Goal: Task Accomplishment & Management: Manage account settings

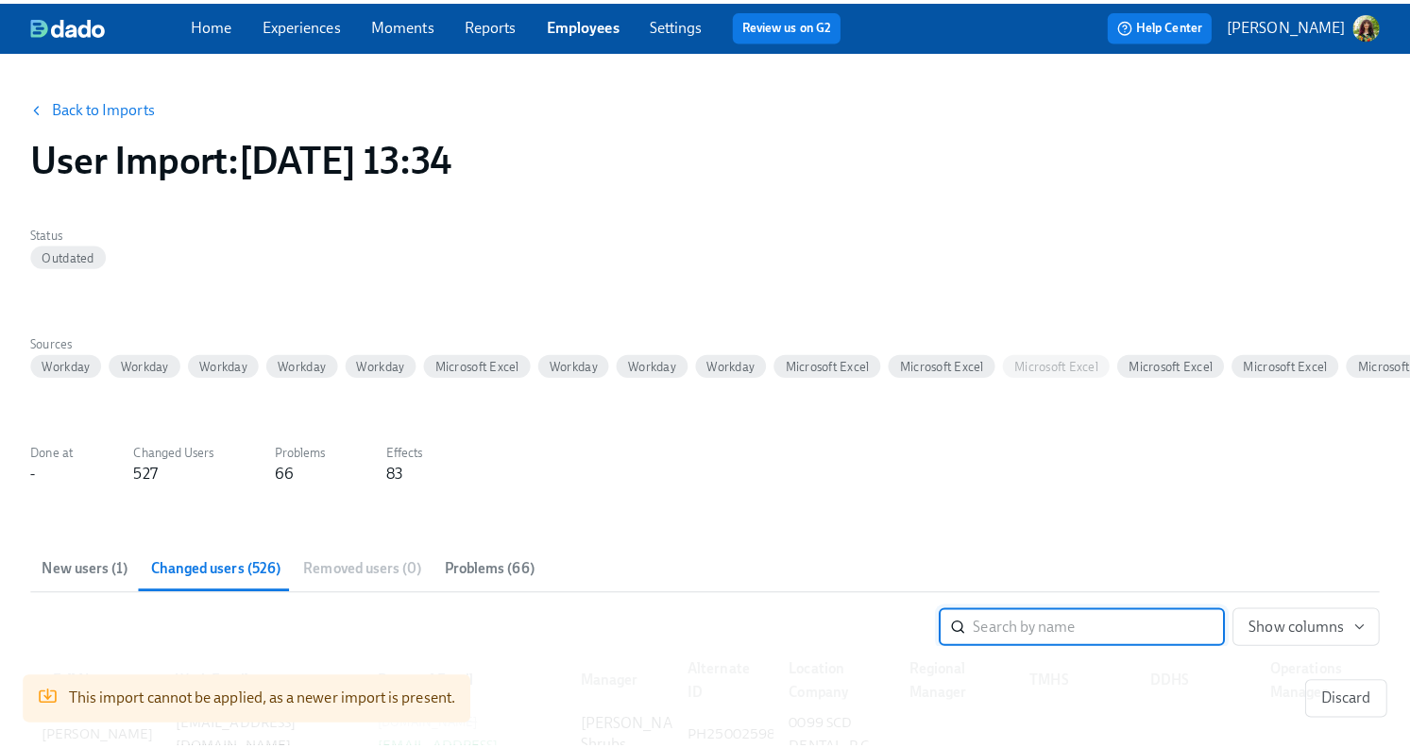
scroll to position [266, 0]
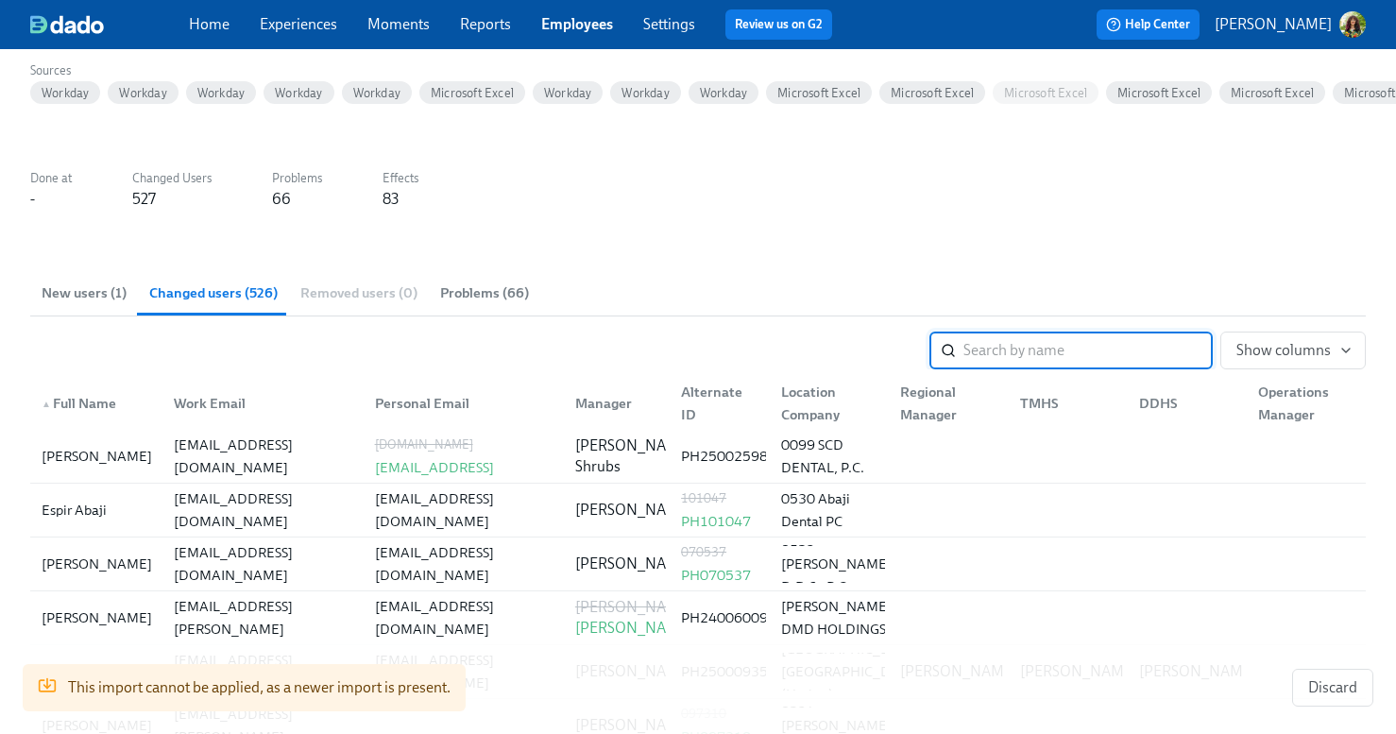
click at [1311, 28] on p "[PERSON_NAME]" at bounding box center [1273, 24] width 117 height 21
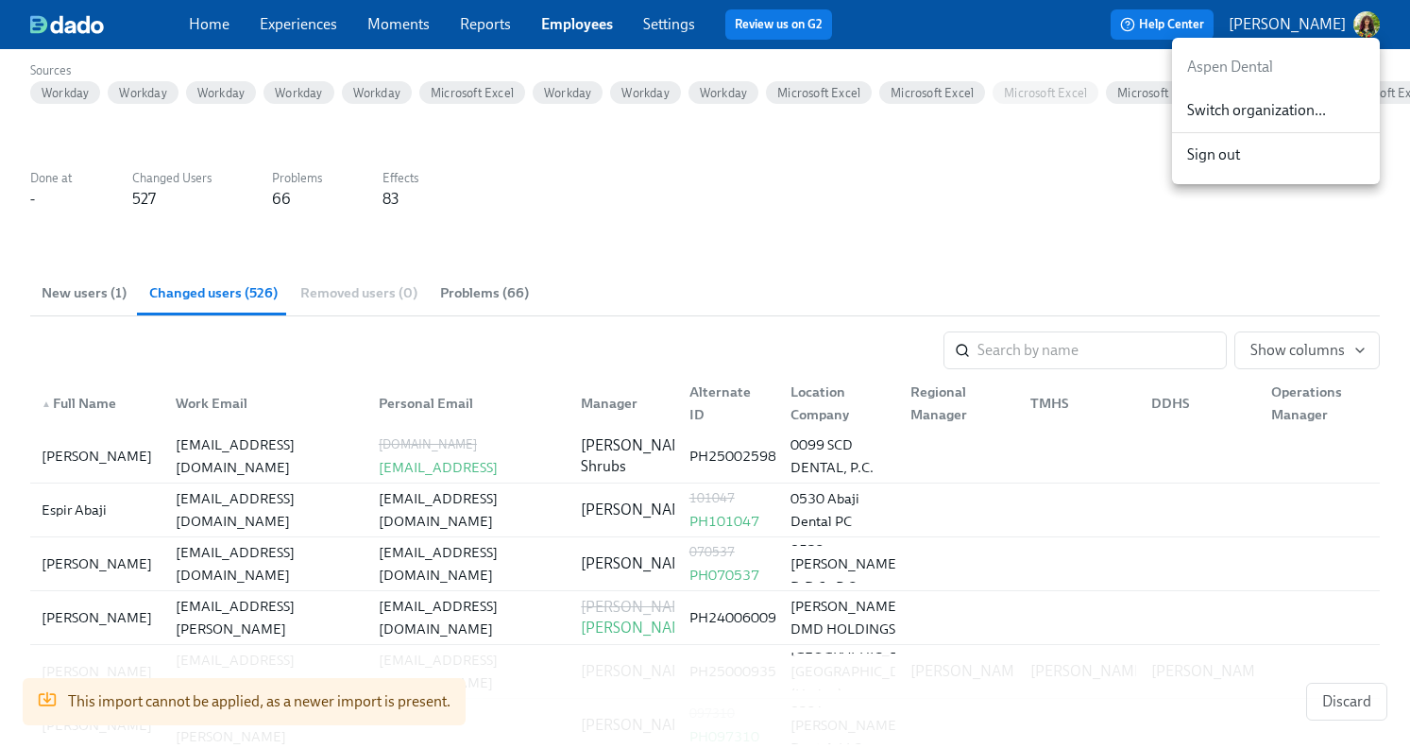
click at [1292, 115] on span "Switch organization..." at bounding box center [1276, 110] width 178 height 21
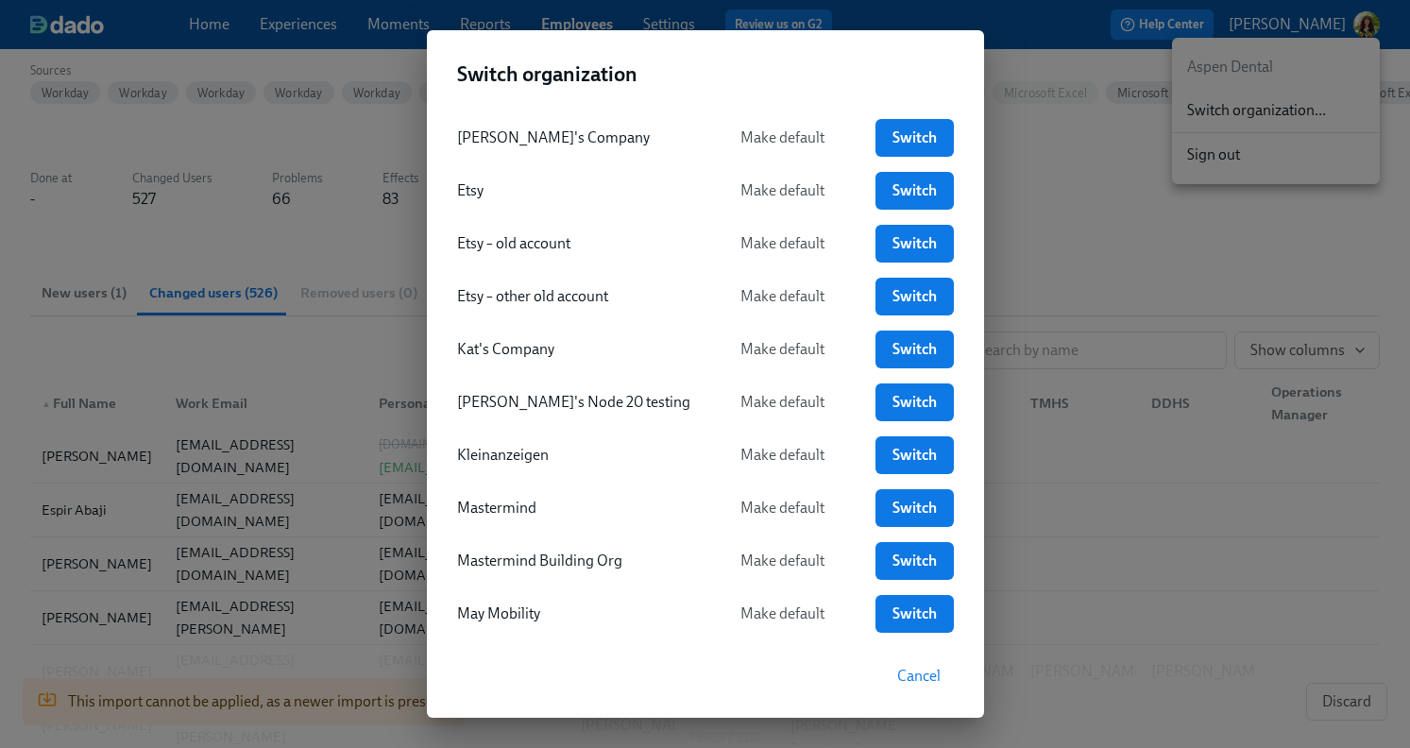
scroll to position [1360, 0]
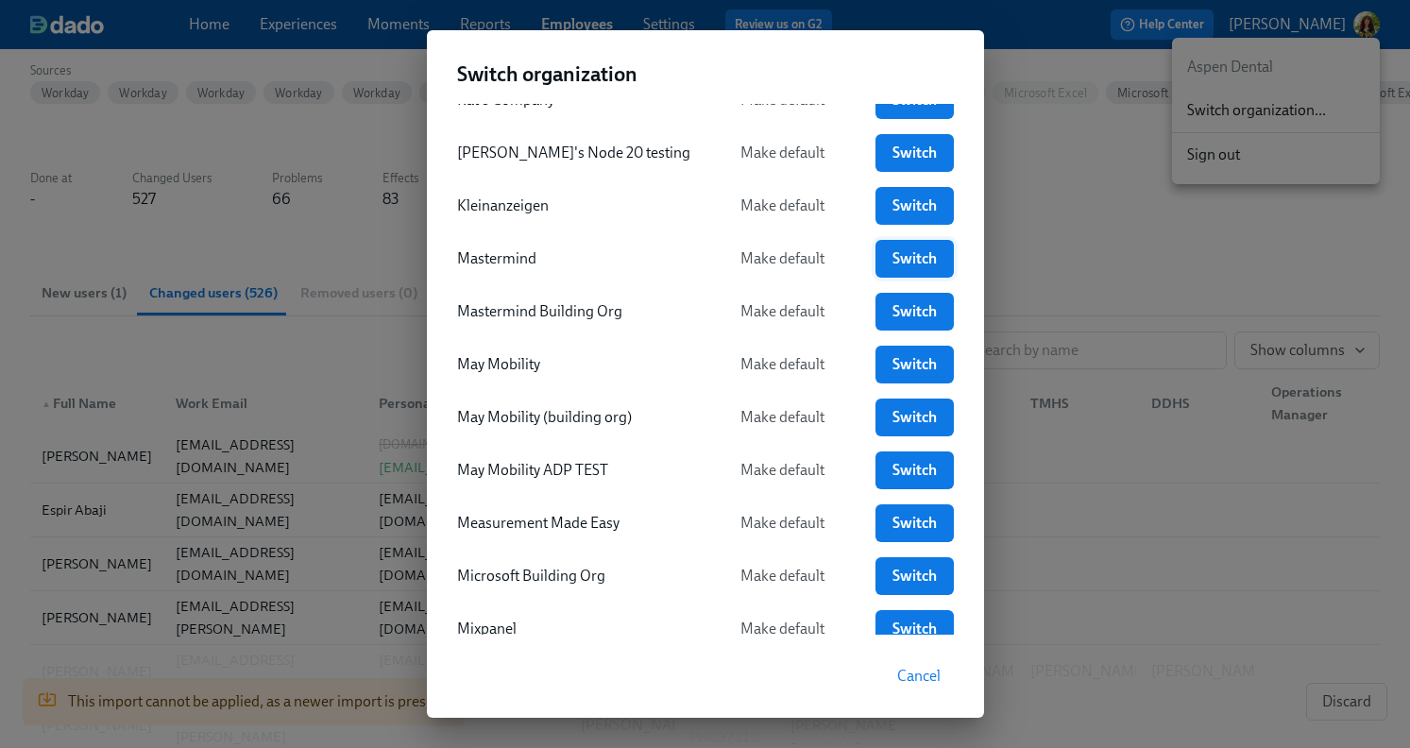
click at [891, 251] on span "Switch" at bounding box center [914, 258] width 51 height 19
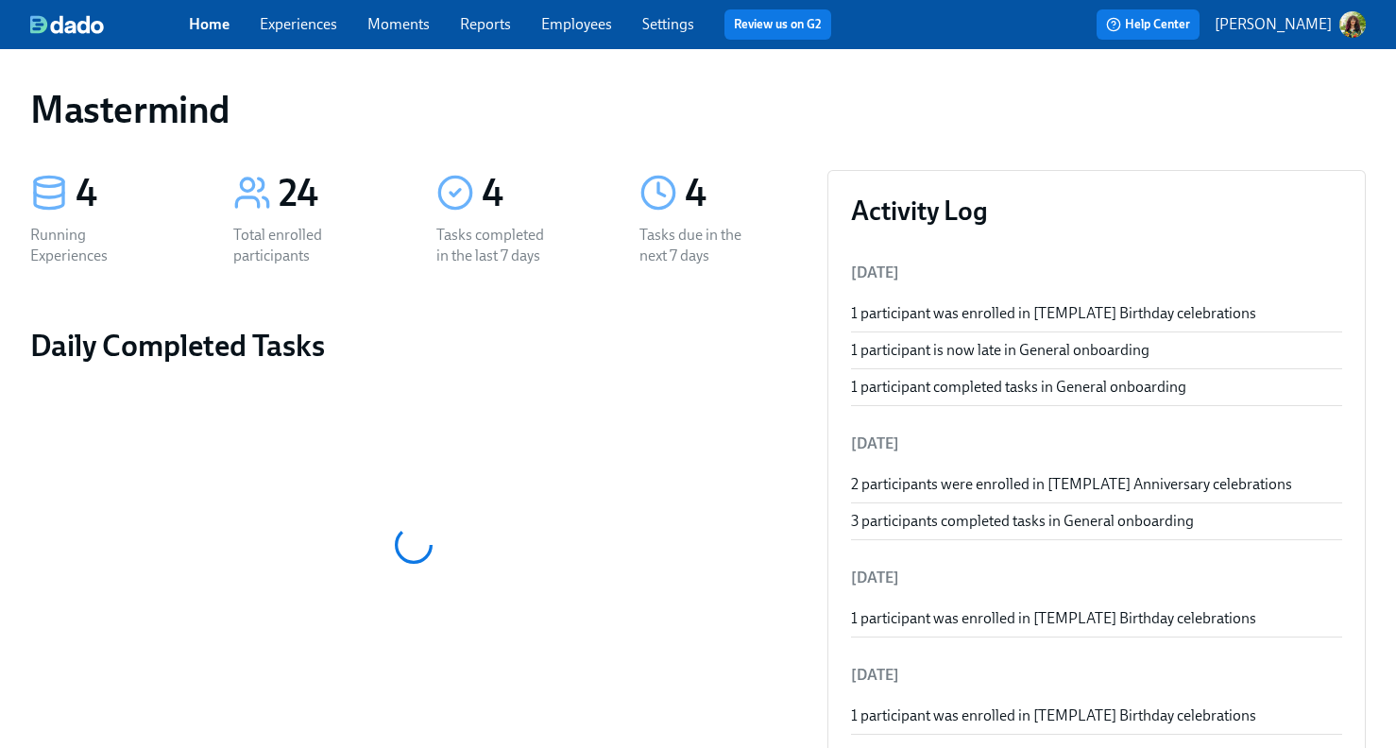
click at [660, 23] on link "Settings" at bounding box center [668, 24] width 52 height 18
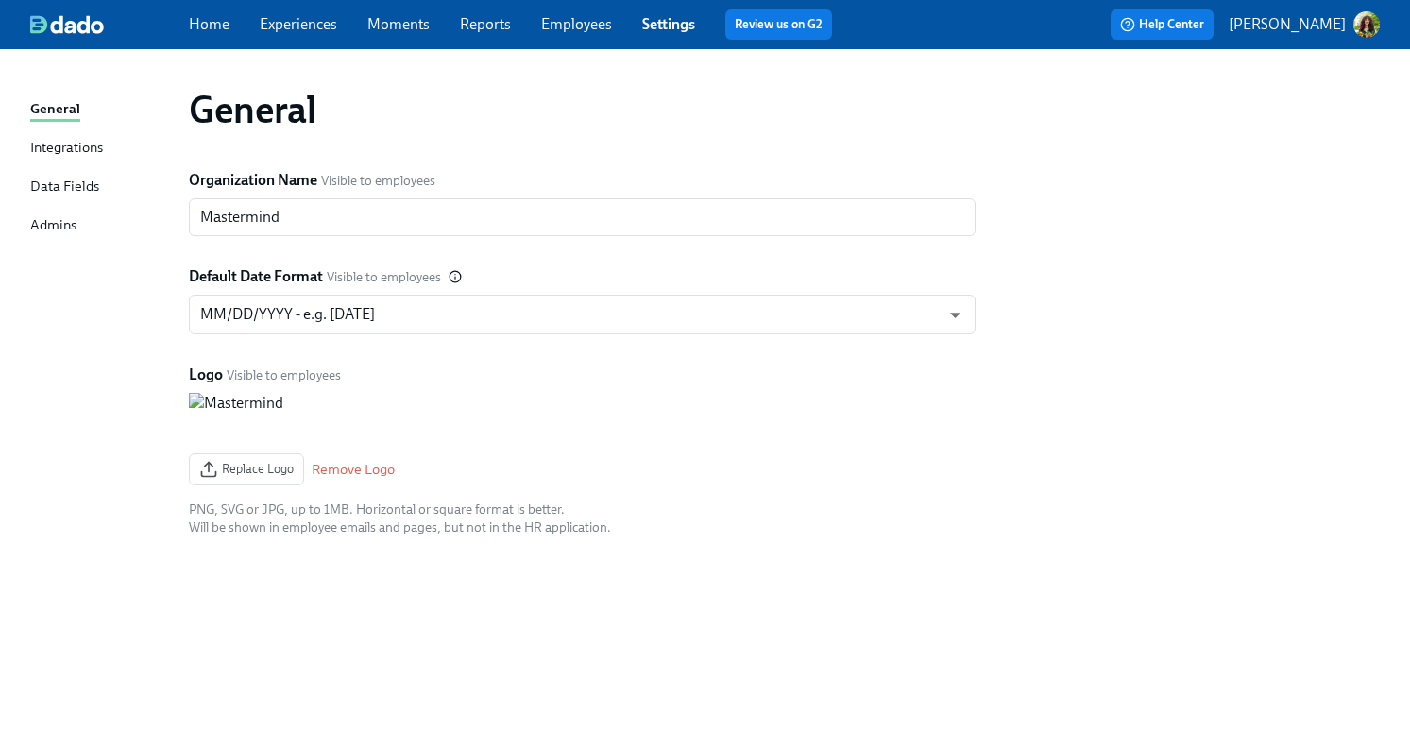
click at [36, 191] on div "Data Fields" at bounding box center [64, 188] width 69 height 24
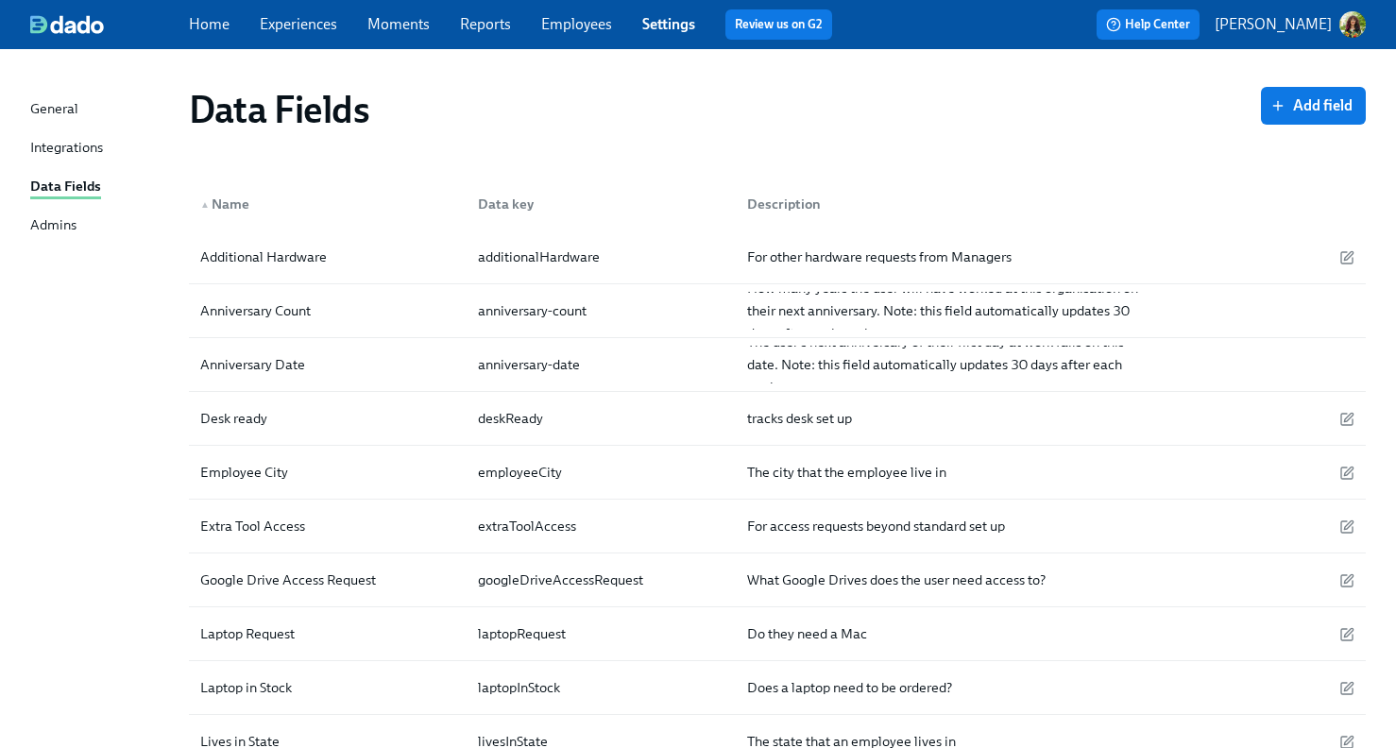
click at [306, 25] on link "Experiences" at bounding box center [298, 24] width 77 height 18
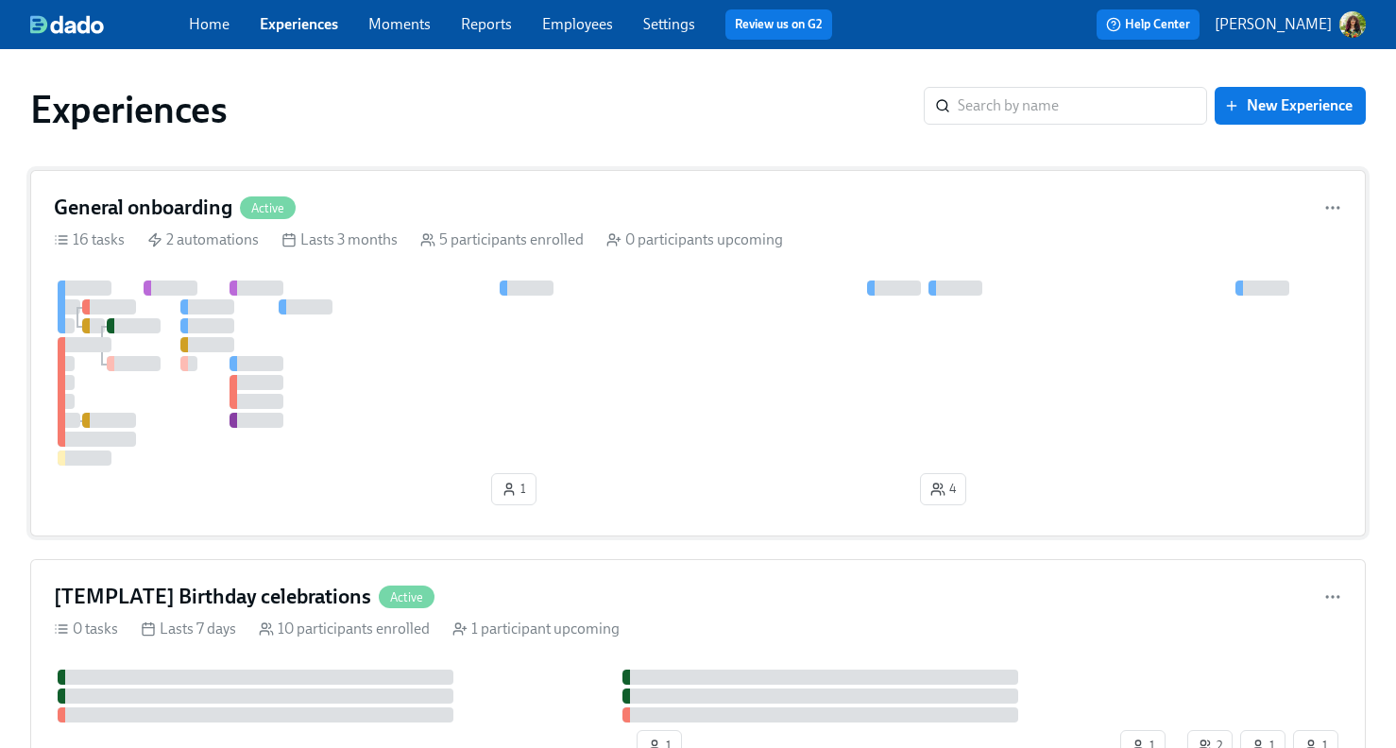
click at [730, 225] on div "General onboarding Active 16 tasks 2 automations Lasts 3 months 5 participants …" at bounding box center [698, 353] width 1336 height 367
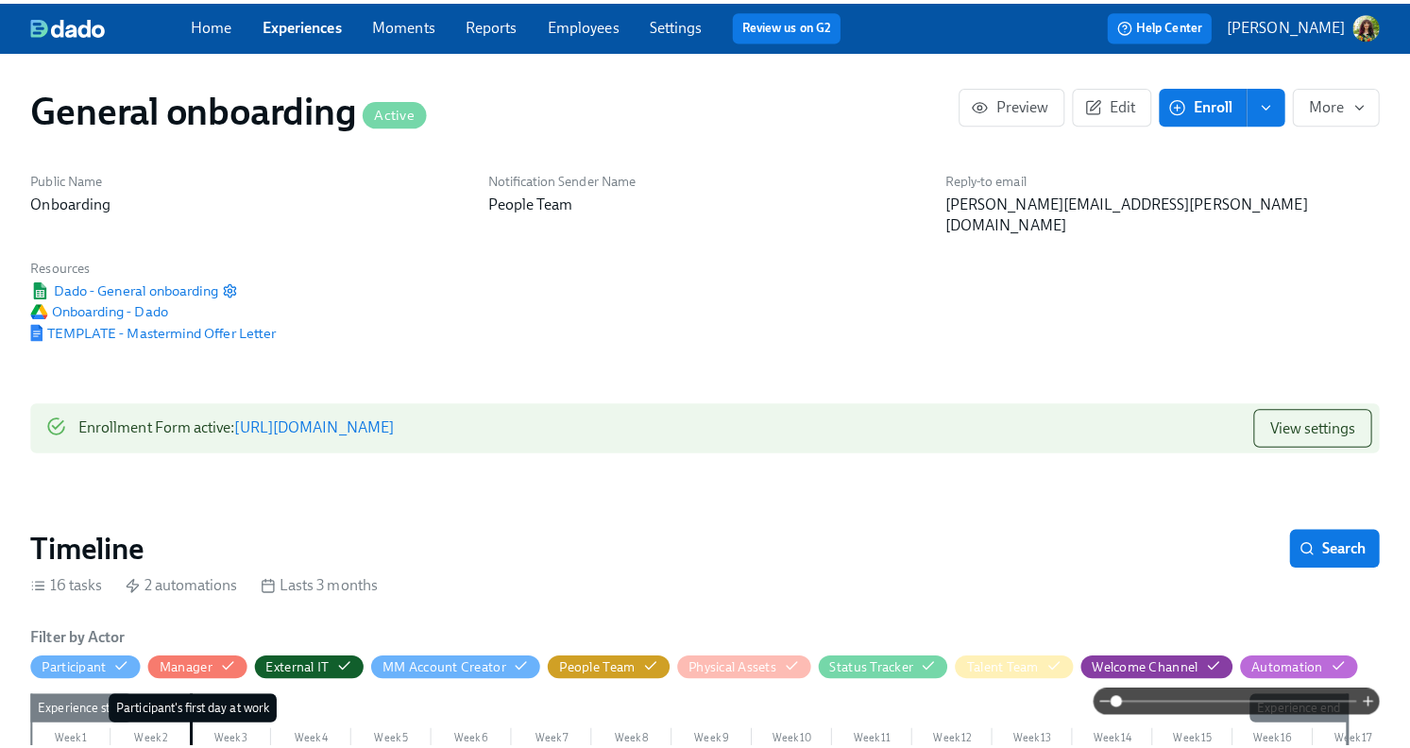
scroll to position [4, 0]
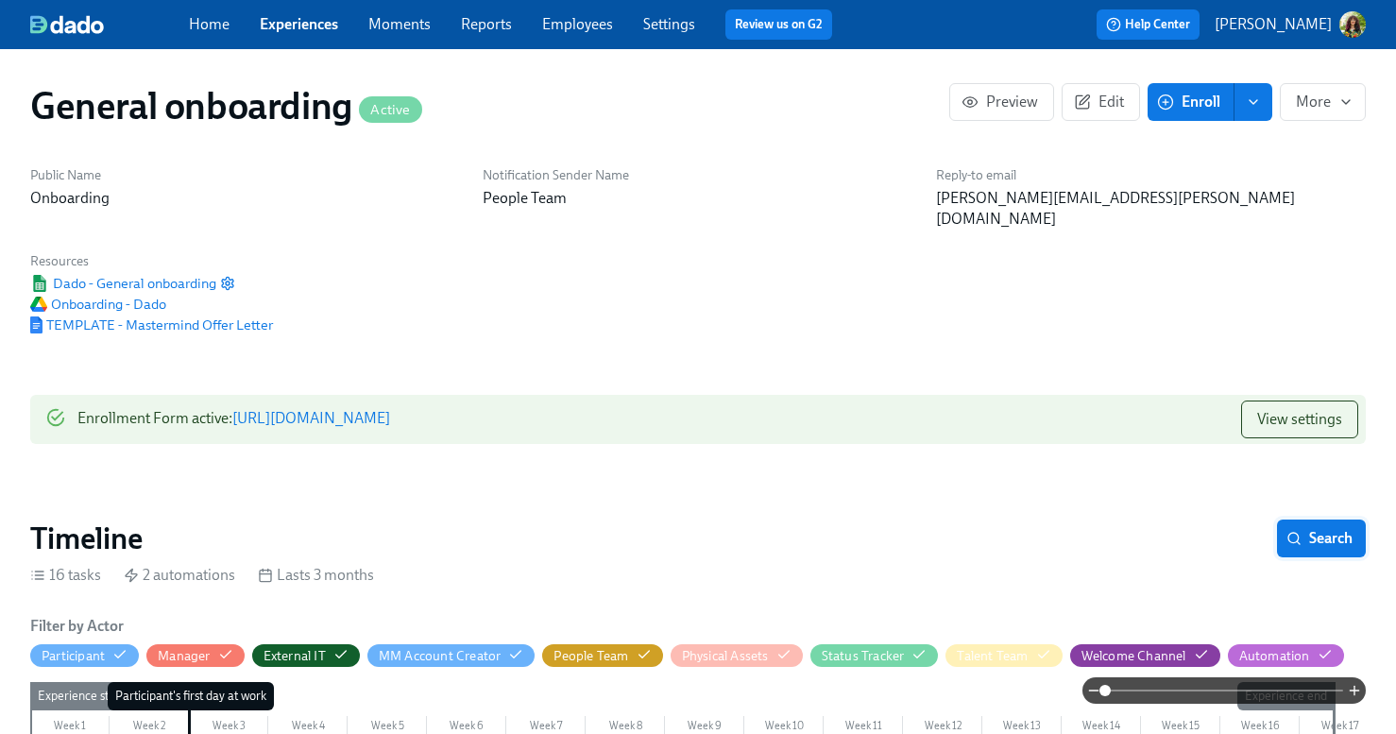
click at [1345, 529] on span "Search" at bounding box center [1321, 538] width 62 height 19
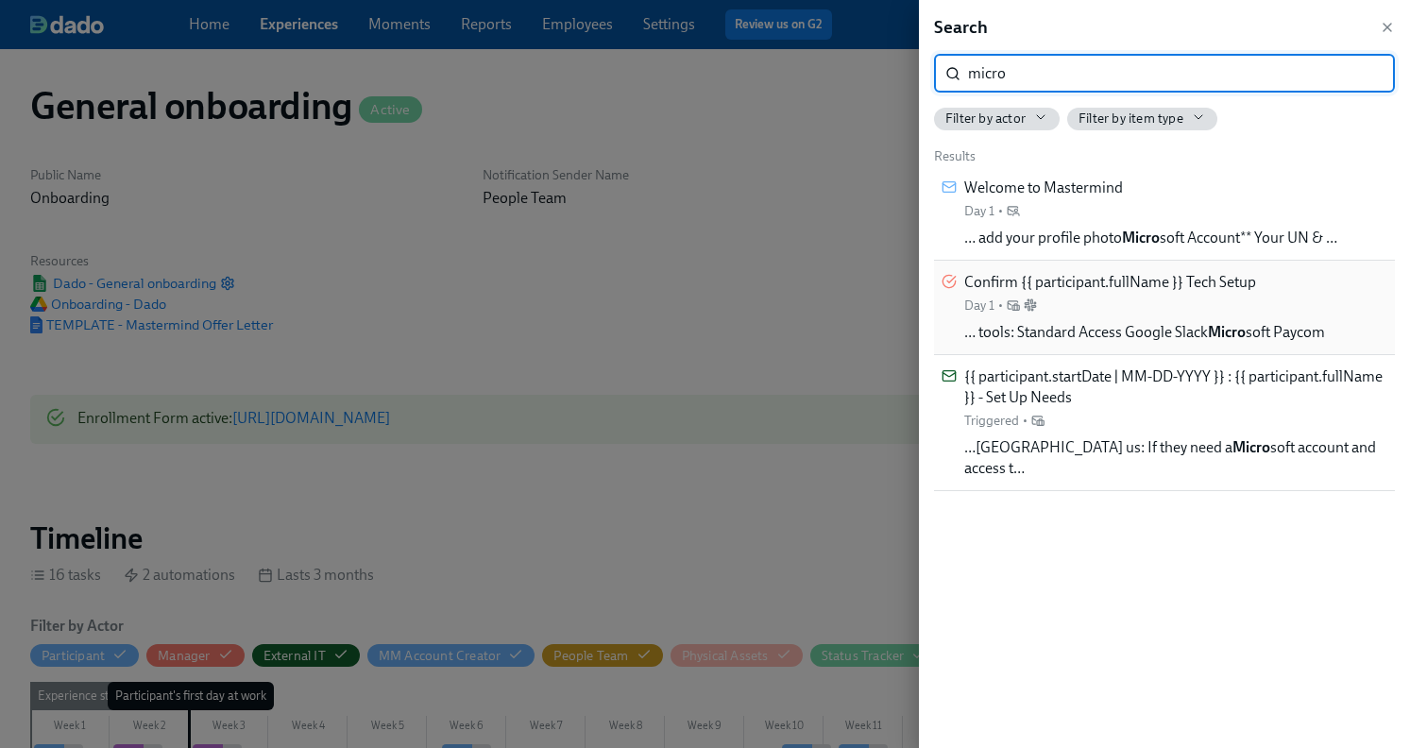
type input "micro"
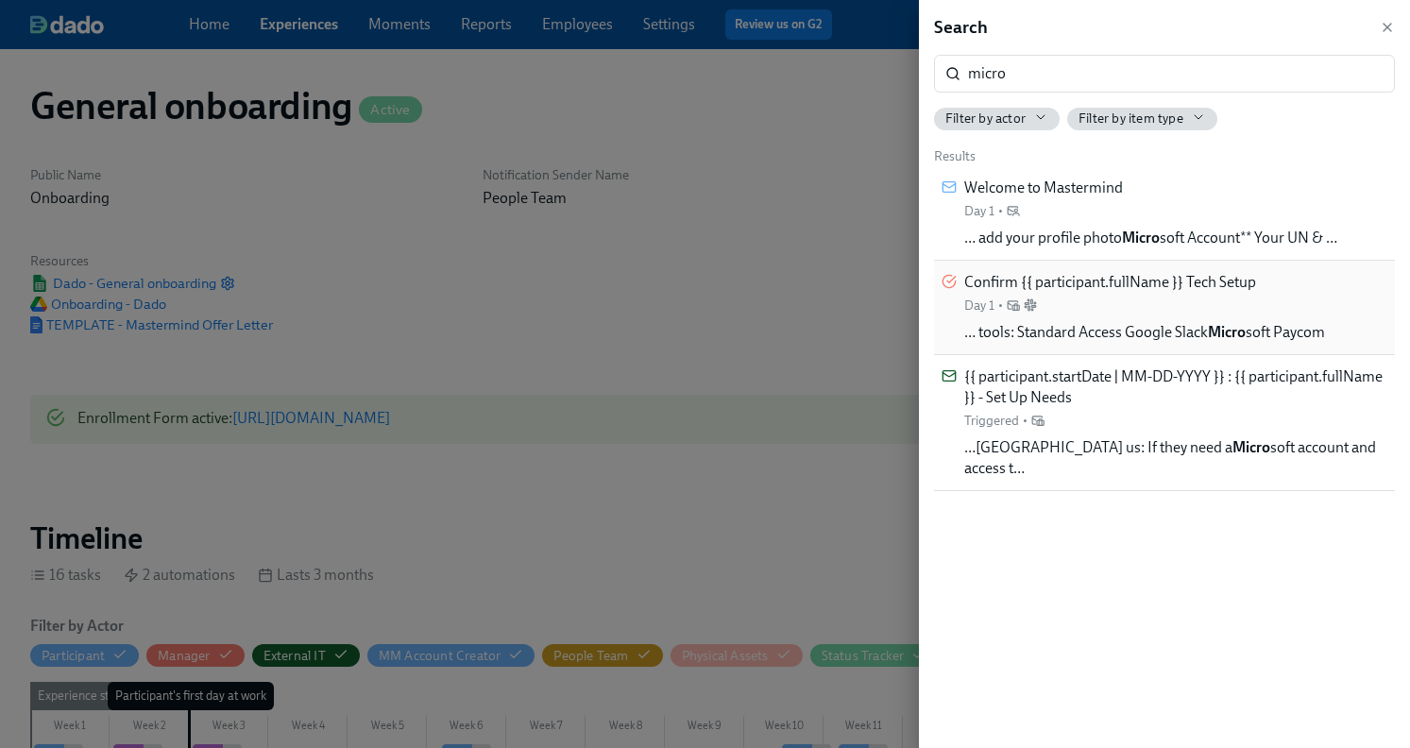
click at [1186, 306] on div "Confirm {{ participant.fullName }} Tech Setup Day 1 •" at bounding box center [1110, 293] width 292 height 43
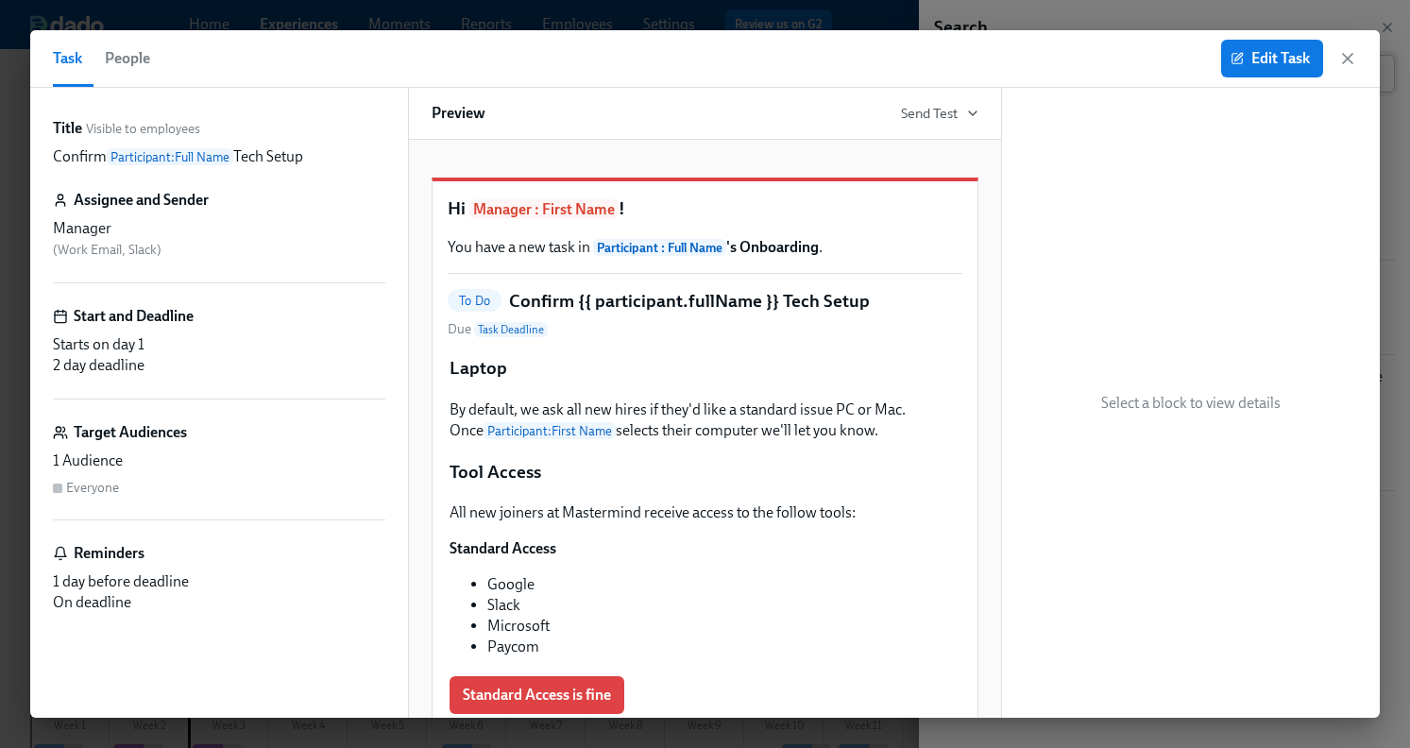
click at [1350, 58] on icon "button" at bounding box center [1347, 58] width 19 height 19
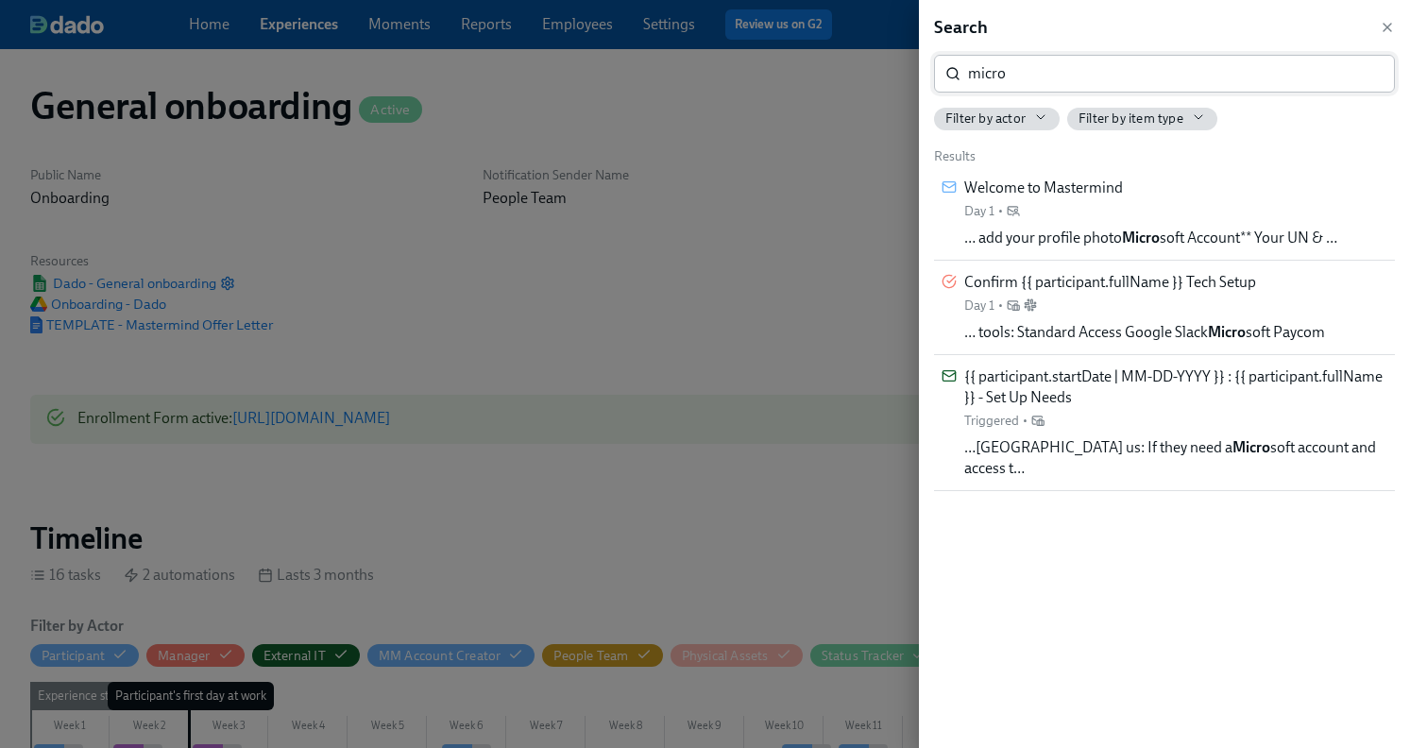
click at [1362, 69] on input "micro" at bounding box center [1181, 74] width 427 height 38
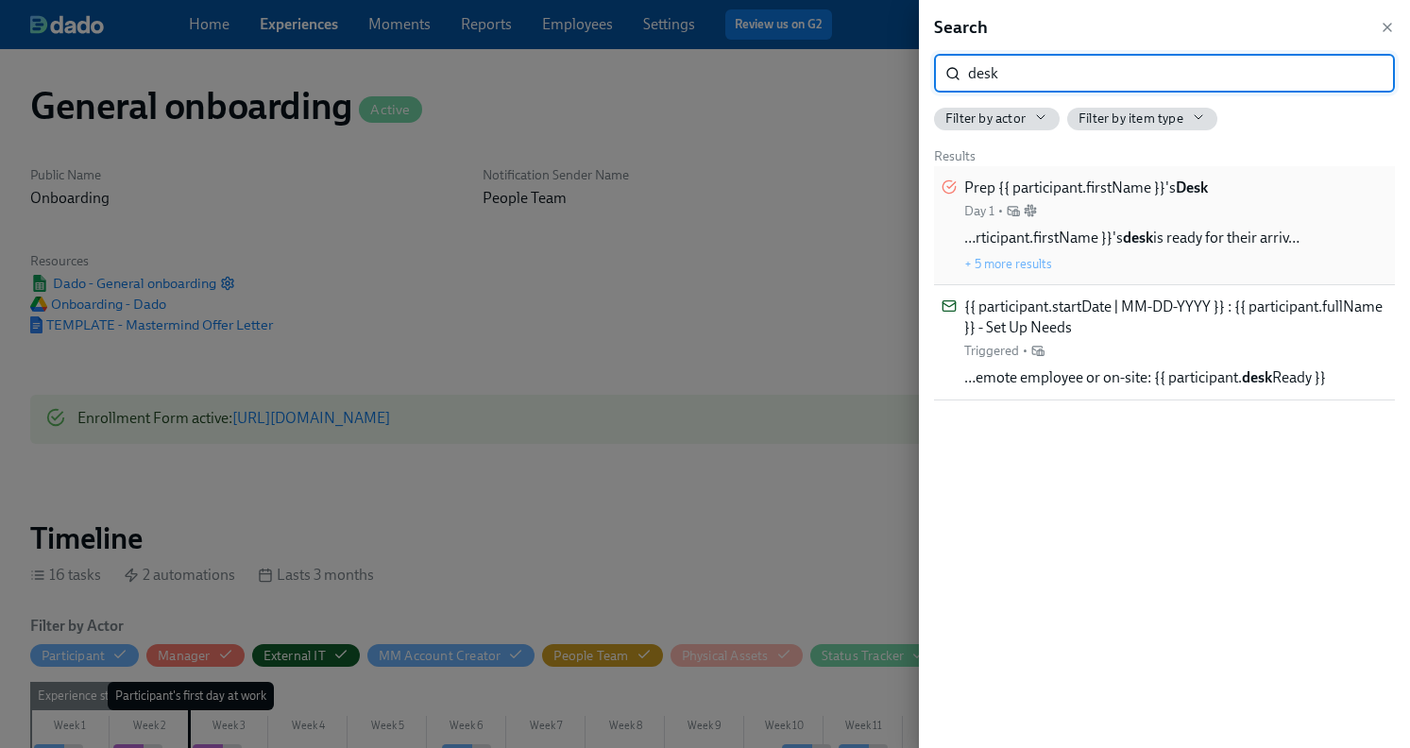
type input "desk"
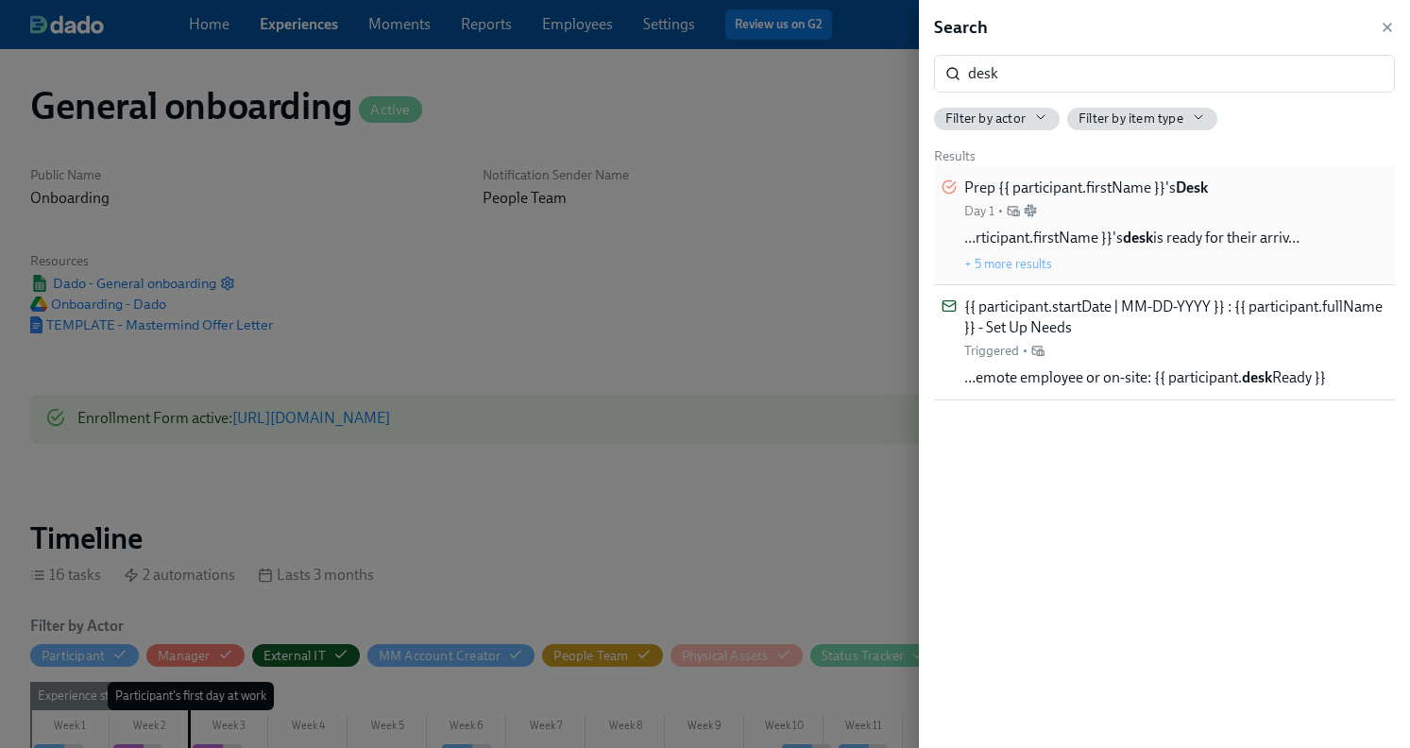
click at [1121, 220] on div "Prep {{ participant.firstName }}'s Desk Day 1 • …rticipant.firstName }}'s desk …" at bounding box center [1131, 225] width 335 height 95
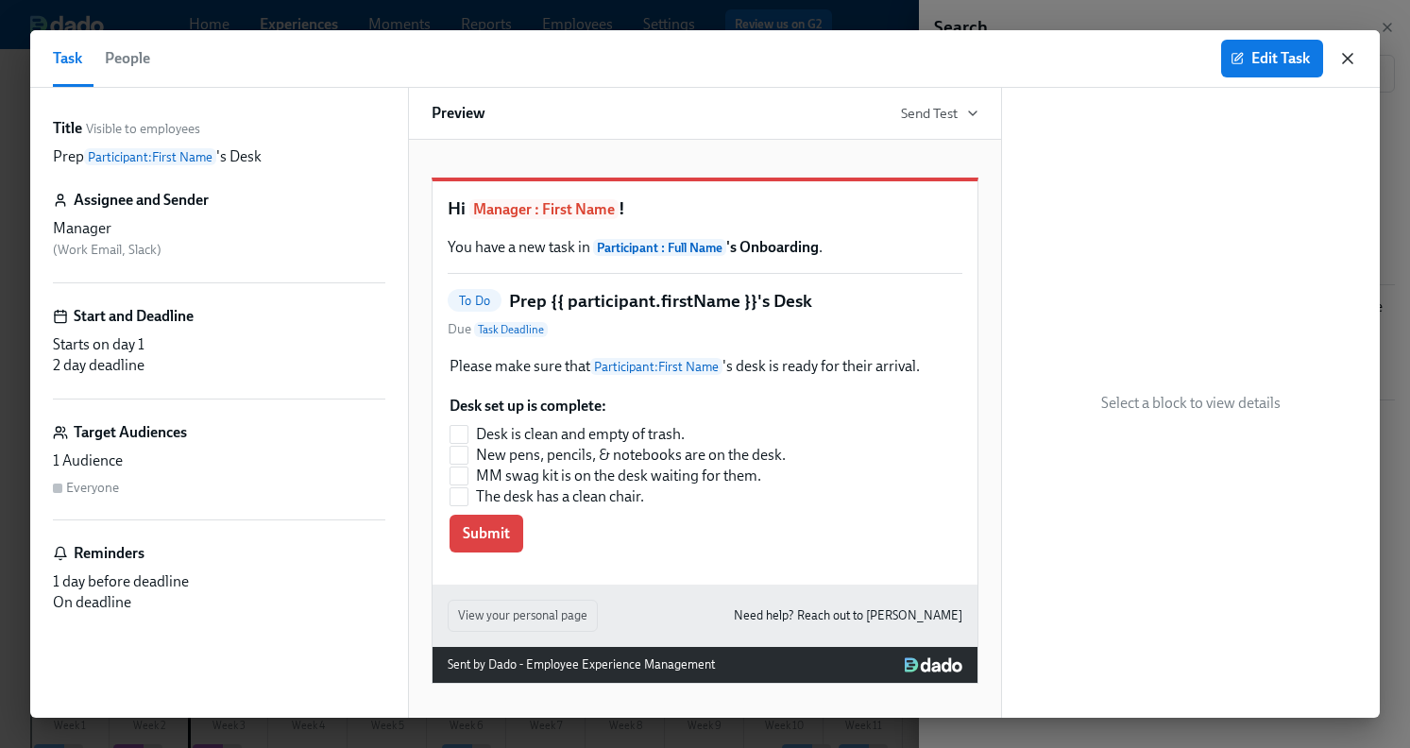
click at [1349, 59] on icon "button" at bounding box center [1347, 58] width 19 height 19
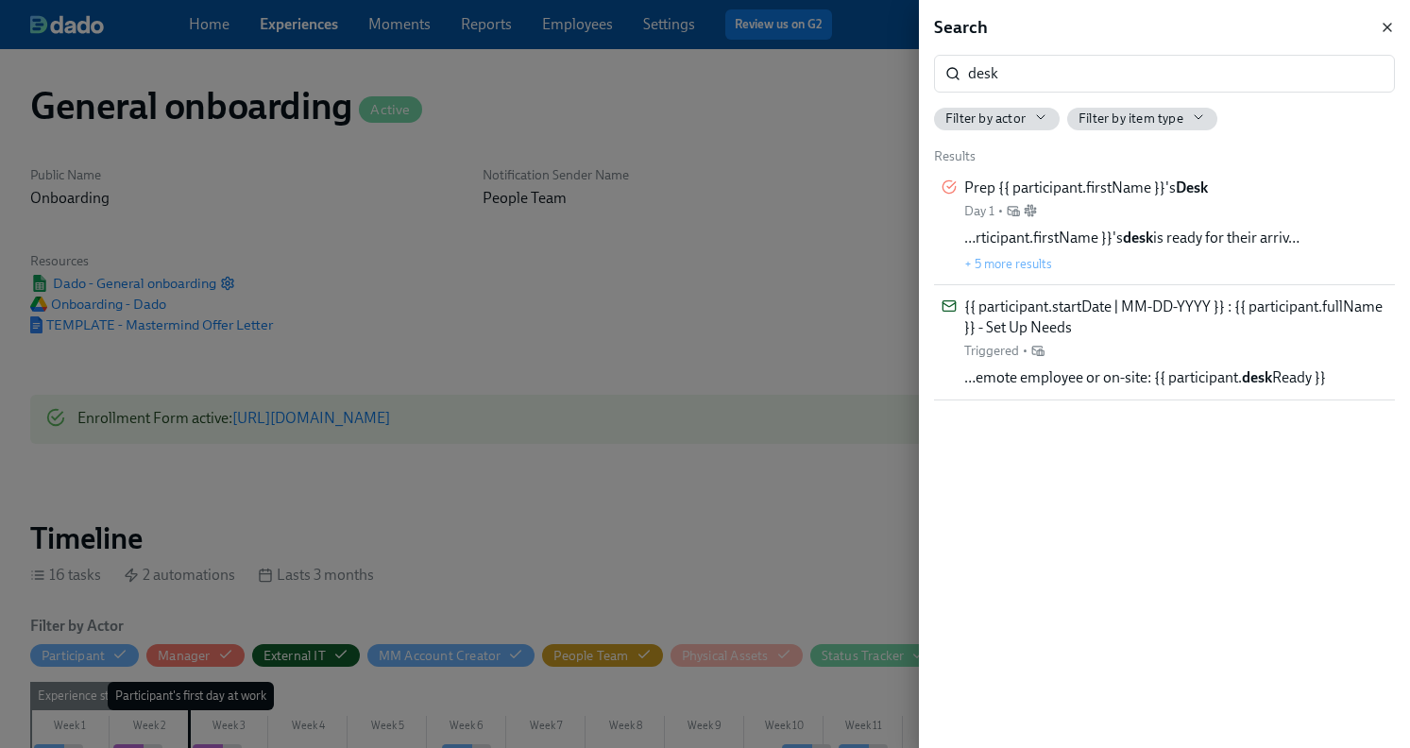
click at [1380, 26] on icon "button" at bounding box center [1387, 27] width 15 height 15
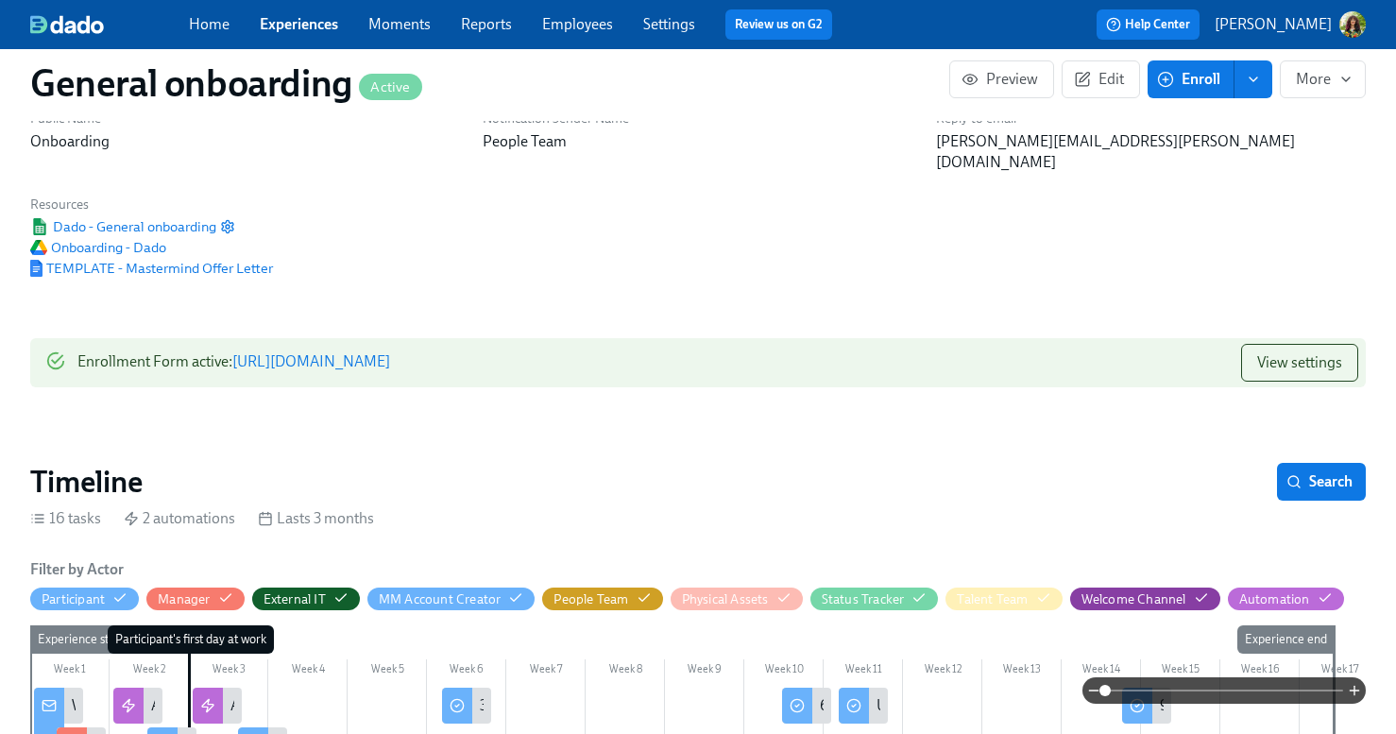
scroll to position [399, 0]
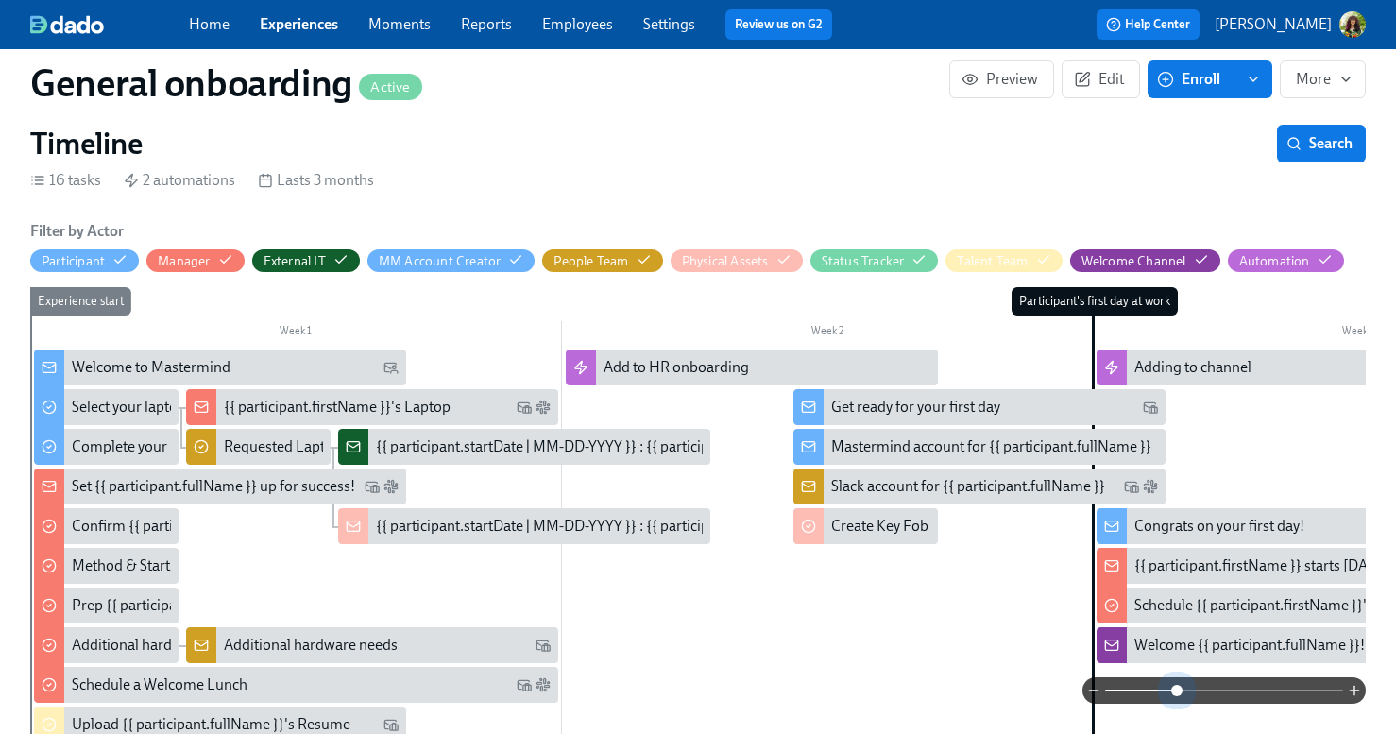
click at [1177, 688] on span at bounding box center [1224, 690] width 238 height 26
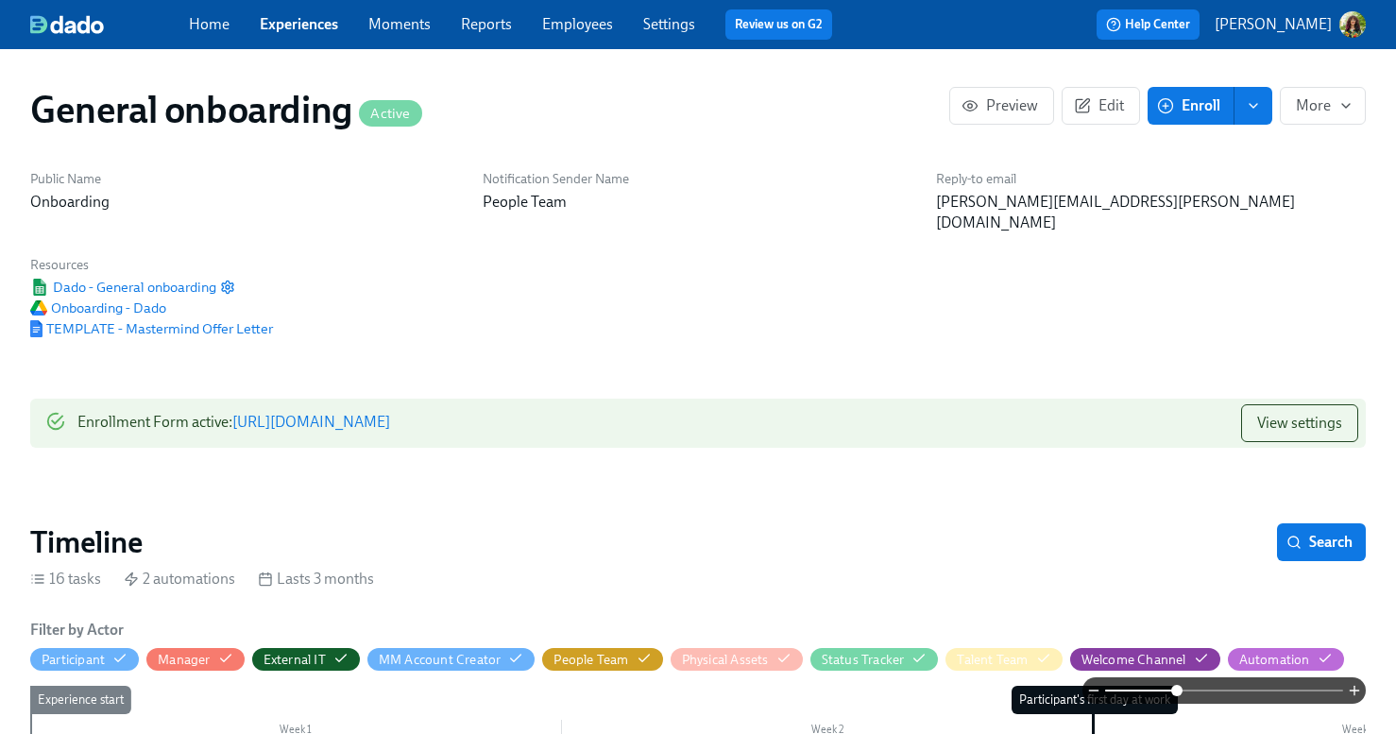
scroll to position [659, 0]
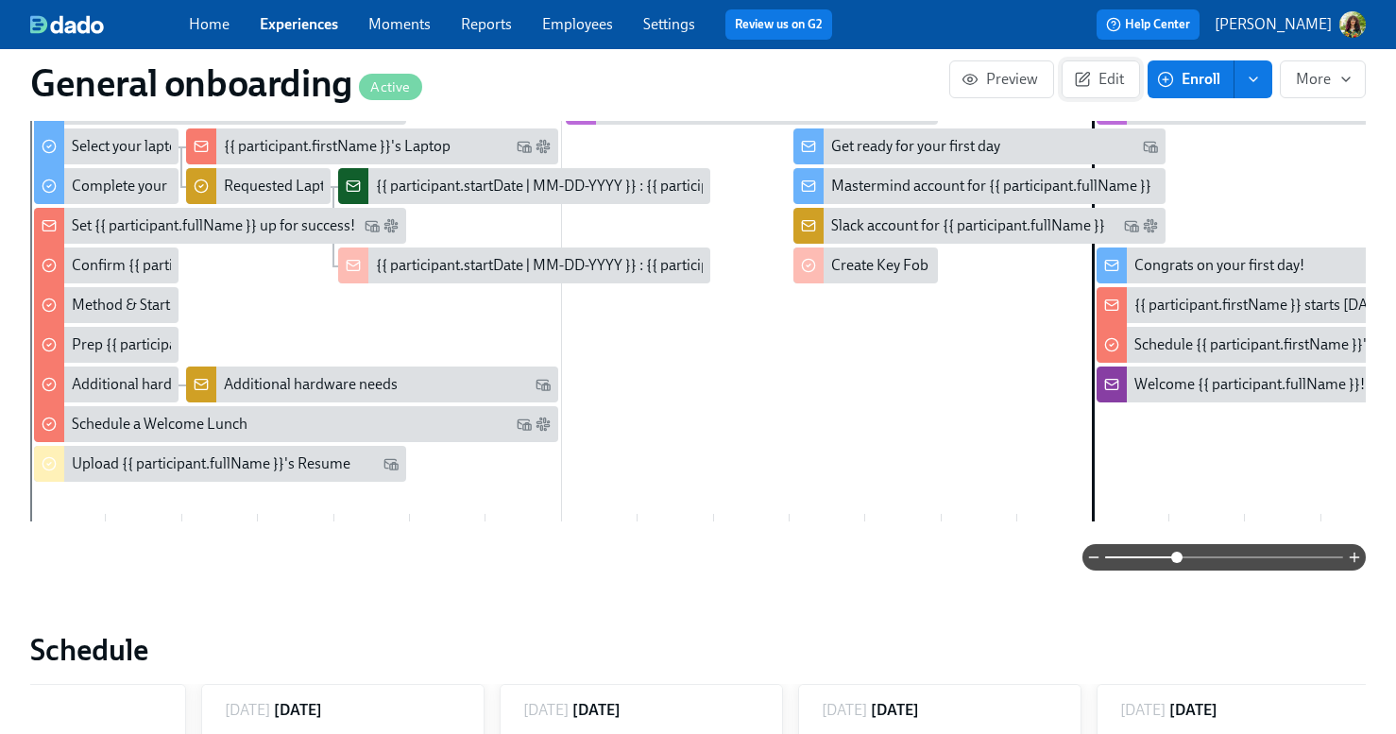
click at [1100, 70] on span "Edit" at bounding box center [1101, 79] width 46 height 19
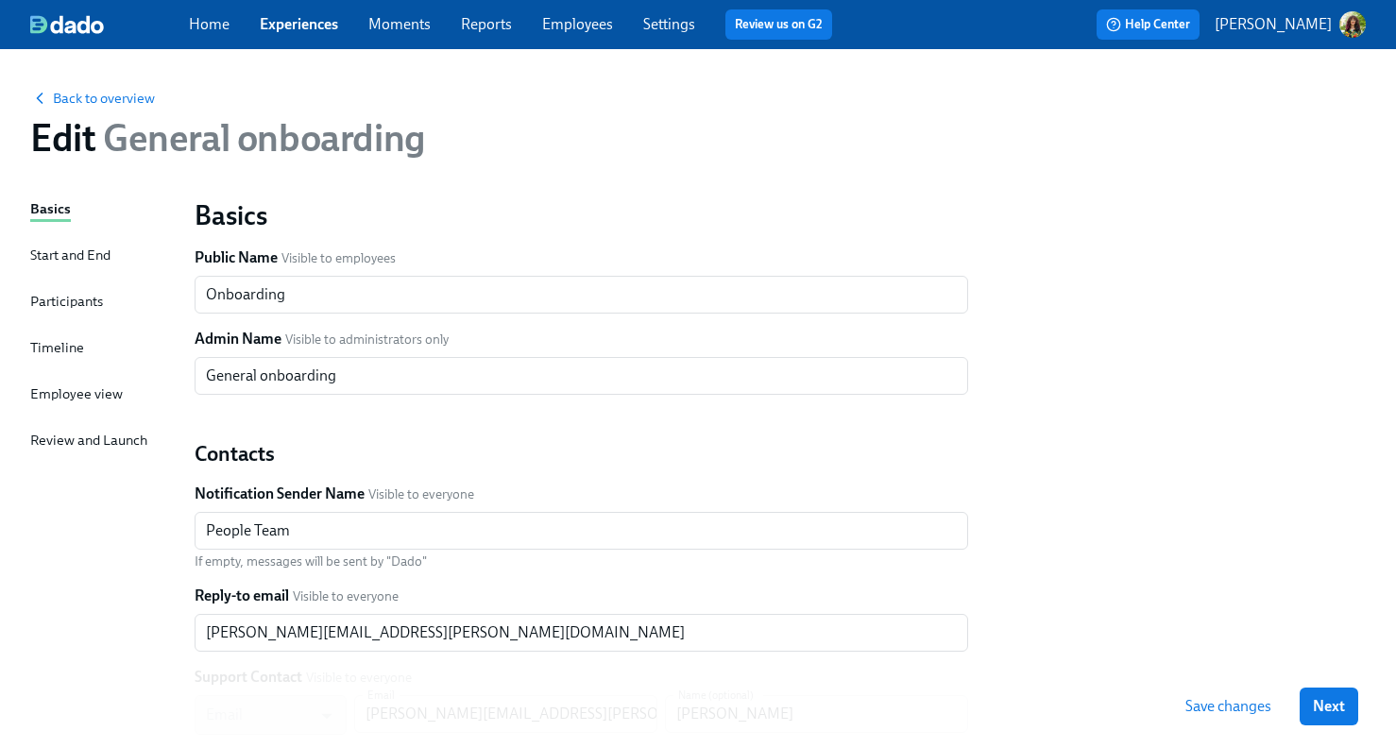
click at [57, 345] on div "Timeline" at bounding box center [57, 347] width 54 height 21
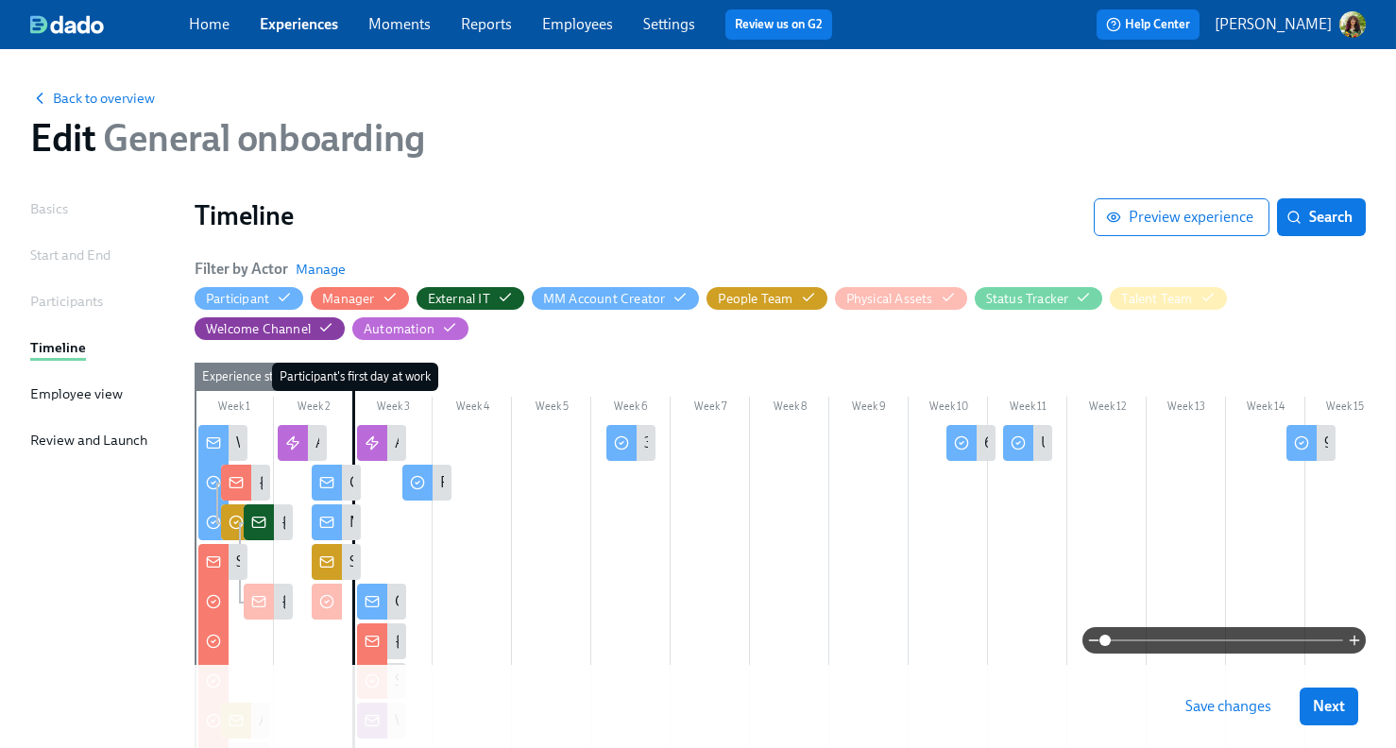
click at [1168, 639] on span at bounding box center [1224, 640] width 238 height 26
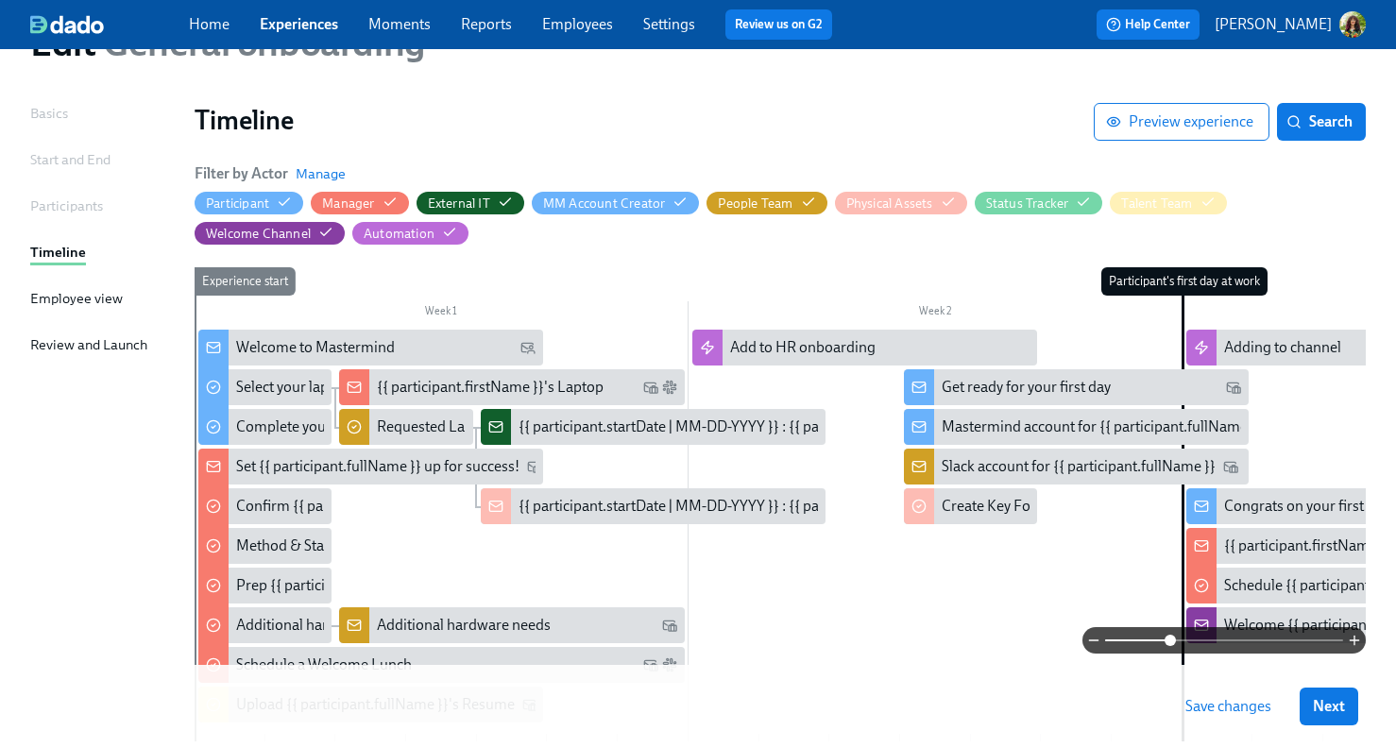
scroll to position [259, 0]
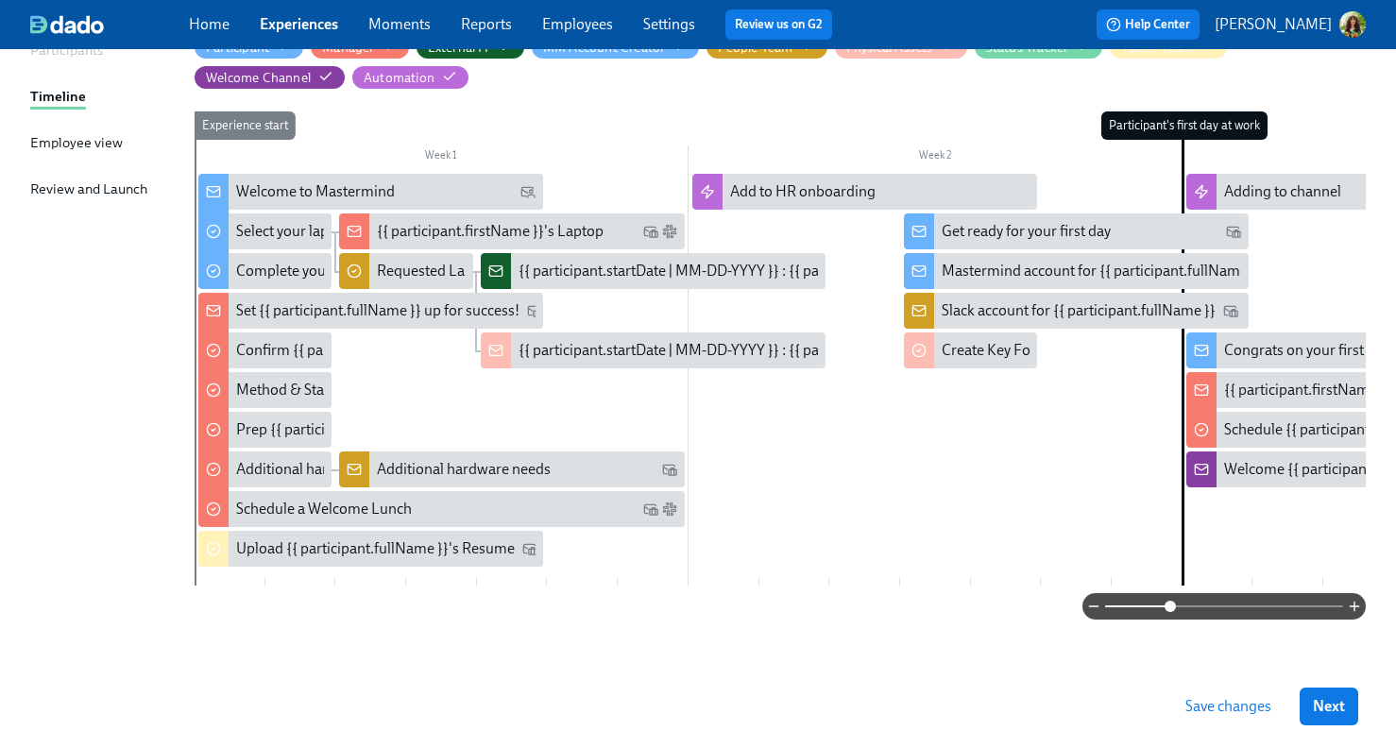
click at [319, 16] on link "Experiences" at bounding box center [299, 24] width 78 height 18
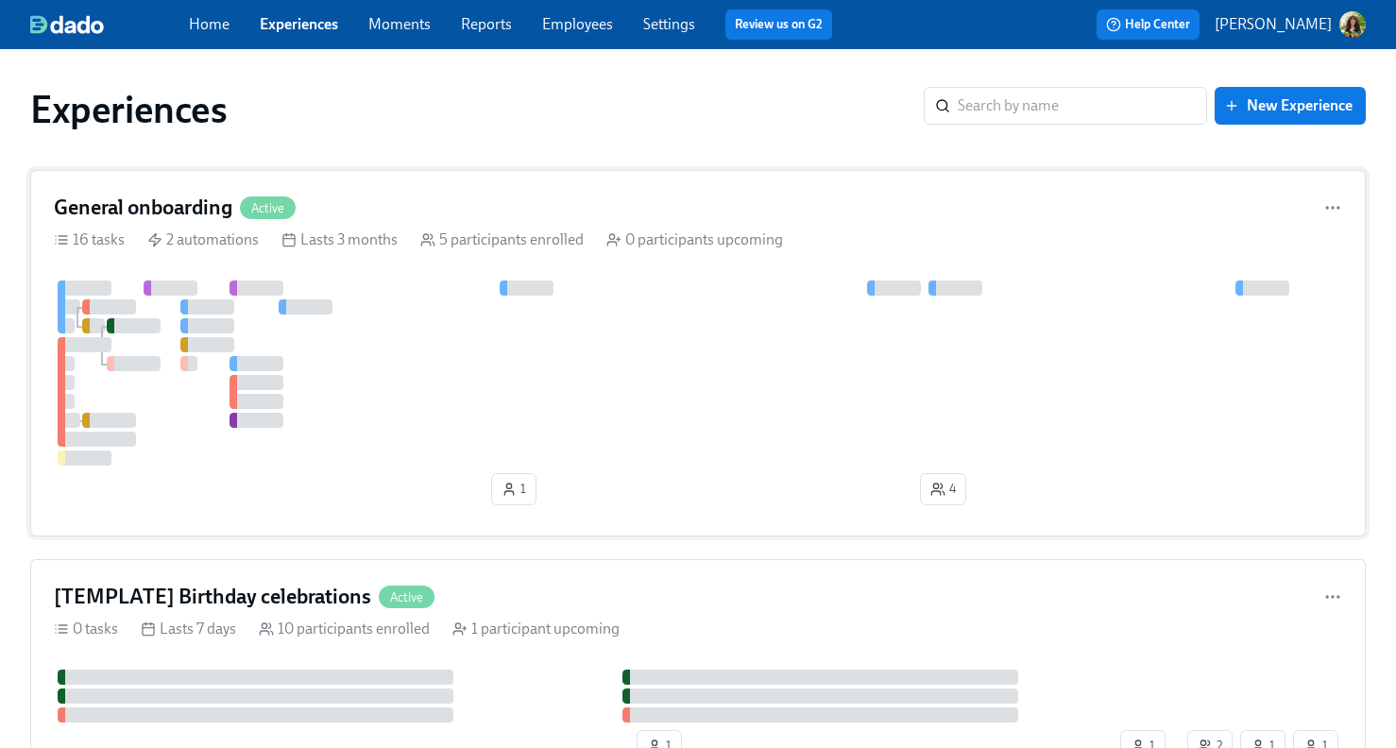
click at [761, 210] on div "General onboarding Active" at bounding box center [698, 208] width 1288 height 28
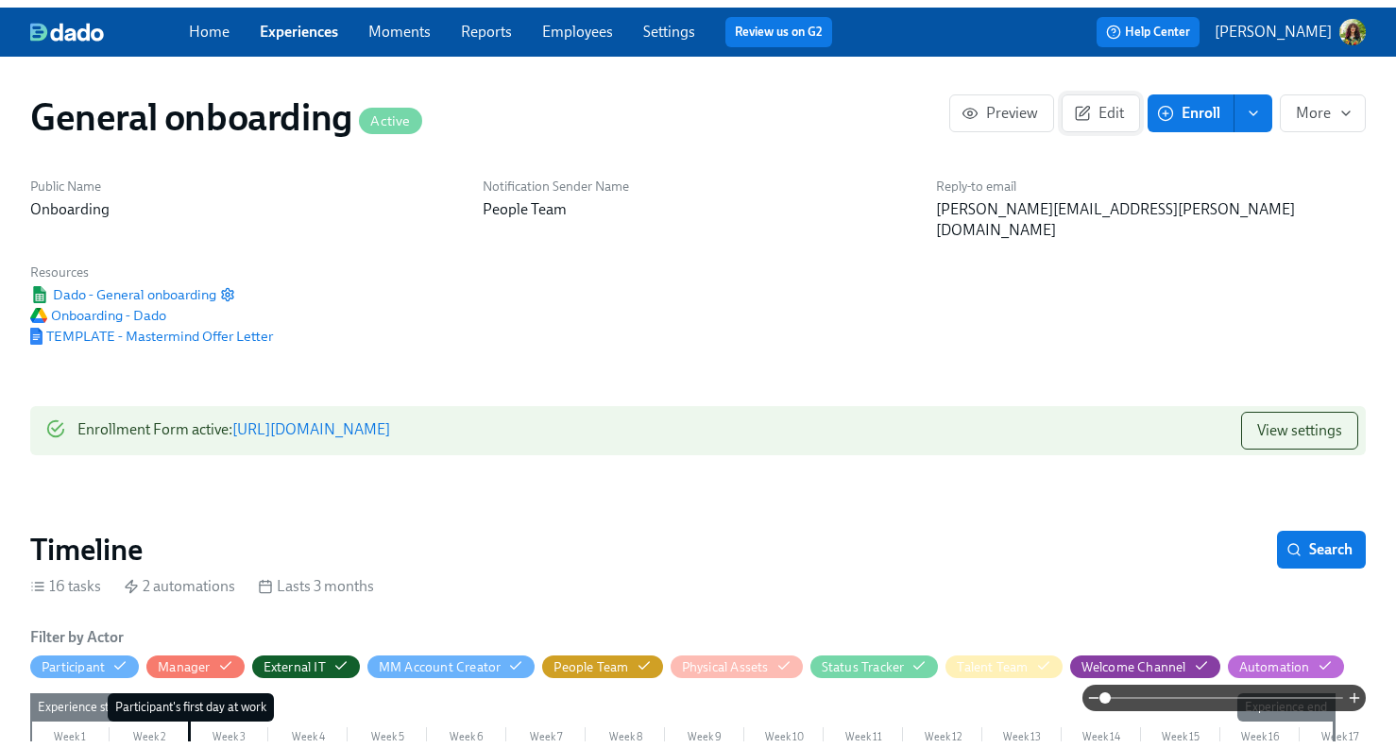
scroll to position [0, 3724]
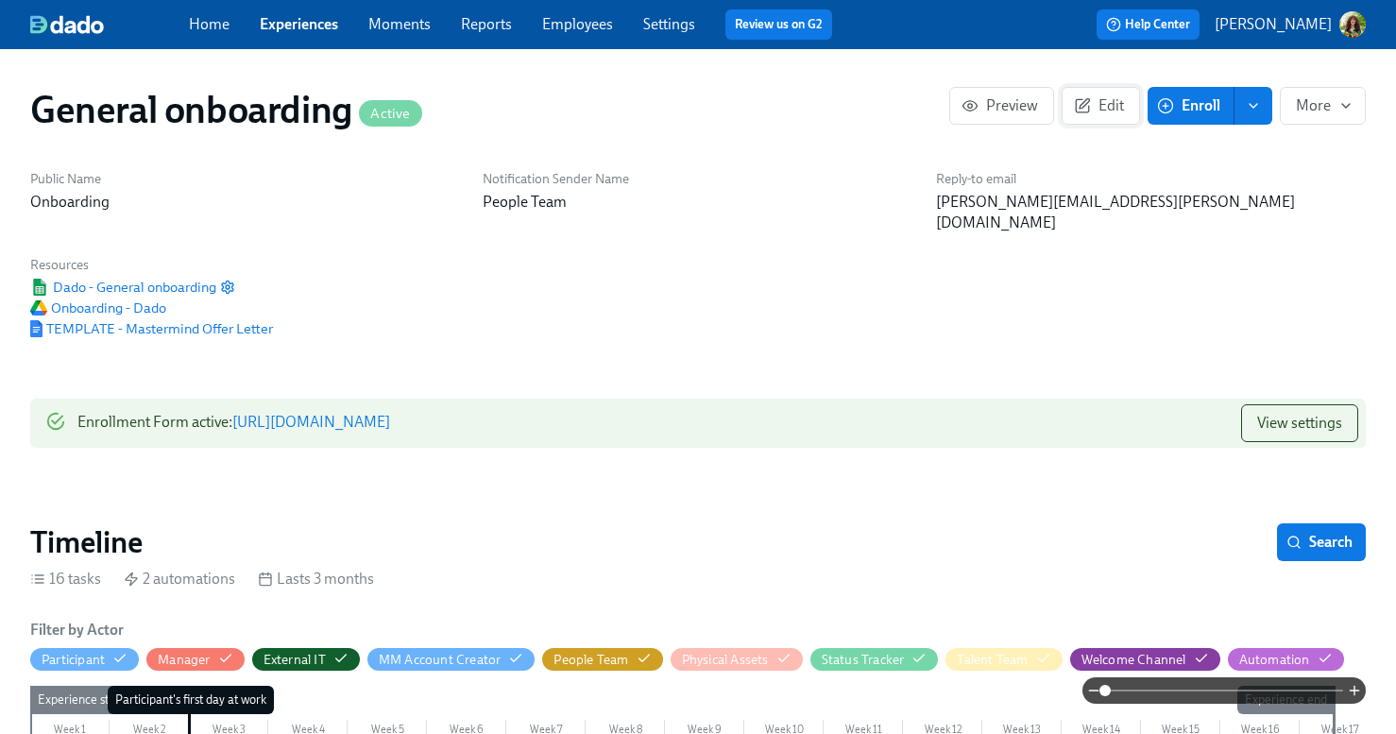
click at [1113, 106] on span "Edit" at bounding box center [1101, 105] width 46 height 19
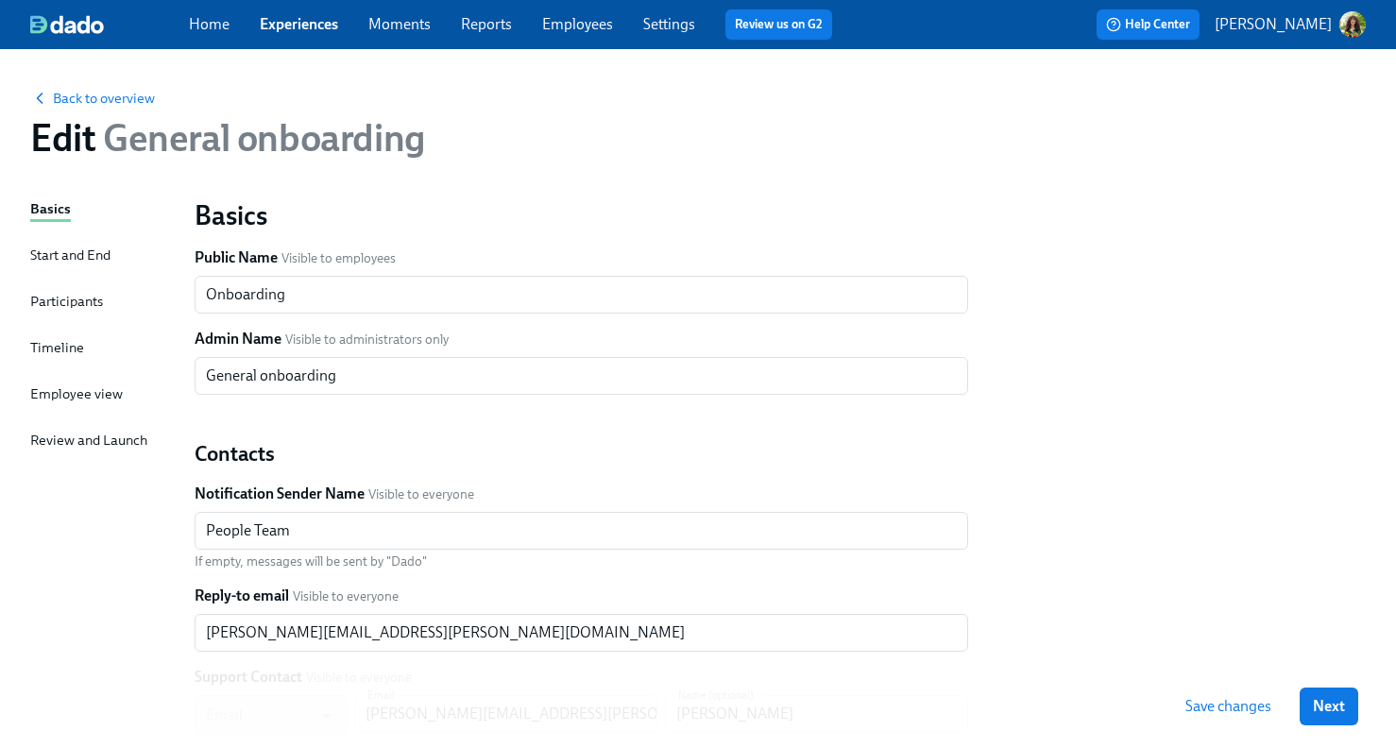
click at [80, 341] on div "Timeline" at bounding box center [57, 347] width 54 height 21
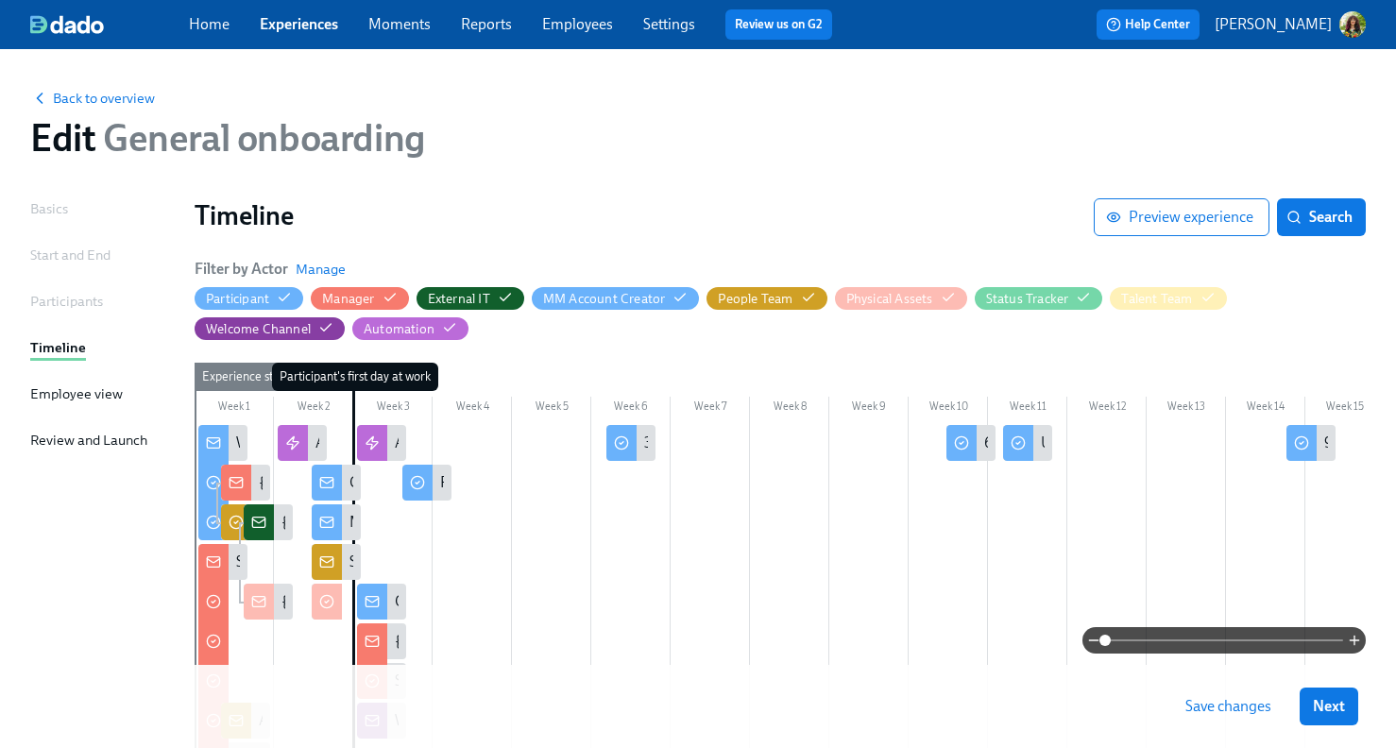
click at [1190, 635] on span at bounding box center [1224, 640] width 238 height 26
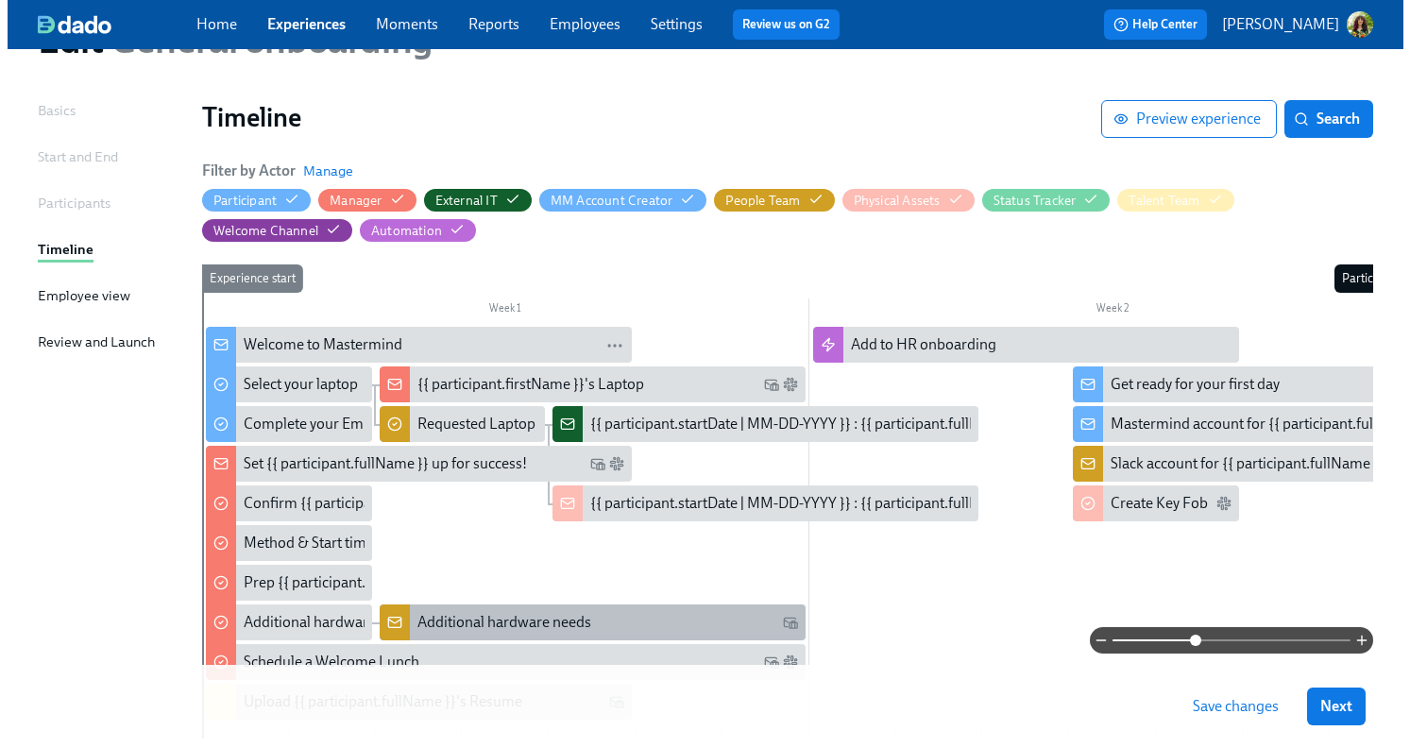
scroll to position [259, 0]
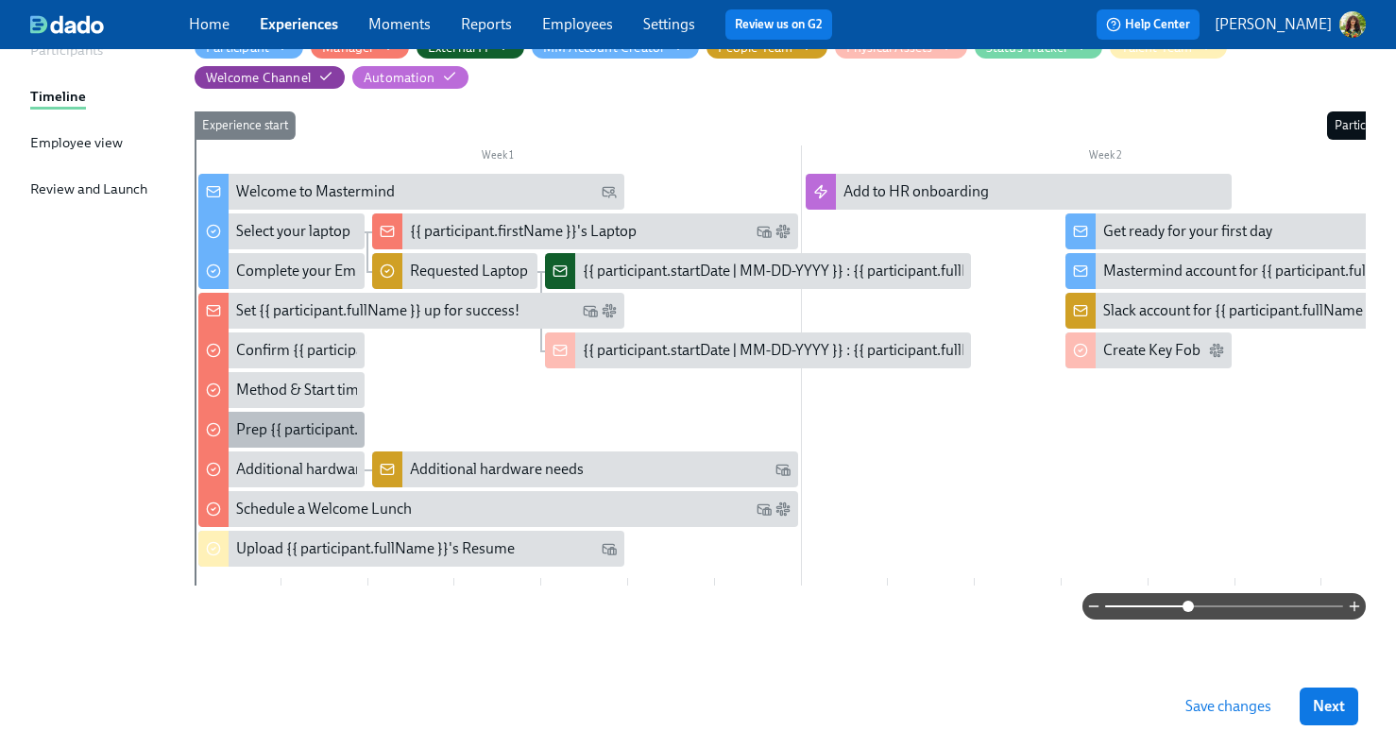
click at [298, 435] on div "Prep {{ participant.firstName }}'s Desk" at bounding box center [281, 430] width 166 height 36
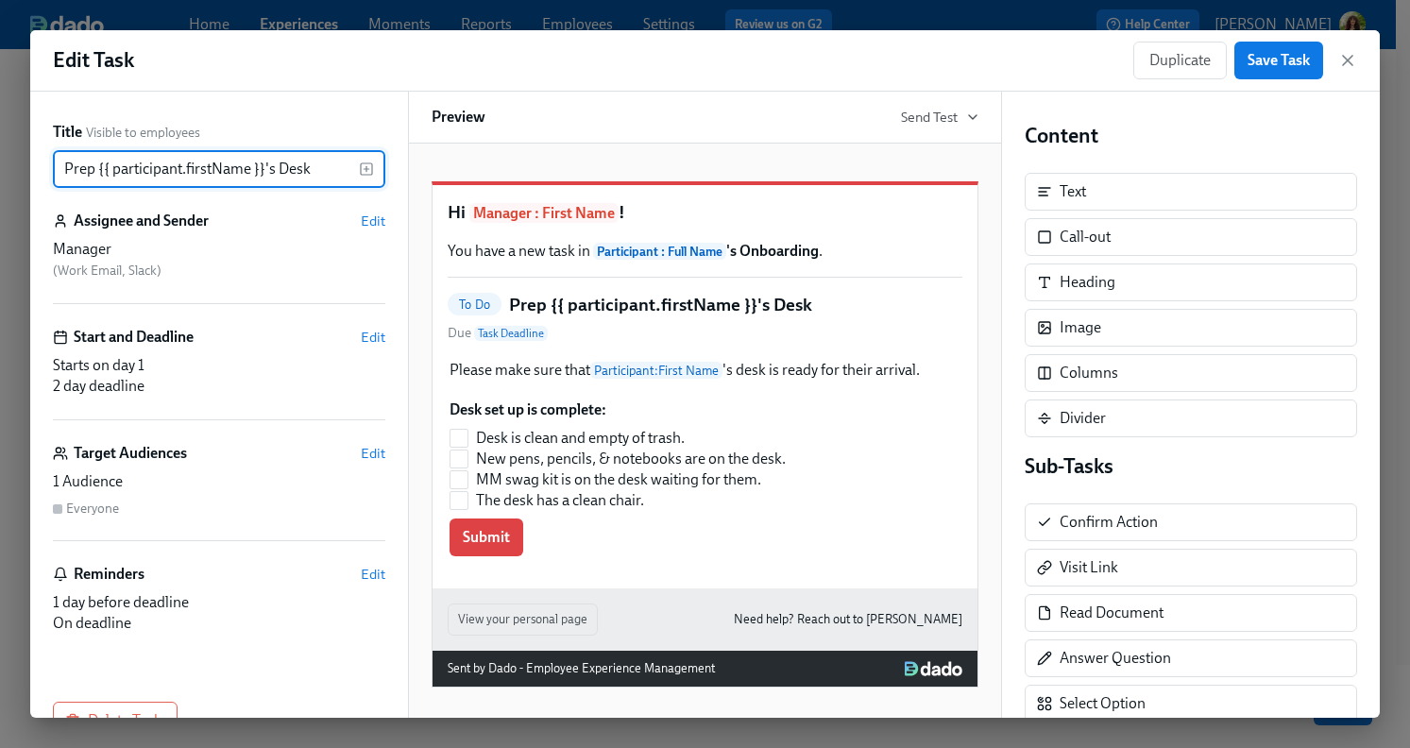
click at [314, 168] on input "Prep {{ participant.firstName }}'s Desk" at bounding box center [206, 169] width 306 height 38
type input "Prep {{ participant.firstName }}'s Desk"
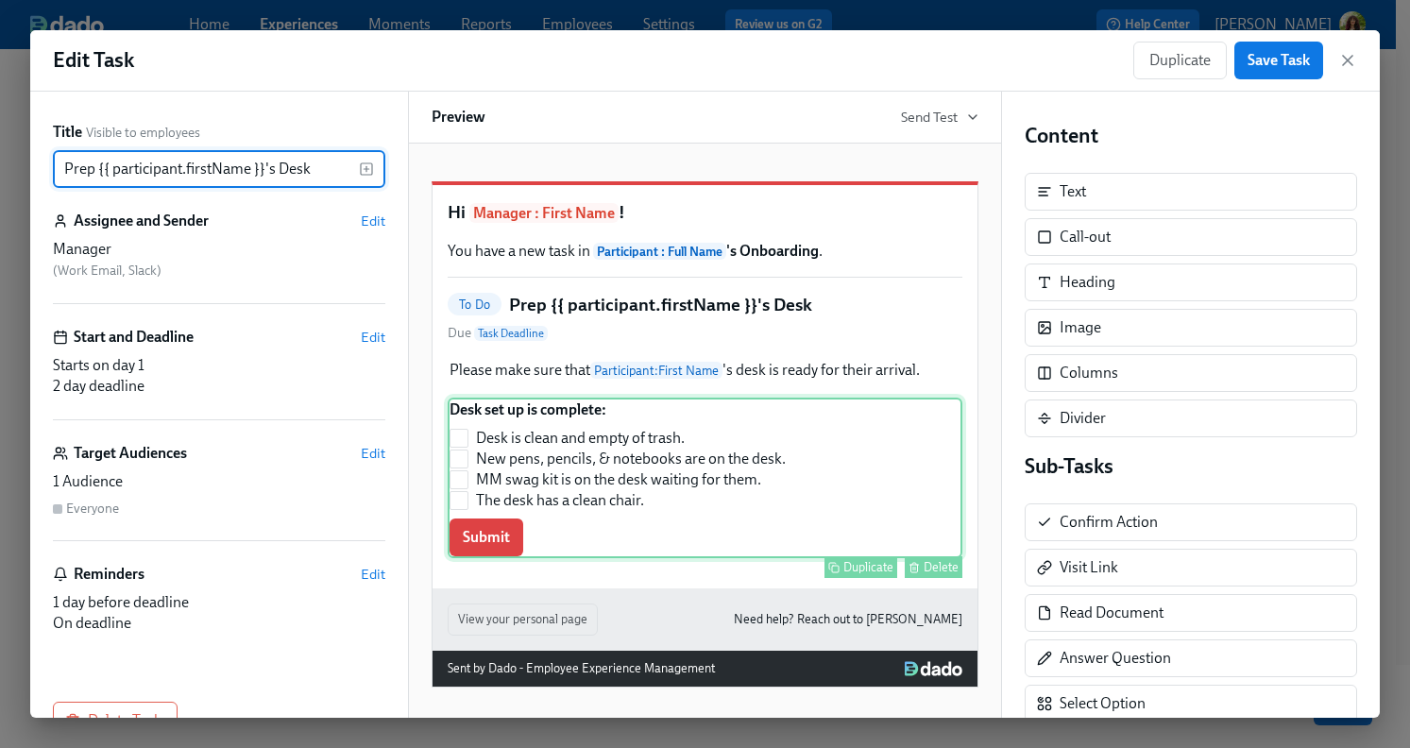
click at [618, 558] on div "Desk set up is complete: Desk is clean and empty of trash. New pens, pencils, &…" at bounding box center [705, 478] width 515 height 161
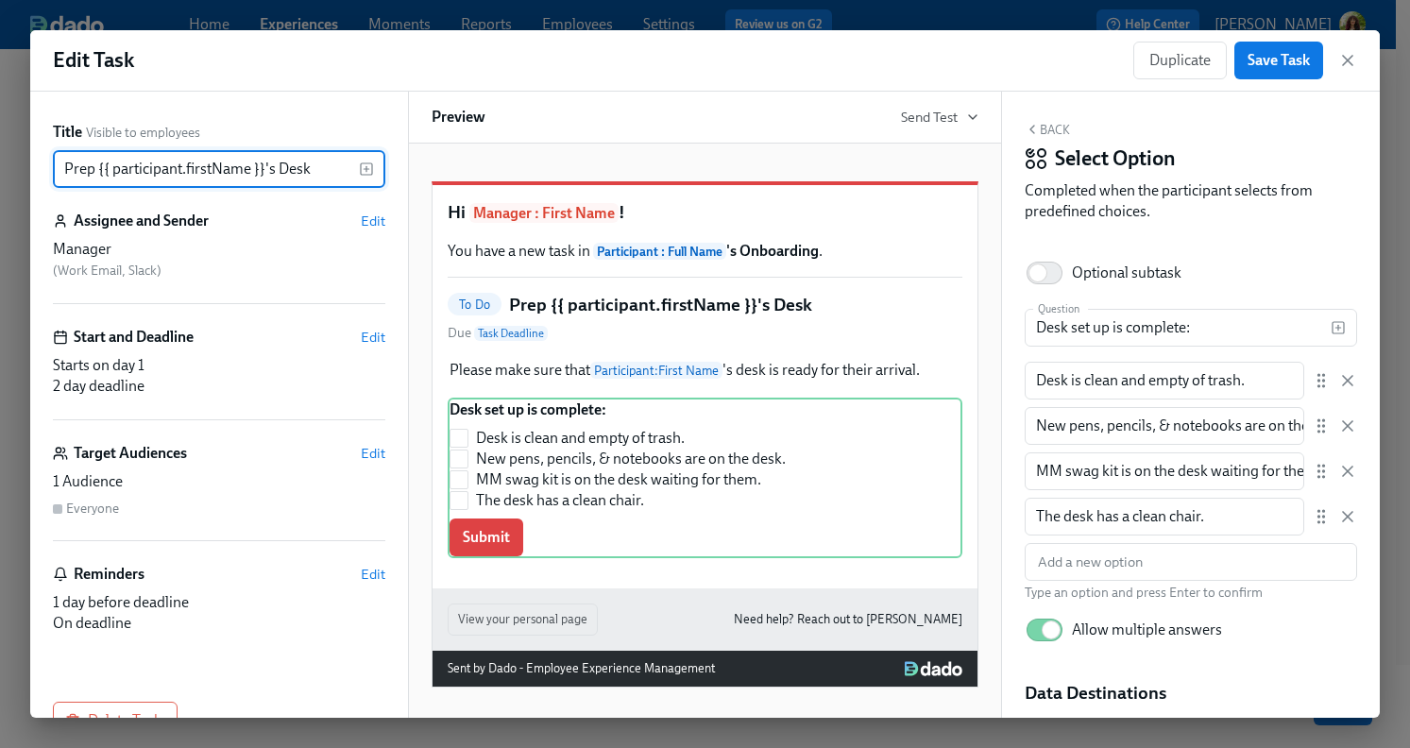
click at [1055, 124] on button "Back" at bounding box center [1047, 129] width 45 height 15
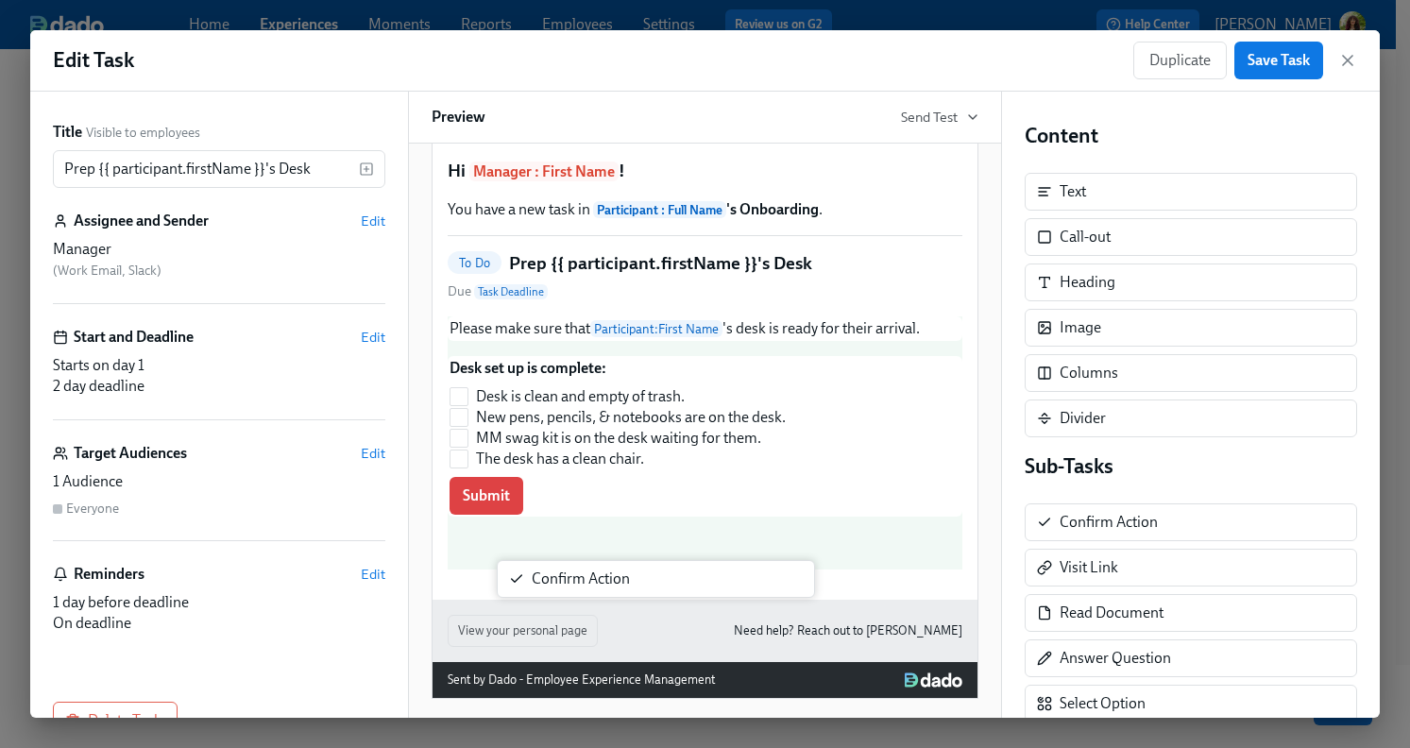
scroll to position [44, 0]
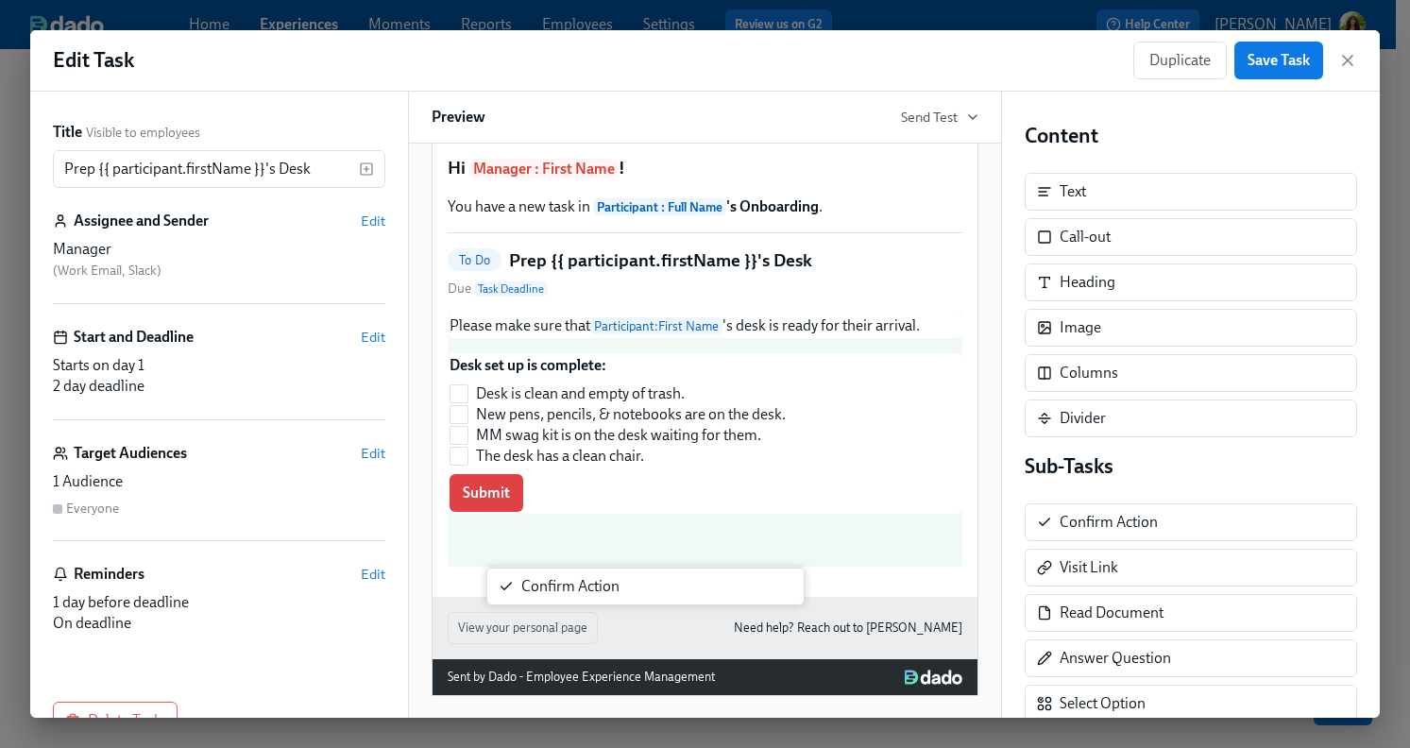
drag, startPoint x: 1161, startPoint y: 527, endPoint x: 622, endPoint y: 589, distance: 543.0
click at [622, 590] on div "Title Visible to employees Prep {{ participant.firstName }}'s Desk ​ Assignee a…" at bounding box center [705, 405] width 1350 height 626
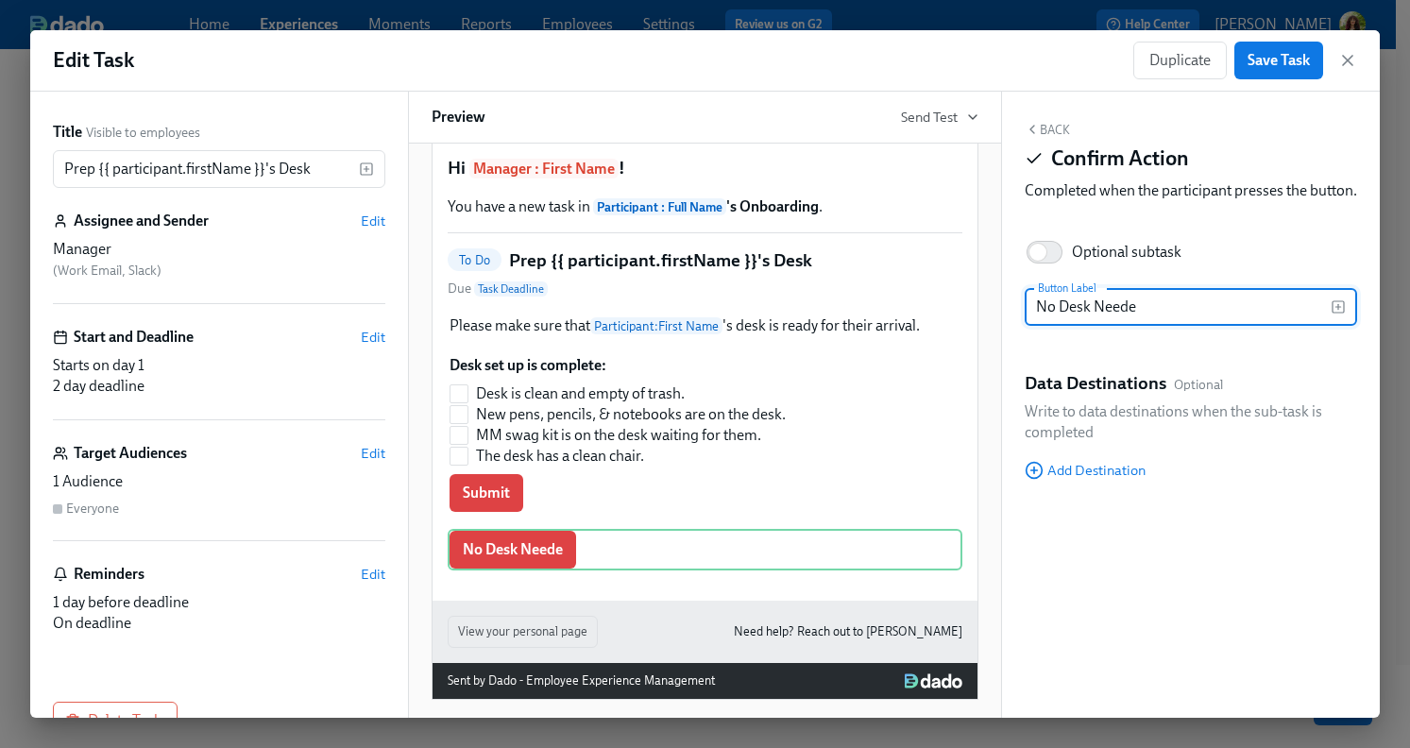
type input "No Desk Needed"
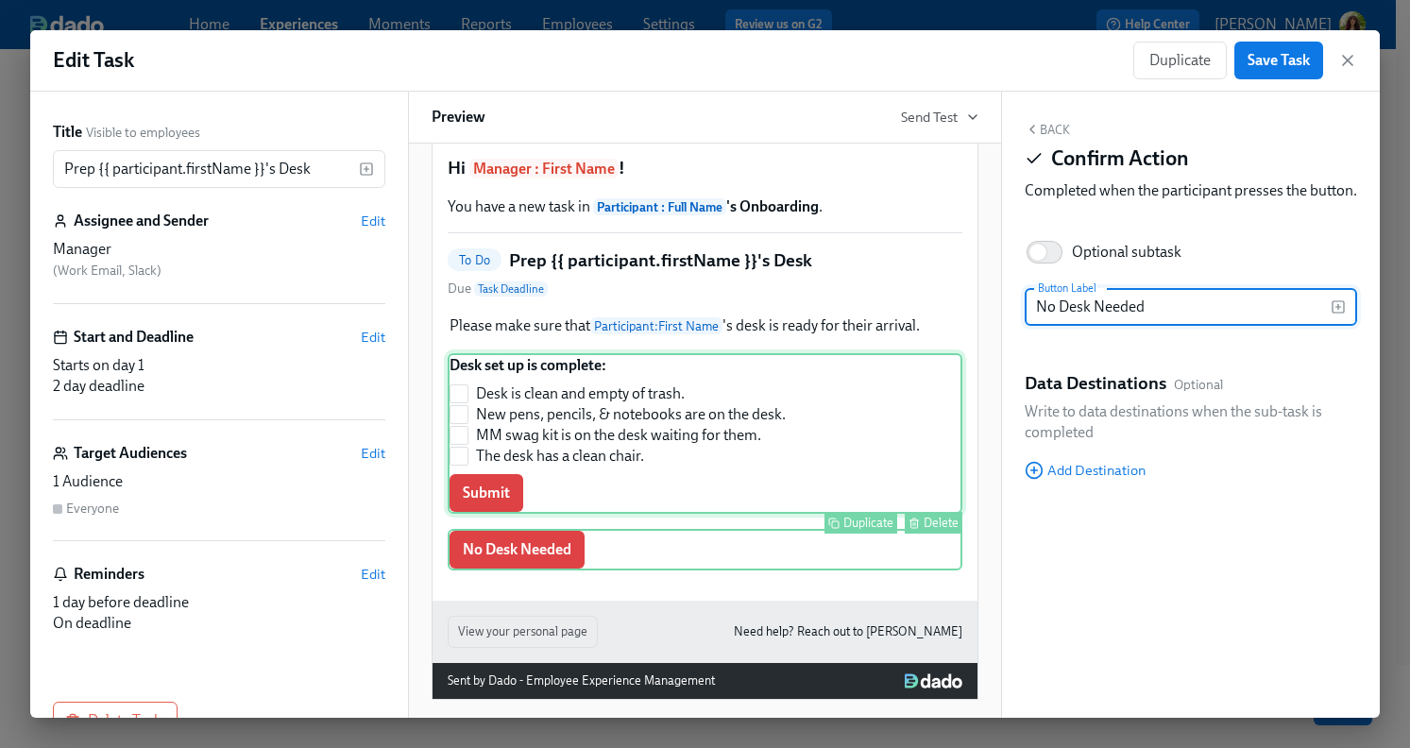
click at [838, 464] on div "Desk set up is complete: Desk is clean and empty of trash. New pens, pencils, &…" at bounding box center [705, 433] width 515 height 161
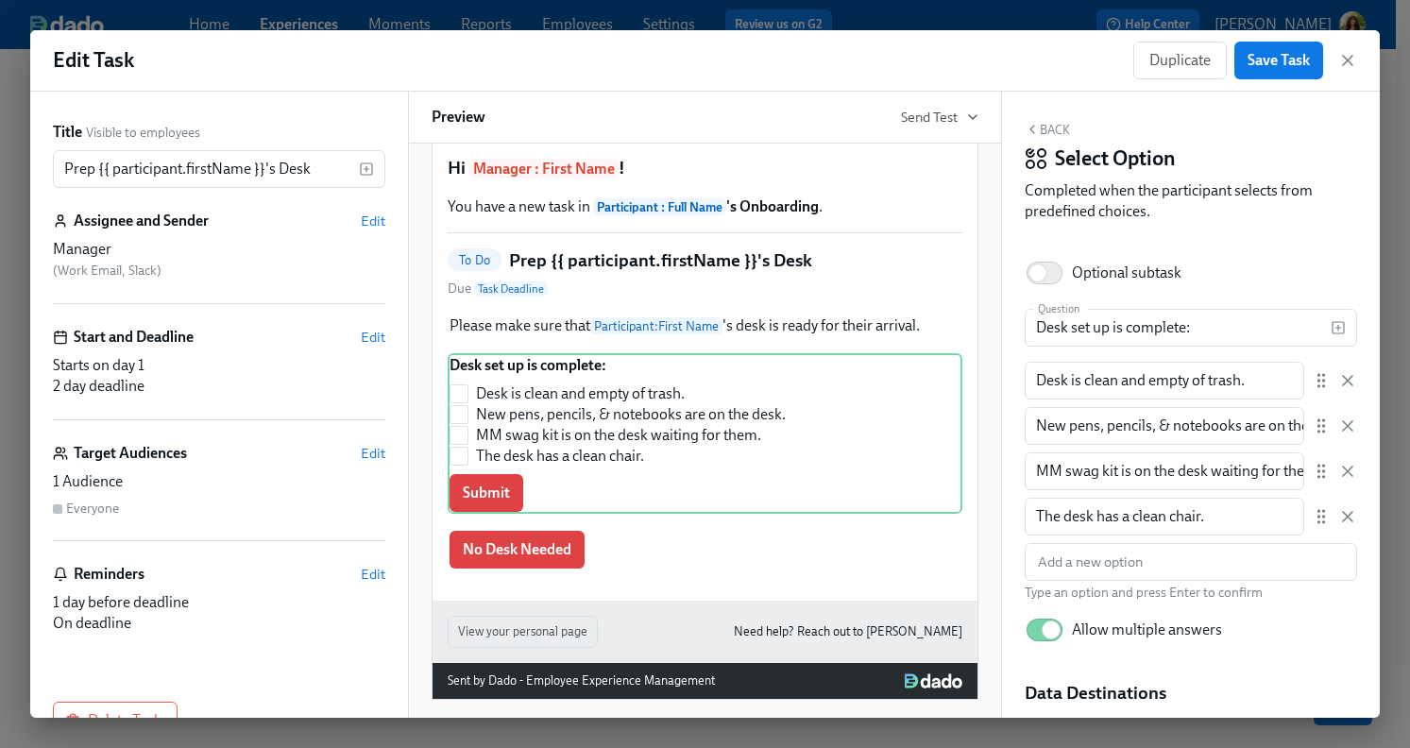
click at [1047, 126] on button "Back" at bounding box center [1047, 129] width 45 height 15
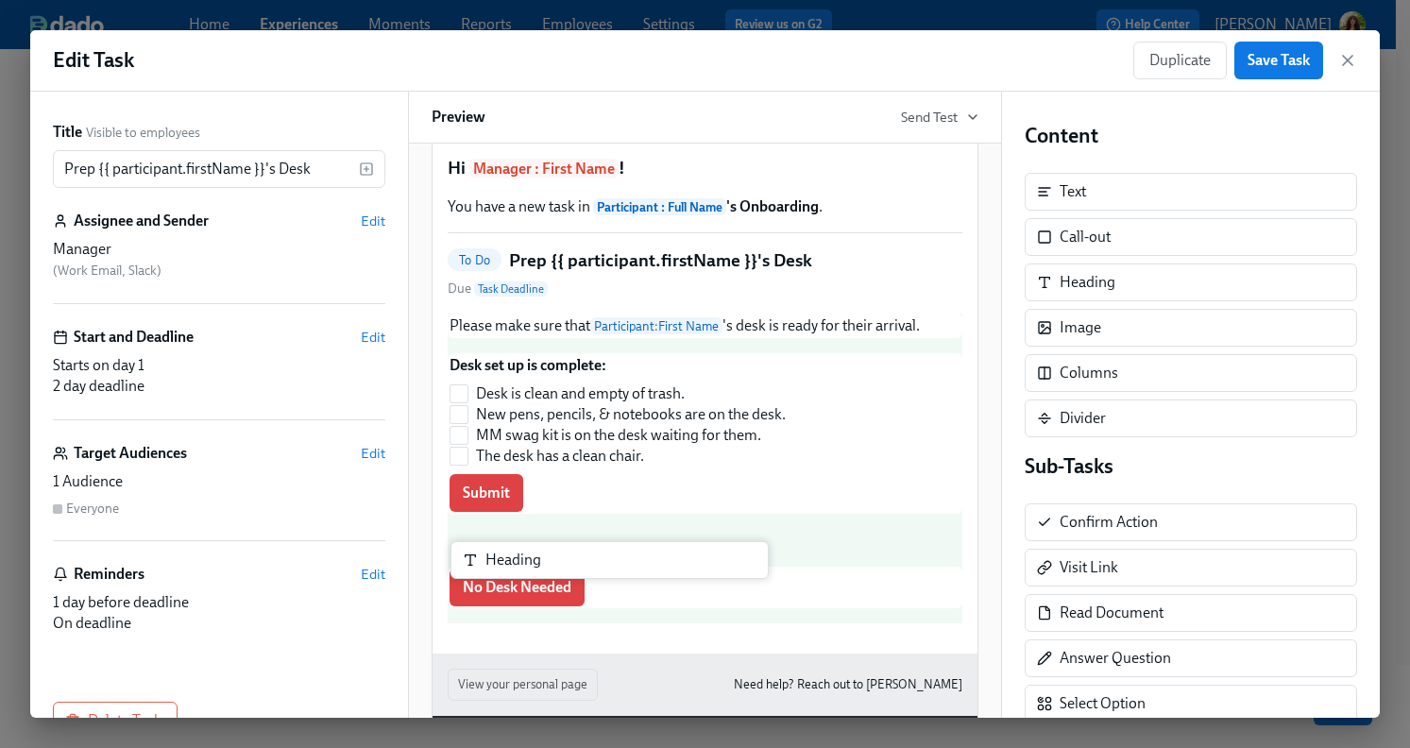
drag, startPoint x: 1138, startPoint y: 285, endPoint x: 560, endPoint y: 574, distance: 646.3
click at [560, 574] on div "Title Visible to employees Prep {{ participant.firstName }}'s Desk ​ Assignee a…" at bounding box center [705, 405] width 1350 height 626
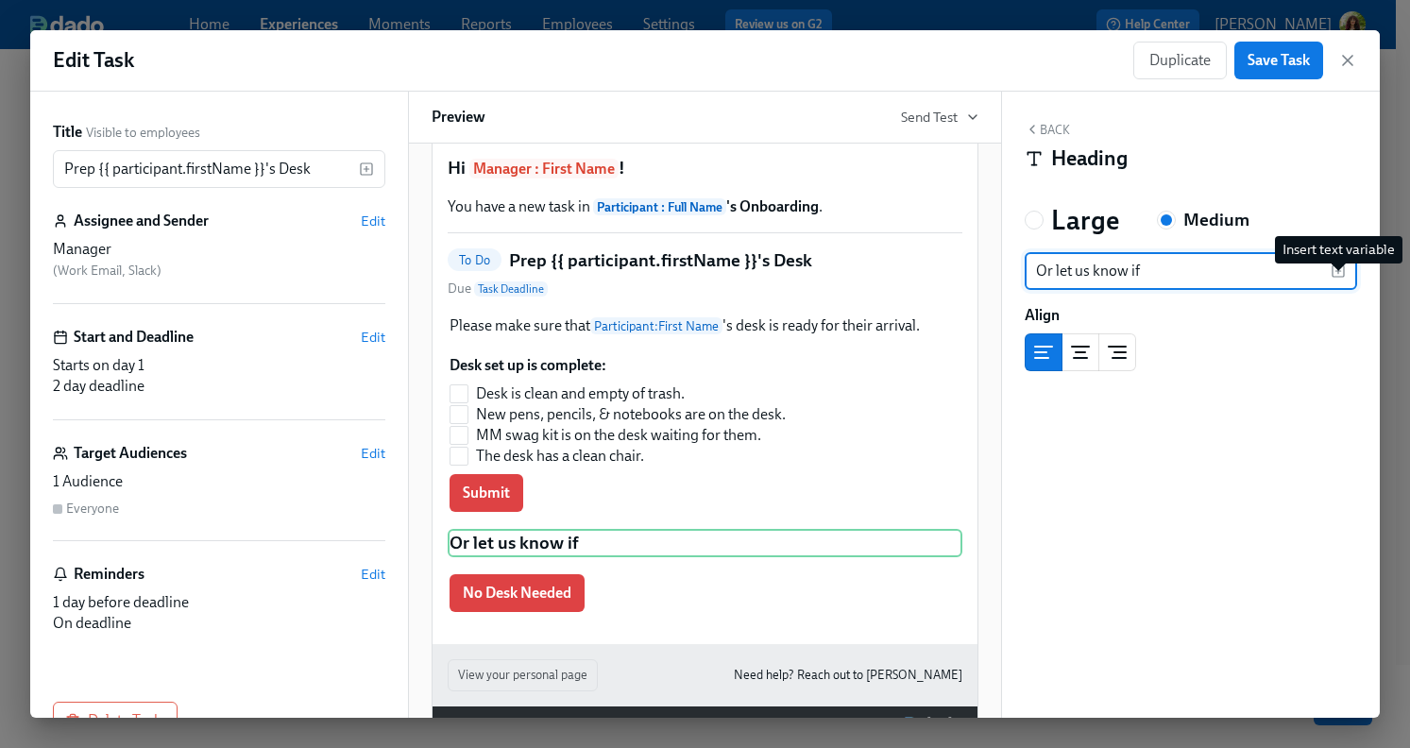
click at [1338, 270] on icon "button" at bounding box center [1338, 271] width 0 height 5
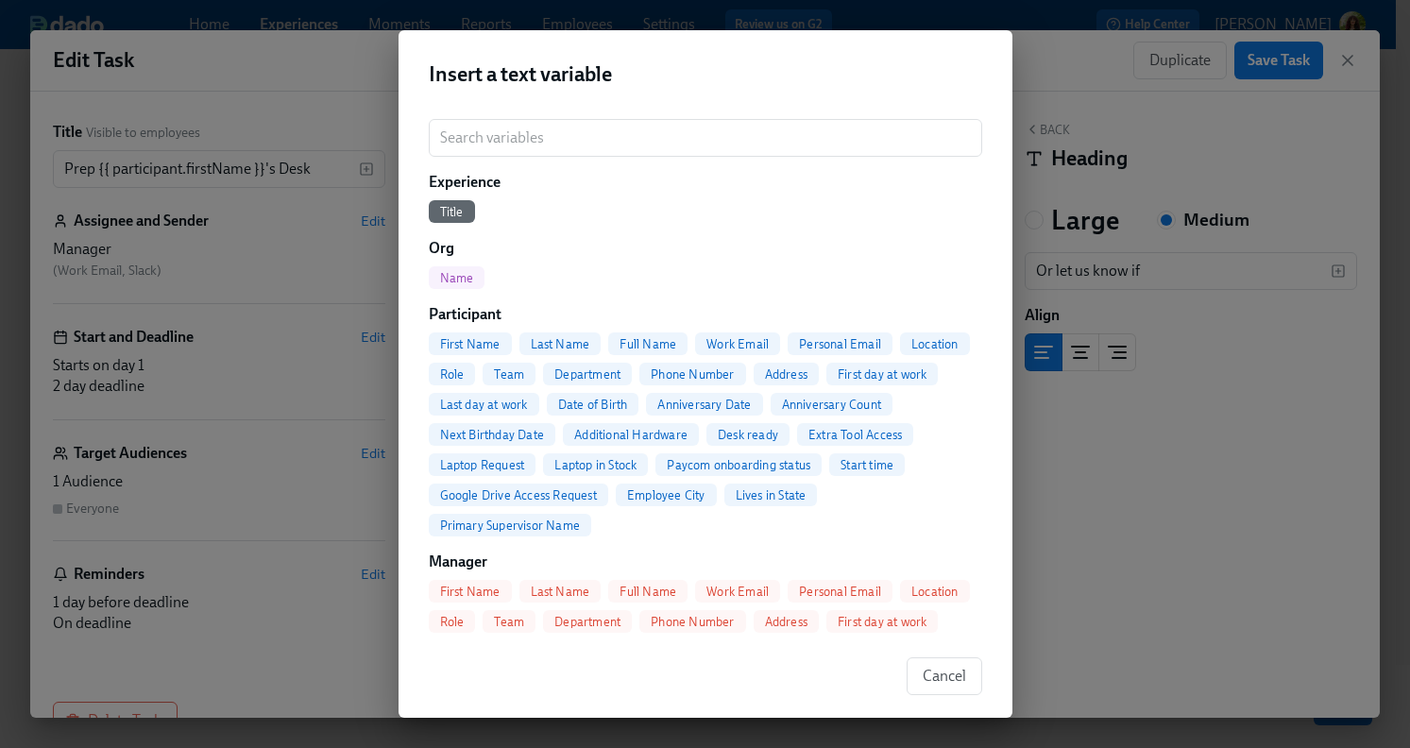
drag, startPoint x: 446, startPoint y: 338, endPoint x: 677, endPoint y: 412, distance: 242.9
click at [447, 337] on span "First Name" at bounding box center [470, 344] width 83 height 14
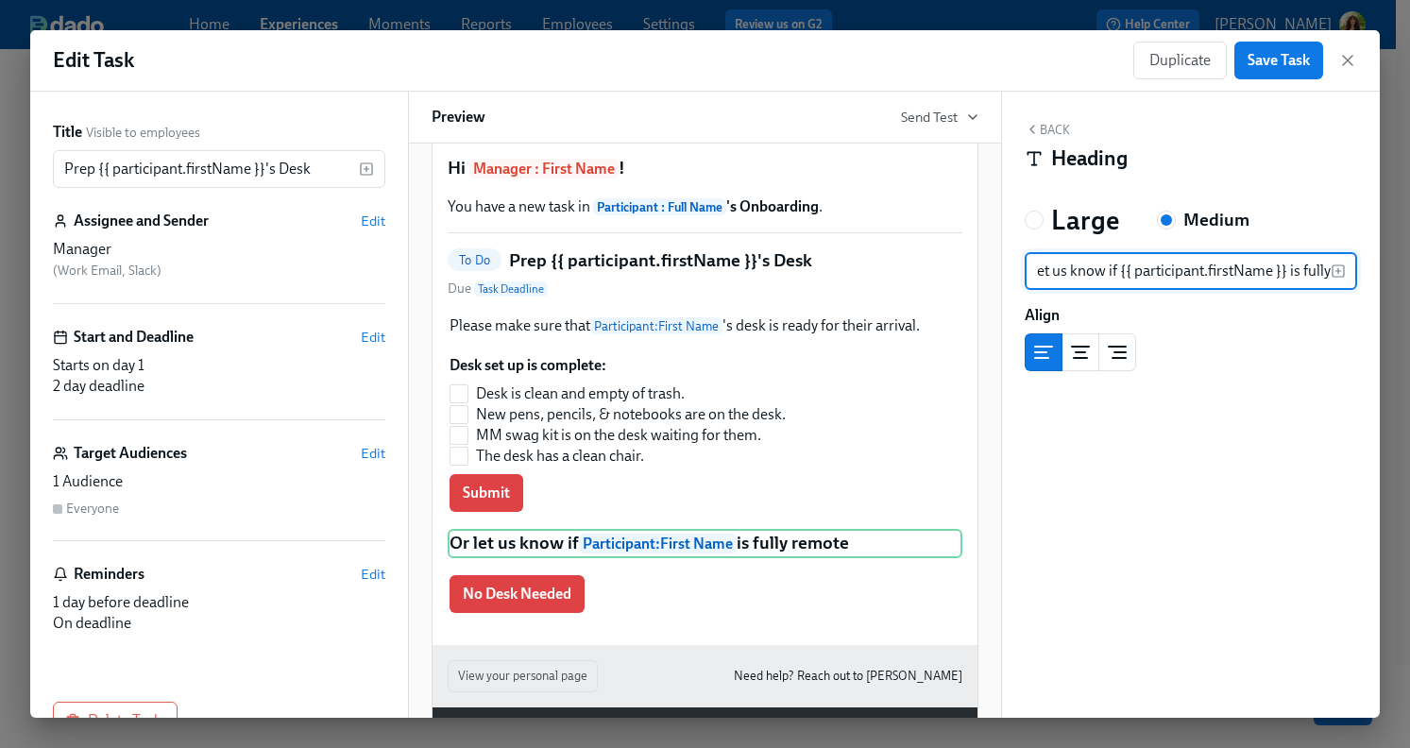
scroll to position [0, 0]
drag, startPoint x: 1288, startPoint y: 272, endPoint x: 1028, endPoint y: 265, distance: 260.8
click at [1028, 265] on input "Or let us know if {{ participant.firstName }} is fully remote" at bounding box center [1178, 271] width 306 height 38
click at [1151, 277] on input "Remote" at bounding box center [1178, 271] width 306 height 38
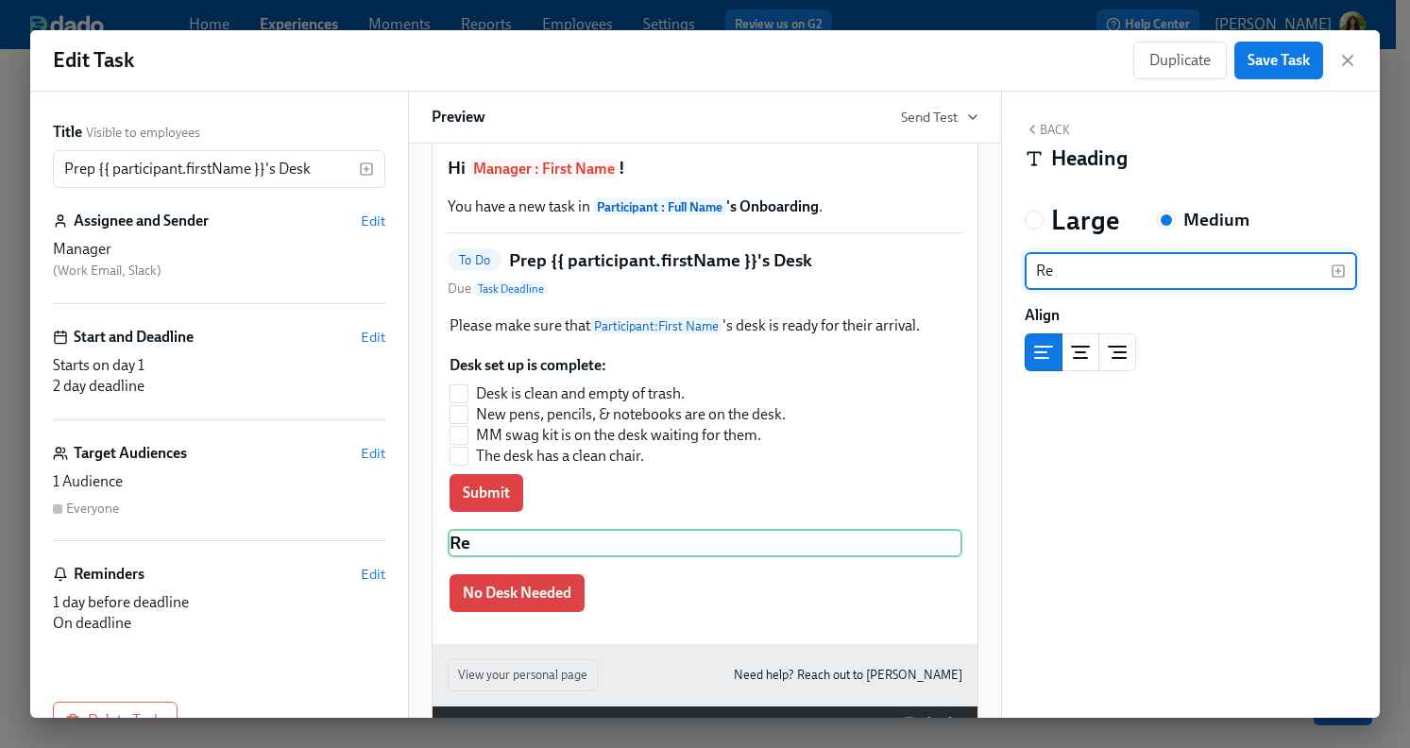
type input "R"
type input "OR"
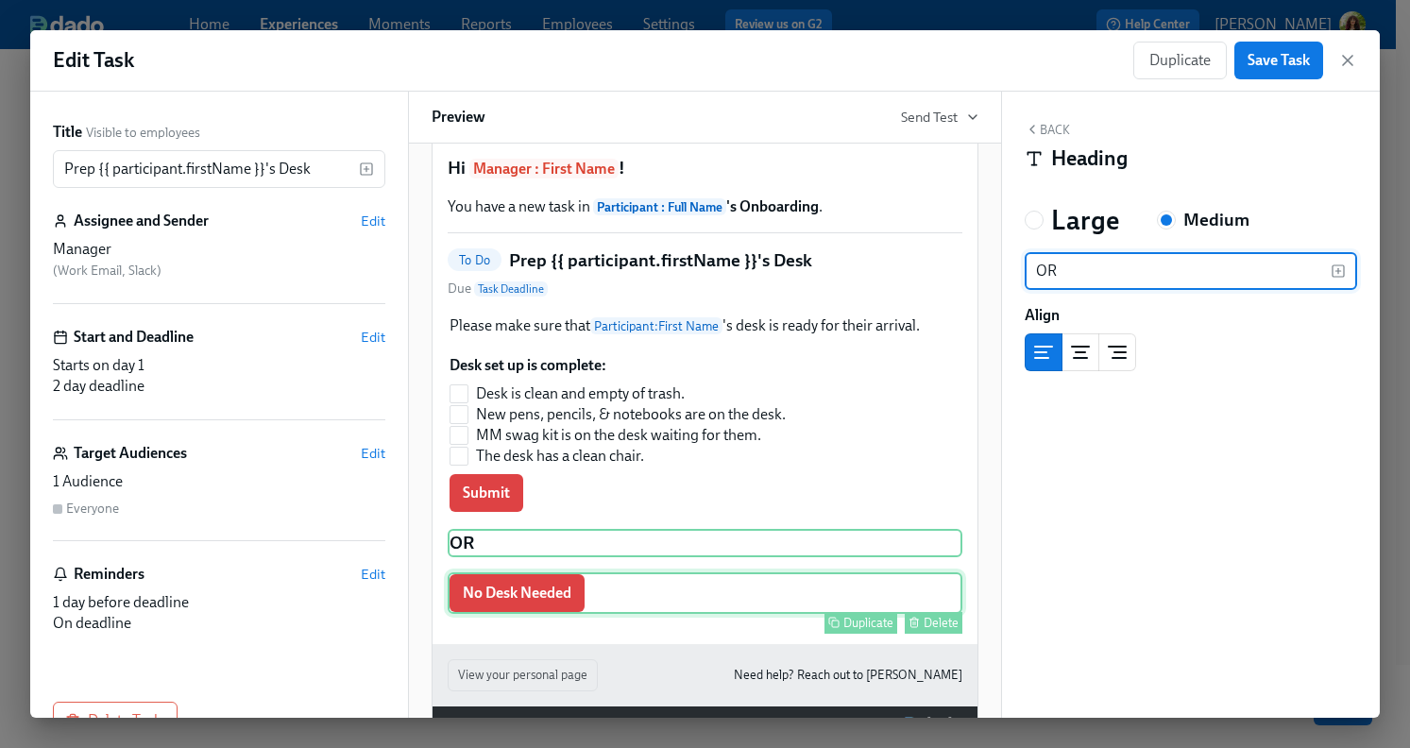
click at [522, 614] on div "No Desk Needed Duplicate Delete" at bounding box center [705, 593] width 515 height 42
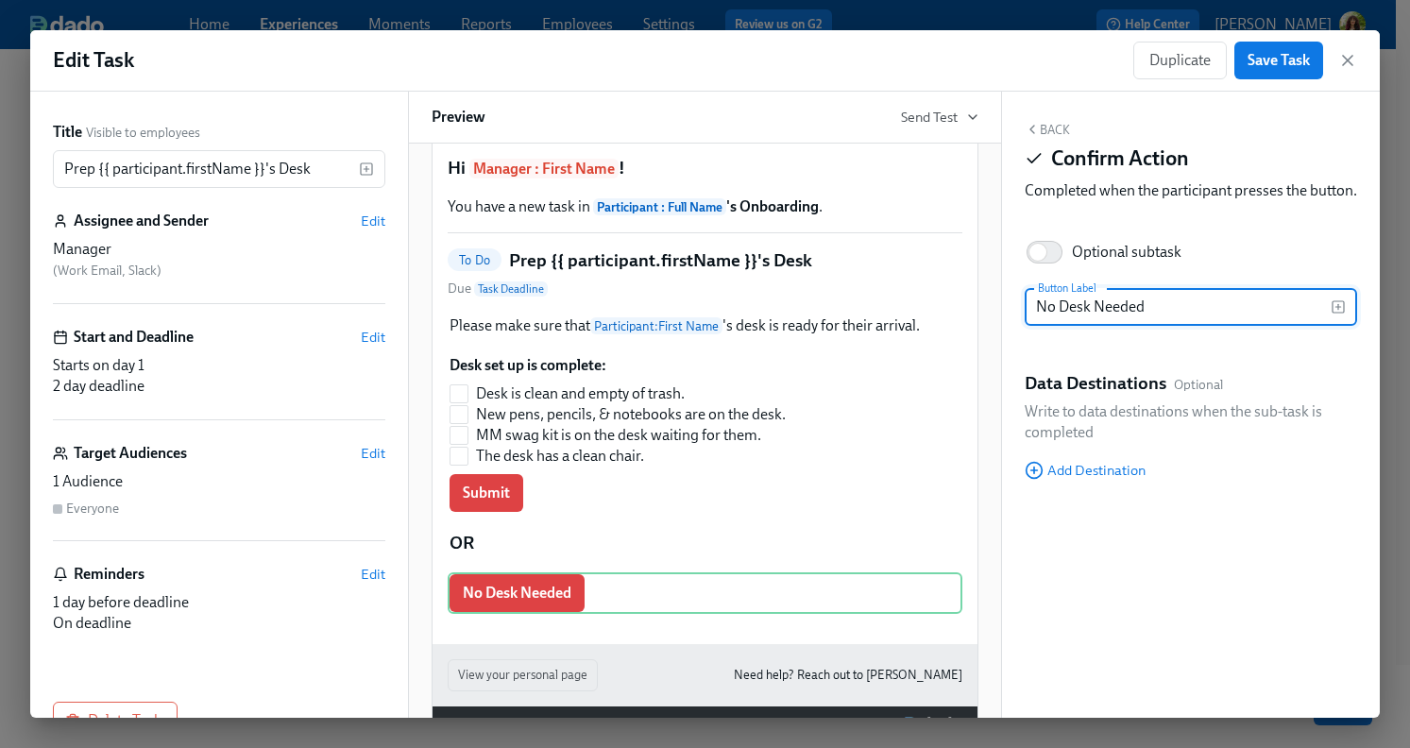
drag, startPoint x: 1151, startPoint y: 327, endPoint x: 1037, endPoint y: 331, distance: 113.4
click at [1037, 326] on input "No Desk Needed" at bounding box center [1178, 307] width 306 height 38
type input "Fully Remote - No Desk Needed"
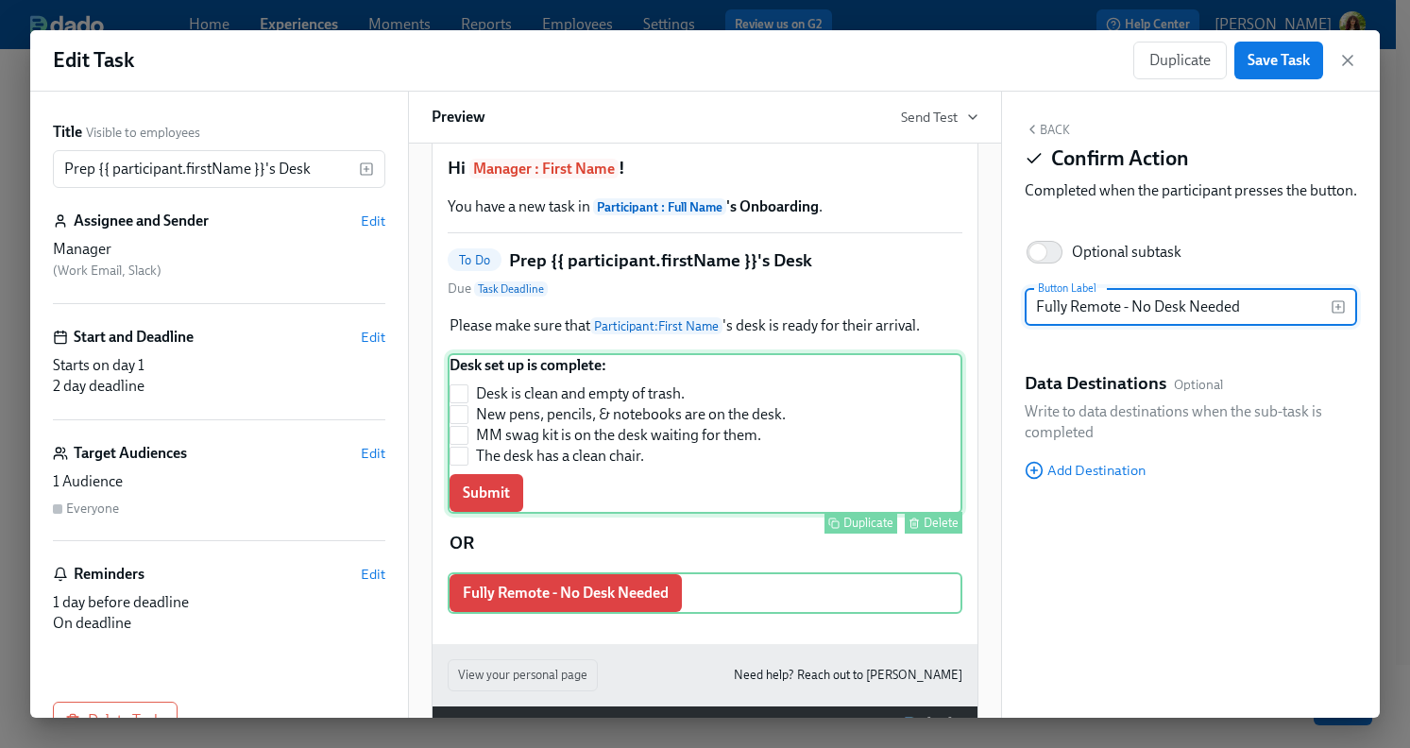
click at [576, 449] on div "Desk set up is complete: Desk is clean and empty of trash. New pens, pencils, &…" at bounding box center [705, 433] width 515 height 161
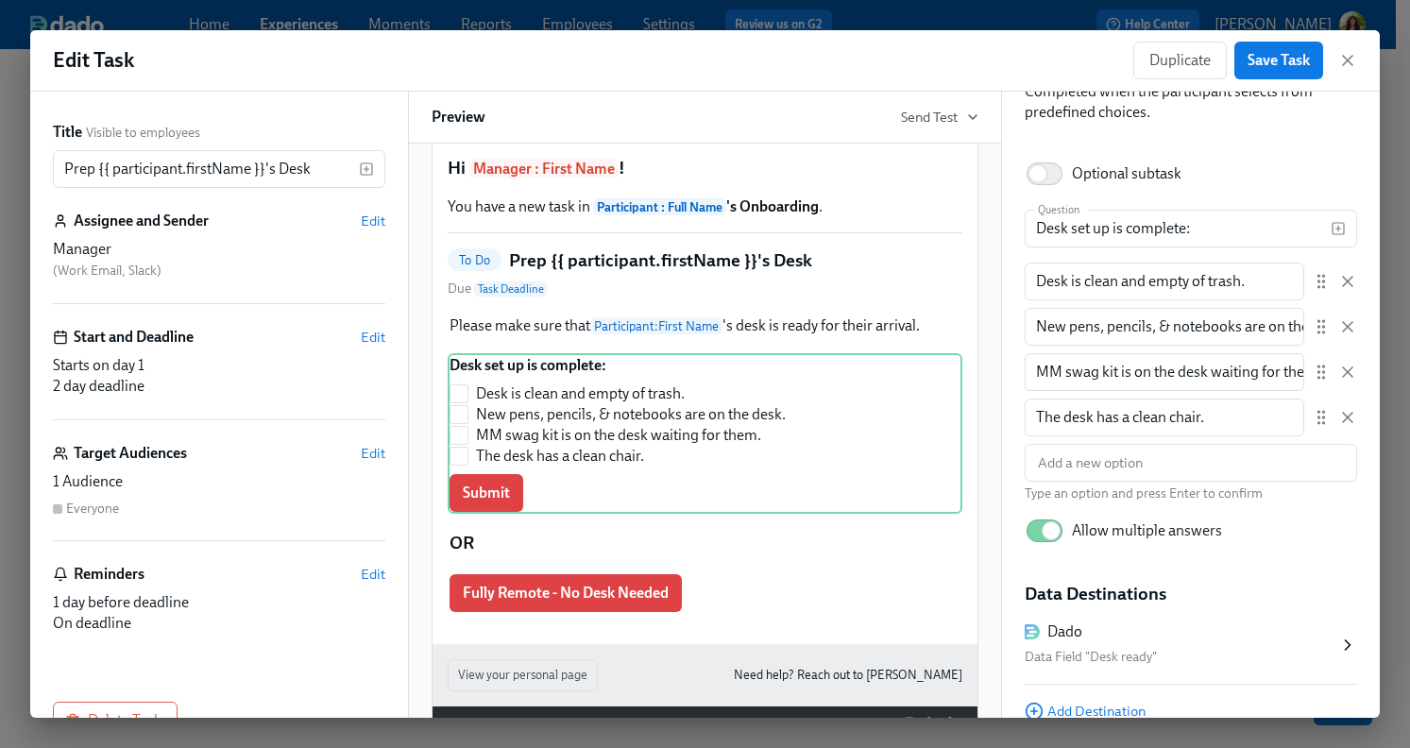
scroll to position [183, 0]
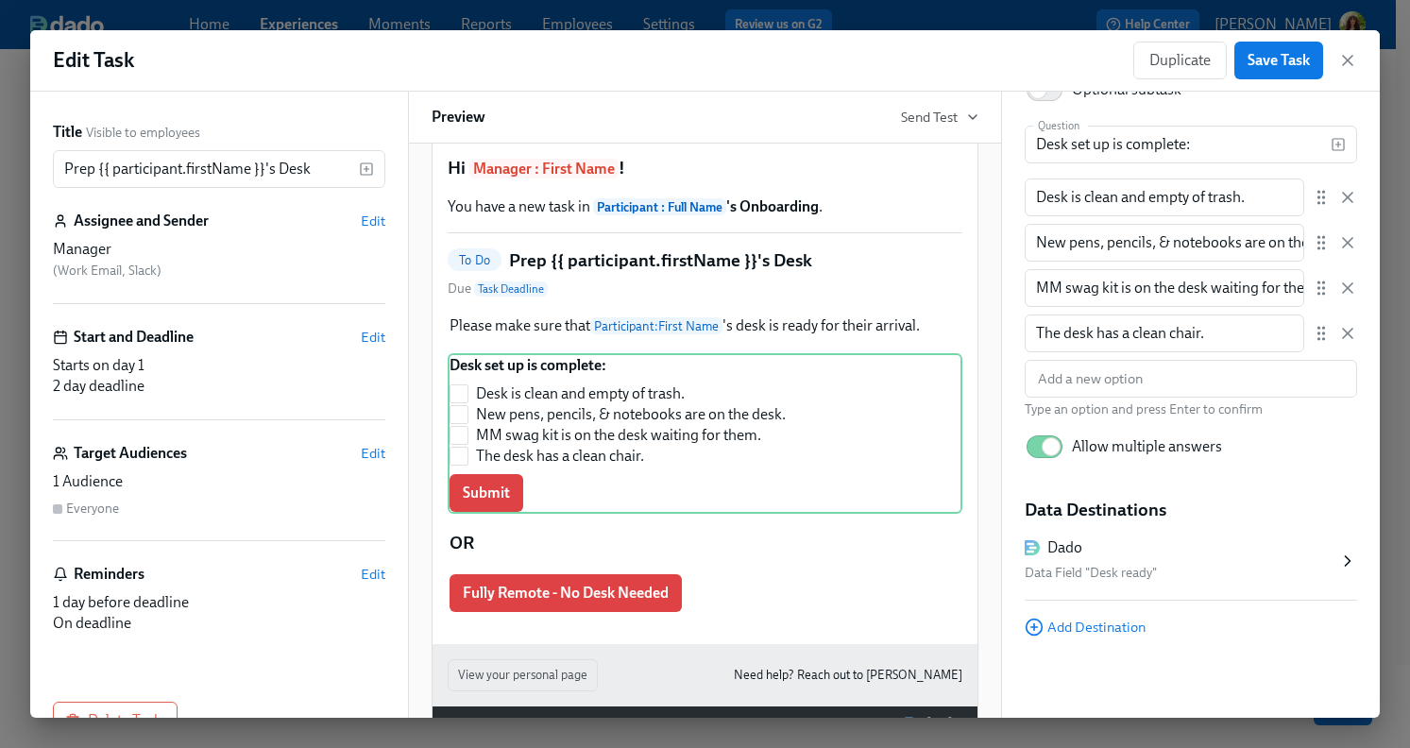
click at [1242, 573] on div "Data Field "Desk ready"" at bounding box center [1182, 573] width 314 height 23
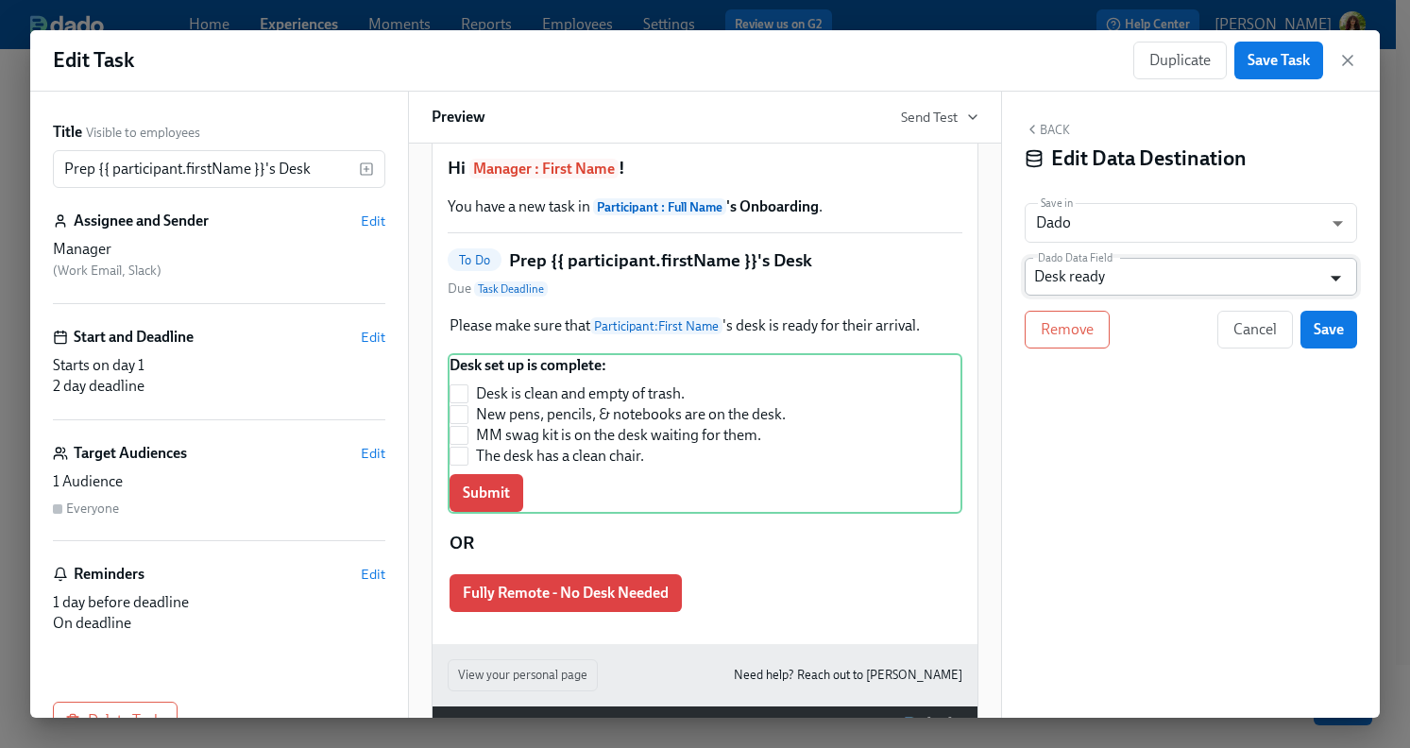
click at [1338, 278] on icon "Open" at bounding box center [1336, 280] width 10 height 6
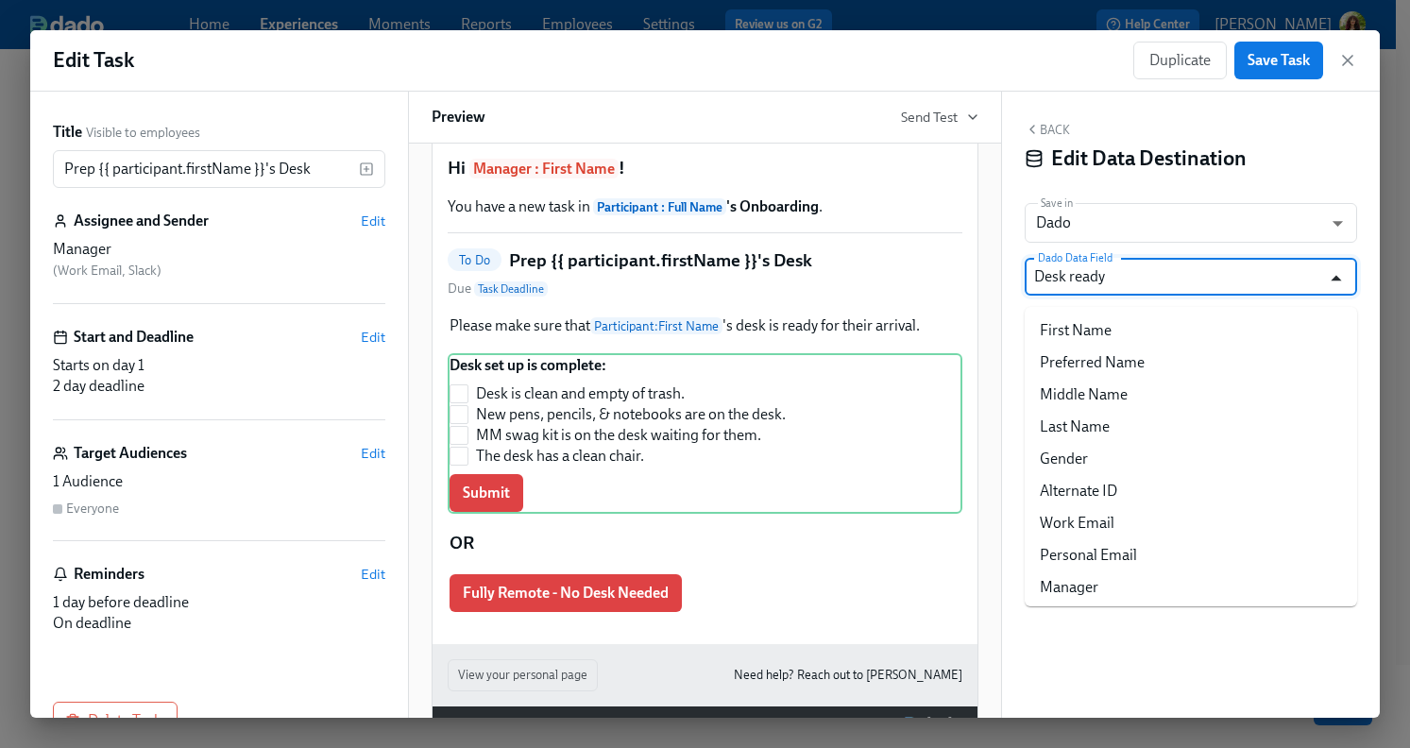
scroll to position [386, 0]
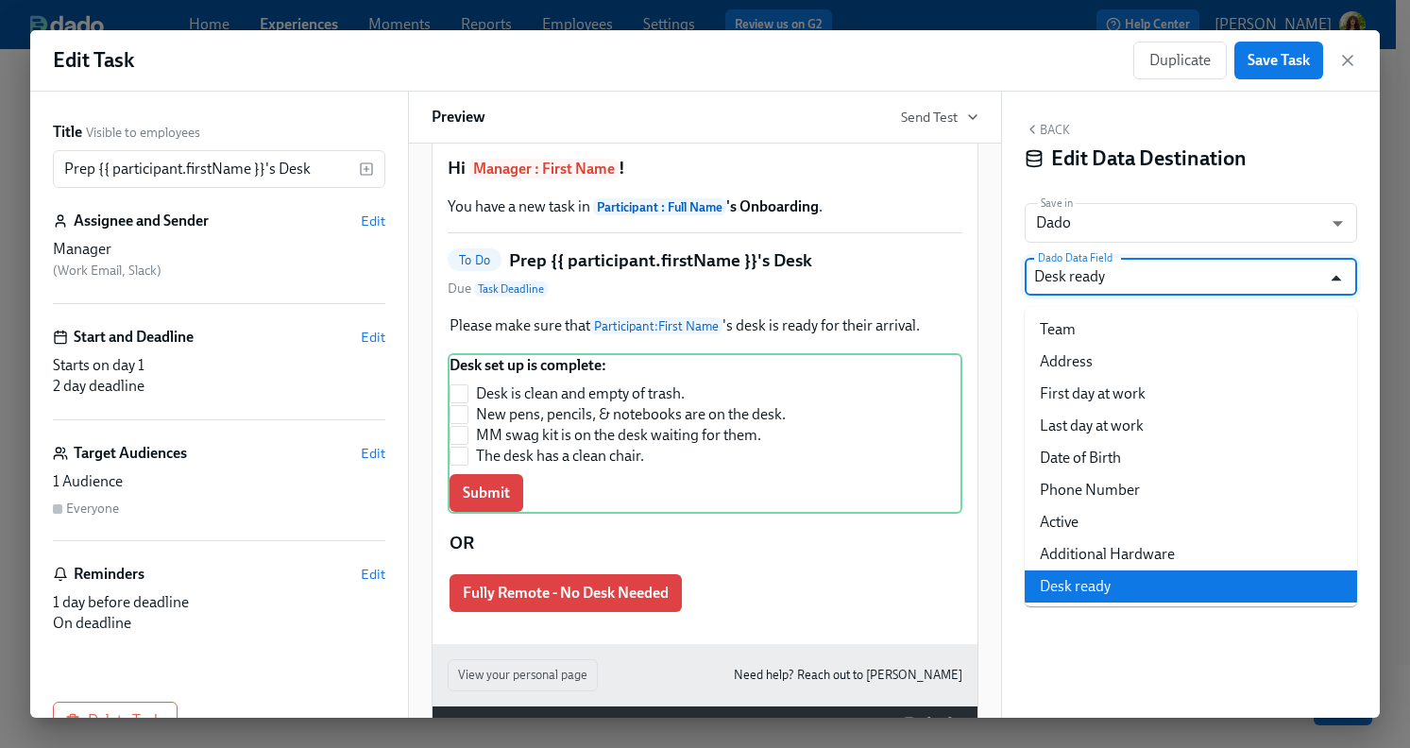
click at [1338, 278] on icon "Close" at bounding box center [1336, 278] width 10 height 6
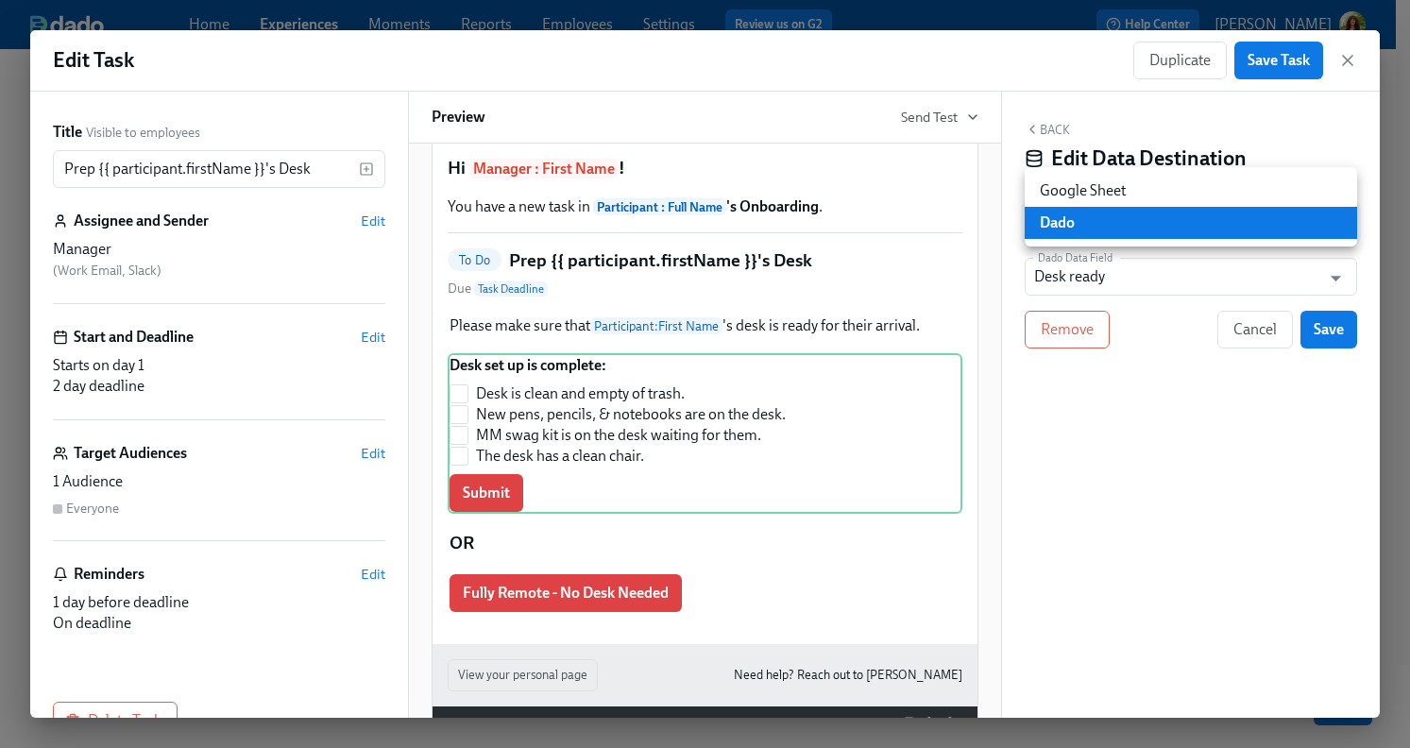
click at [1129, 223] on body "Home Experiences Moments Reports Employees Settings Review us on G2 Help Center…" at bounding box center [705, 248] width 1410 height 999
click at [1129, 223] on li "Dado" at bounding box center [1191, 223] width 332 height 32
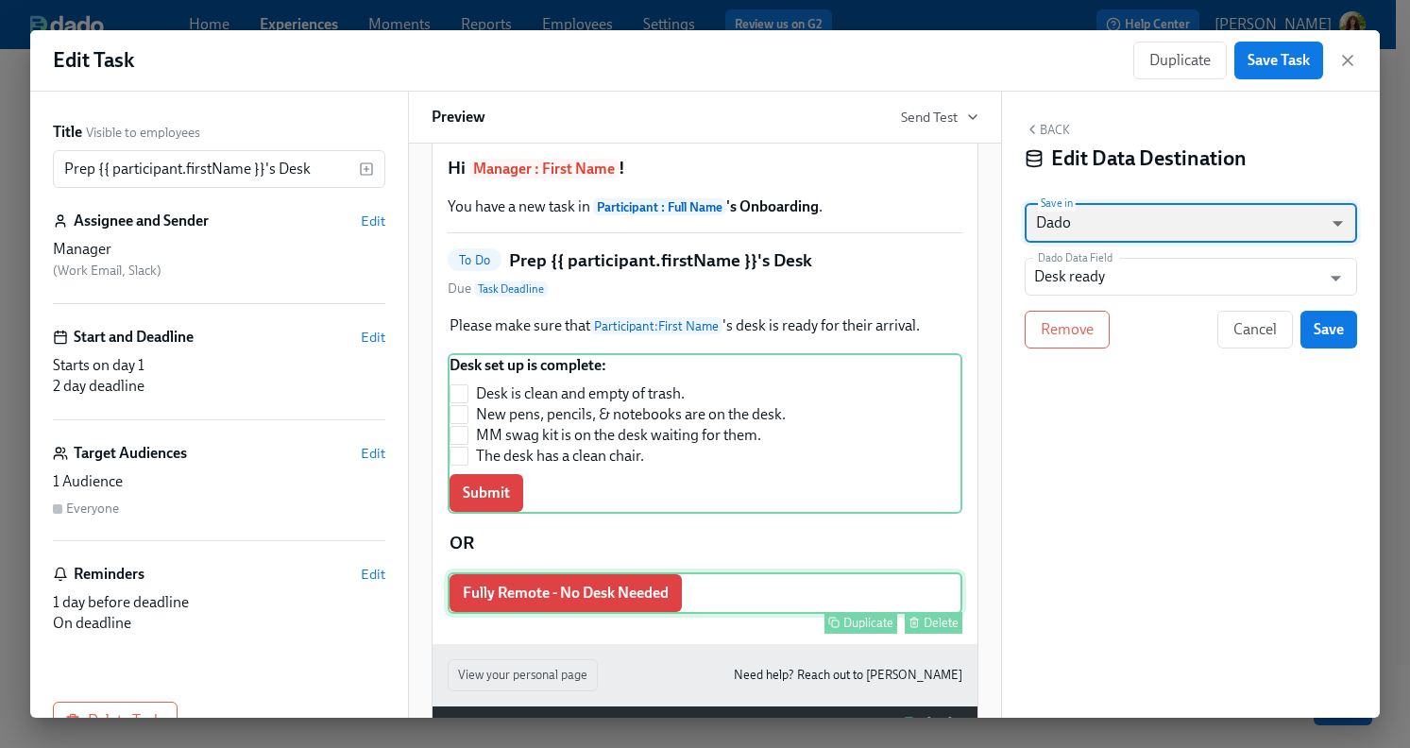
click at [530, 614] on div "Fully Remote - No Desk Needed Duplicate Delete" at bounding box center [705, 593] width 515 height 42
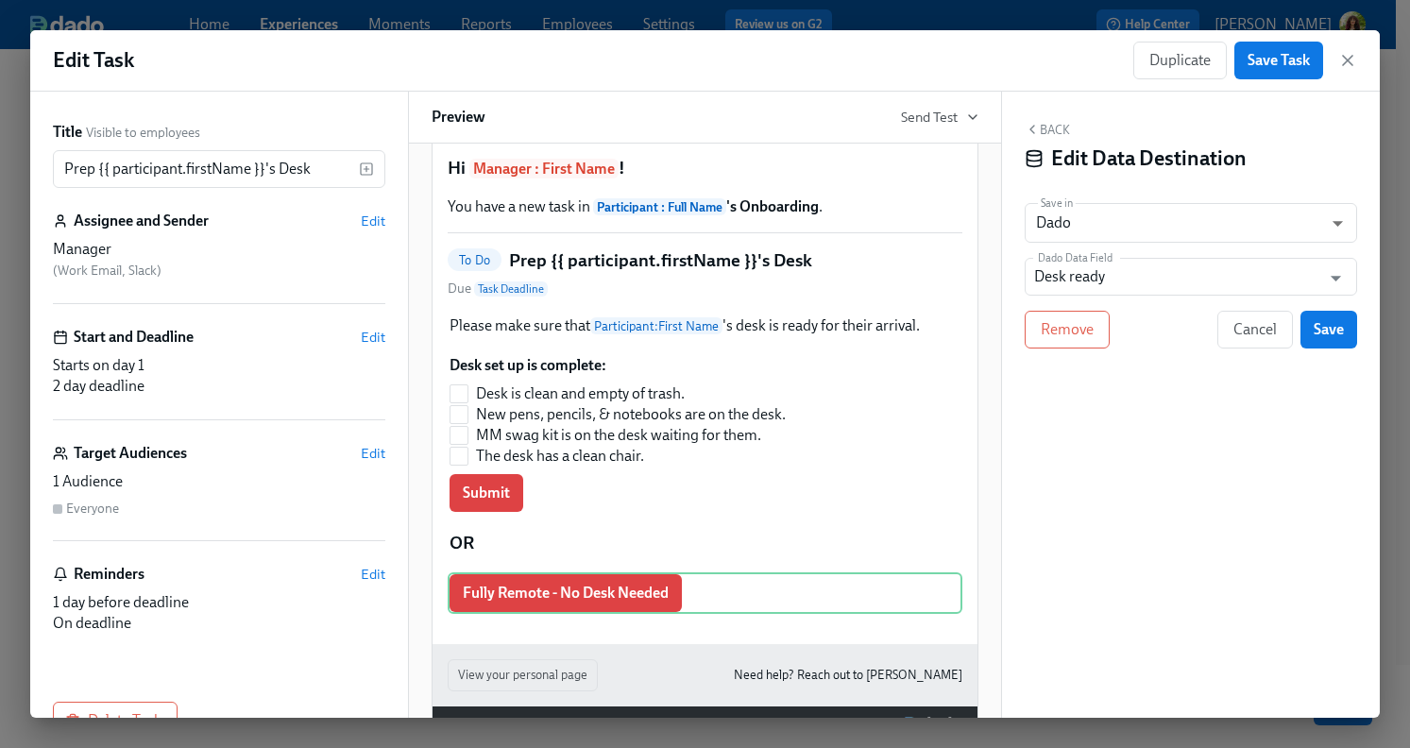
click at [1058, 124] on button "Back" at bounding box center [1047, 129] width 45 height 15
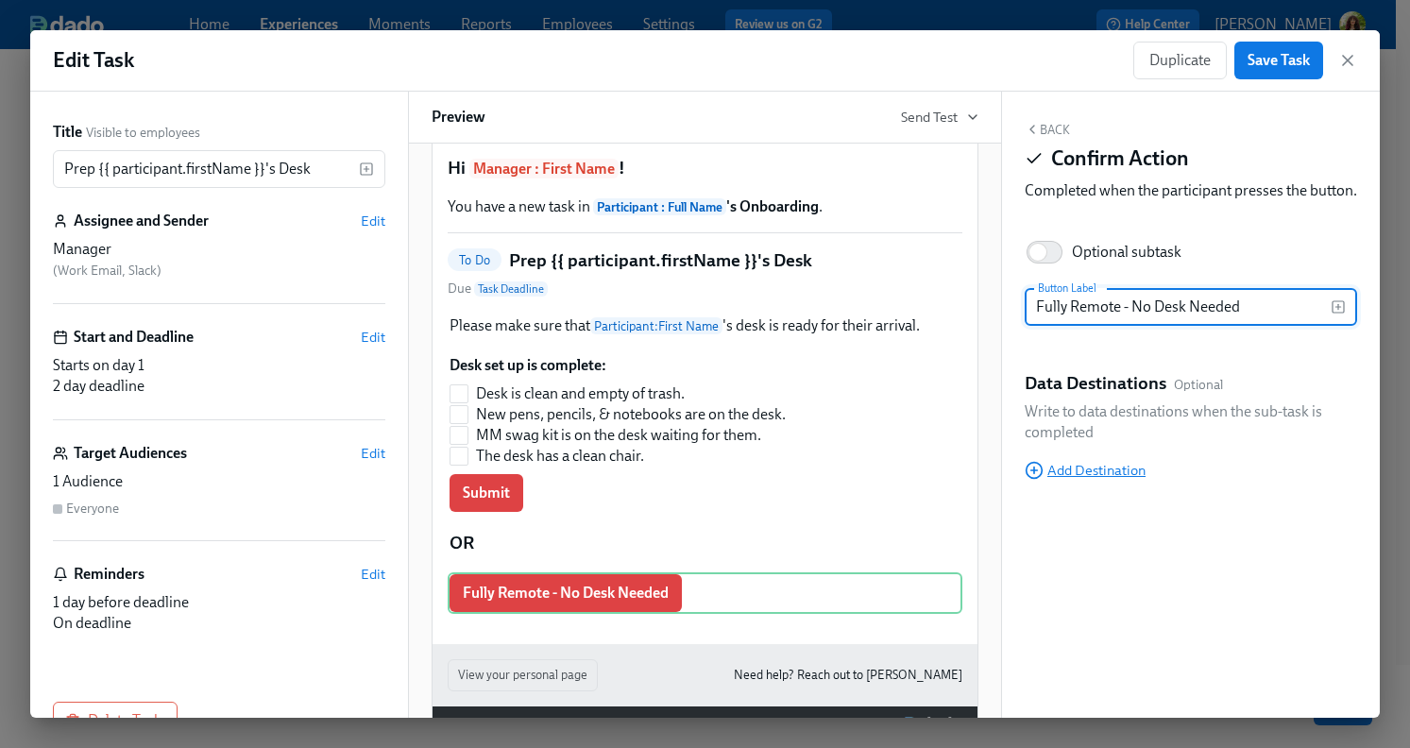
click at [1117, 480] on span "Add Destination" at bounding box center [1085, 470] width 121 height 19
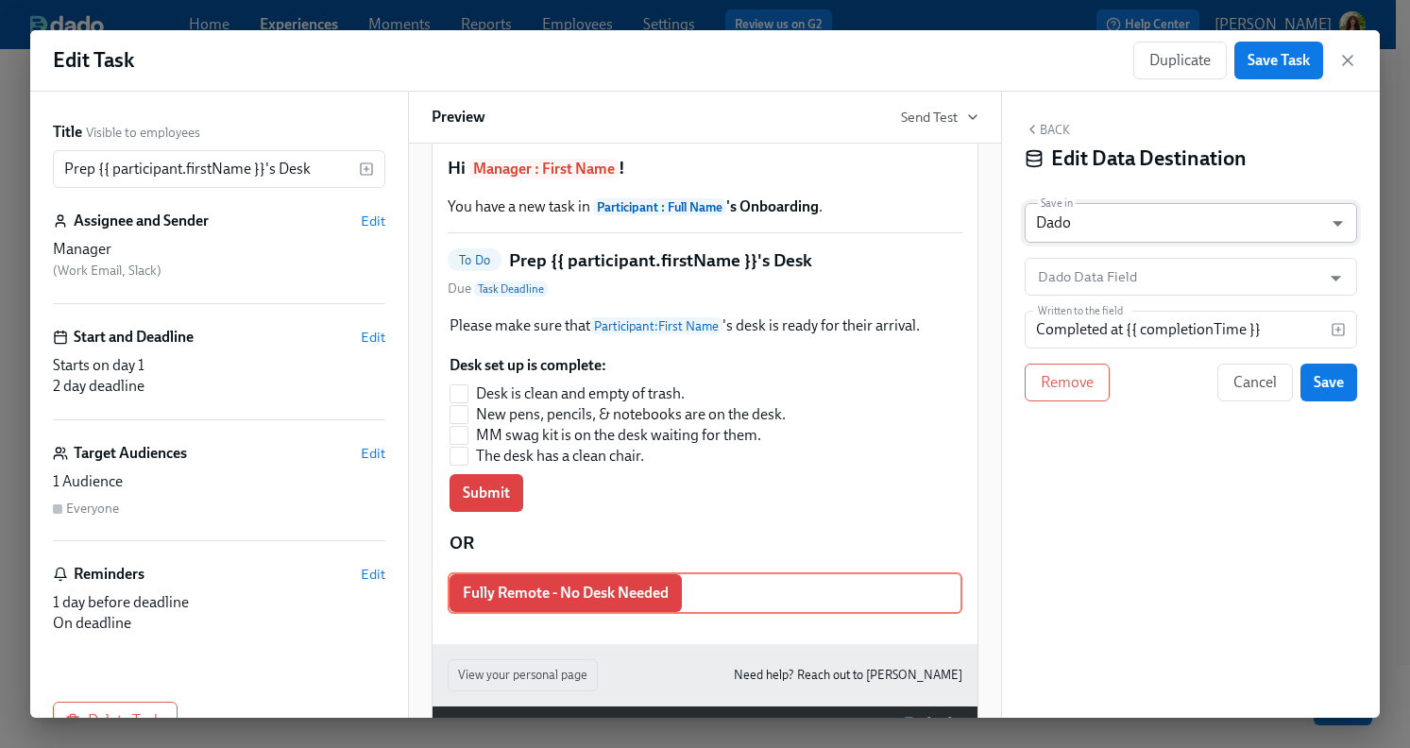
click at [1143, 229] on body "Home Experiences Moments Reports Employees Settings Review us on G2 Help Center…" at bounding box center [705, 248] width 1410 height 999
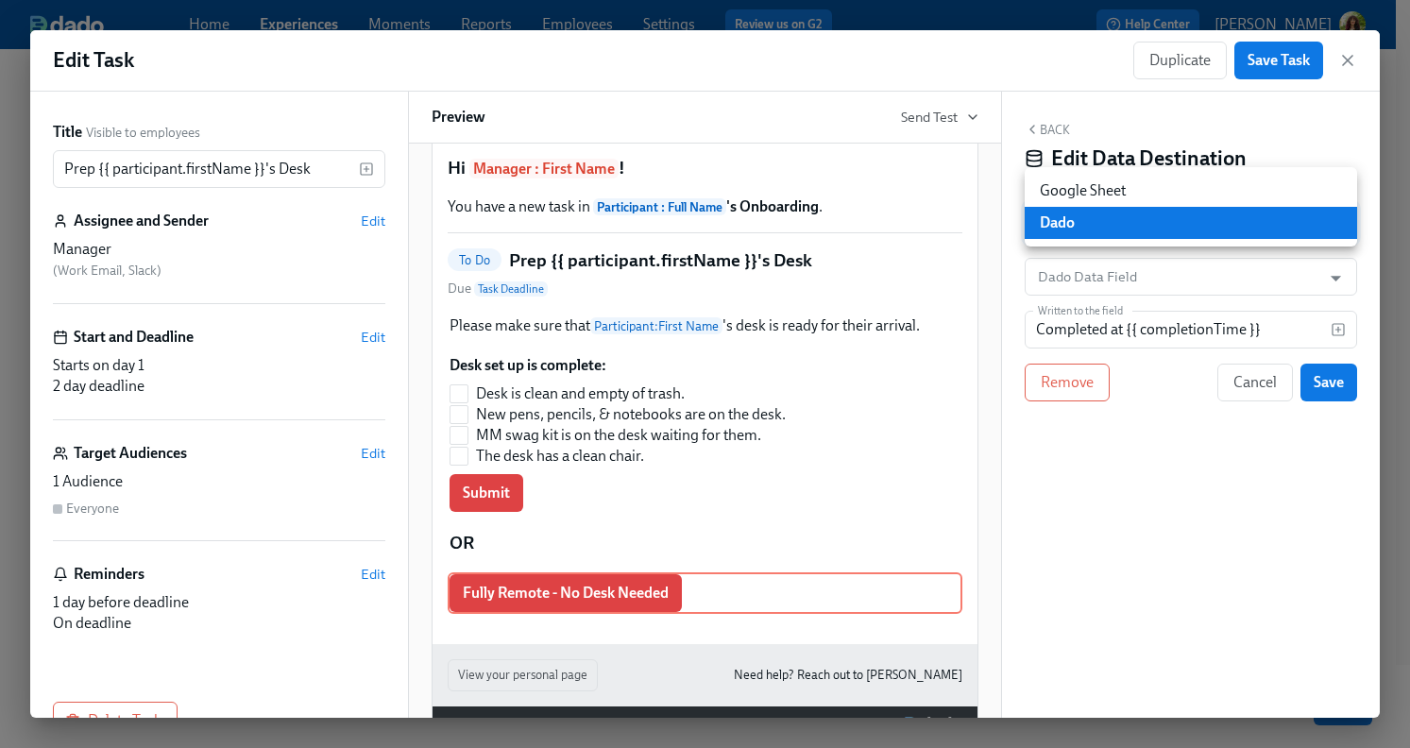
click at [1251, 284] on div at bounding box center [705, 374] width 1410 height 748
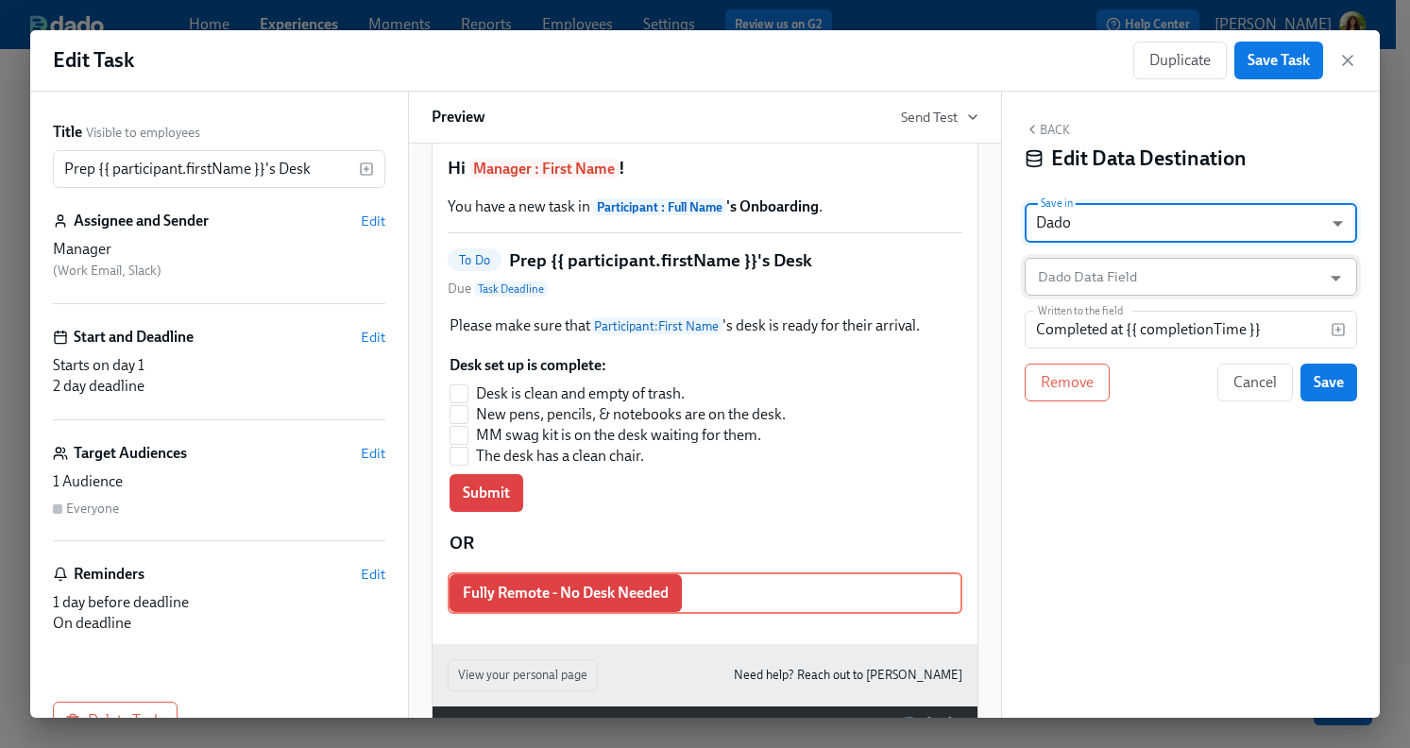
click at [1249, 280] on input "Dado Data Field" at bounding box center [1177, 277] width 286 height 38
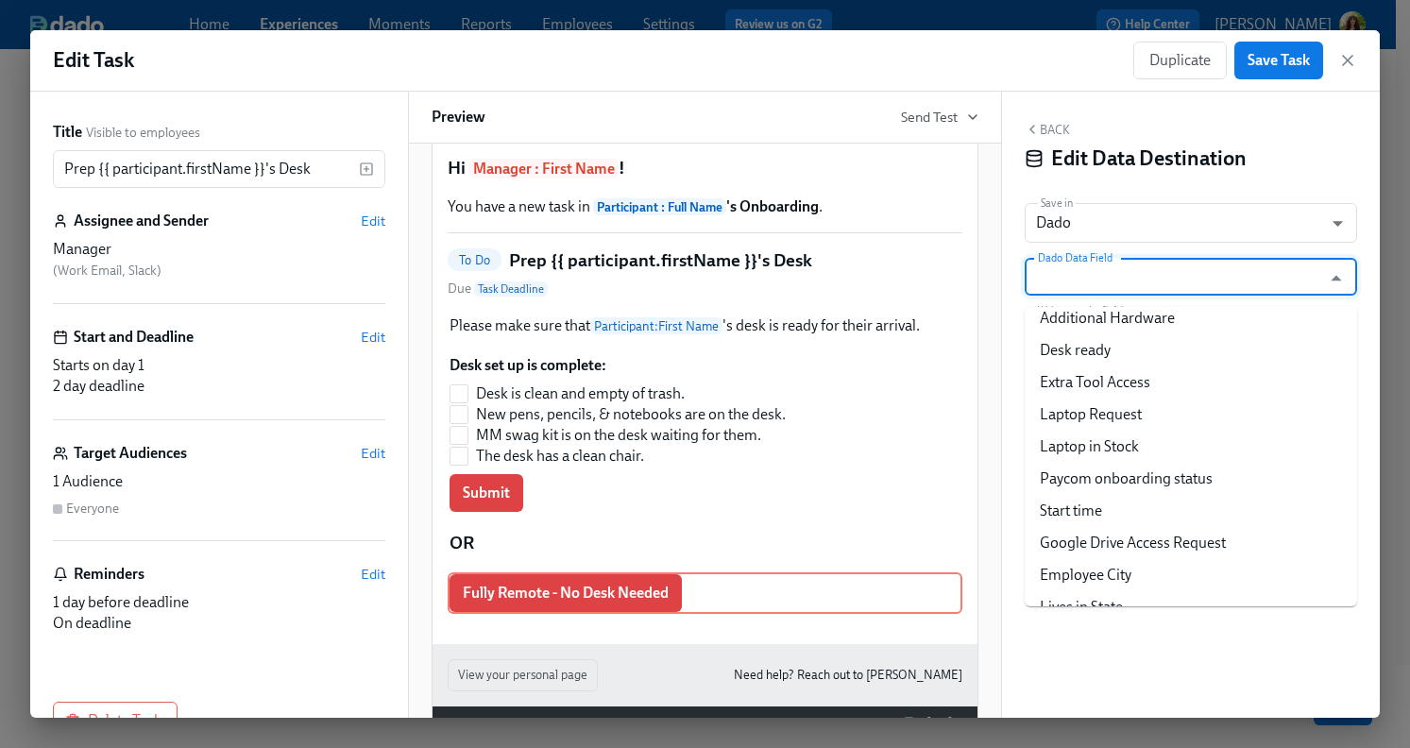
scroll to position [503, 0]
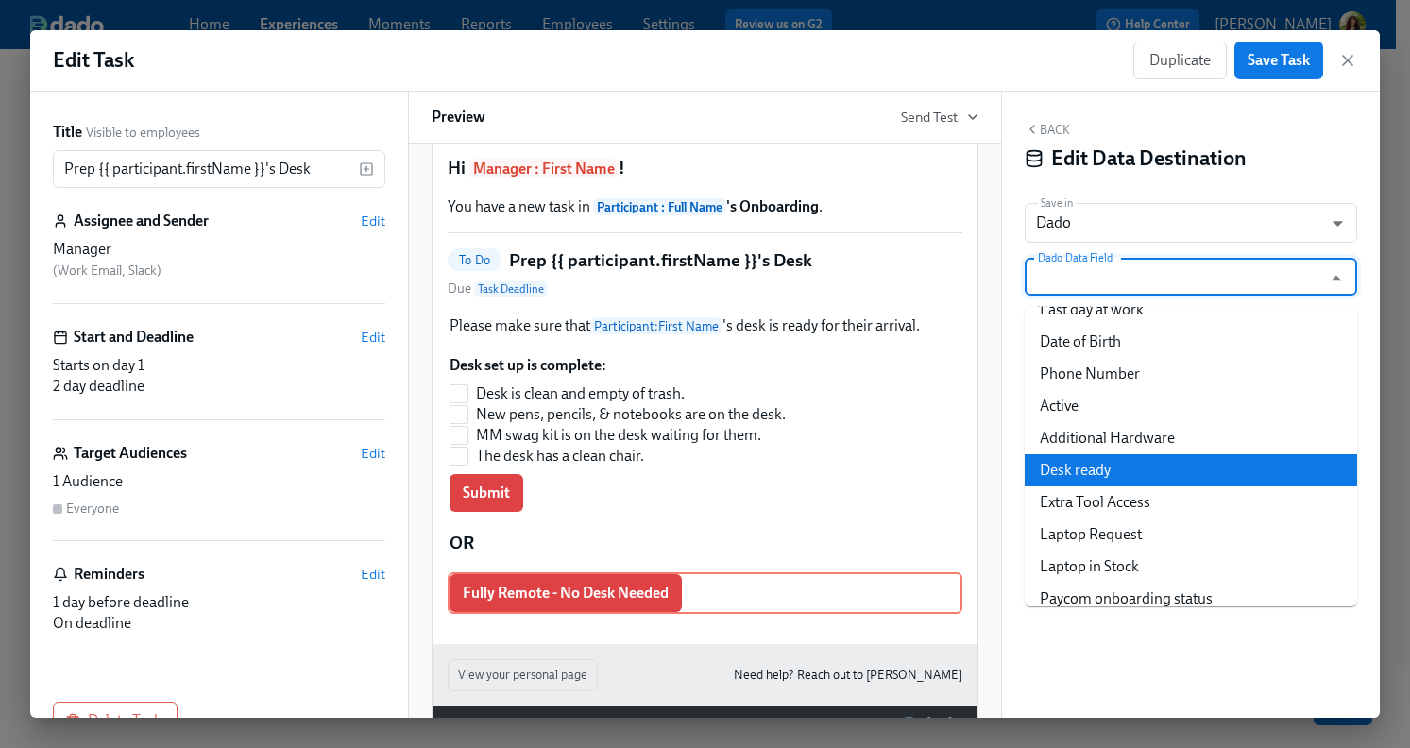
click at [1134, 469] on li "Desk ready" at bounding box center [1191, 470] width 332 height 32
type input "Desk ready"
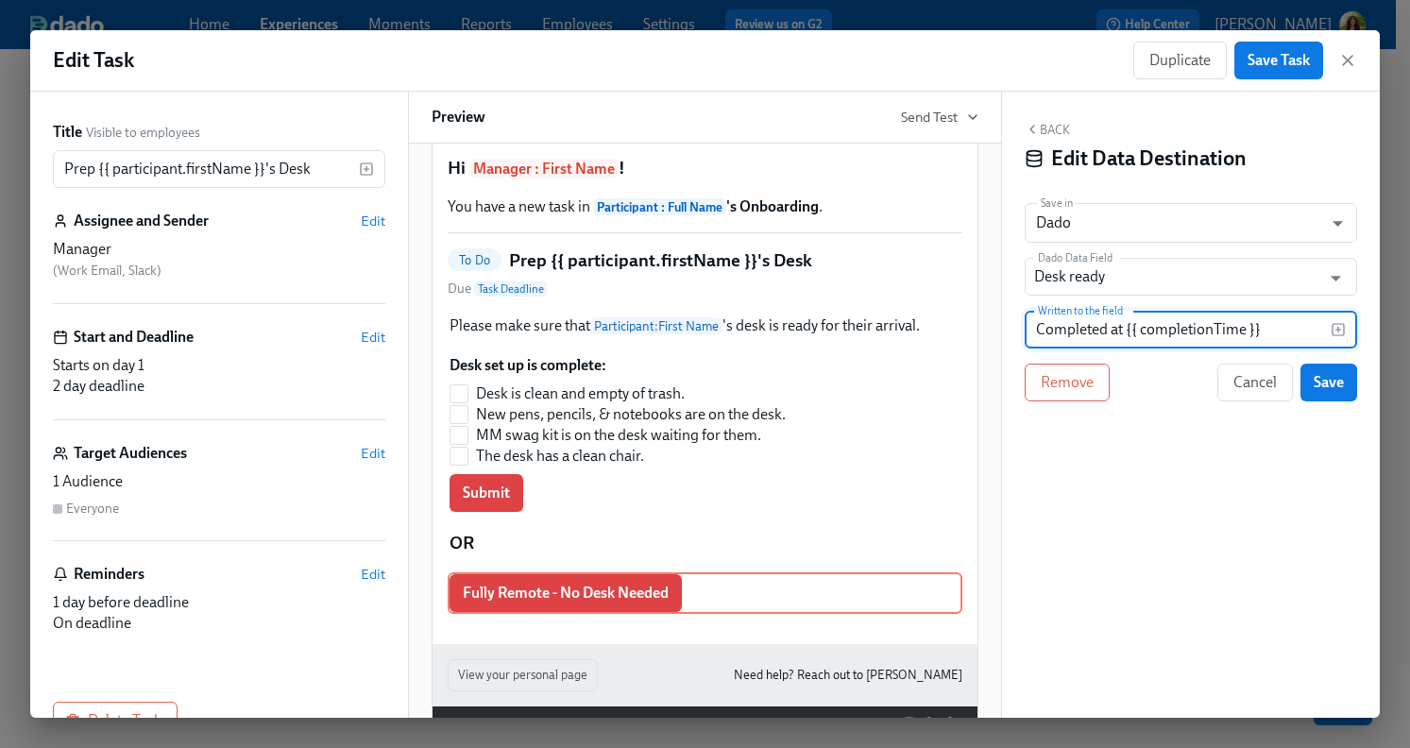
drag, startPoint x: 1273, startPoint y: 330, endPoint x: 1012, endPoint y: 339, distance: 261.8
click at [1012, 339] on div "Back Edit Data Destination Save in Dado USER_PROFILE ​ Dado Data Field Desk rea…" at bounding box center [1191, 405] width 378 height 626
type input "F"
type input "No Desk Needed"
click at [1345, 386] on button "Save" at bounding box center [1329, 383] width 57 height 38
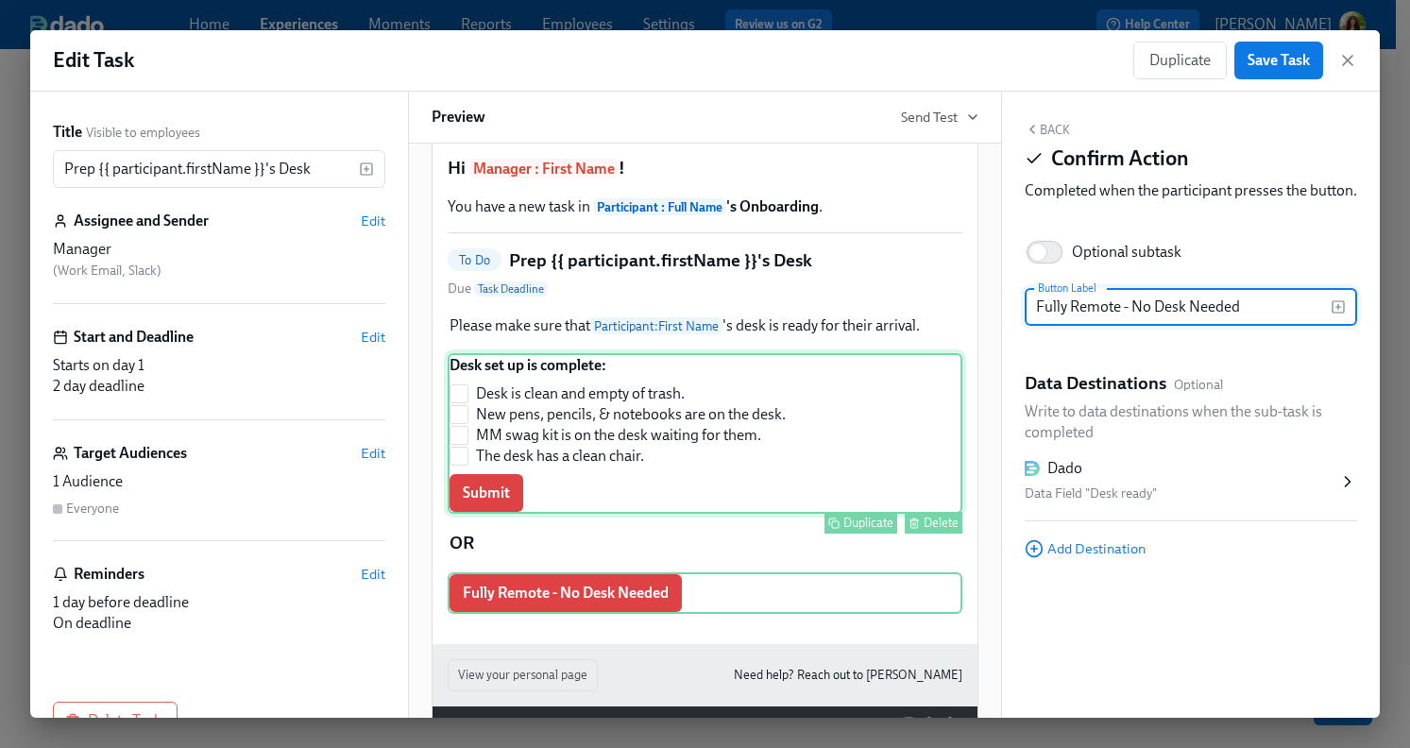
click at [508, 512] on div "Desk set up is complete: Desk is clean and empty of trash. New pens, pencils, &…" at bounding box center [705, 433] width 515 height 161
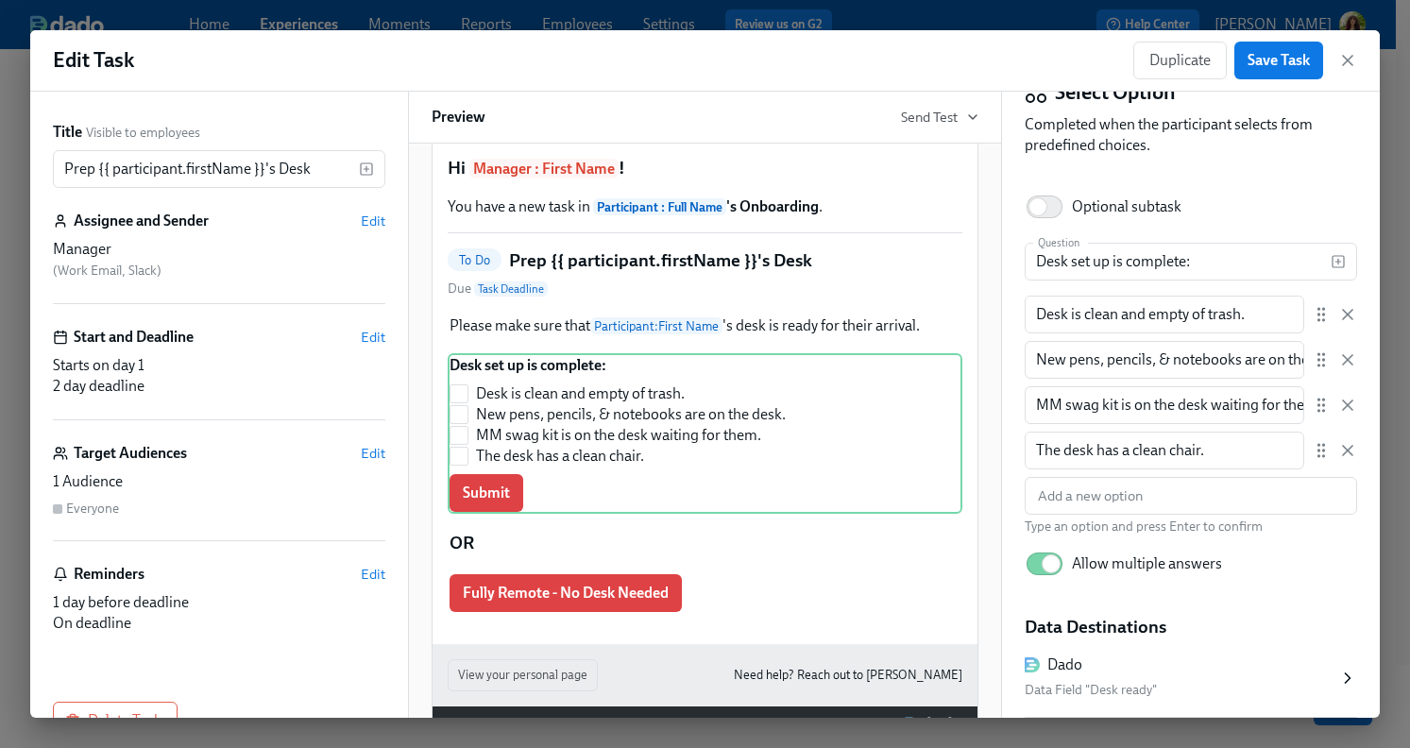
scroll to position [183, 0]
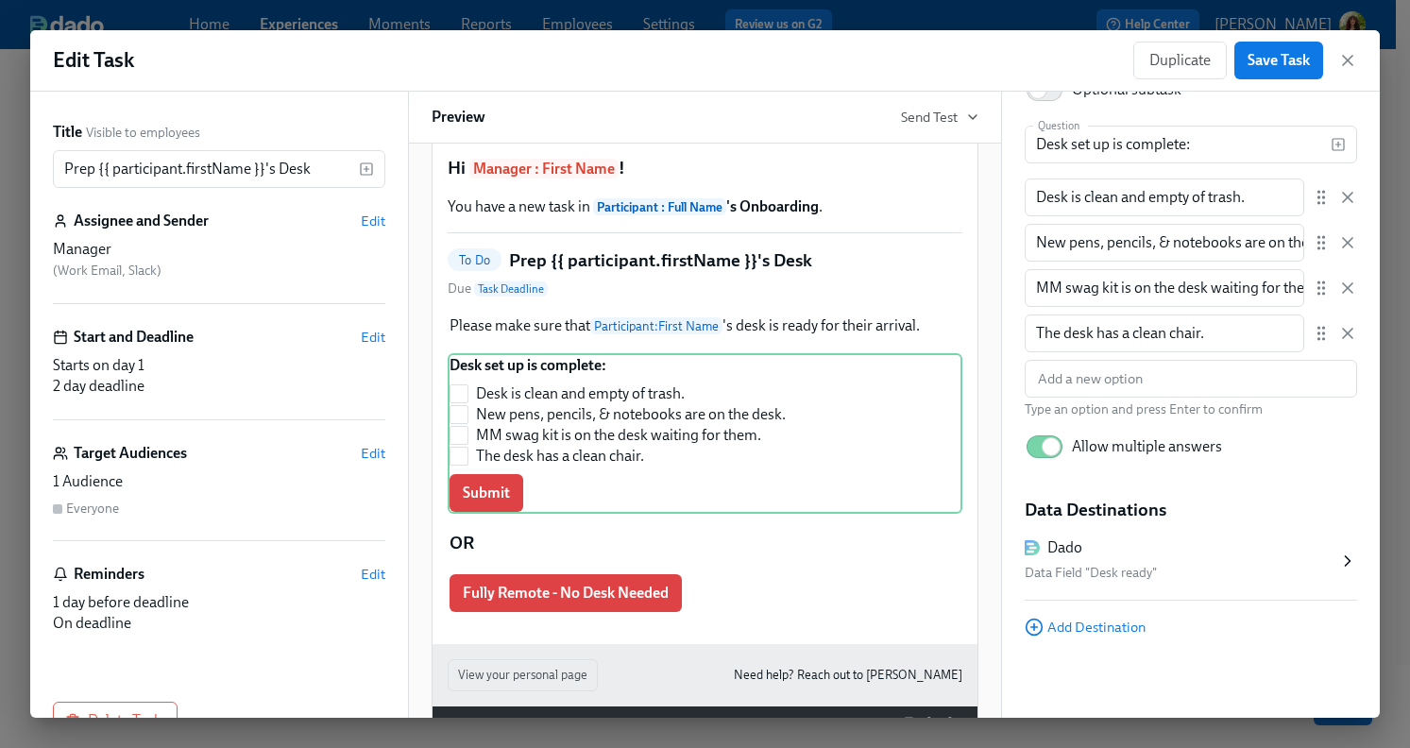
click at [1269, 566] on div "Data Field "Desk ready"" at bounding box center [1182, 573] width 314 height 23
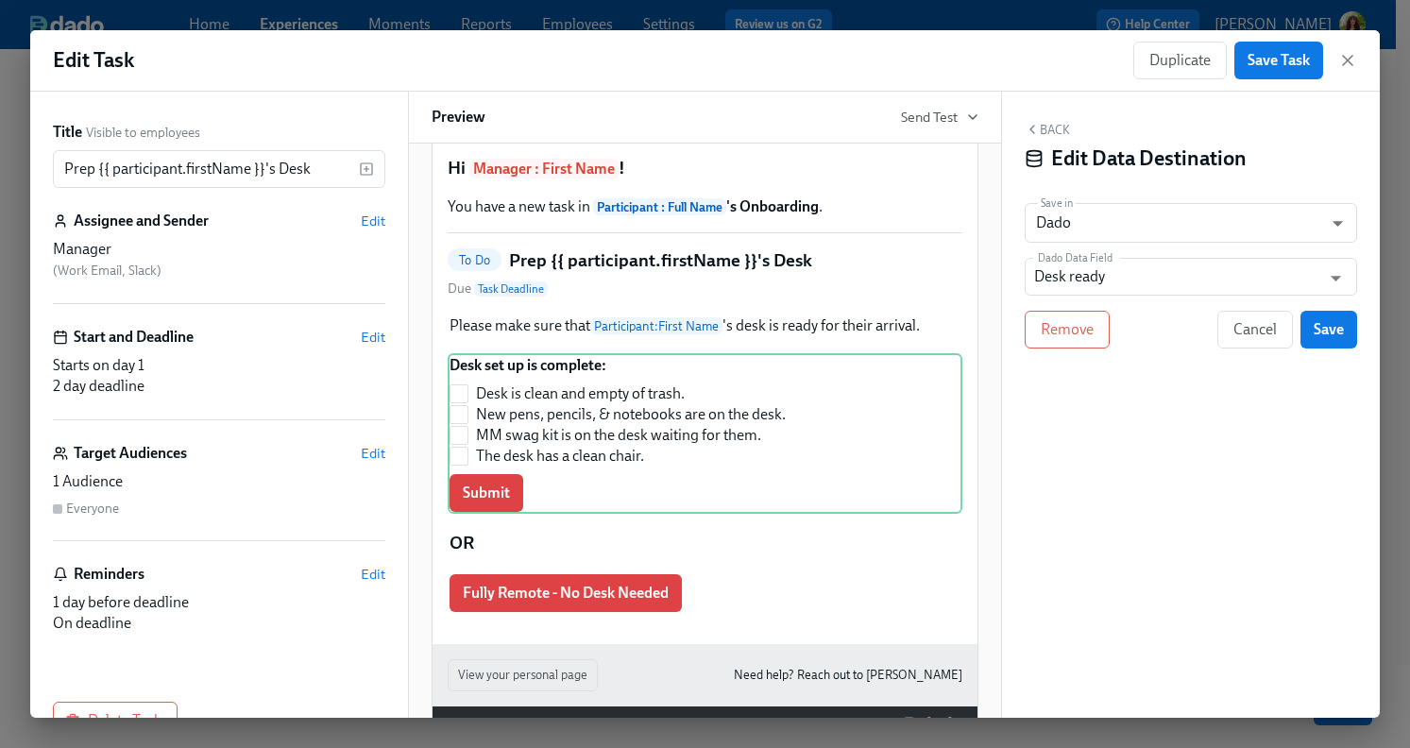
scroll to position [0, 0]
click at [1338, 281] on icon "Open" at bounding box center [1336, 278] width 26 height 26
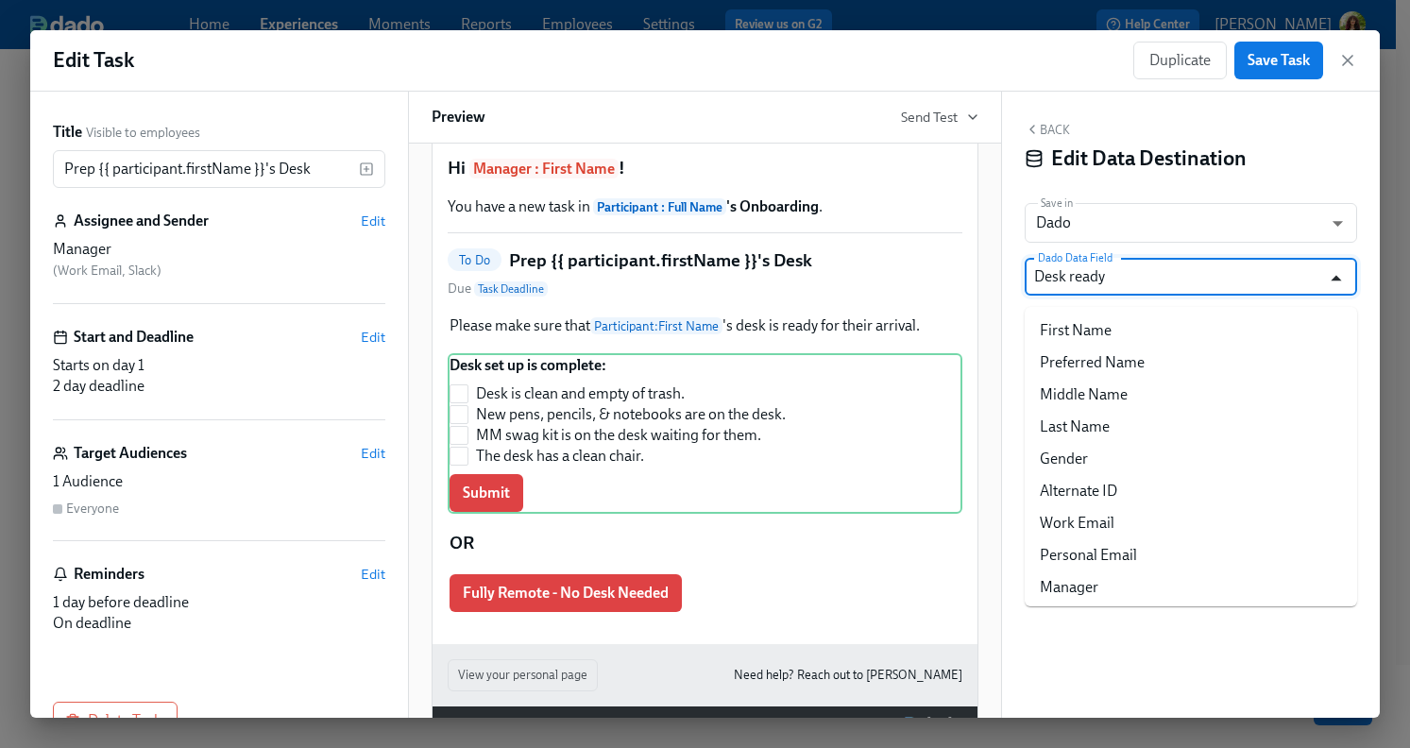
scroll to position [386, 0]
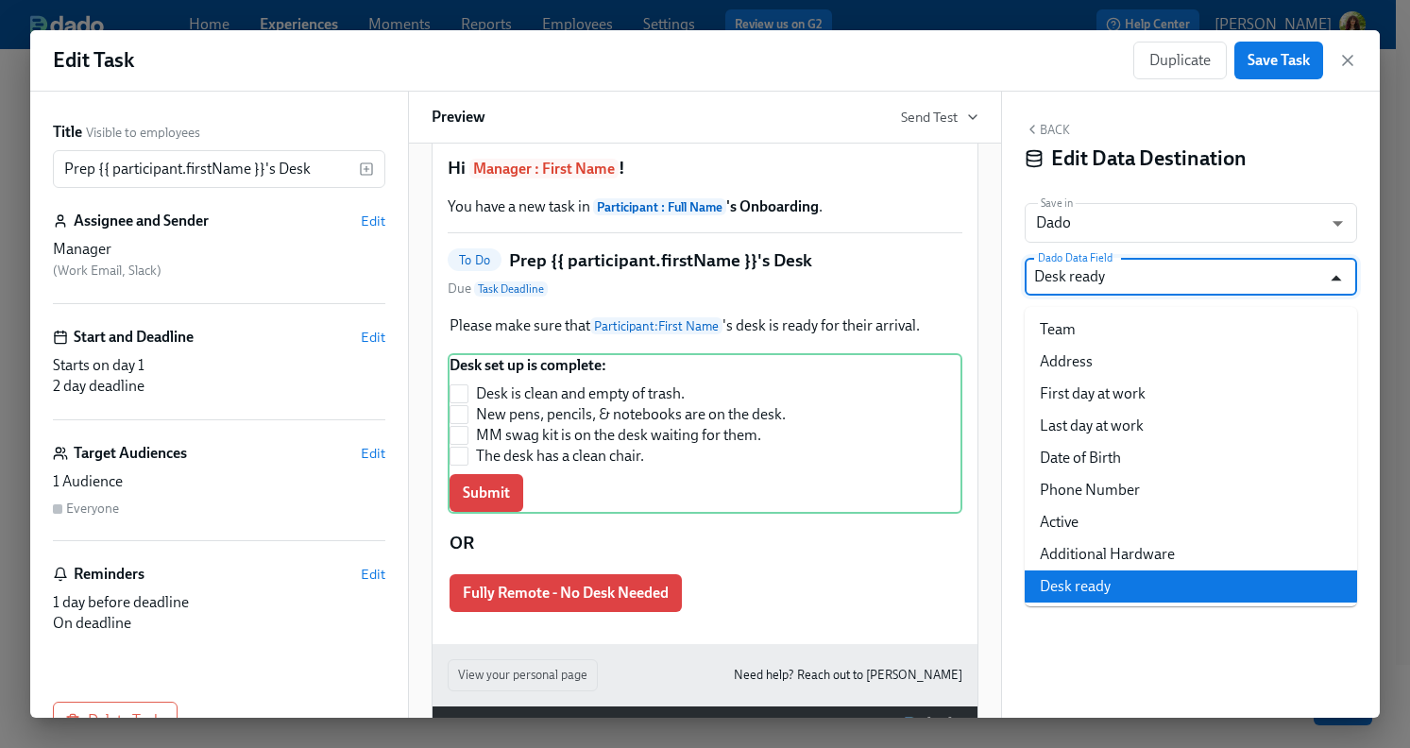
click at [1338, 280] on icon "Close" at bounding box center [1336, 278] width 10 height 6
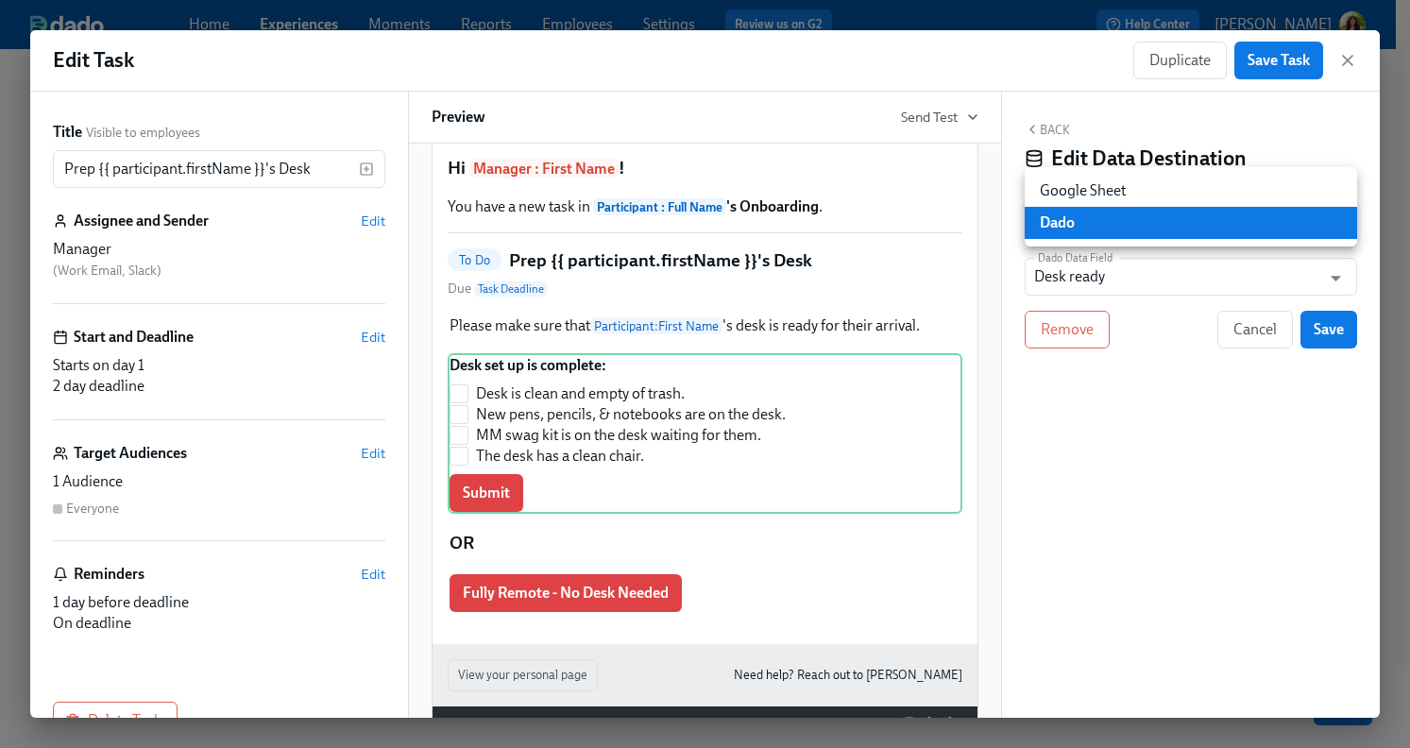
click at [1331, 213] on body "Home Experiences Moments Reports Employees Settings Review us on G2 Help Center…" at bounding box center [705, 248] width 1410 height 999
click at [1226, 539] on div at bounding box center [705, 374] width 1410 height 748
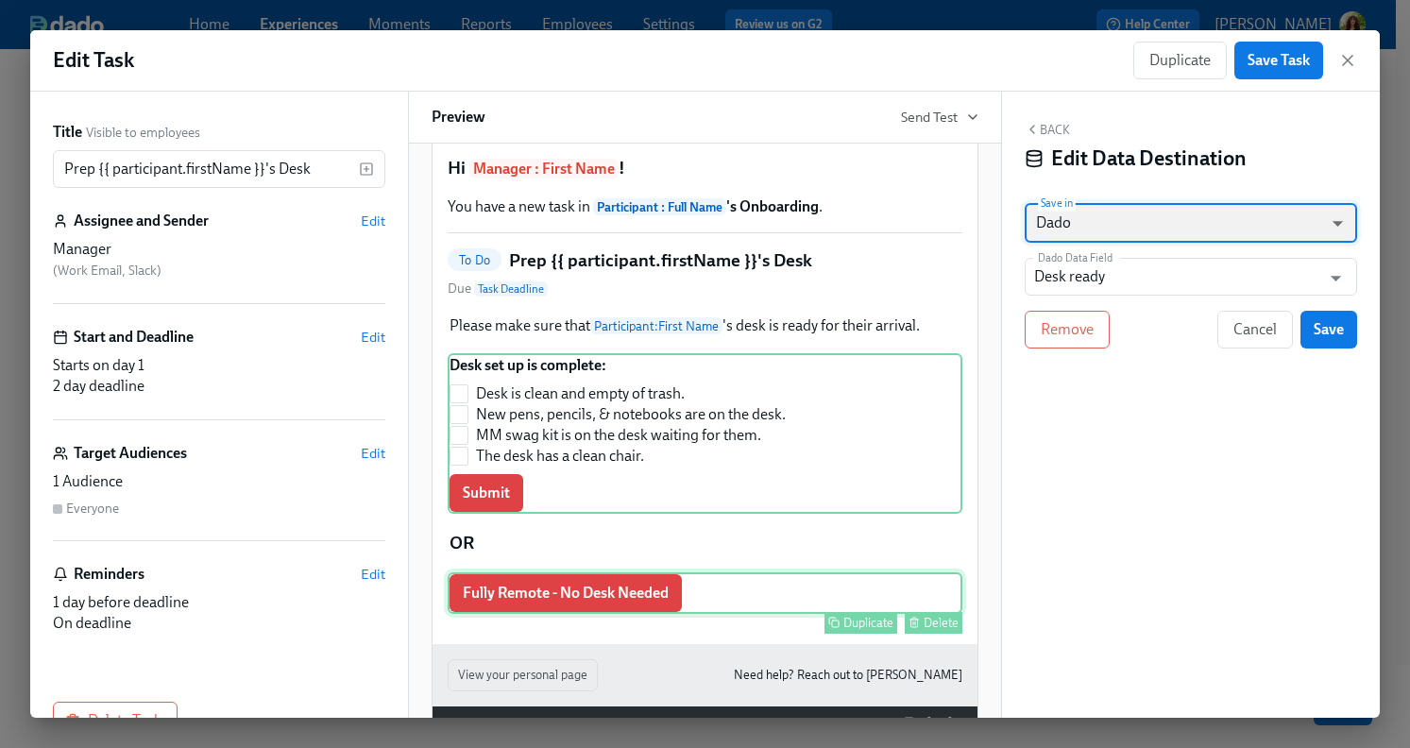
click at [554, 609] on div "Fully Remote - No Desk Needed Duplicate Delete" at bounding box center [705, 593] width 515 height 42
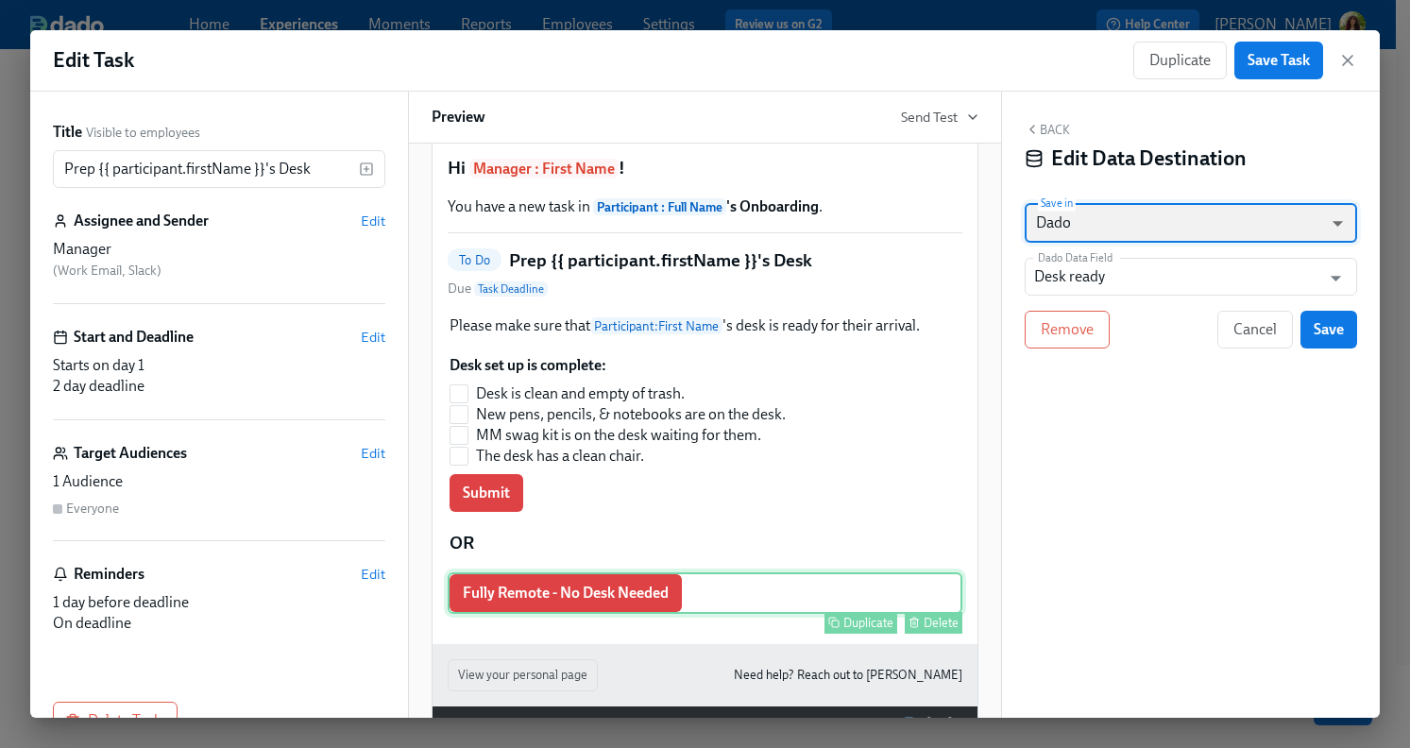
click at [578, 614] on div "Fully Remote - No Desk Needed Duplicate Delete" at bounding box center [705, 593] width 515 height 42
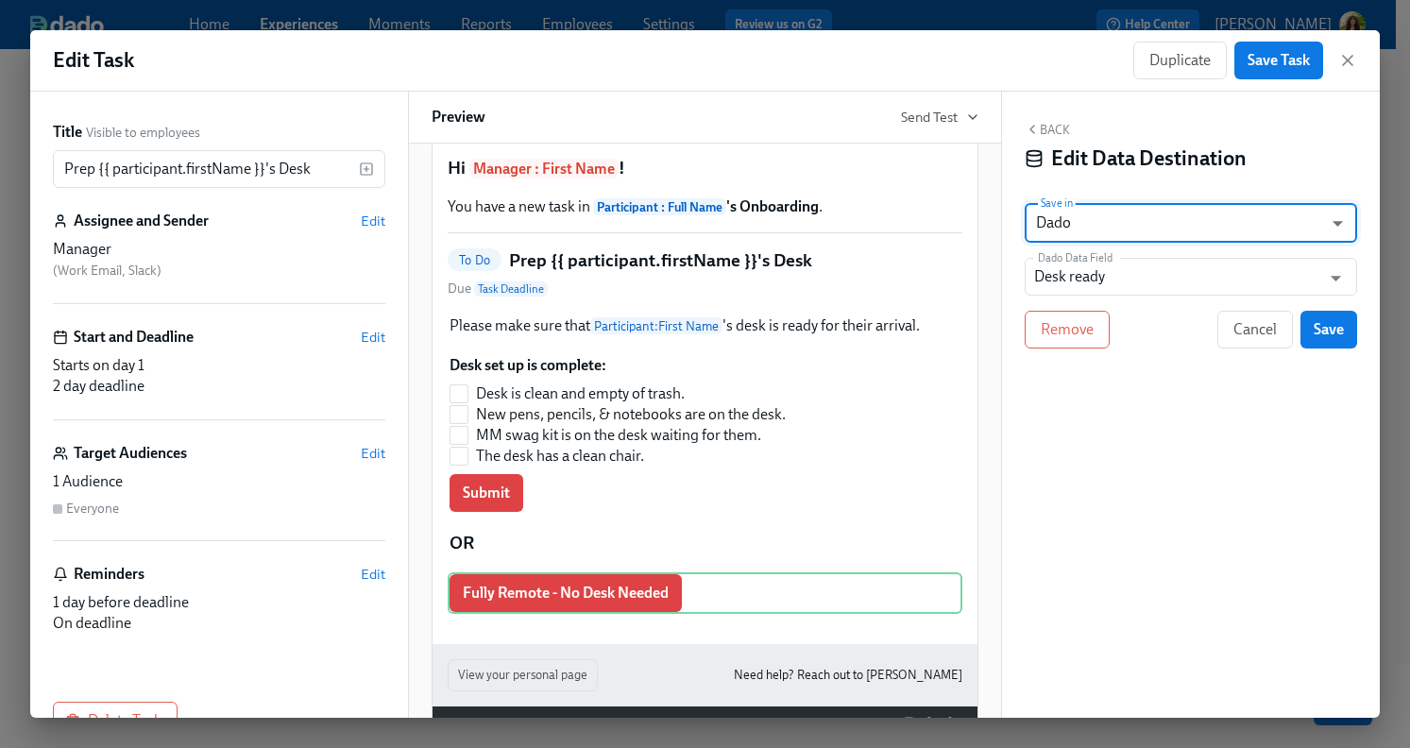
click at [1060, 121] on div "Back Edit Data Destination Save in Dado USER_PROFILE ​ Dado Data Field Desk rea…" at bounding box center [1191, 405] width 378 height 626
click at [1063, 133] on button "Back" at bounding box center [1047, 129] width 45 height 15
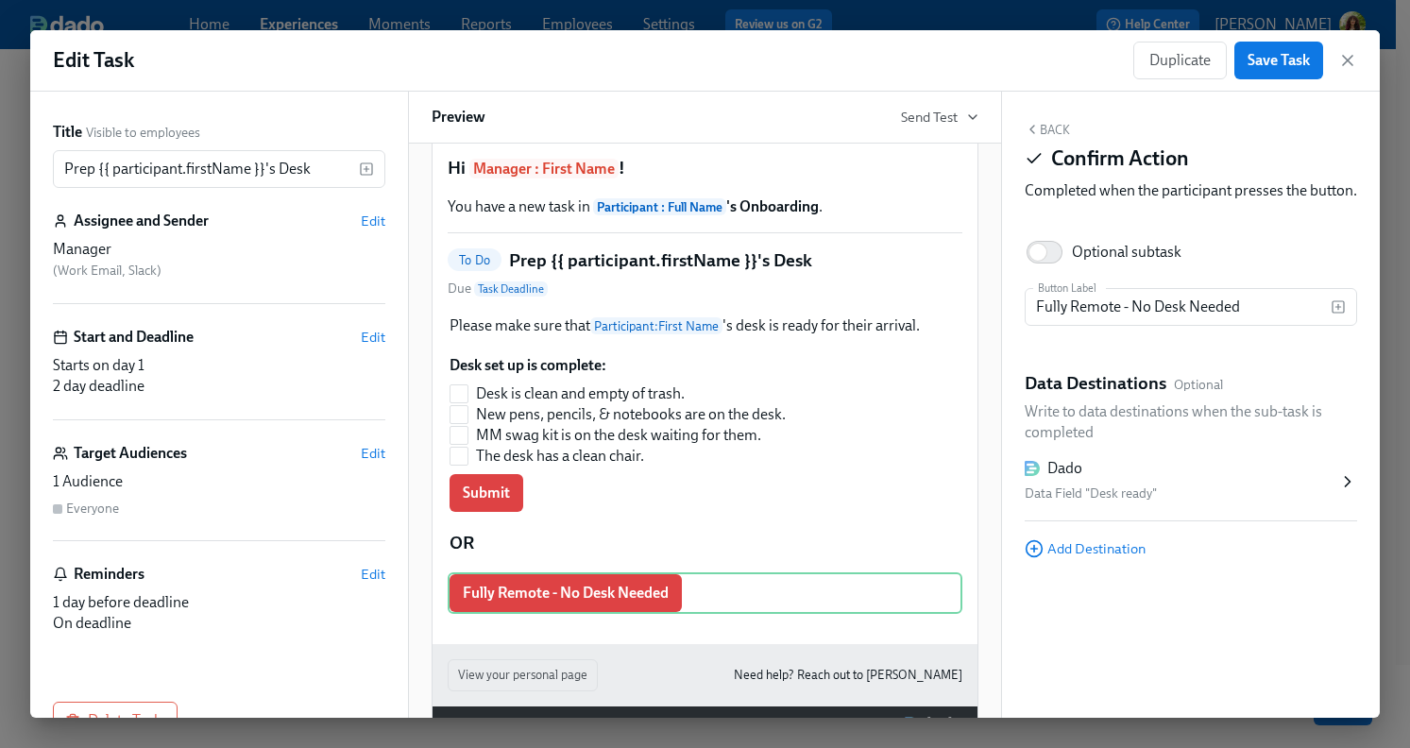
click at [1220, 645] on div "Back Confirm Action Completed when the participant presses the button. Optional…" at bounding box center [1191, 405] width 378 height 626
click at [1210, 503] on div "Data Field "Desk ready"" at bounding box center [1182, 494] width 314 height 23
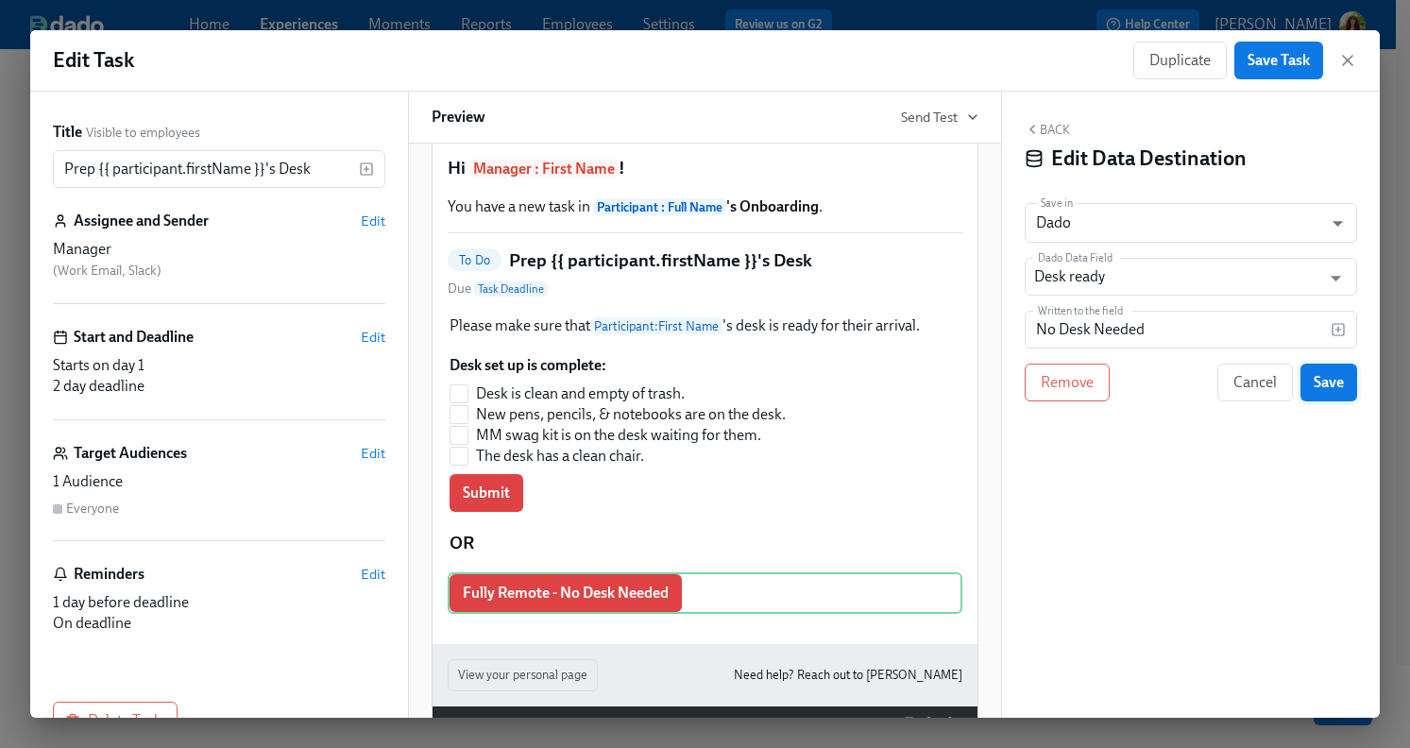
click at [1335, 376] on span "Save" at bounding box center [1329, 382] width 30 height 19
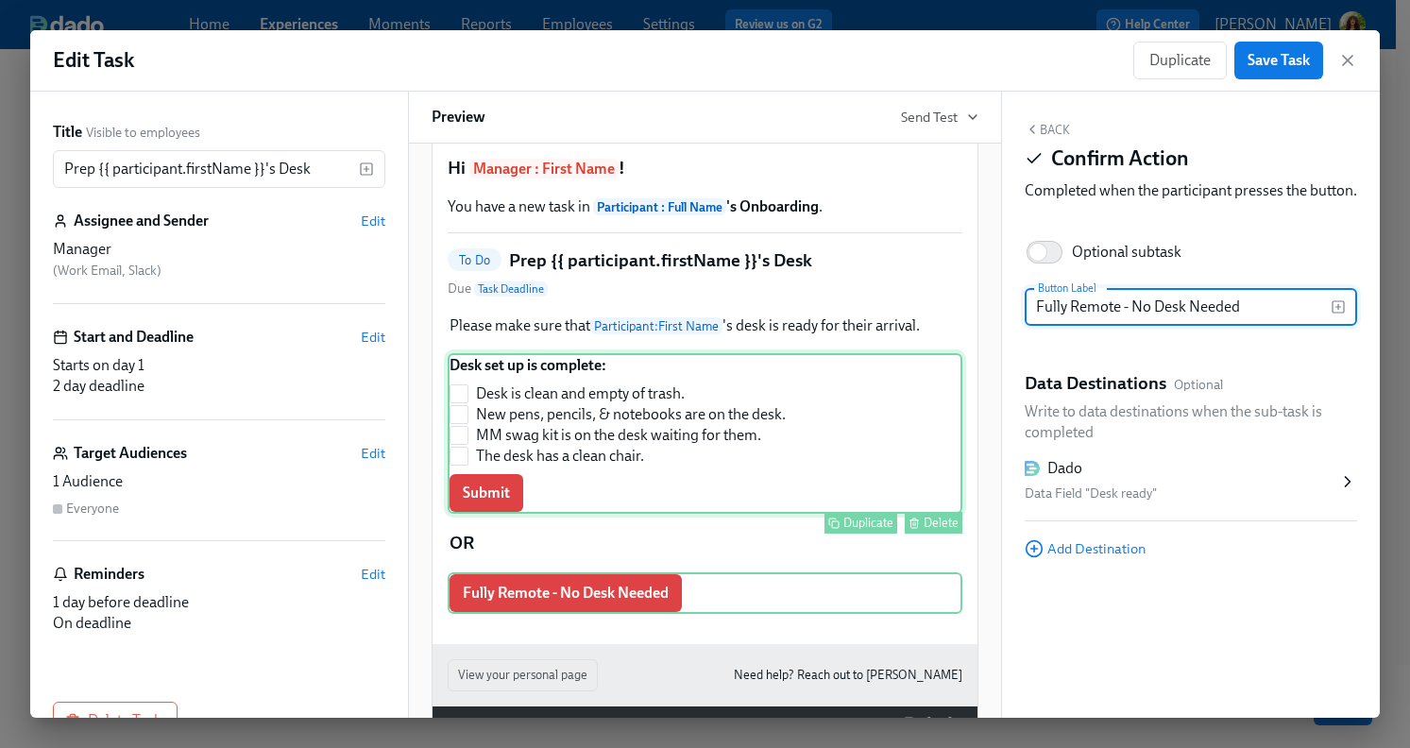
click at [559, 513] on div "Desk set up is complete: Desk is clean and empty of trash. New pens, pencils, &…" at bounding box center [705, 433] width 515 height 161
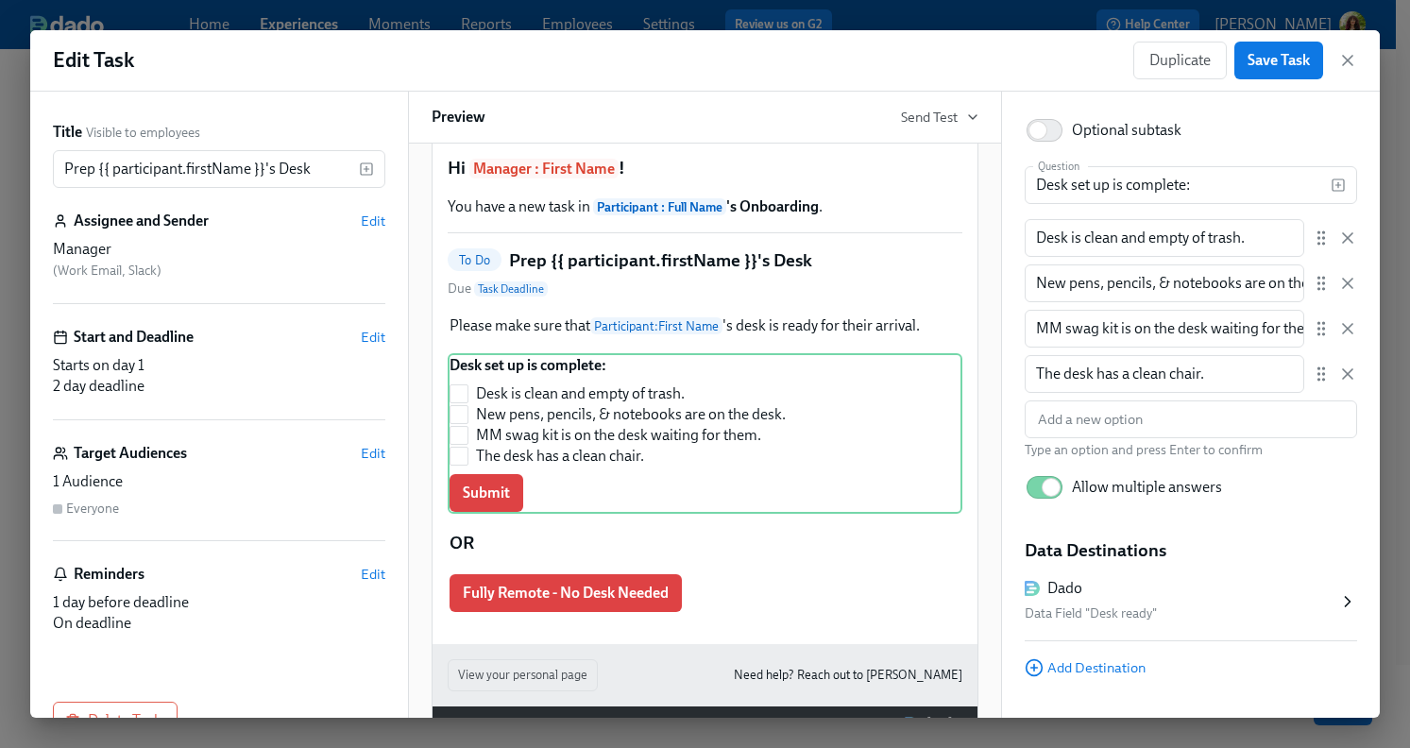
scroll to position [183, 0]
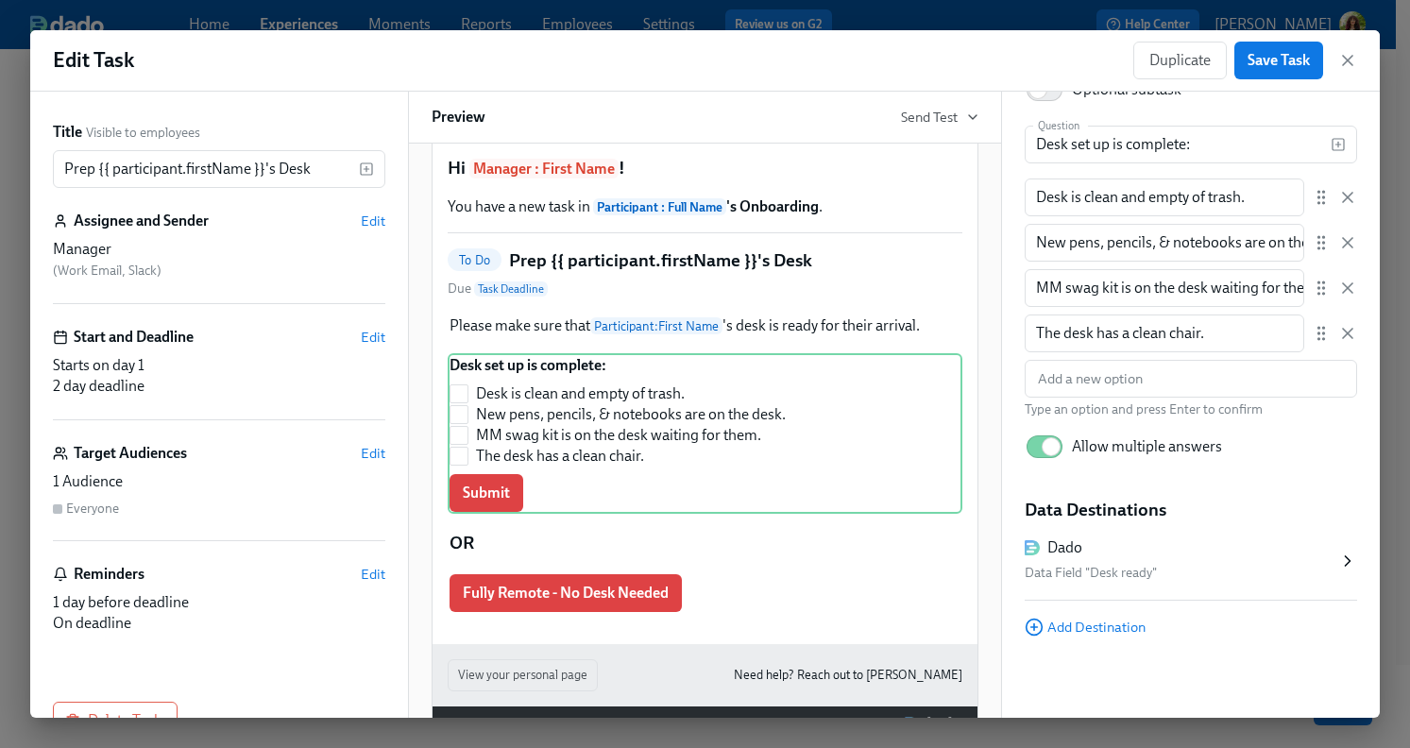
click at [1243, 556] on div "Dado" at bounding box center [1182, 547] width 314 height 21
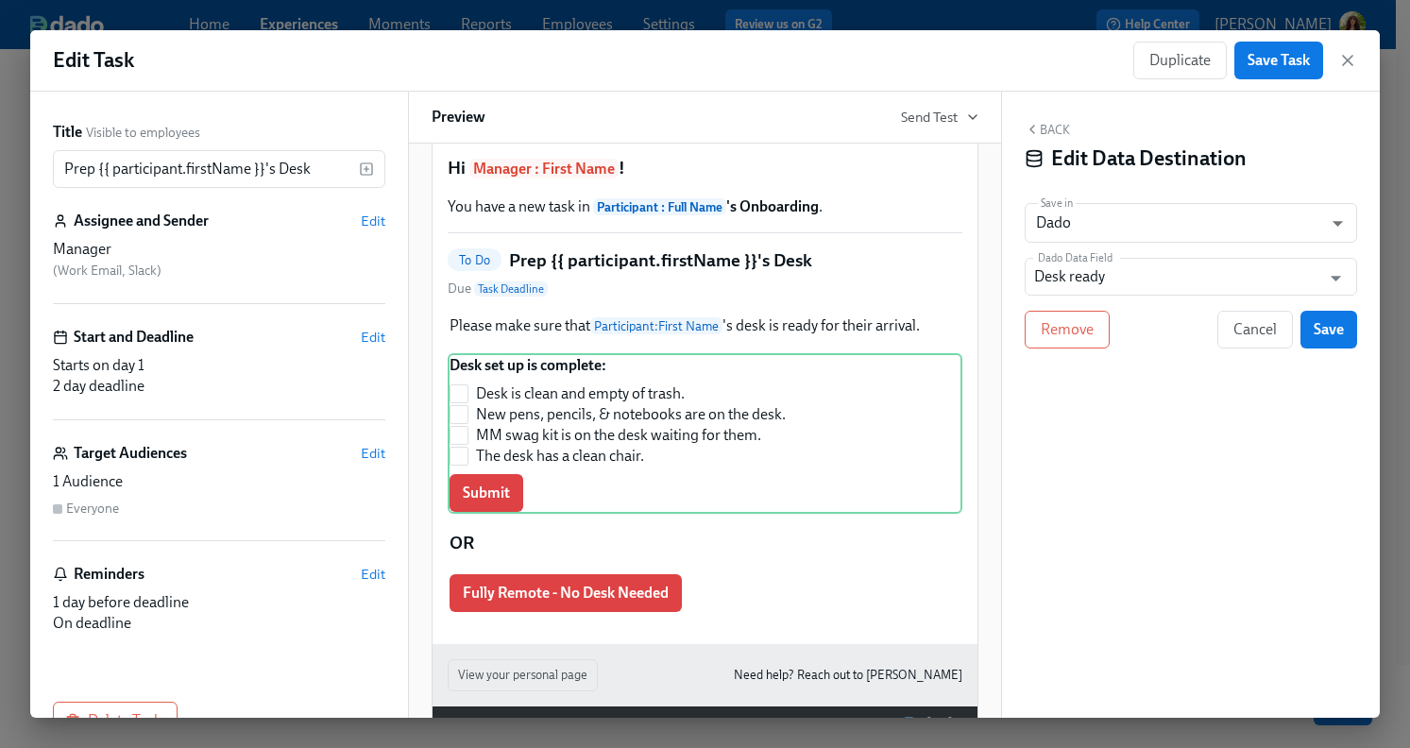
scroll to position [0, 0]
click at [1335, 283] on icon "Open" at bounding box center [1336, 278] width 26 height 26
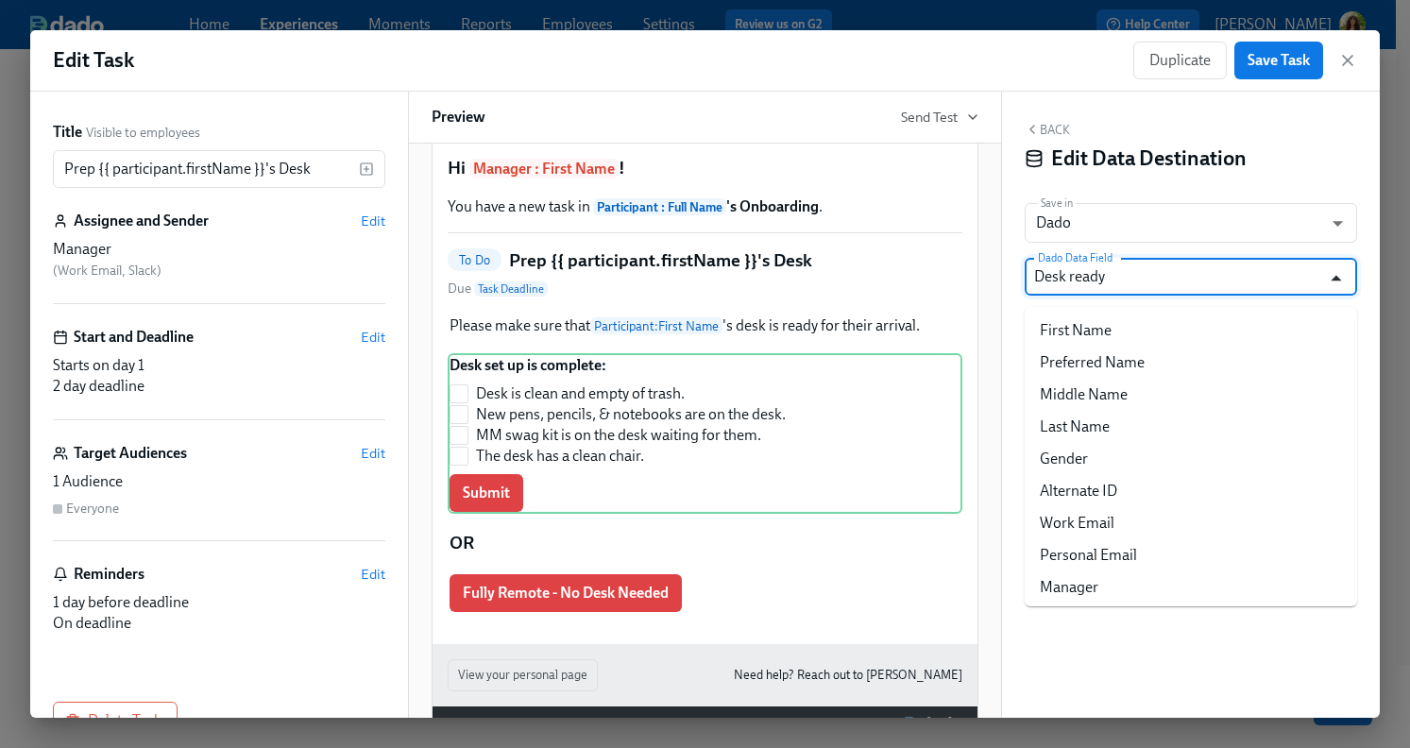
scroll to position [386, 0]
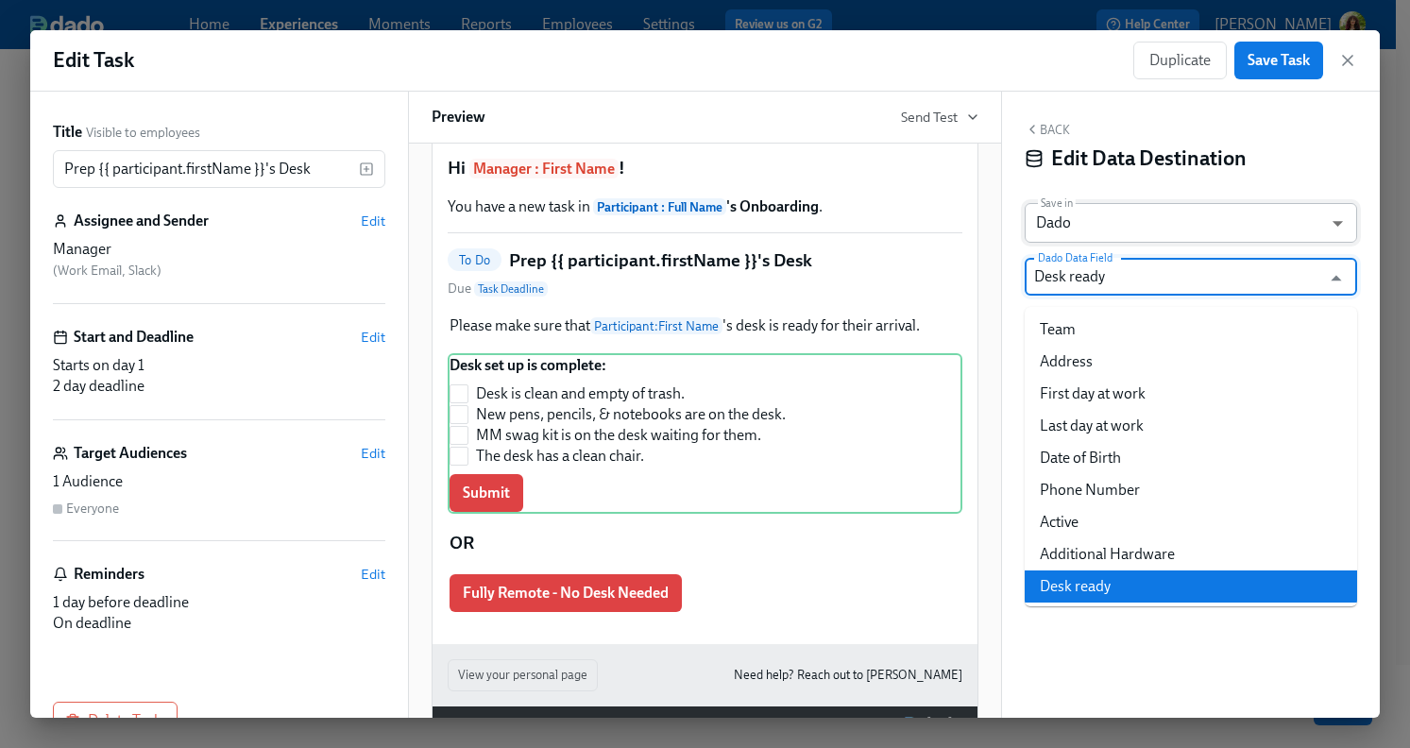
click at [1342, 228] on body "Home Experiences Moments Reports Employees Settings Review us on G2 Help Center…" at bounding box center [705, 248] width 1410 height 999
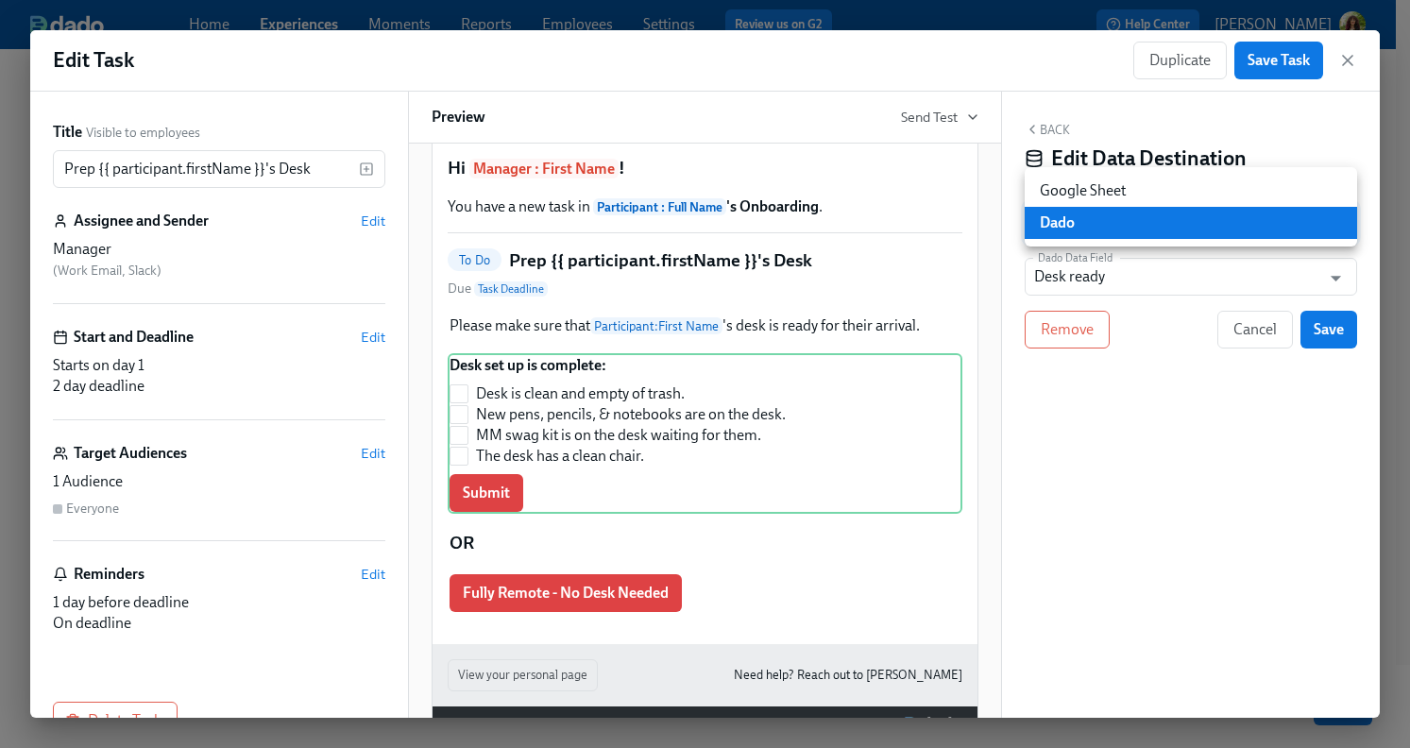
click at [1278, 219] on li "Dado" at bounding box center [1191, 223] width 332 height 32
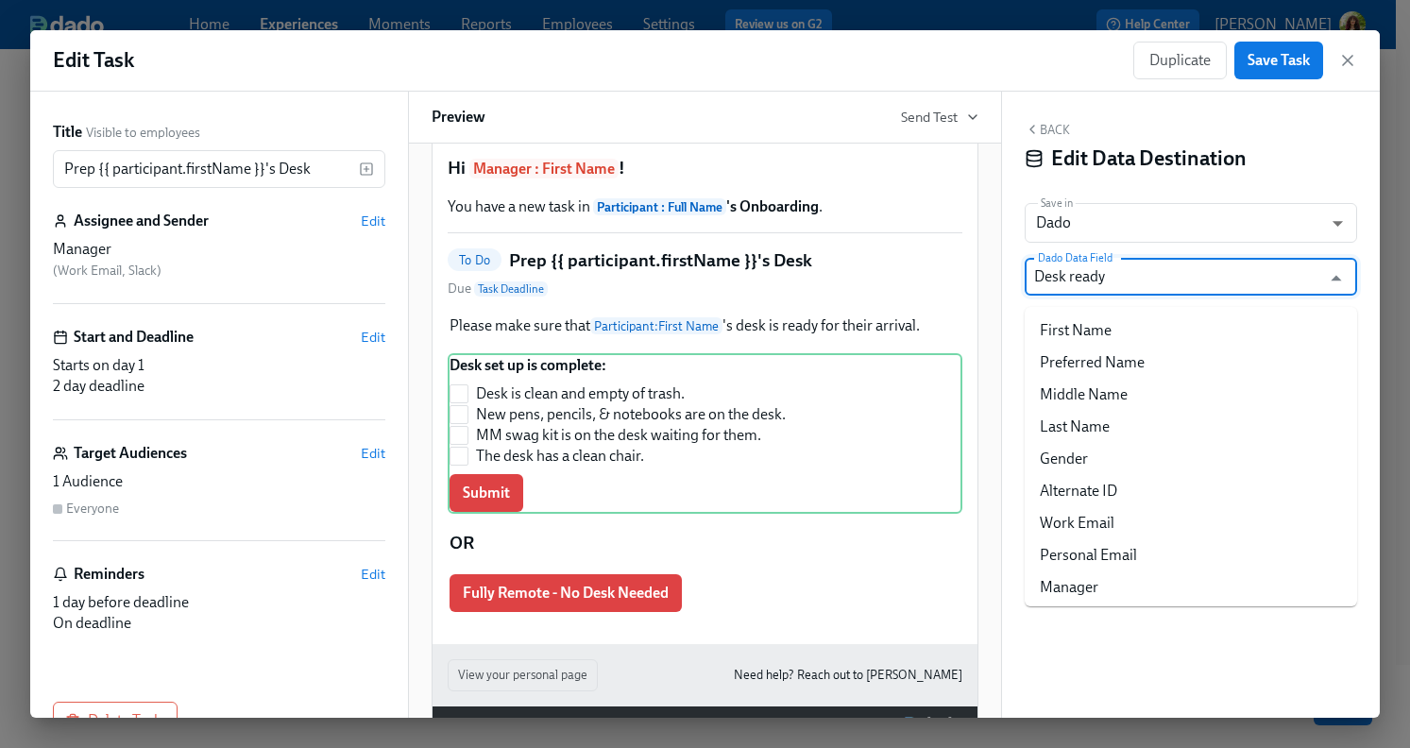
click at [1137, 274] on input "Desk ready" at bounding box center [1177, 277] width 286 height 38
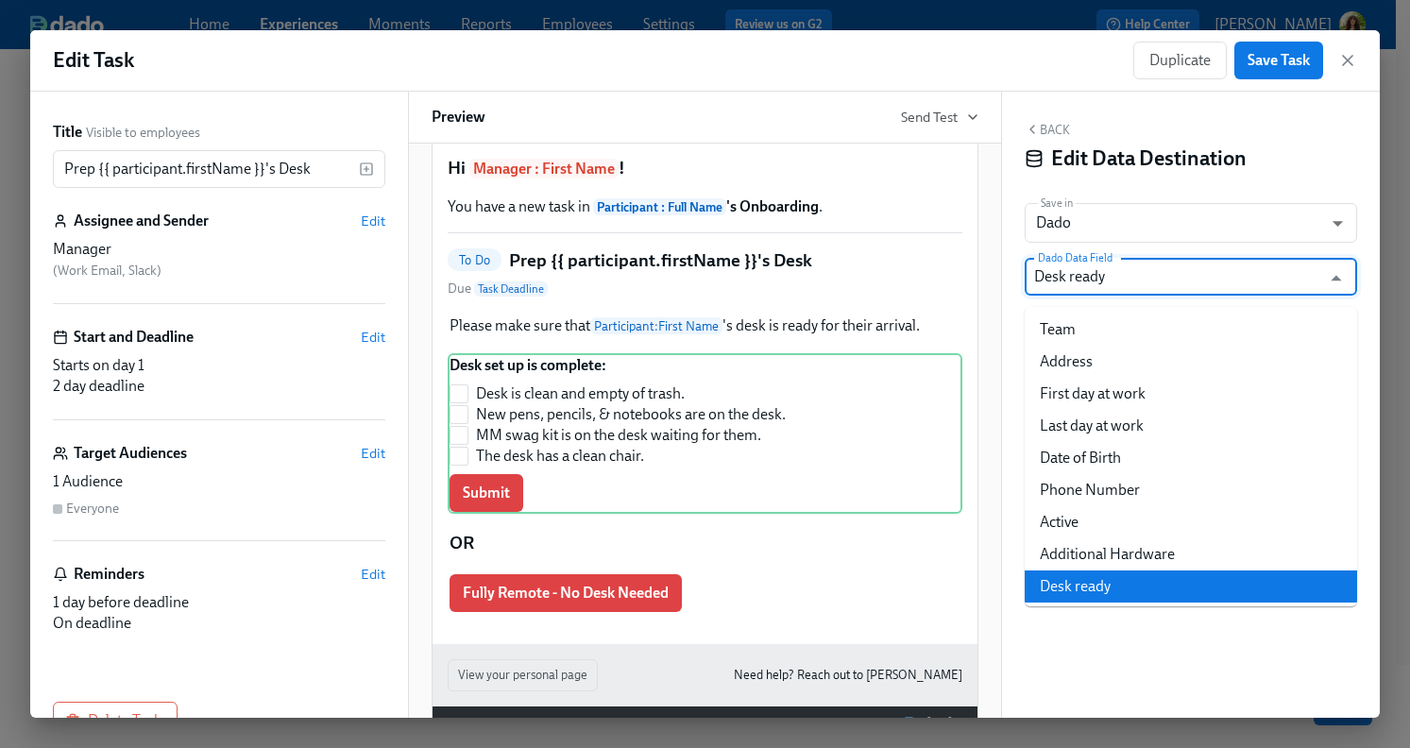
click at [1094, 580] on li "Desk ready" at bounding box center [1191, 587] width 332 height 32
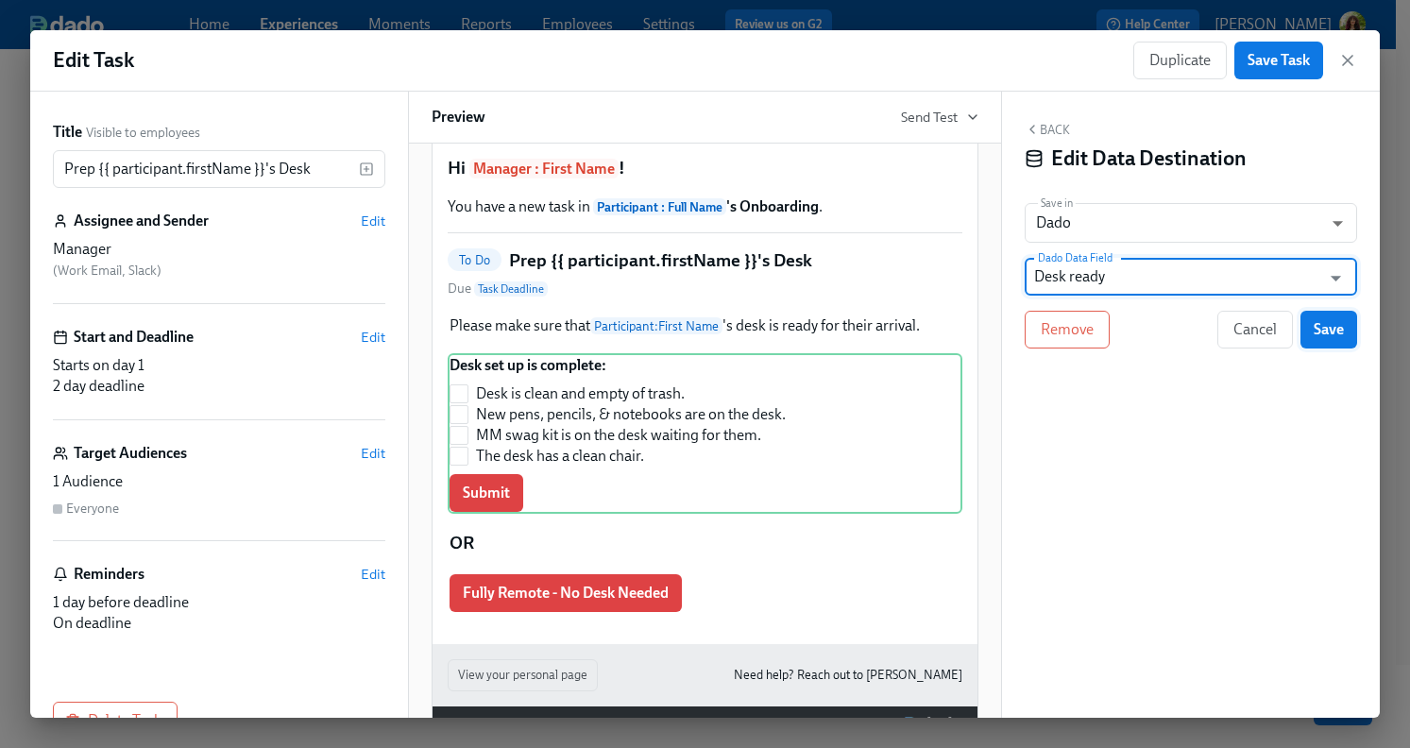
click at [1335, 334] on span "Save" at bounding box center [1329, 329] width 30 height 19
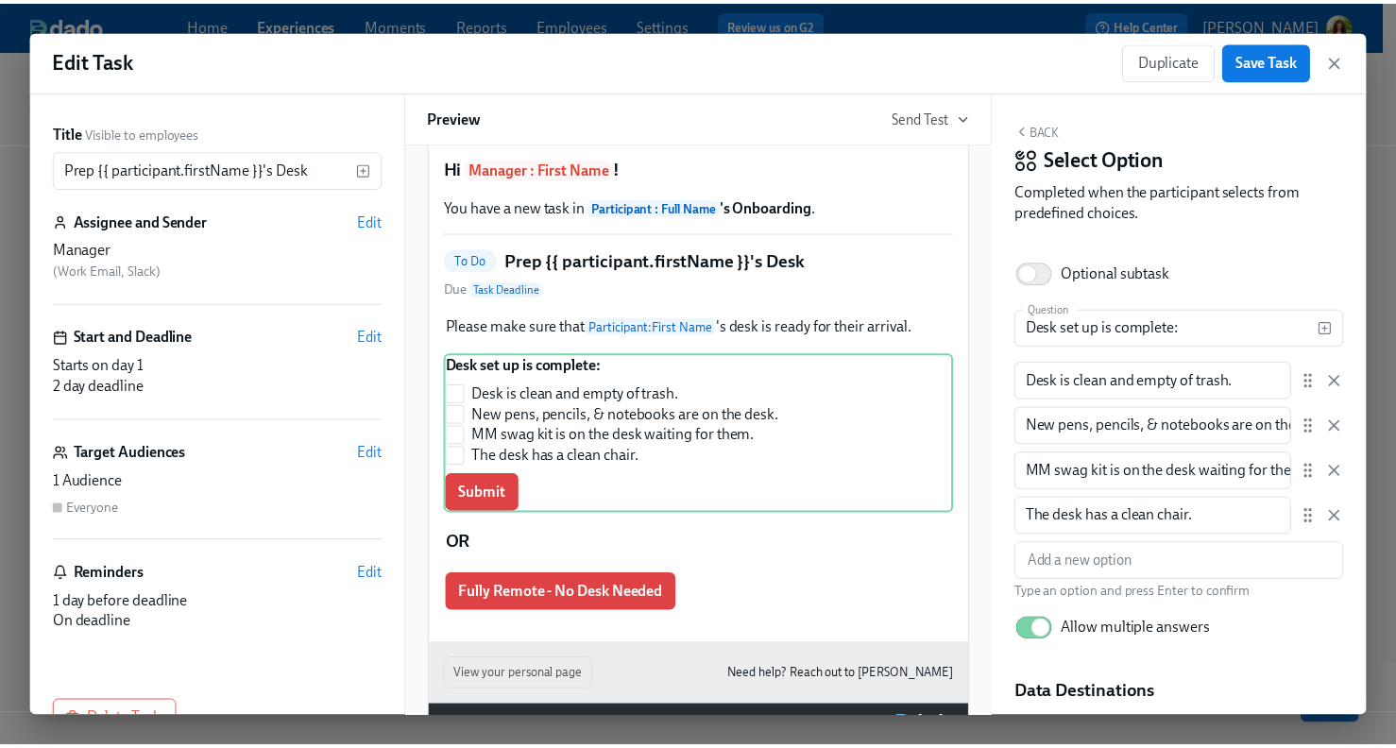
scroll to position [183, 0]
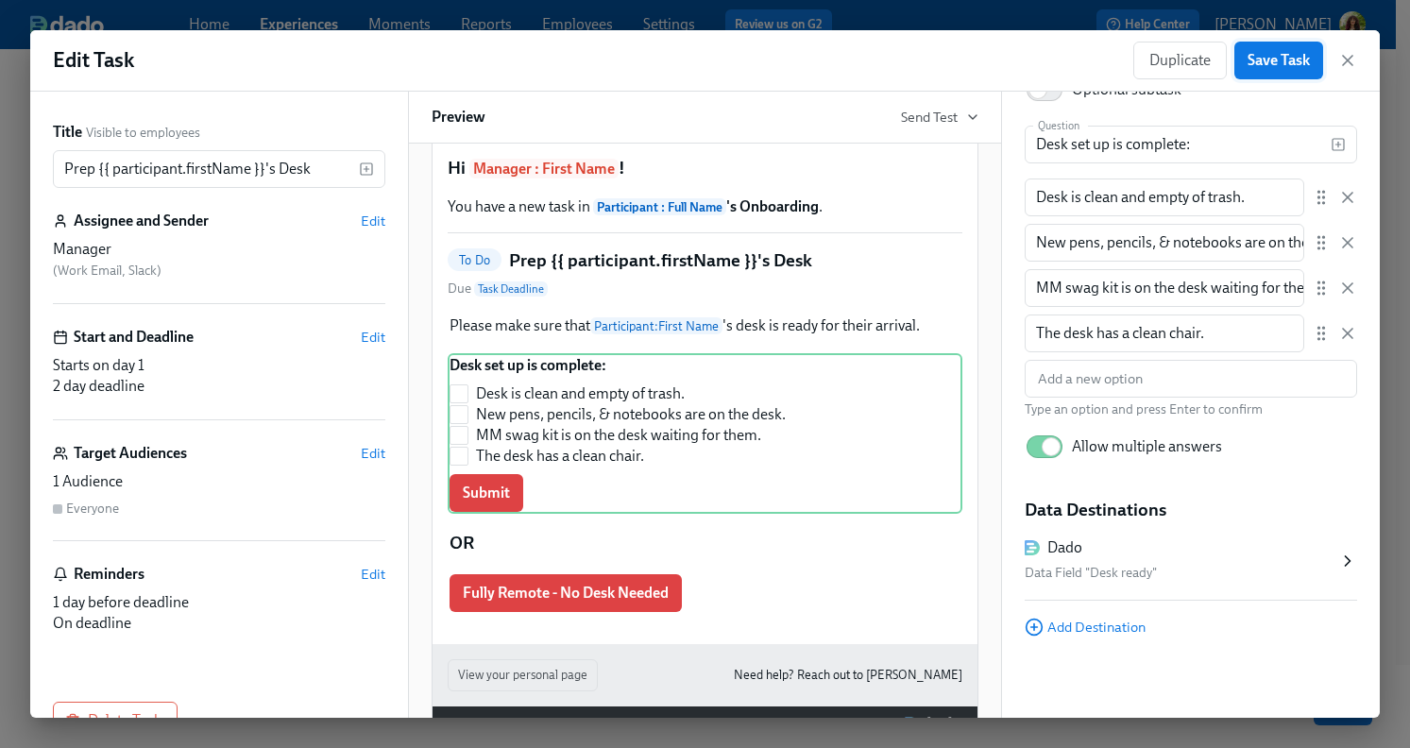
click at [1270, 59] on span "Save Task" at bounding box center [1279, 60] width 62 height 19
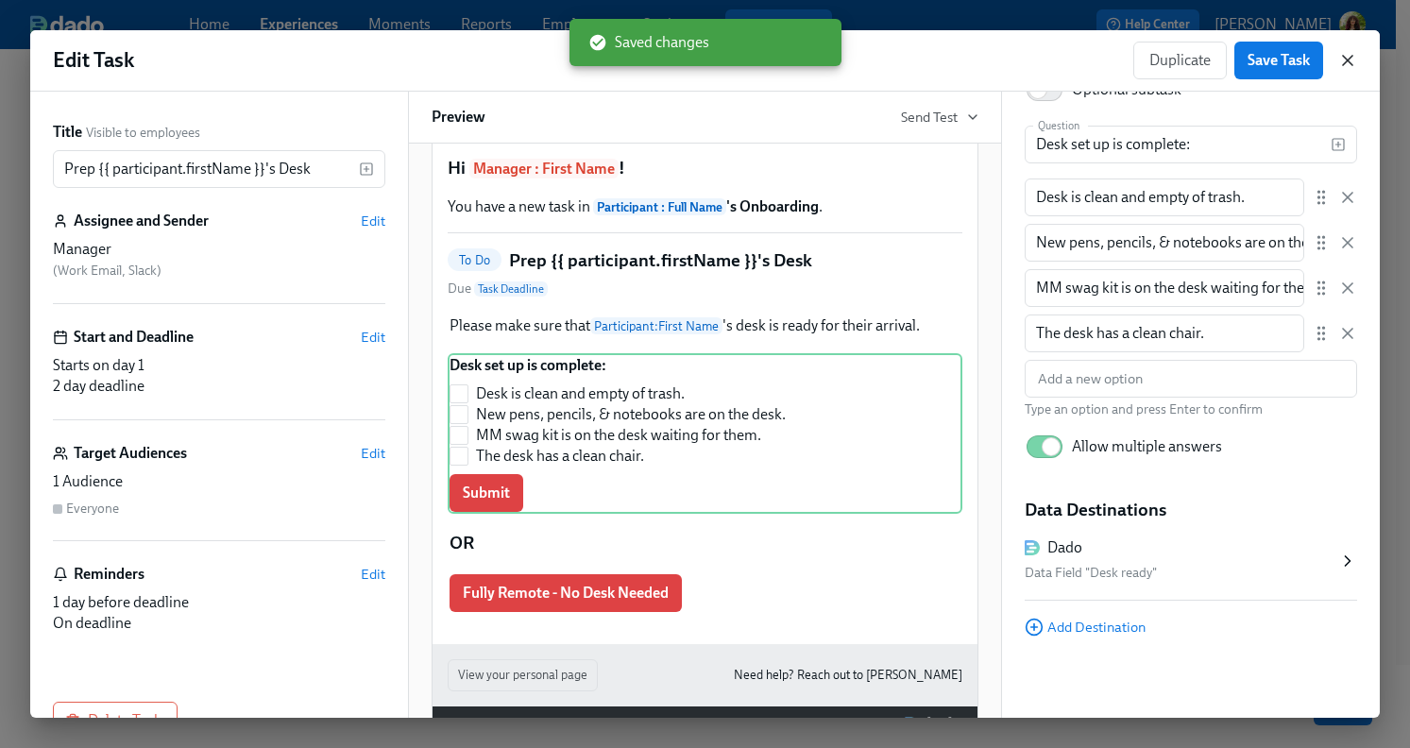
click at [1355, 59] on icon "button" at bounding box center [1347, 60] width 19 height 19
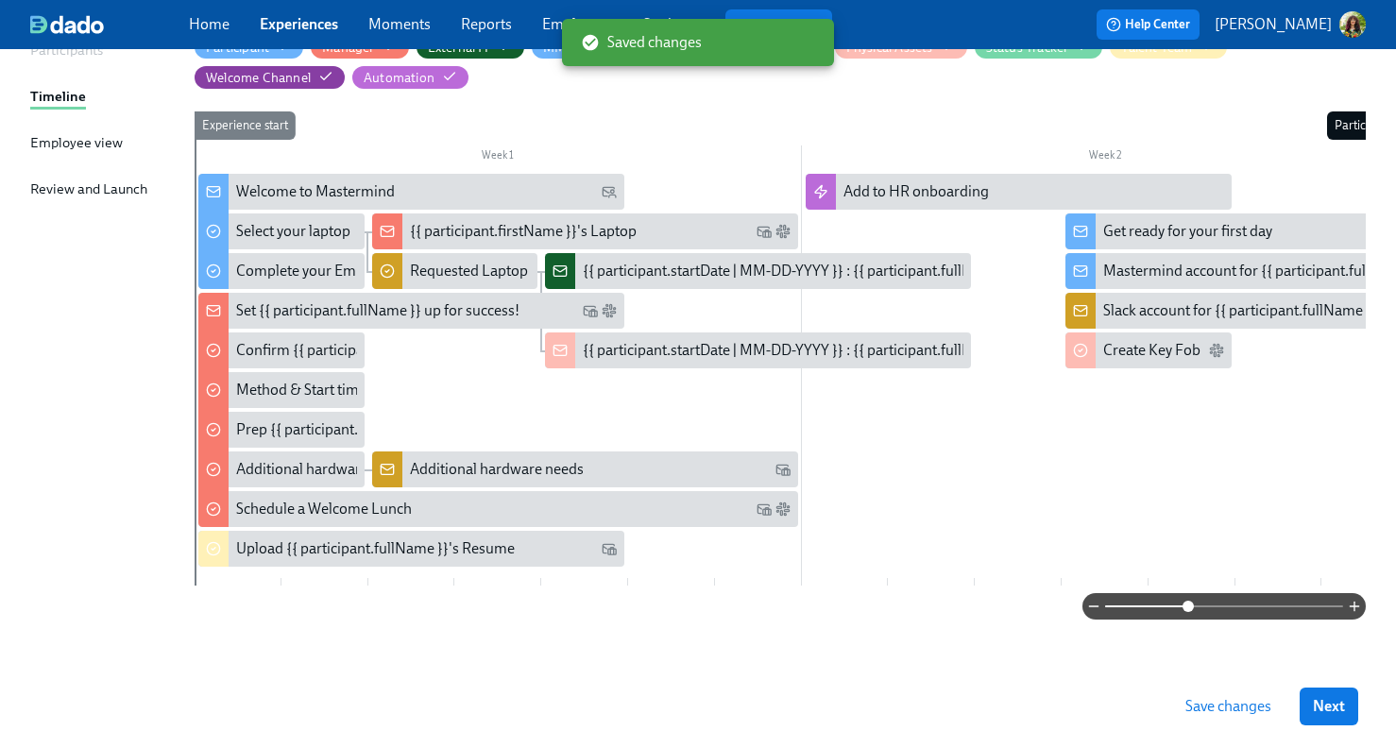
click at [1245, 705] on span "Save changes" at bounding box center [1228, 706] width 86 height 19
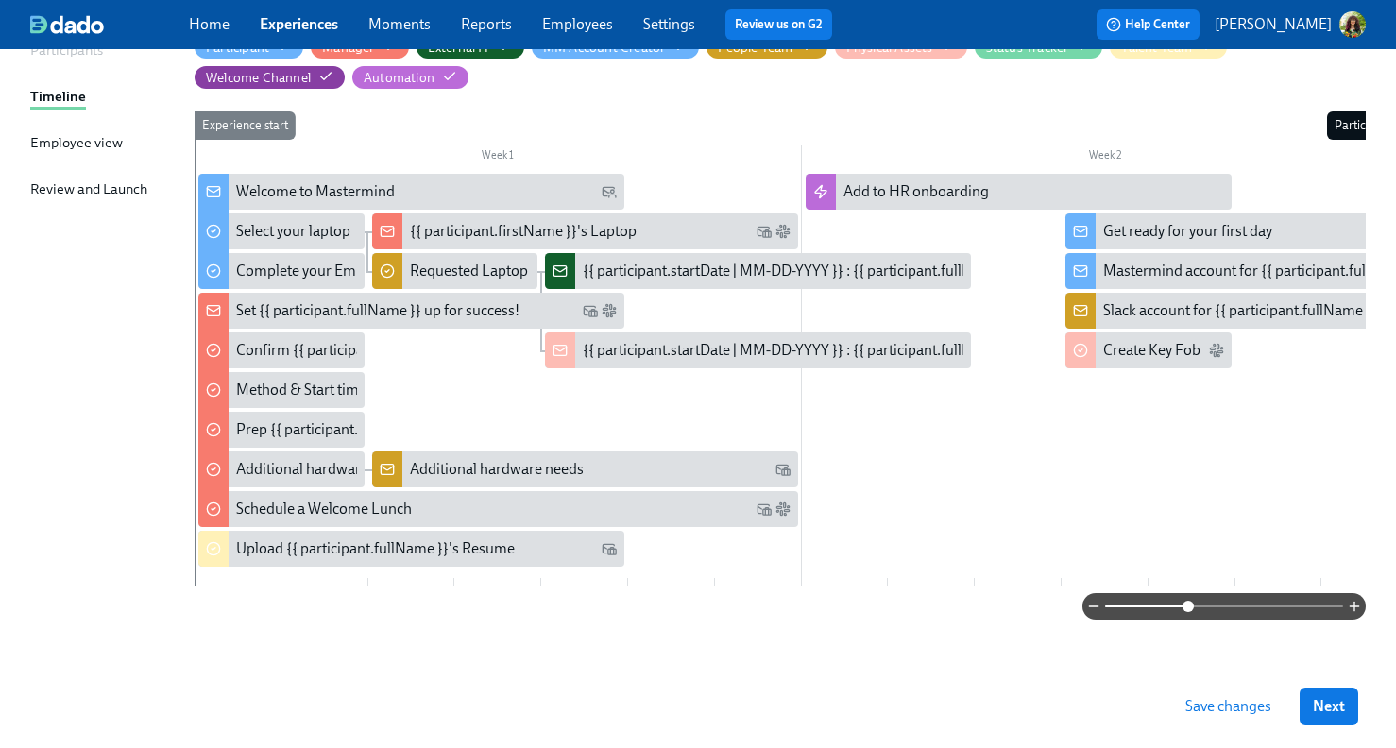
click at [1230, 707] on span "Save changes" at bounding box center [1228, 706] width 86 height 19
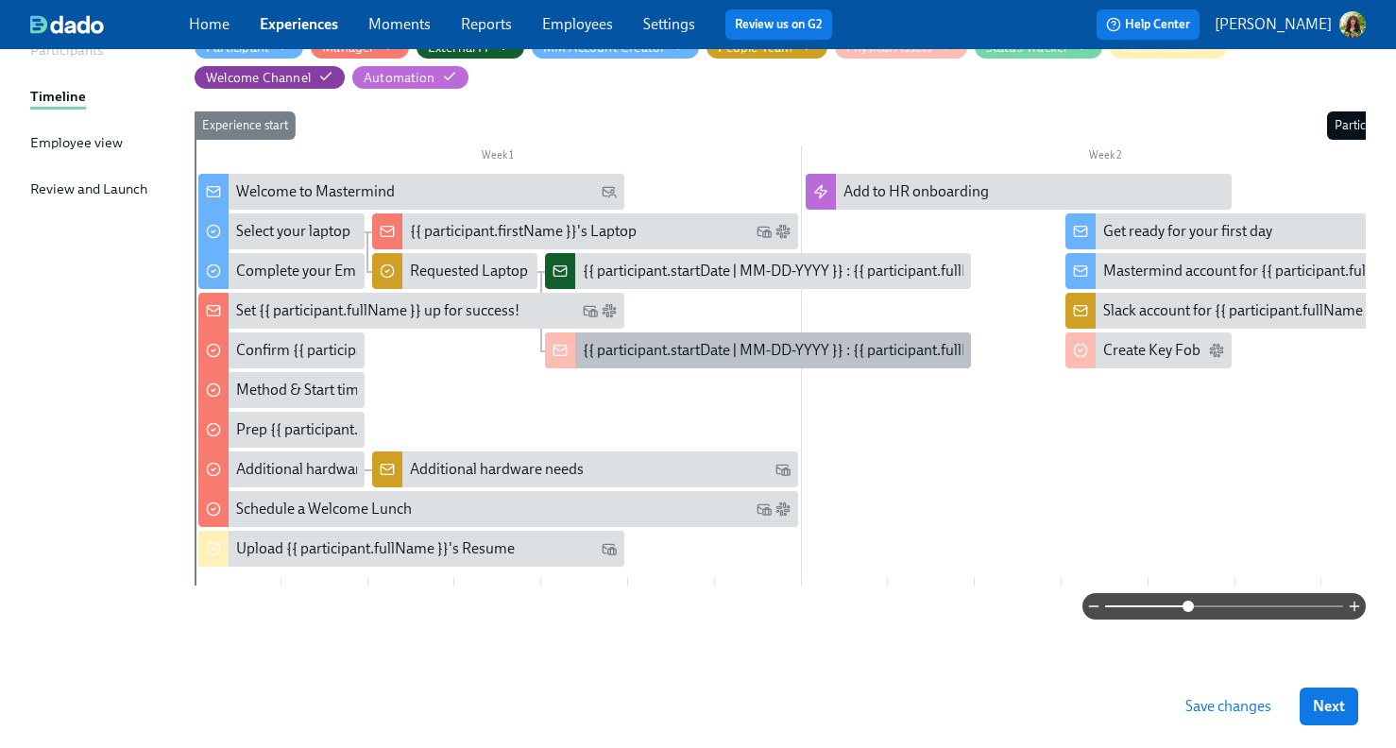
scroll to position [66, 0]
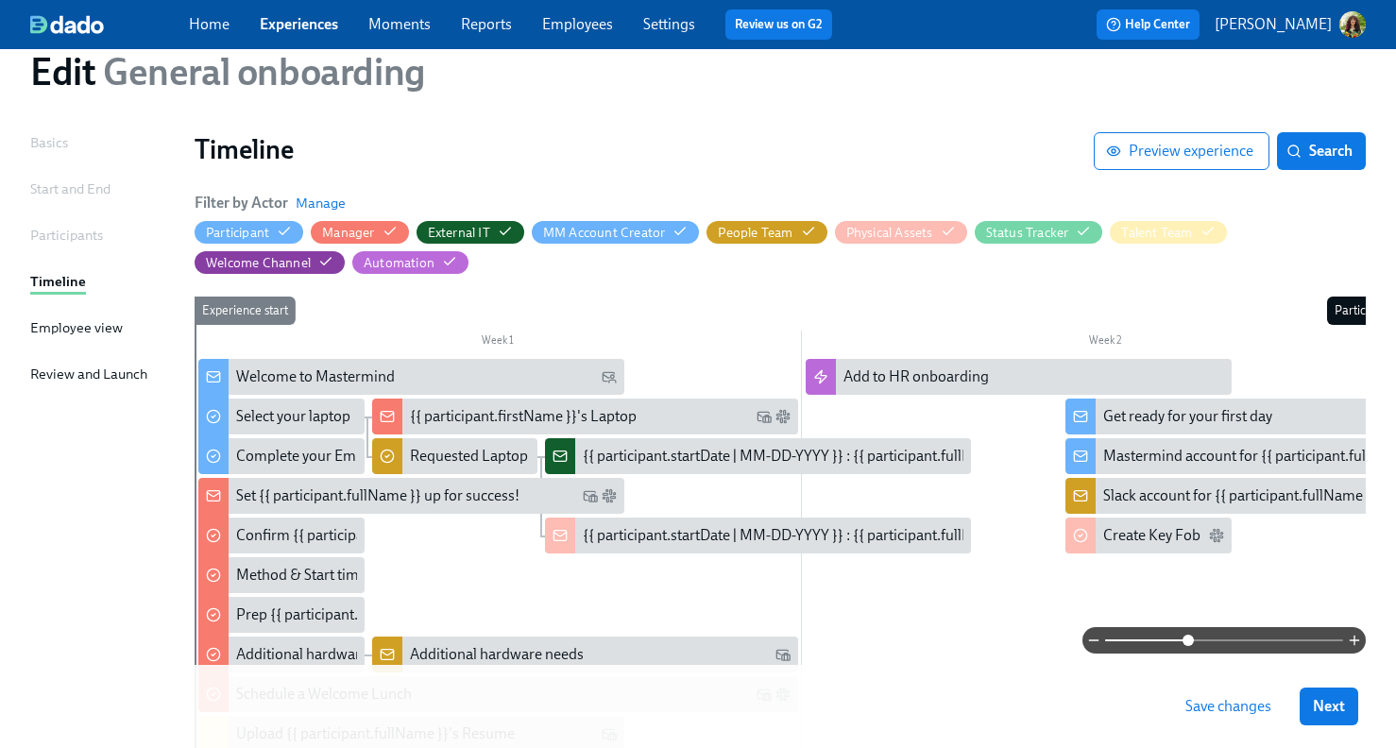
click at [292, 24] on link "Experiences" at bounding box center [299, 24] width 78 height 18
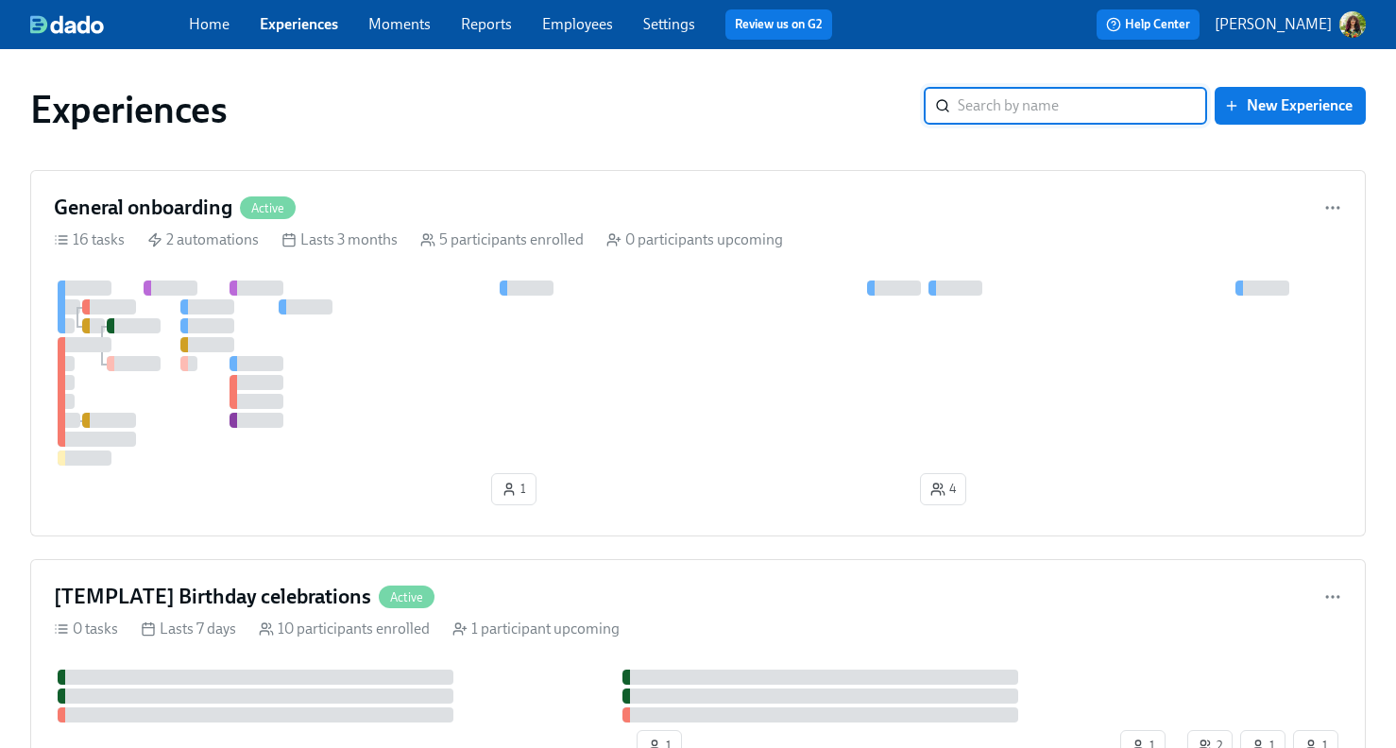
click at [1305, 27] on p "[PERSON_NAME]" at bounding box center [1273, 24] width 117 height 21
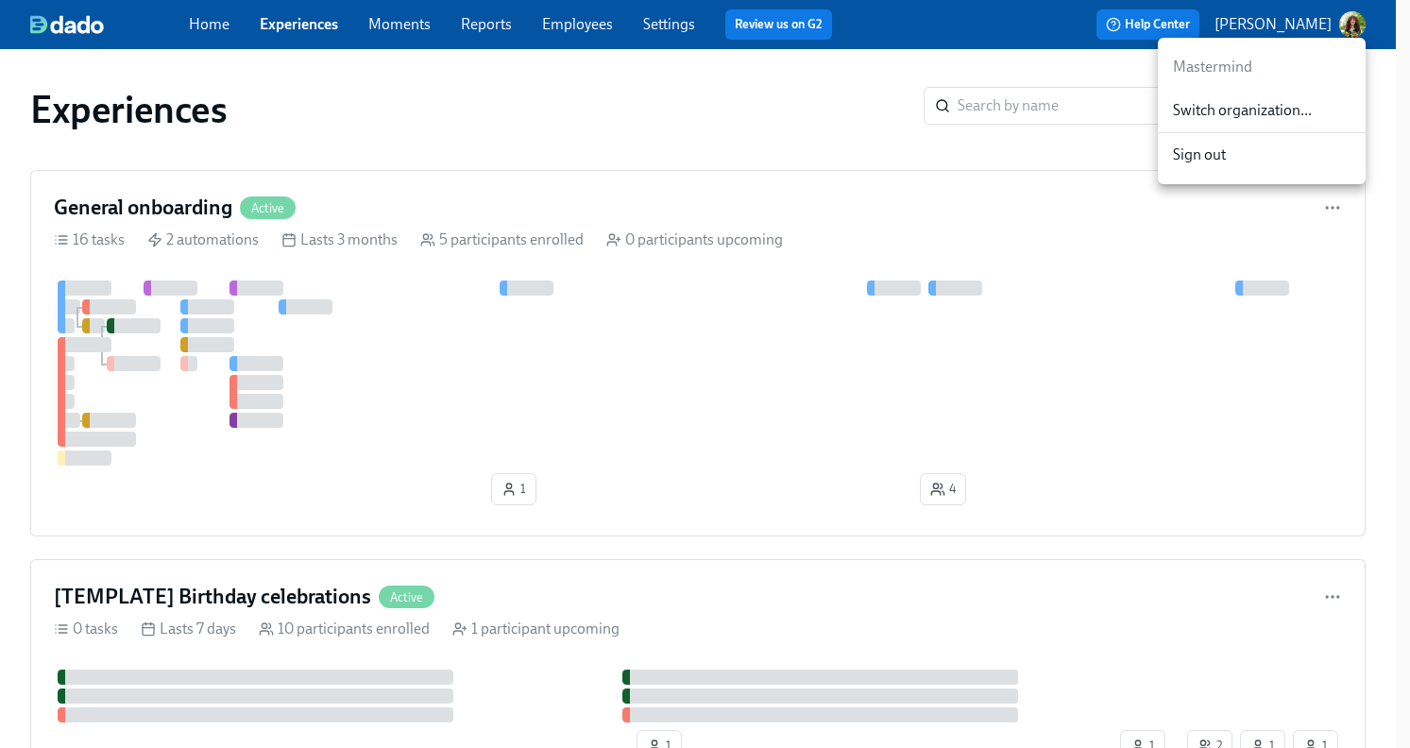
click at [1287, 110] on span "Switch organization..." at bounding box center [1262, 110] width 178 height 21
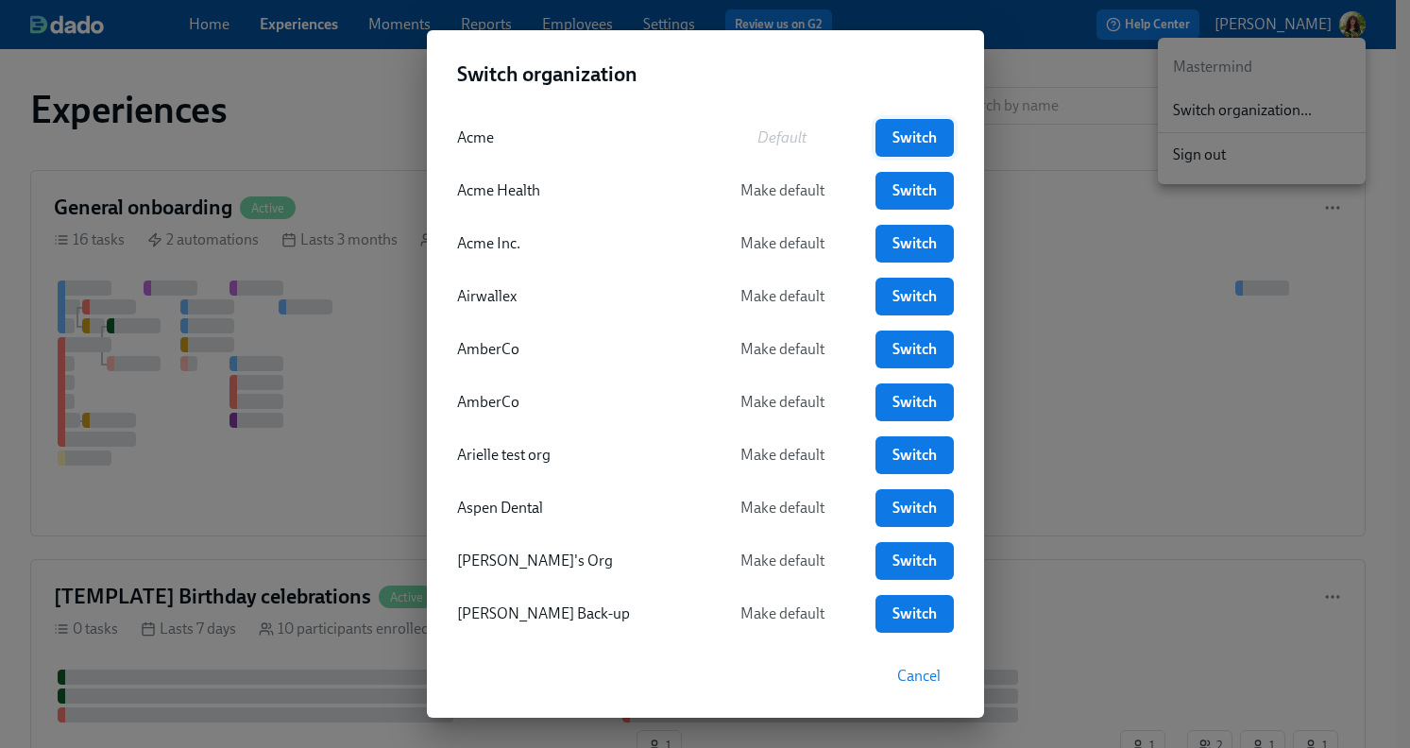
click at [892, 134] on span "Switch" at bounding box center [914, 137] width 51 height 19
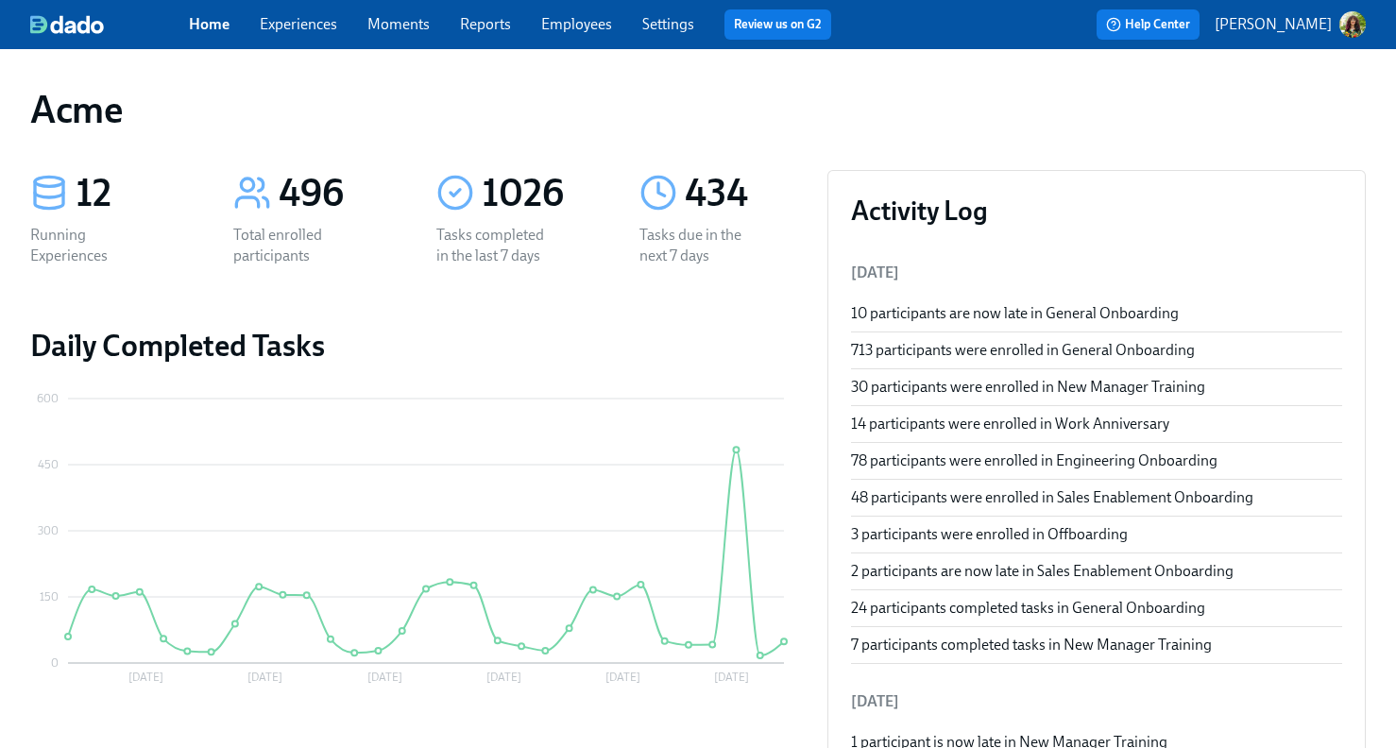
click at [301, 25] on link "Experiences" at bounding box center [298, 24] width 77 height 18
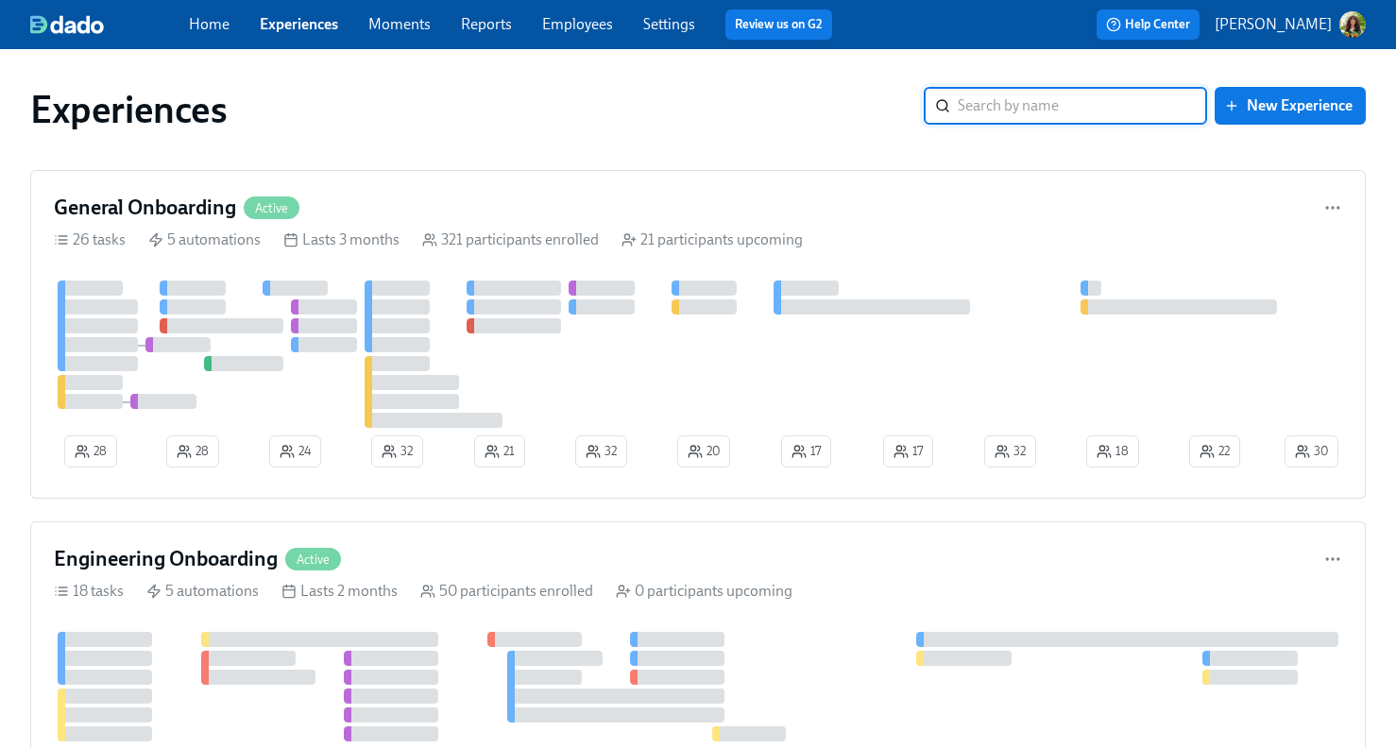
click at [492, 26] on link "Reports" at bounding box center [486, 24] width 51 height 18
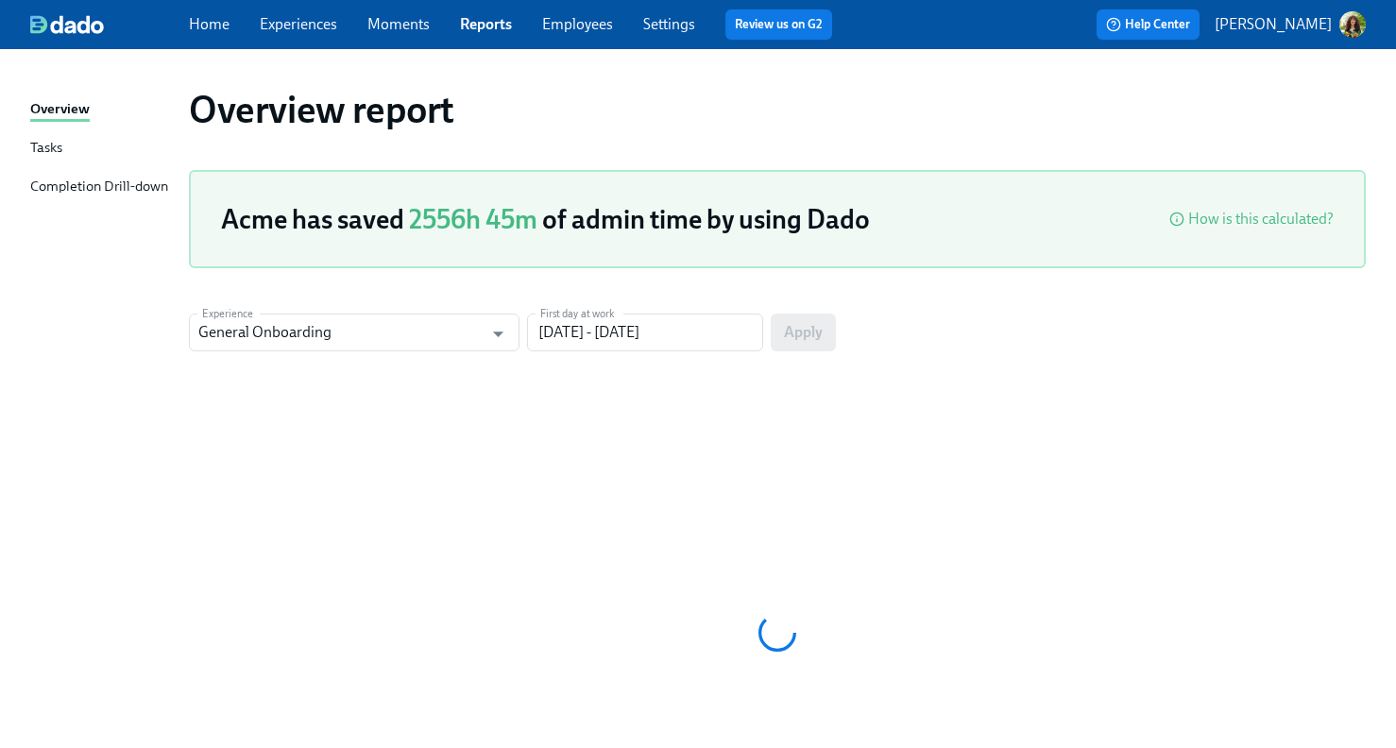
click at [57, 144] on div "Tasks" at bounding box center [46, 149] width 32 height 24
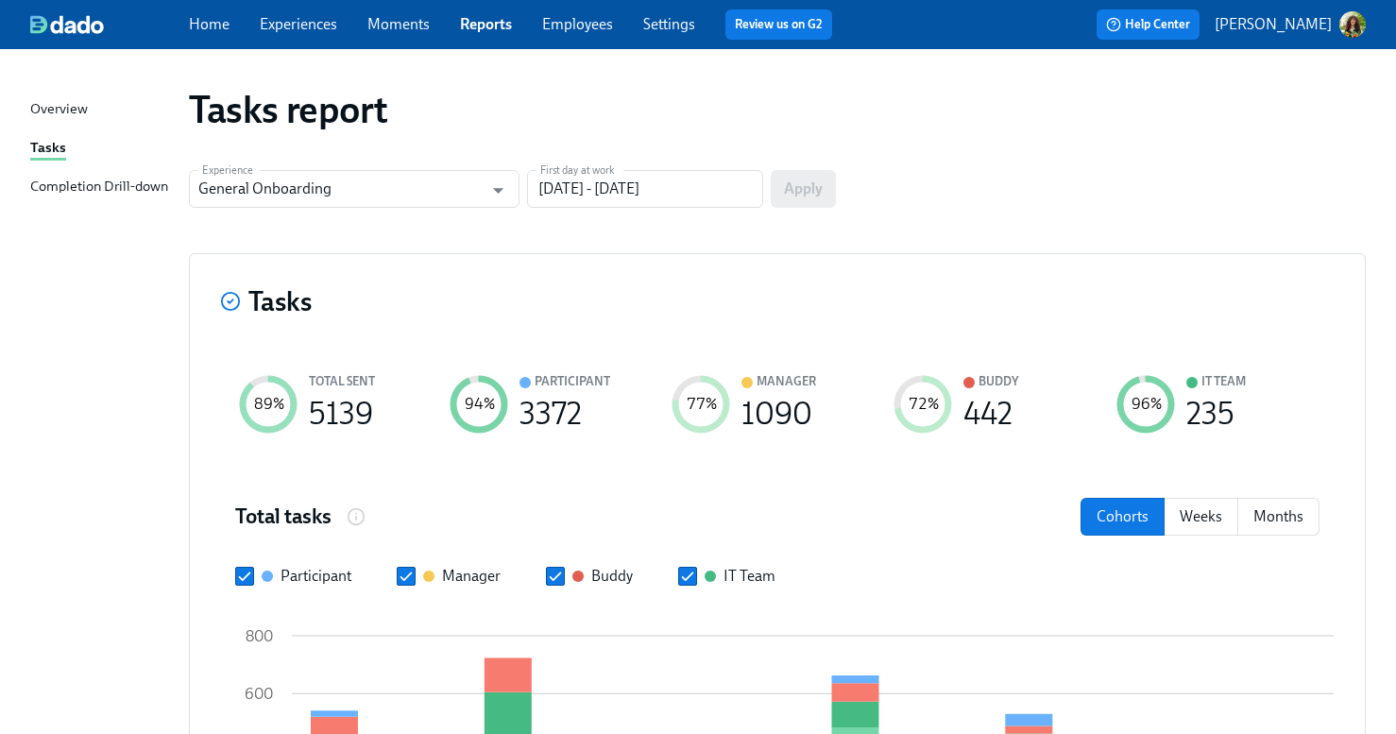
click at [124, 189] on div "Completion Drill-down" at bounding box center [99, 188] width 138 height 24
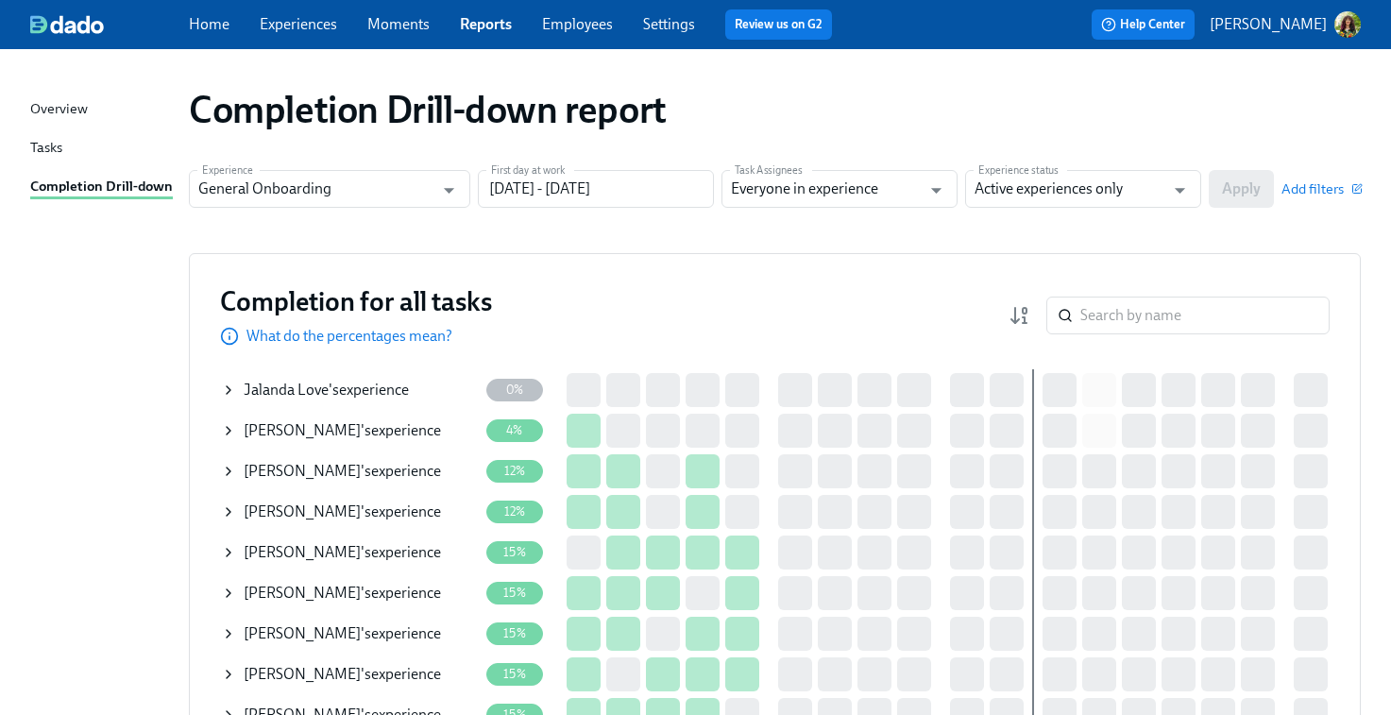
click at [413, 22] on link "Moments" at bounding box center [398, 24] width 62 height 18
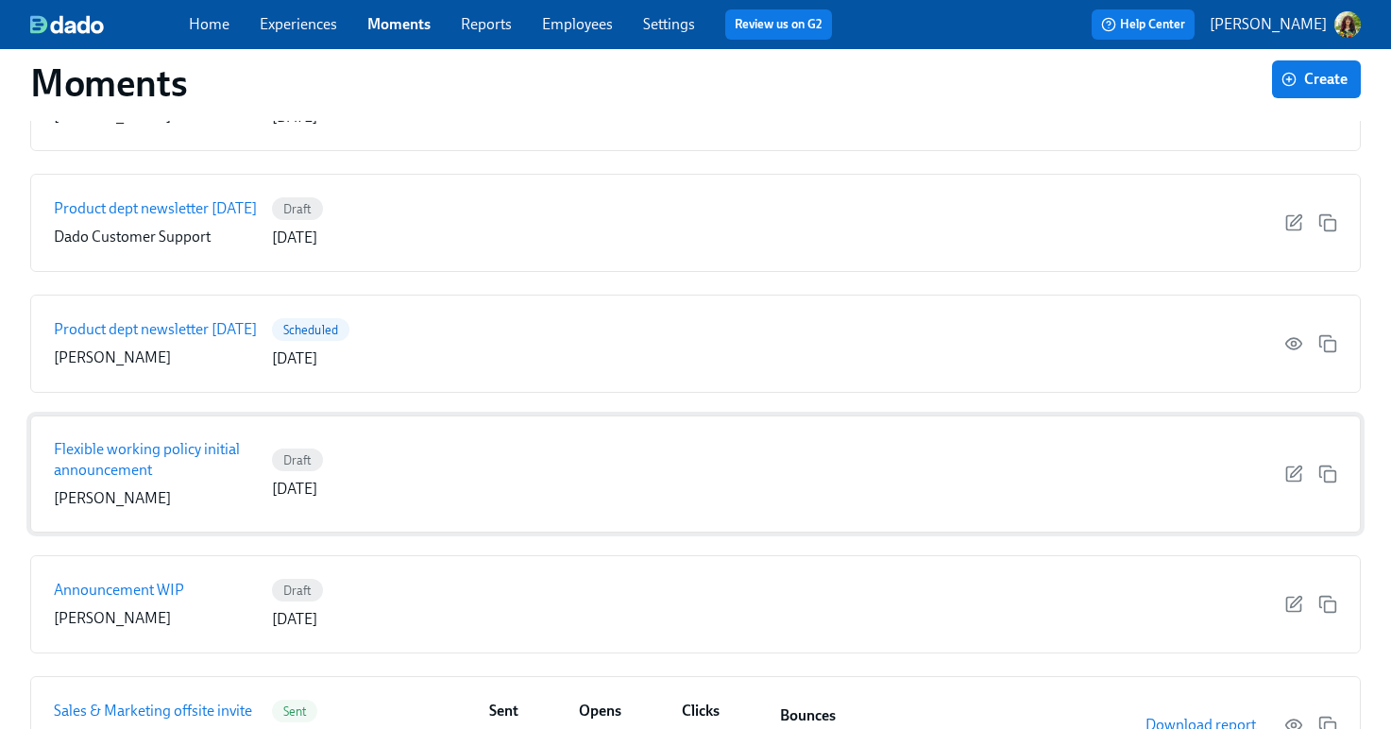
scroll to position [294, 0]
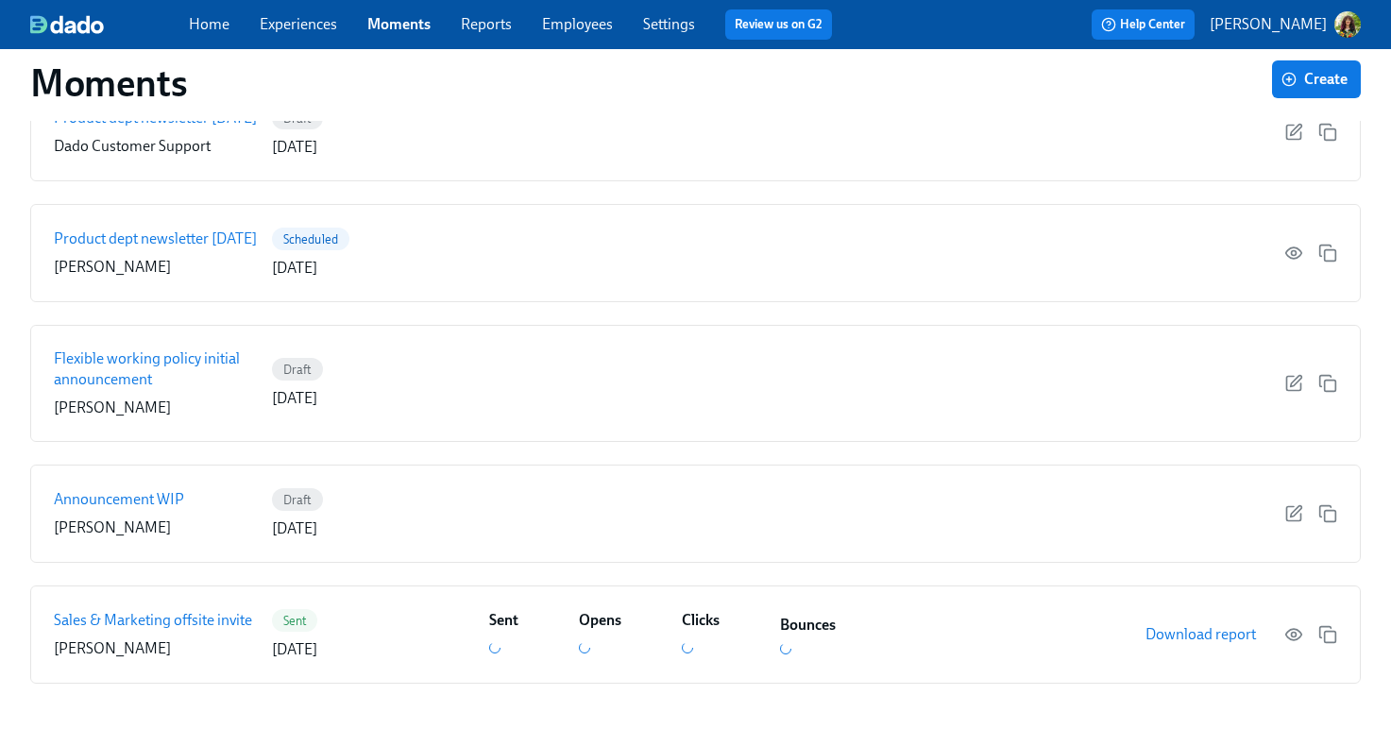
click at [313, 26] on link "Experiences" at bounding box center [298, 24] width 77 height 18
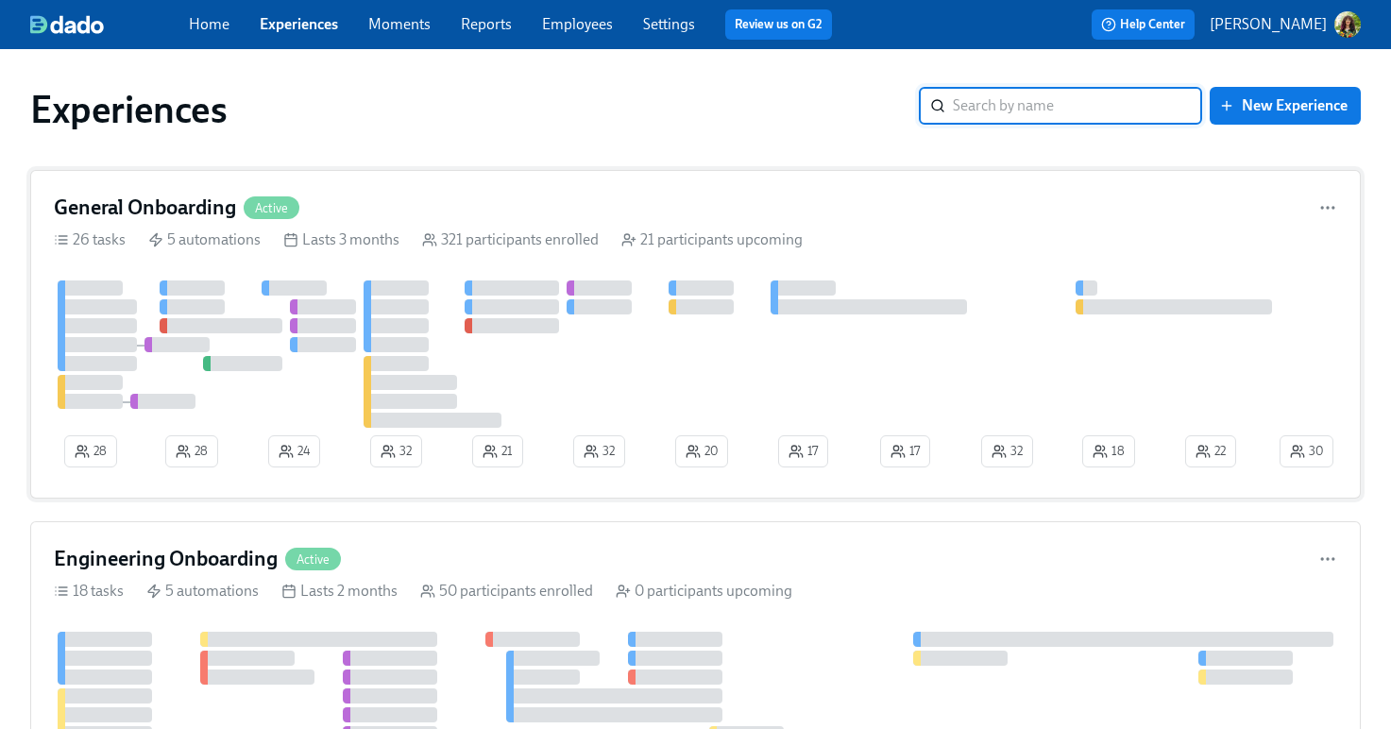
click at [635, 240] on icon at bounding box center [629, 239] width 15 height 15
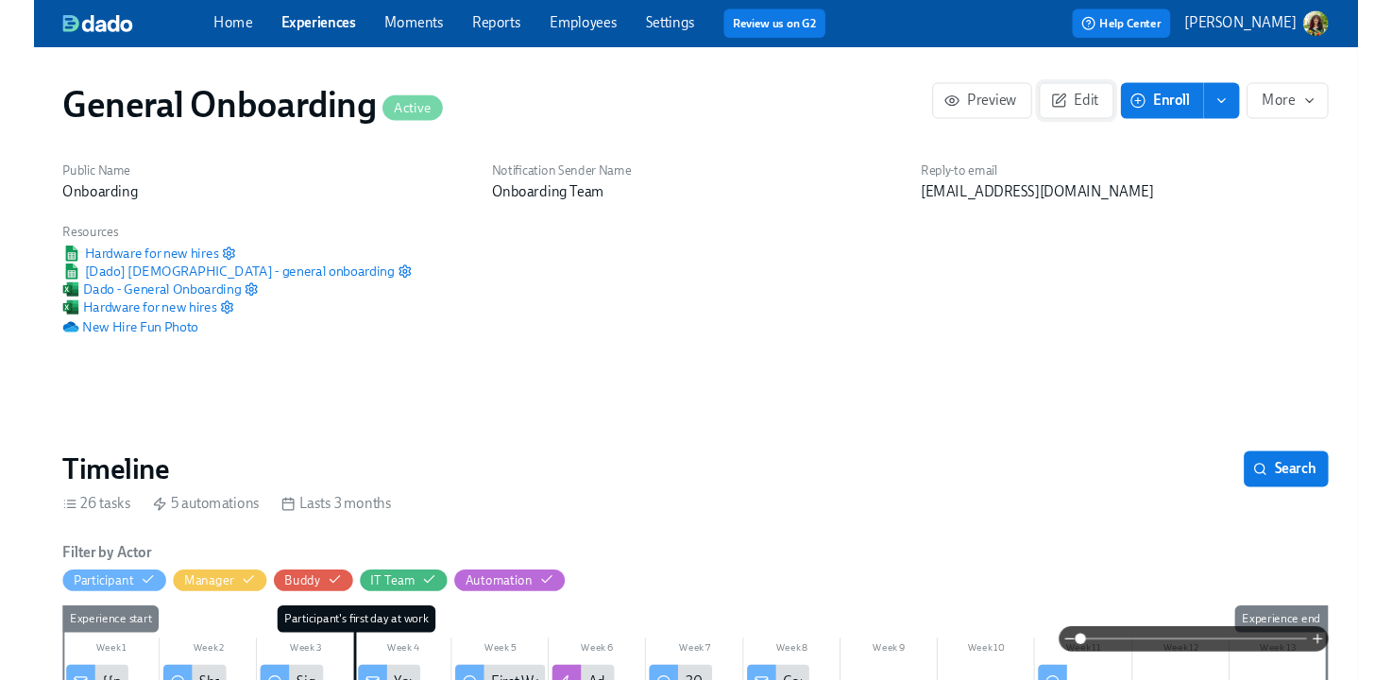
scroll to position [0, 20588]
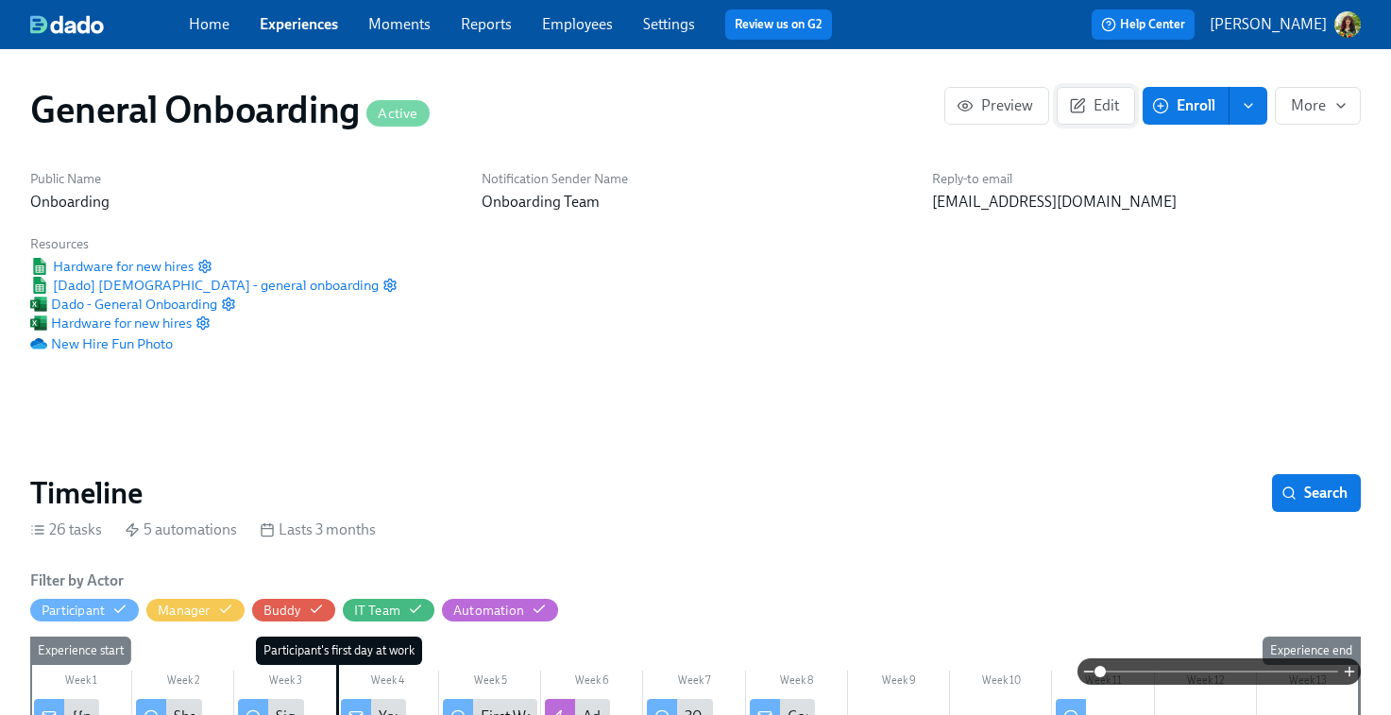
click at [1114, 111] on span "Edit" at bounding box center [1096, 105] width 46 height 19
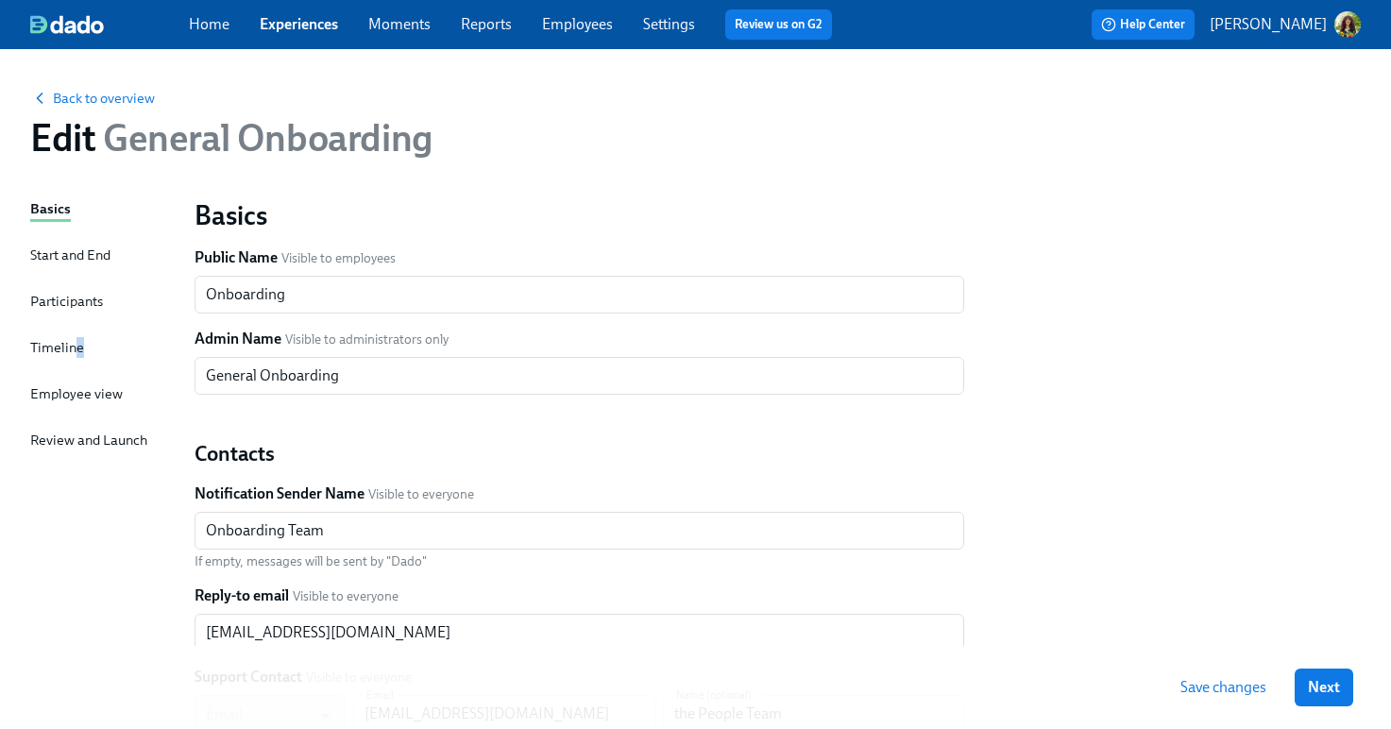
click at [78, 343] on div "Timeline" at bounding box center [57, 347] width 54 height 21
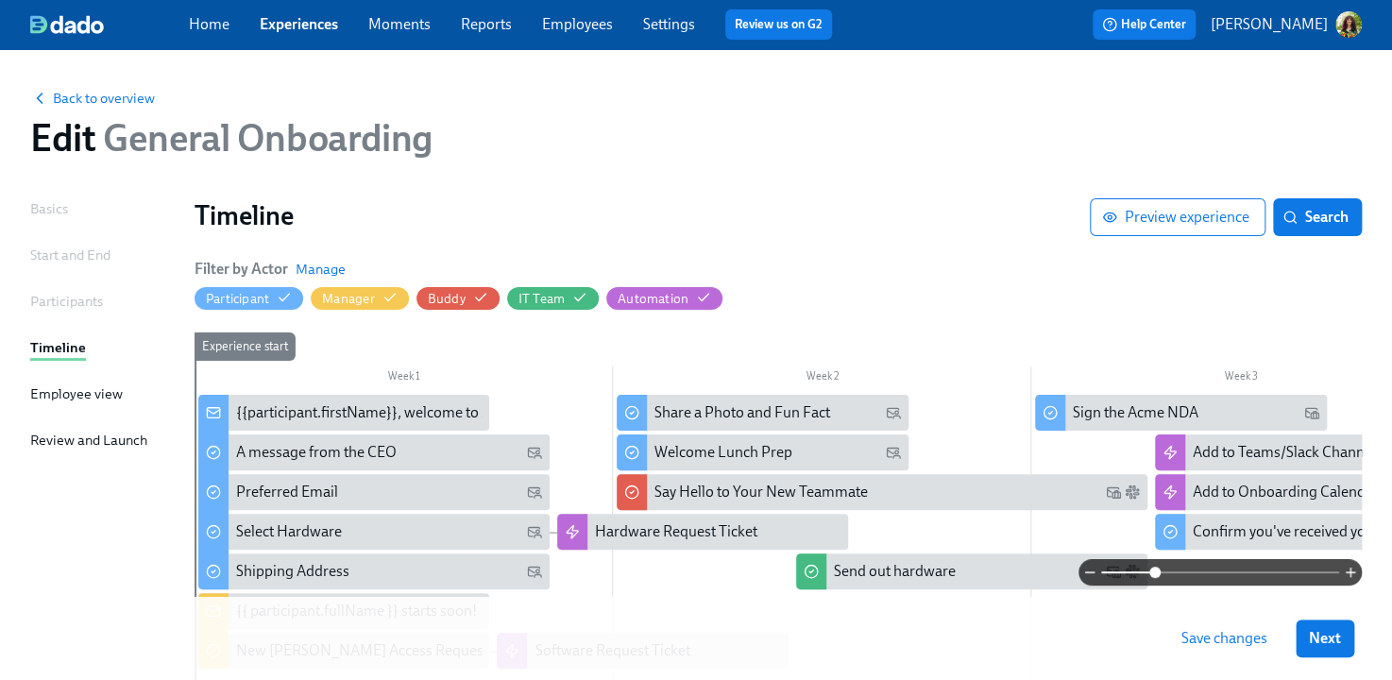
click at [1154, 572] on span at bounding box center [1220, 572] width 238 height 26
click at [1122, 569] on span at bounding box center [1220, 572] width 238 height 26
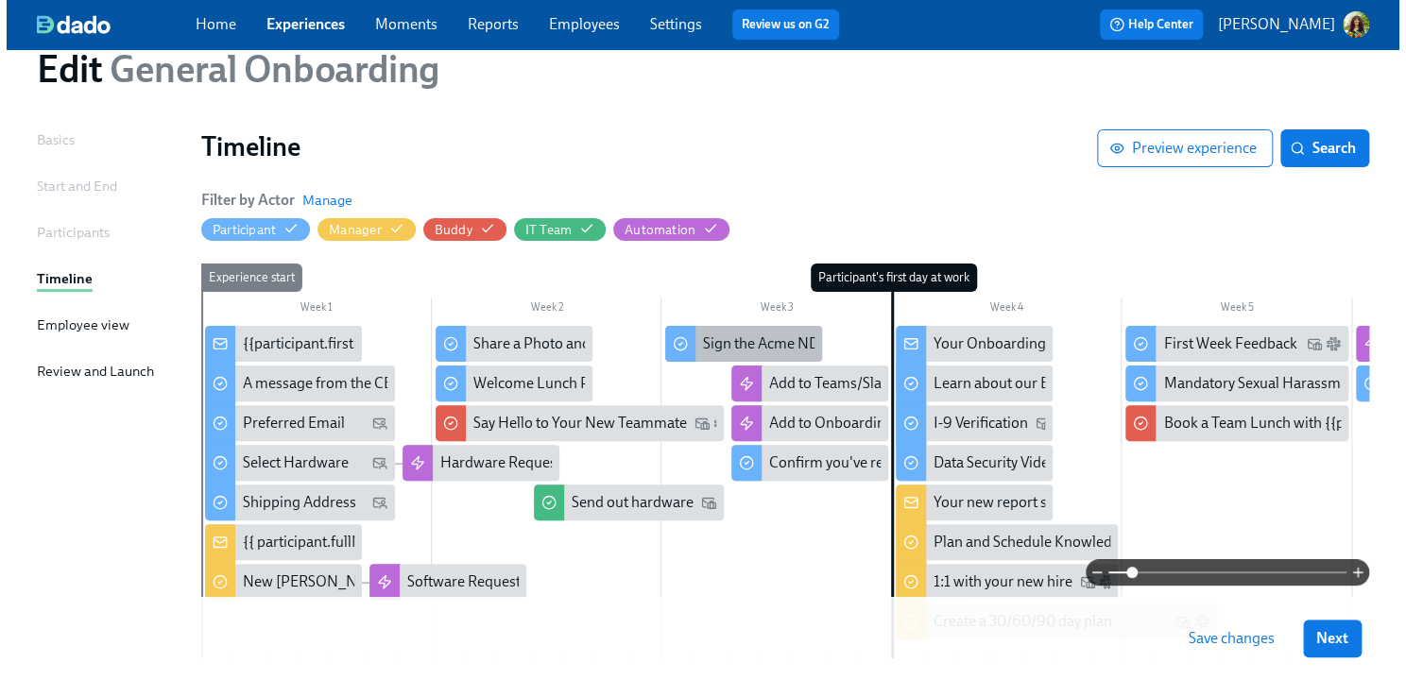
scroll to position [85, 0]
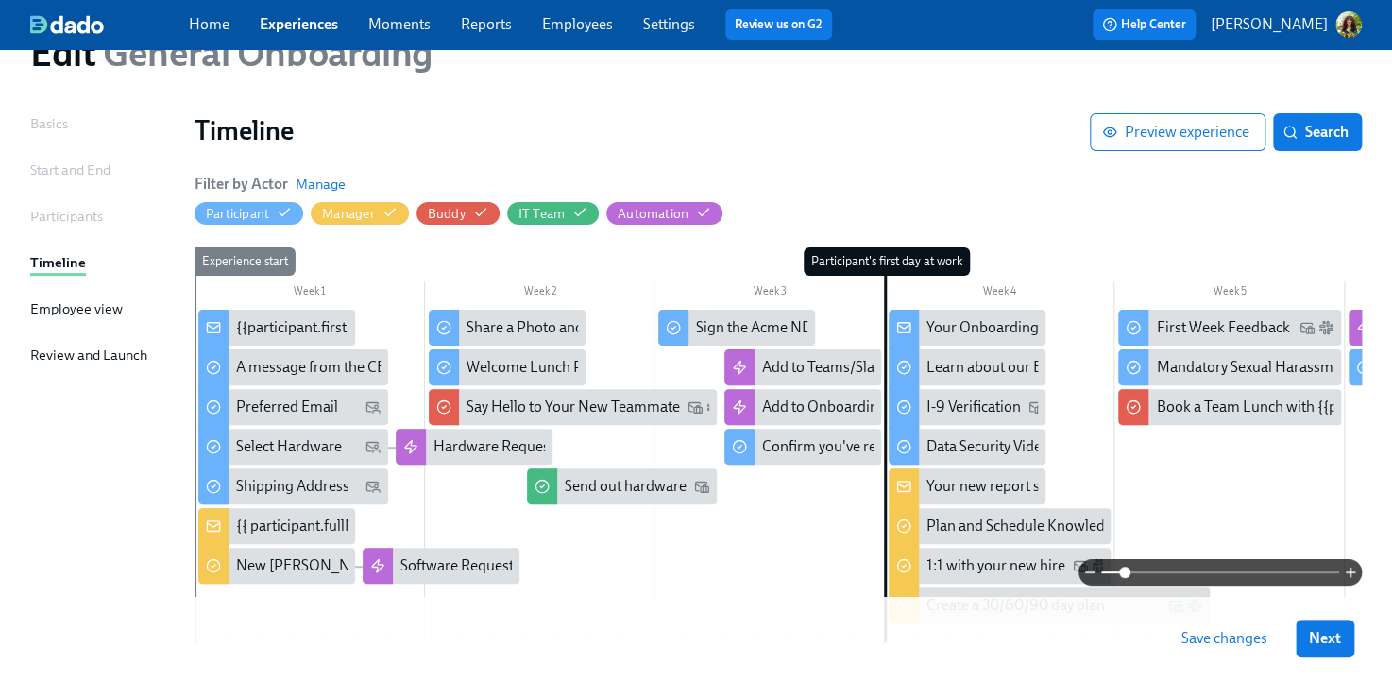
click at [52, 174] on div "Start and End" at bounding box center [70, 170] width 80 height 21
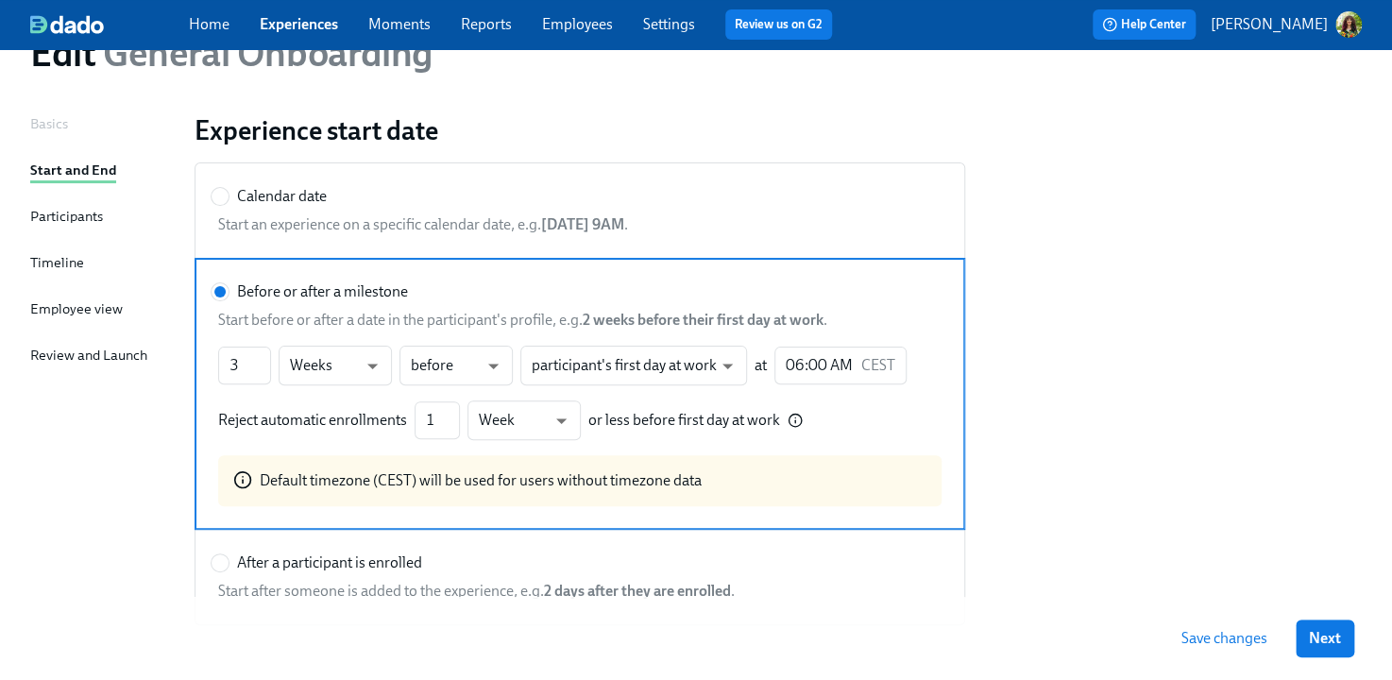
click at [99, 309] on div "Employee view" at bounding box center [76, 308] width 93 height 21
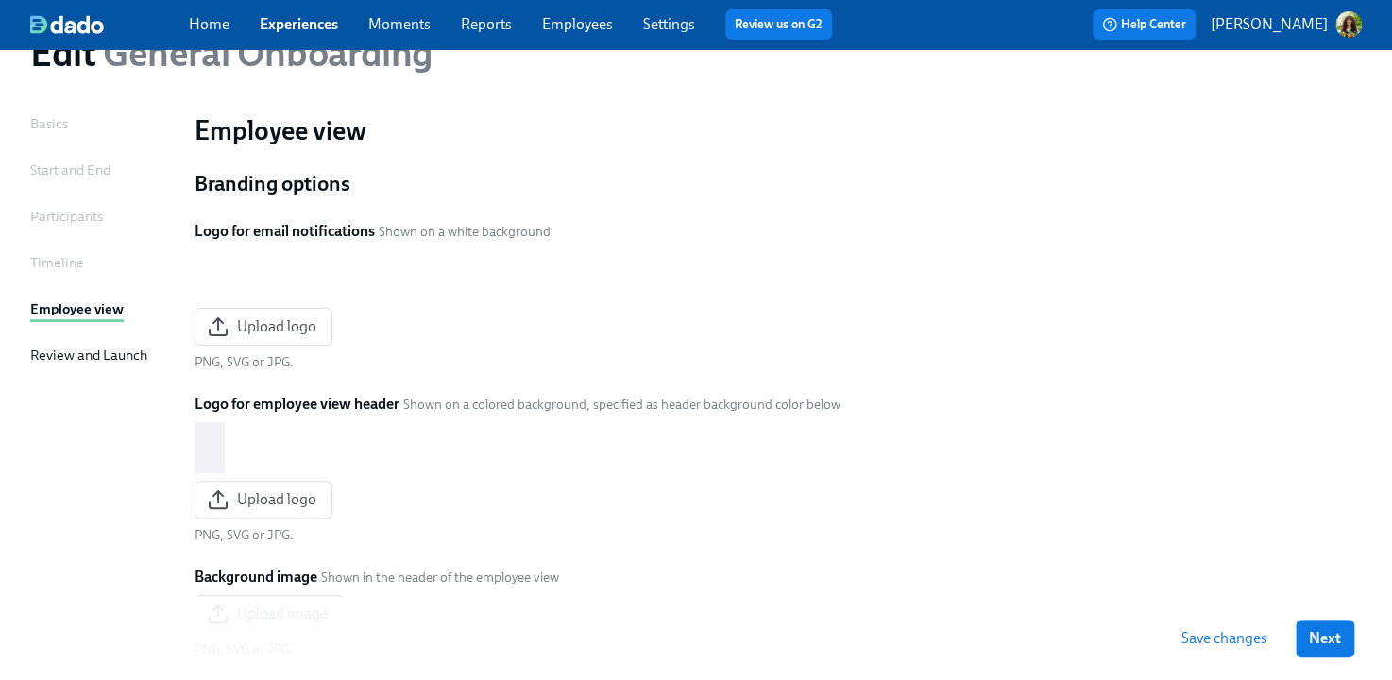
click at [70, 267] on div "Timeline" at bounding box center [57, 262] width 54 height 21
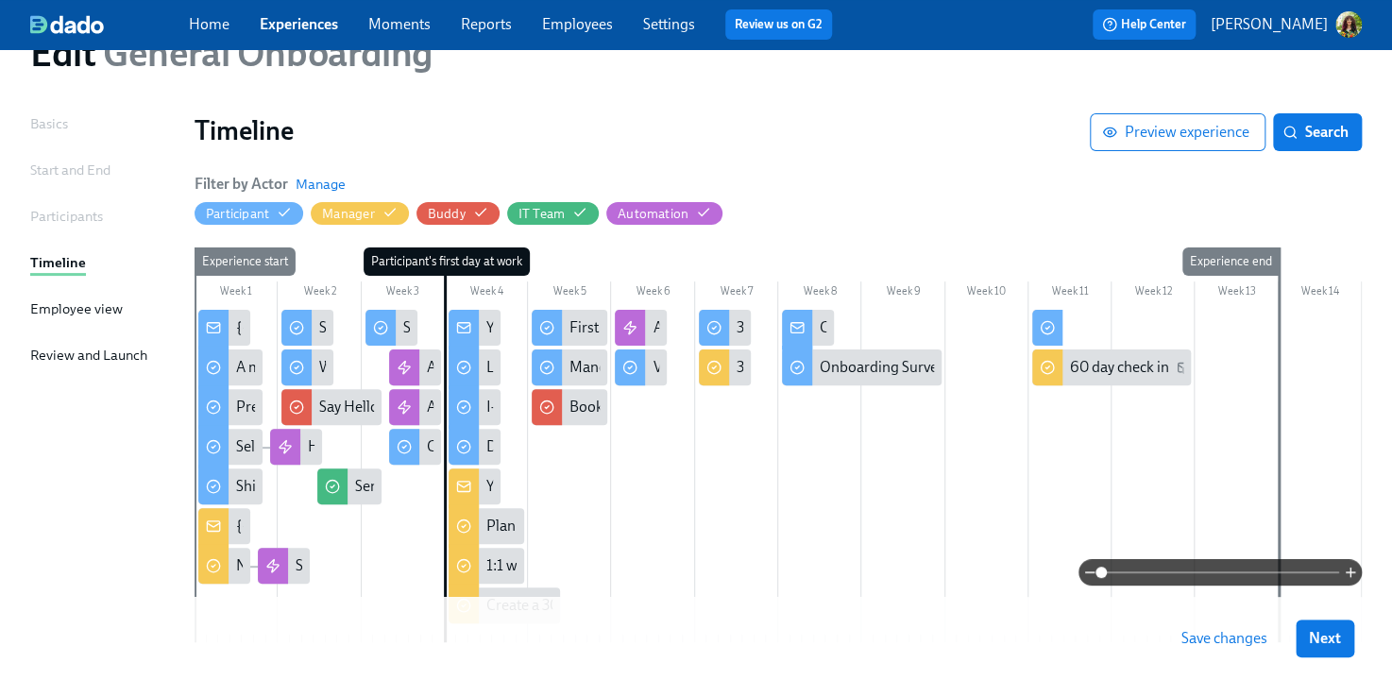
click at [1153, 576] on span at bounding box center [1220, 572] width 238 height 26
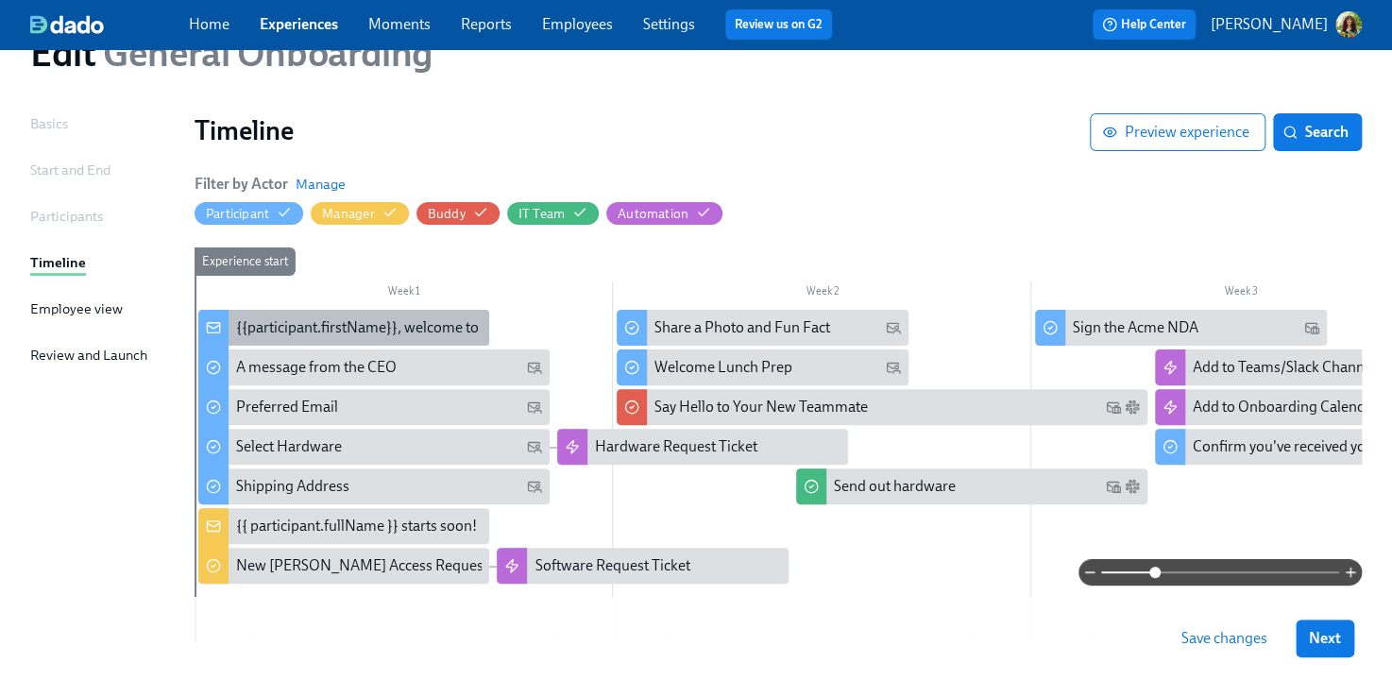
click at [390, 327] on div "{{participant.firstName}}, welcome to Acme!" at bounding box center [379, 327] width 287 height 21
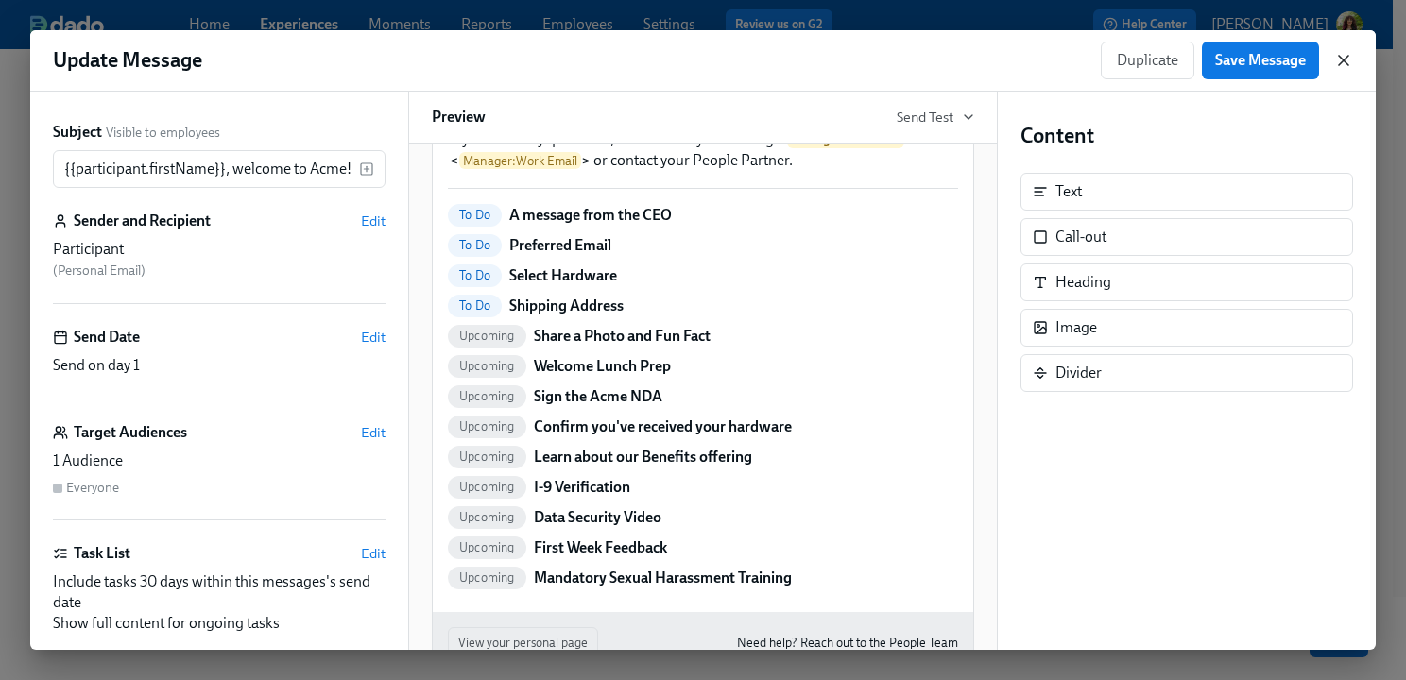
click at [1345, 58] on icon "button" at bounding box center [1342, 60] width 9 height 9
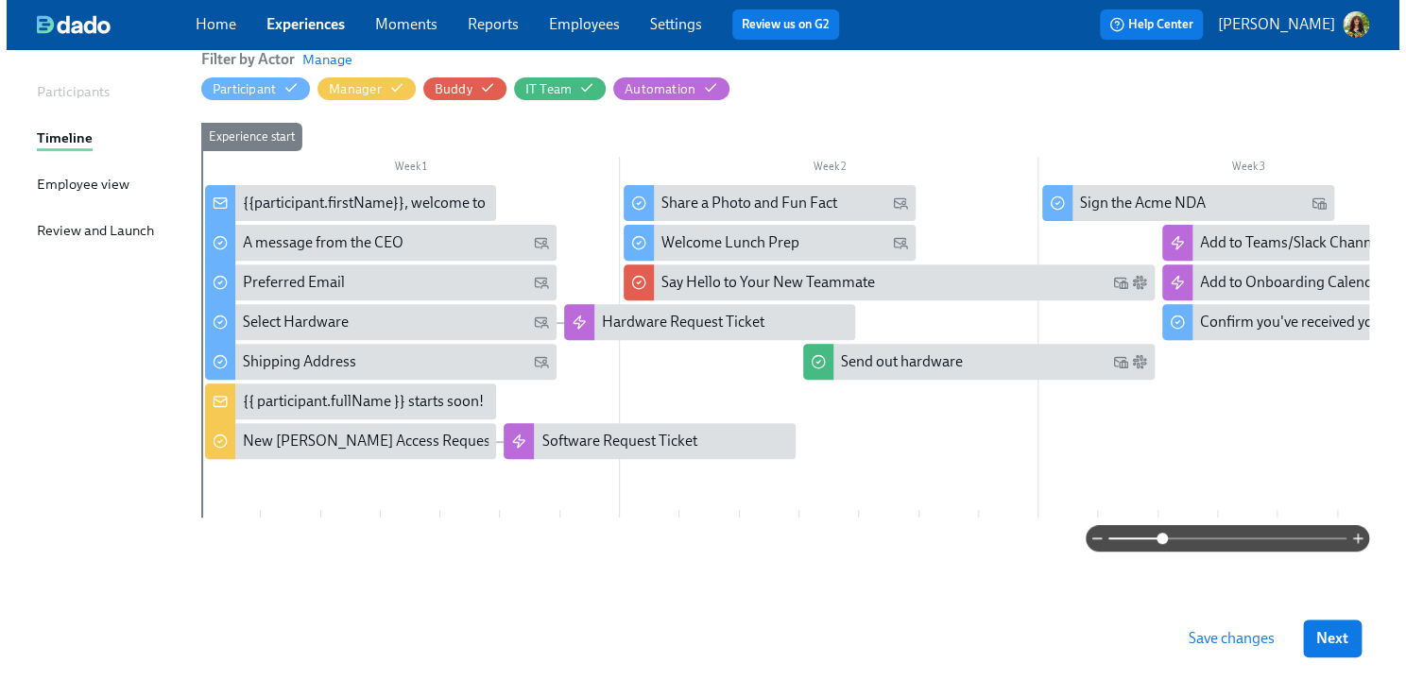
scroll to position [217, 0]
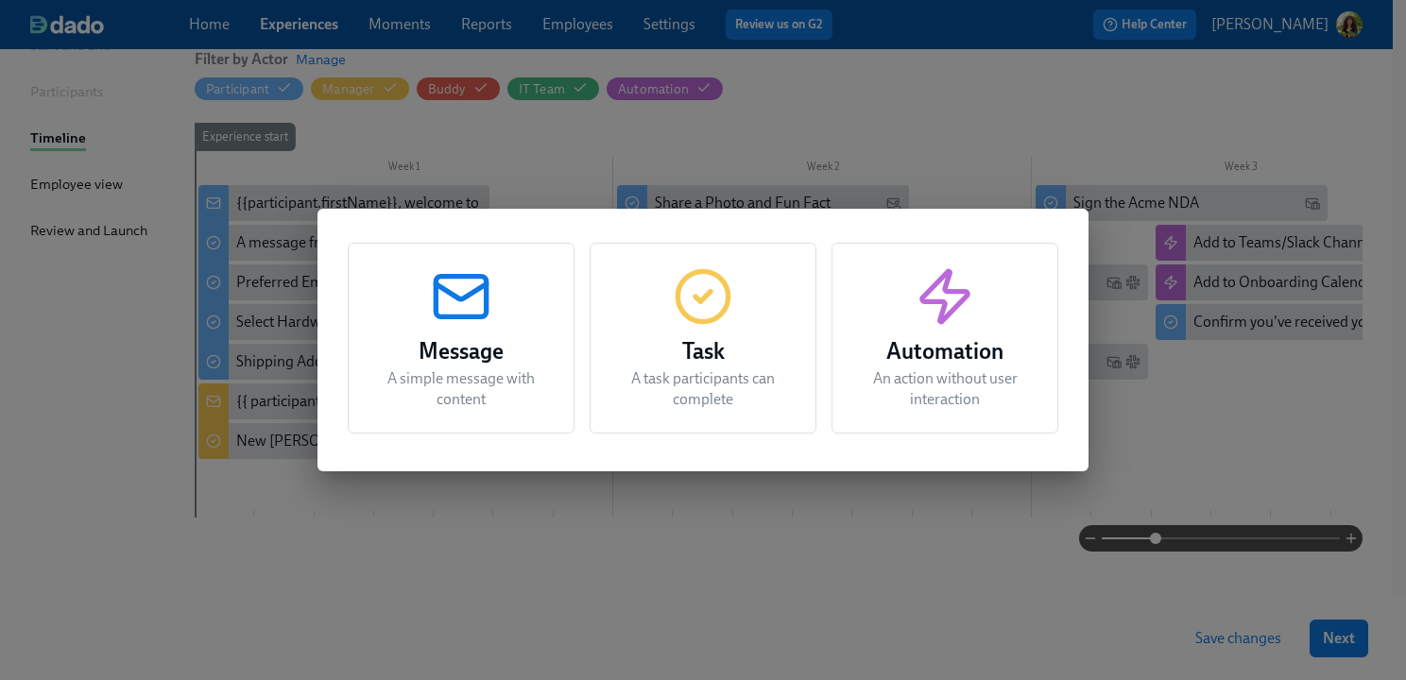
click at [676, 370] on p "A task participants can complete" at bounding box center [702, 389] width 179 height 42
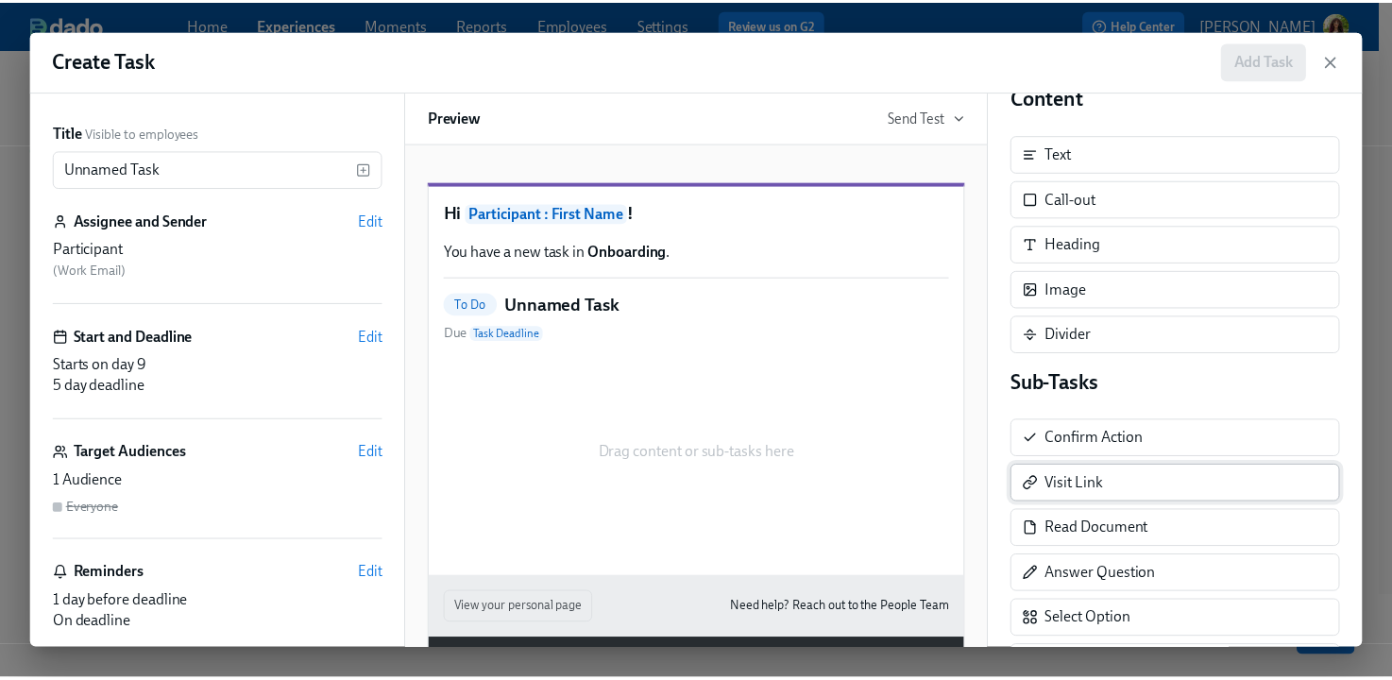
scroll to position [278, 0]
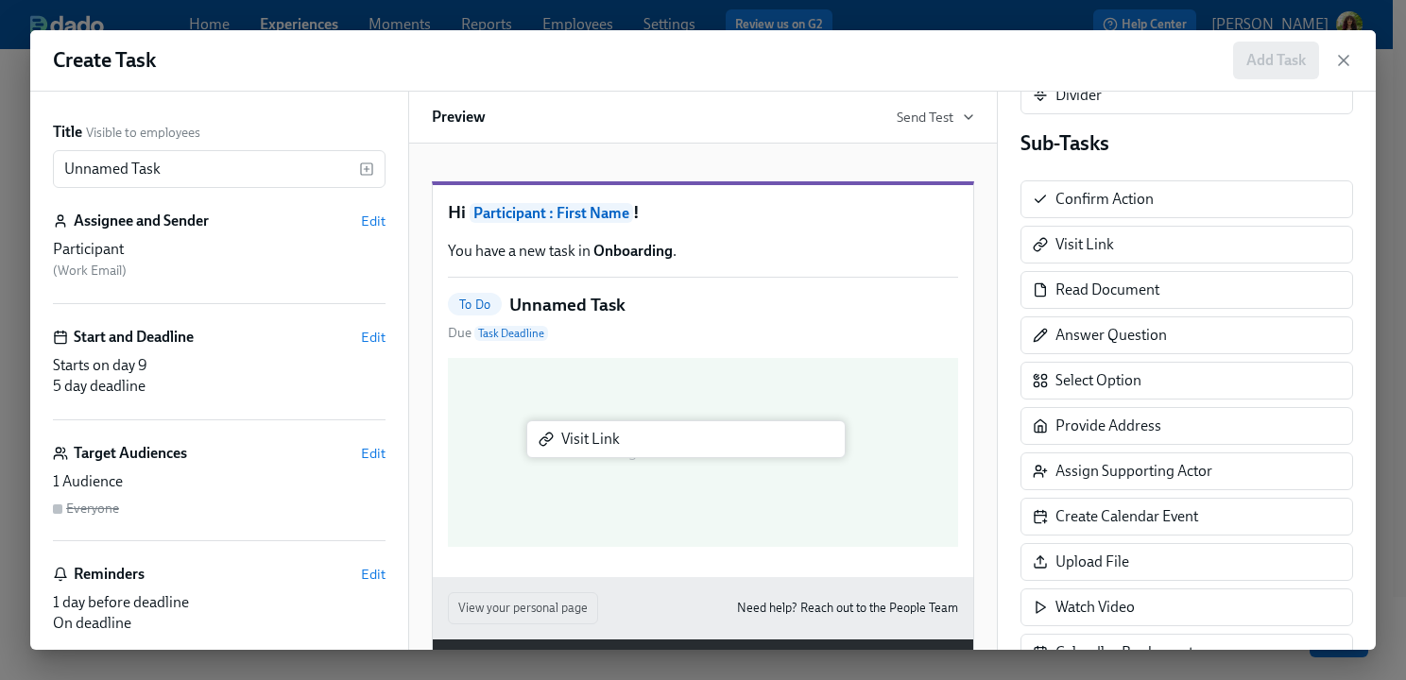
drag, startPoint x: 1139, startPoint y: 245, endPoint x: 639, endPoint y: 452, distance: 541.2
click at [639, 452] on div "Title Visible to employees Unnamed Task ​ Assignee and Sender Edit Participant …" at bounding box center [702, 371] width 1345 height 558
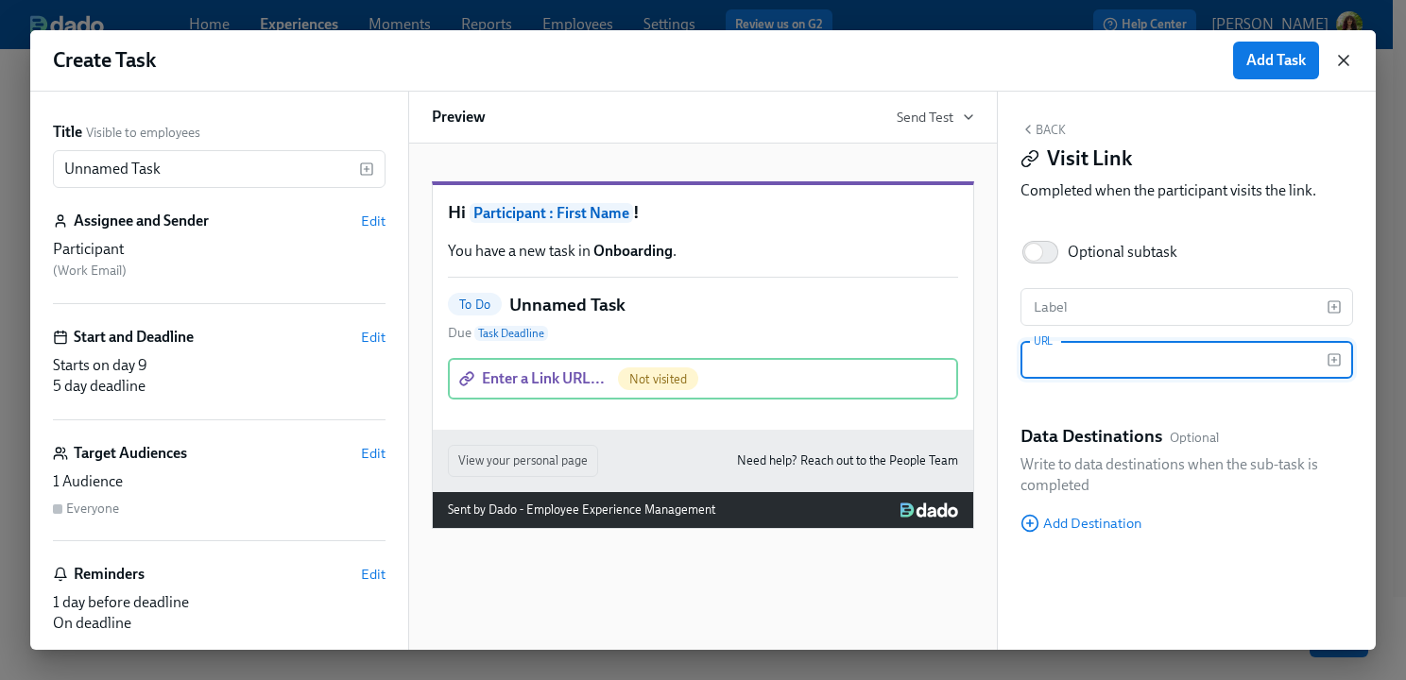
click at [1346, 56] on icon "button" at bounding box center [1342, 60] width 9 height 9
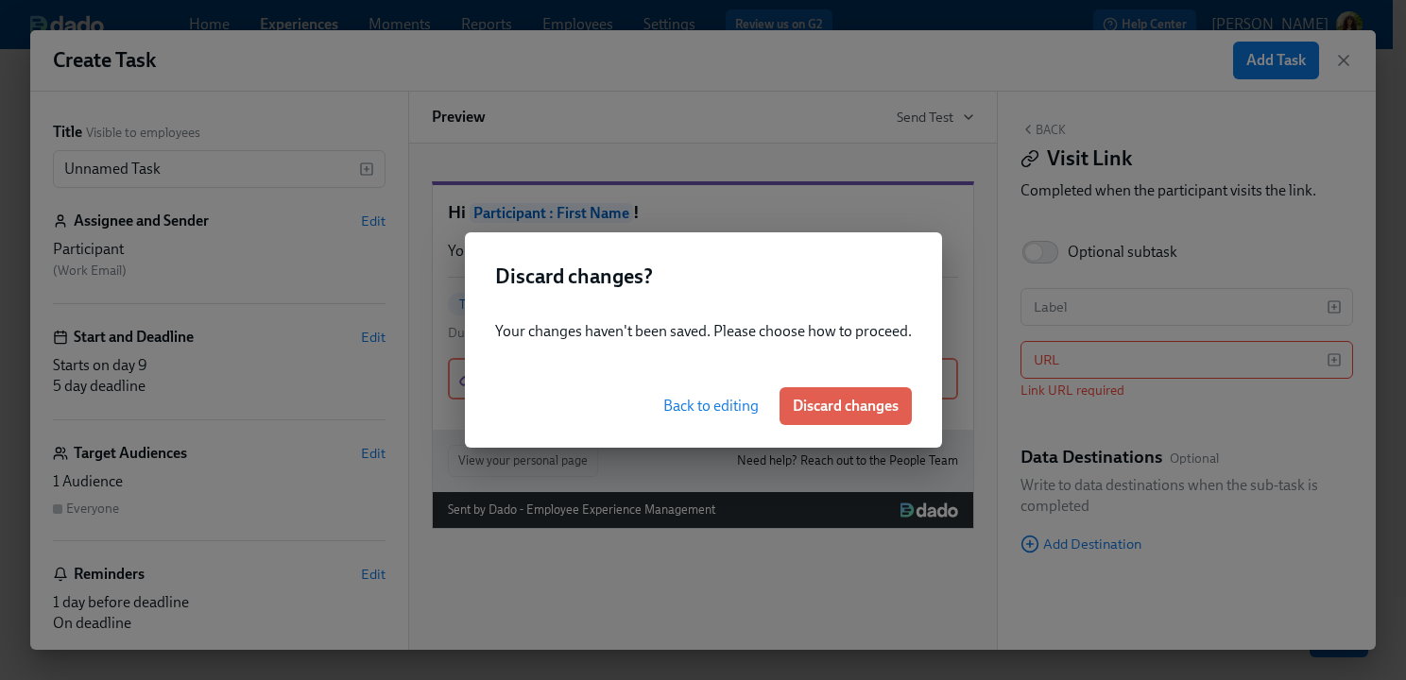
drag, startPoint x: 856, startPoint y: 411, endPoint x: 913, endPoint y: 431, distance: 60.9
click at [856, 412] on span "Discard changes" at bounding box center [846, 406] width 106 height 19
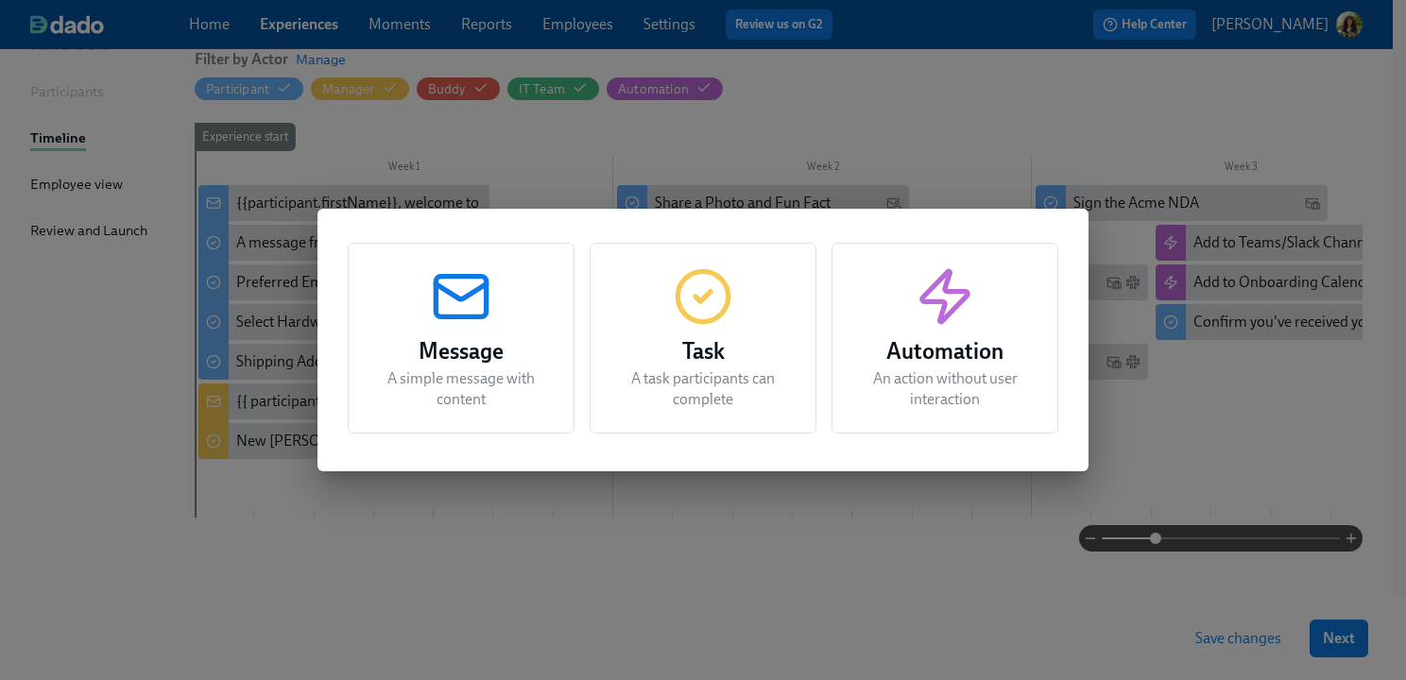
click at [768, 534] on div "Message A simple message with content Task A task participants can complete Aut…" at bounding box center [703, 340] width 1406 height 680
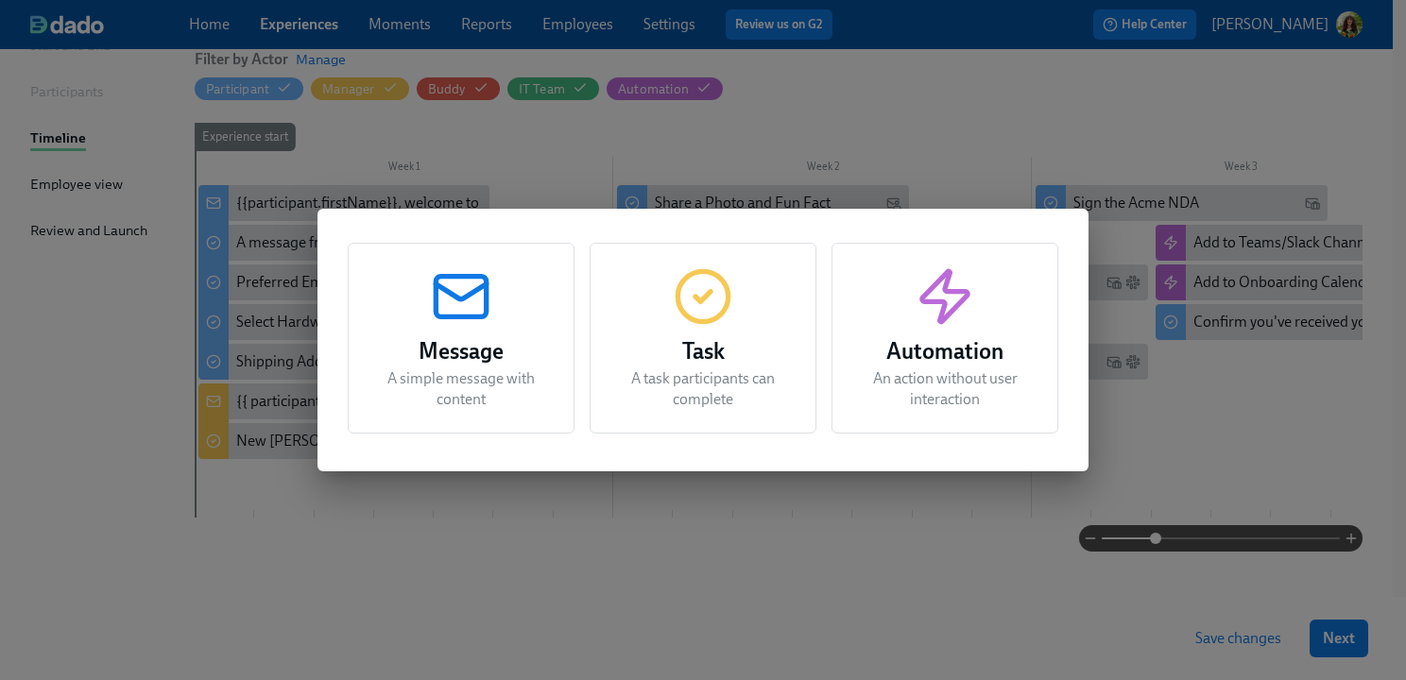
click at [1175, 477] on div "Message A simple message with content Task A task participants can complete Aut…" at bounding box center [703, 340] width 1406 height 680
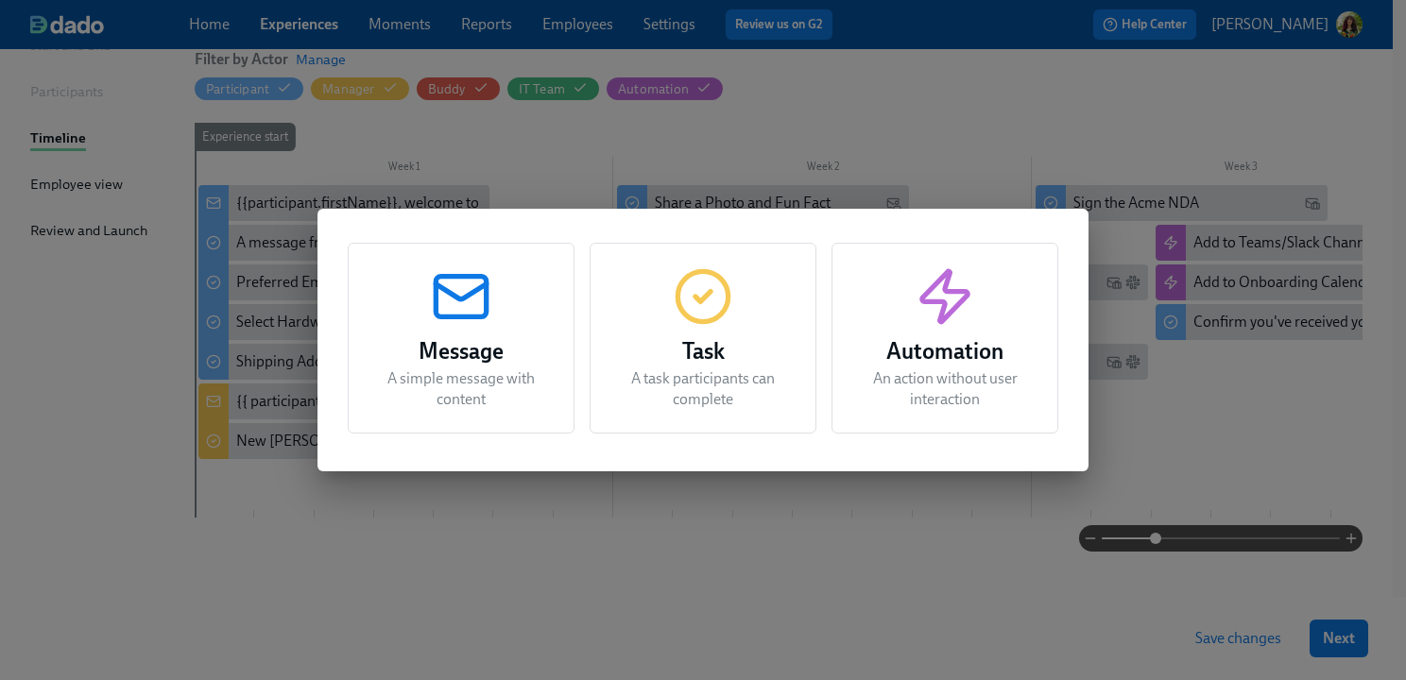
click at [900, 532] on div "Message A simple message with content Task A task participants can complete Aut…" at bounding box center [703, 340] width 1406 height 680
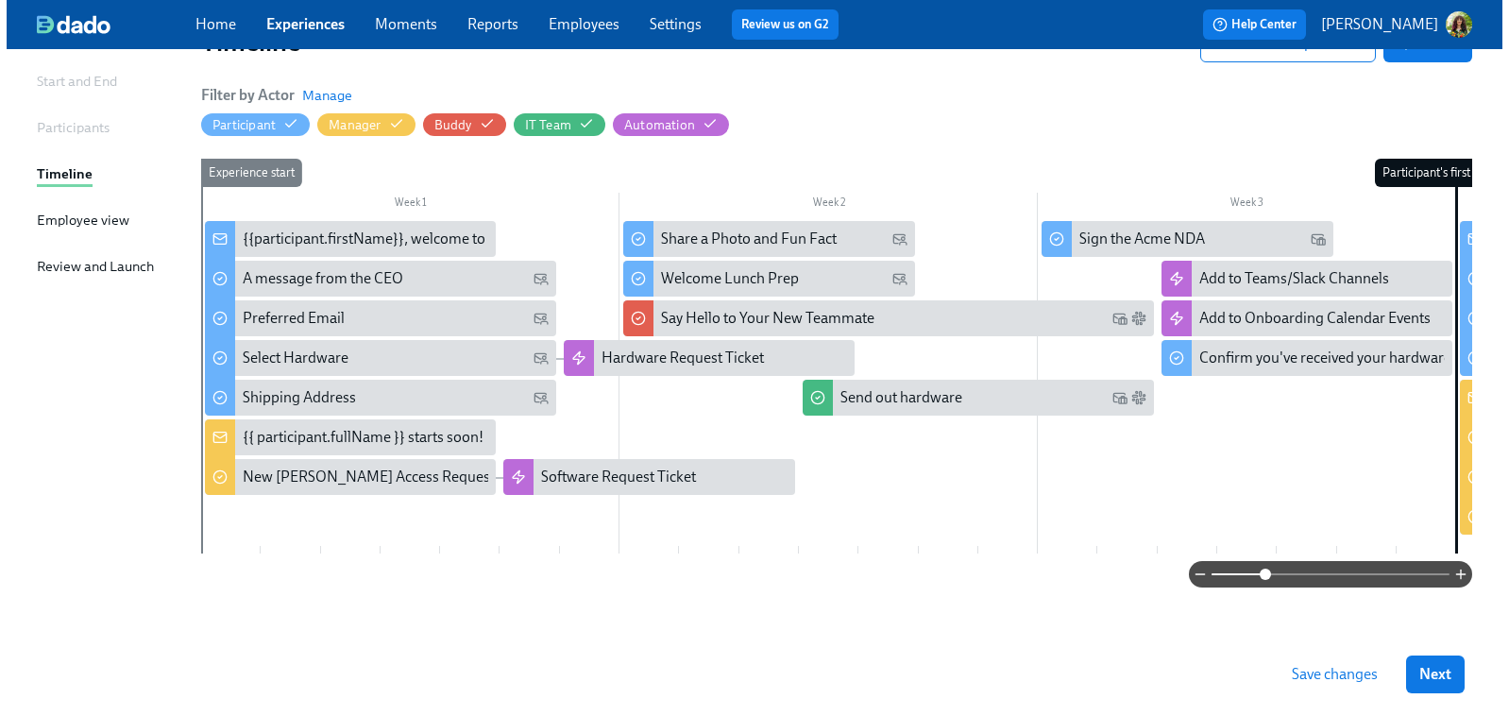
scroll to position [27, 0]
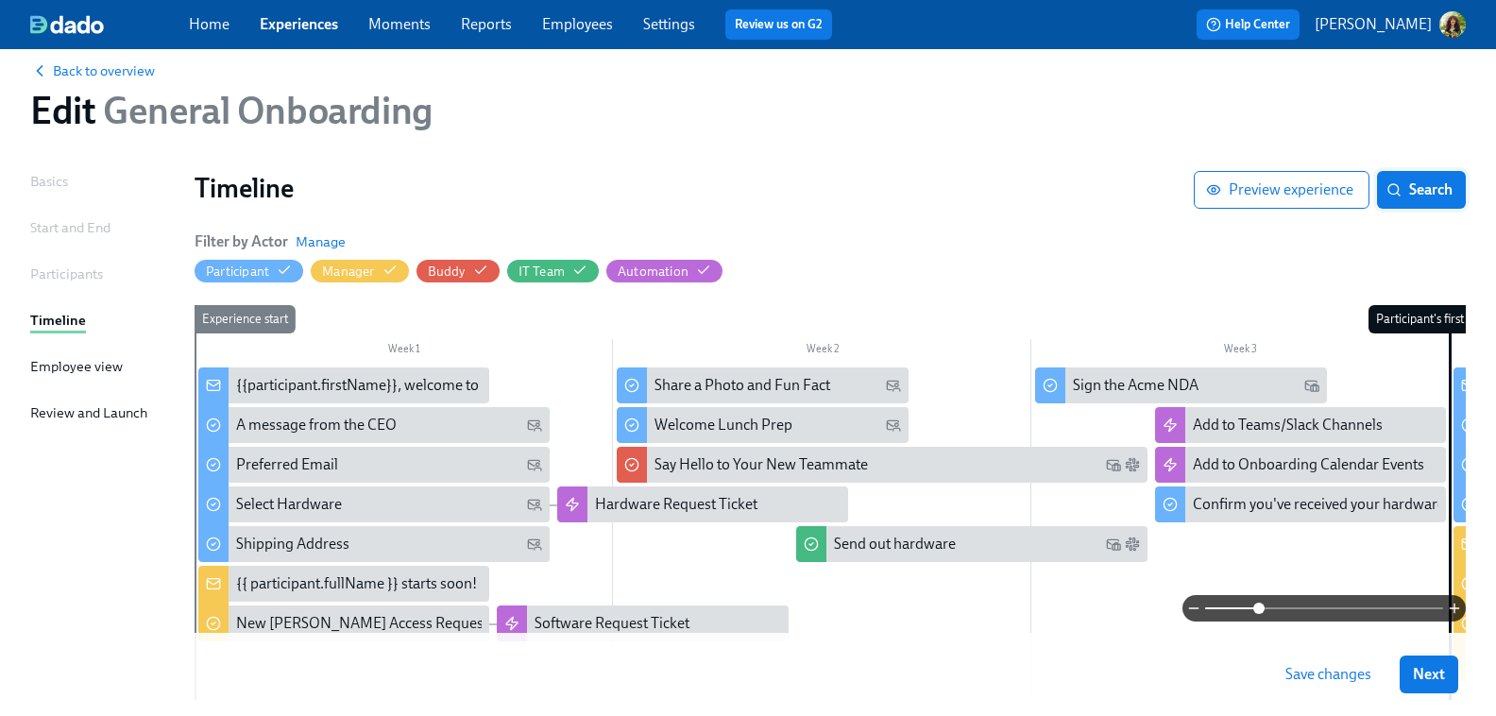
click at [1409, 192] on span "Search" at bounding box center [1421, 189] width 62 height 19
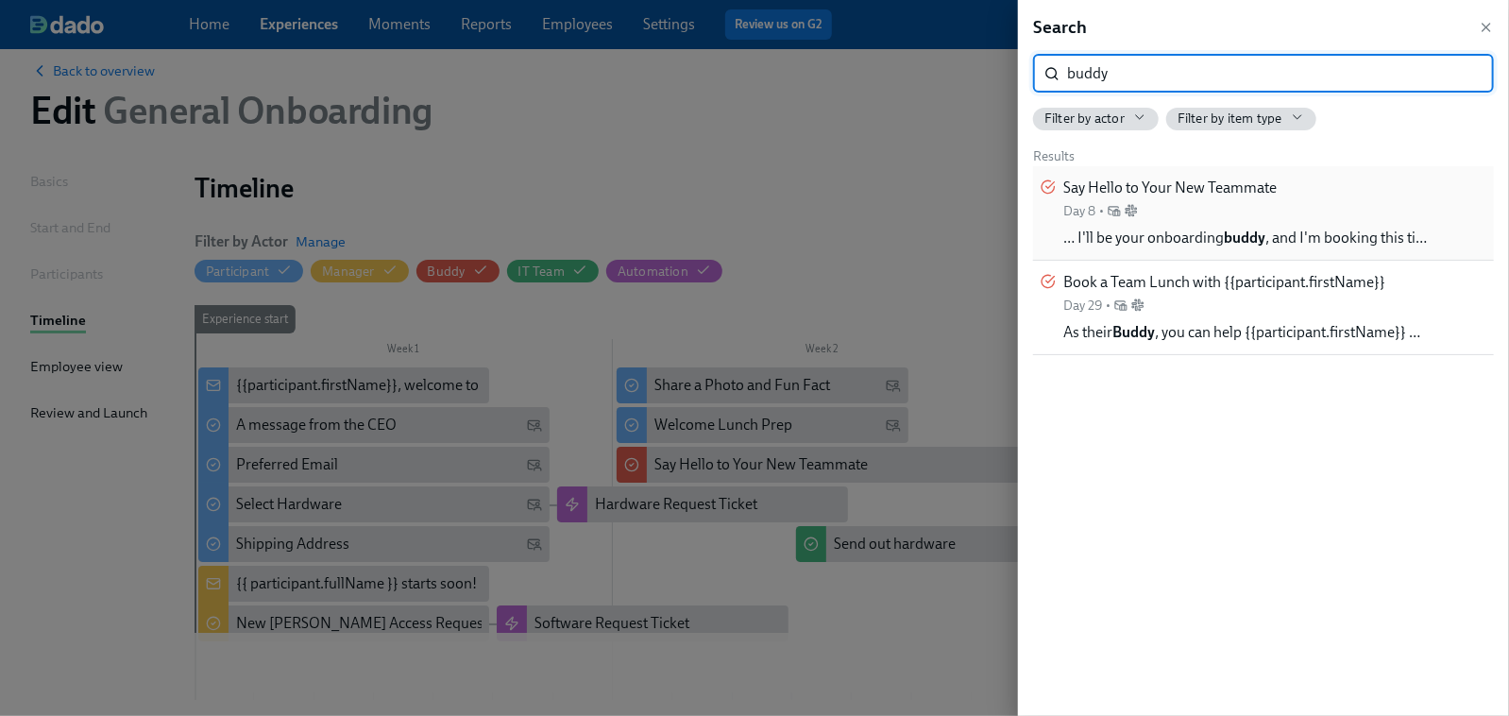
type input "buddy"
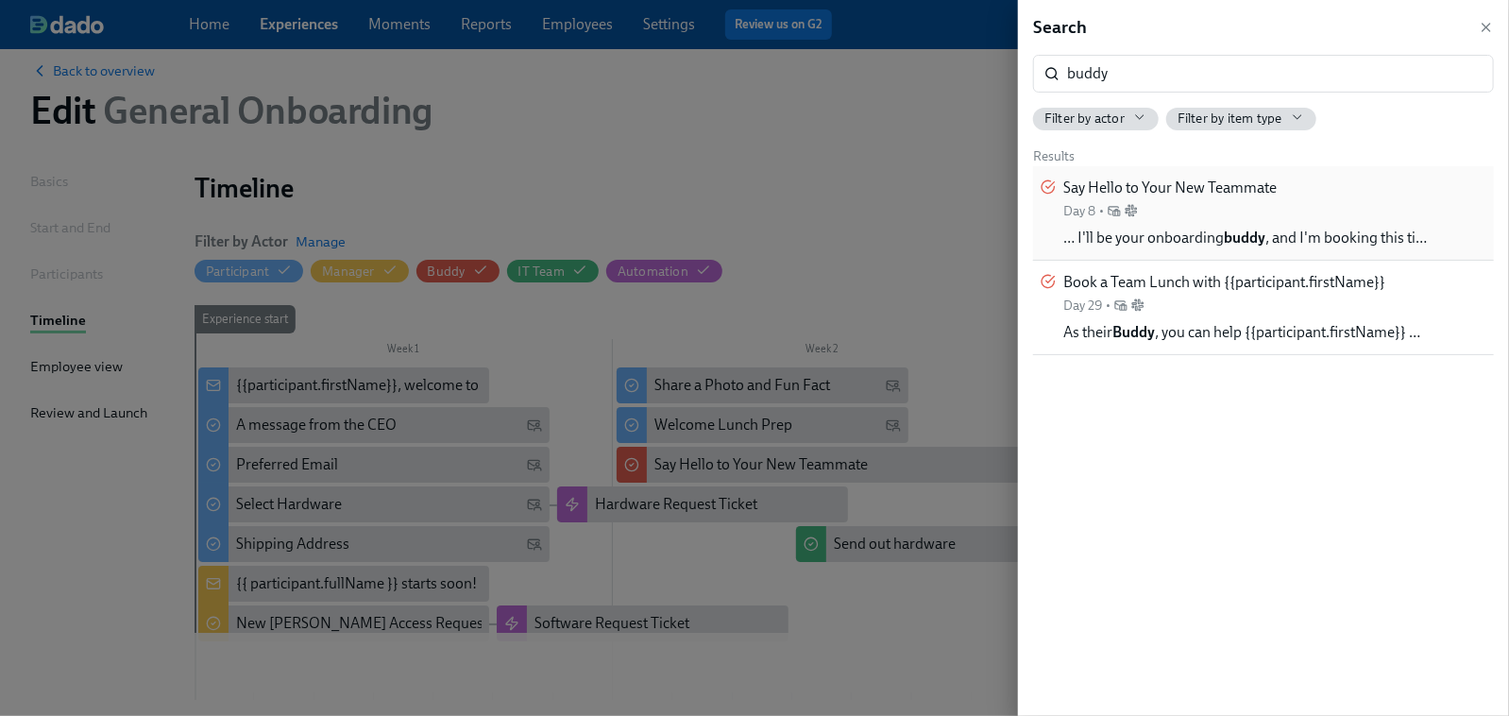
click at [1213, 193] on span "Say Hello to Your New Teammate" at bounding box center [1170, 188] width 213 height 21
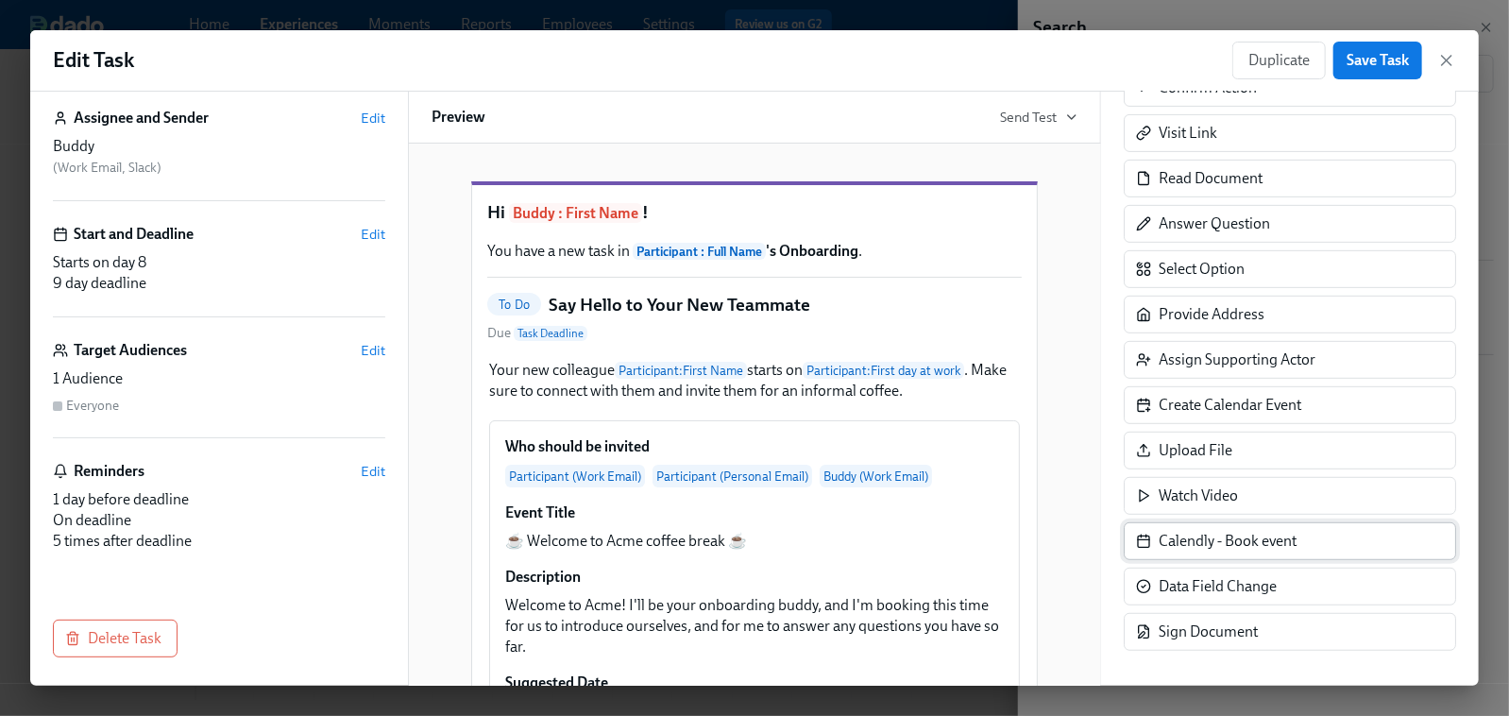
scroll to position [392, 0]
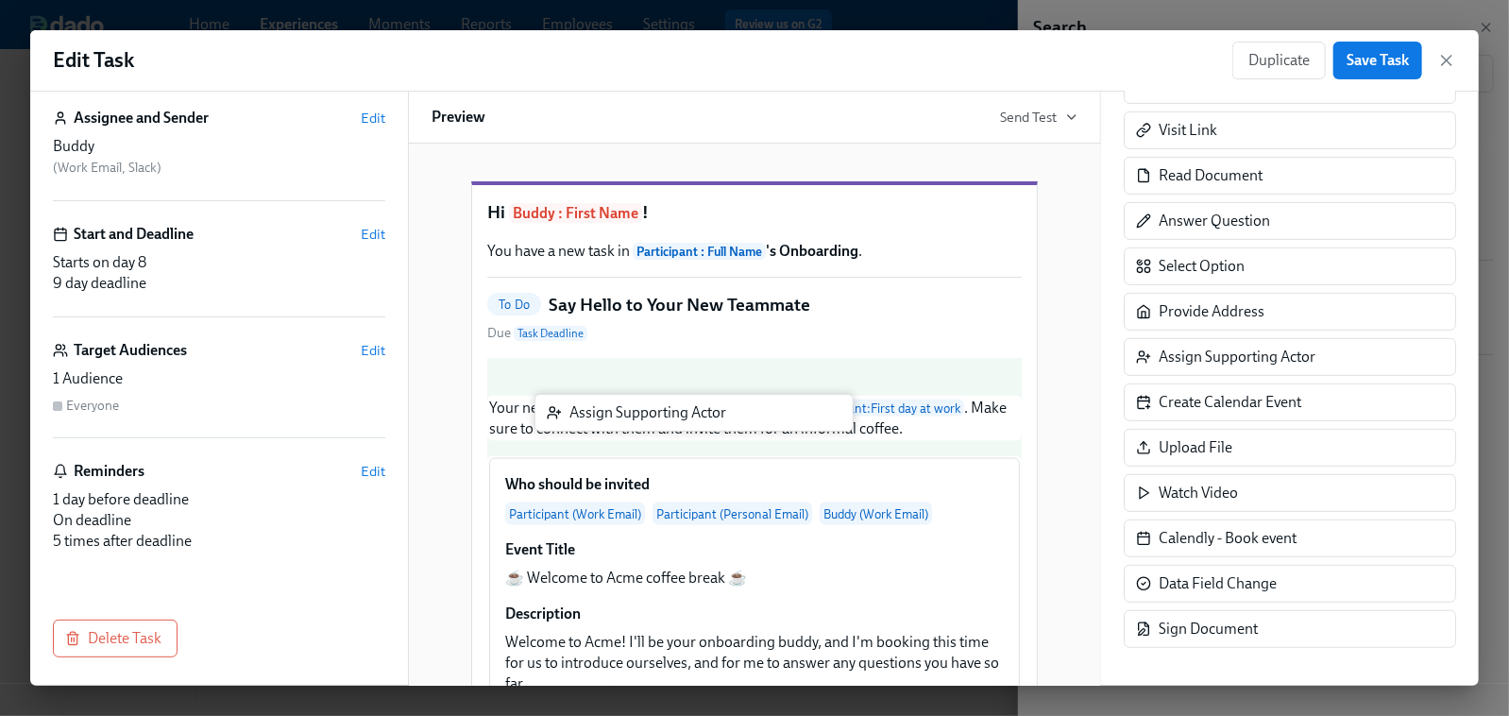
drag, startPoint x: 1230, startPoint y: 352, endPoint x: 634, endPoint y: 406, distance: 598.5
click at [635, 407] on div "Title Visible to employees Say Hello to Your New Teammate ​ Assignee and Sender…" at bounding box center [754, 389] width 1449 height 594
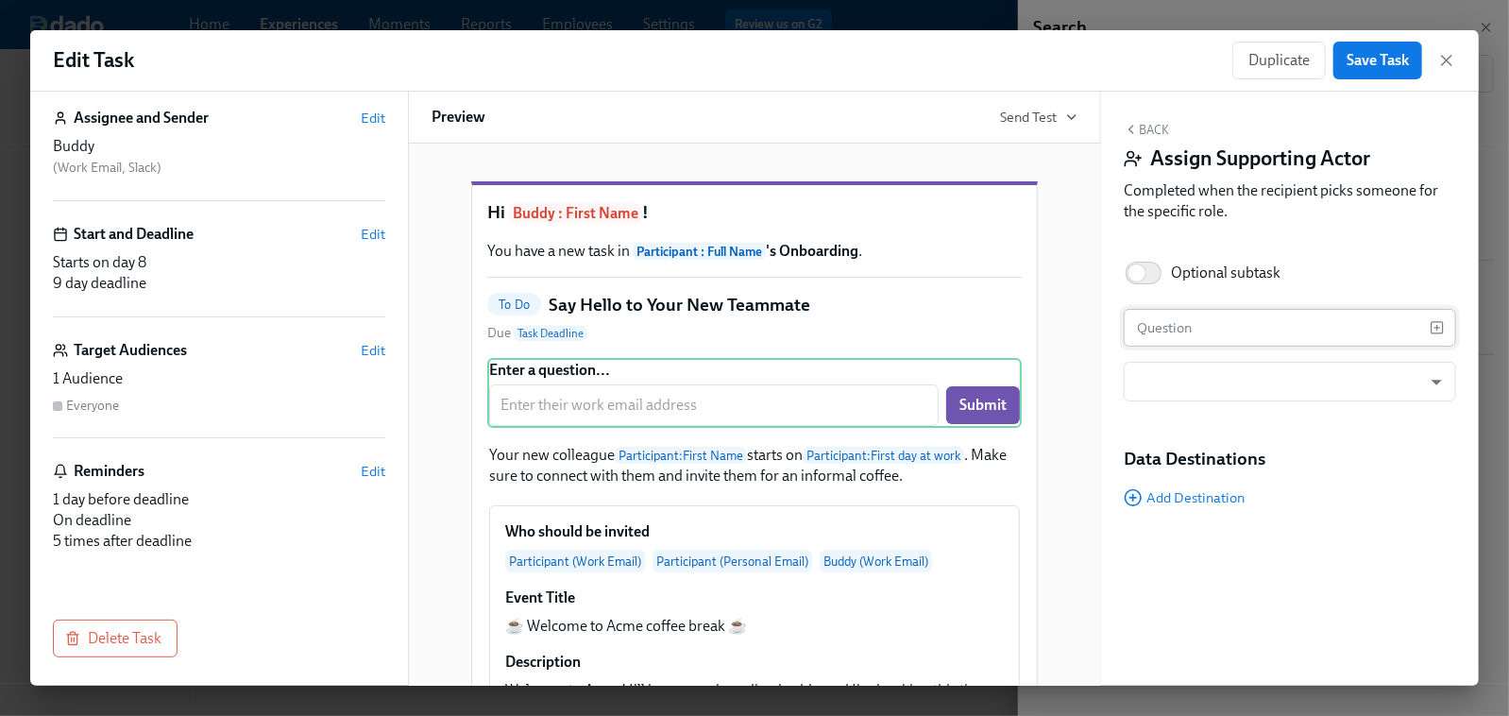
click at [1185, 333] on input "text" at bounding box center [1277, 328] width 306 height 38
click at [1409, 329] on icon "button" at bounding box center [1437, 327] width 15 height 15
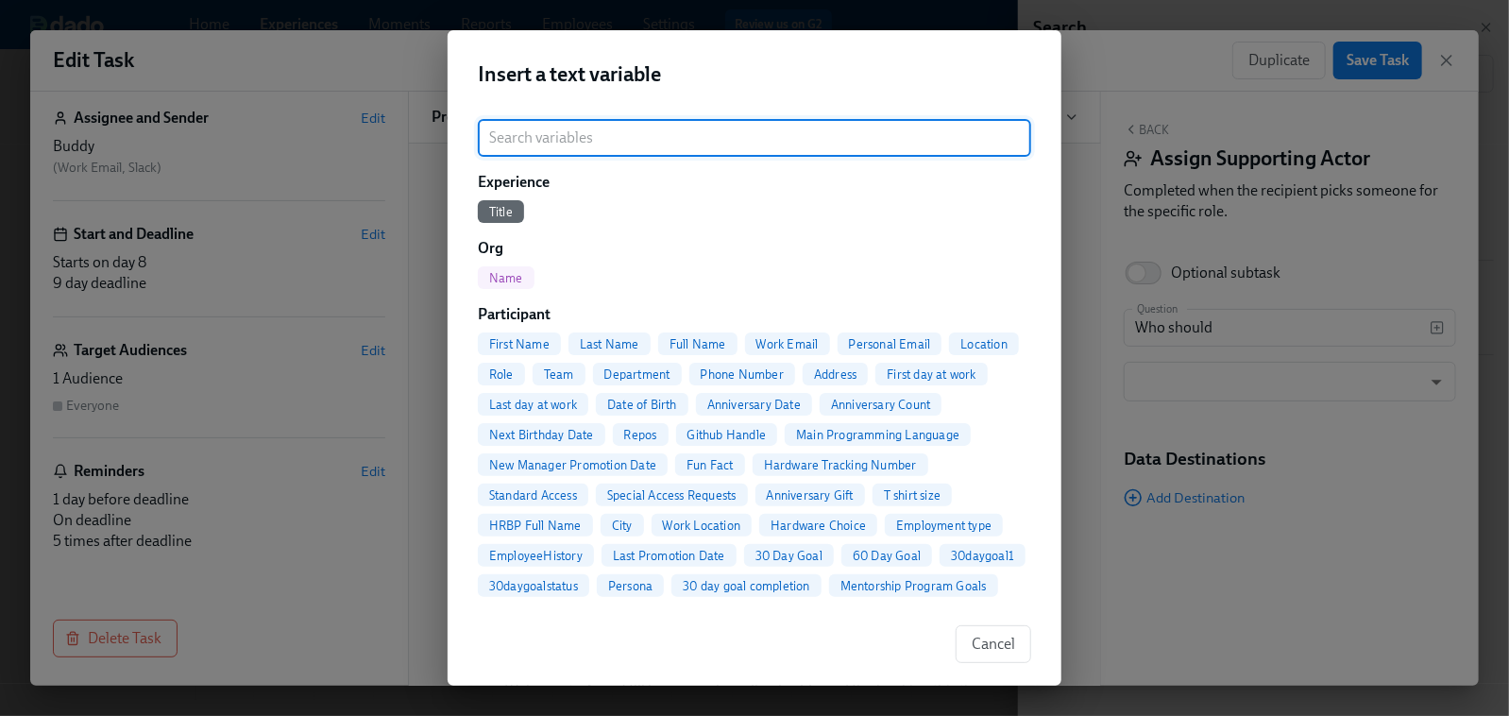
click at [530, 349] on span "First Name" at bounding box center [519, 344] width 83 height 14
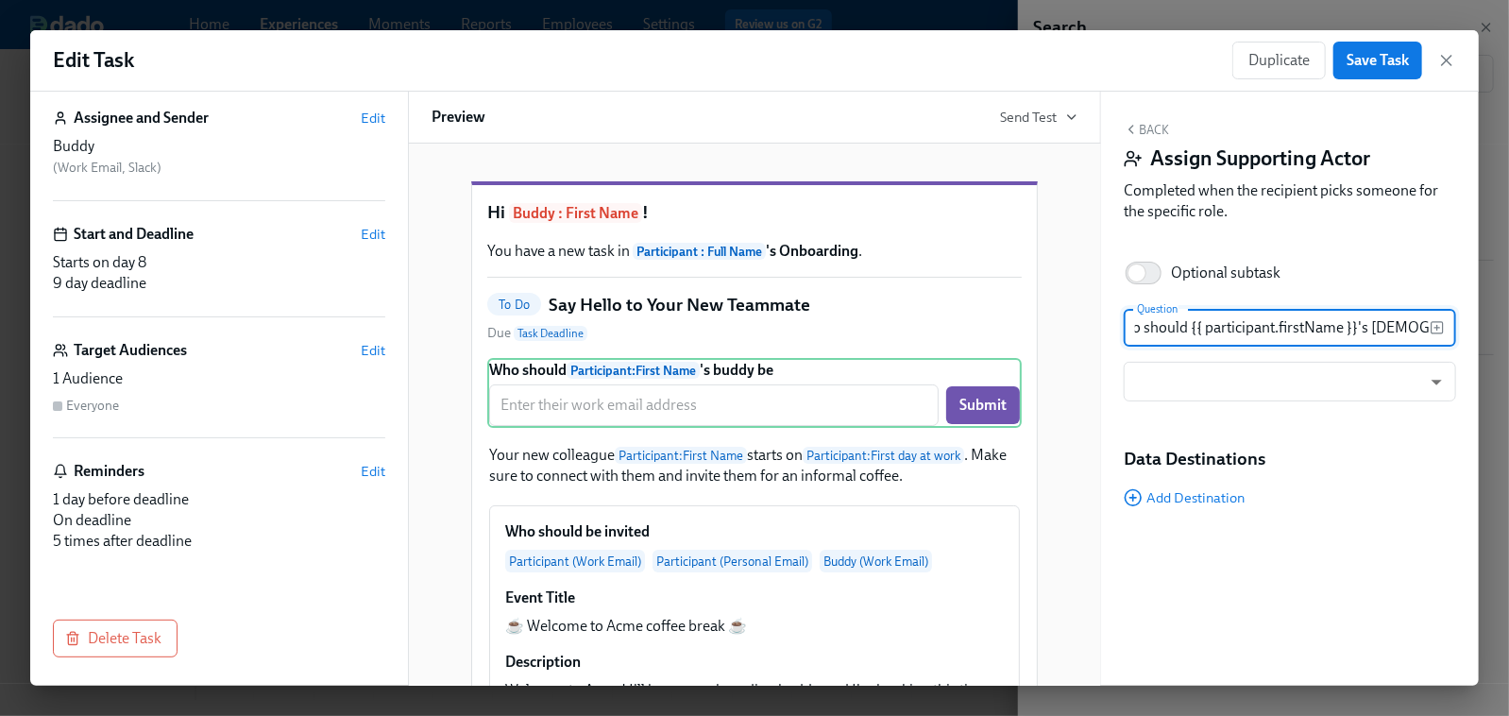
scroll to position [0, 30]
type input "Who should {{ participant.firstName }}'s buddy be?"
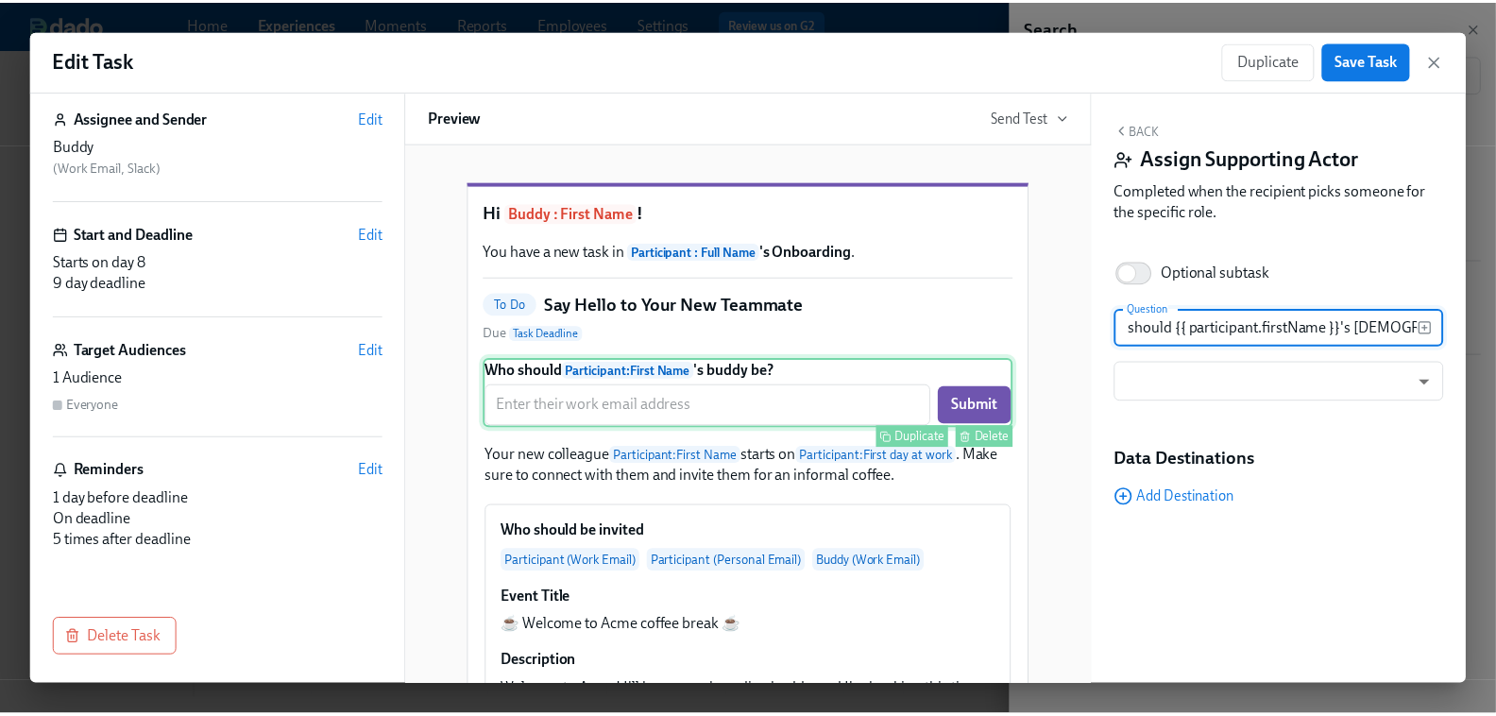
scroll to position [0, 0]
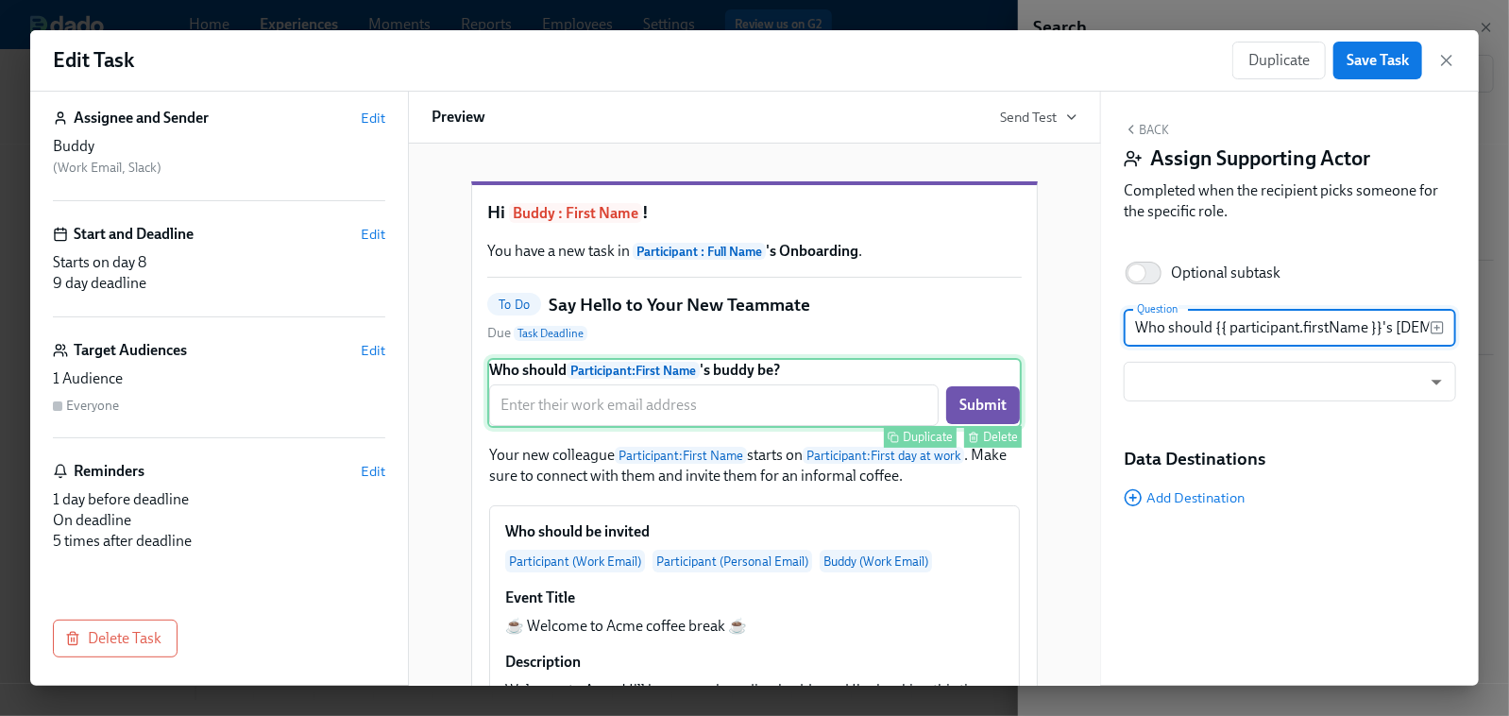
click at [983, 444] on div "Delete" at bounding box center [1000, 437] width 35 height 14
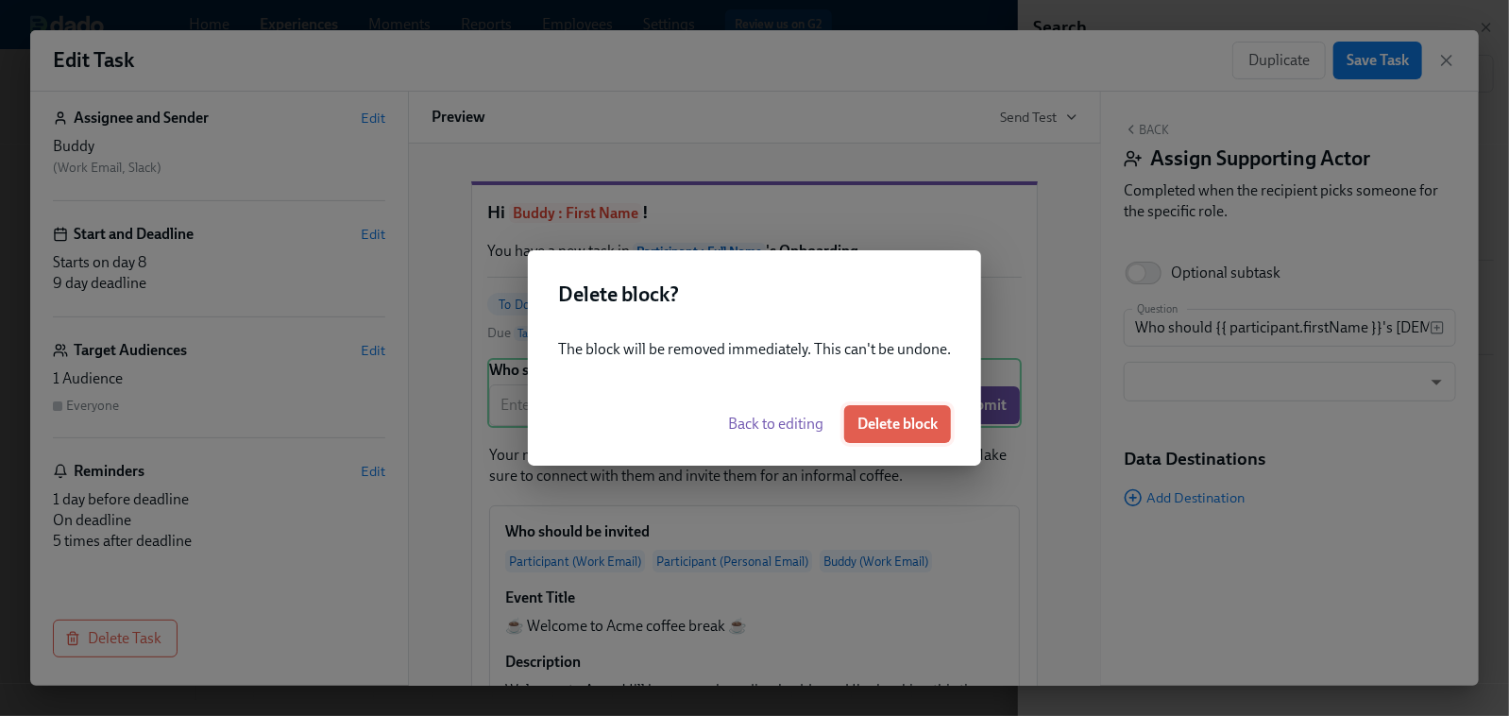
click at [912, 418] on span "Delete block" at bounding box center [898, 424] width 80 height 19
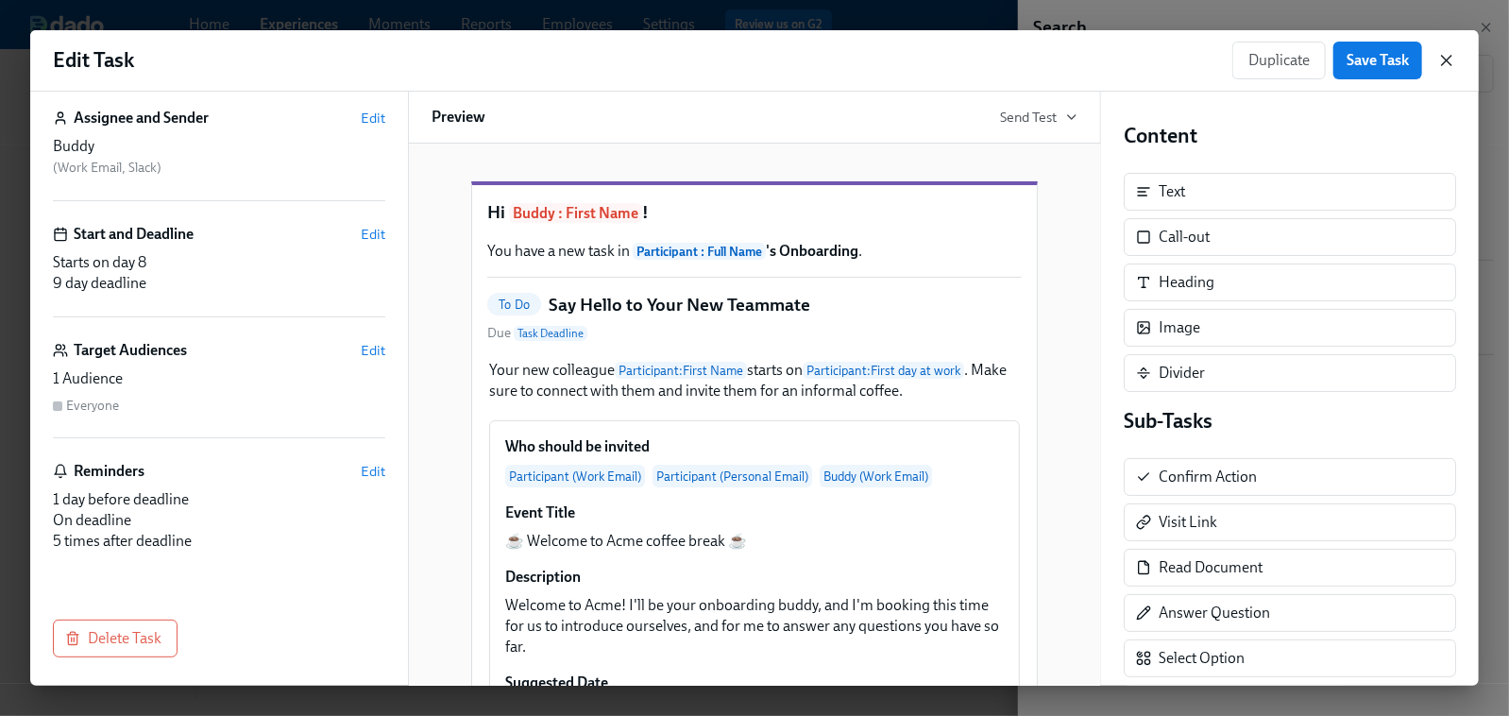
click at [1409, 56] on icon "button" at bounding box center [1447, 60] width 19 height 19
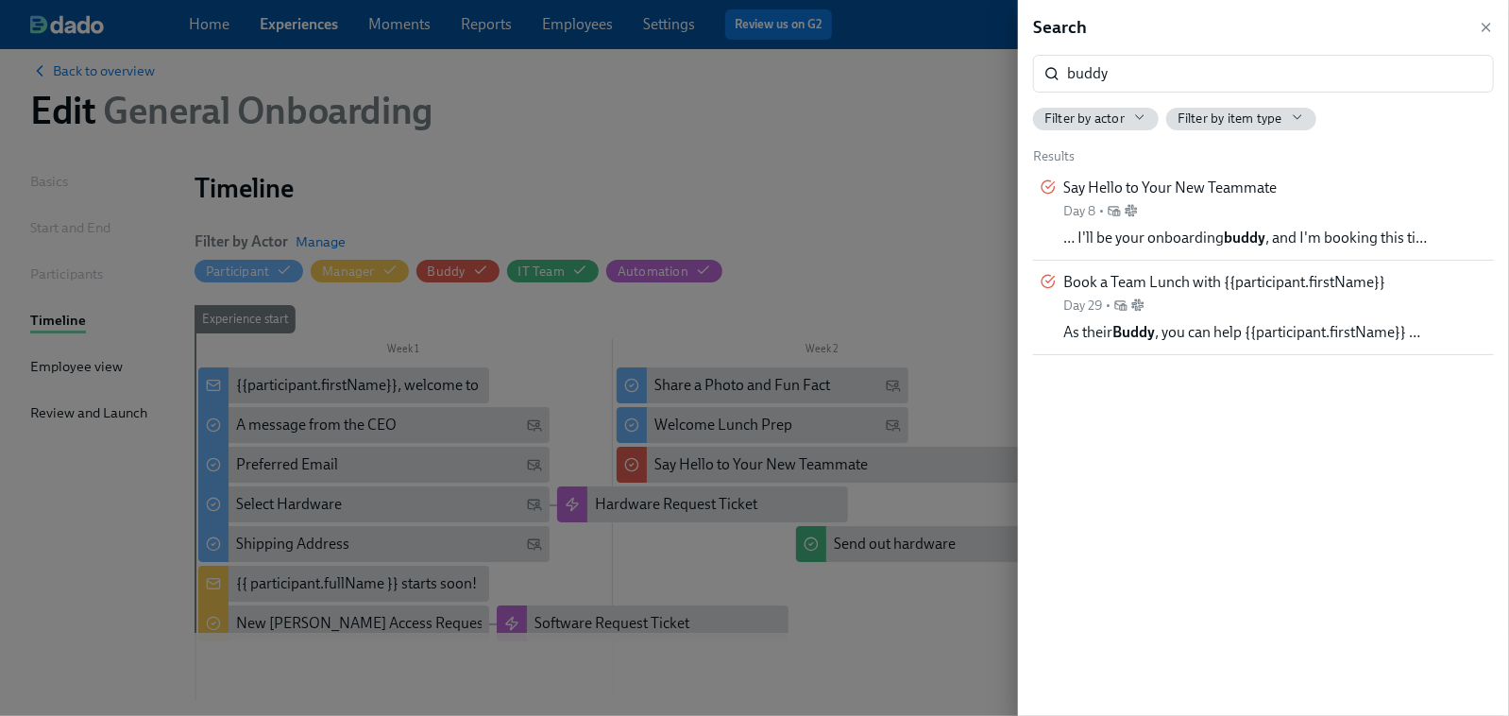
drag, startPoint x: 1486, startPoint y: 30, endPoint x: 1452, endPoint y: 7, distance: 41.4
click at [1409, 30] on icon "button" at bounding box center [1486, 27] width 15 height 15
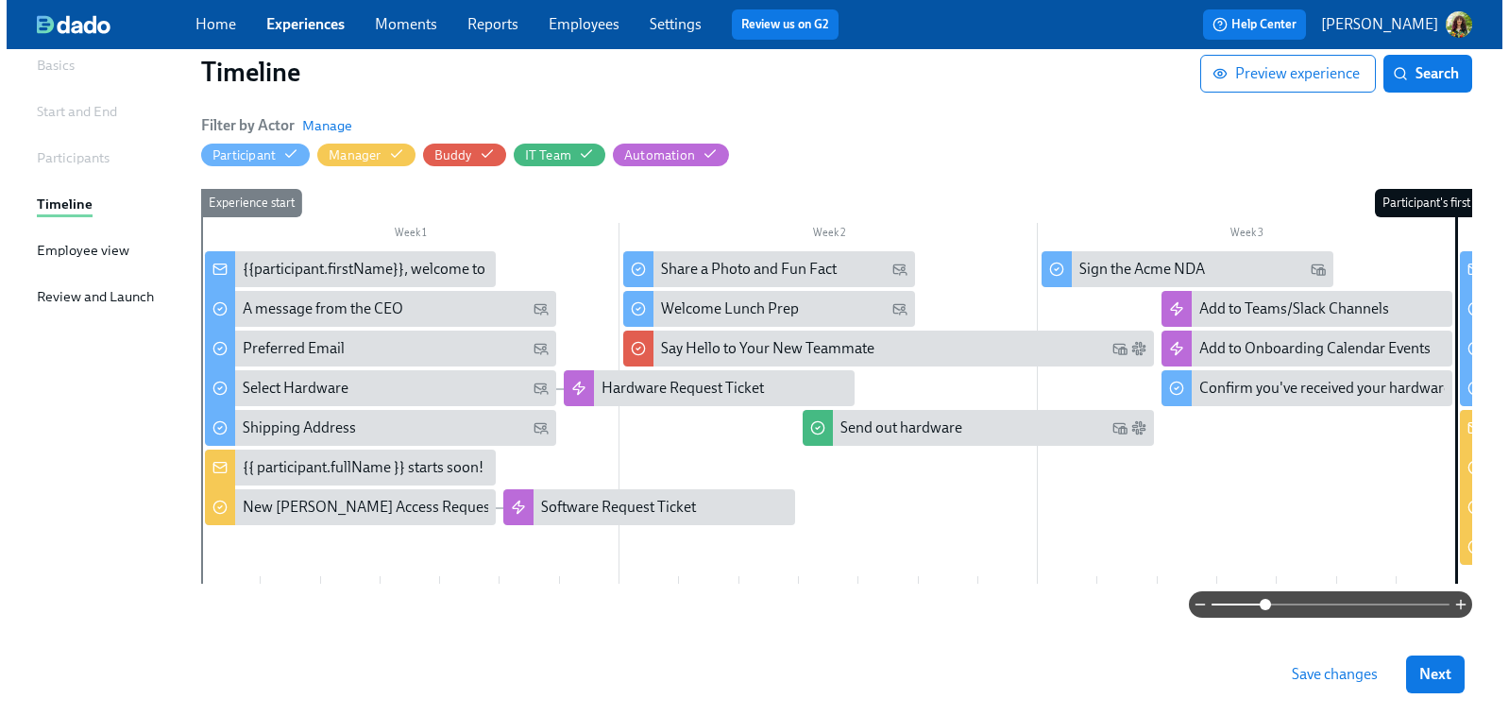
scroll to position [181, 0]
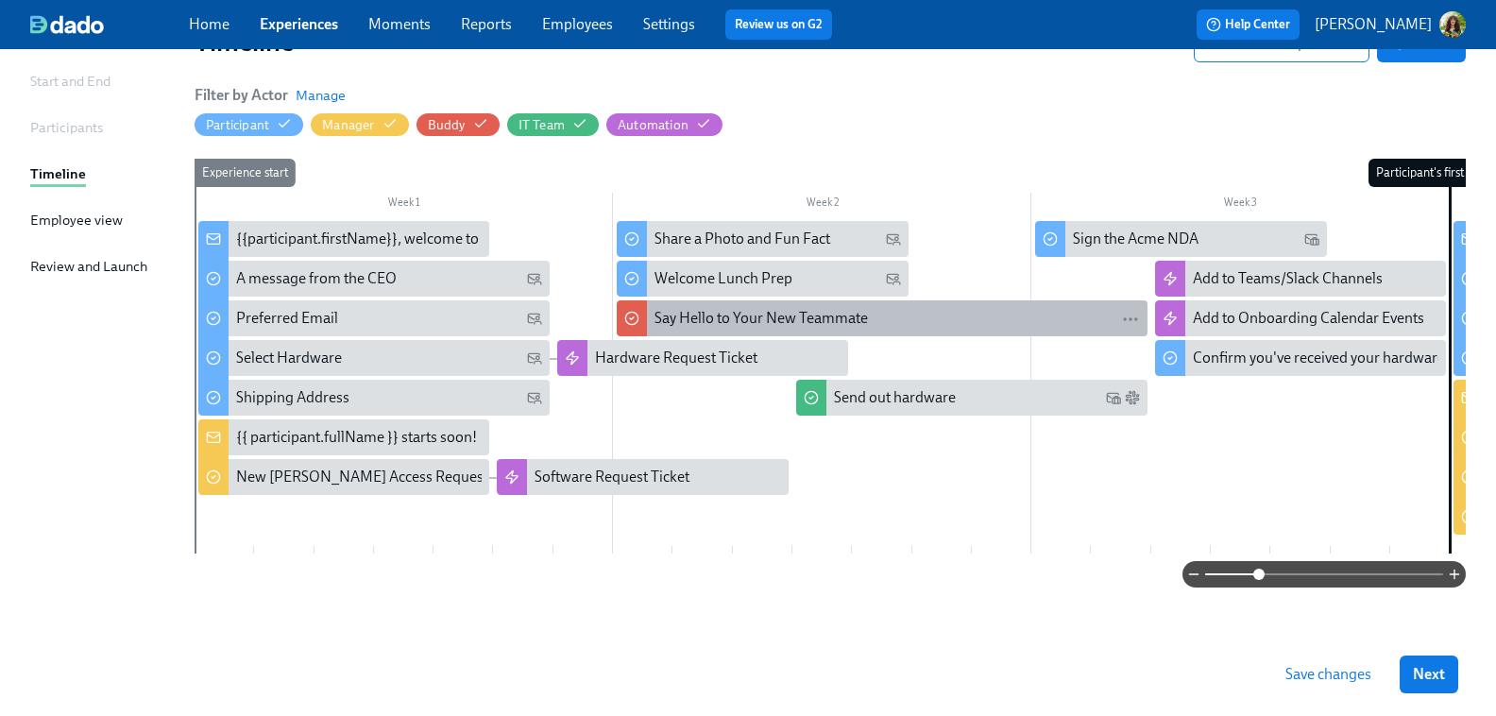
click at [725, 311] on div "Say Hello to Your New Teammate" at bounding box center [761, 318] width 213 height 21
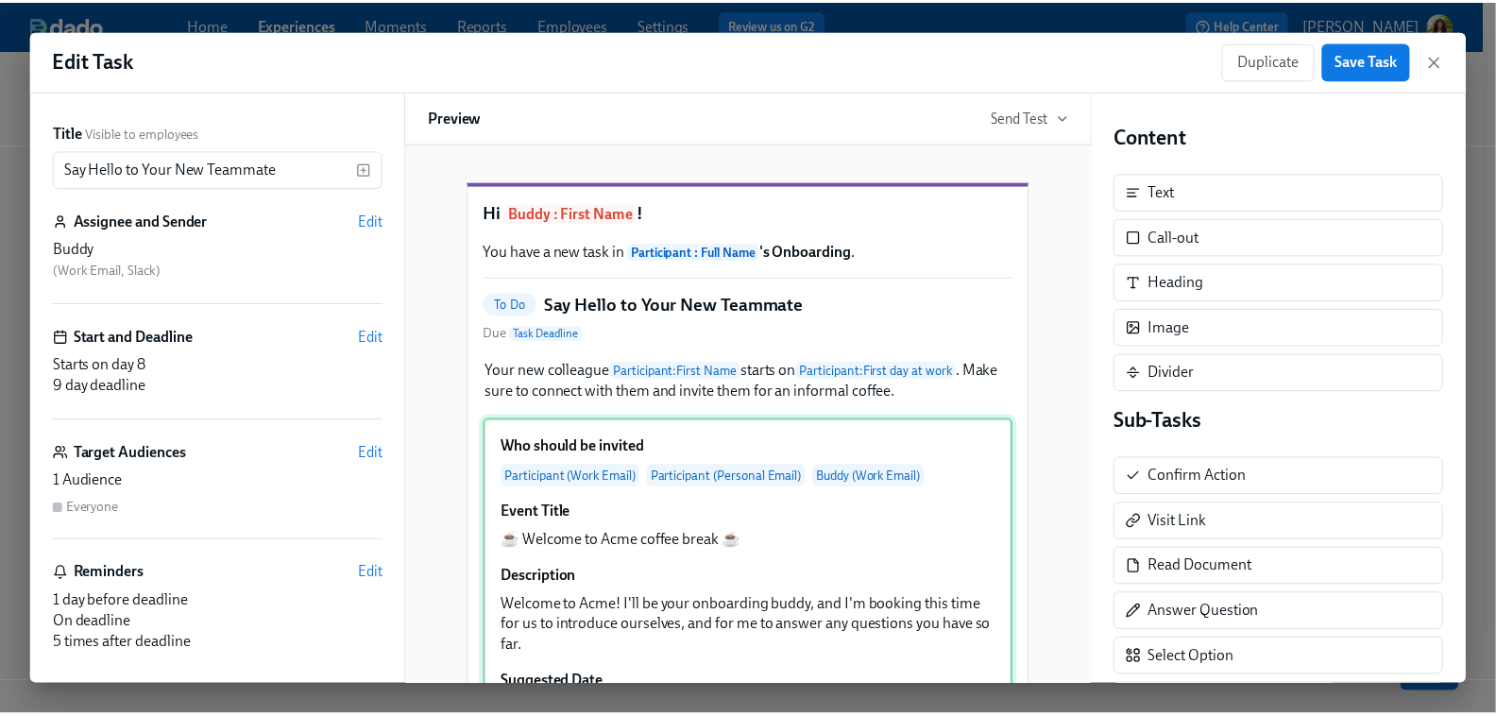
scroll to position [181, 0]
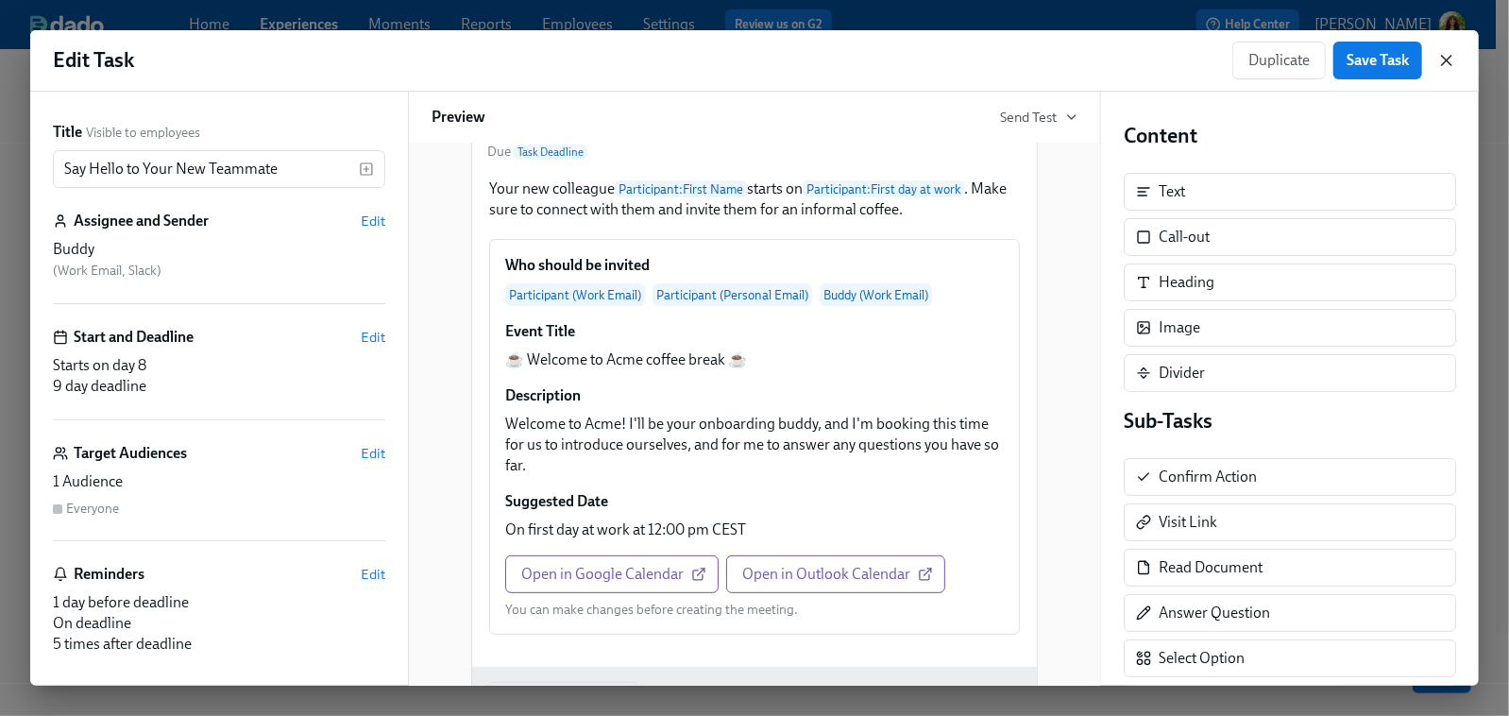
click at [1409, 58] on icon "button" at bounding box center [1446, 60] width 9 height 9
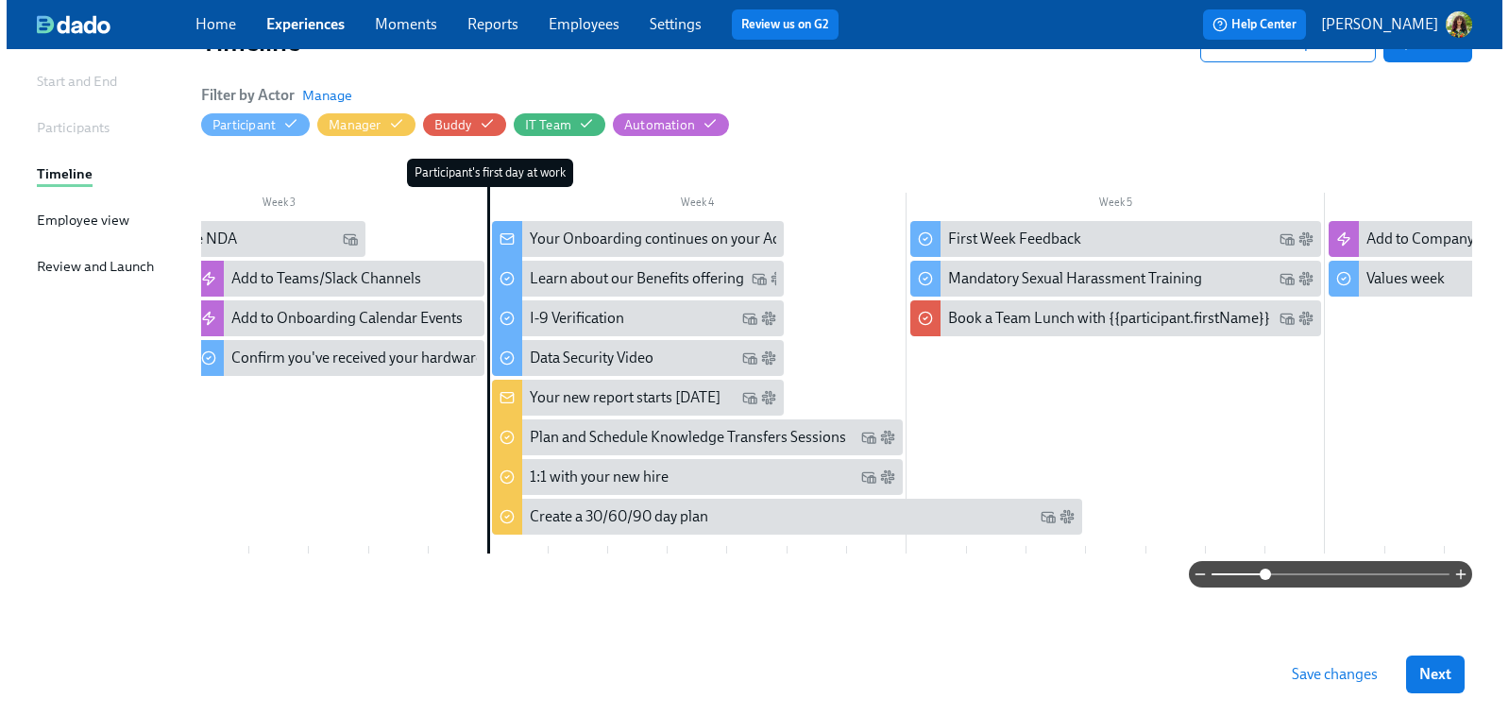
scroll to position [0, 979]
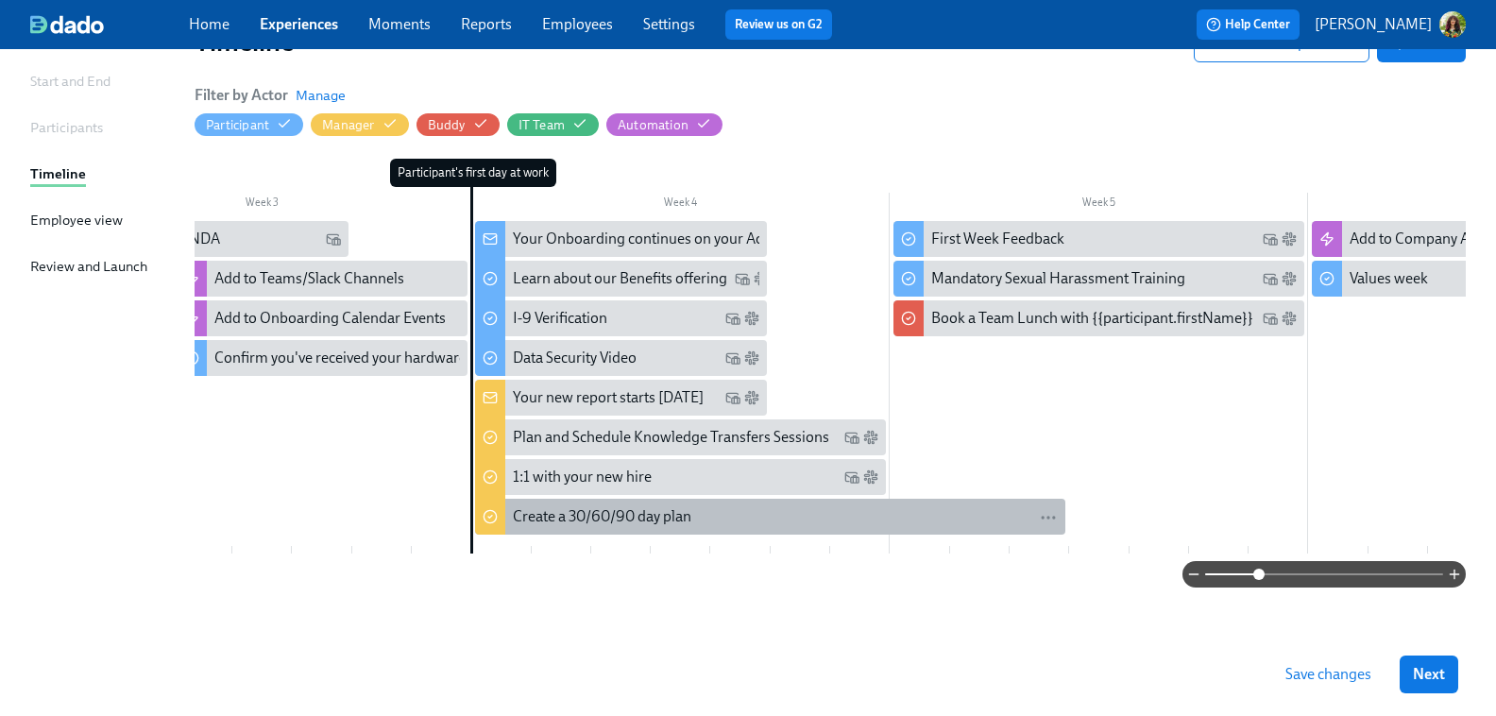
click at [714, 510] on div "Create a 30/60/90 day plan" at bounding box center [785, 516] width 545 height 21
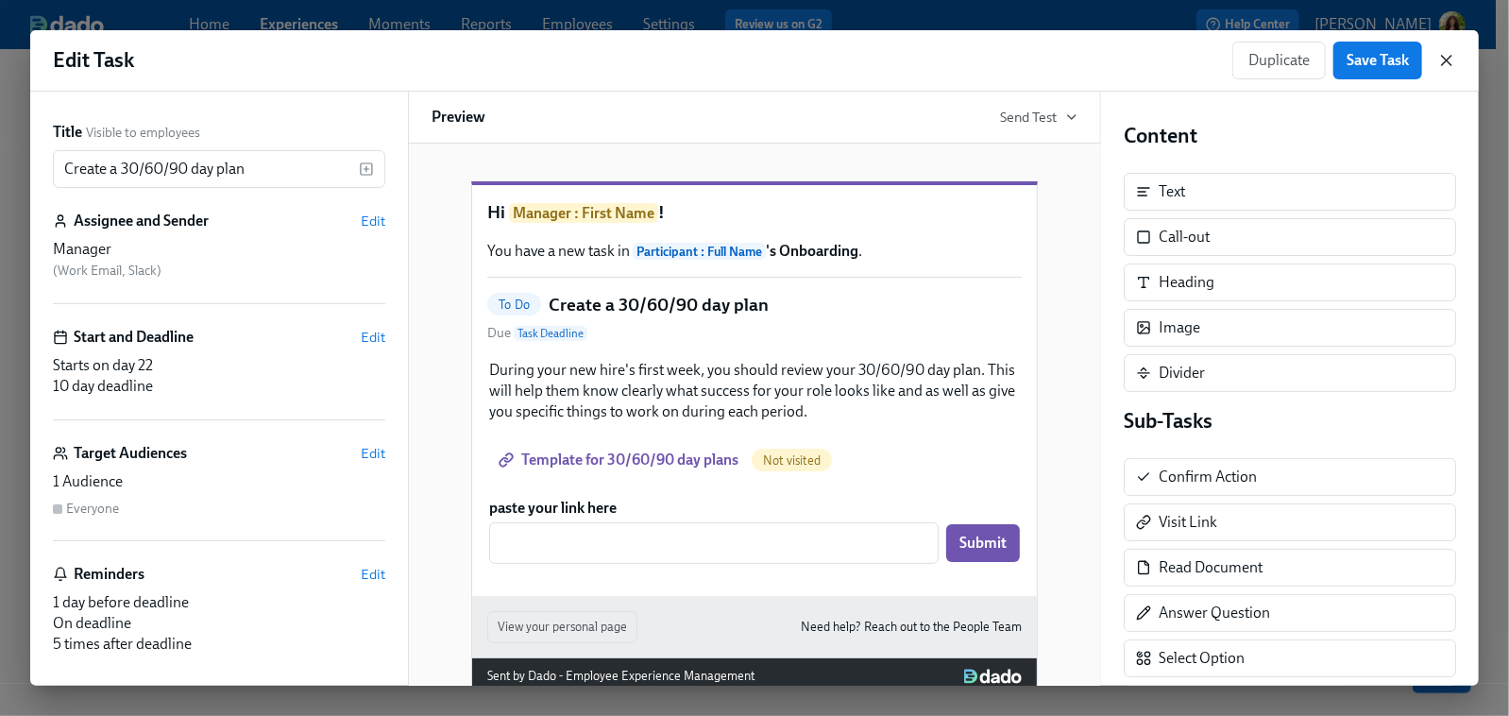
click at [1409, 58] on icon "button" at bounding box center [1446, 60] width 9 height 9
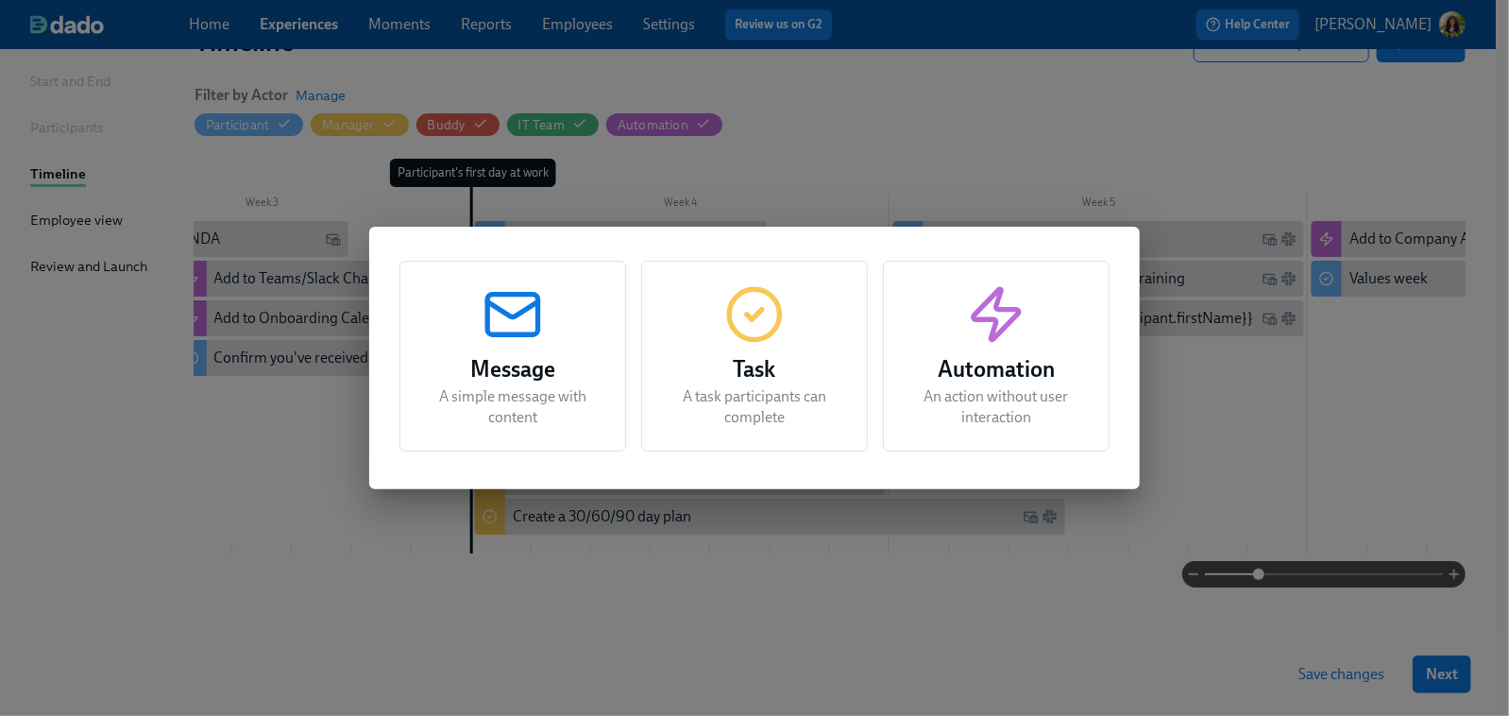
click at [997, 350] on div "Automation An action without user interaction" at bounding box center [996, 356] width 227 height 191
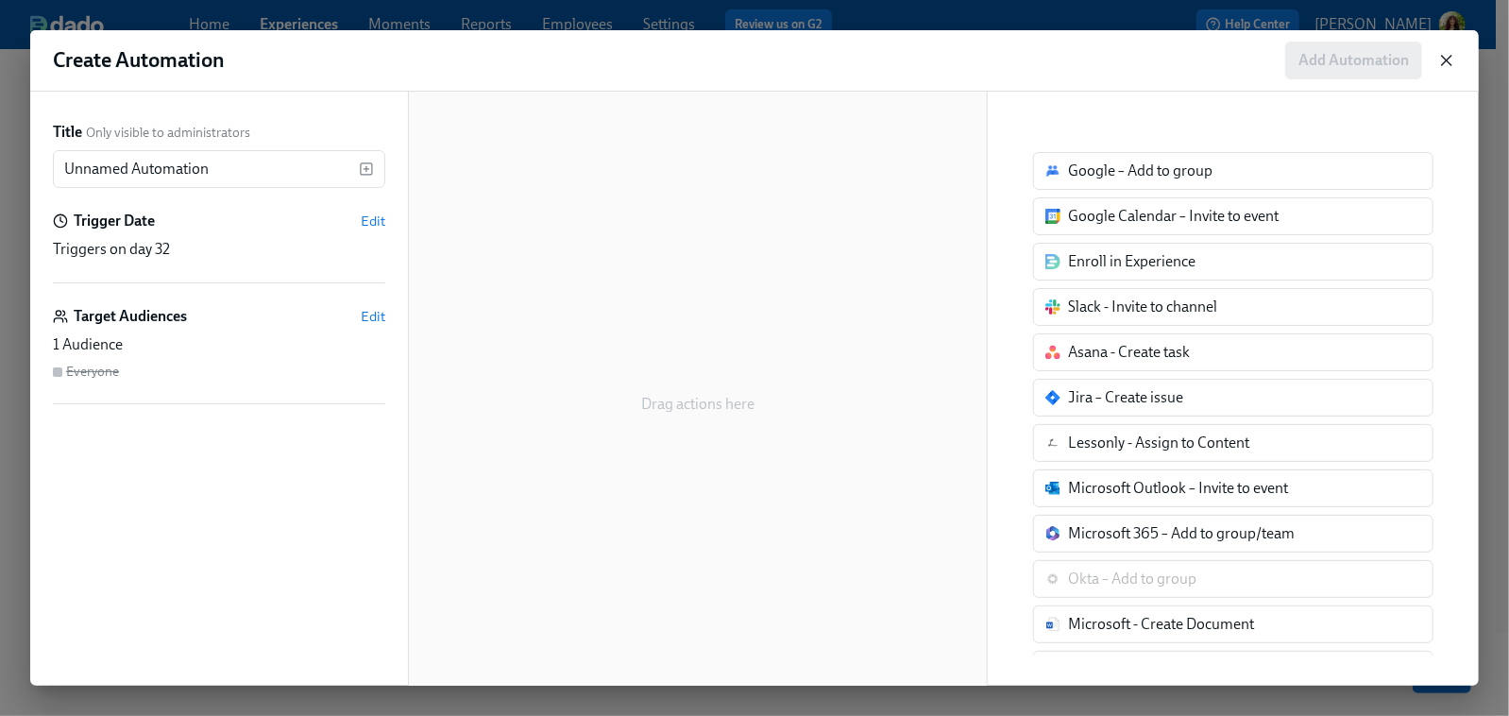
click at [1409, 57] on icon "button" at bounding box center [1447, 60] width 19 height 19
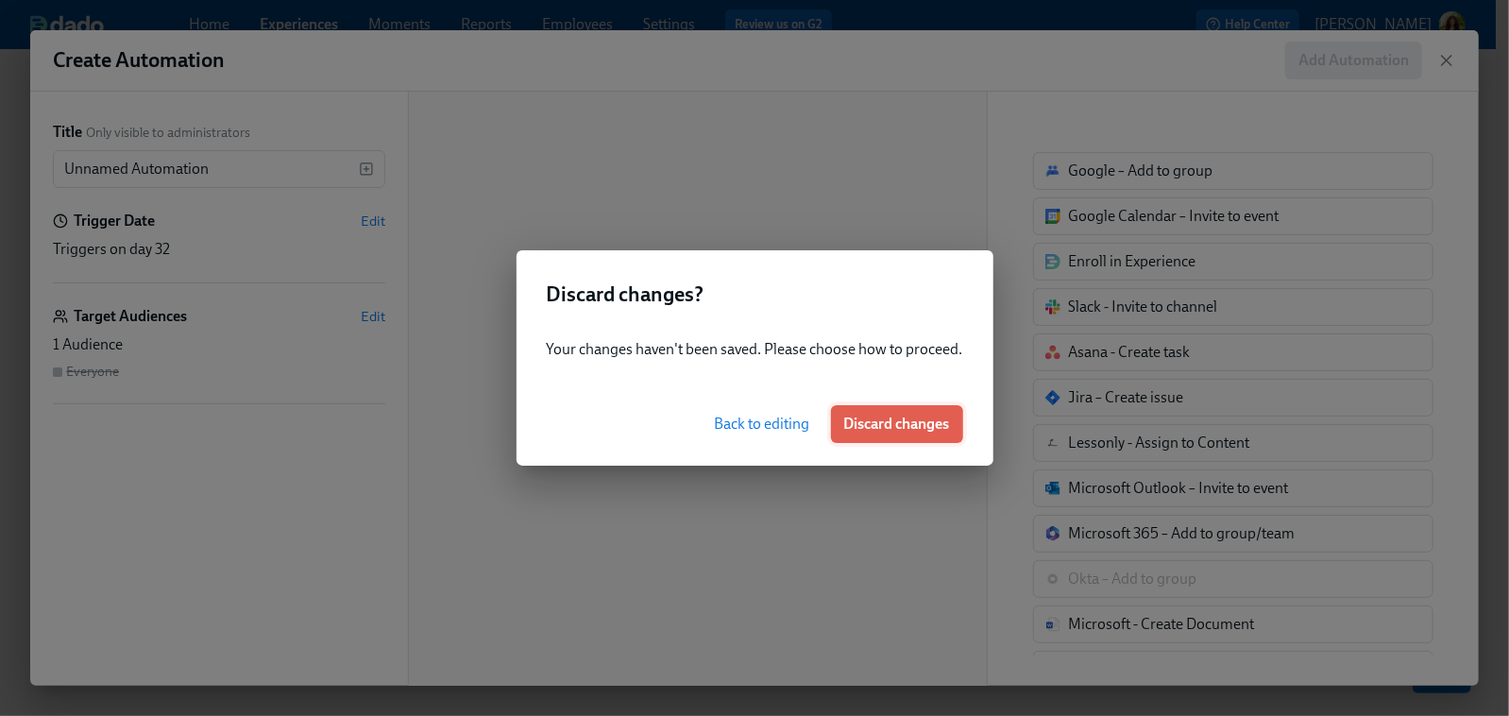
click at [900, 419] on span "Discard changes" at bounding box center [897, 424] width 106 height 19
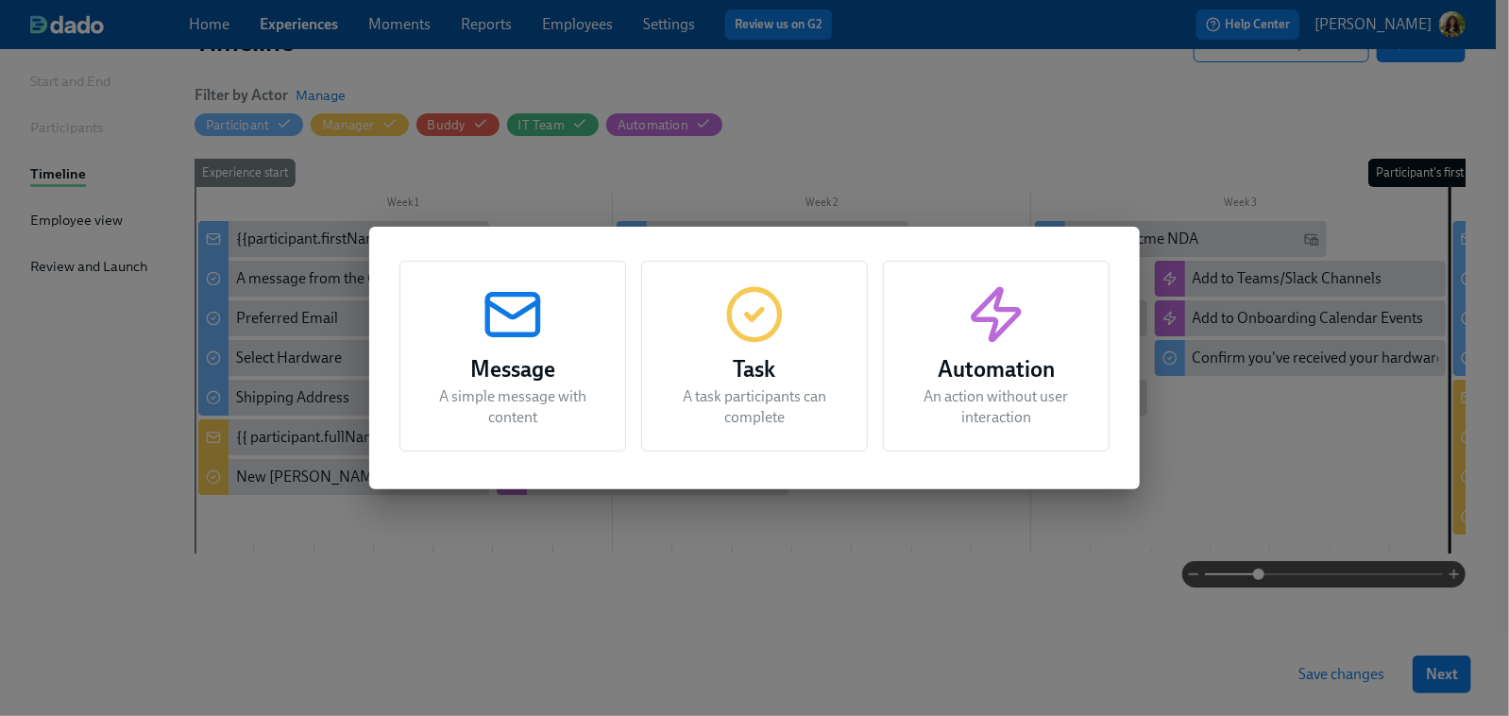
click at [537, 374] on h3 "Message" at bounding box center [512, 369] width 179 height 34
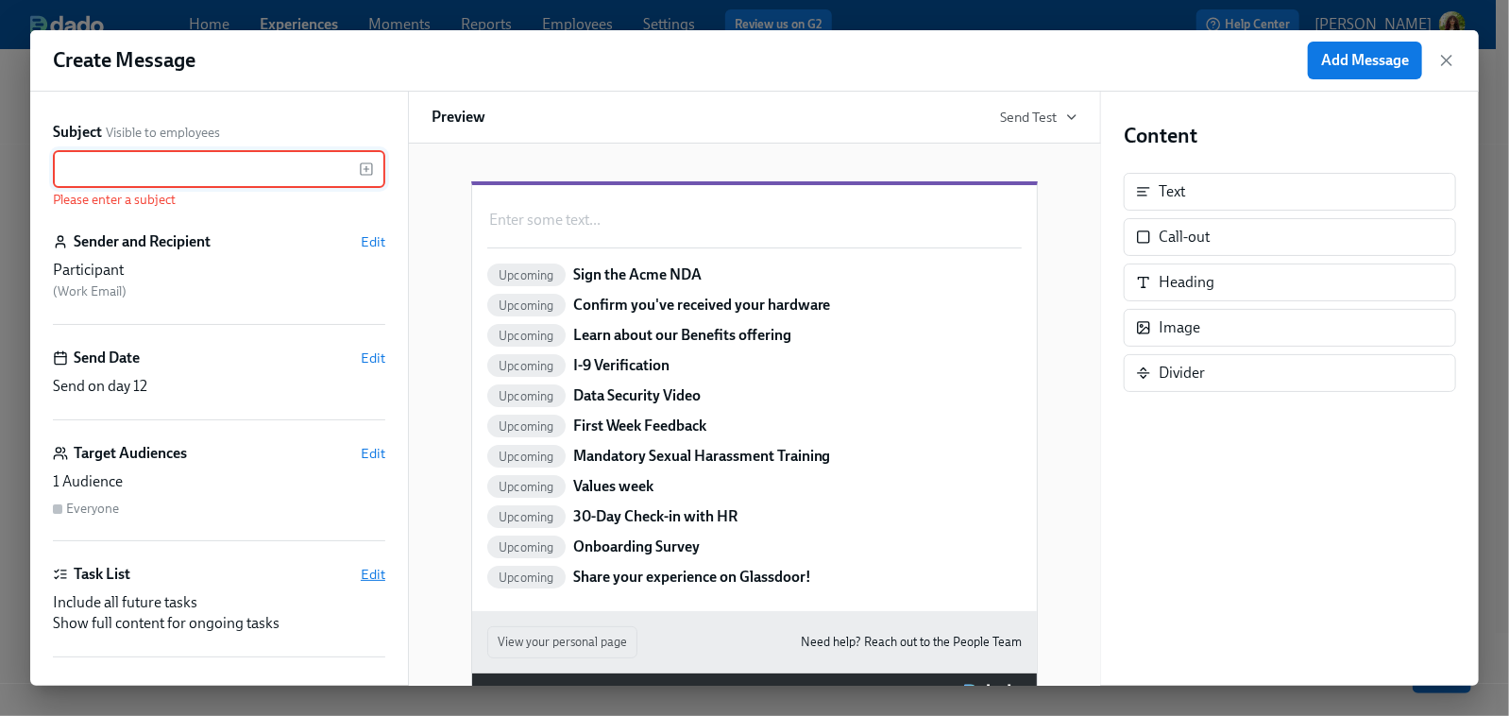
click at [361, 573] on span "Edit" at bounding box center [373, 574] width 25 height 19
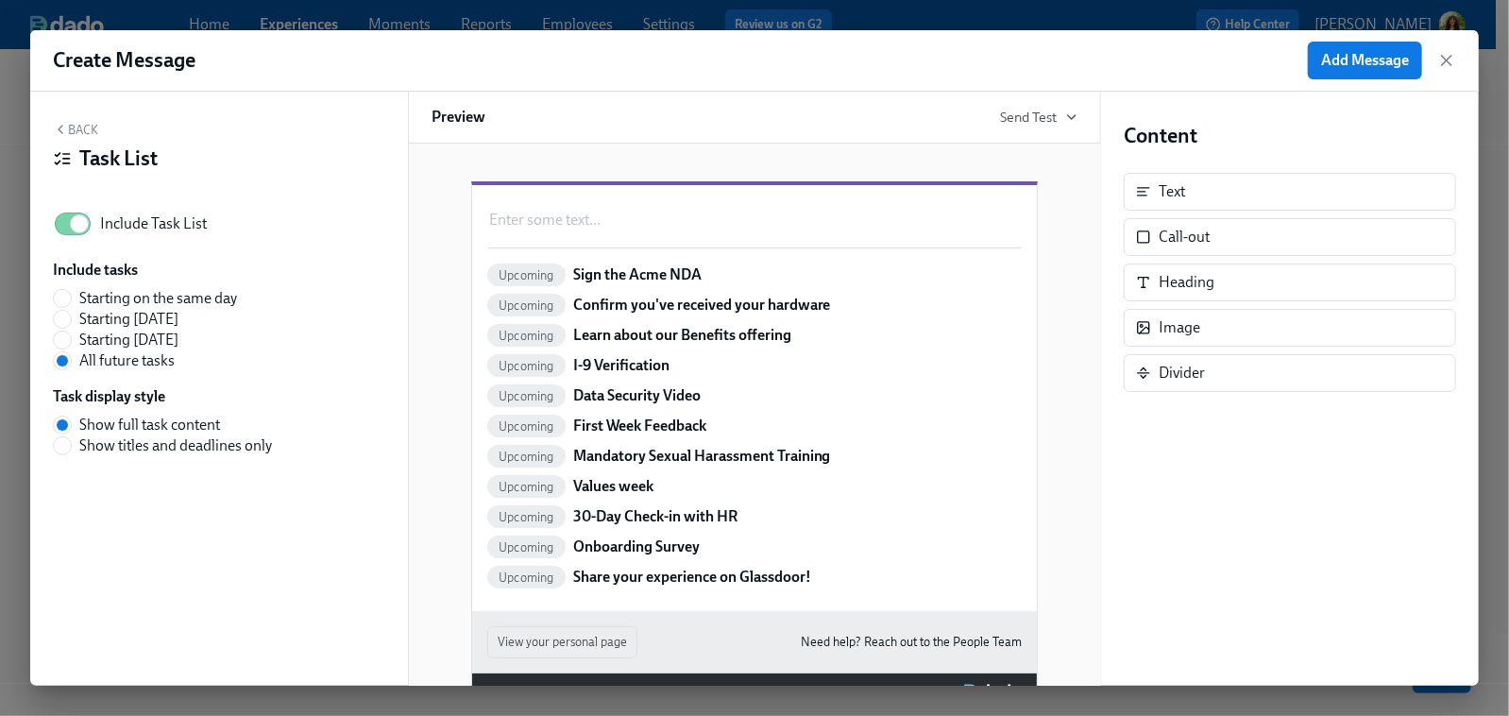
drag, startPoint x: 66, startPoint y: 223, endPoint x: 81, endPoint y: 165, distance: 59.6
click at [66, 223] on input "Include Task List" at bounding box center [79, 224] width 125 height 42
checkbox input "false"
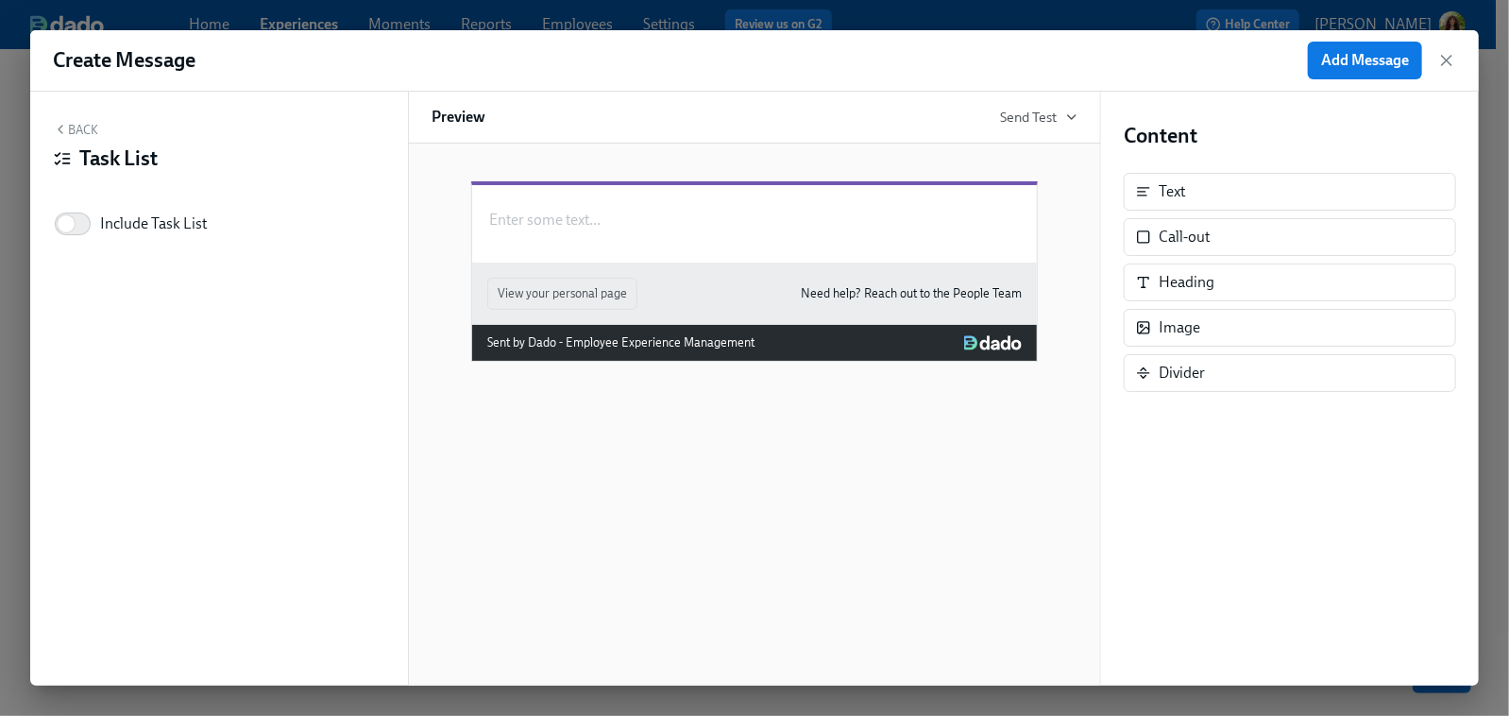
click at [83, 131] on button "Back" at bounding box center [75, 129] width 45 height 15
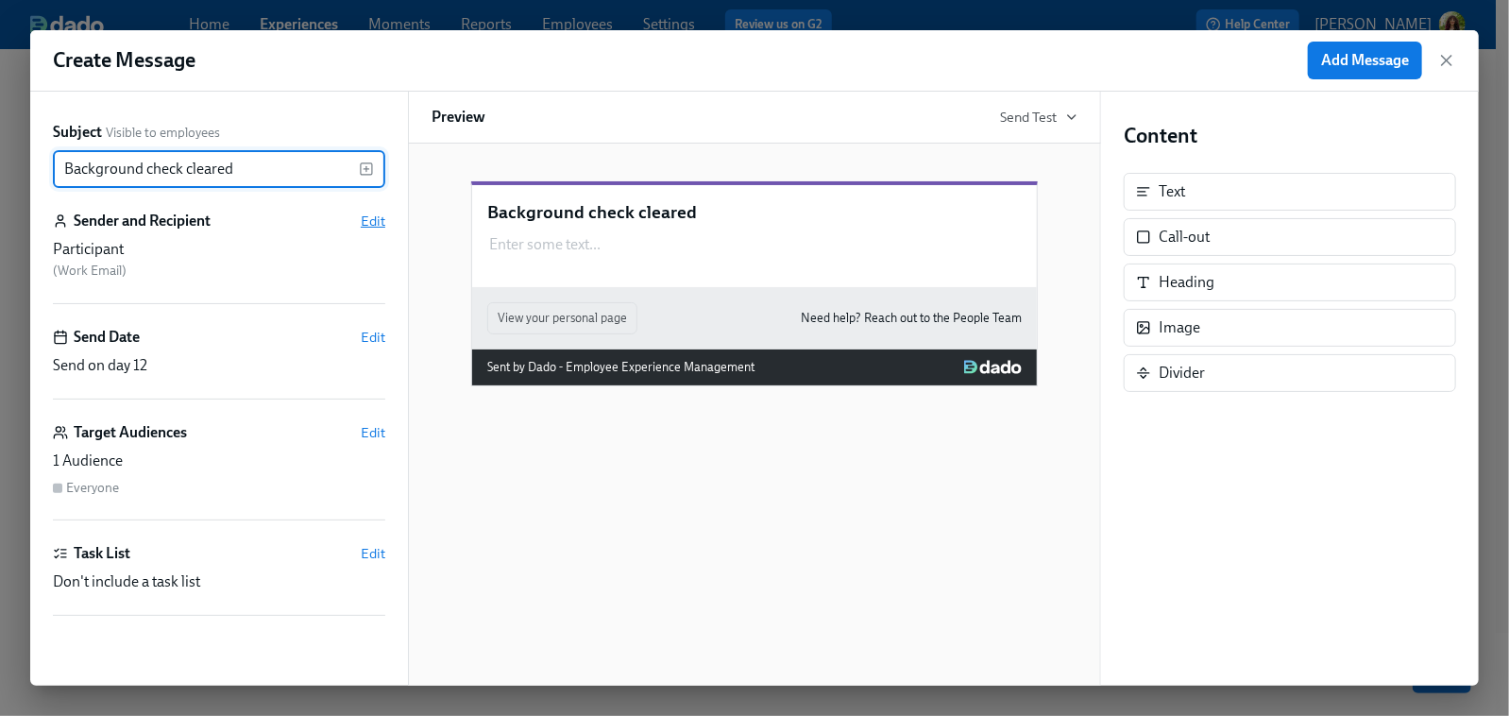
type input "Background check cleared"
click at [368, 219] on span "Edit" at bounding box center [373, 221] width 25 height 19
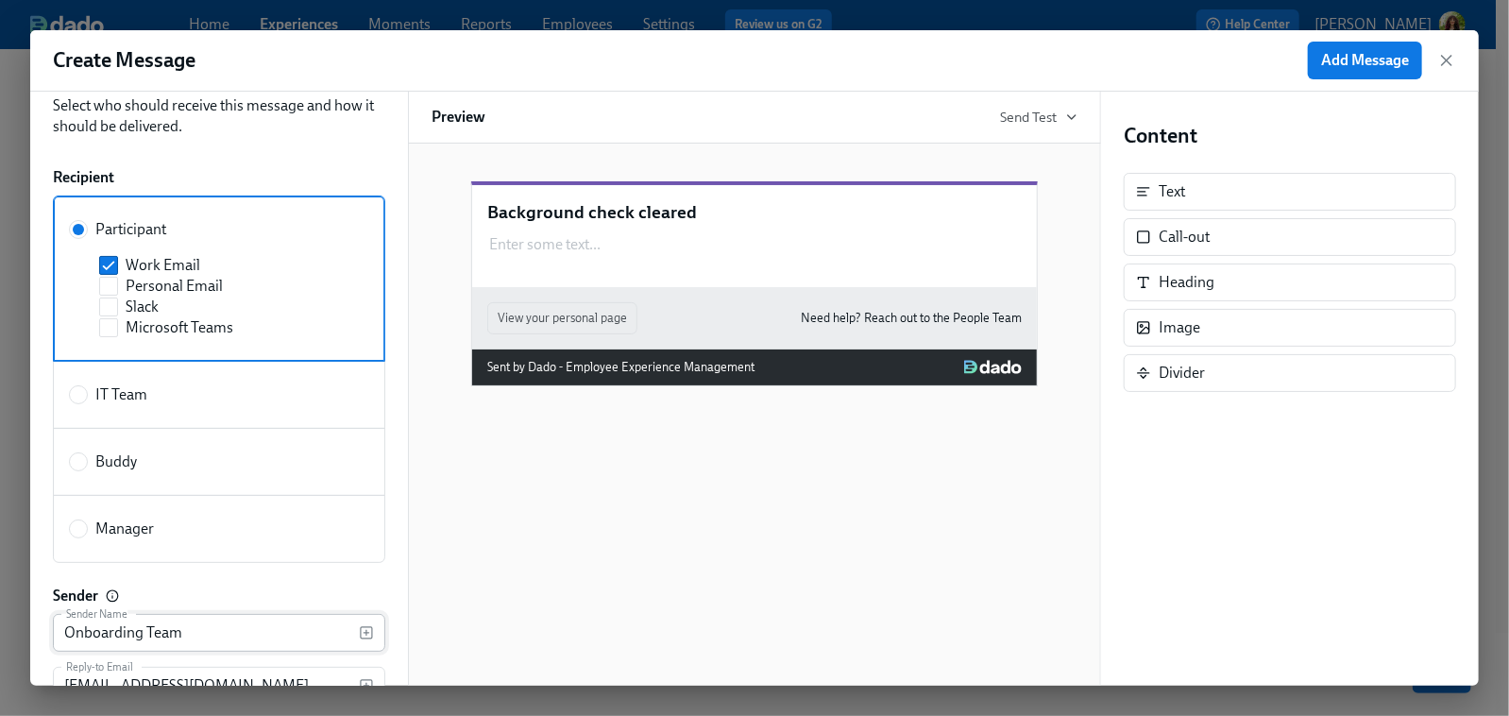
scroll to position [170, 0]
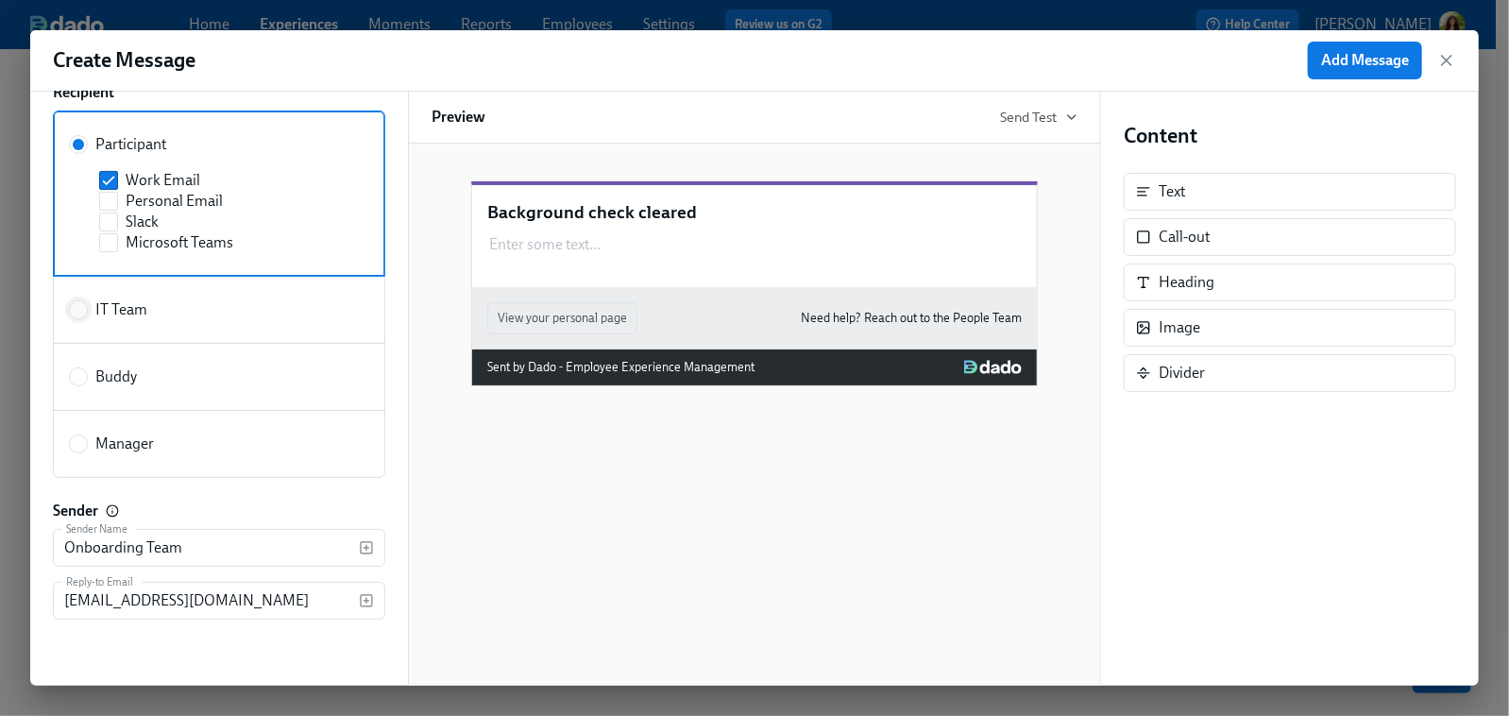
click at [82, 308] on input "IT Team" at bounding box center [78, 309] width 17 height 17
radio input "true"
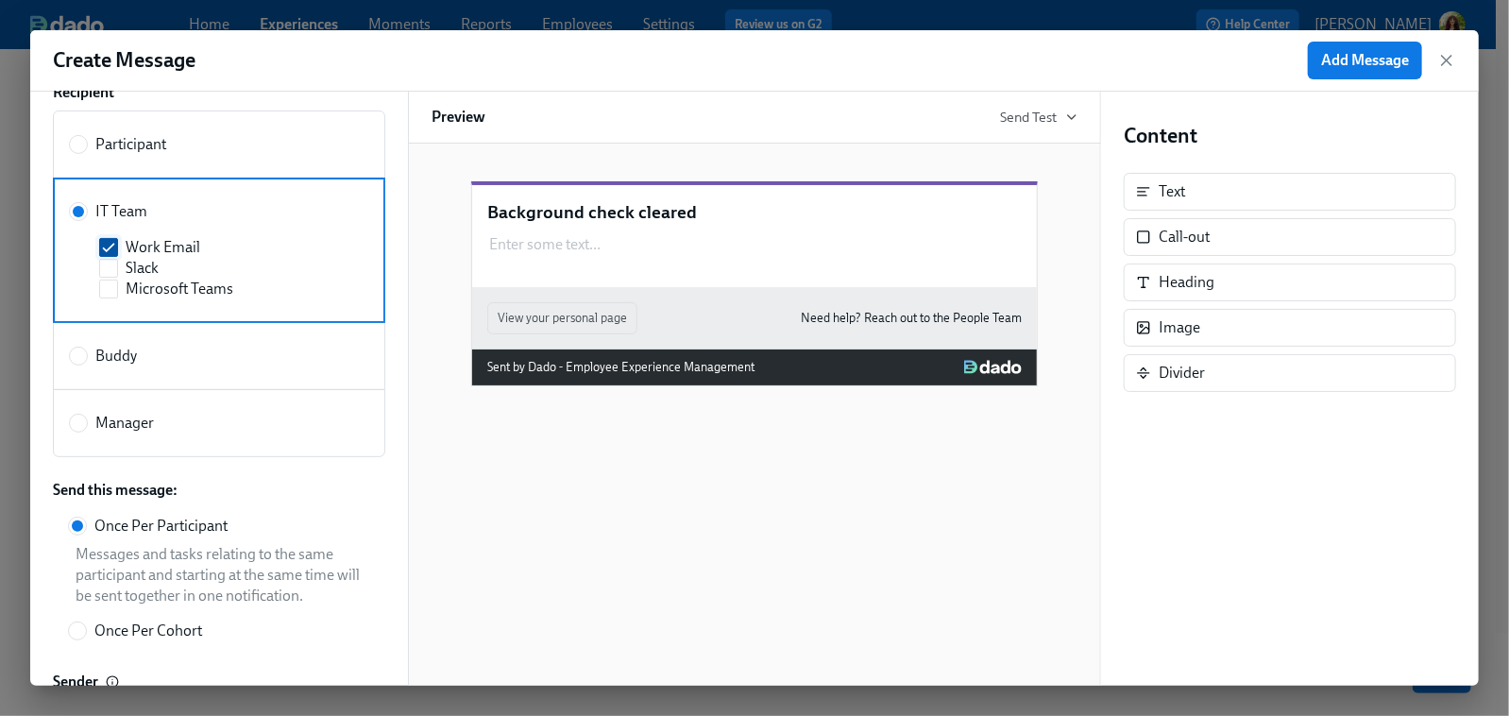
click at [110, 242] on input "Work Email" at bounding box center [108, 247] width 17 height 17
checkbox input "false"
click at [113, 266] on input "Slack" at bounding box center [108, 268] width 17 height 17
checkbox input "true"
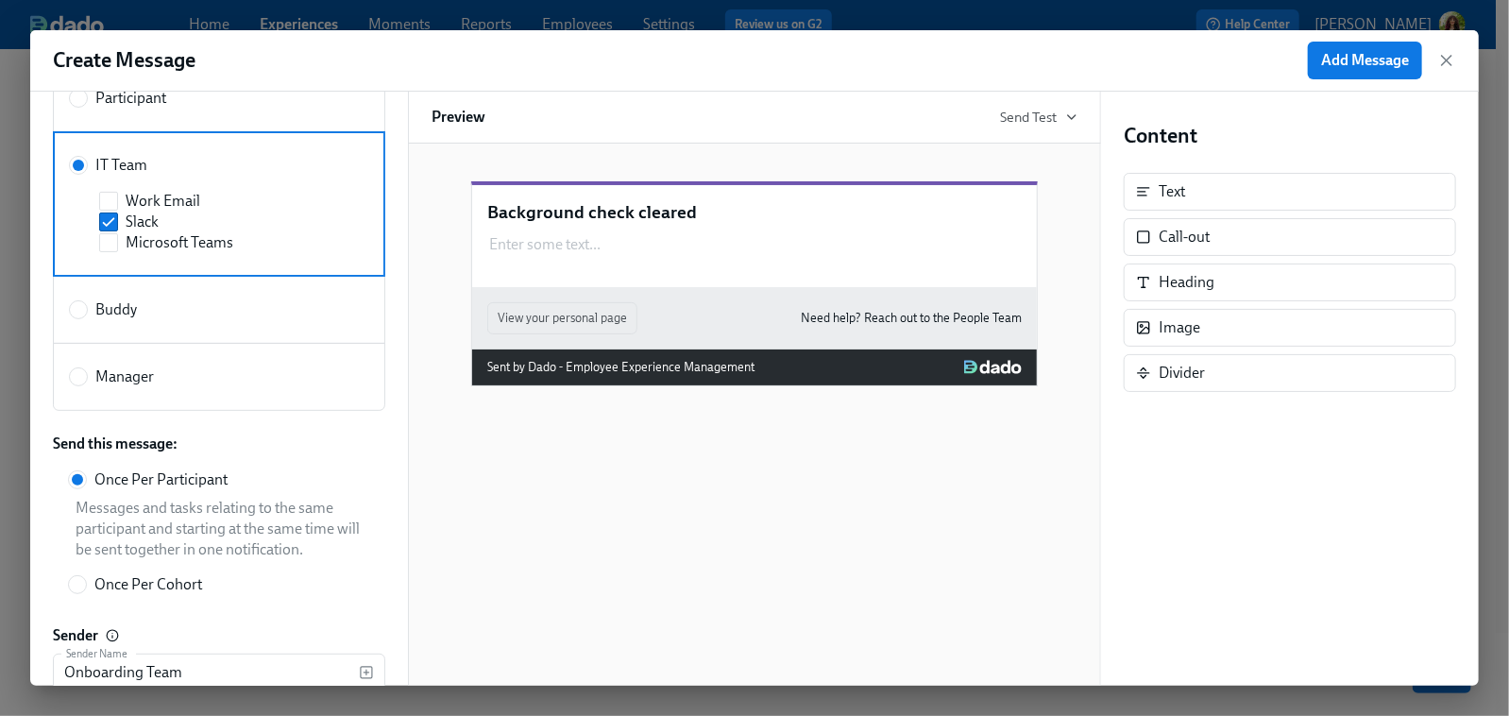
scroll to position [340, 0]
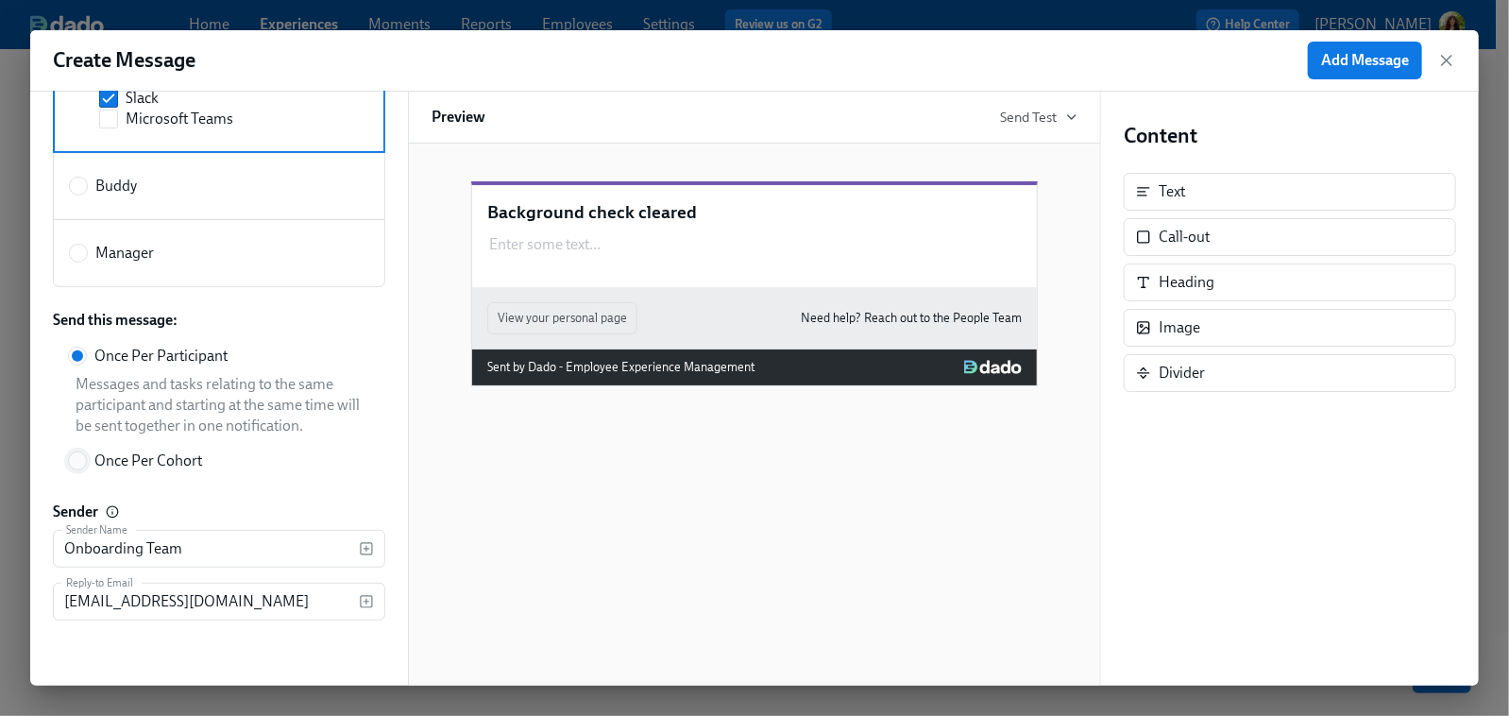
click at [77, 463] on input "Once Per Cohort" at bounding box center [77, 460] width 17 height 17
radio input "true"
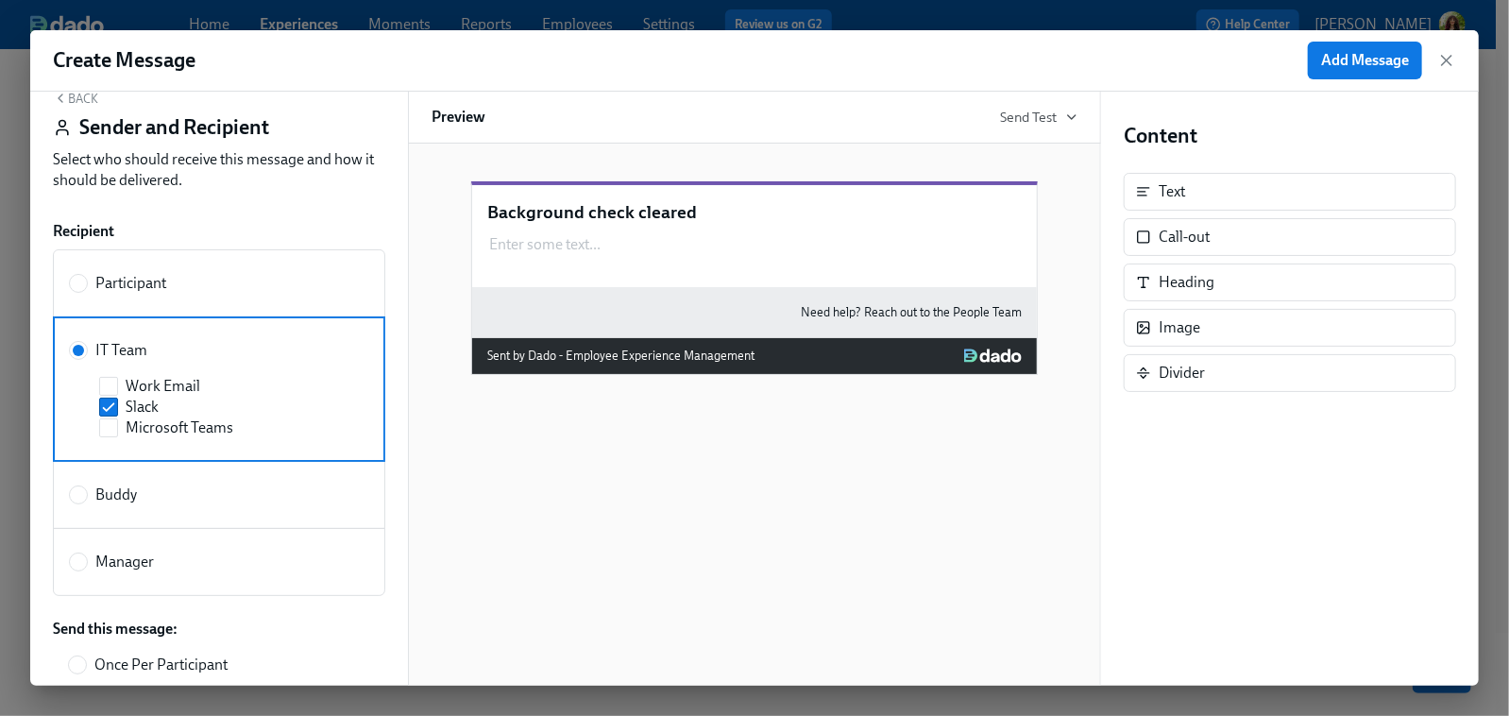
scroll to position [0, 0]
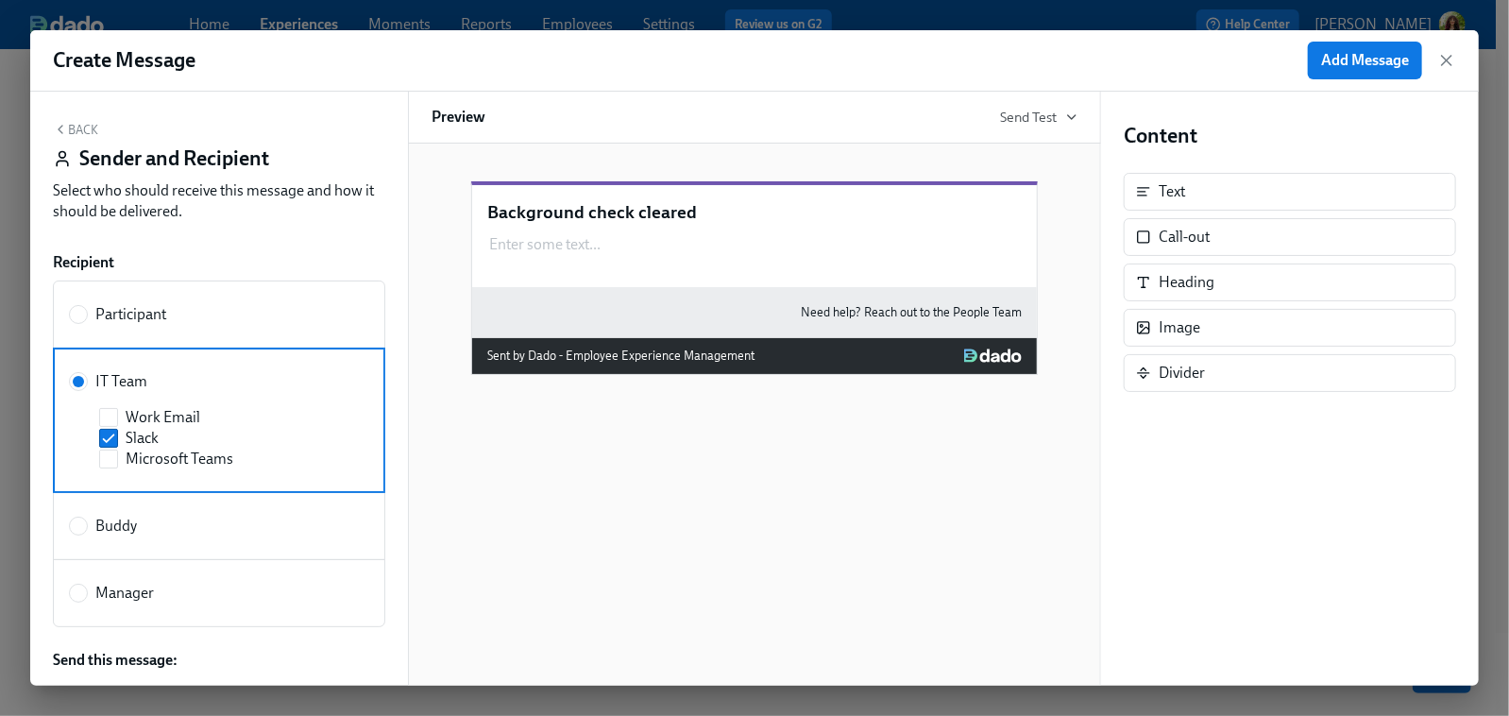
click at [86, 128] on button "Back" at bounding box center [75, 129] width 45 height 15
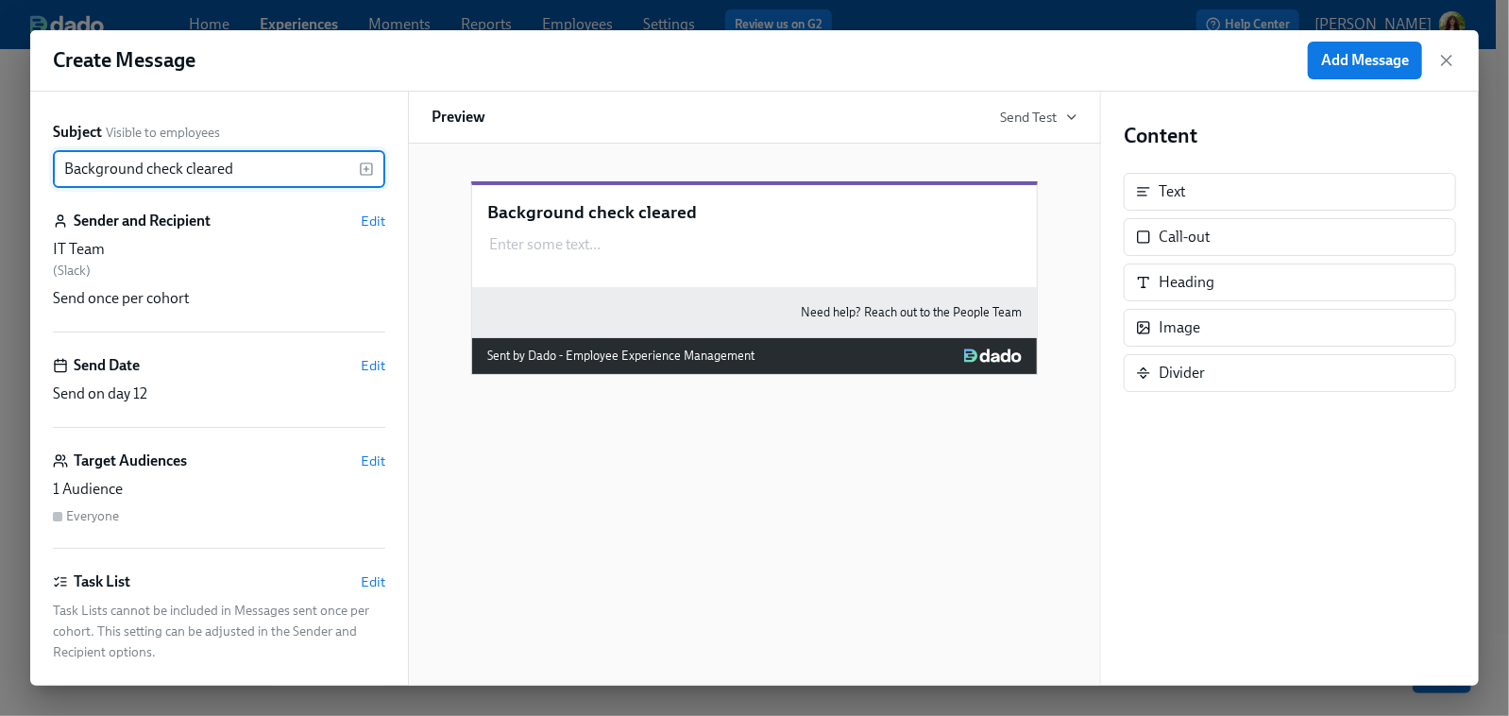
scroll to position [51, 0]
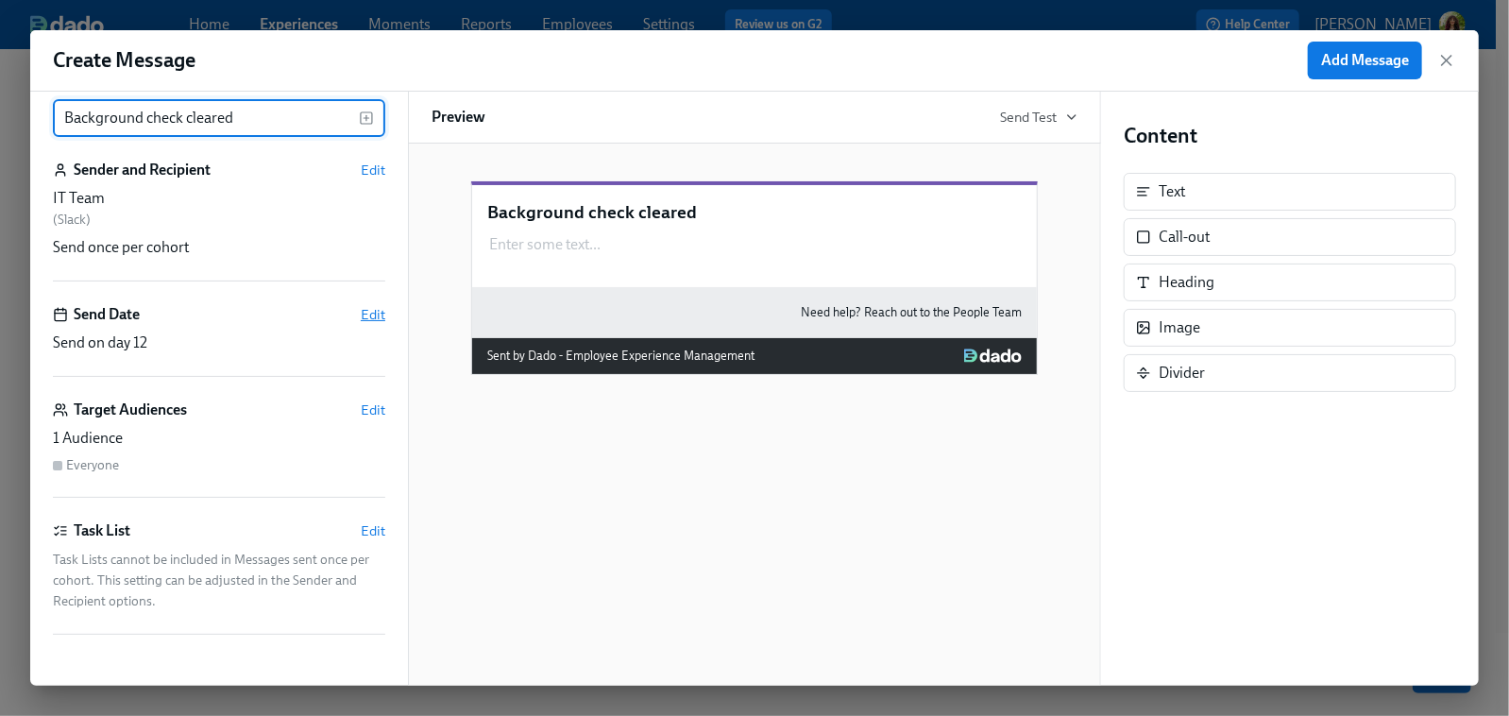
click at [362, 311] on span "Edit" at bounding box center [373, 314] width 25 height 19
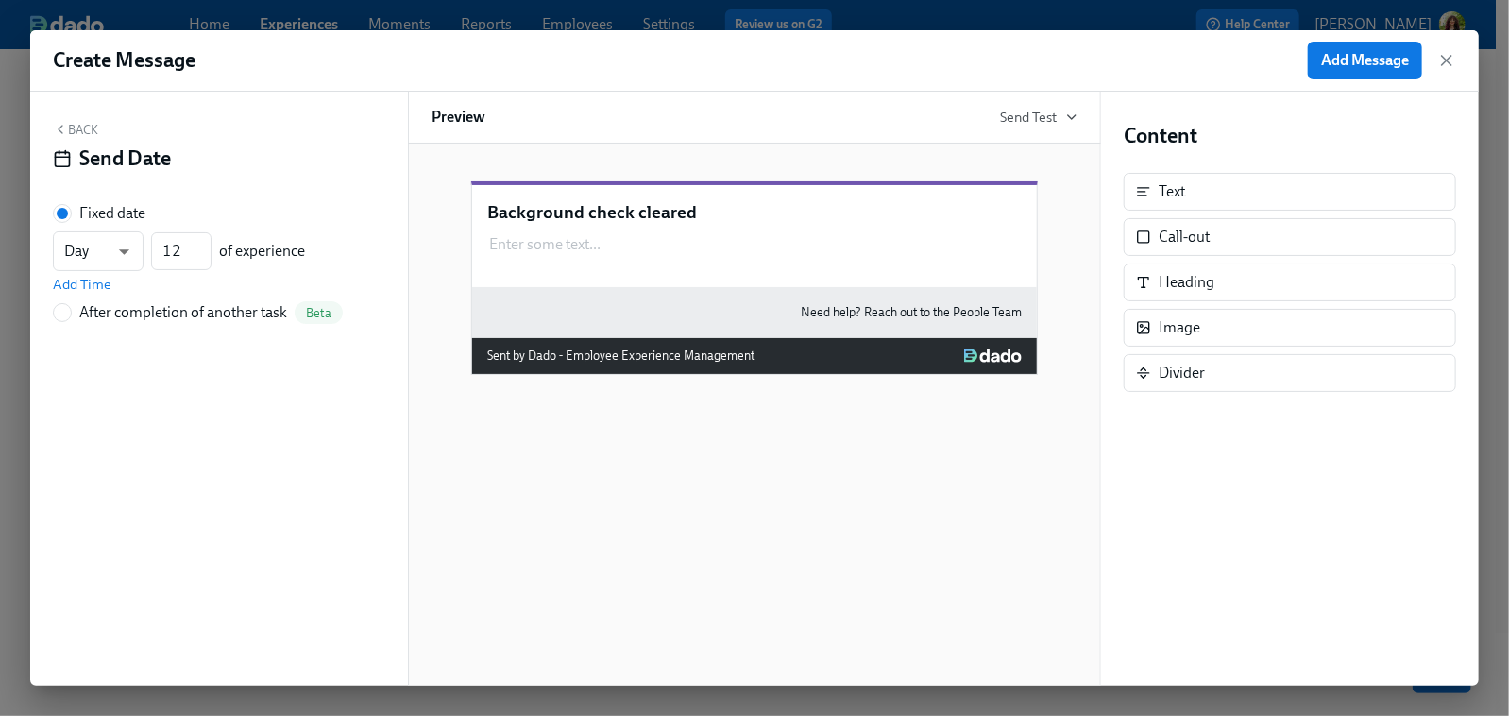
click at [62, 315] on input "After completion of another task Beta" at bounding box center [62, 312] width 17 height 17
radio input "true"
radio input "false"
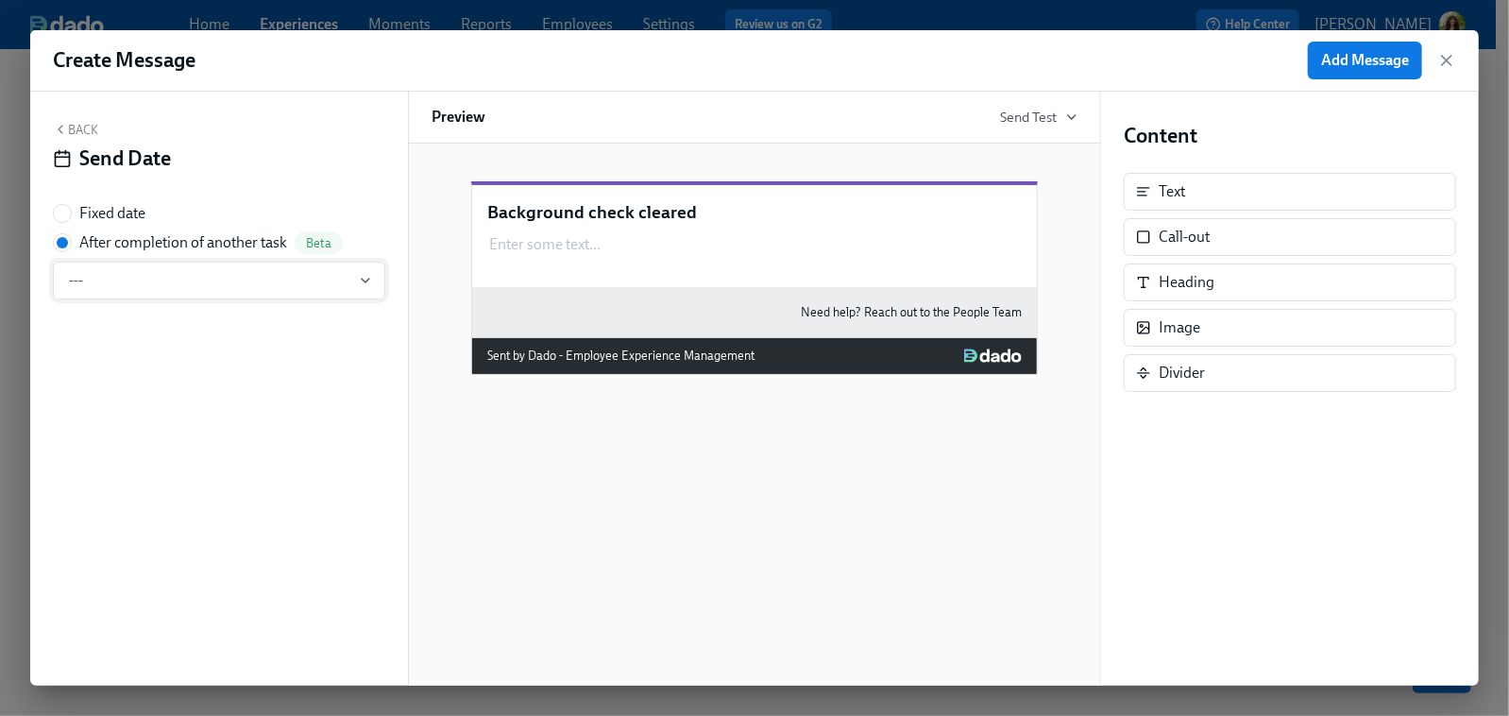
click at [235, 278] on span "---" at bounding box center [219, 280] width 300 height 19
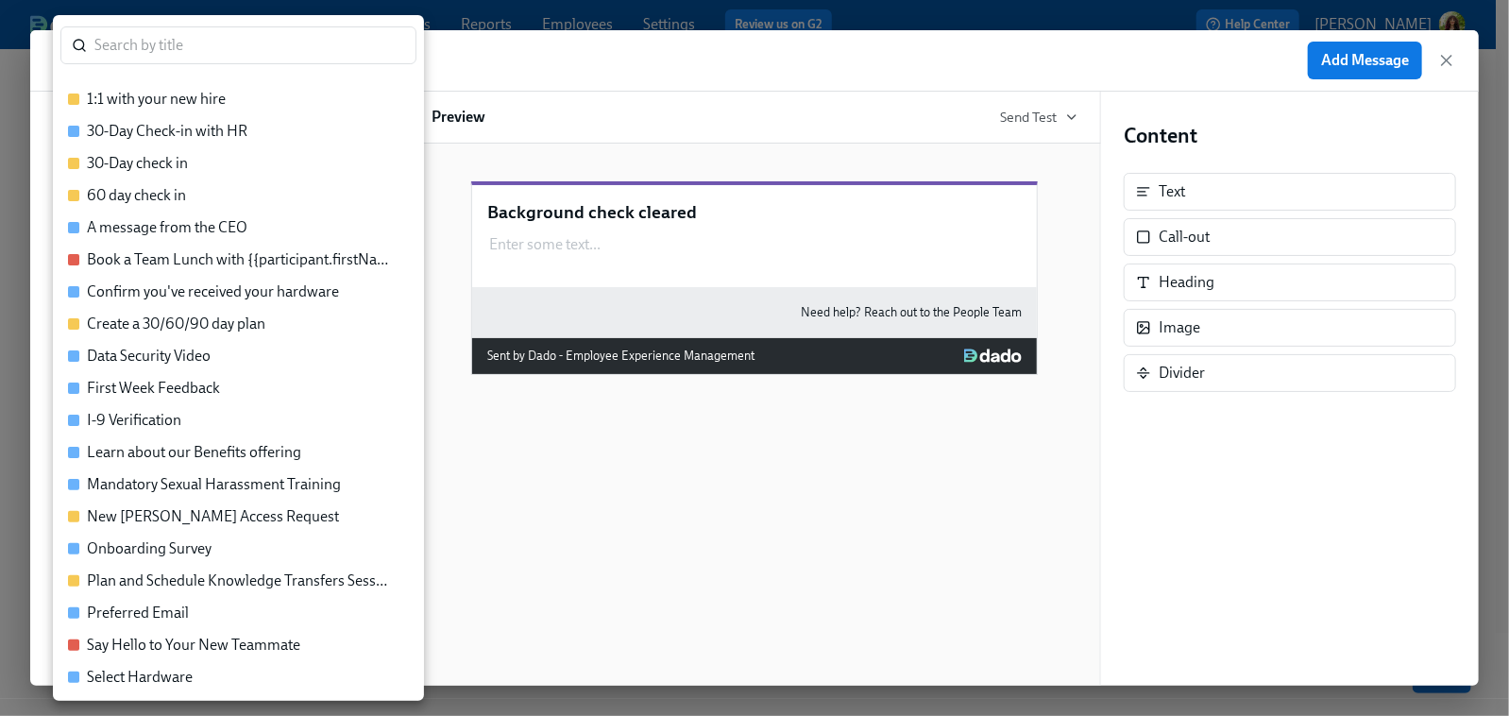
click at [530, 58] on div at bounding box center [754, 358] width 1509 height 716
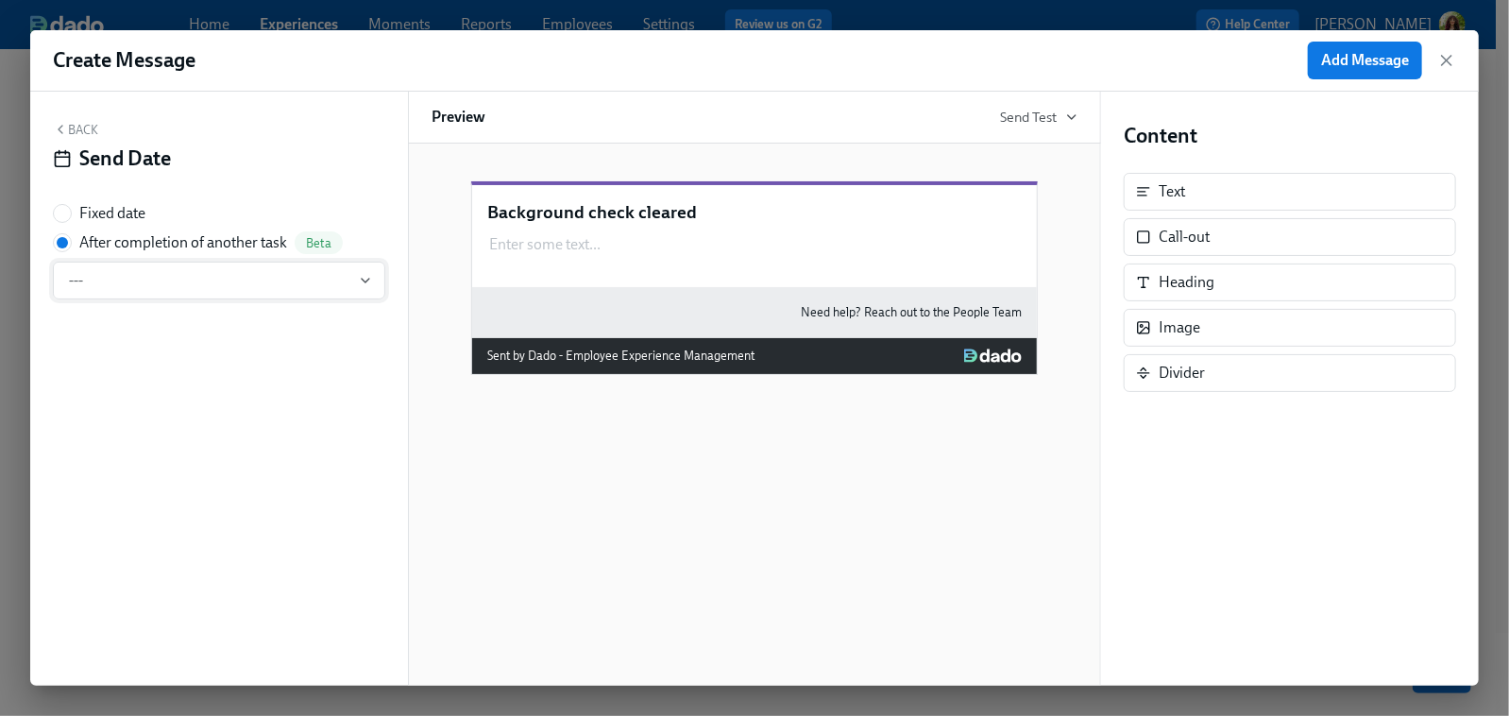
click at [162, 271] on span "---" at bounding box center [219, 280] width 300 height 19
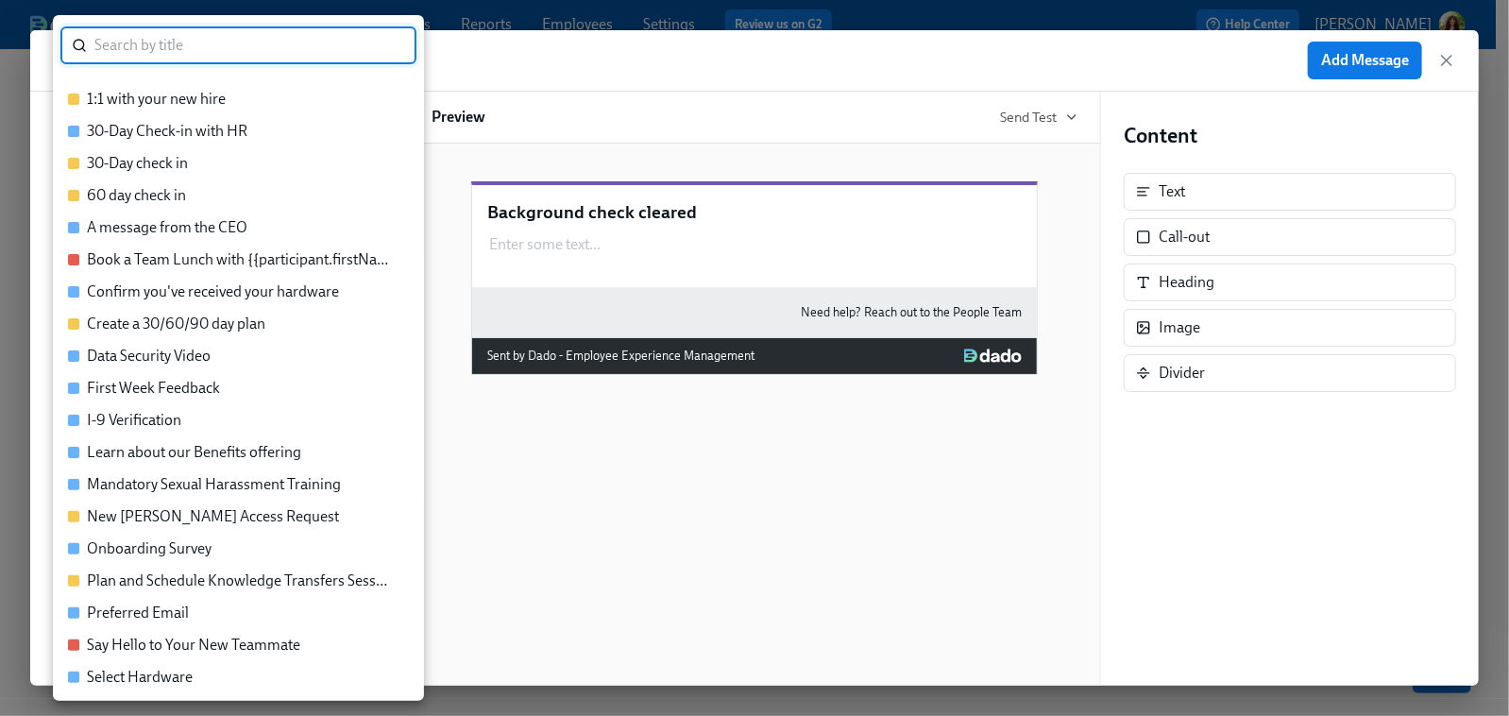
click at [133, 520] on div "New Joiner Access Request" at bounding box center [213, 516] width 252 height 21
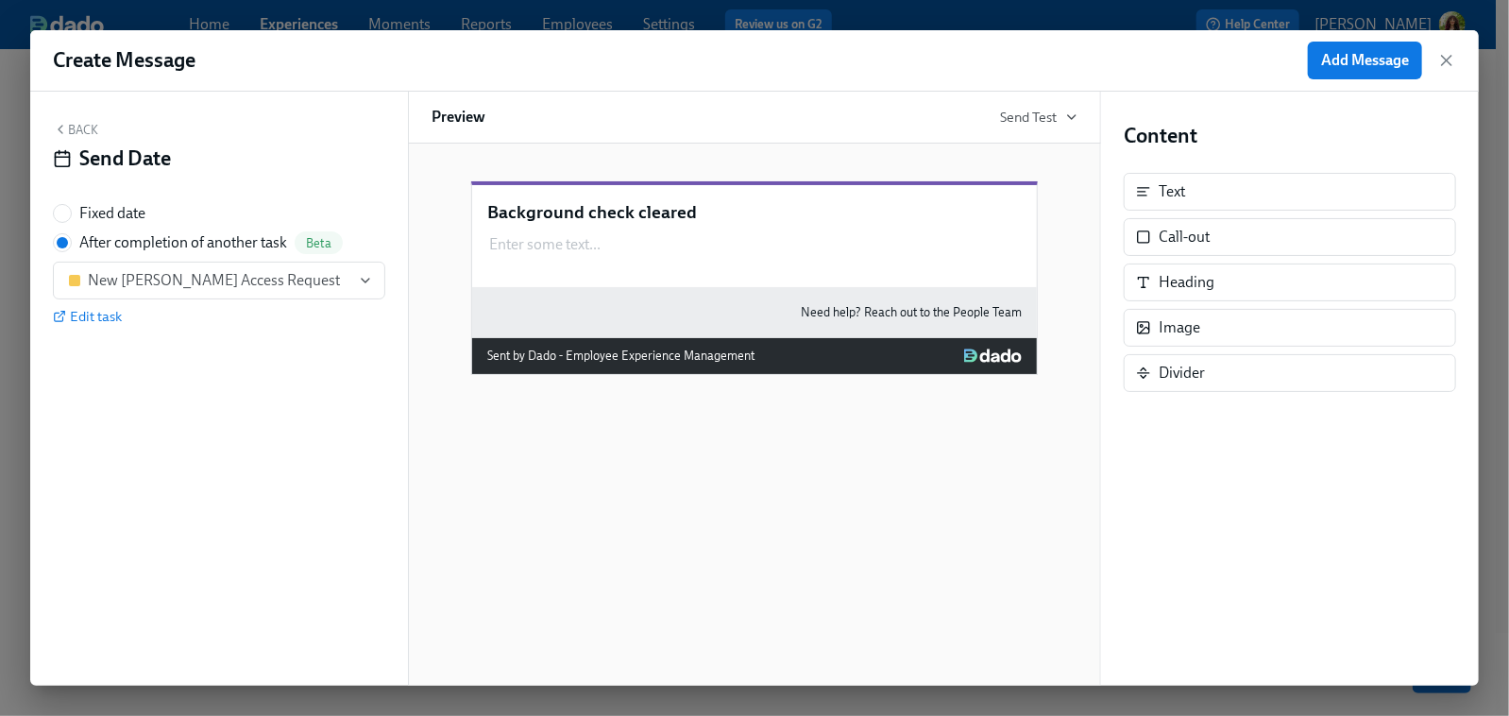
click at [81, 123] on button "Back" at bounding box center [75, 129] width 45 height 15
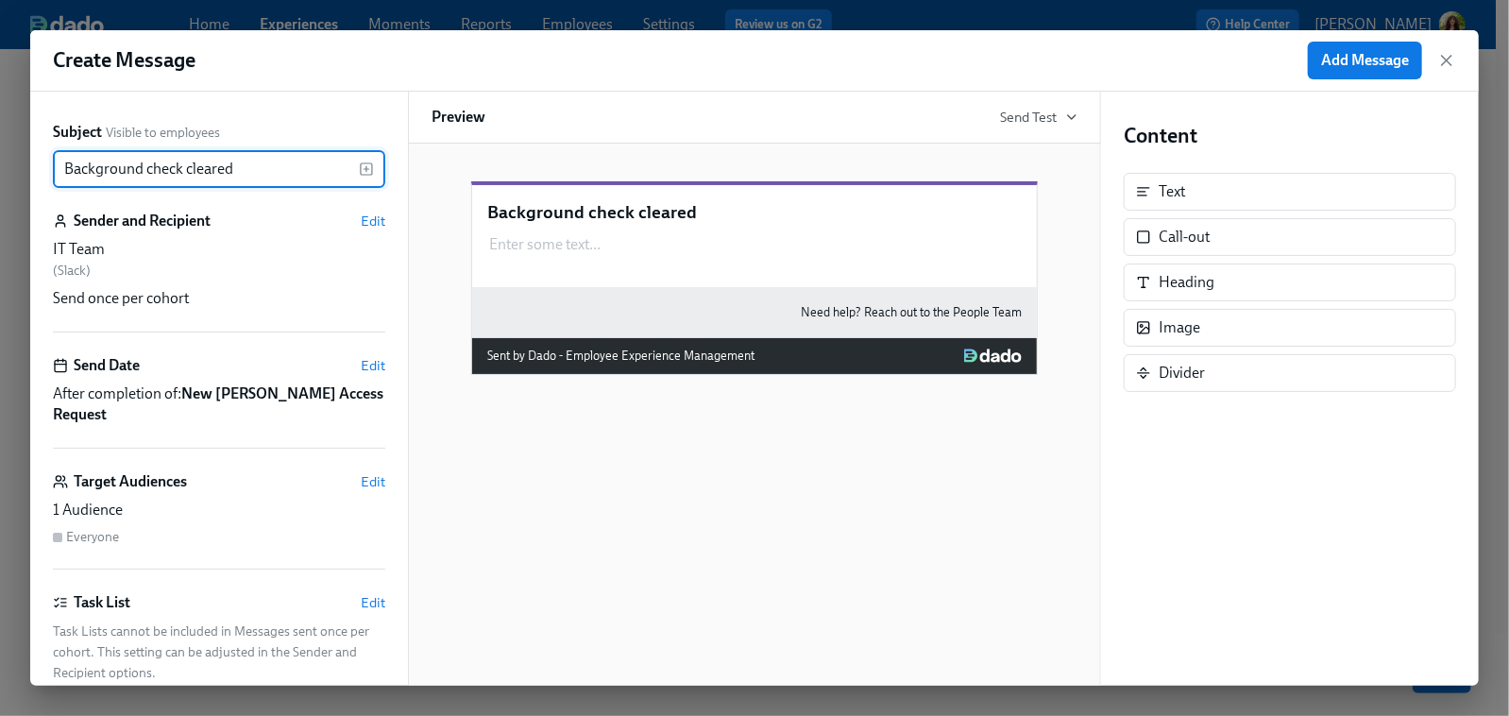
click at [273, 476] on div "Target Audiences Edit 1 Audience Everyone" at bounding box center [219, 520] width 332 height 98
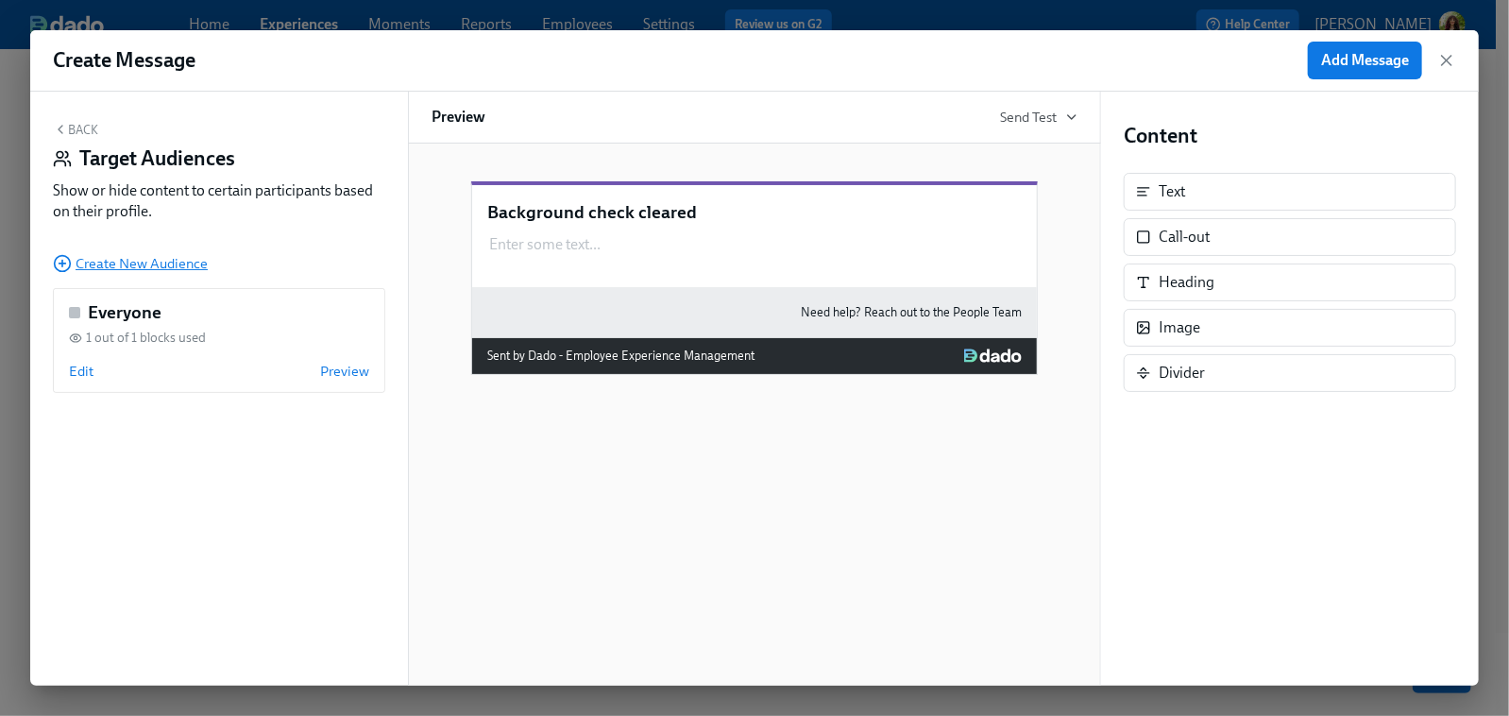
click at [111, 268] on span "Create New Audience" at bounding box center [130, 263] width 155 height 19
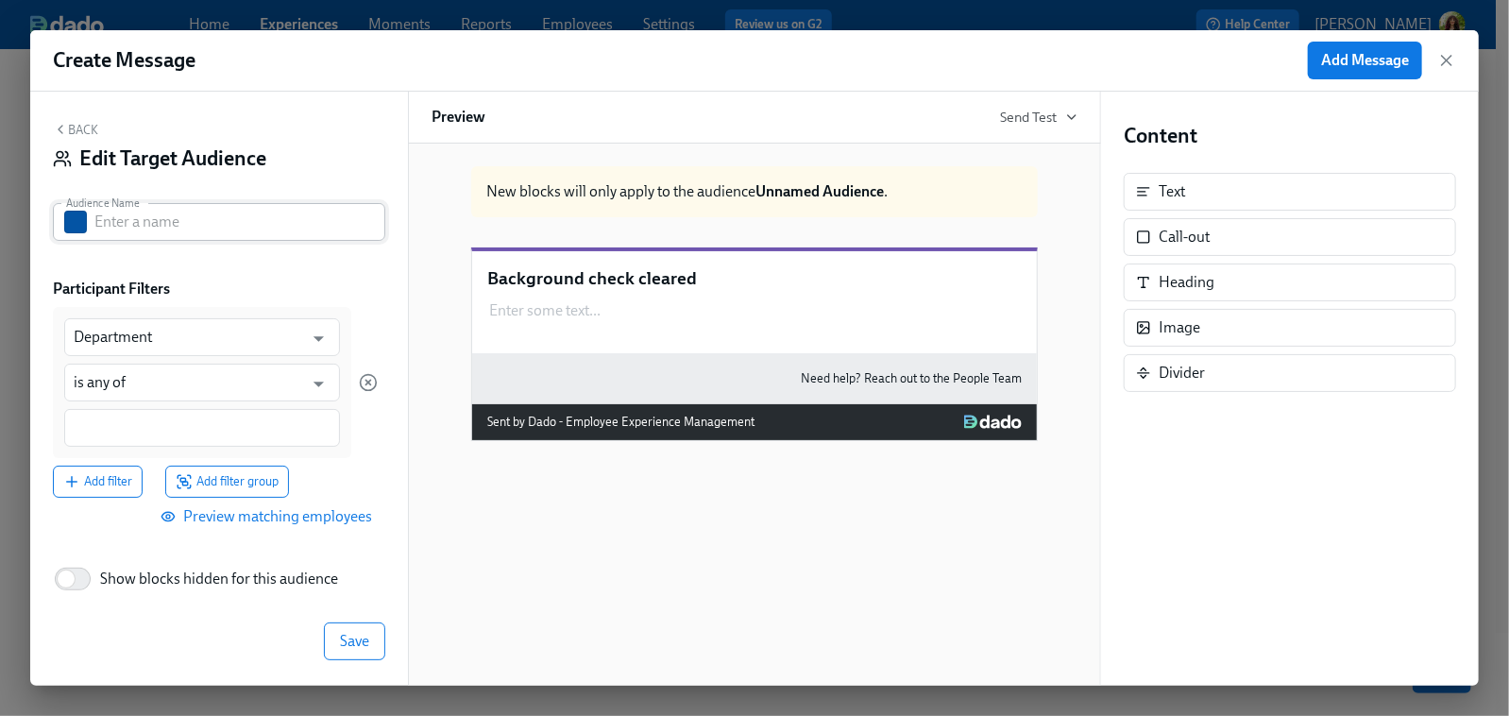
click at [217, 216] on input "text" at bounding box center [239, 222] width 291 height 38
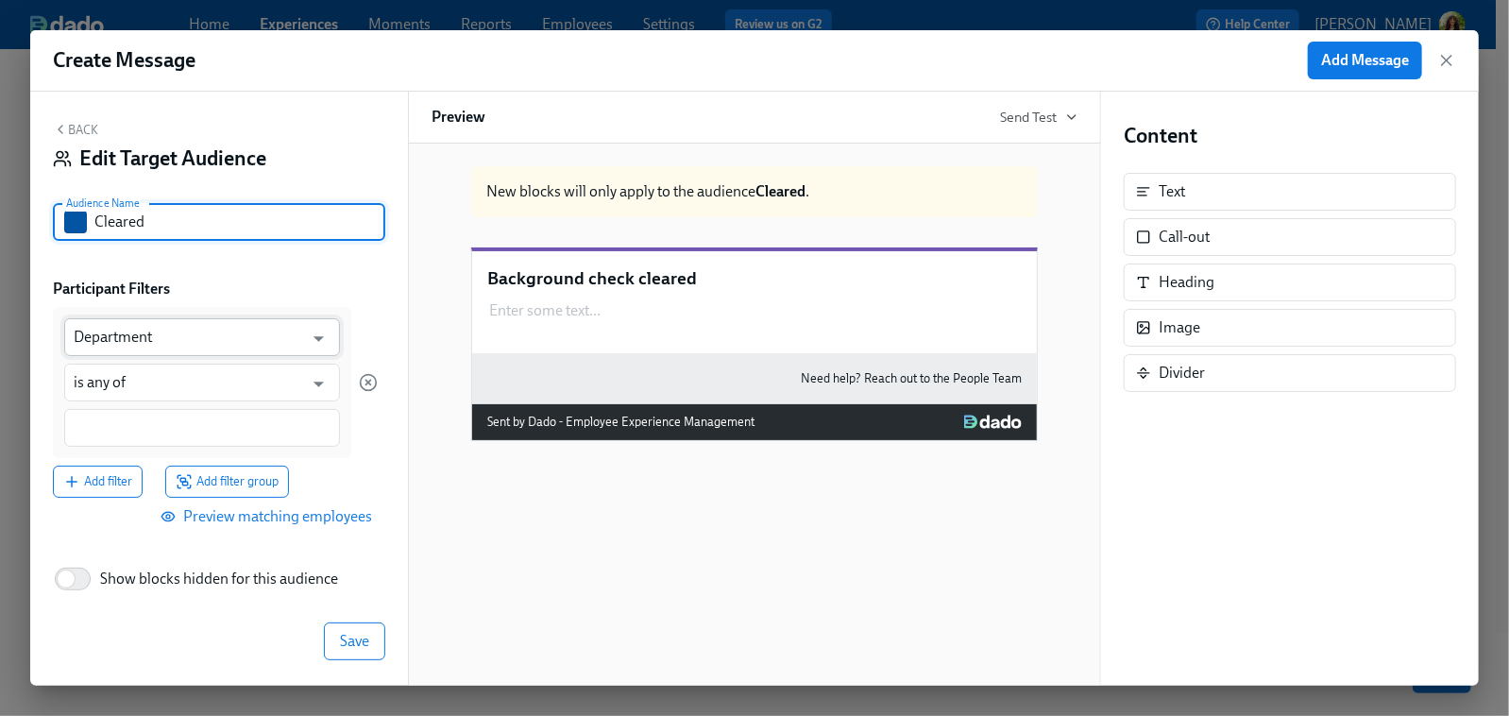
type input "Cleared"
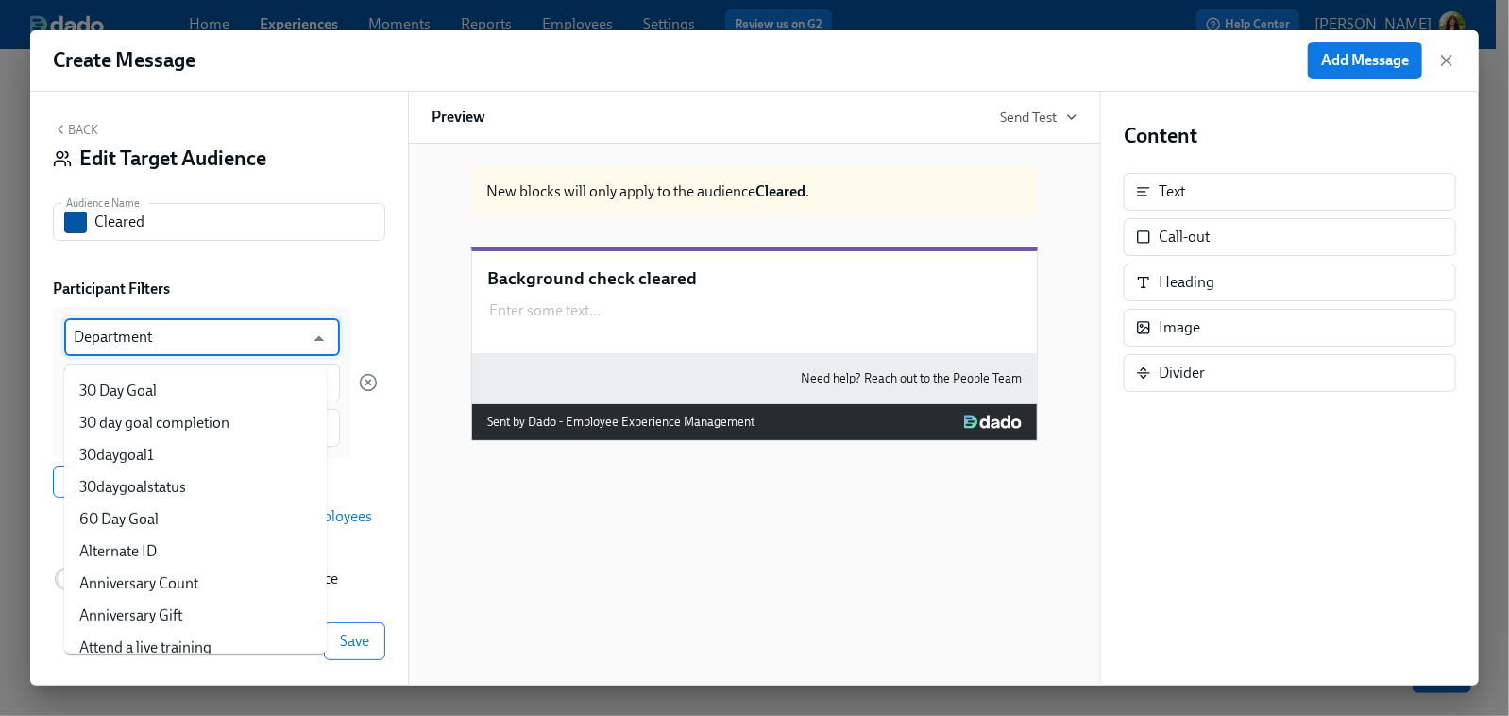
click at [266, 345] on input "Department" at bounding box center [189, 337] width 230 height 38
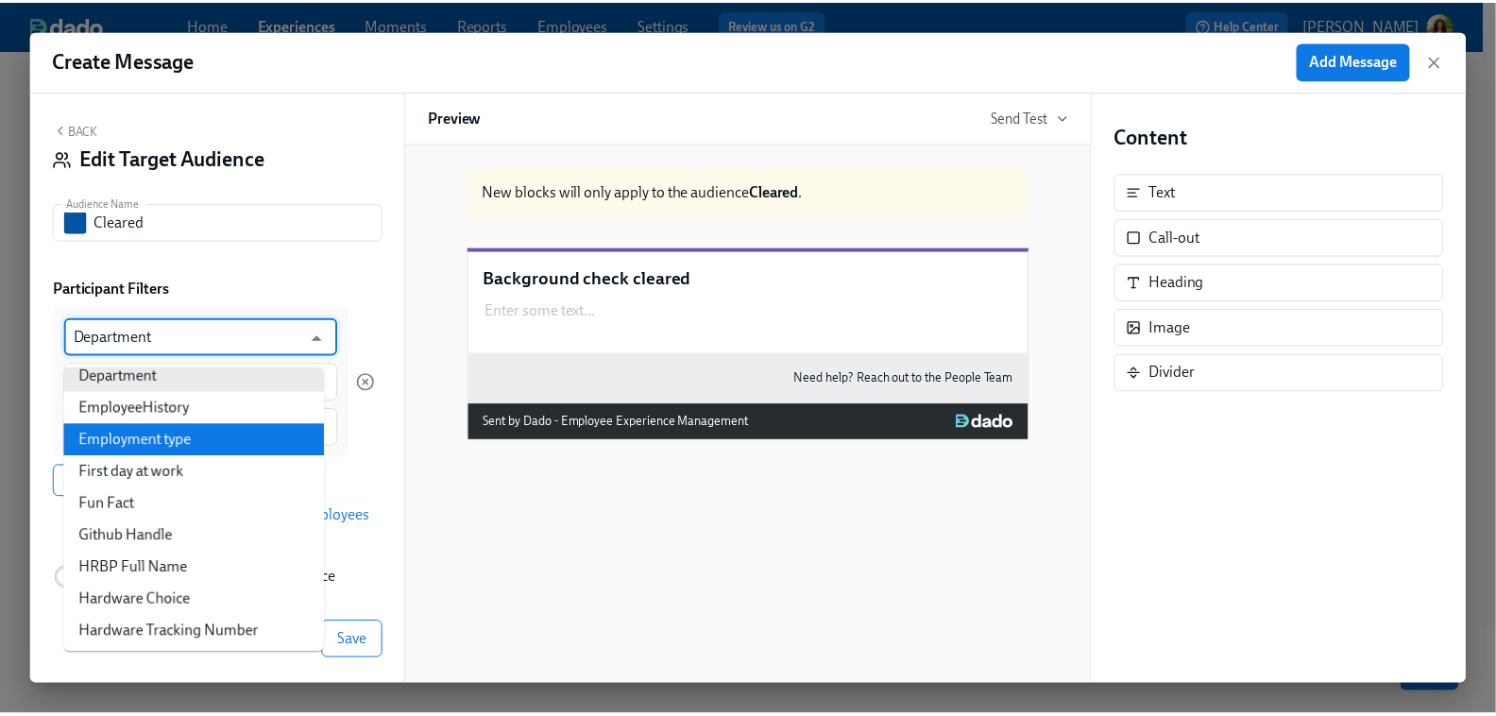
scroll to position [102, 0]
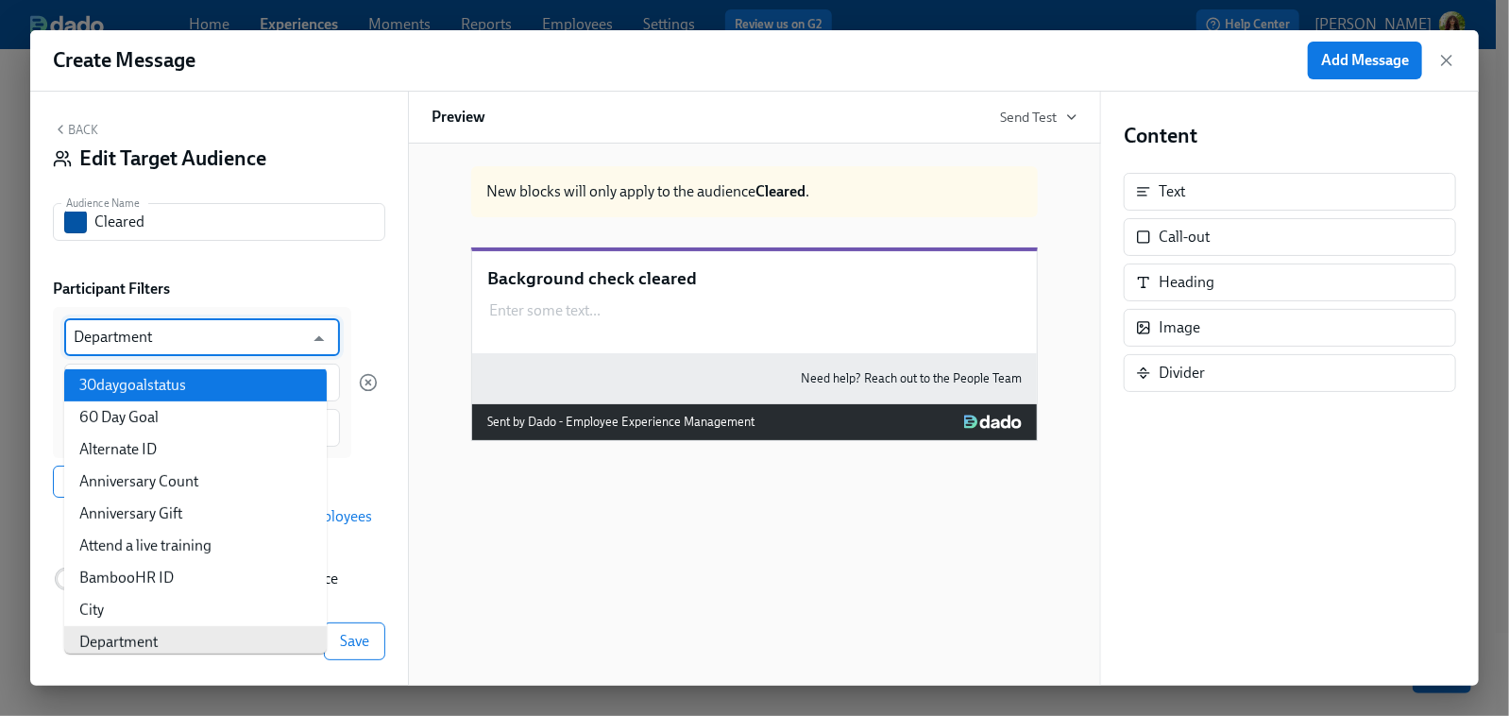
click at [328, 286] on div "Participant Filters" at bounding box center [219, 289] width 332 height 21
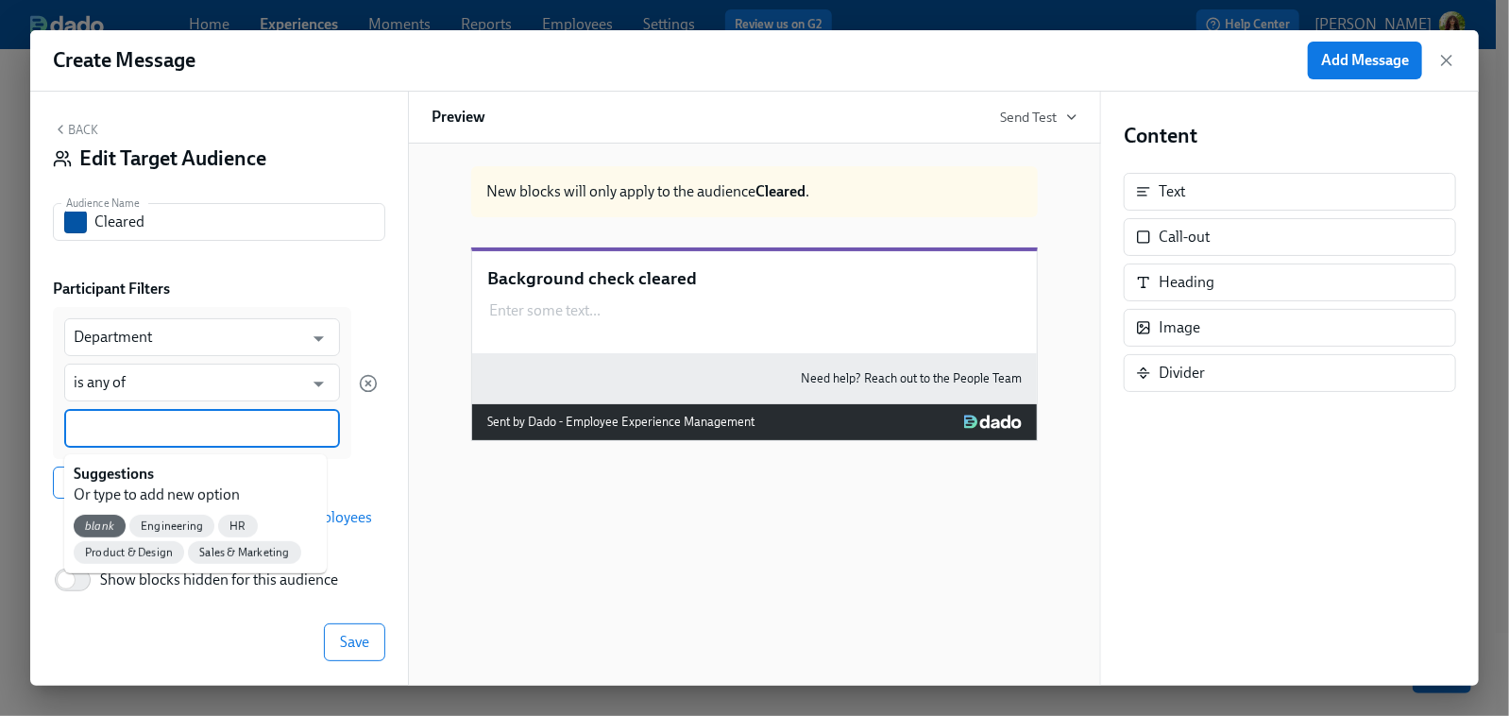
click at [174, 436] on input at bounding box center [202, 428] width 257 height 20
click at [172, 520] on span "Engineering" at bounding box center [171, 527] width 85 height 14
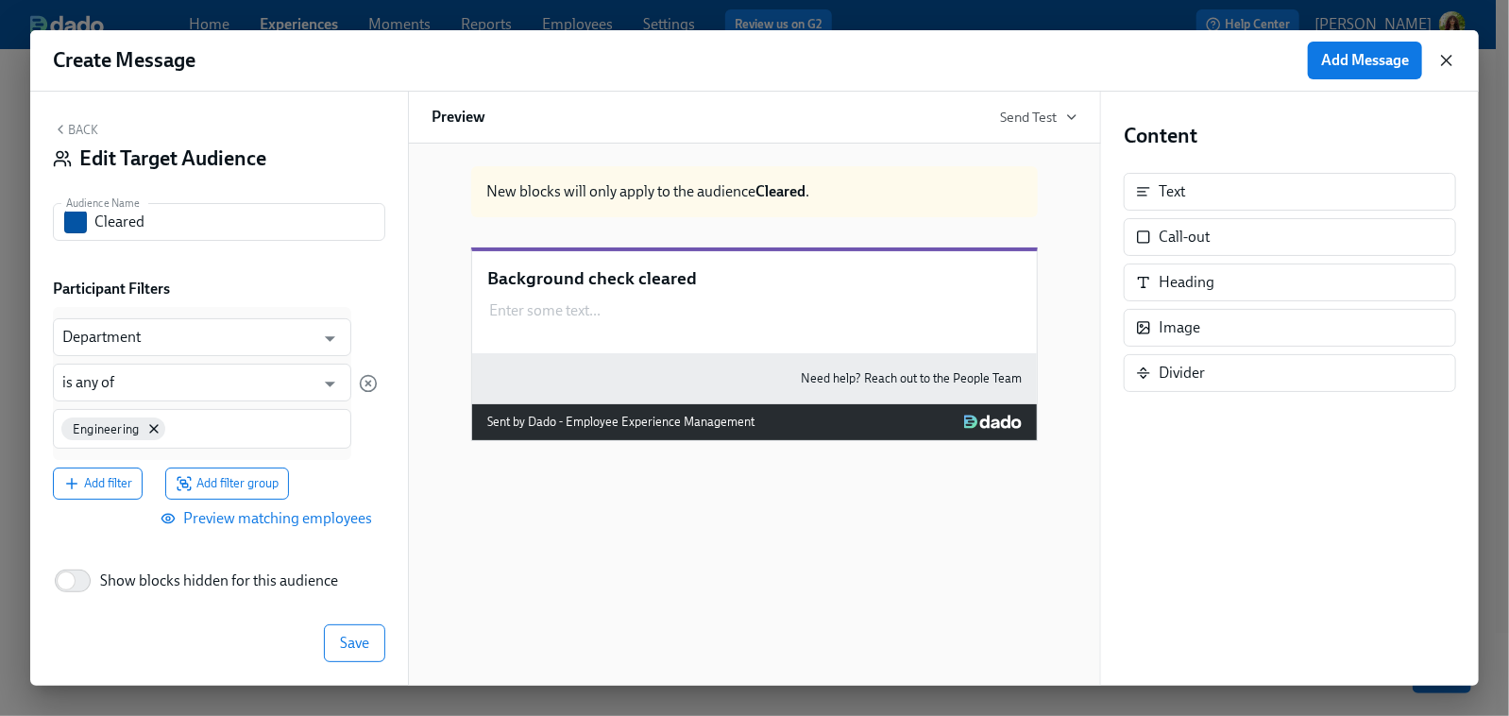
click at [1409, 62] on icon "button" at bounding box center [1446, 60] width 9 height 9
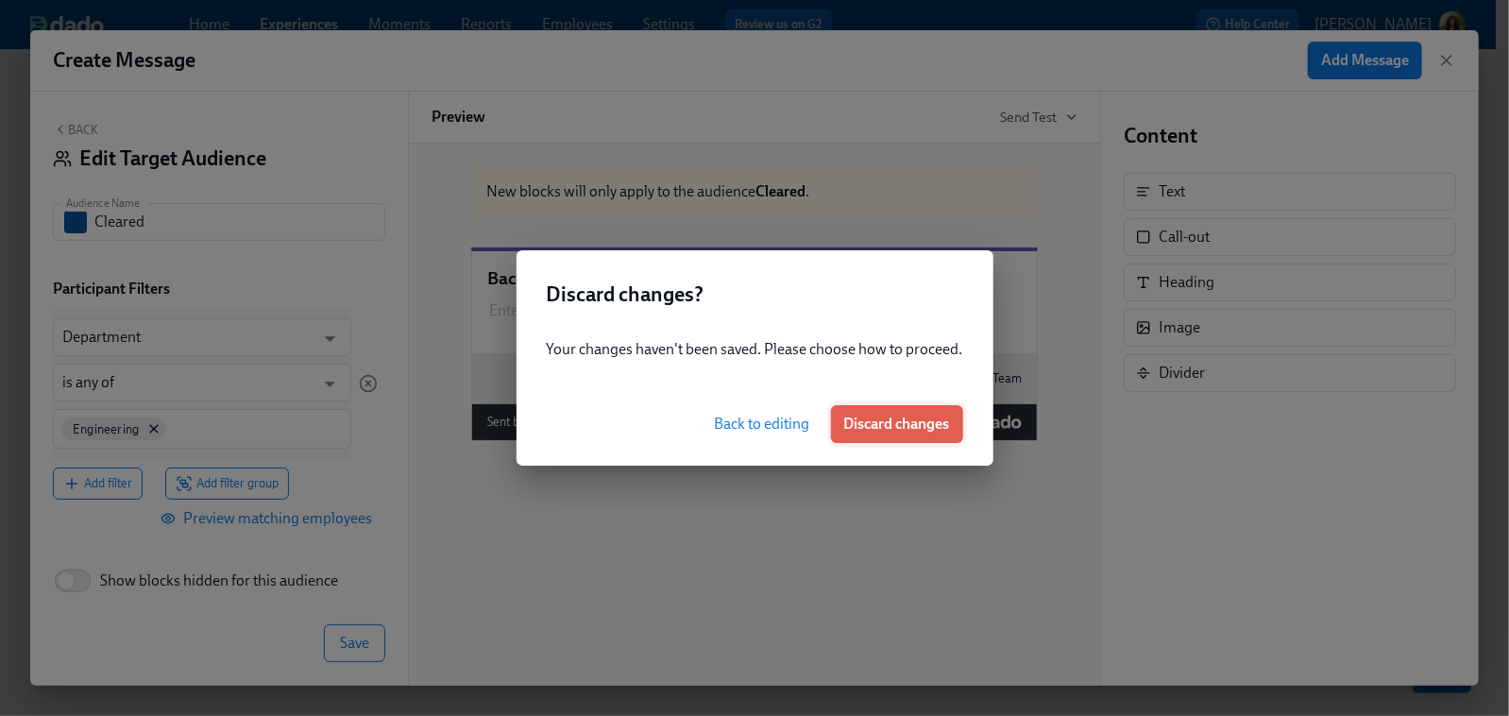
click at [913, 428] on span "Discard changes" at bounding box center [897, 424] width 106 height 19
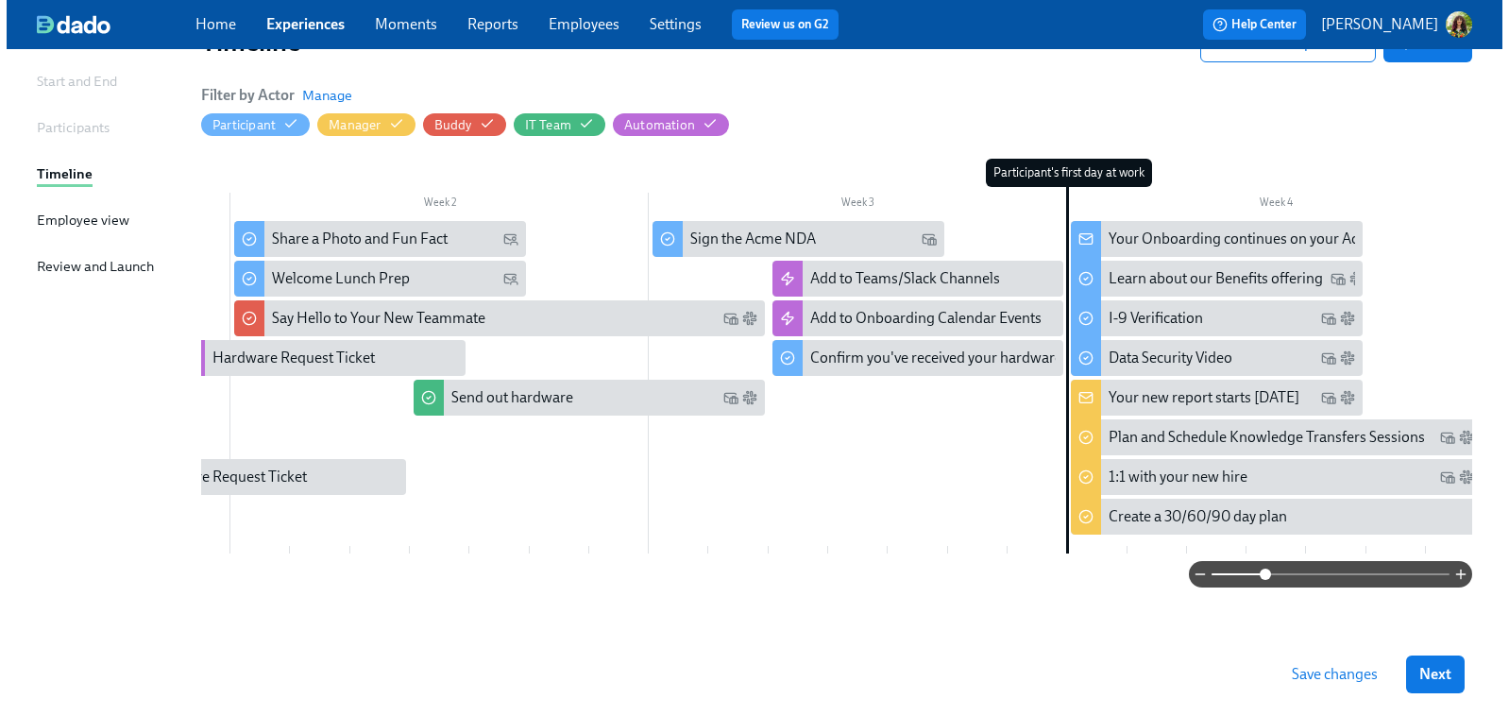
scroll to position [0, 511]
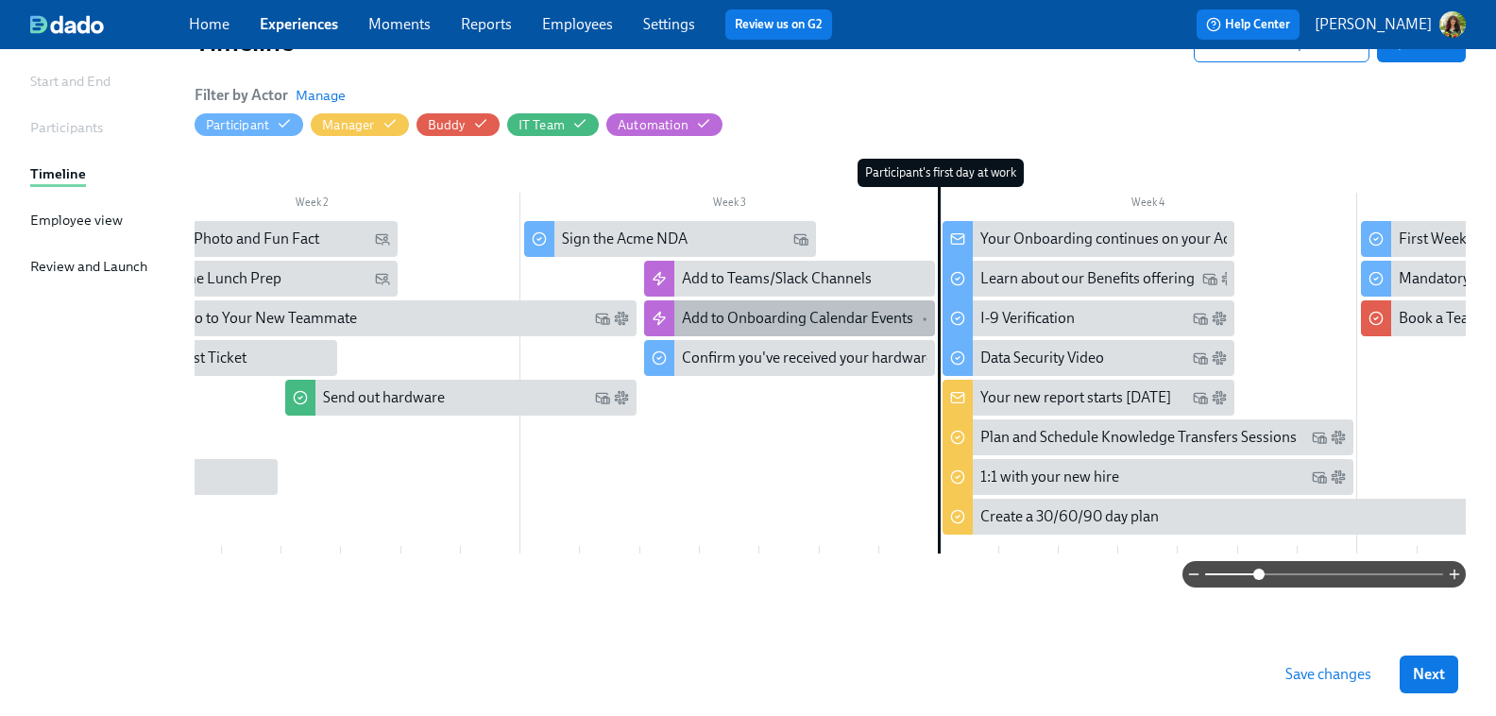
click at [790, 309] on div "Add to Onboarding Calendar Events" at bounding box center [797, 318] width 231 height 21
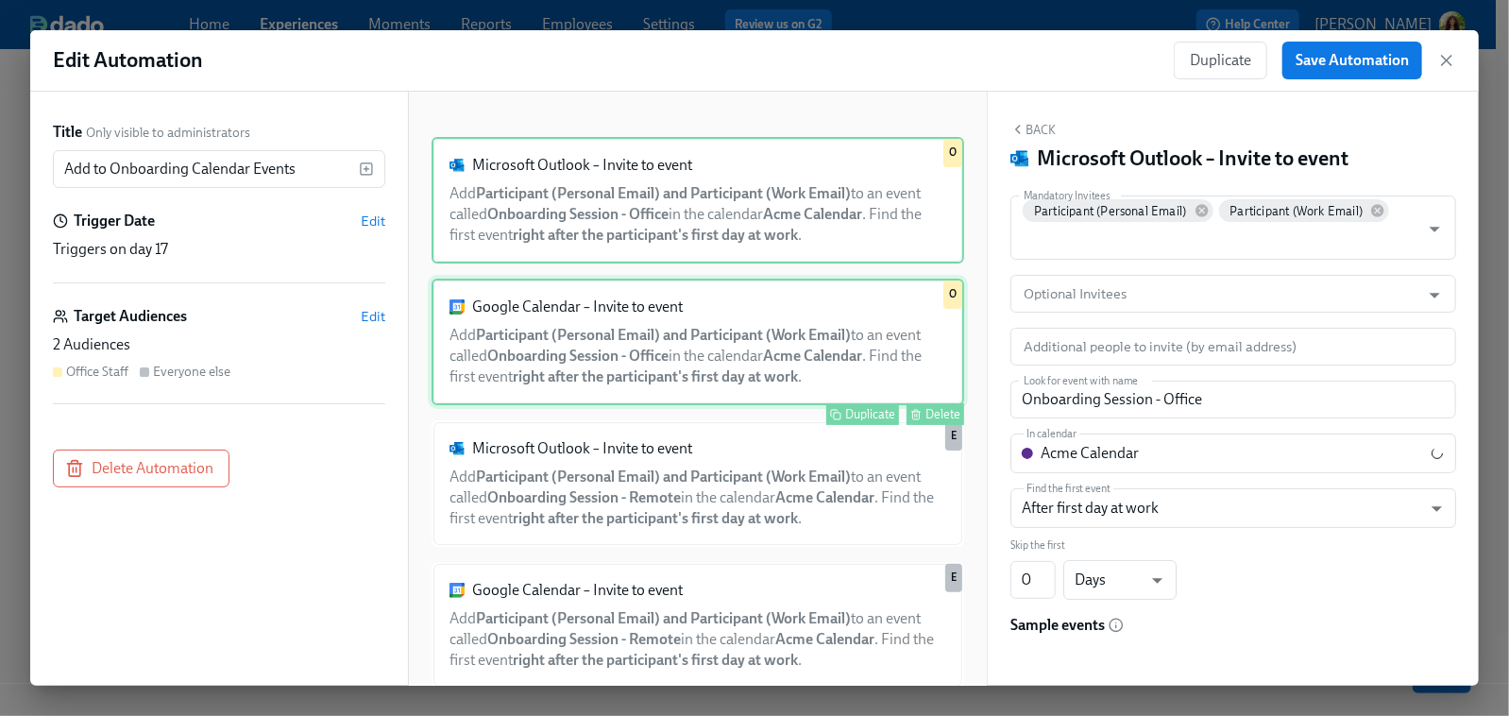
click at [662, 356] on div "Google Calendar – Invite to event Add Participant (Personal Email) and Particip…" at bounding box center [698, 342] width 533 height 127
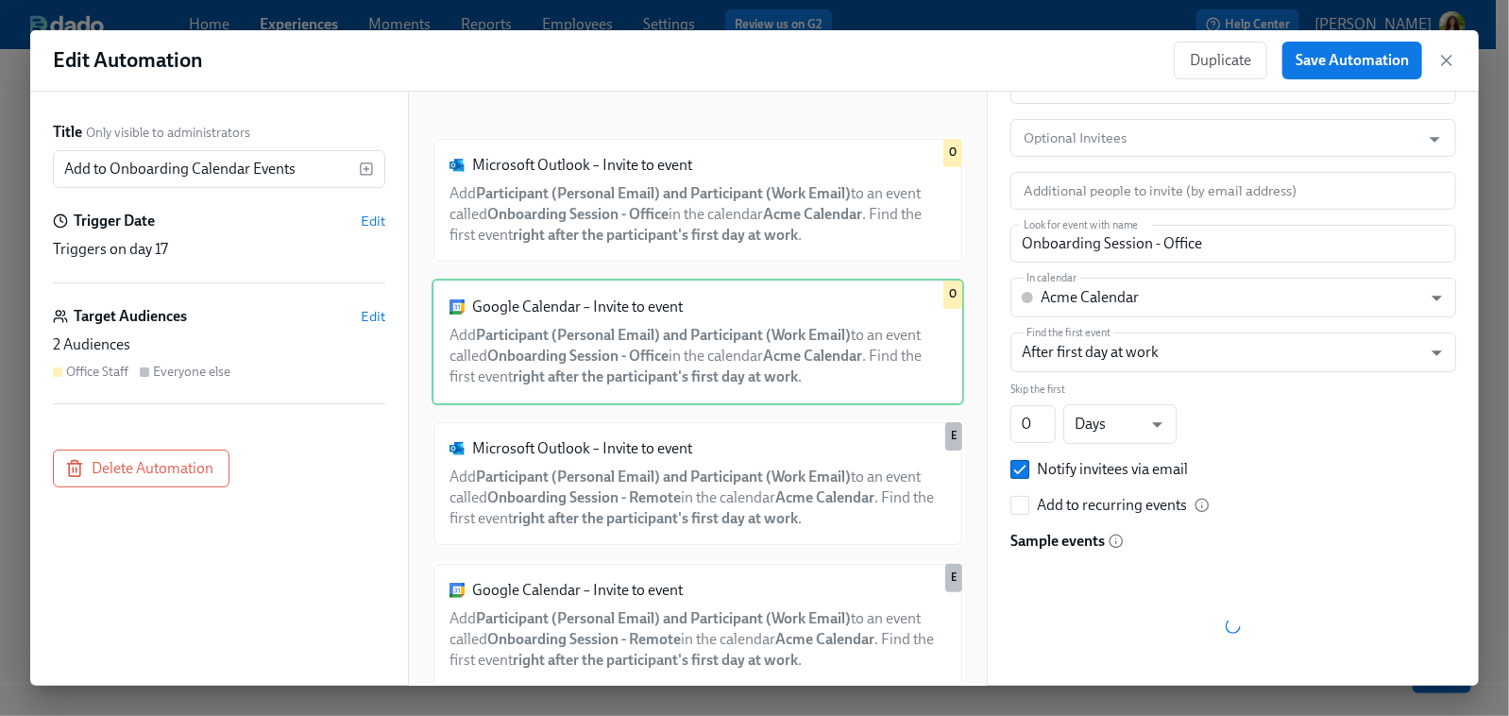
scroll to position [179, 0]
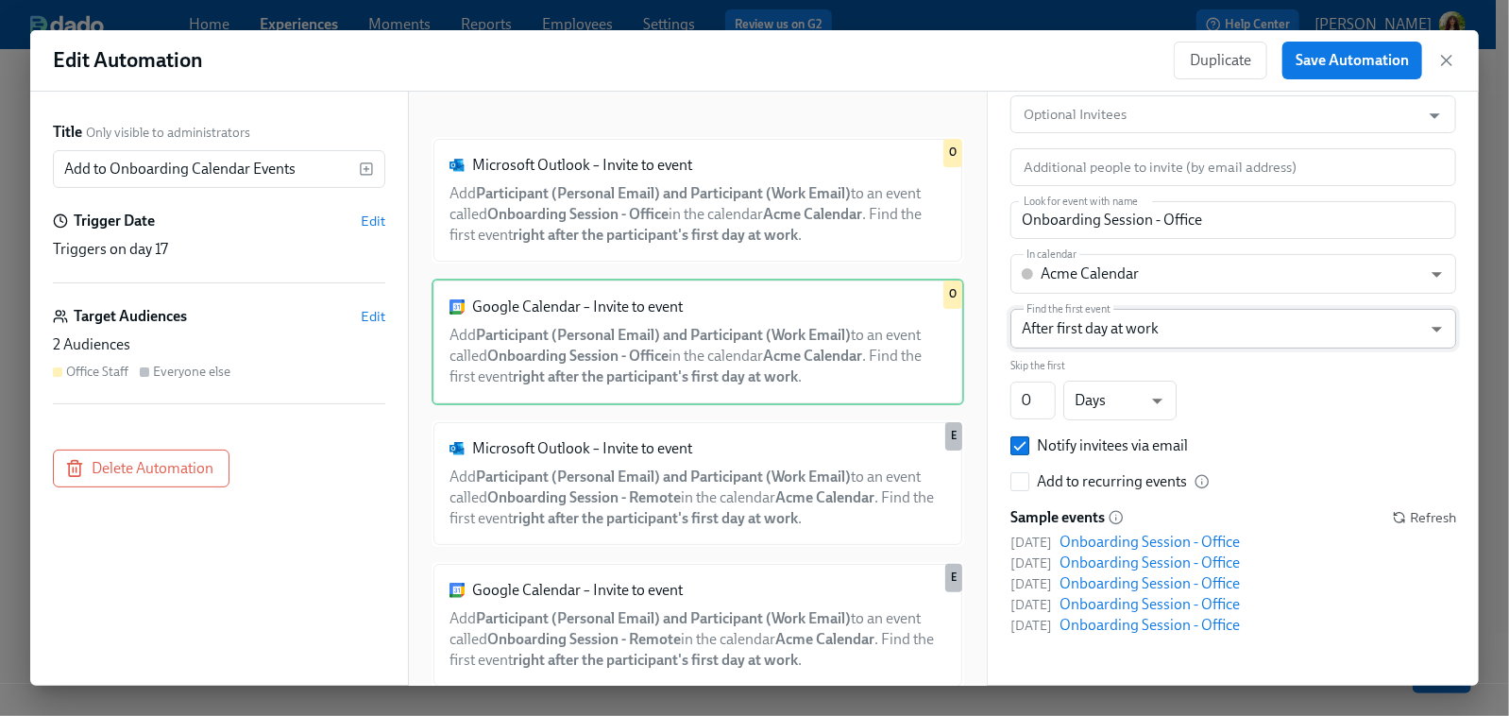
click at [1383, 335] on body "Home Experiences Moments Reports Employees Settings Review us on G2 Help Center…" at bounding box center [754, 271] width 1509 height 890
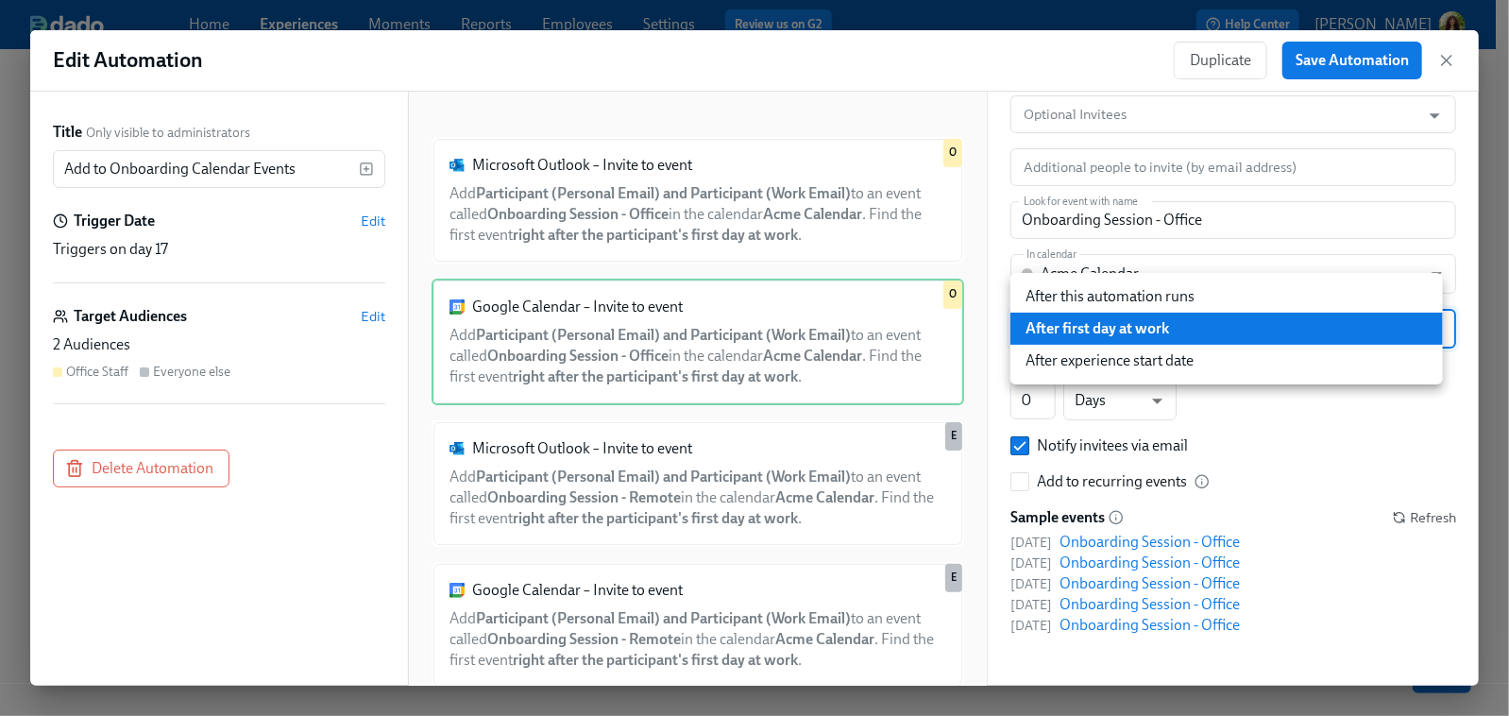
click at [1302, 469] on div at bounding box center [754, 358] width 1509 height 716
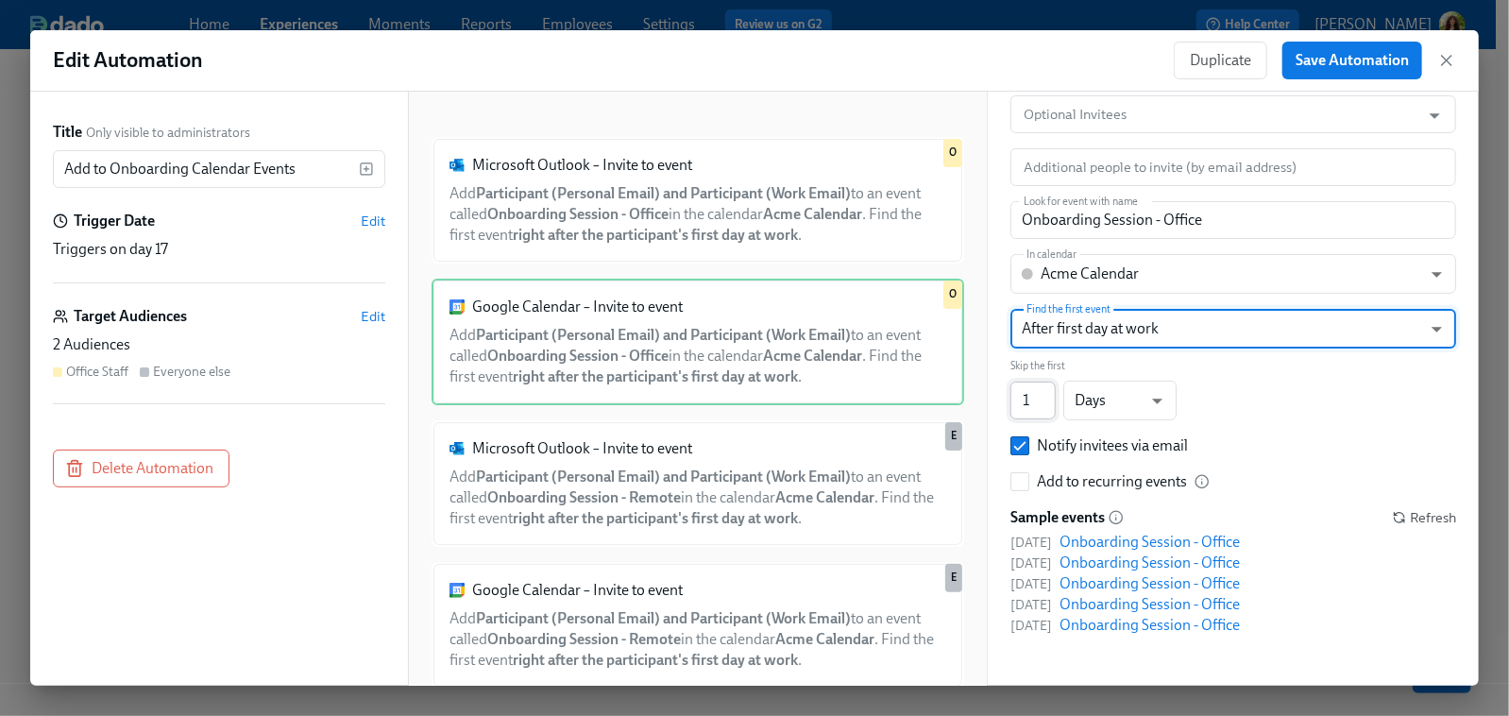
click at [1048, 392] on input "1" at bounding box center [1033, 401] width 45 height 38
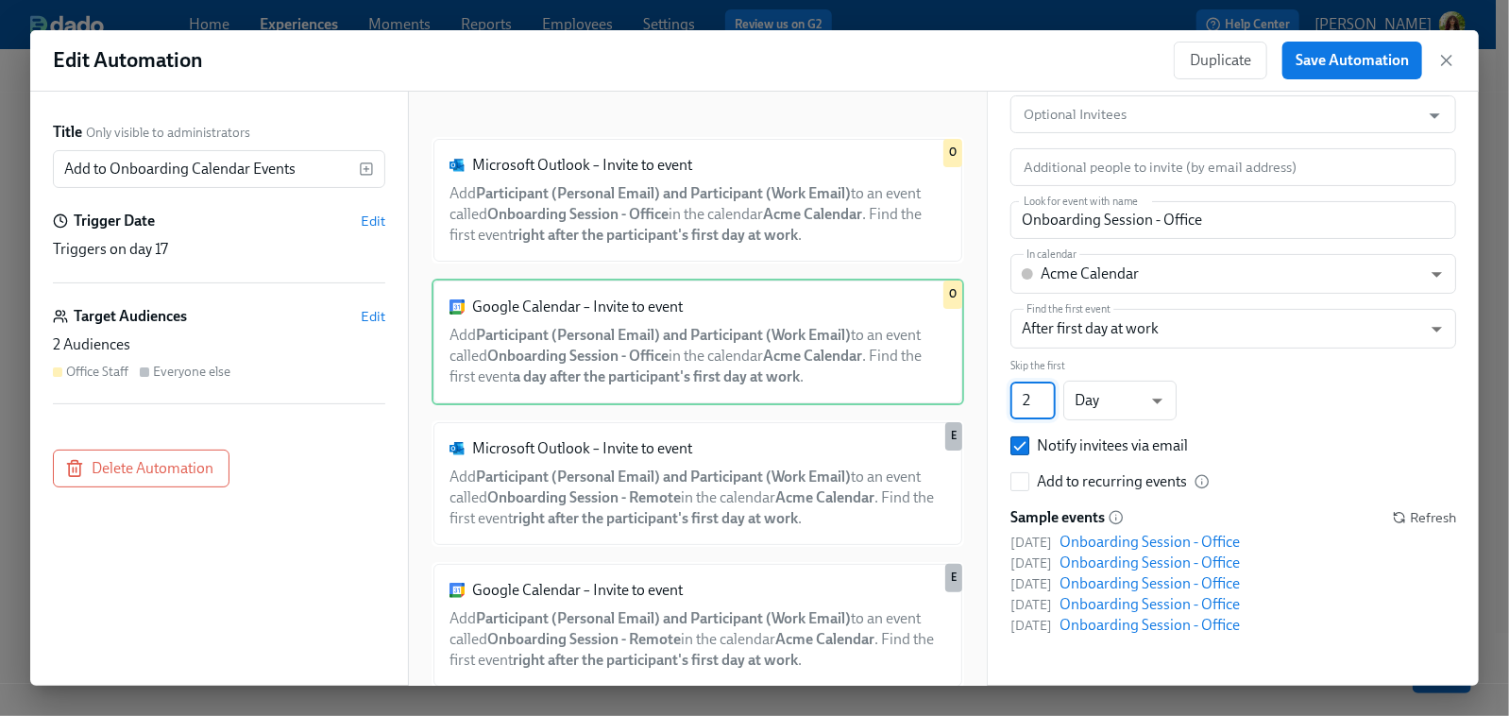
click at [1048, 392] on input "2" at bounding box center [1033, 401] width 45 height 38
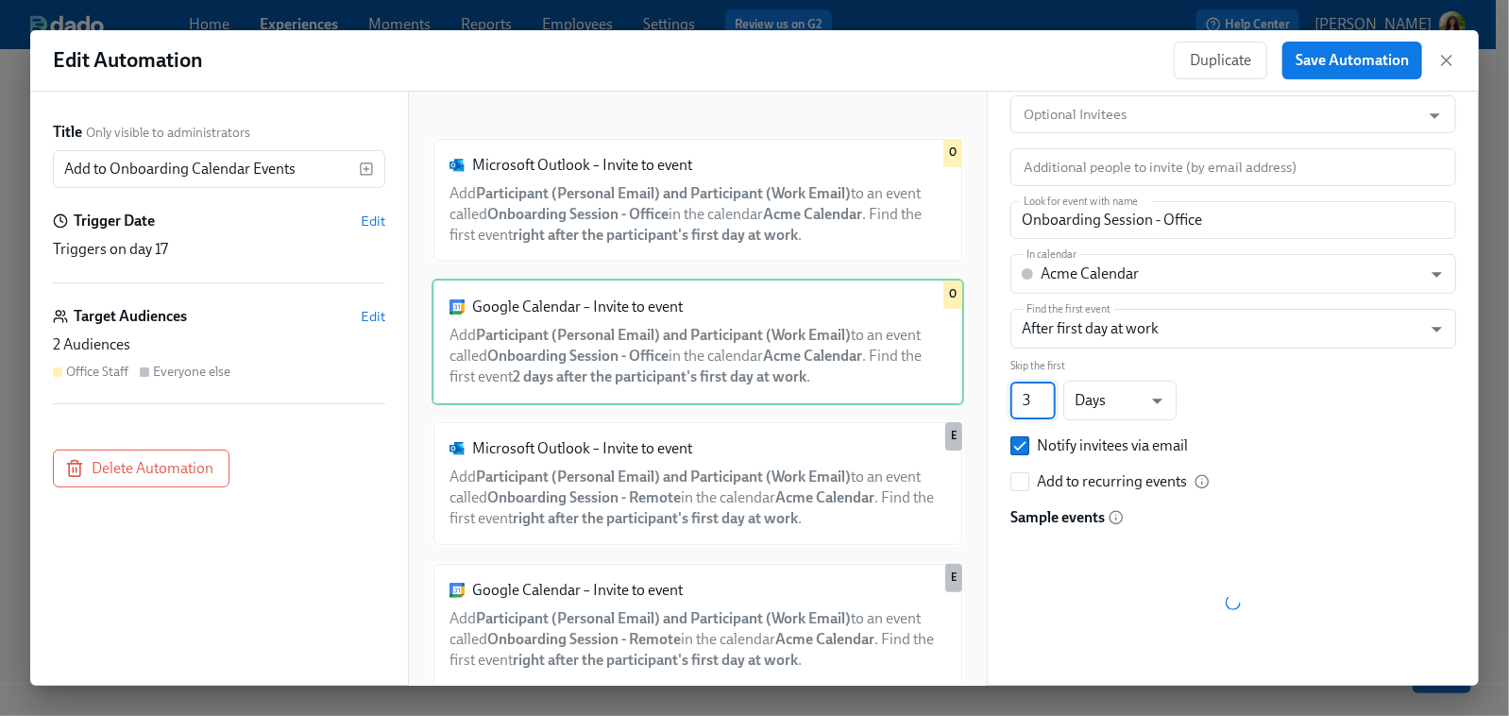
click at [1048, 392] on input "3" at bounding box center [1033, 401] width 45 height 38
type input "4"
click at [1048, 392] on input "4" at bounding box center [1033, 401] width 45 height 38
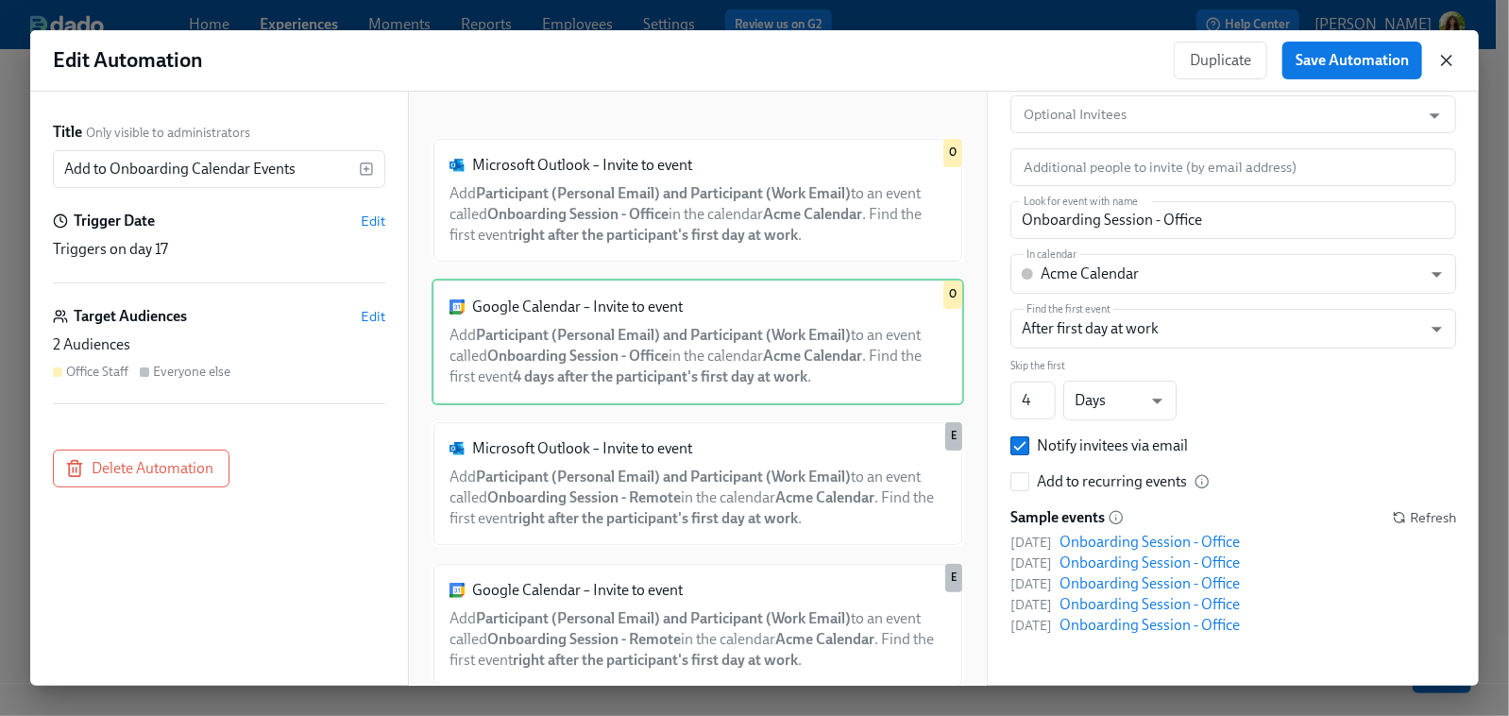
click at [1409, 60] on icon "button" at bounding box center [1447, 60] width 19 height 19
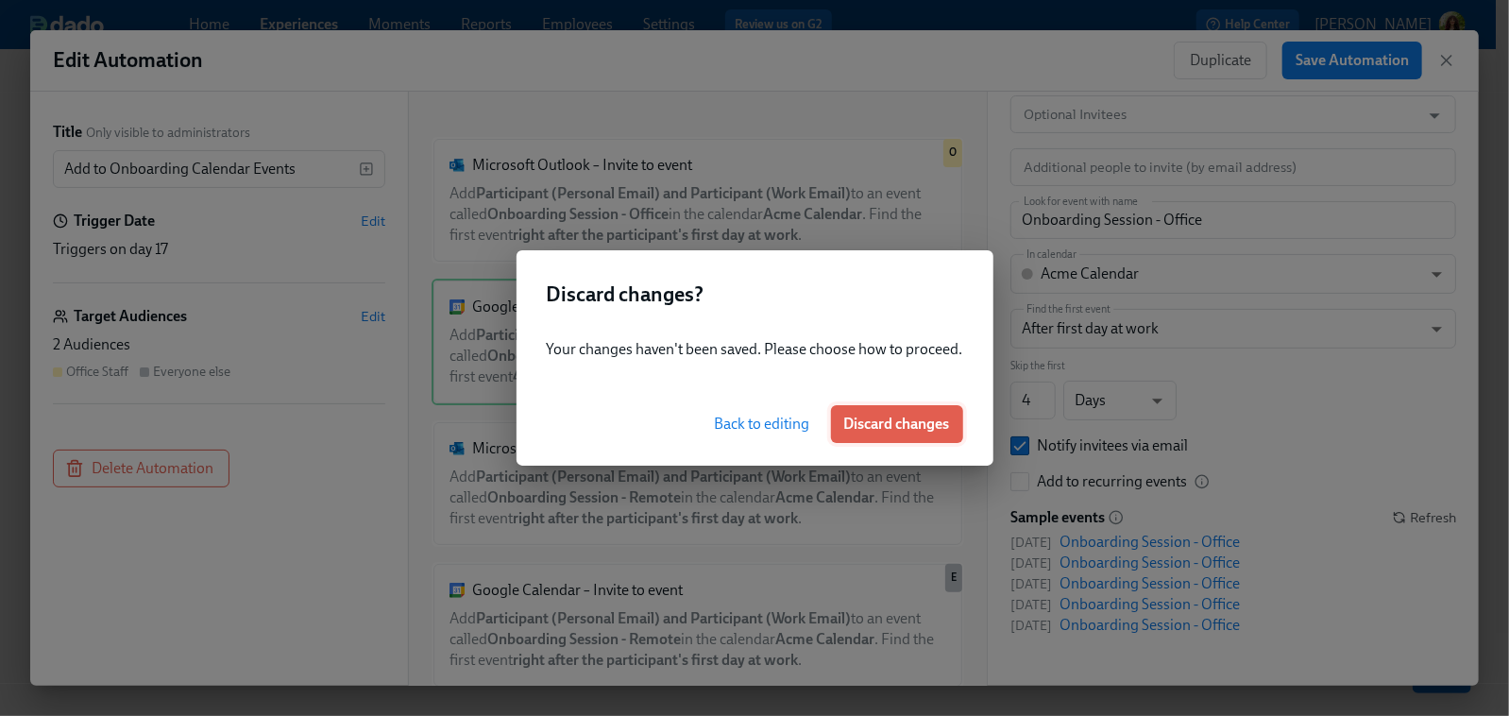
click at [868, 435] on button "Discard changes" at bounding box center [897, 424] width 132 height 38
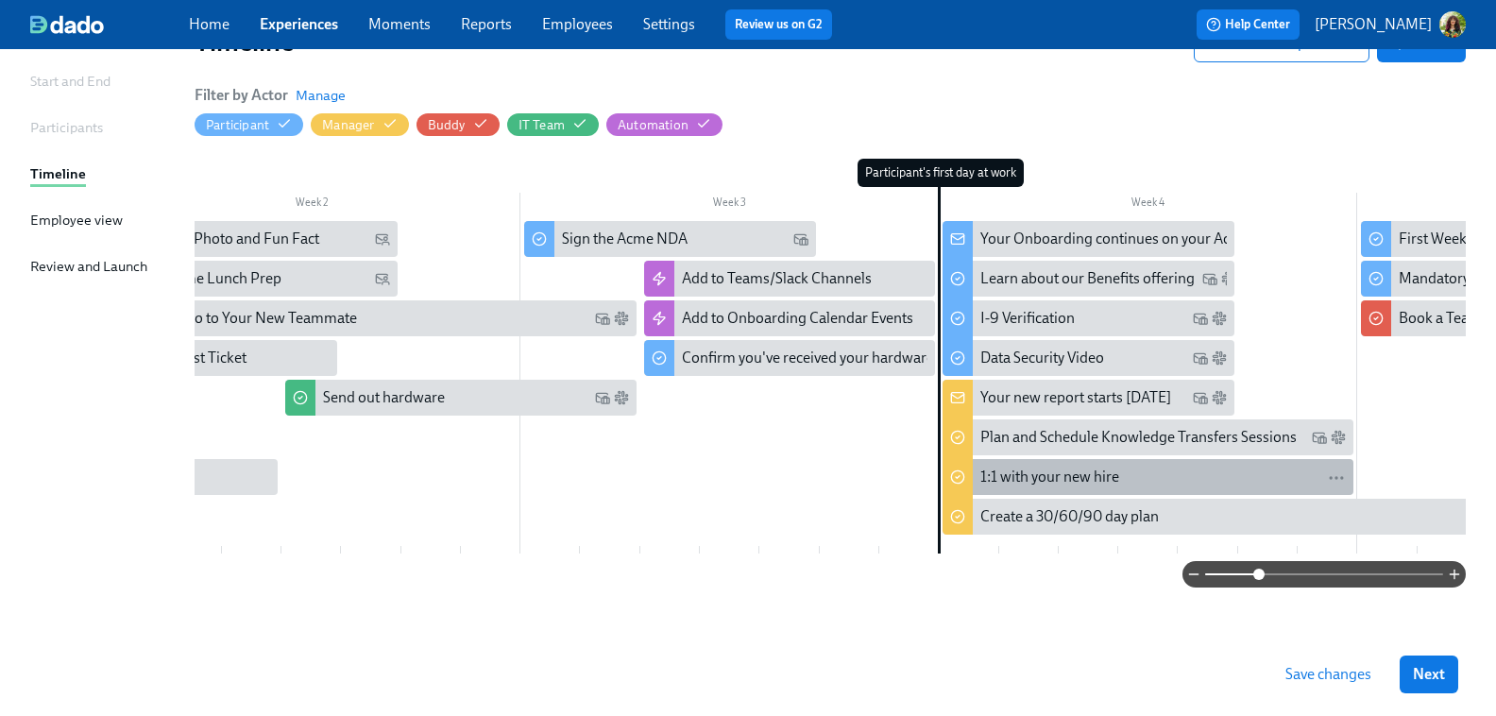
click at [1136, 469] on div "1:1 with your new hire" at bounding box center [1163, 477] width 366 height 21
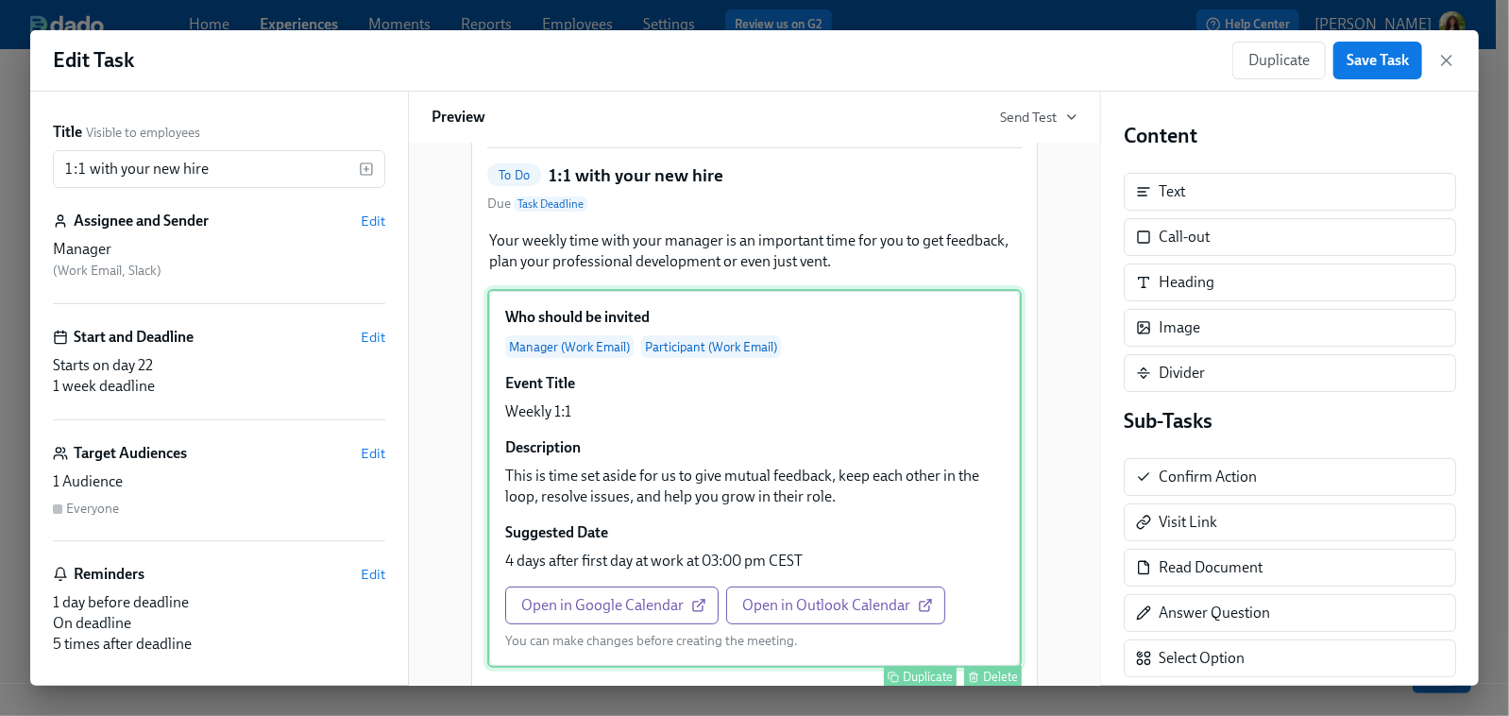
scroll to position [299, 0]
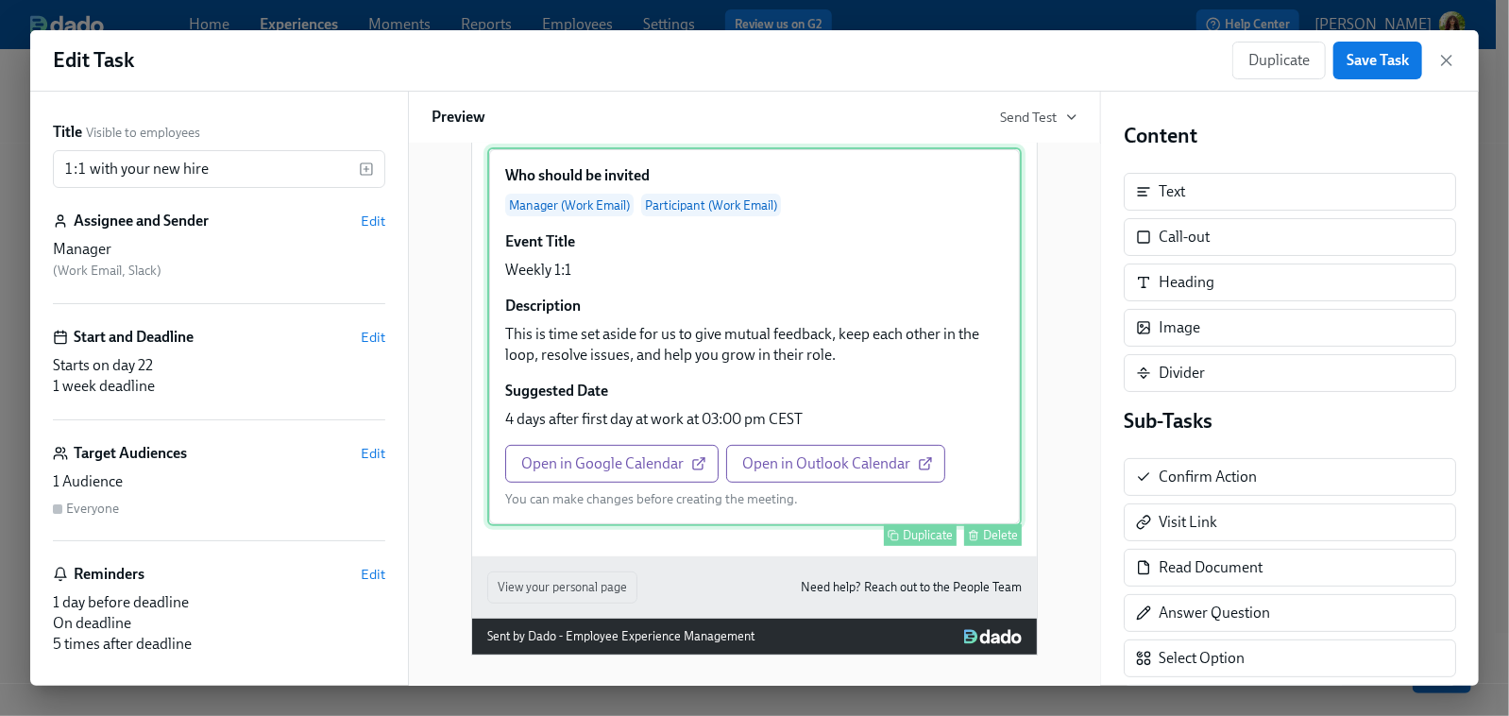
click at [844, 321] on div "Who should be invited Manager (Work Email) Participant (Work Email) Event Title…" at bounding box center [754, 336] width 535 height 379
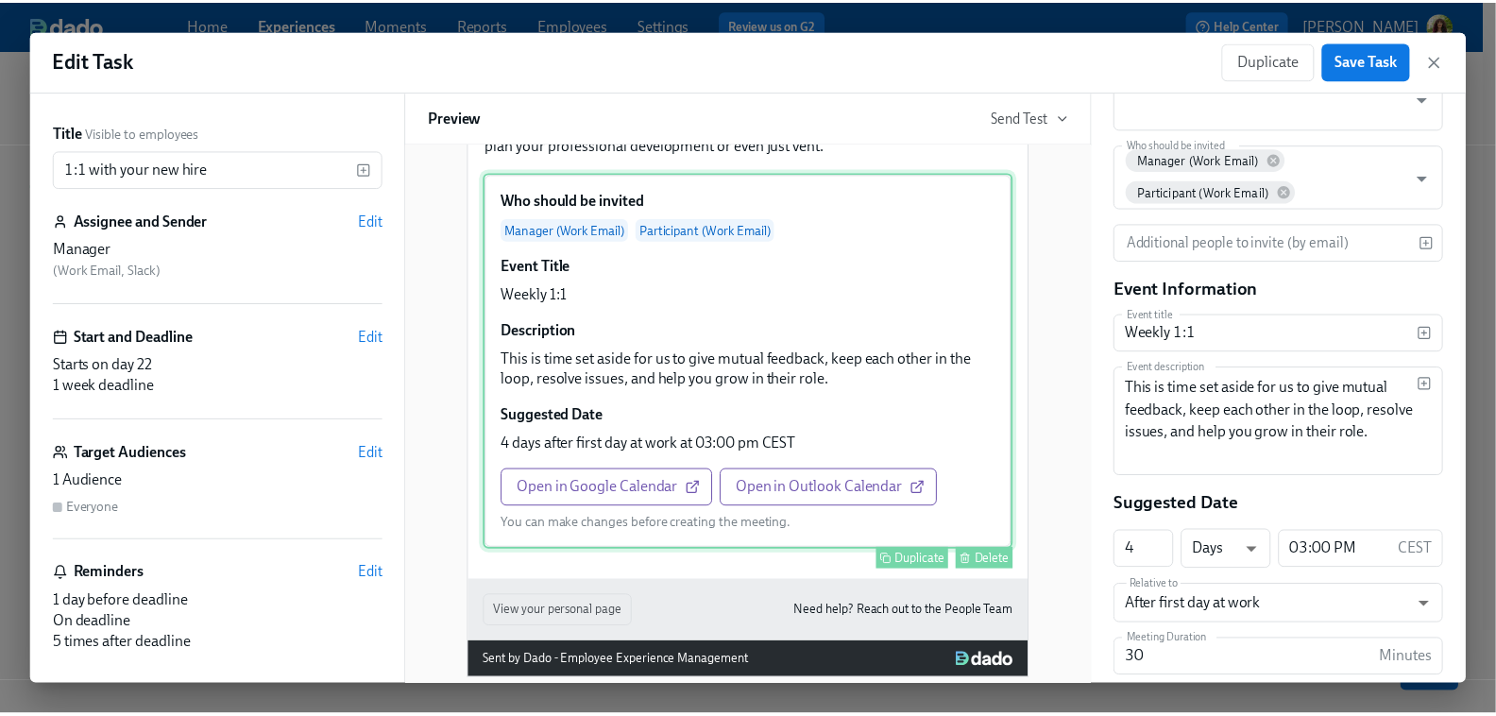
scroll to position [264, 0]
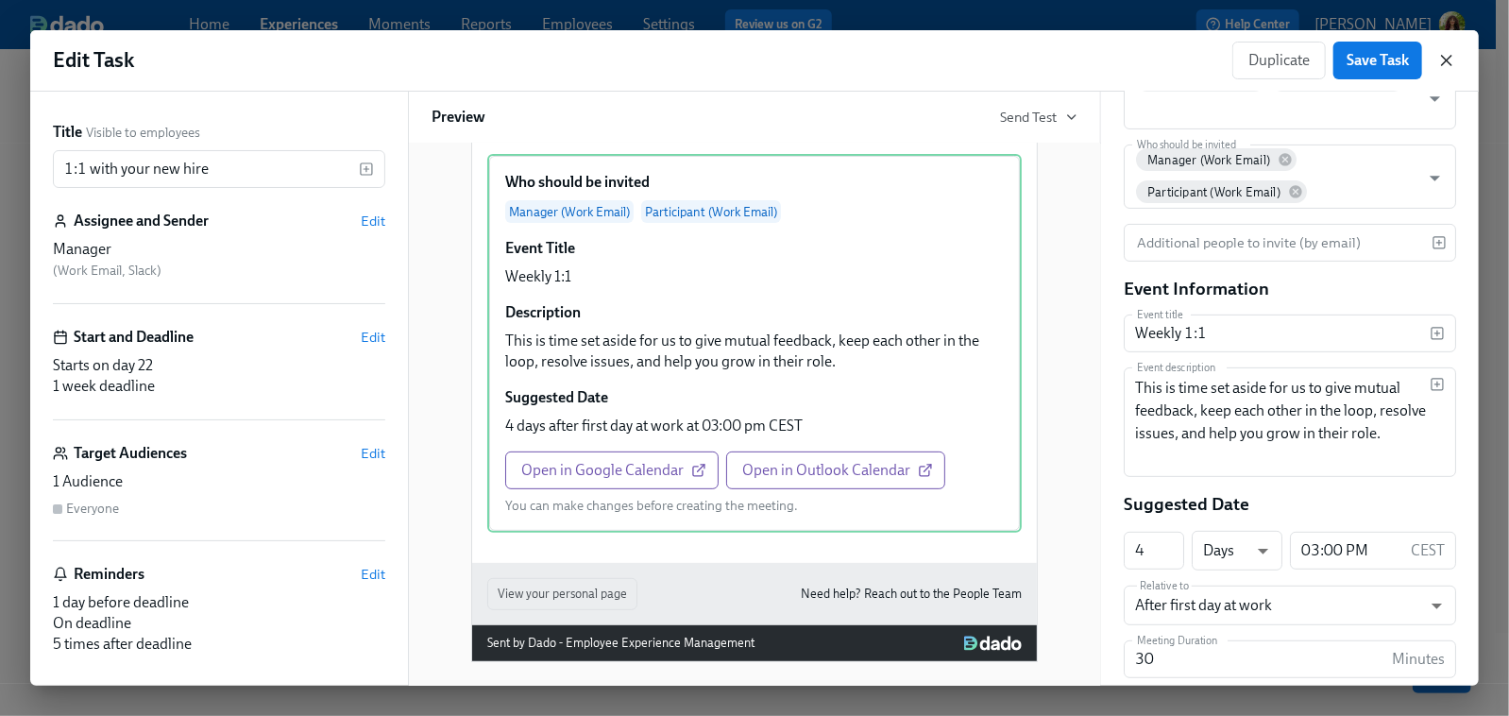
click at [1409, 60] on icon "button" at bounding box center [1446, 60] width 9 height 9
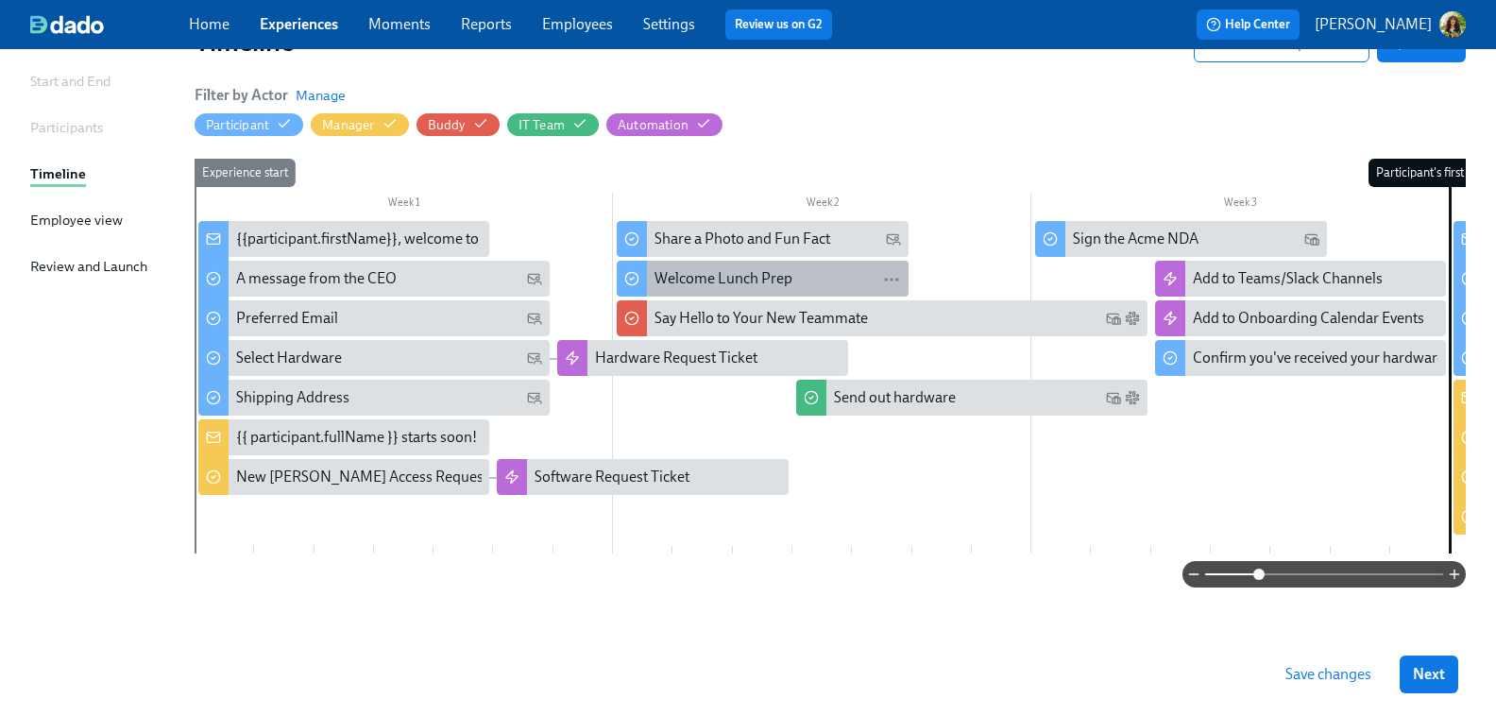
click at [737, 276] on div "Welcome Lunch Prep" at bounding box center [724, 278] width 138 height 21
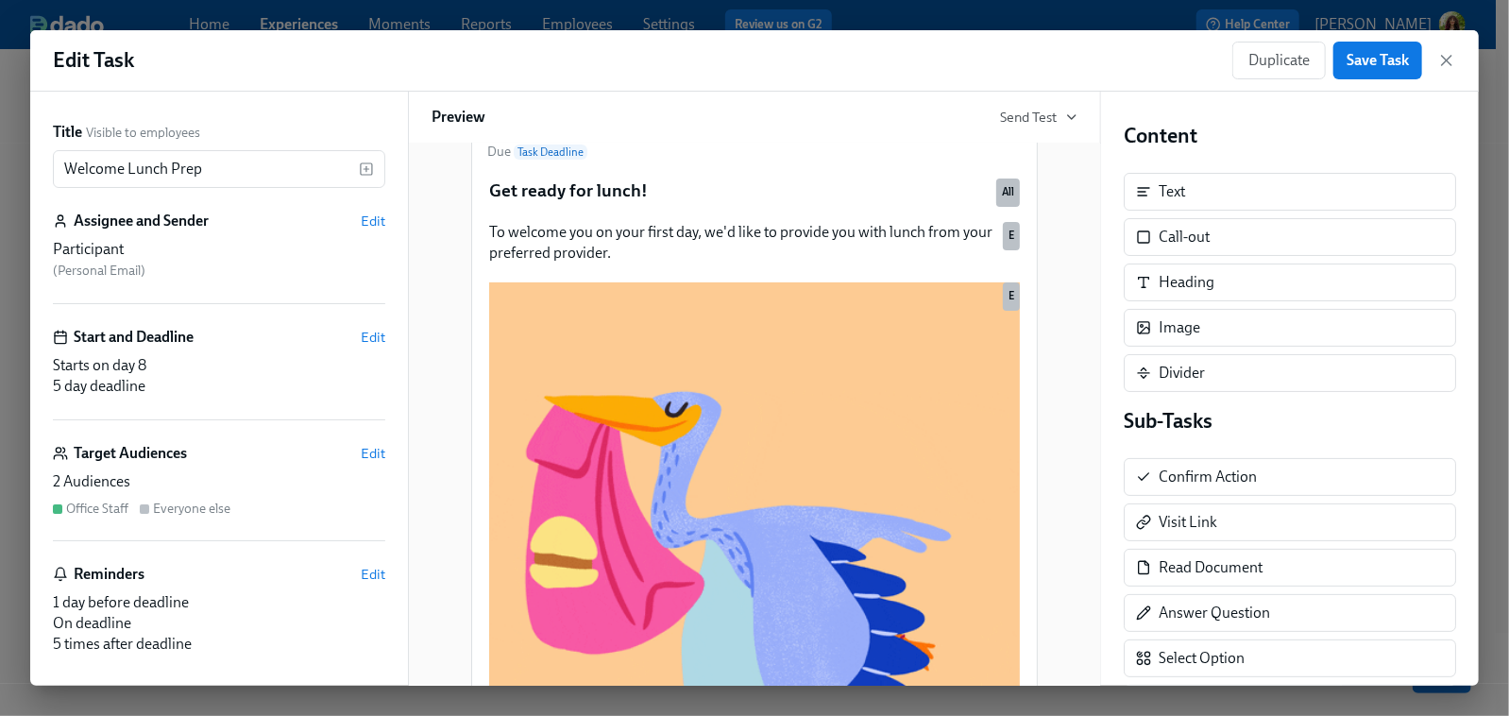
scroll to position [212, 0]
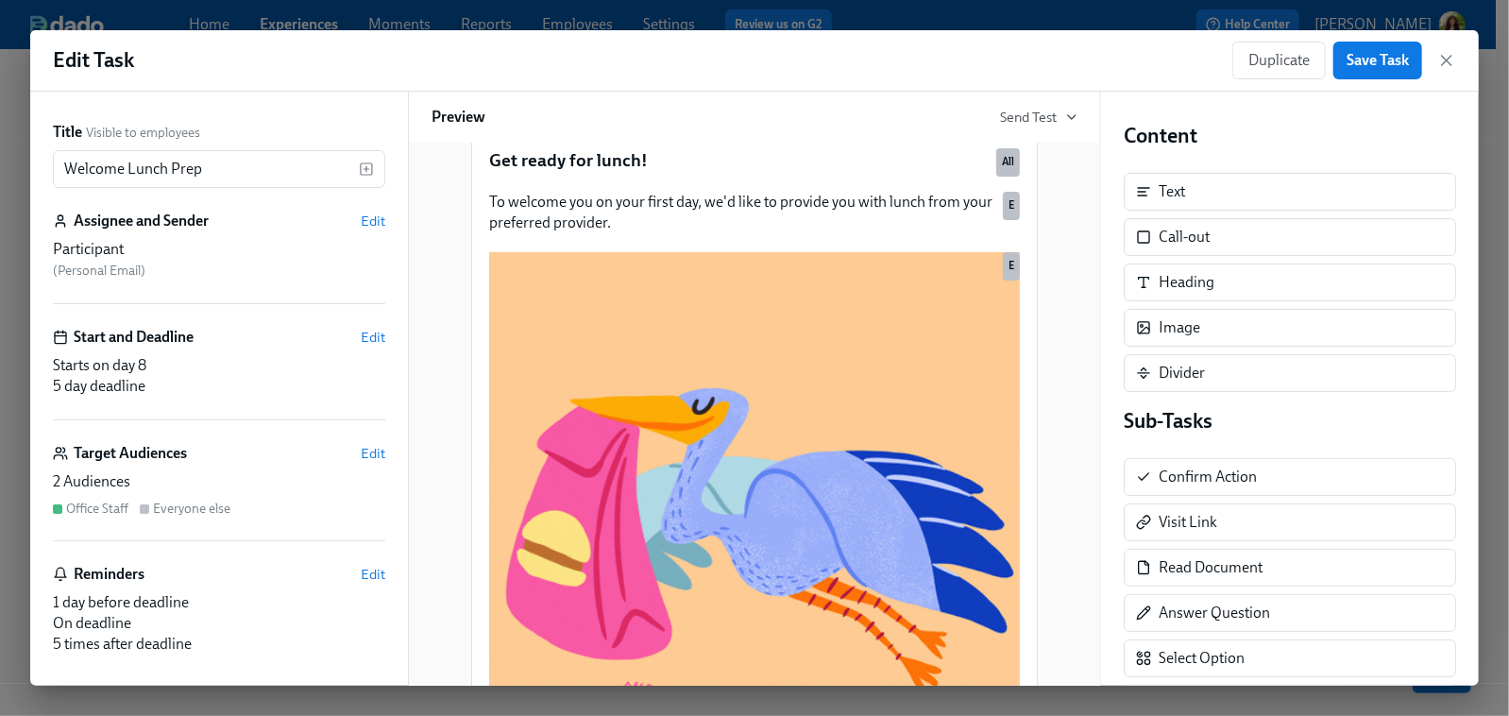
click at [204, 453] on div "Target Audiences Edit" at bounding box center [219, 453] width 332 height 21
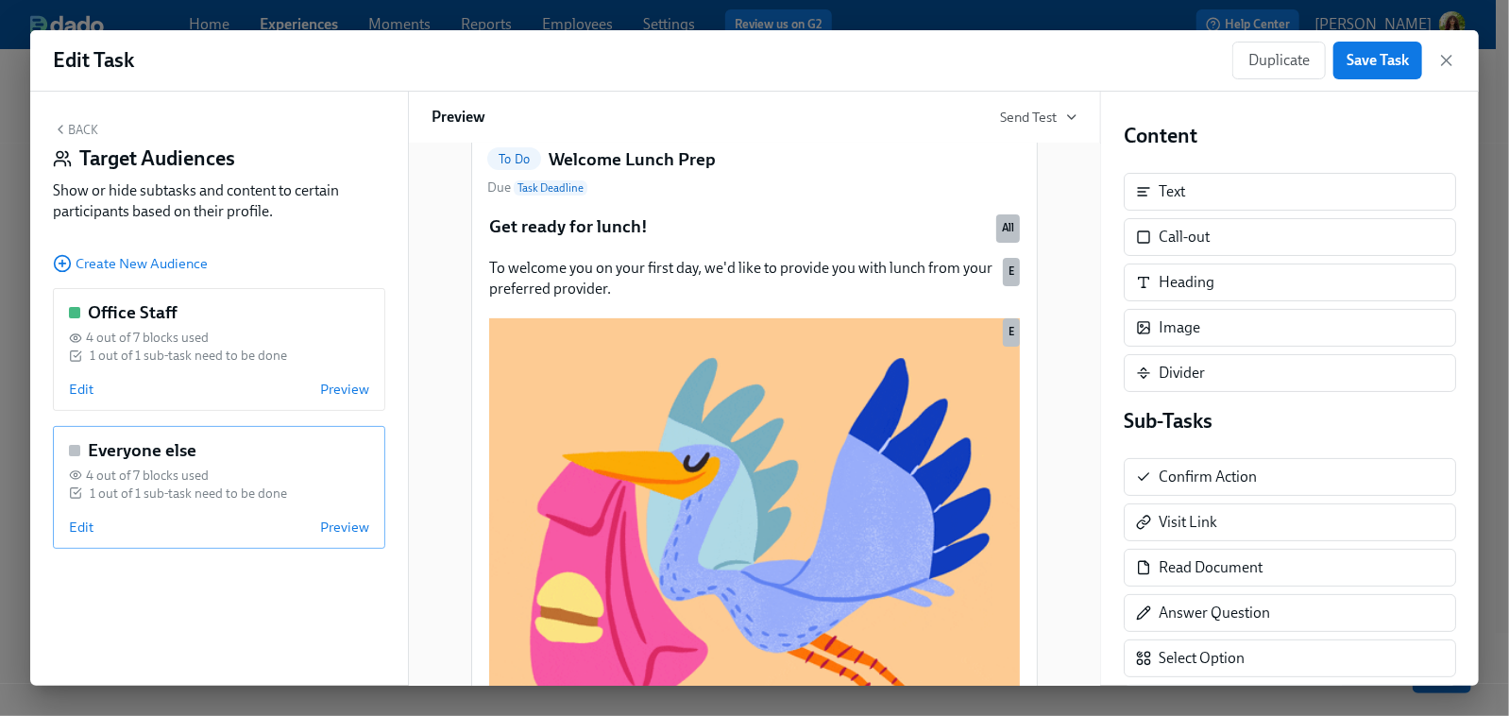
scroll to position [279, 0]
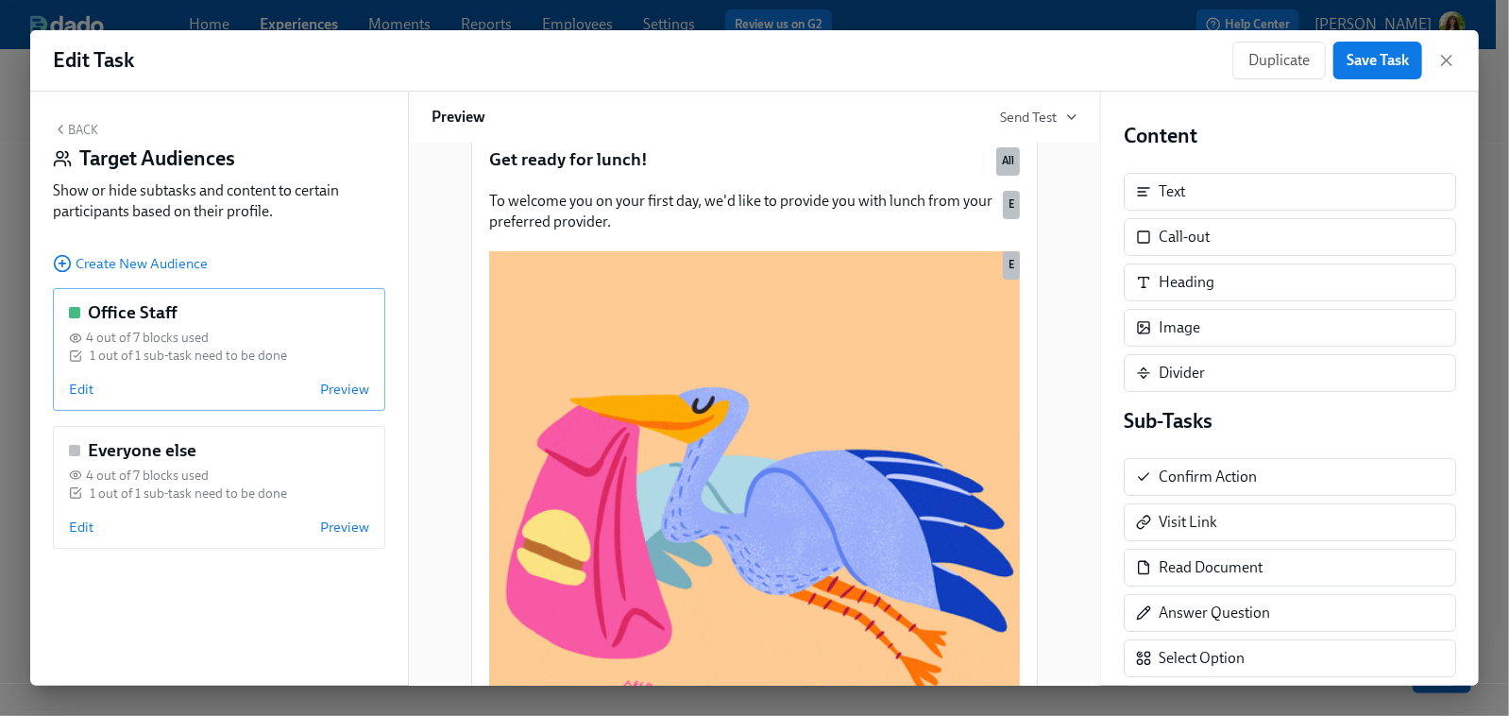
click at [212, 331] on div "4 out of 7 blocks used" at bounding box center [219, 338] width 300 height 18
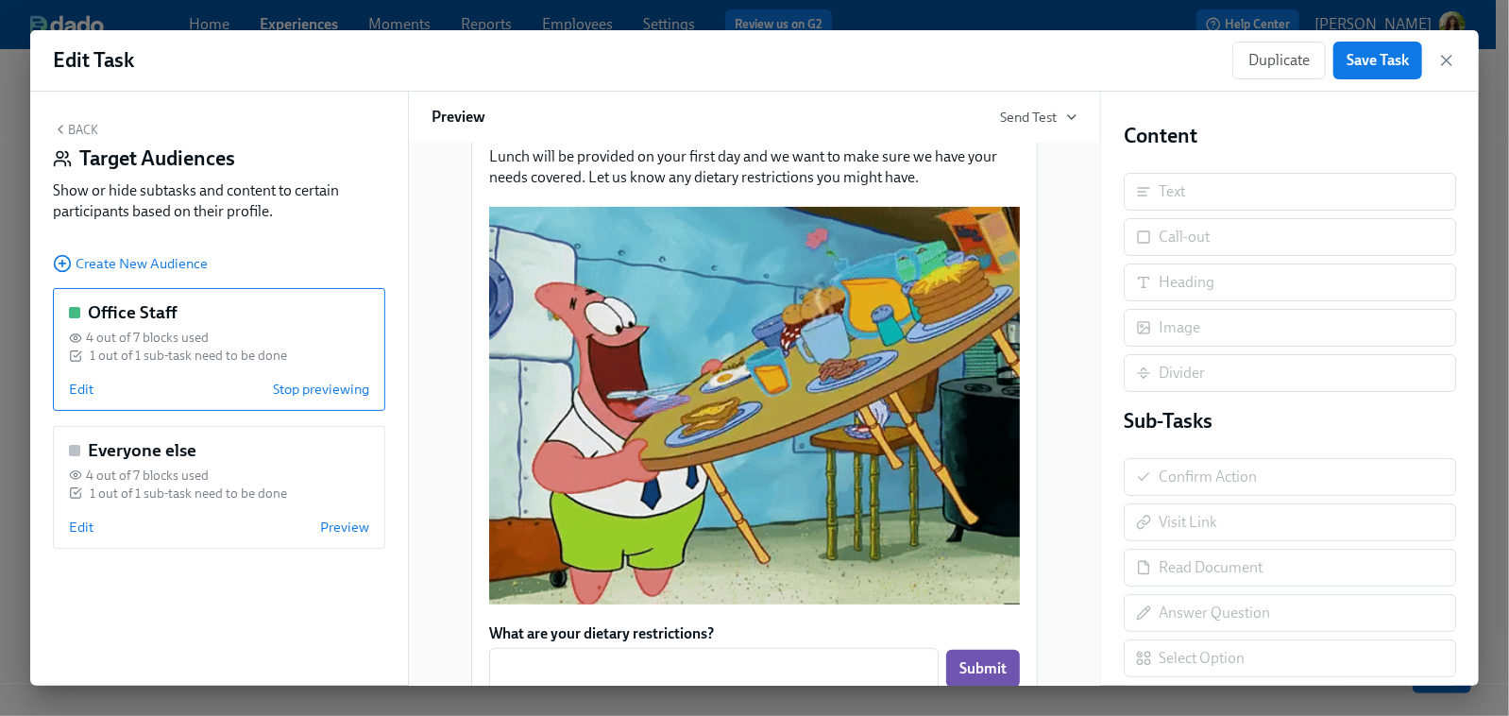
scroll to position [517, 0]
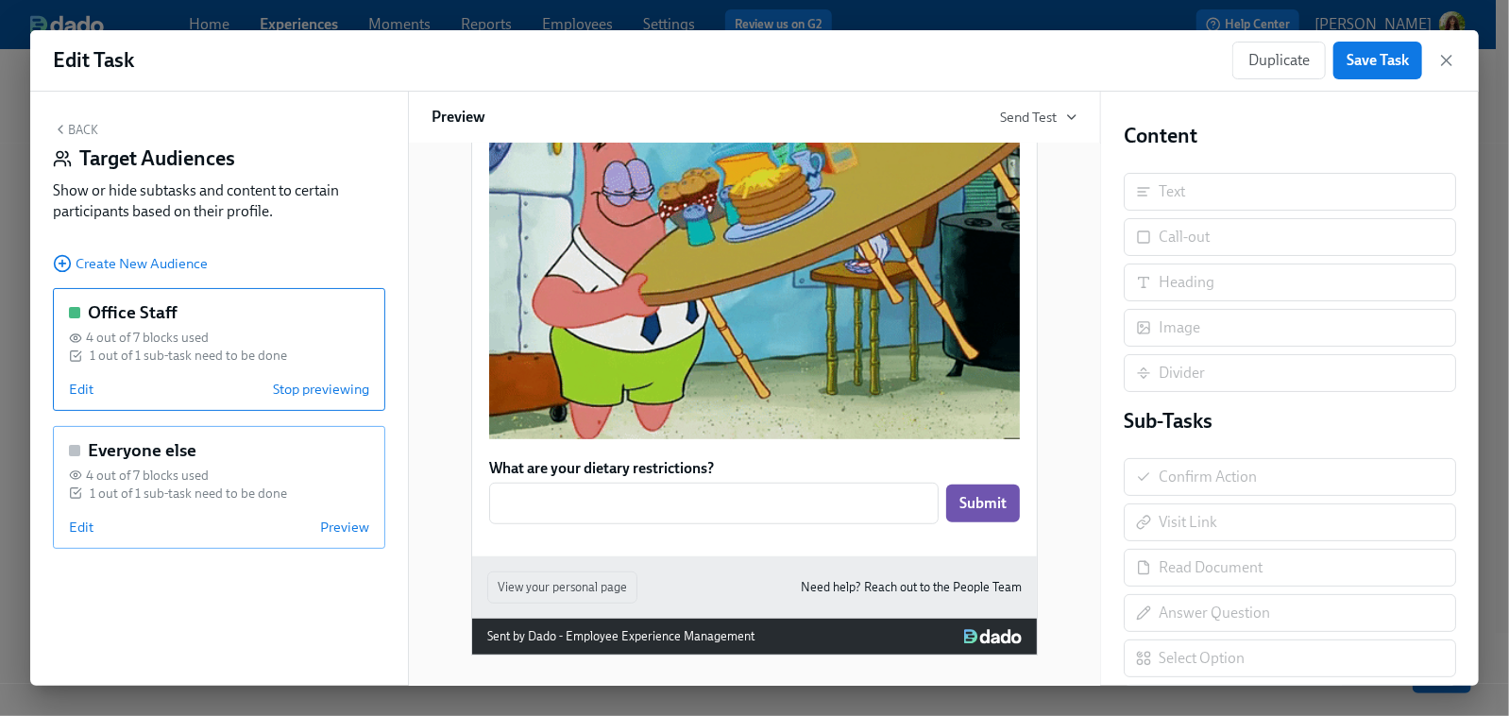
click at [270, 460] on div "Everyone else" at bounding box center [219, 450] width 300 height 25
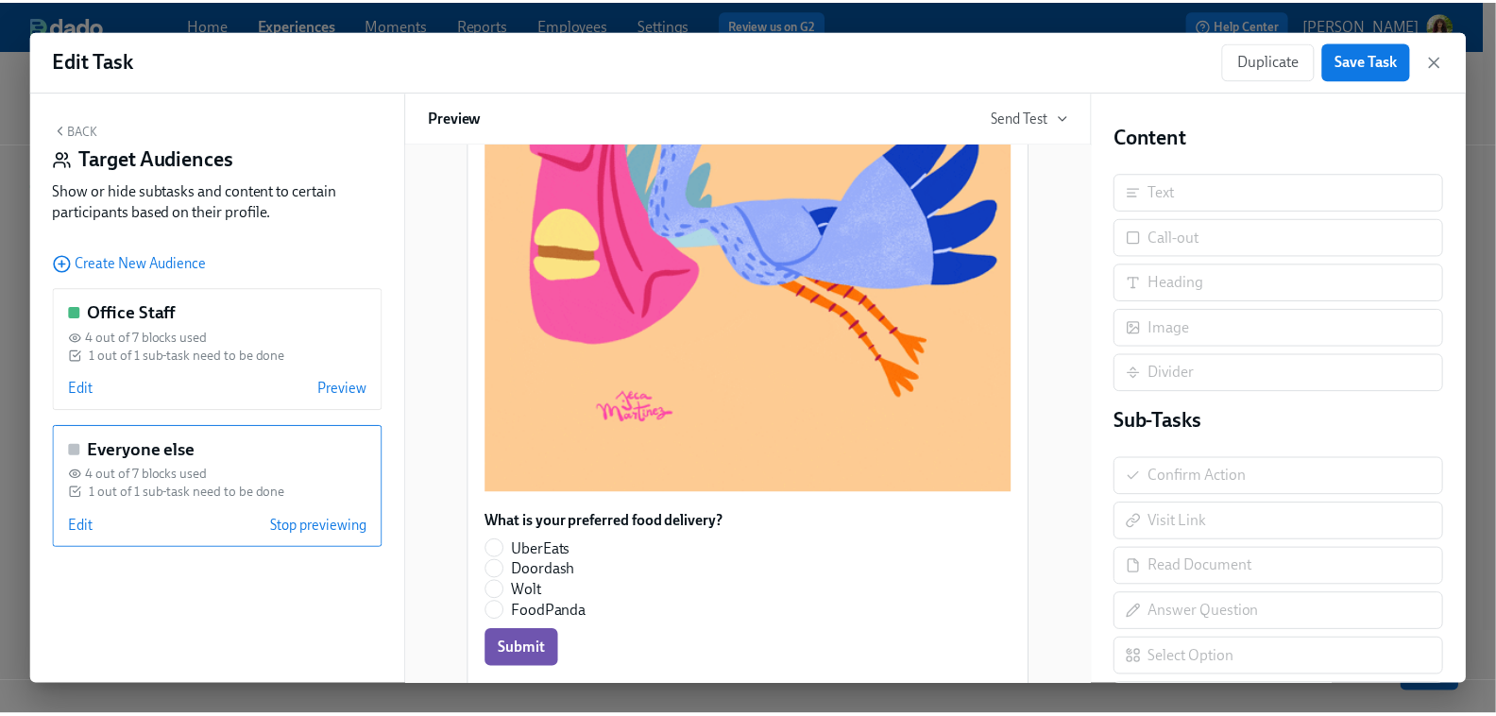
scroll to position [560, 0]
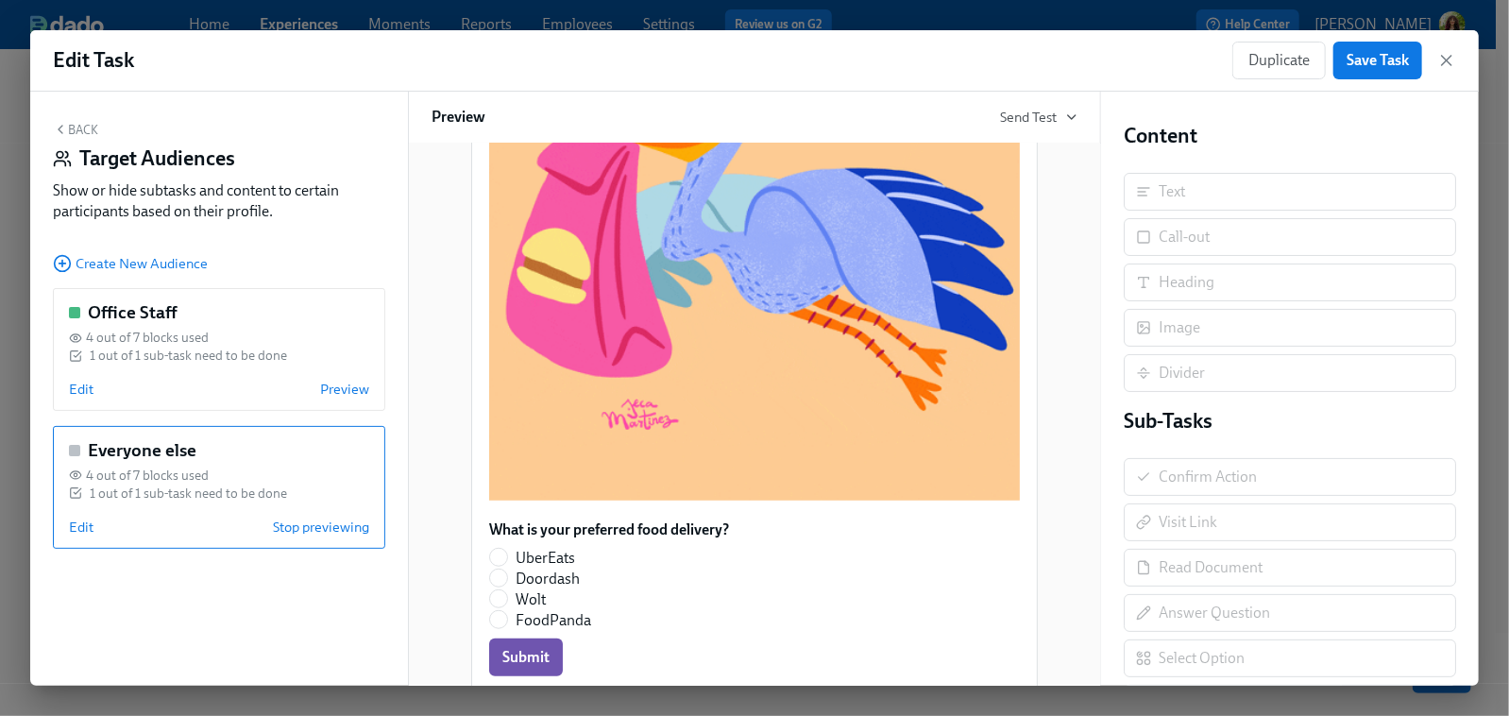
drag, startPoint x: 1447, startPoint y: 60, endPoint x: 1464, endPoint y: 128, distance: 69.2
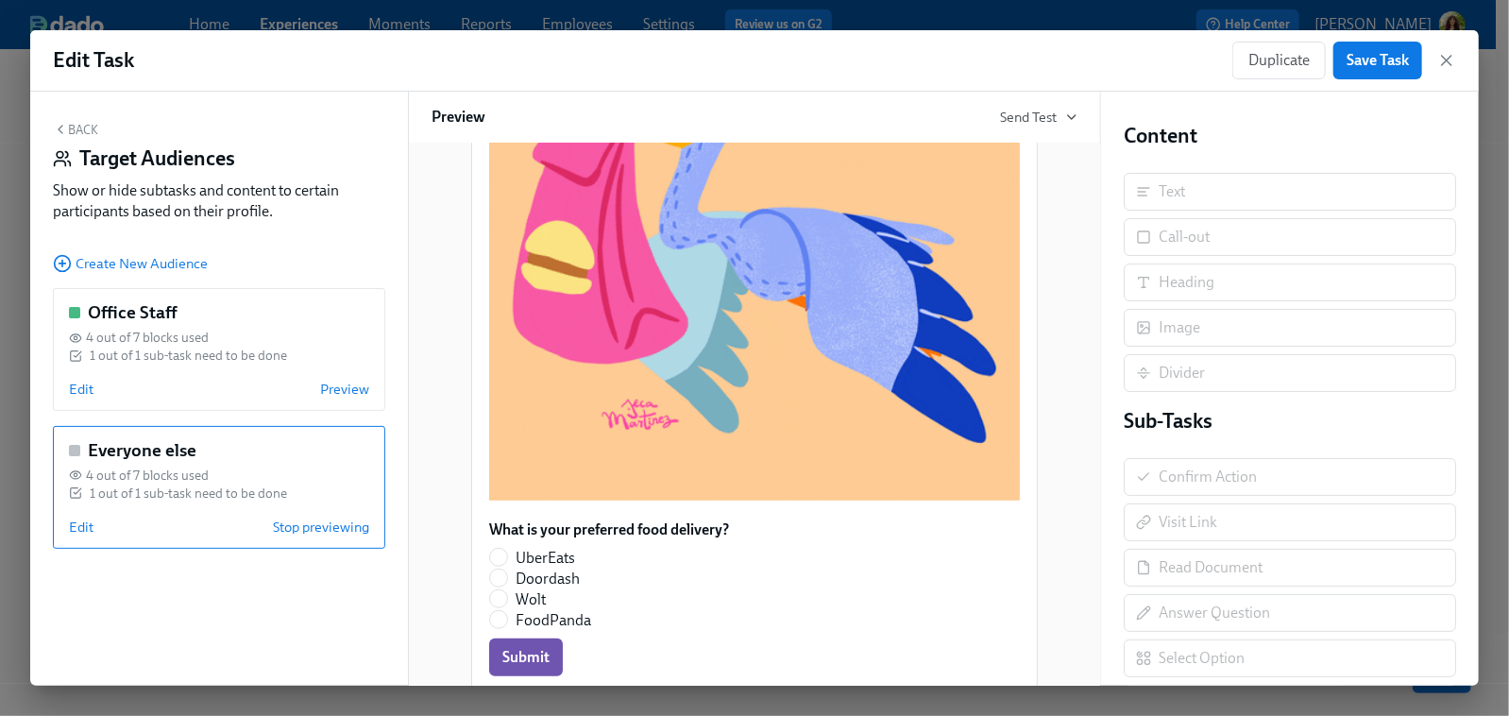
click at [1409, 62] on icon "button" at bounding box center [1447, 60] width 19 height 19
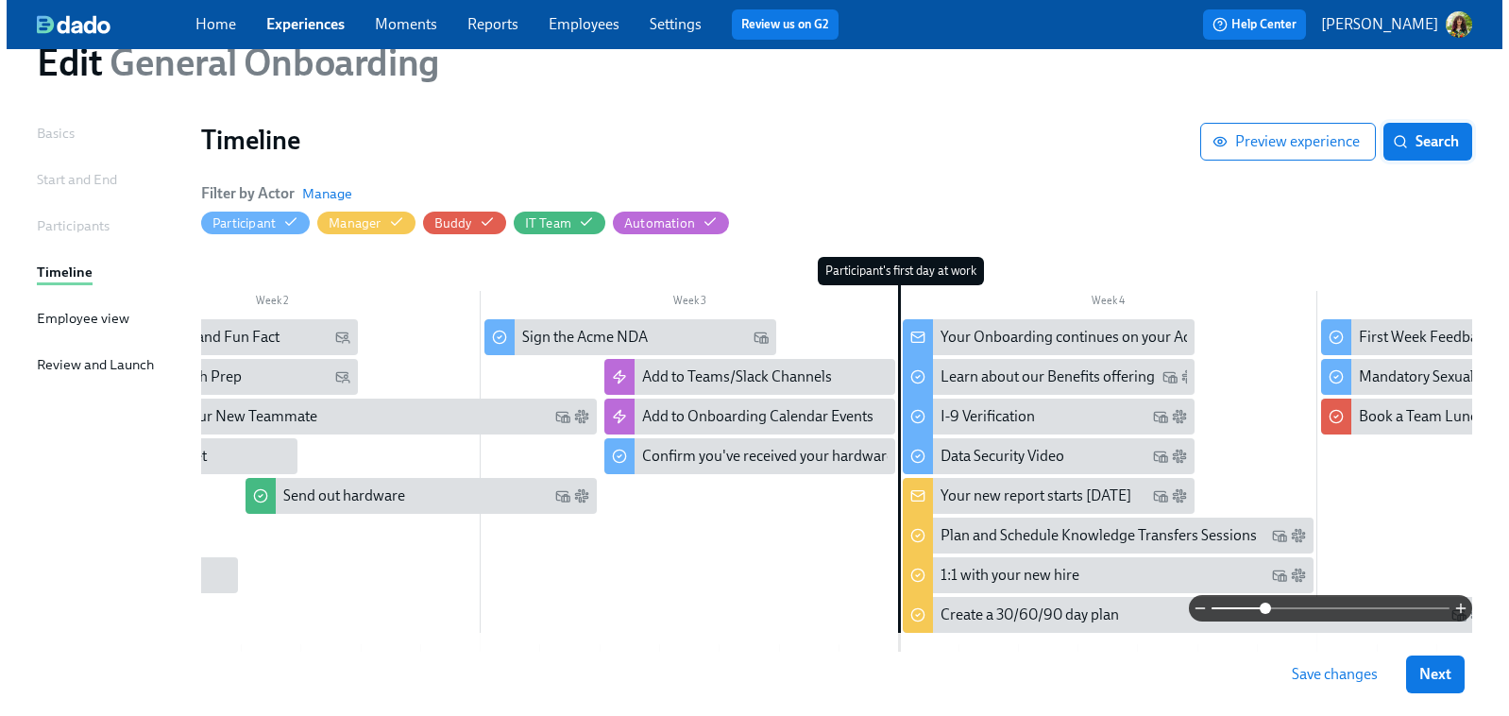
scroll to position [66, 0]
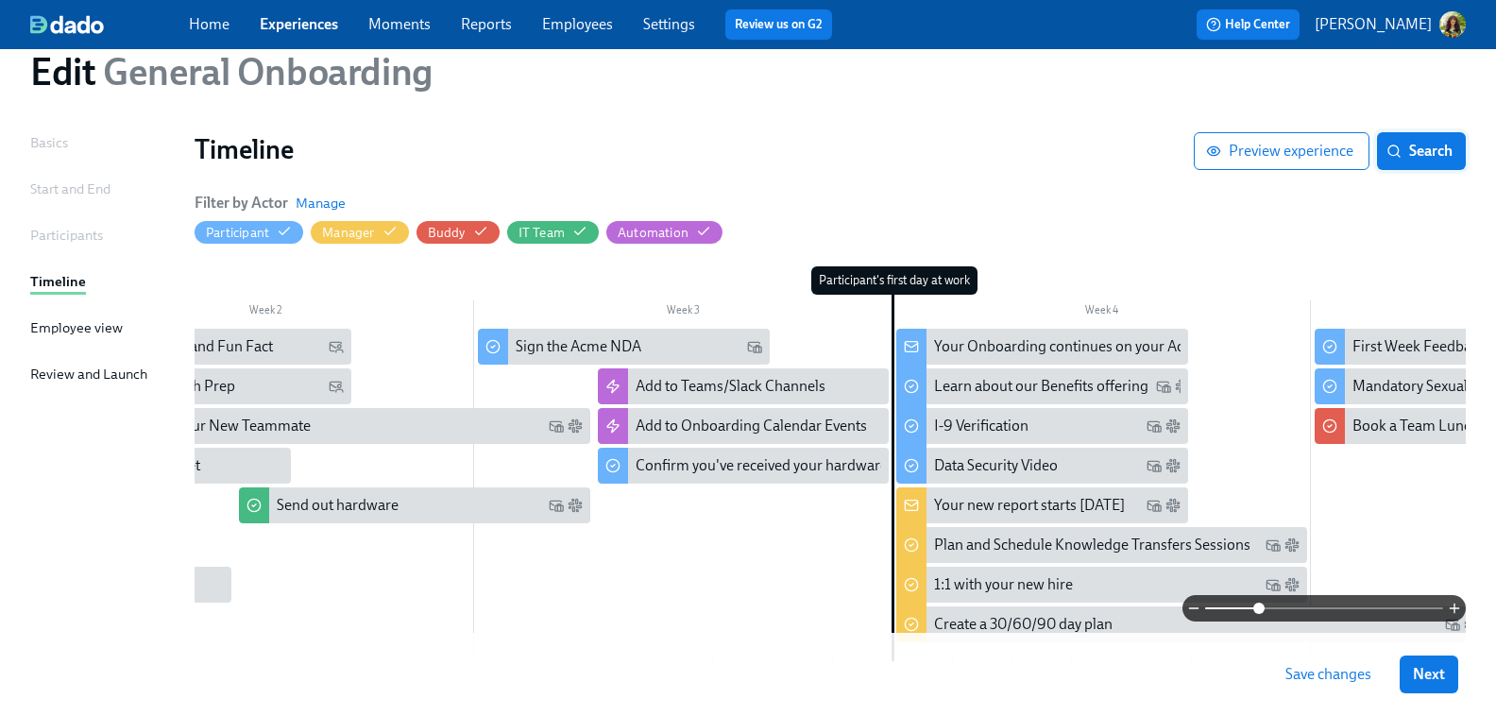
click at [1409, 150] on span "Search" at bounding box center [1421, 151] width 62 height 19
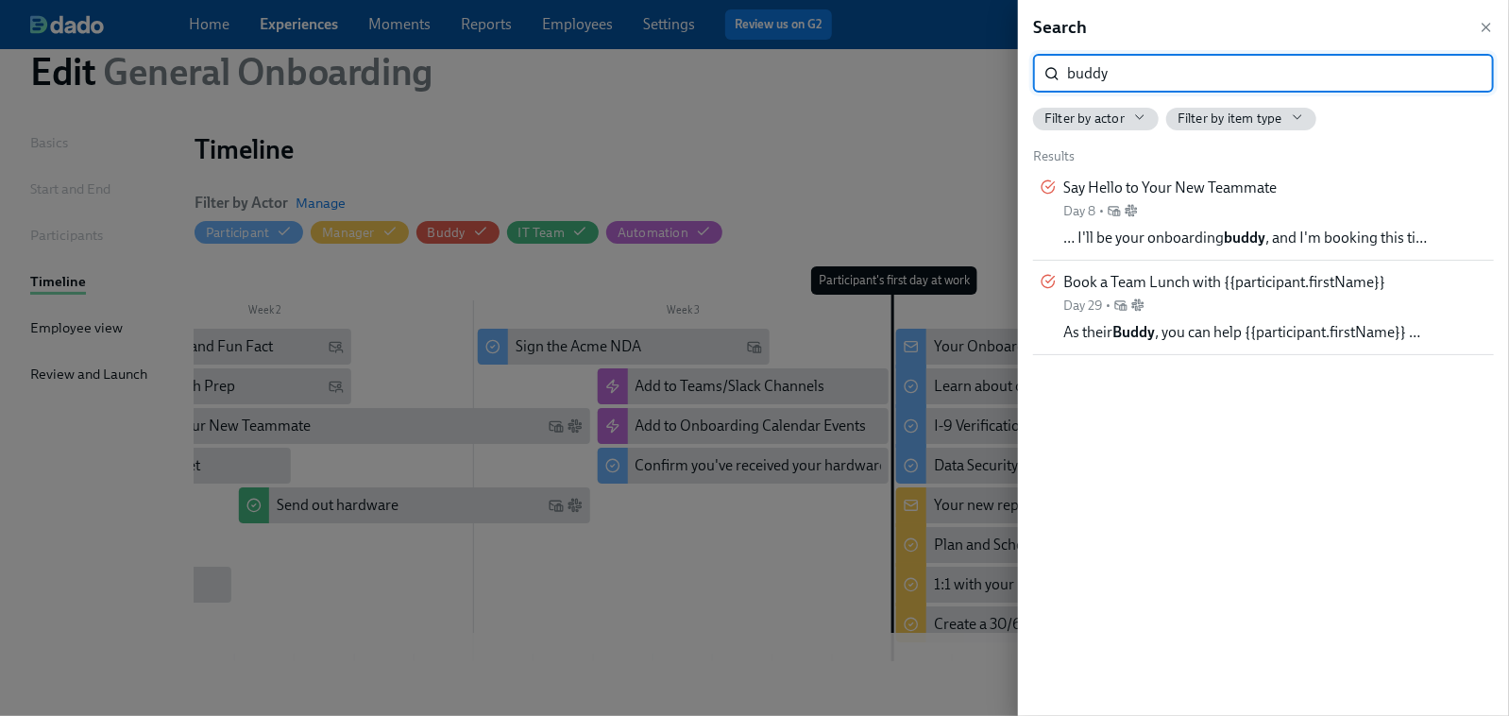
click at [1409, 77] on input "buddy" at bounding box center [1280, 74] width 427 height 38
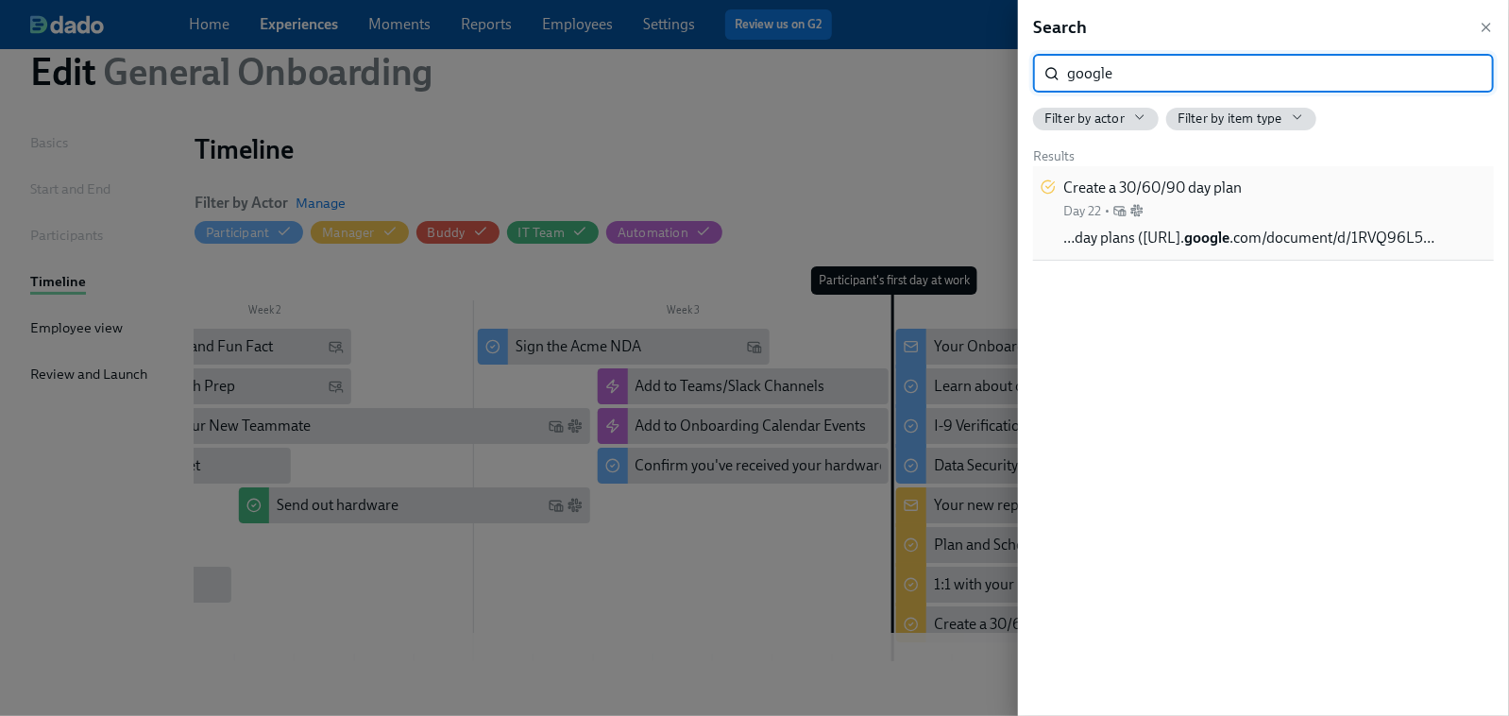
type input "google"
click at [1235, 214] on div "Create a 30/60/90 day plan Day 22 •" at bounding box center [1153, 199] width 179 height 43
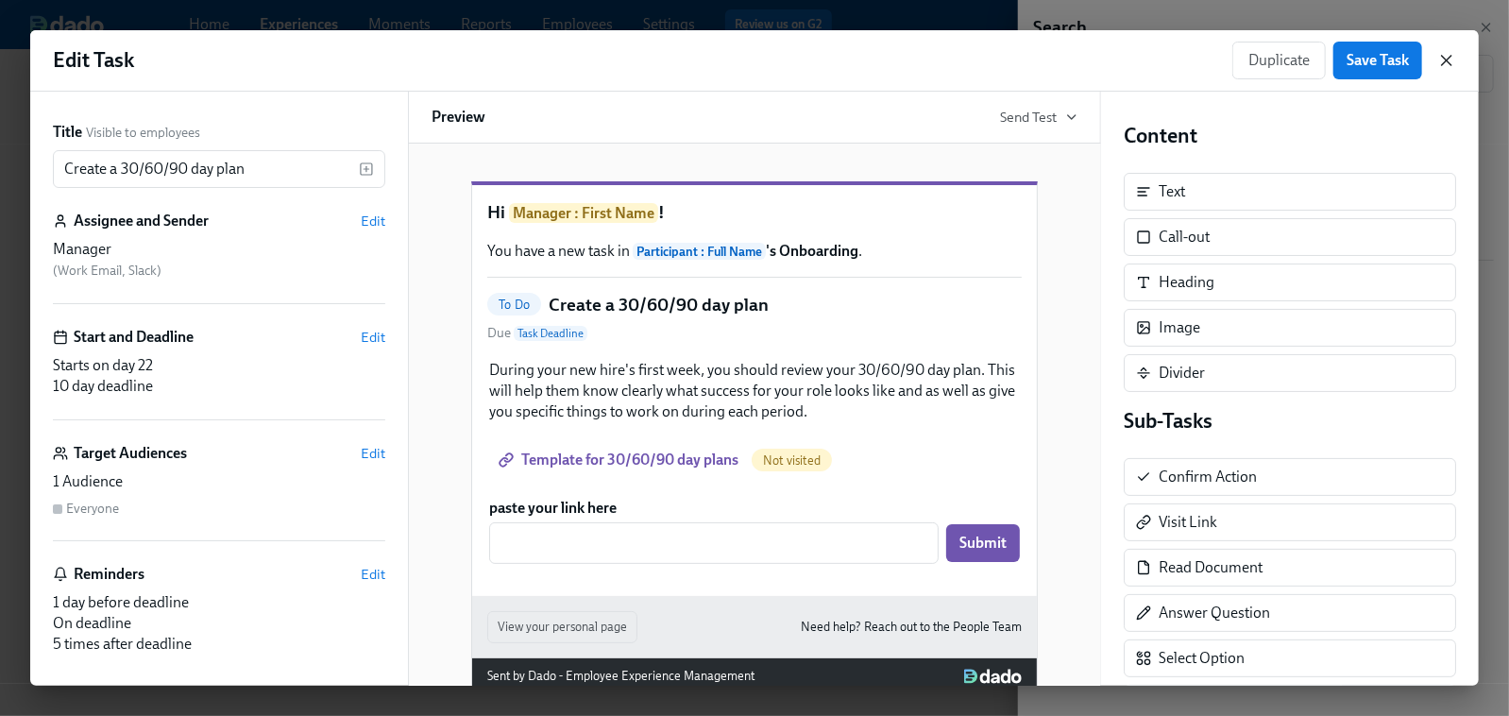
click at [1409, 64] on icon "button" at bounding box center [1447, 60] width 19 height 19
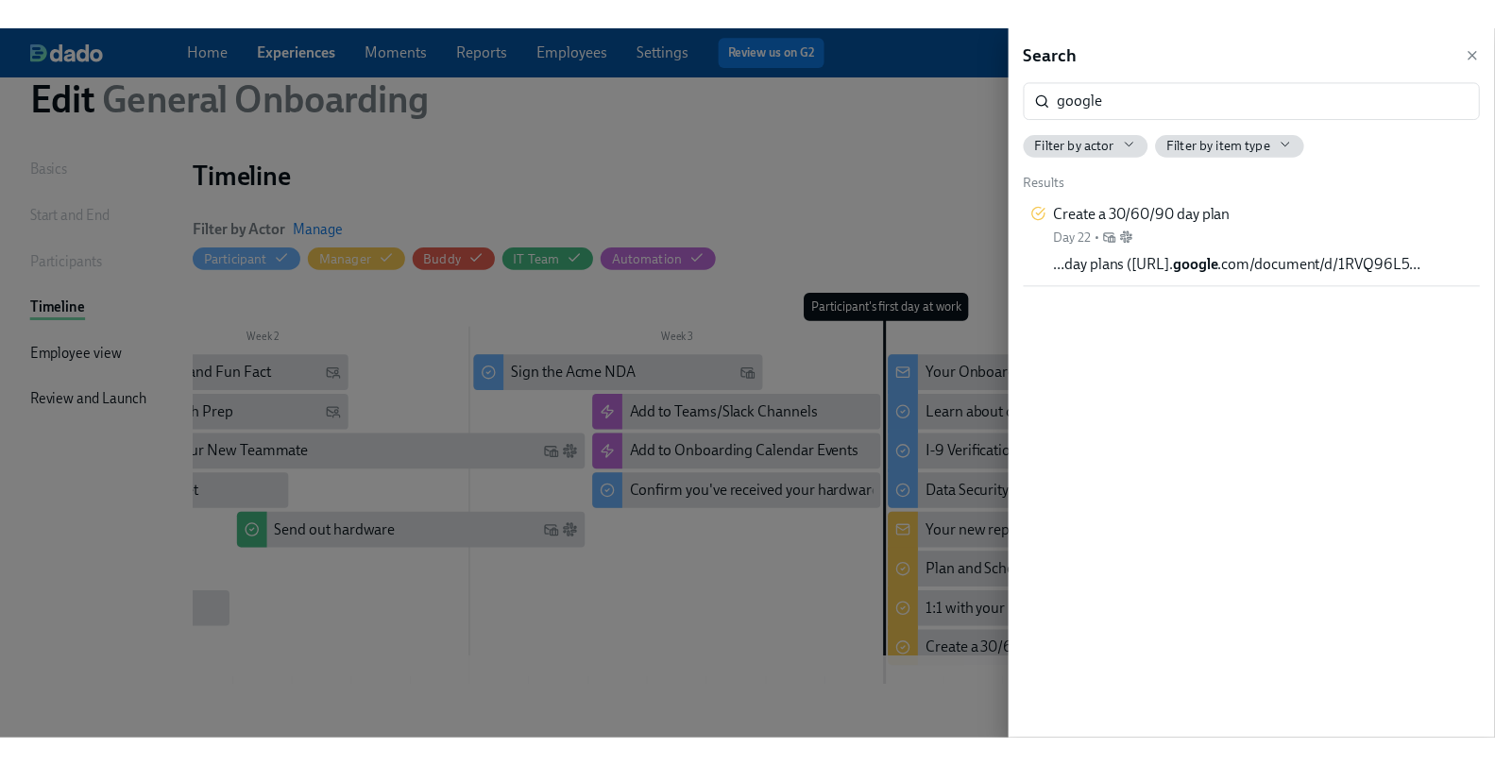
scroll to position [0, 557]
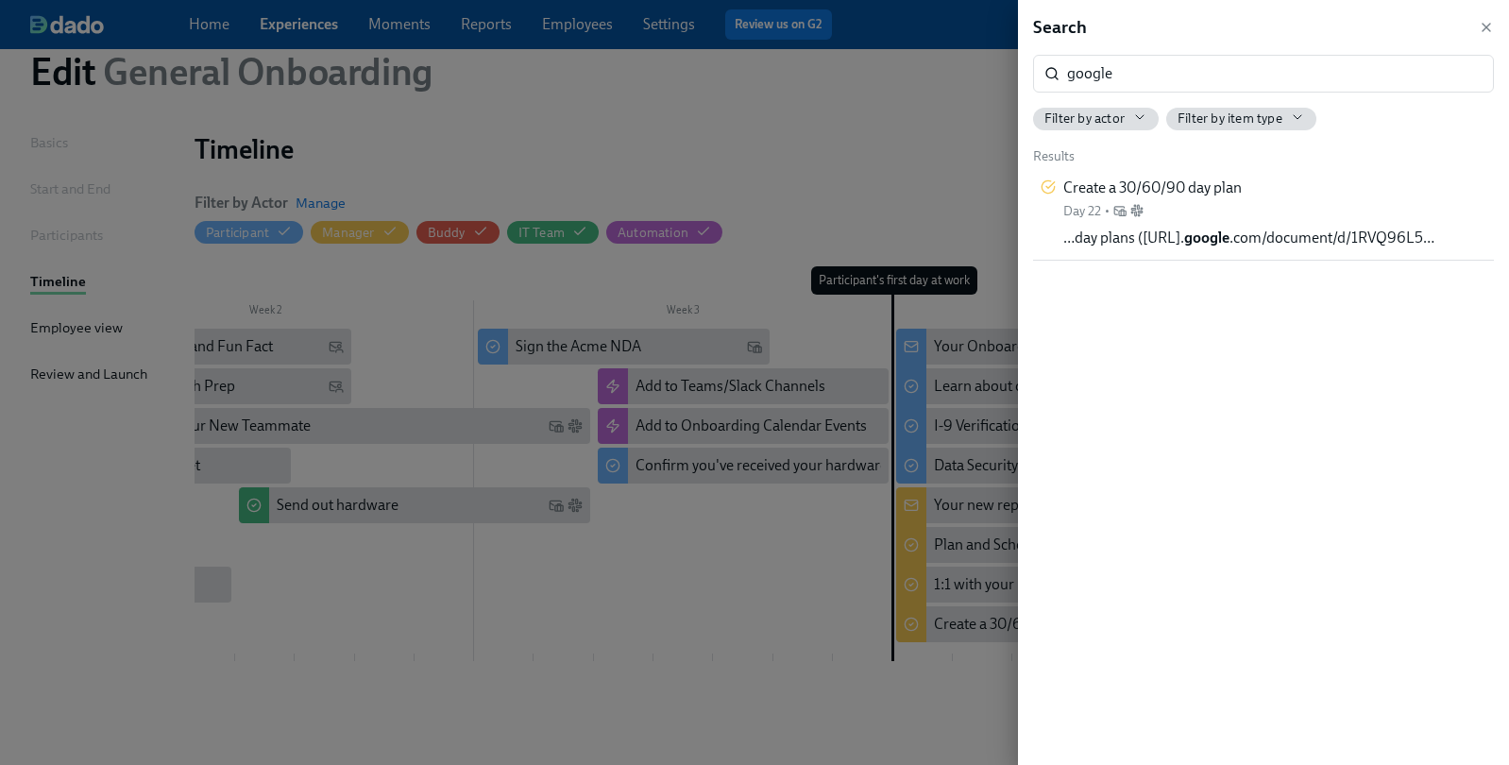
drag, startPoint x: 1489, startPoint y: 26, endPoint x: 1349, endPoint y: 20, distance: 139.9
click at [1409, 26] on icon "button" at bounding box center [1486, 27] width 15 height 15
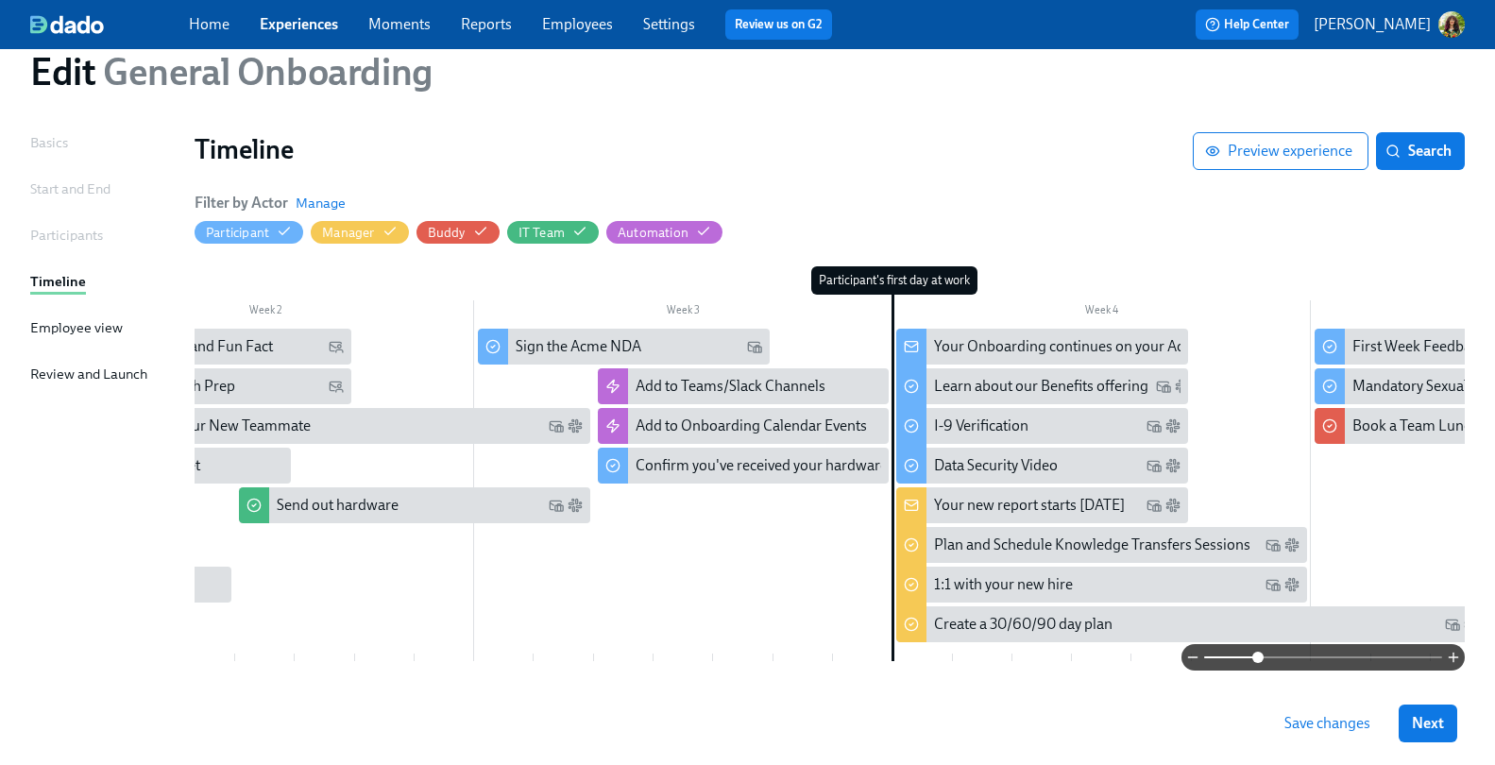
click at [416, 25] on link "Moments" at bounding box center [399, 24] width 62 height 18
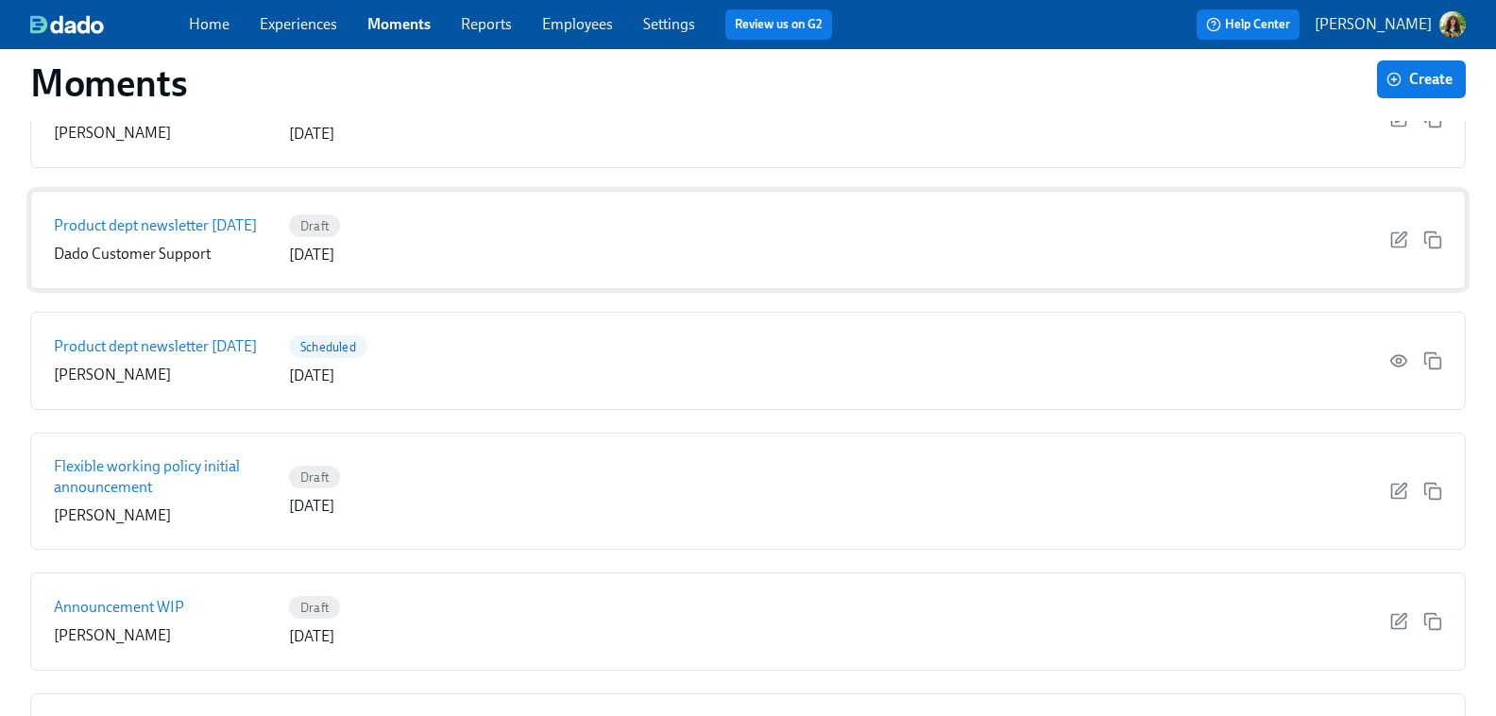
scroll to position [303, 0]
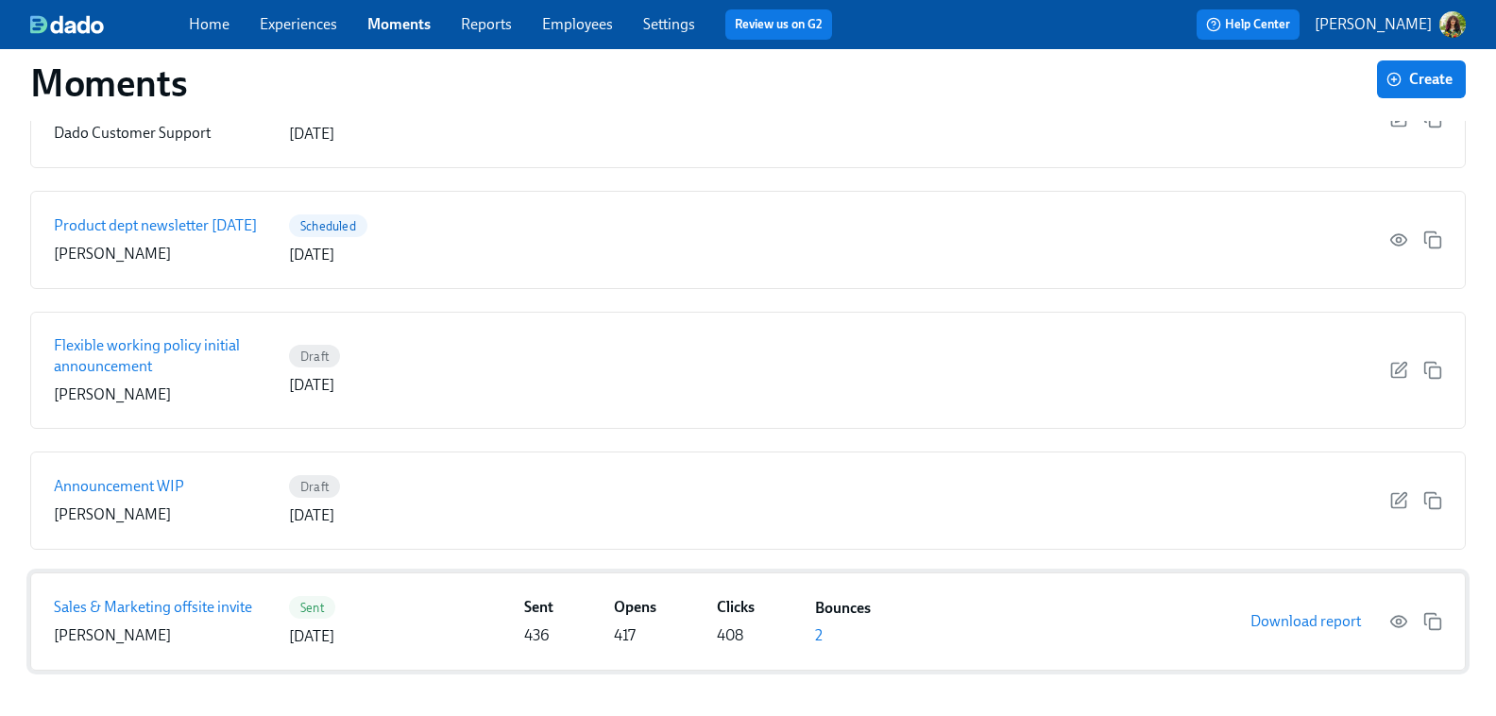
click at [219, 611] on p "Sales & Marketing offsite invite" at bounding box center [153, 607] width 198 height 21
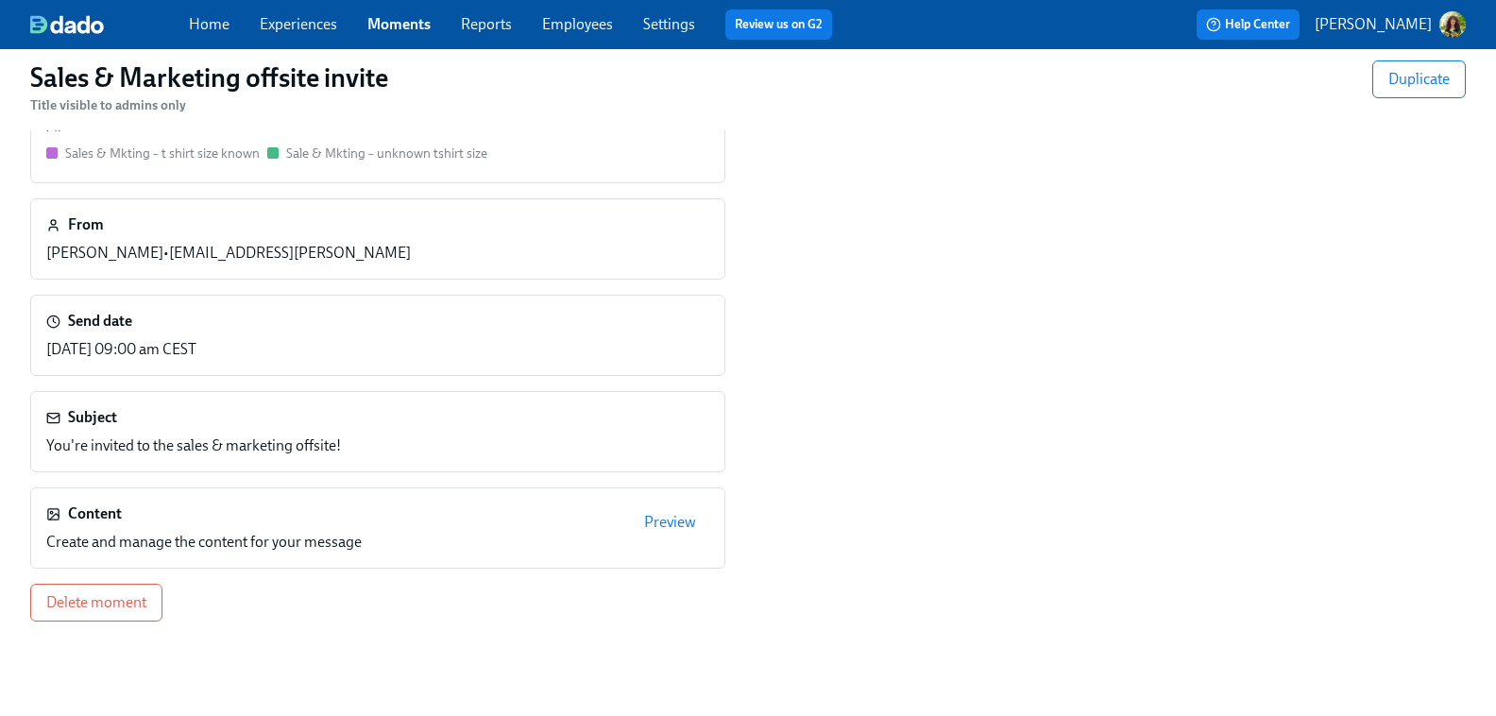
scroll to position [128, 0]
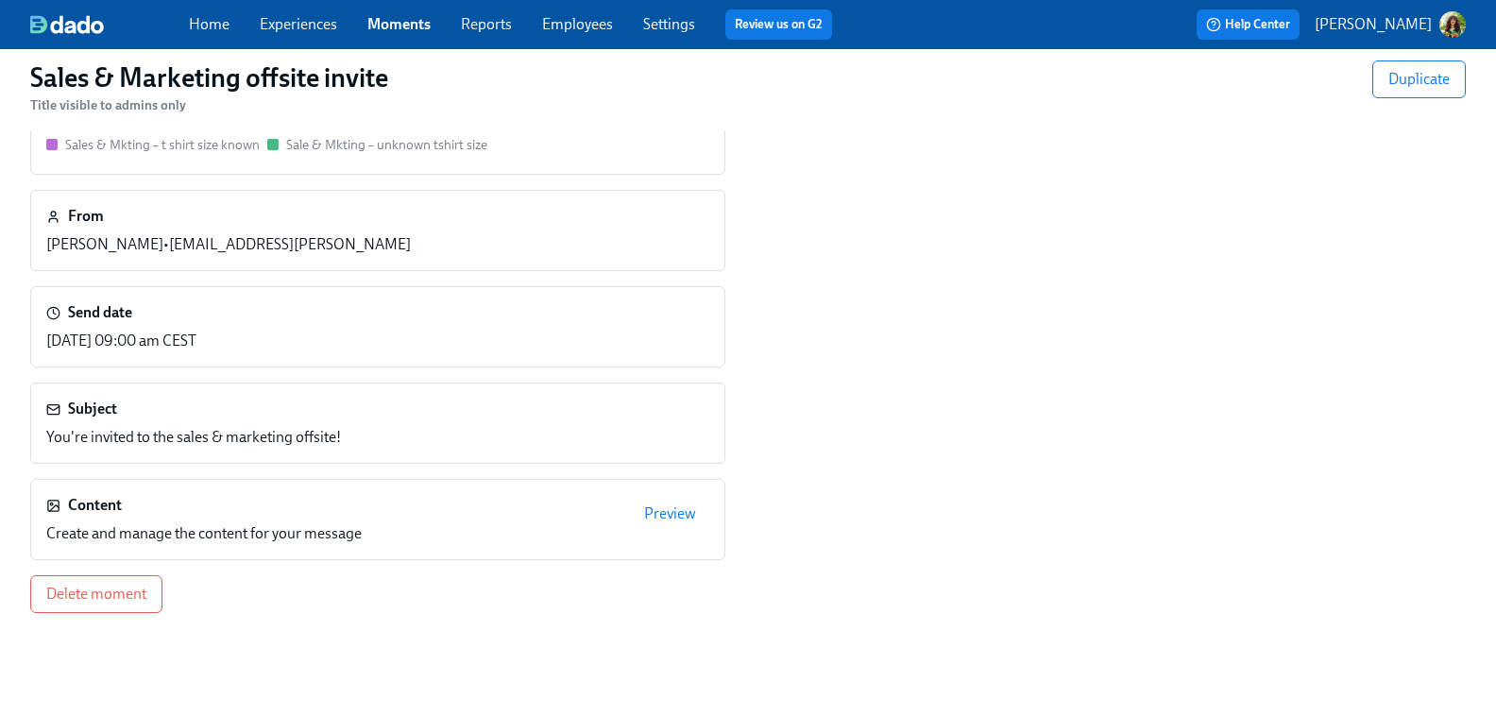
click at [682, 514] on span "Preview" at bounding box center [670, 513] width 52 height 19
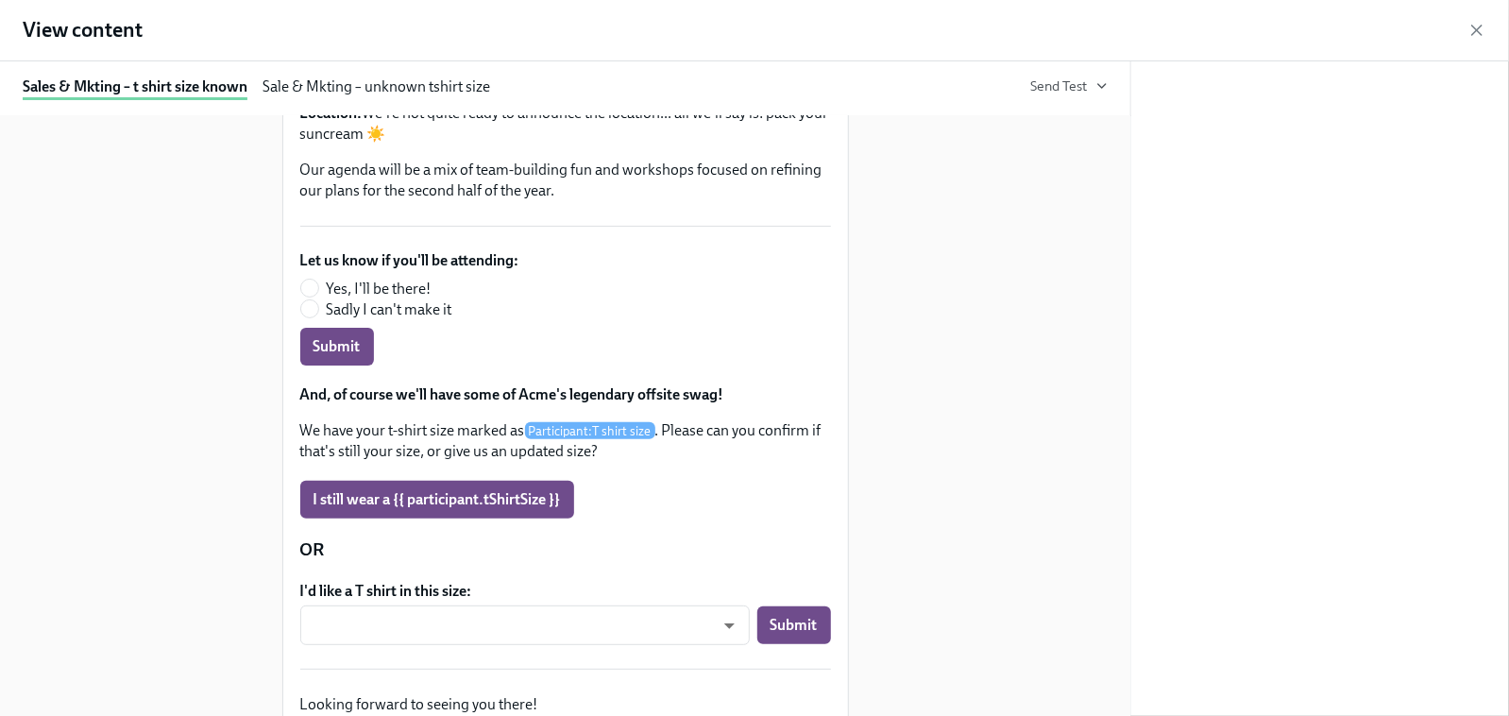
scroll to position [252, 0]
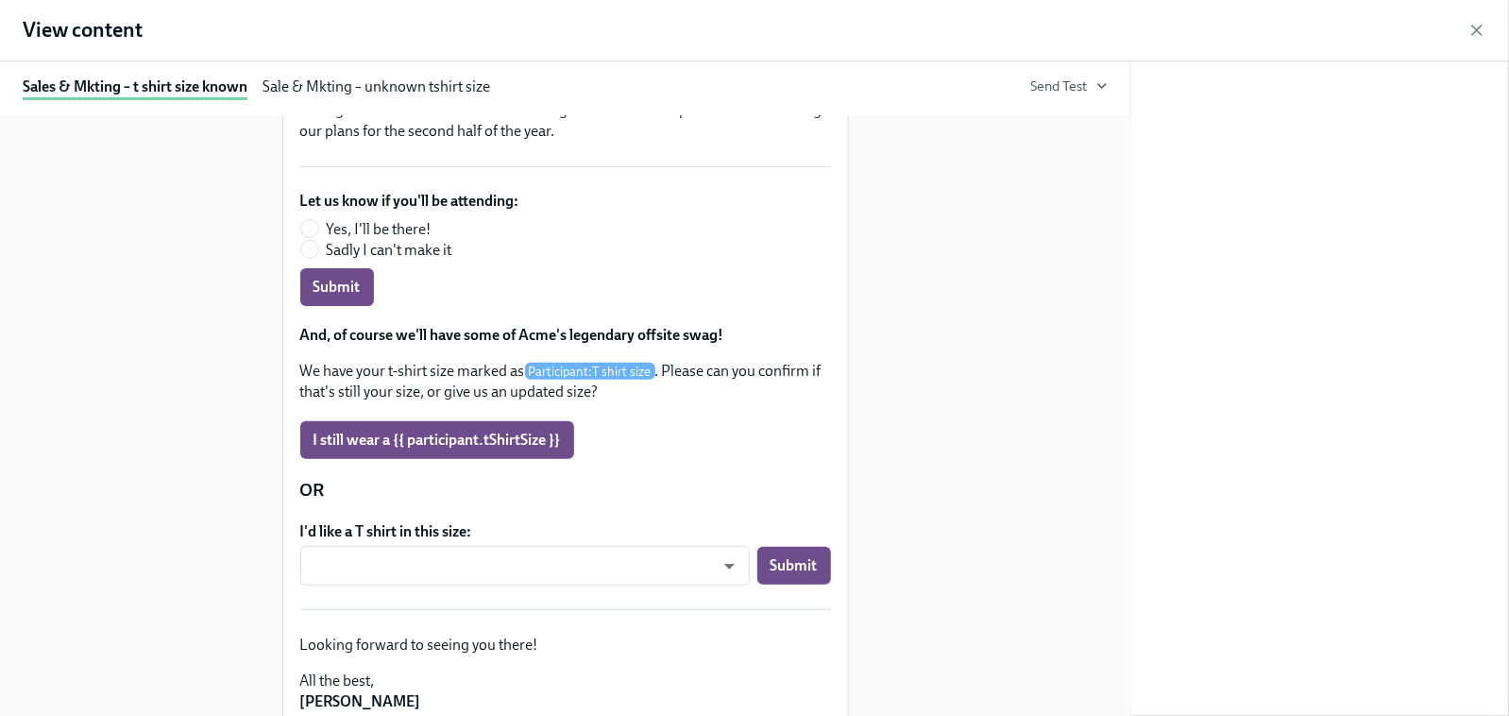
click at [397, 90] on div "Sale & Mkting – unknown tshirt size" at bounding box center [377, 89] width 228 height 24
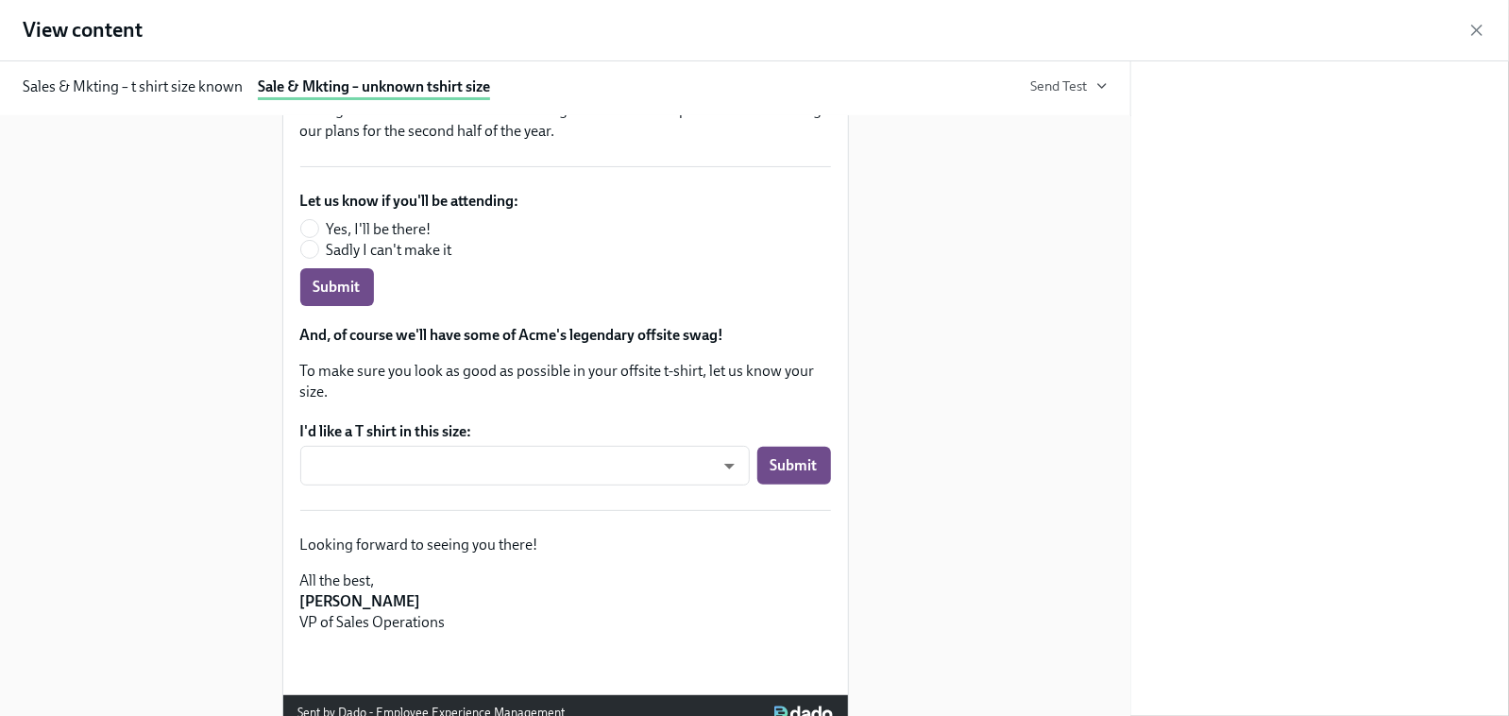
click at [125, 87] on div "Sales & Mkting – t shirt size known" at bounding box center [133, 89] width 220 height 24
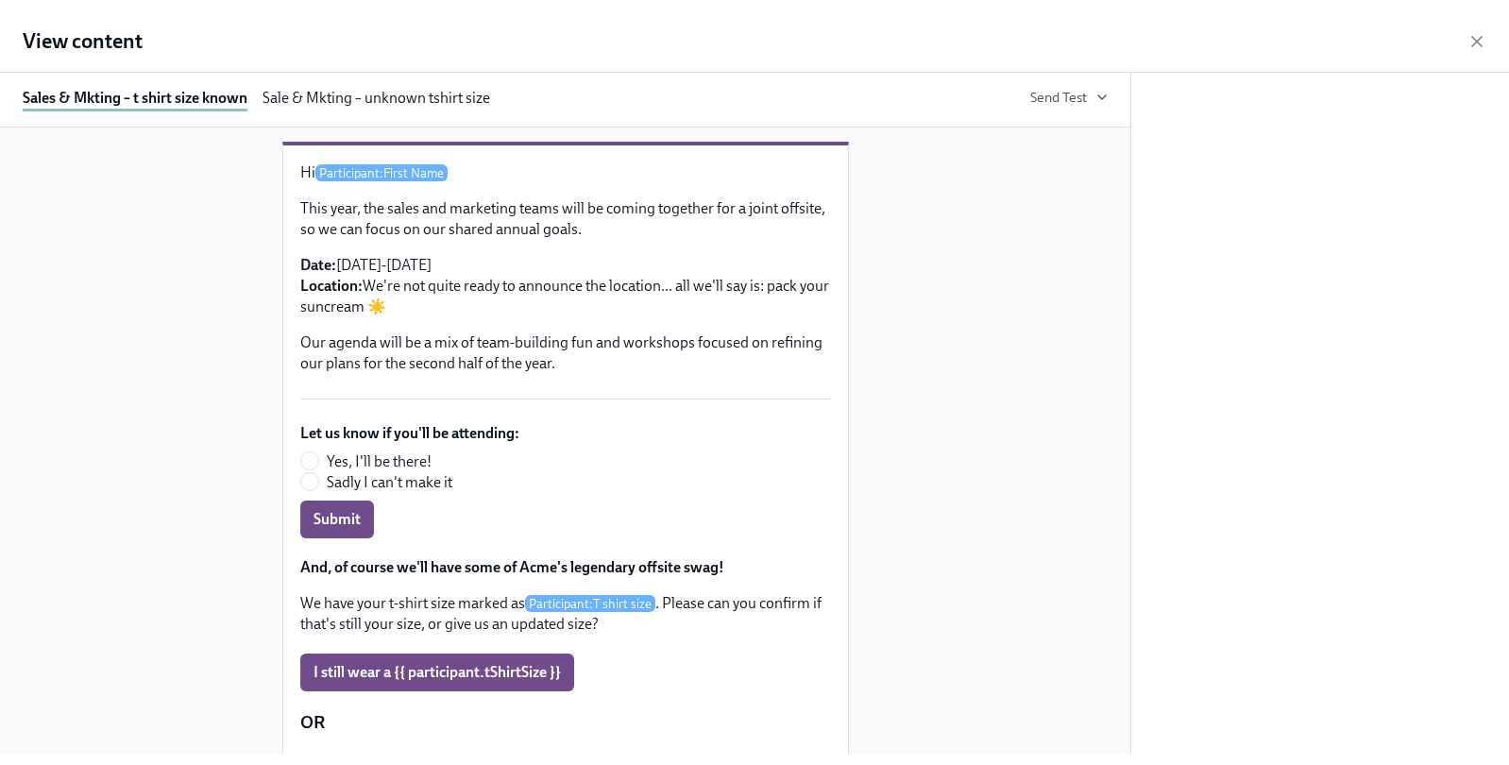
scroll to position [70, 0]
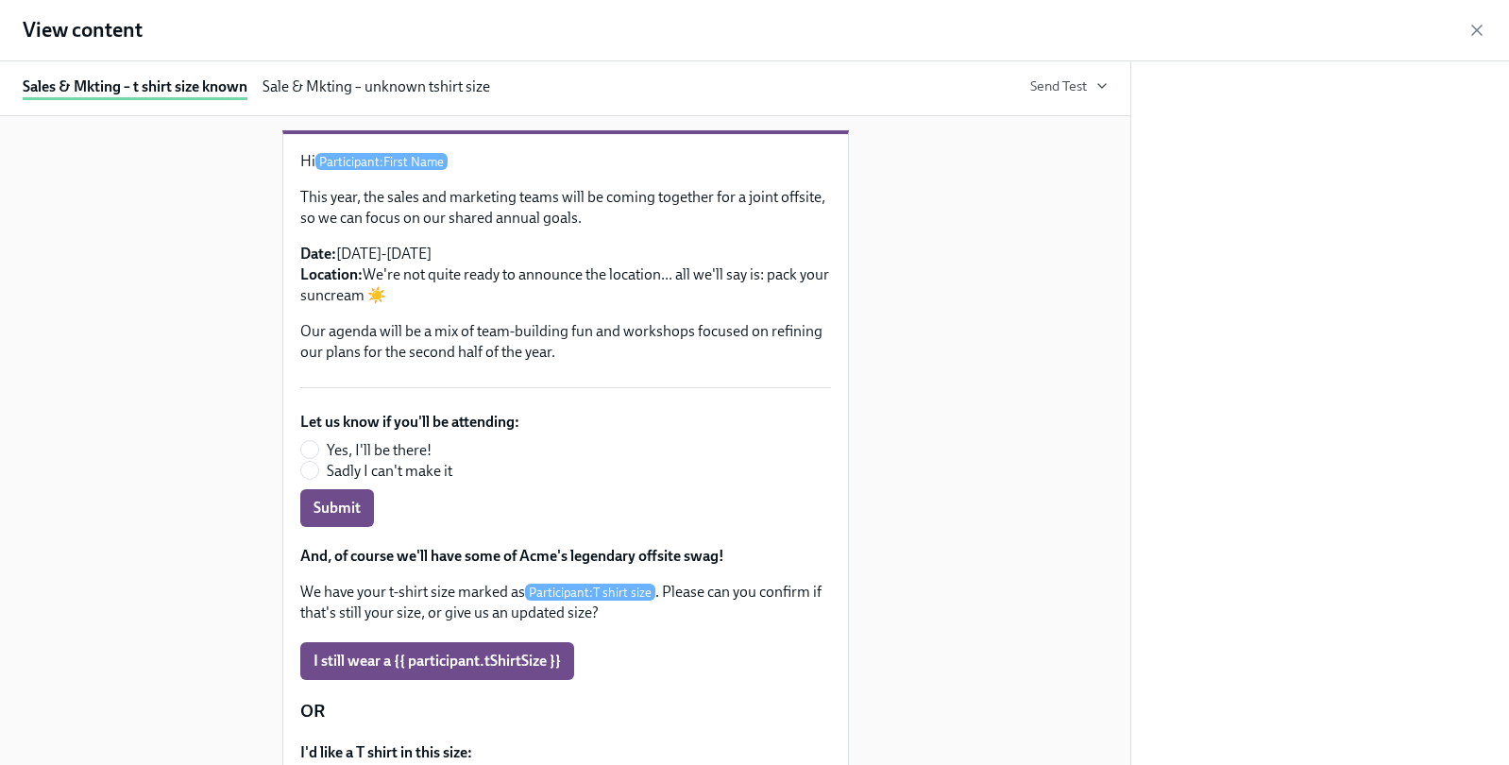
click at [1409, 30] on icon "button" at bounding box center [1477, 30] width 9 height 9
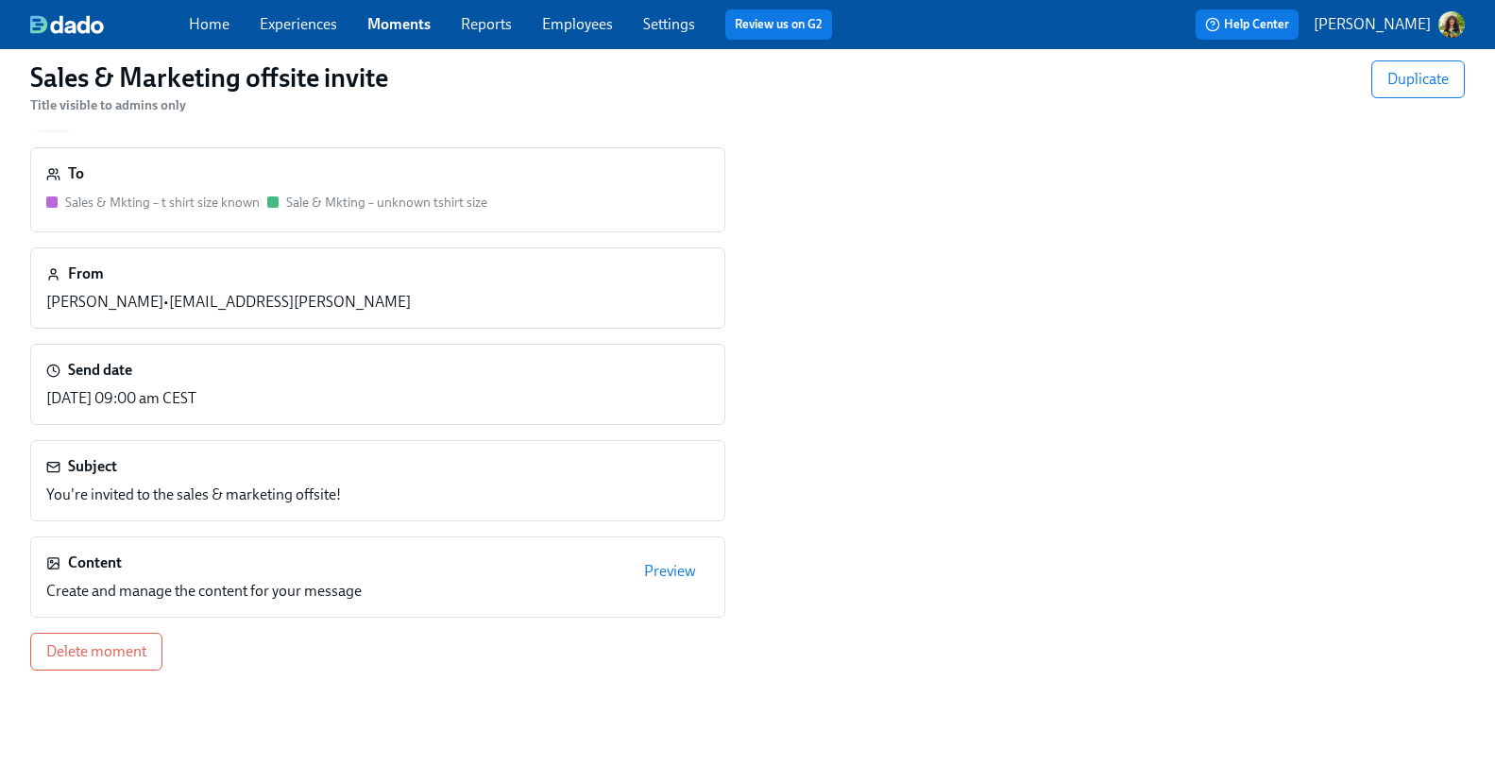
click at [1391, 22] on p "[PERSON_NAME]" at bounding box center [1372, 24] width 117 height 21
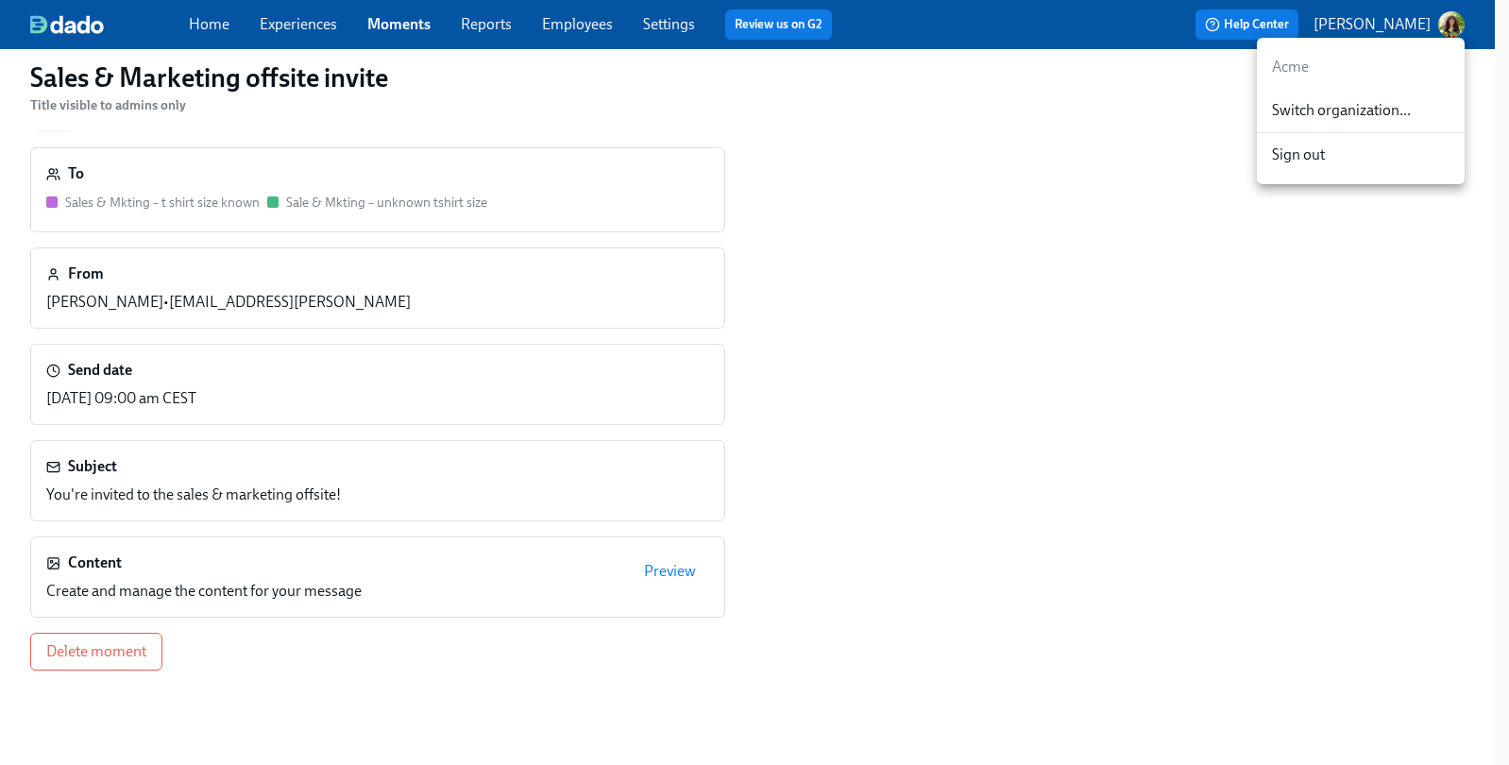
click at [1372, 107] on span "Switch organization..." at bounding box center [1361, 110] width 178 height 21
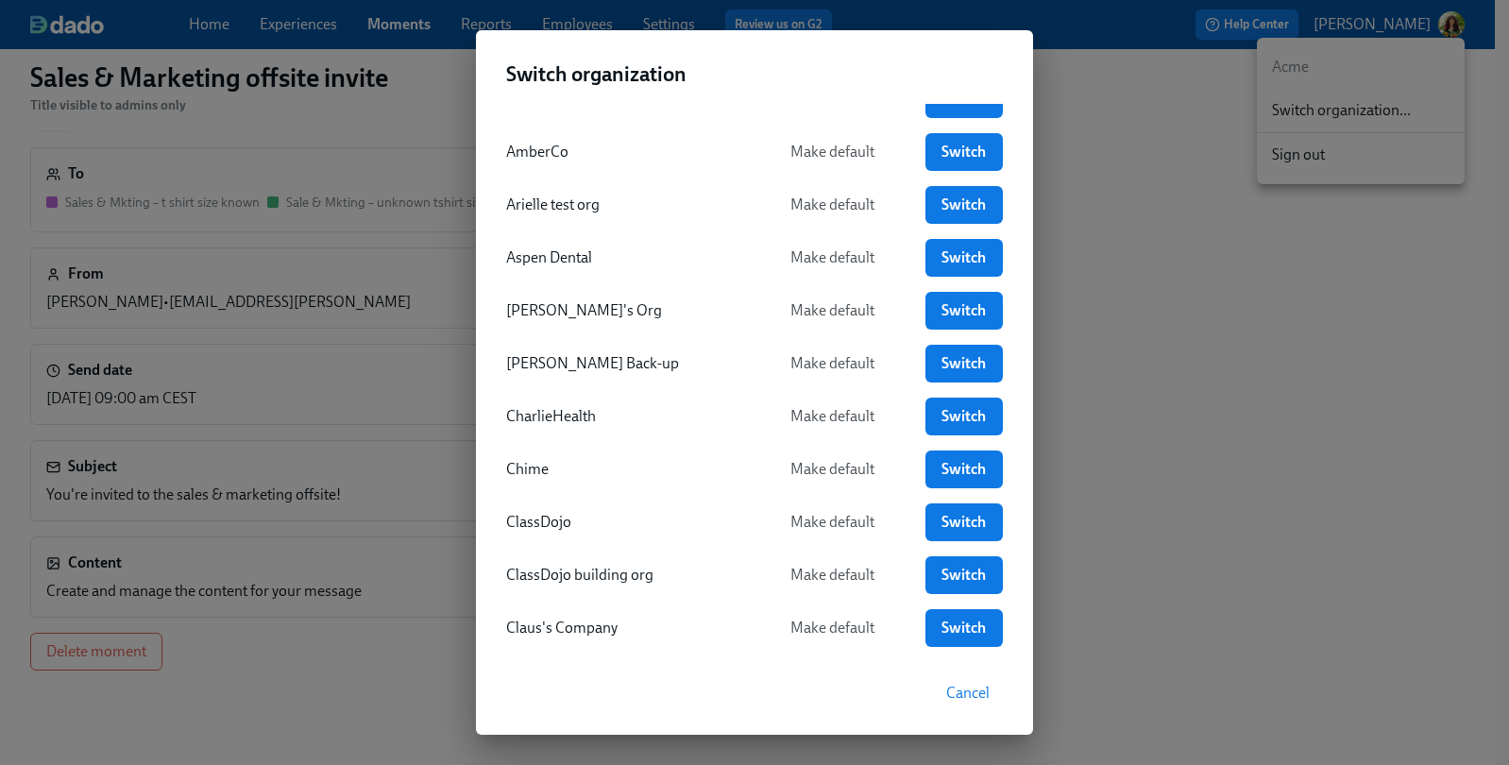
scroll to position [387, 0]
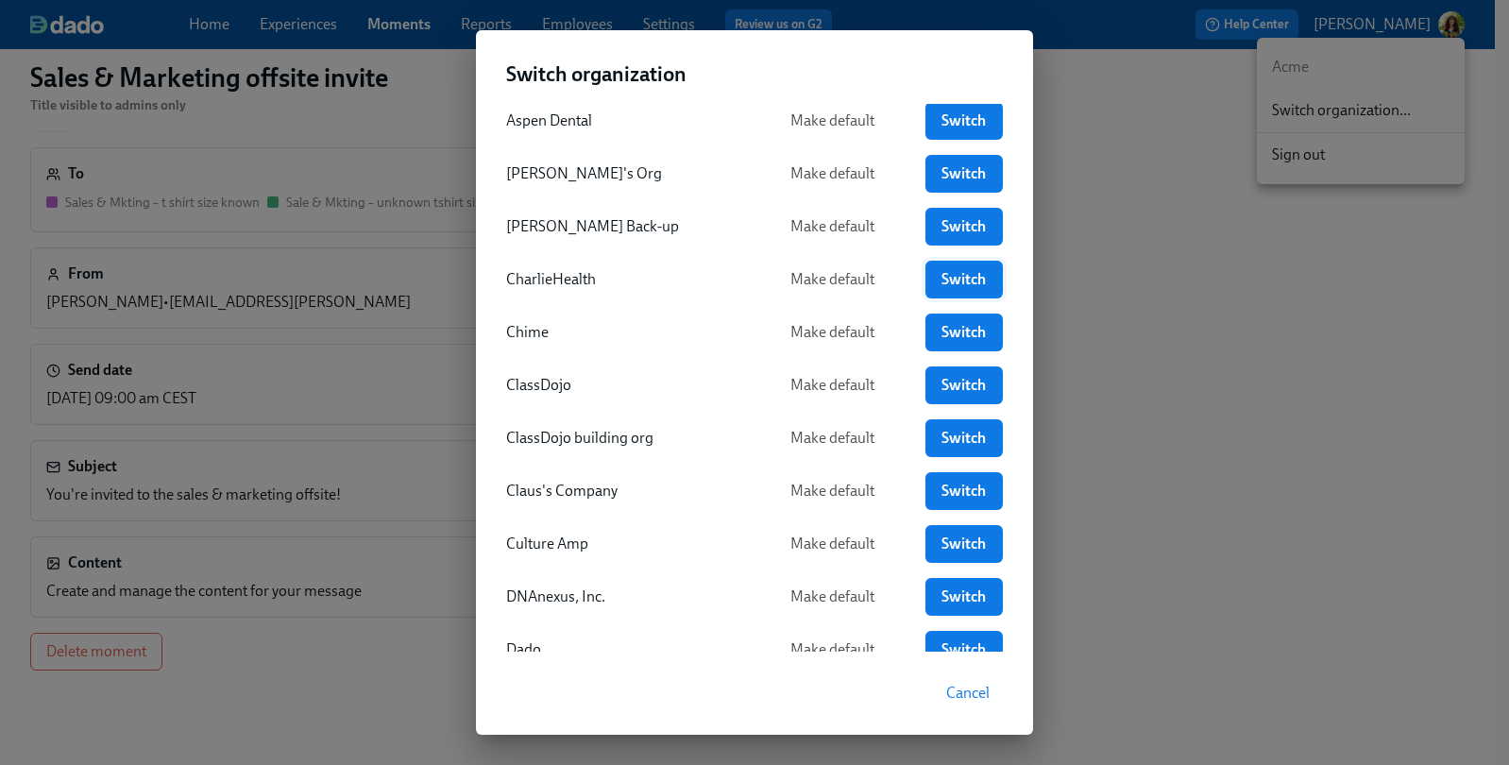
drag, startPoint x: 955, startPoint y: 276, endPoint x: 963, endPoint y: 282, distance: 10.8
click at [955, 277] on span "Switch" at bounding box center [964, 279] width 51 height 19
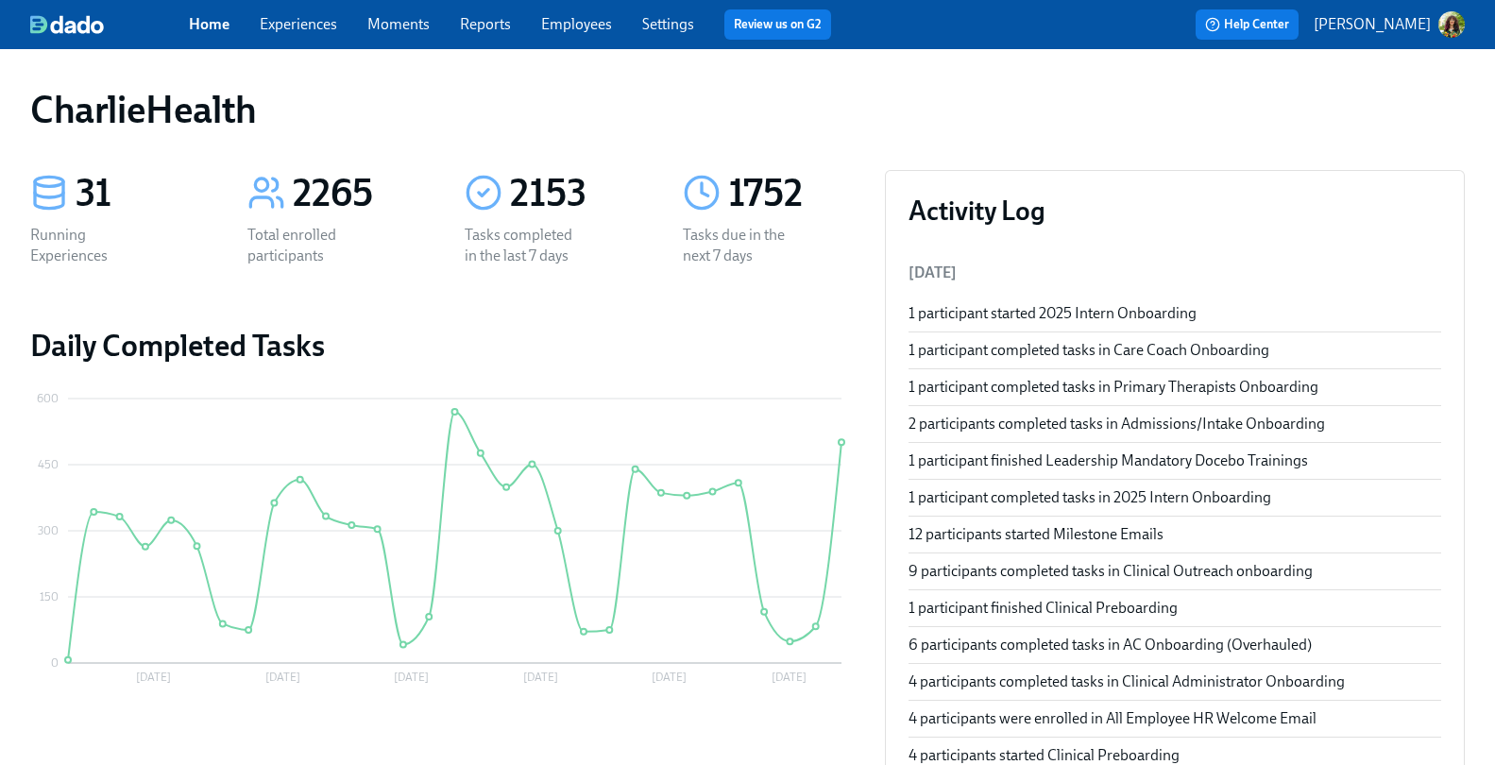
click at [308, 29] on link "Experiences" at bounding box center [298, 24] width 77 height 18
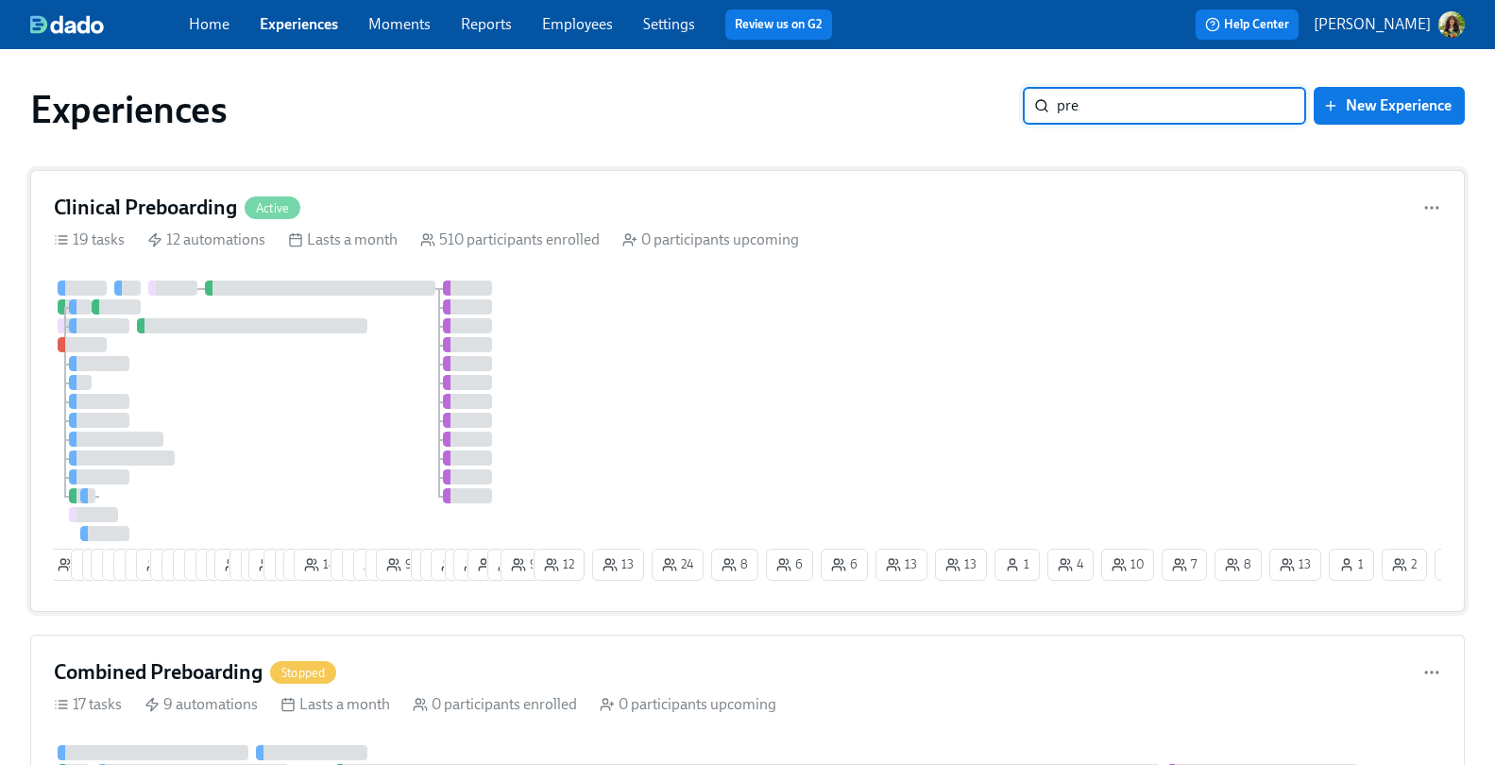
type input "pre"
click at [859, 288] on div "3 8 5 4 24 23 15 13 13 3 3 5 7 4 8 28 4 2 19 7 7 12 18 9 8 9 4 9 7 17 14 4 23 3…" at bounding box center [748, 435] width 1388 height 308
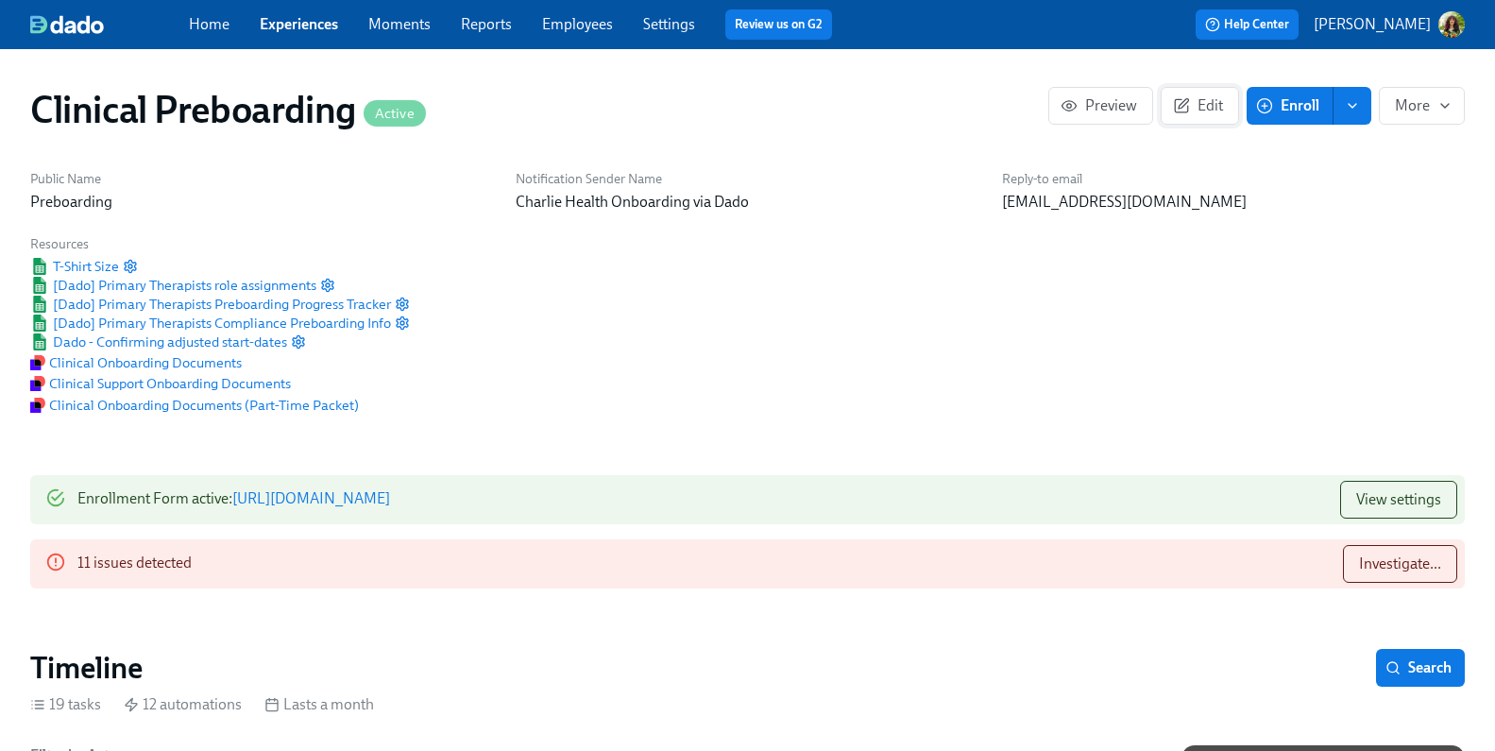
click at [1197, 111] on span "Edit" at bounding box center [1200, 105] width 46 height 19
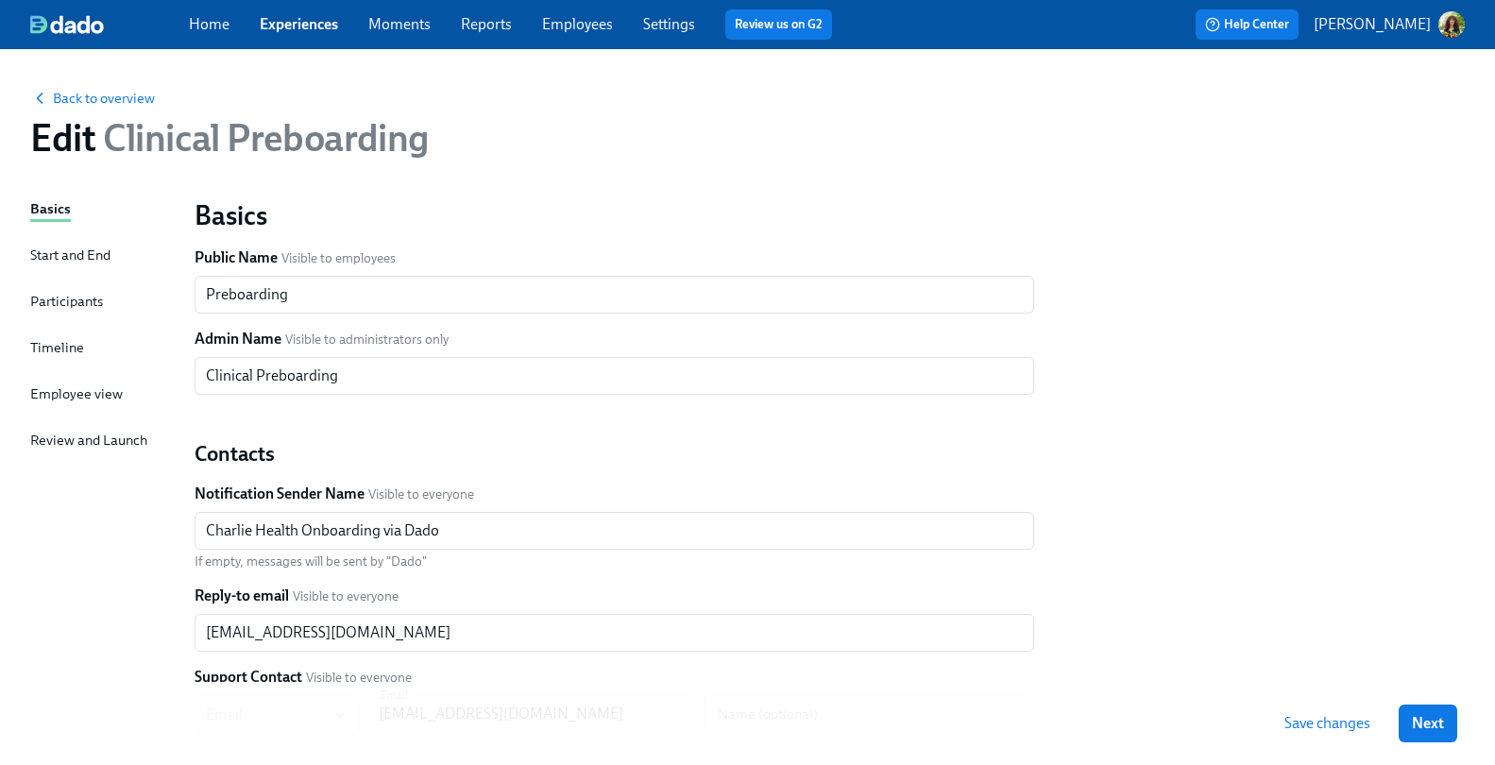
click at [97, 256] on div "Start and End" at bounding box center [70, 255] width 80 height 21
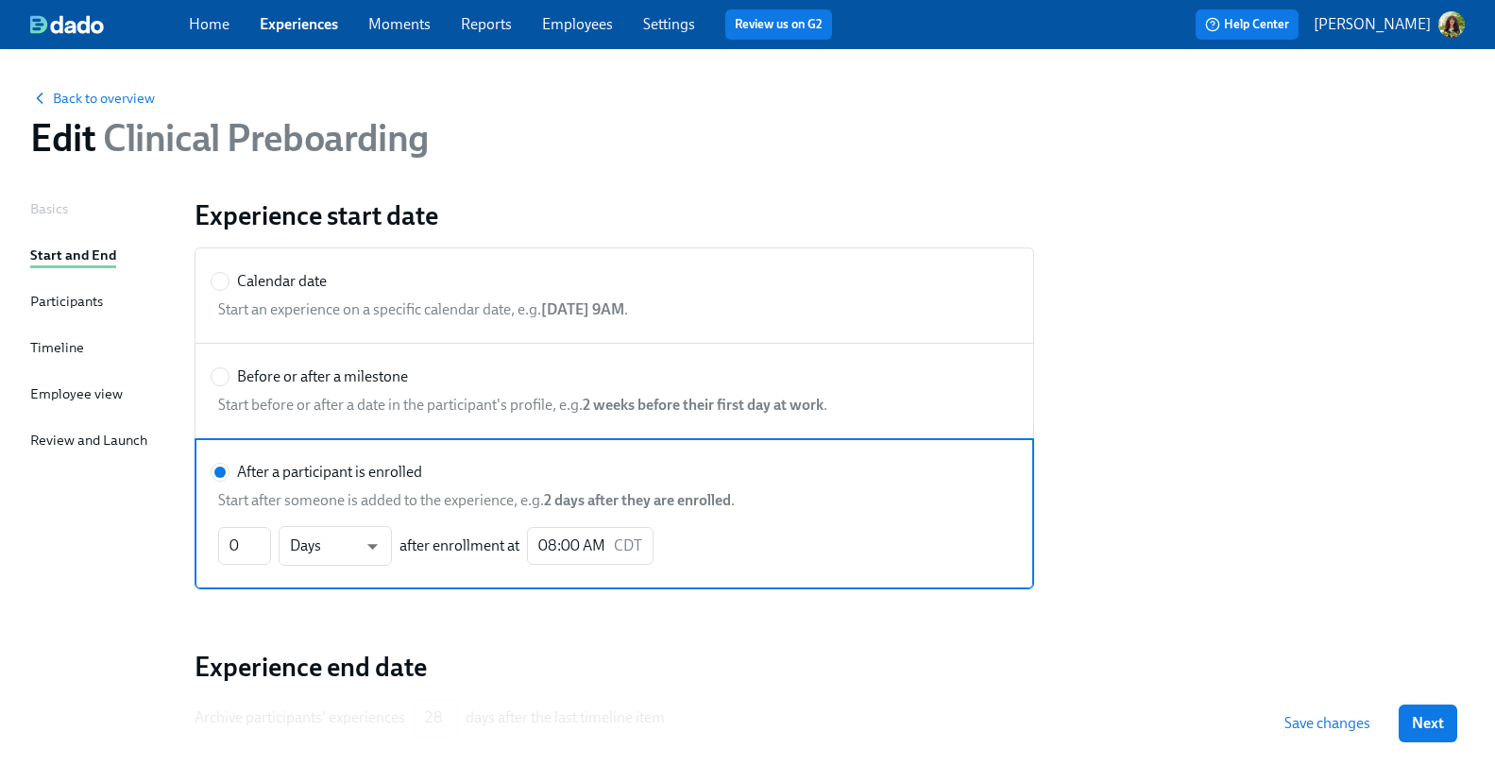
click at [39, 300] on div "Participants" at bounding box center [66, 301] width 73 height 21
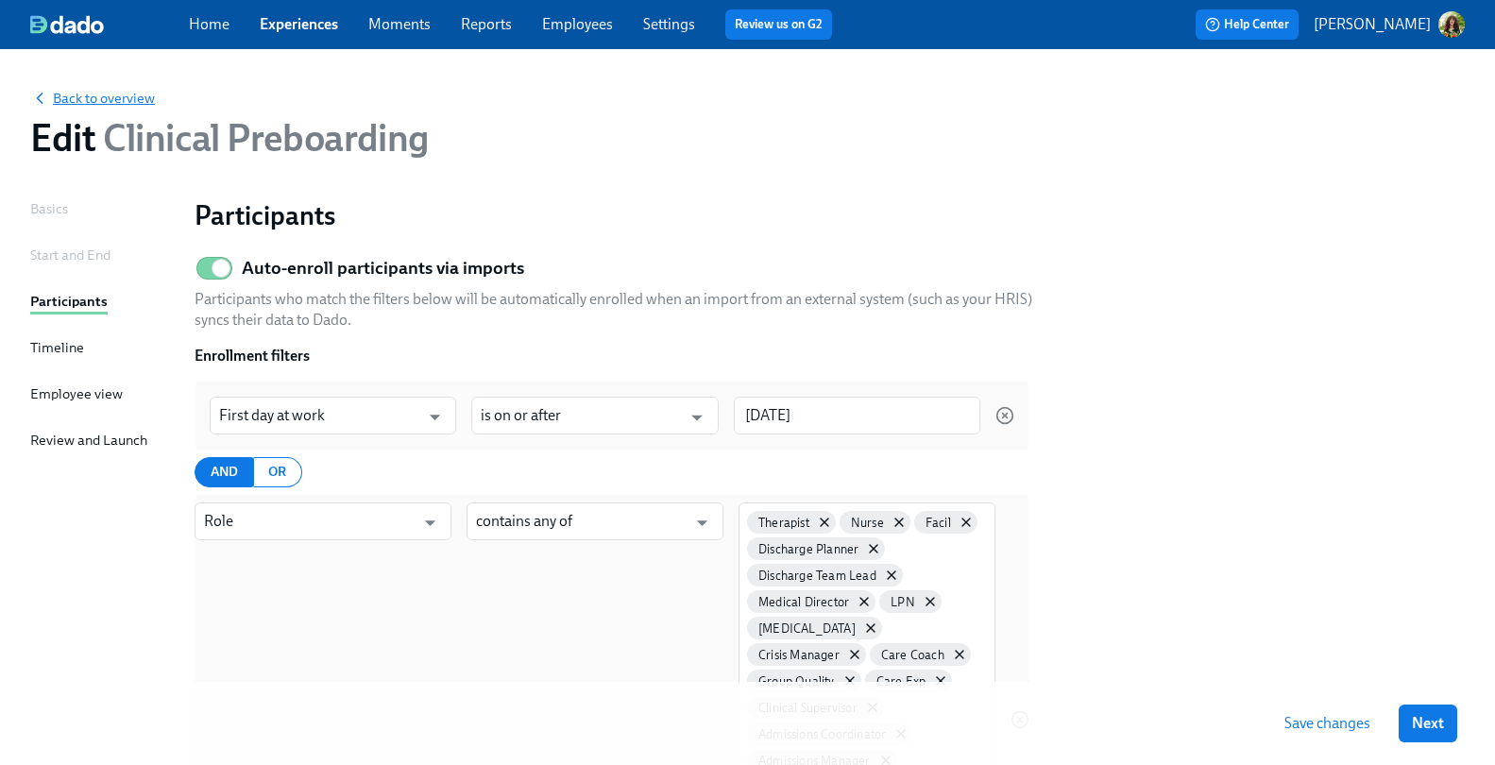
click at [120, 97] on span "Back to overview" at bounding box center [92, 98] width 125 height 19
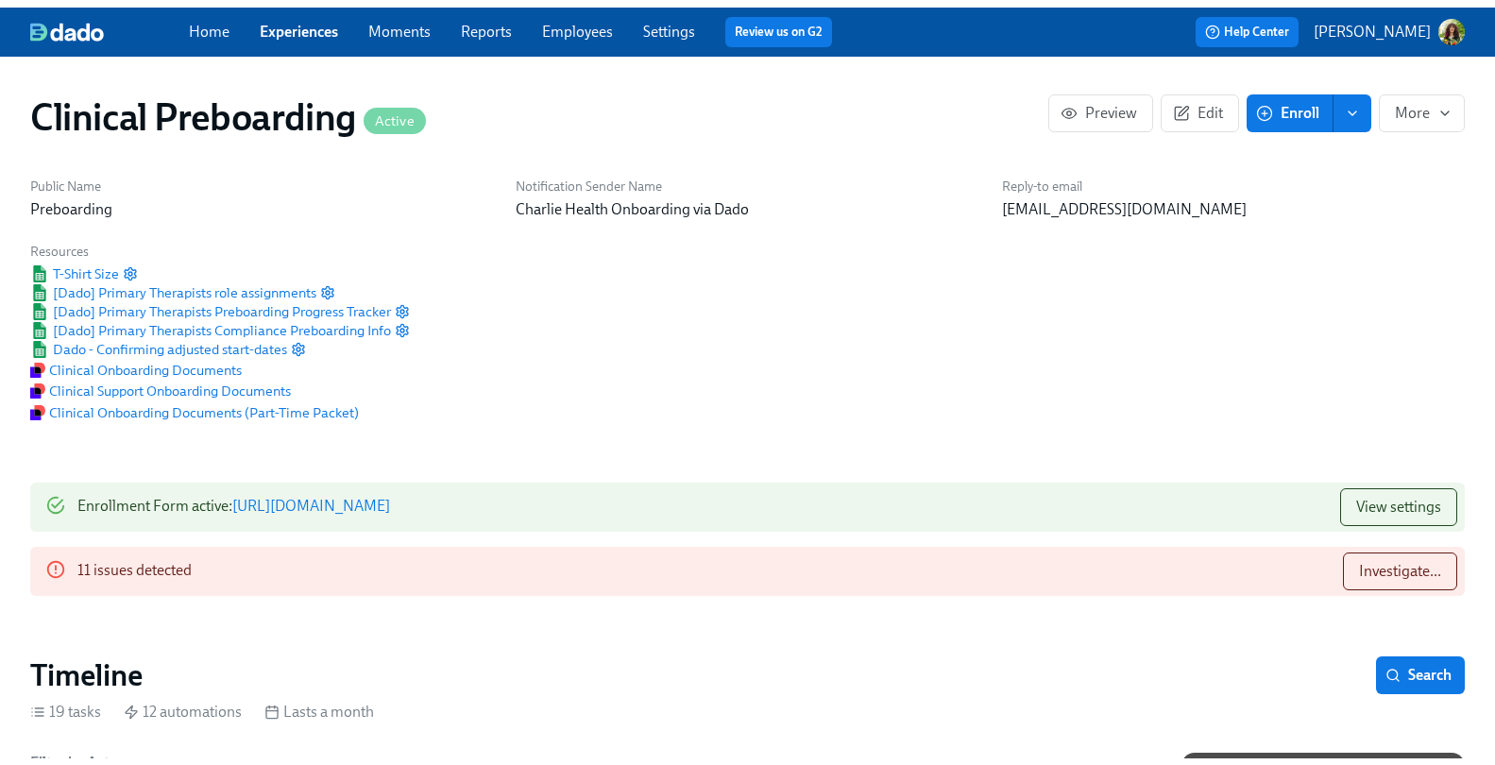
scroll to position [0, 23573]
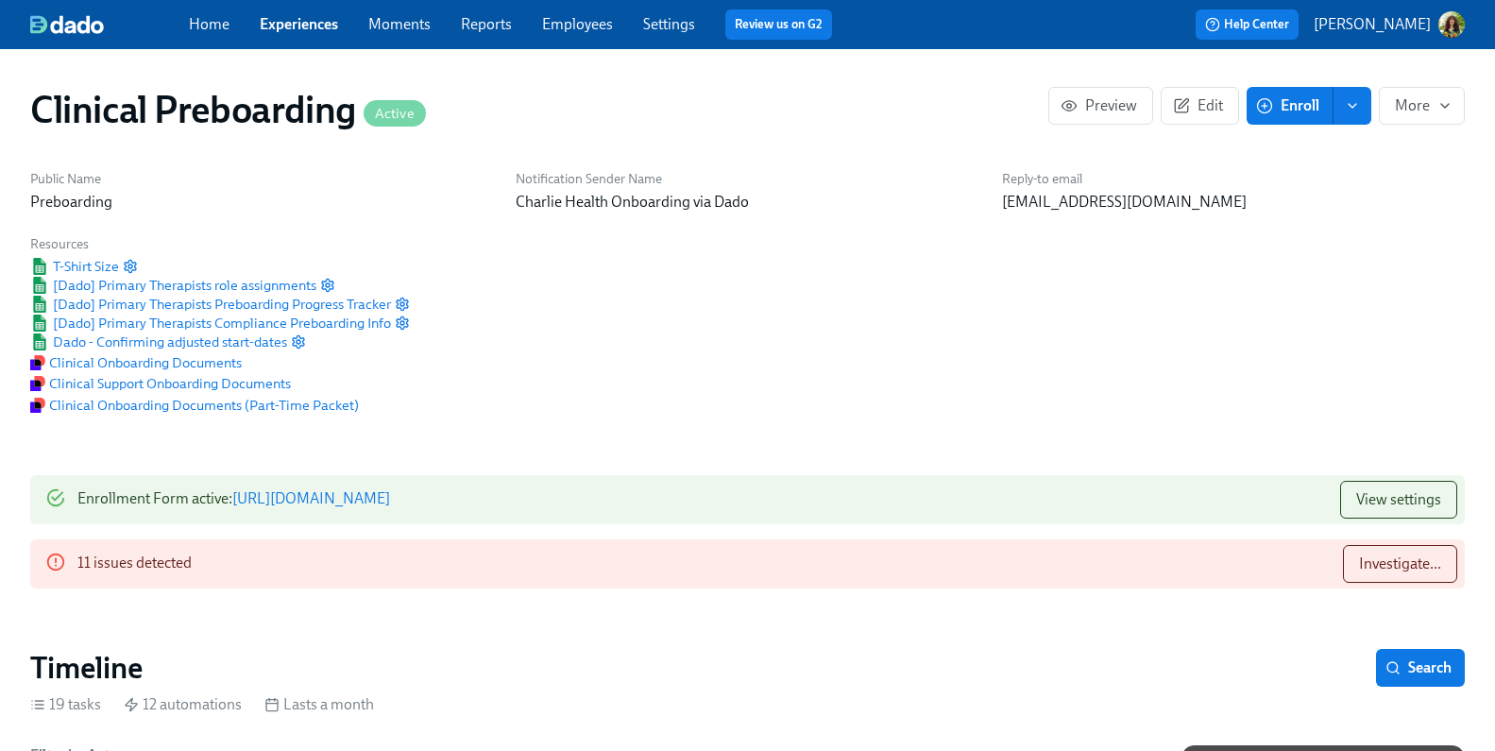
click at [584, 21] on link "Employees" at bounding box center [577, 24] width 71 height 18
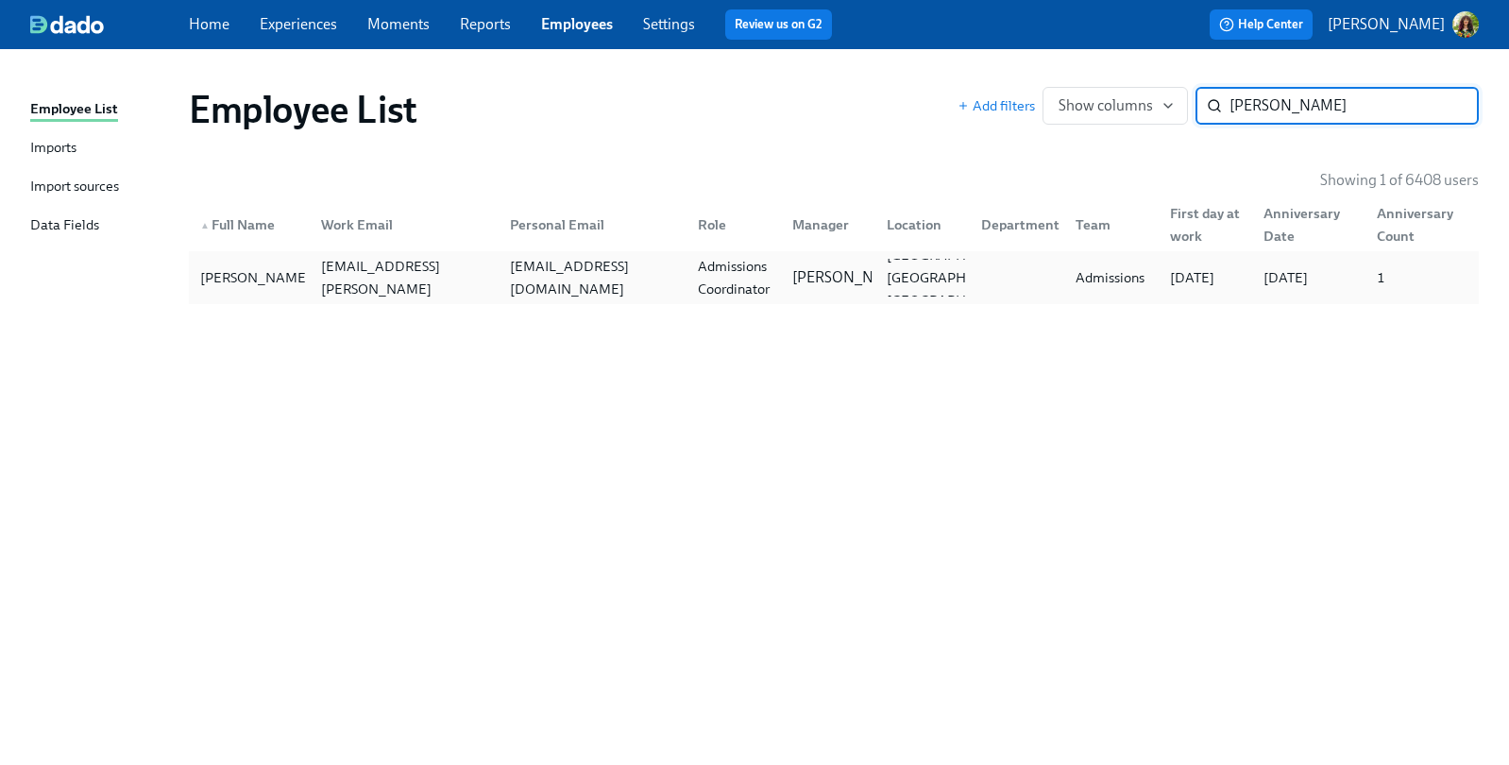
type input "[PERSON_NAME]"
click at [966, 281] on div at bounding box center [1013, 278] width 94 height 38
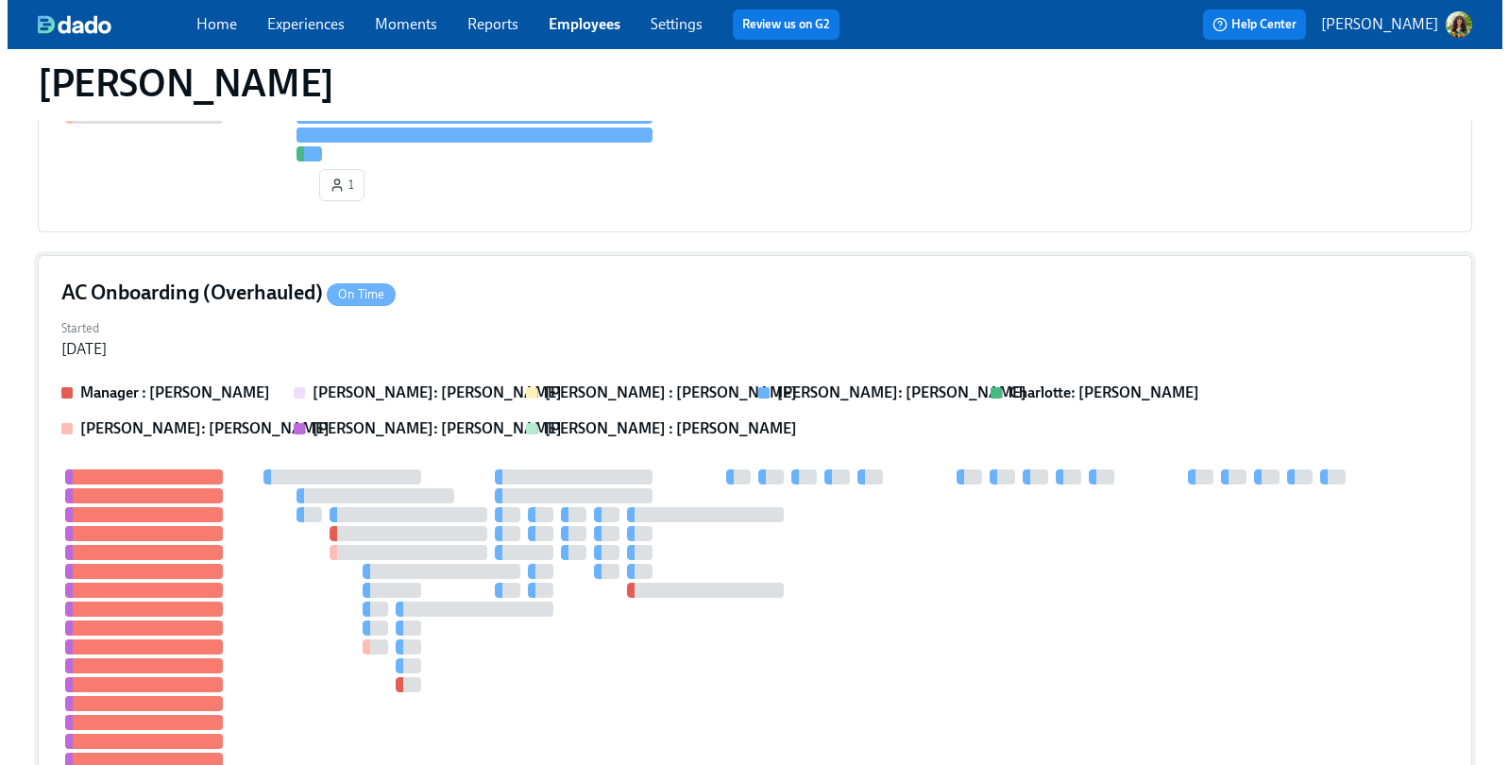
scroll to position [1270, 0]
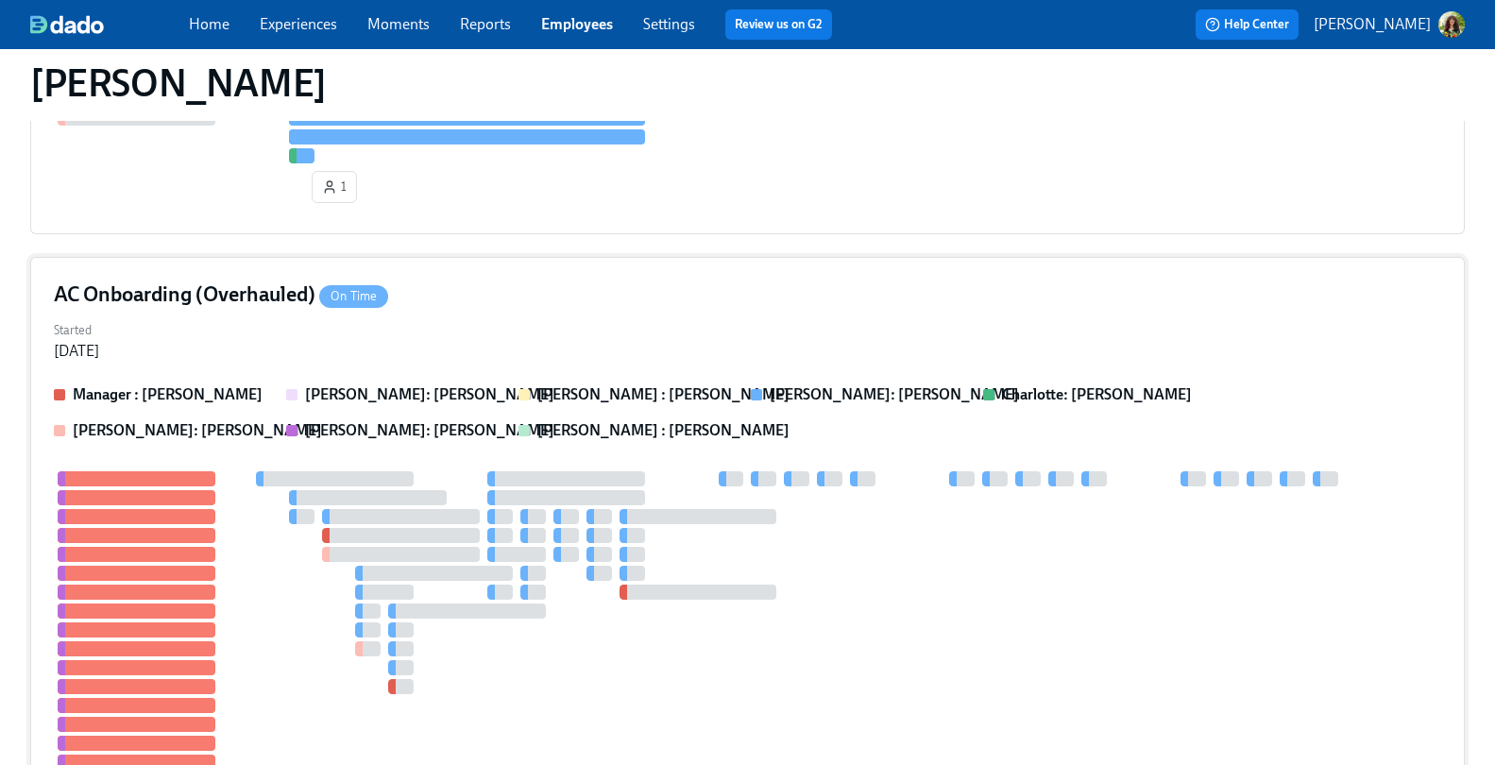
click at [605, 331] on div "Started [DATE]" at bounding box center [748, 338] width 1388 height 45
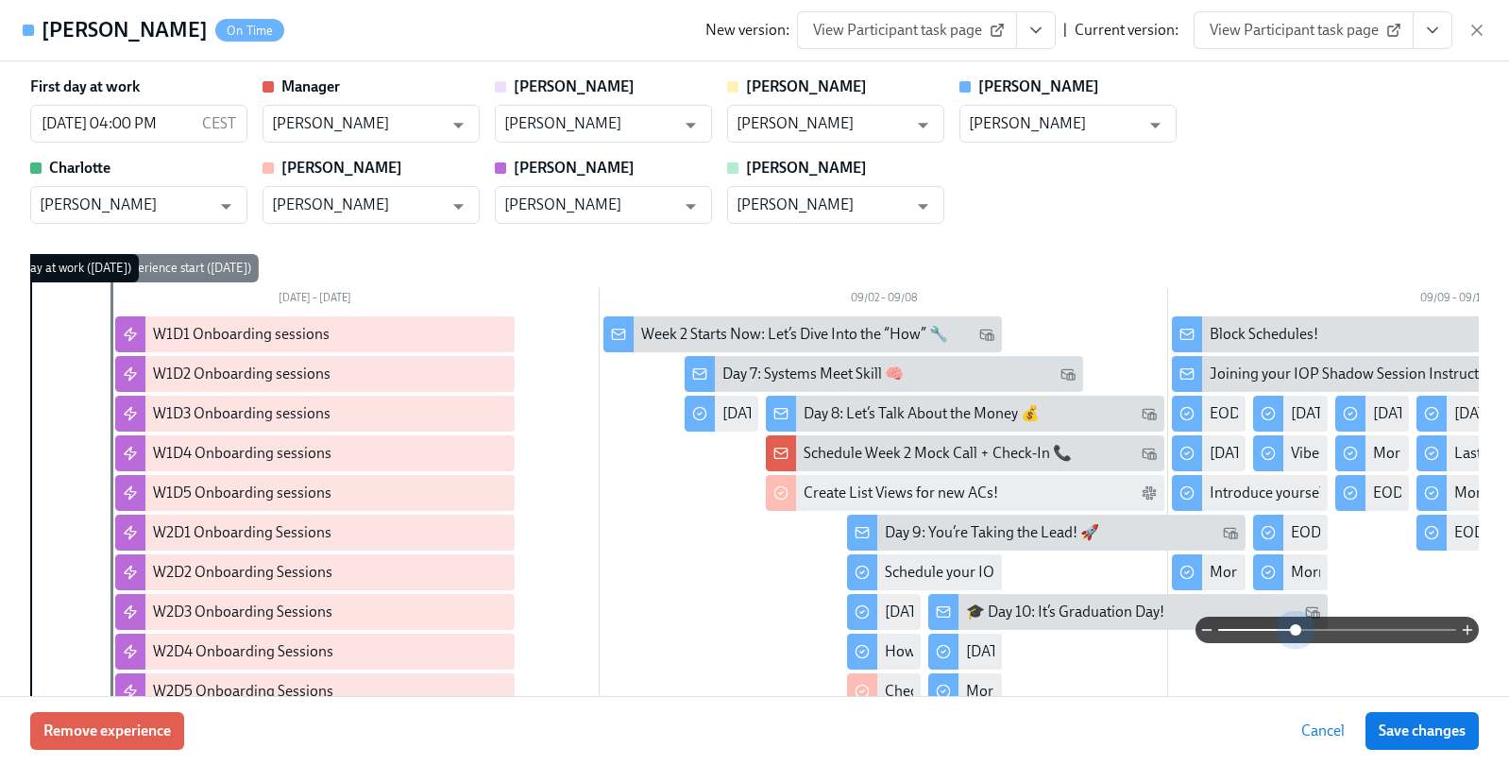
click at [1279, 625] on span at bounding box center [1338, 630] width 238 height 26
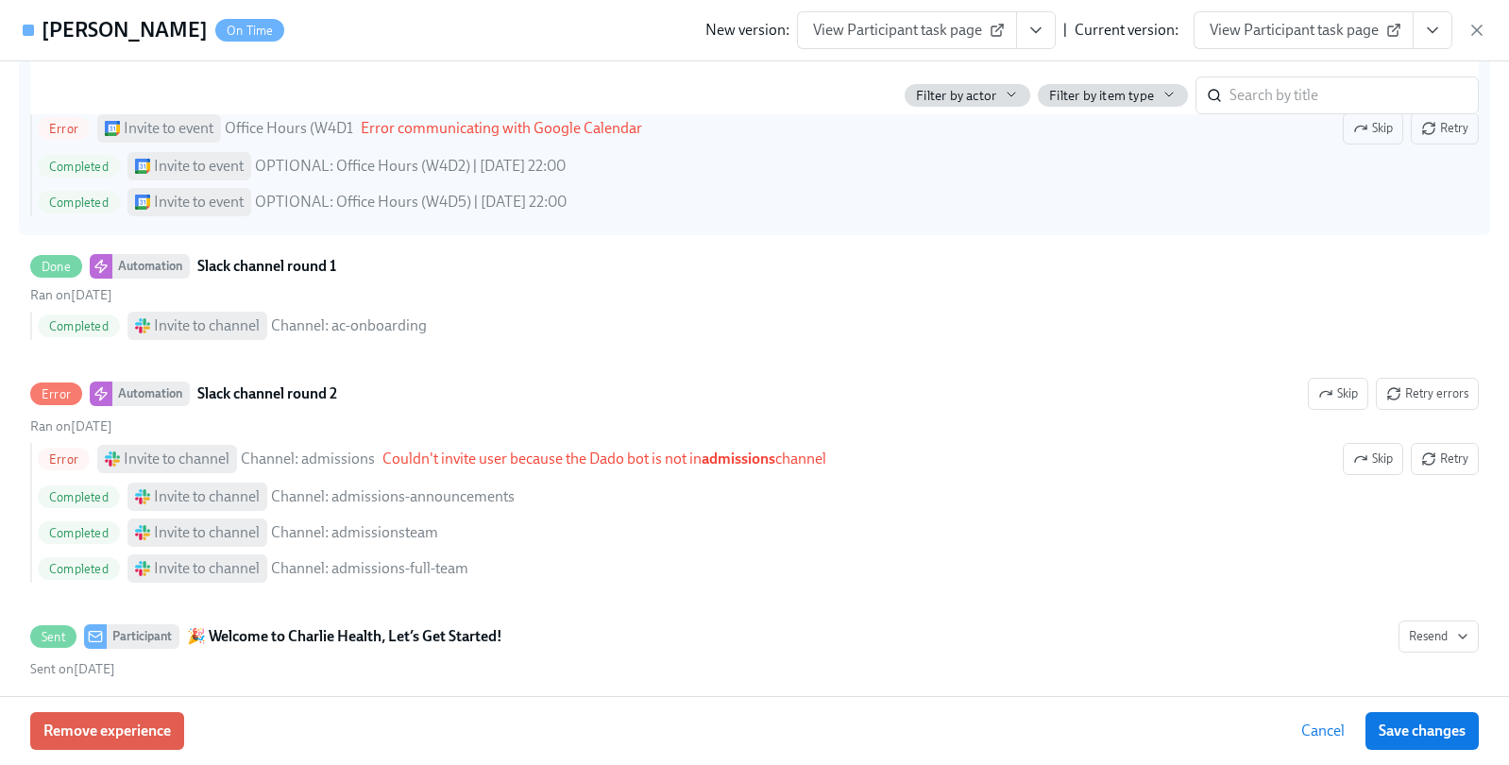
scroll to position [8541, 0]
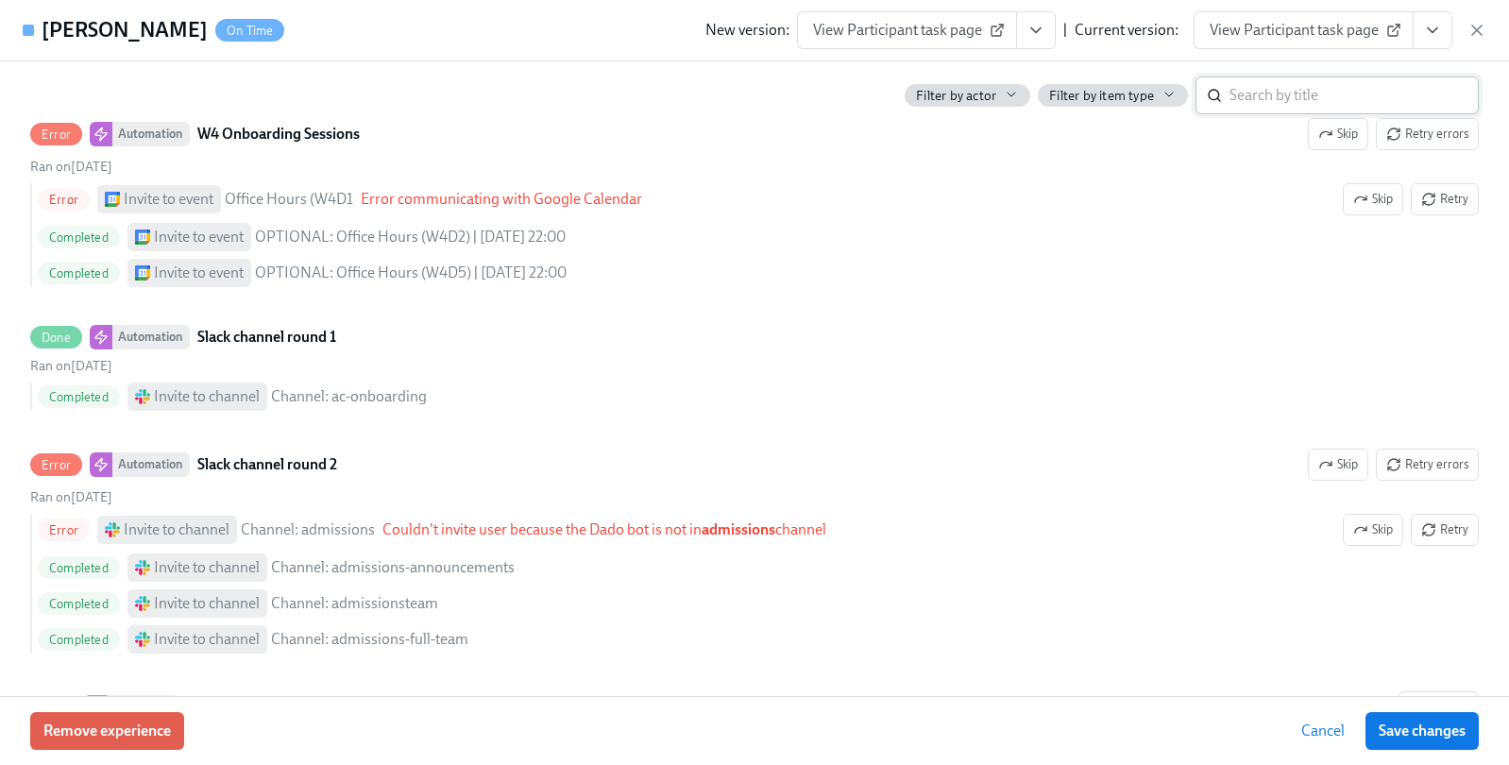
click at [1238, 101] on input "search" at bounding box center [1354, 96] width 249 height 38
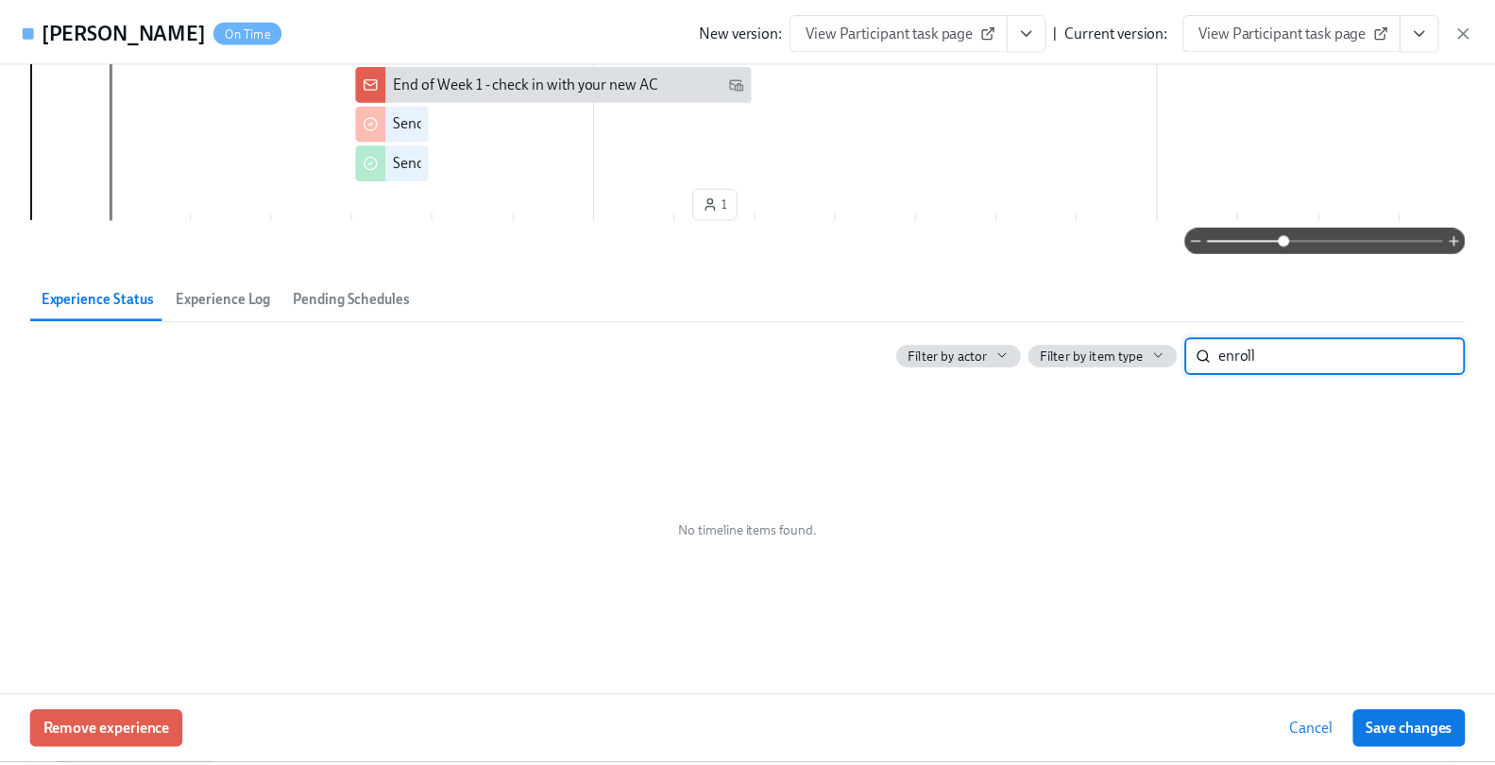
scroll to position [1410, 0]
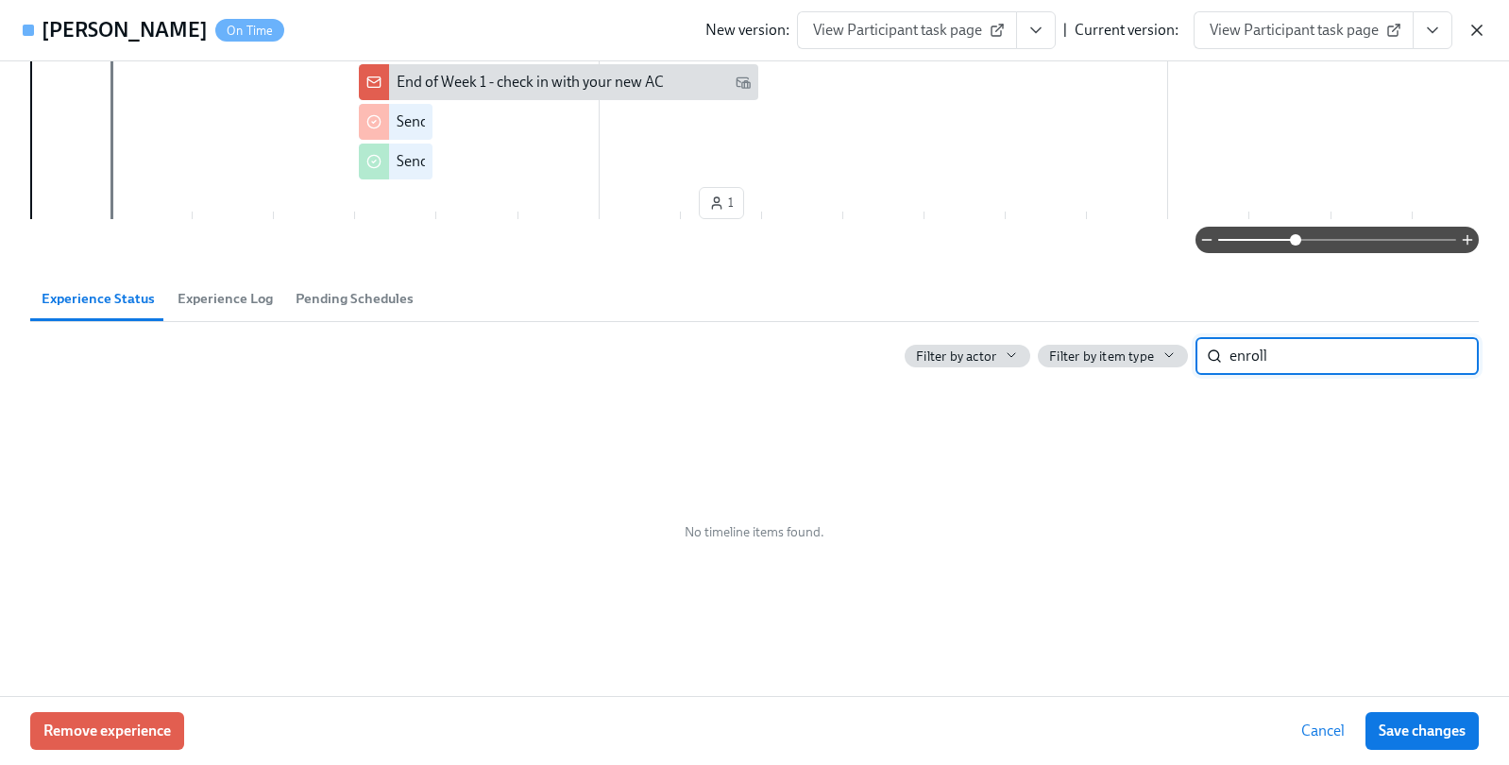
type input "enroll"
click at [1476, 25] on icon "button" at bounding box center [1477, 30] width 19 height 19
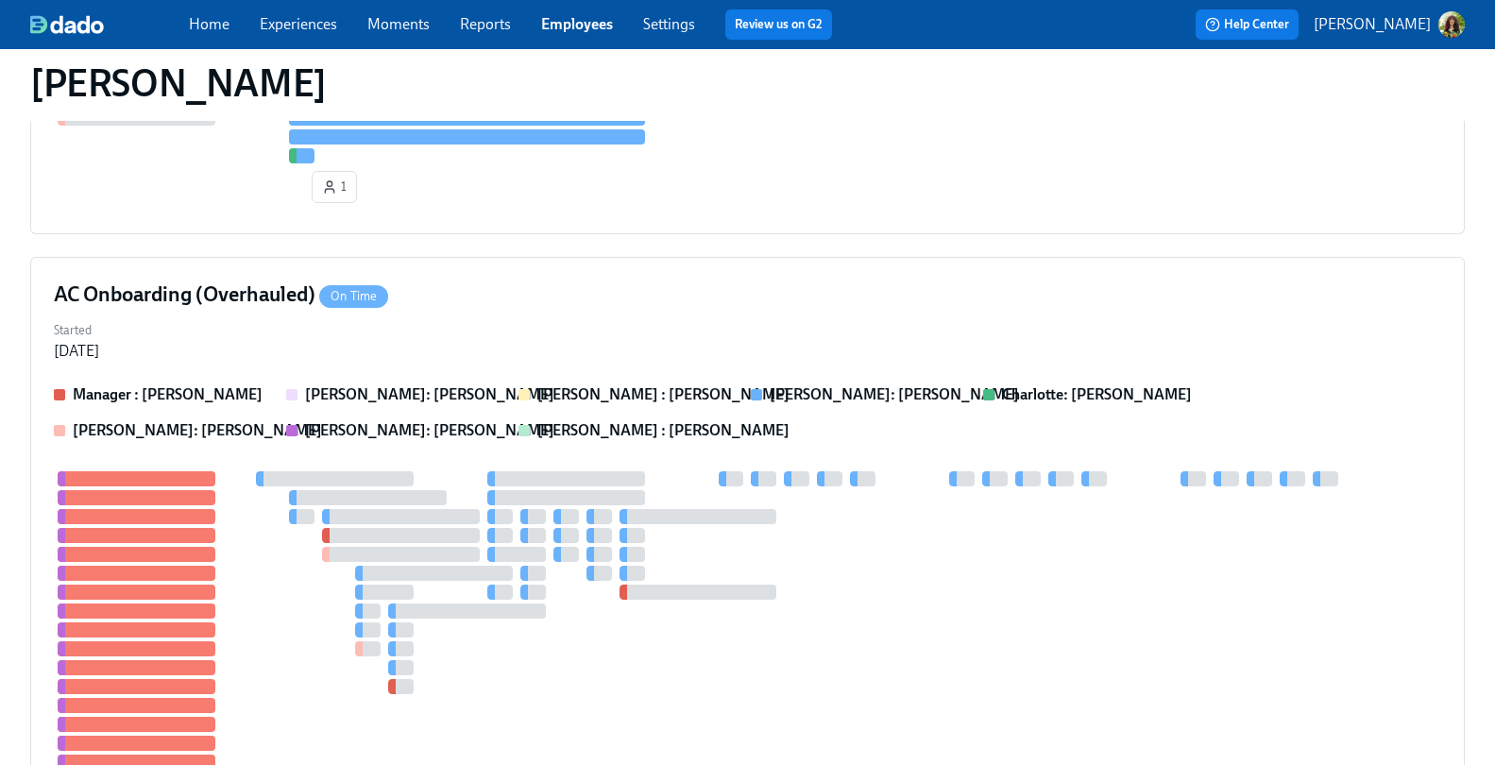
click at [317, 23] on link "Experiences" at bounding box center [298, 24] width 77 height 18
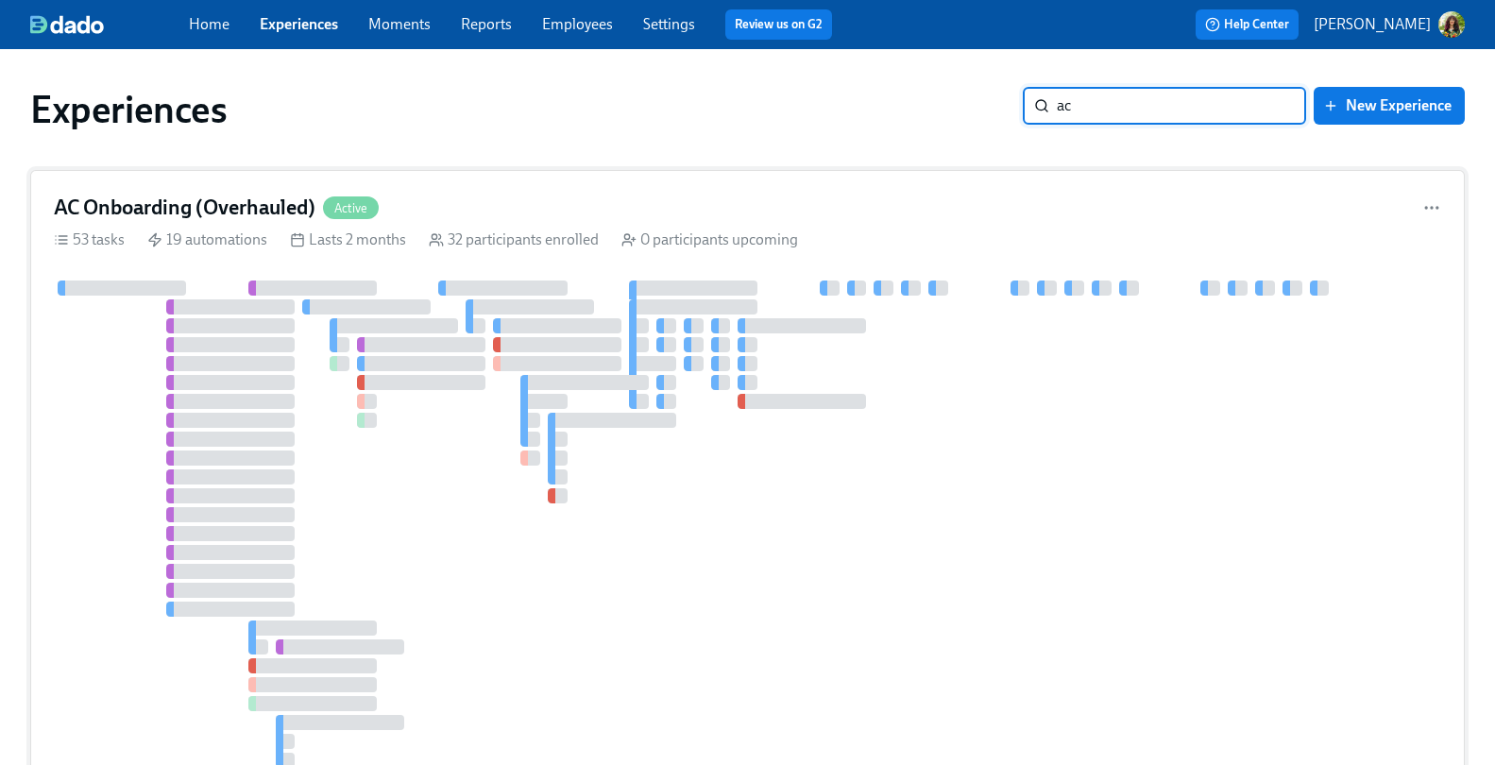
type input "ac"
click at [963, 208] on div "AC Onboarding (Overhauled) Active" at bounding box center [748, 208] width 1388 height 28
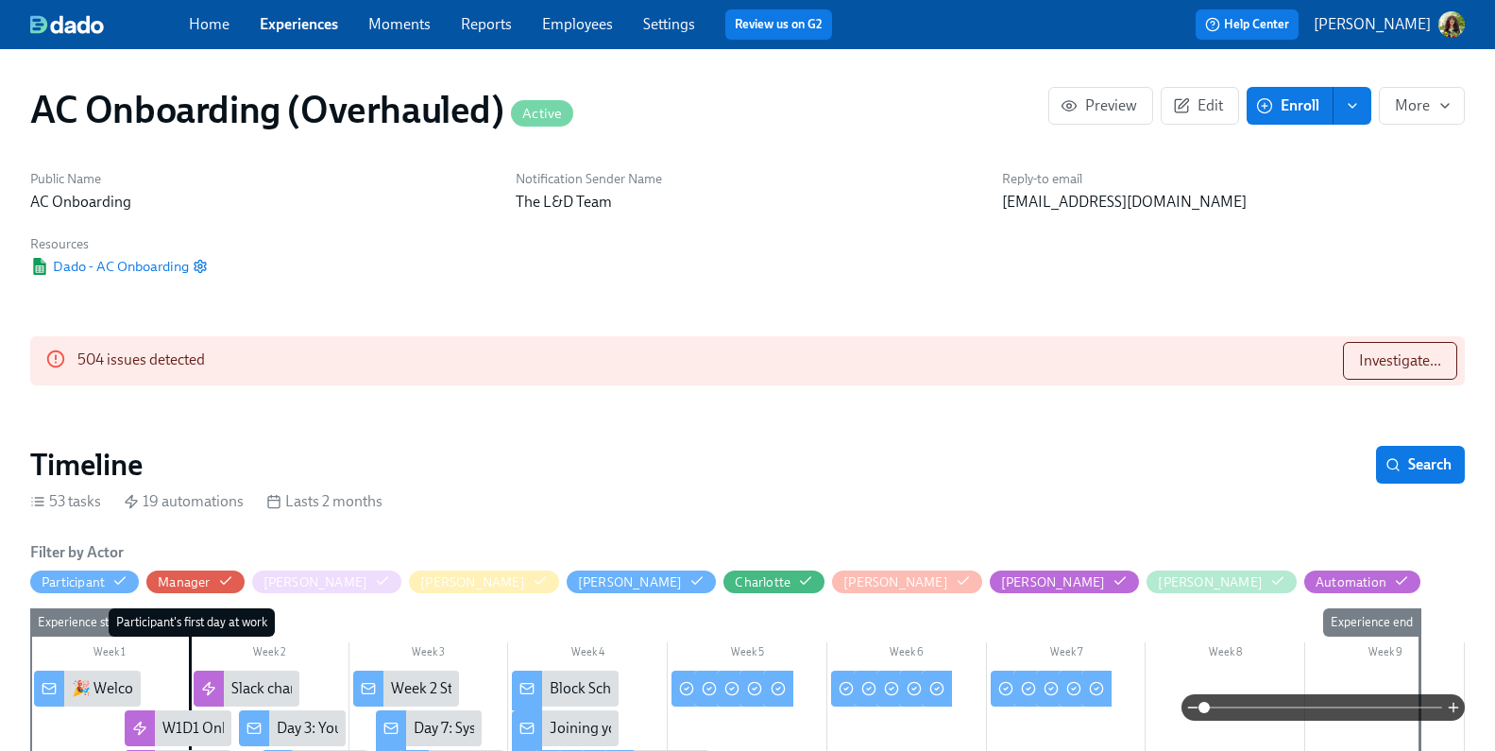
scroll to position [0, 11932]
click at [1424, 464] on span "Search" at bounding box center [1420, 464] width 62 height 19
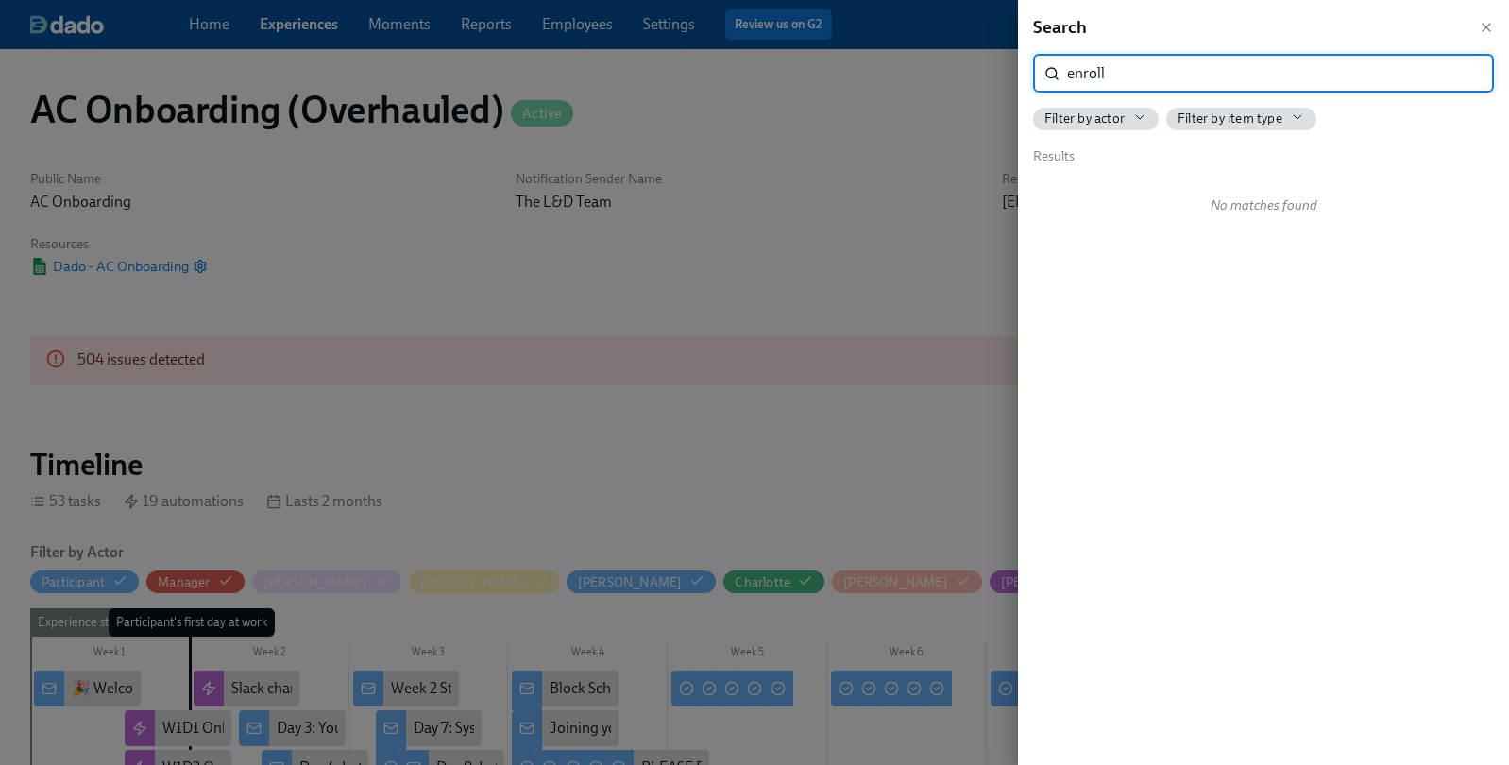
type input "enroll"
click at [1488, 24] on icon "button" at bounding box center [1486, 27] width 15 height 15
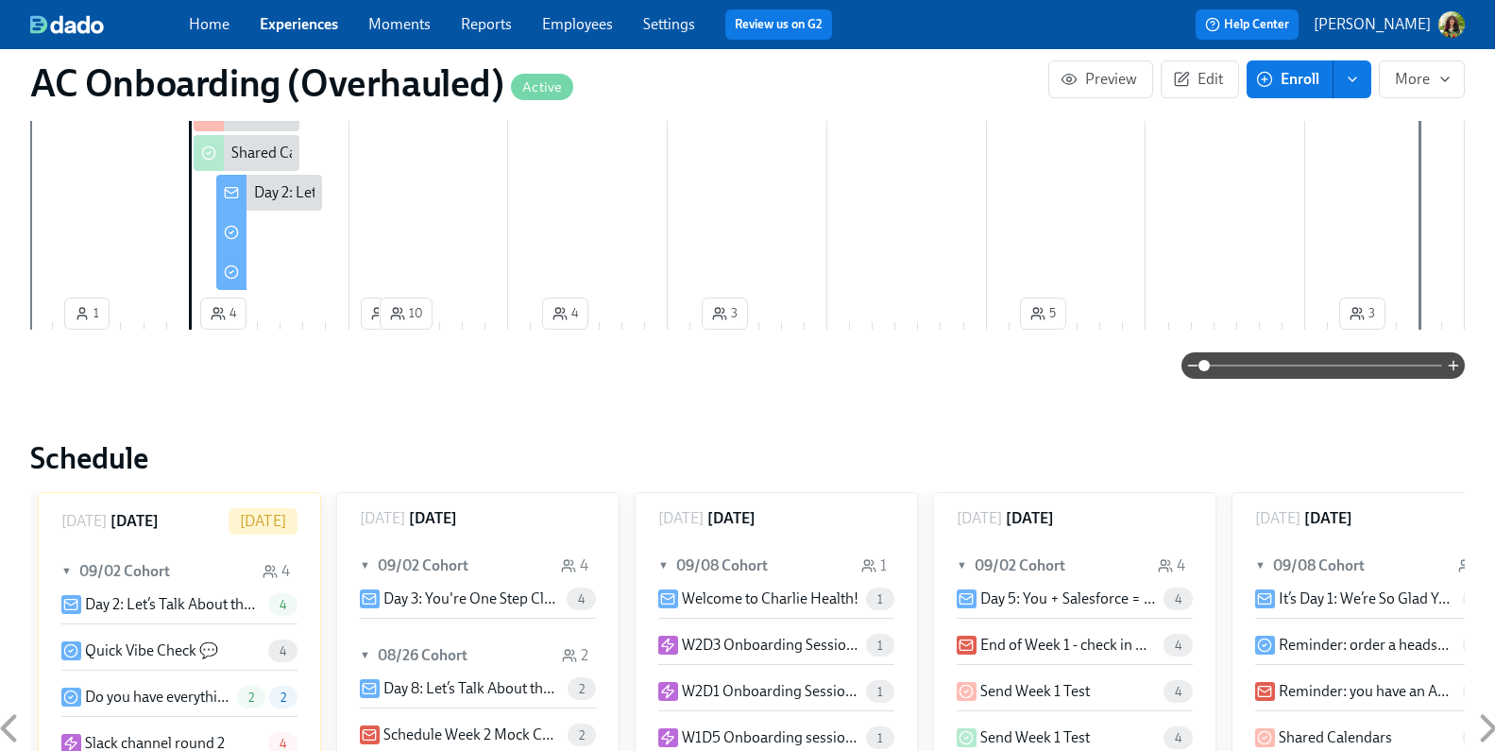
scroll to position [1533, 0]
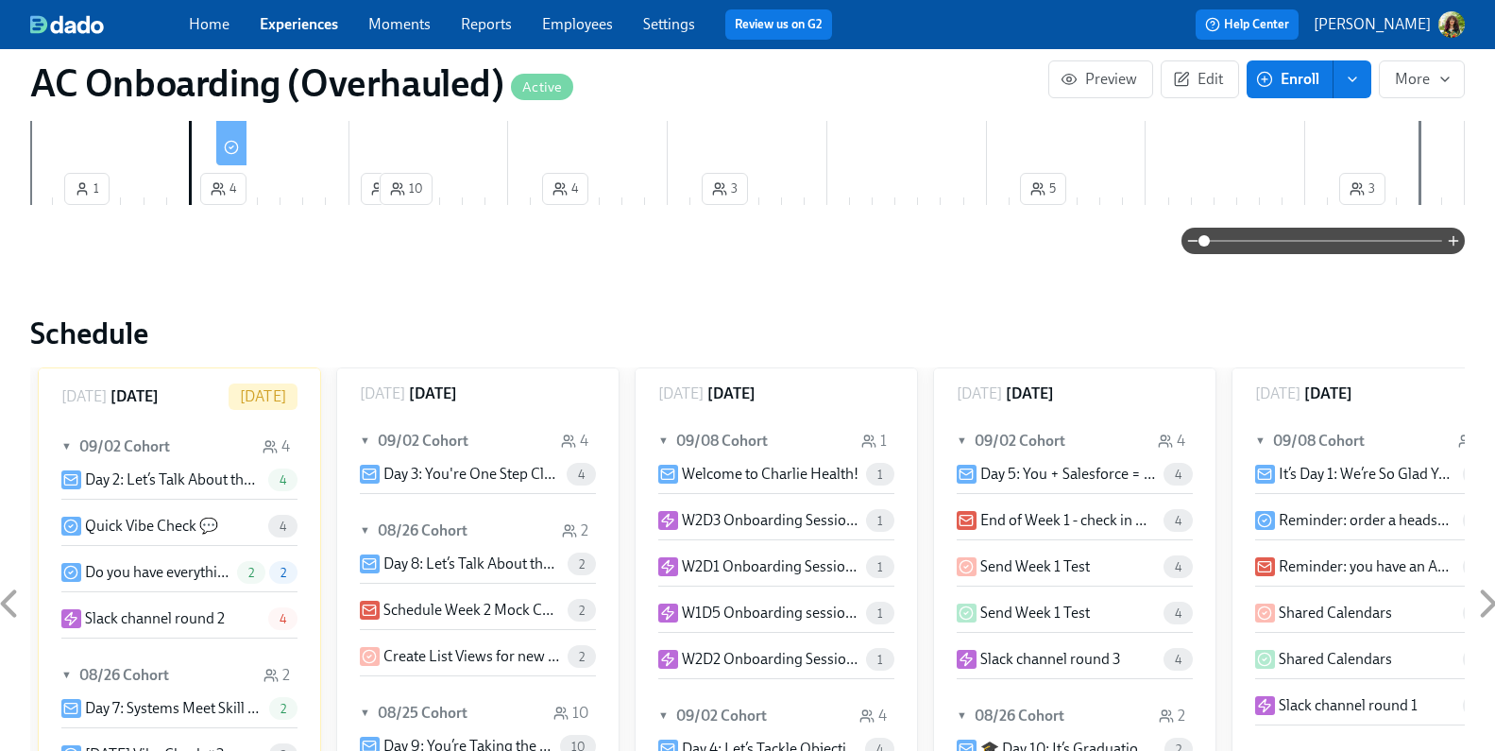
click at [1274, 240] on span at bounding box center [1323, 241] width 238 height 26
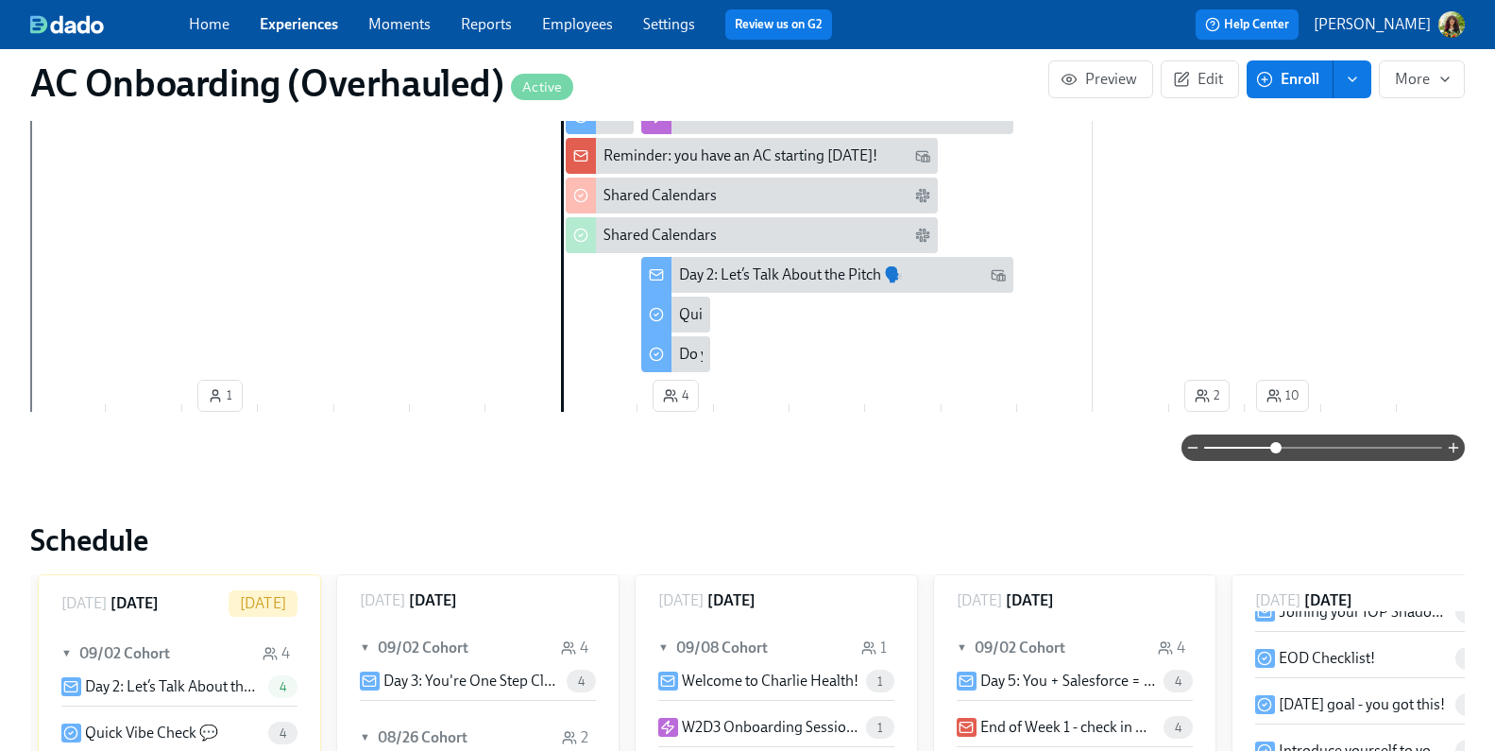
scroll to position [1345, 0]
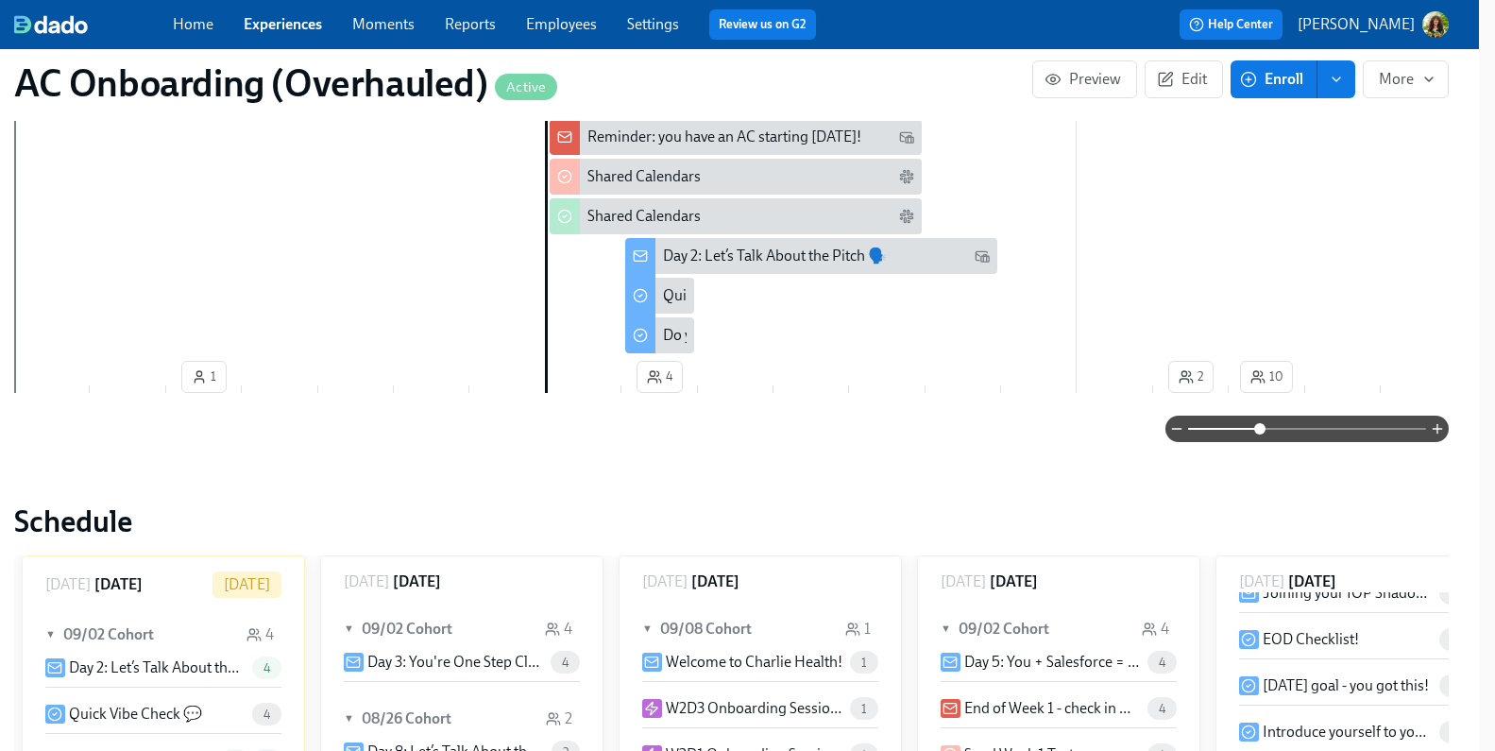
scroll to position [1345, 17]
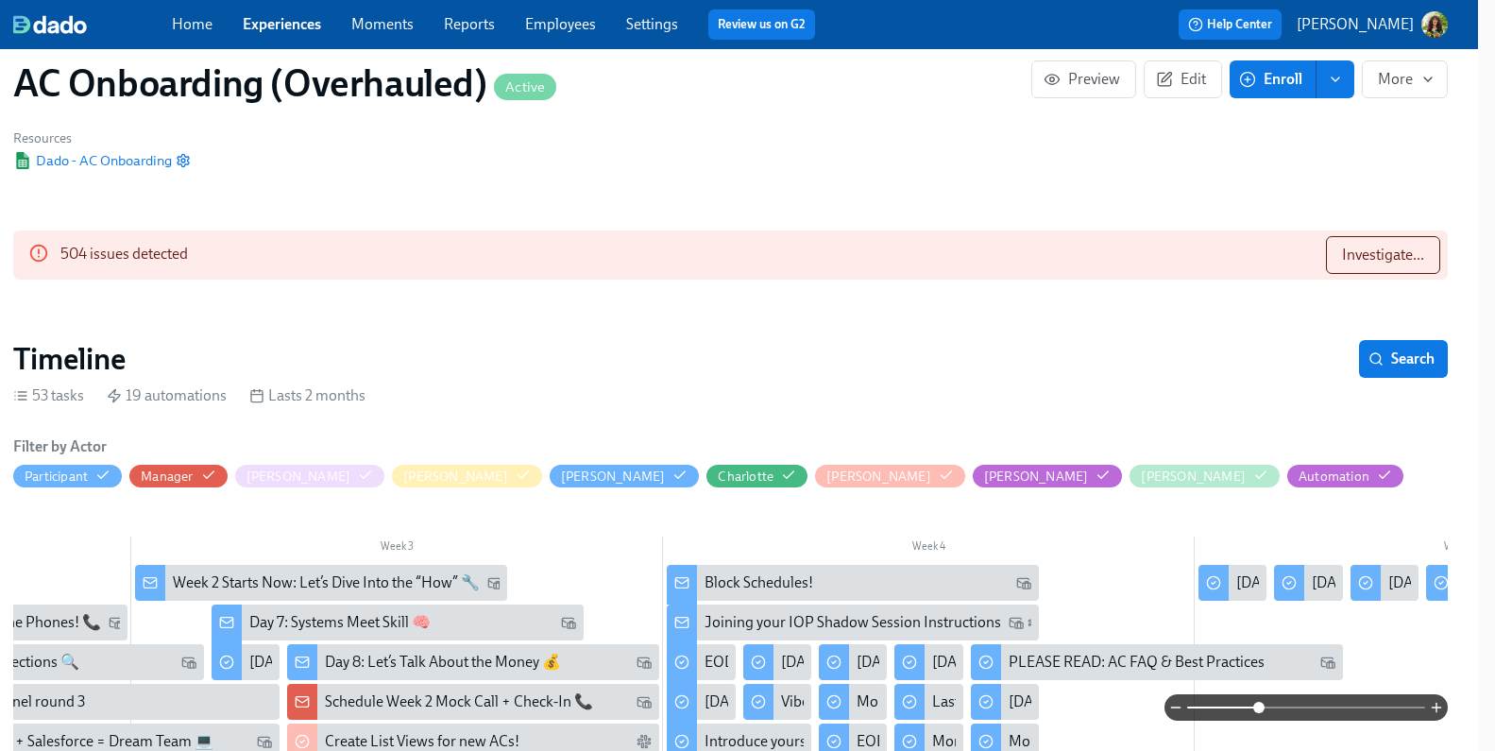
scroll to position [0, 17]
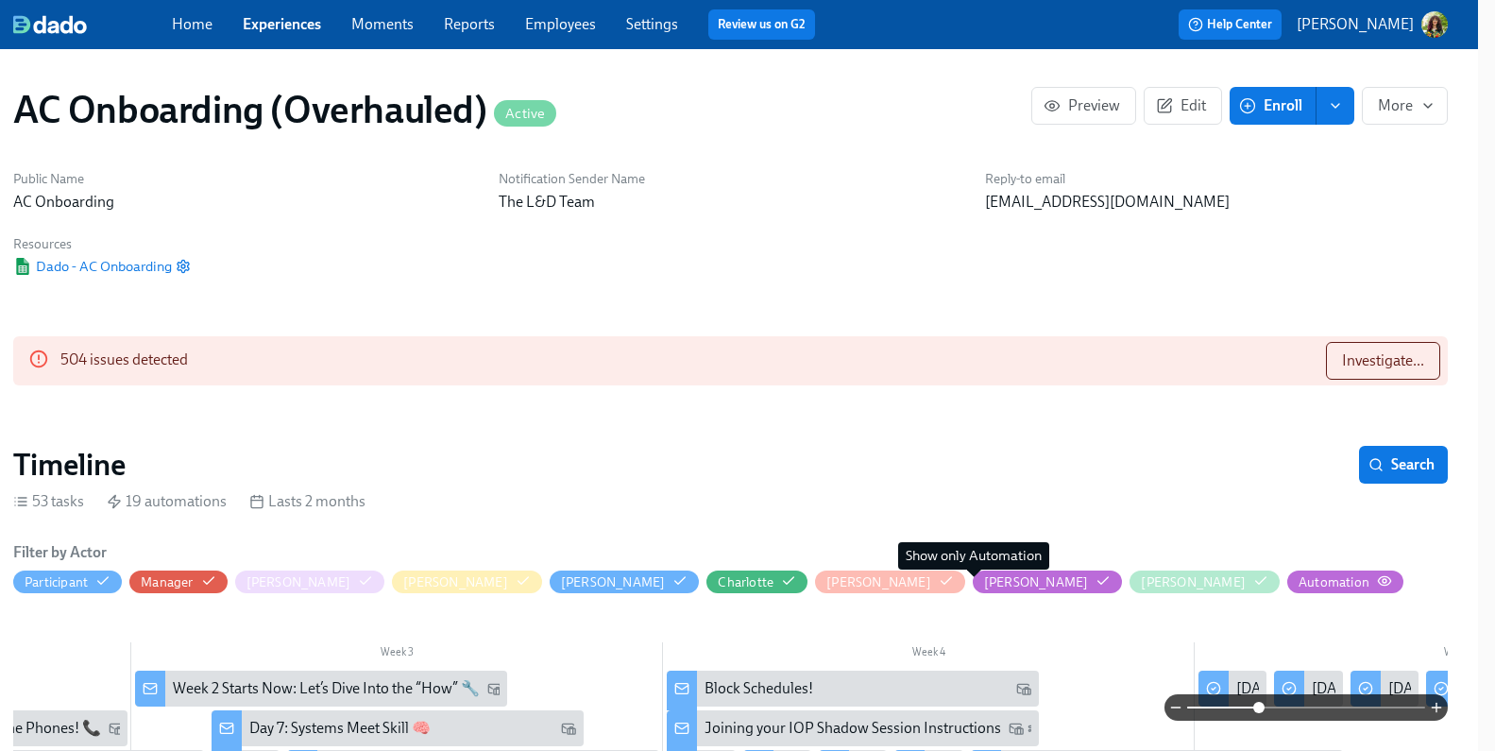
click at [1377, 582] on icon "button" at bounding box center [1384, 580] width 15 height 15
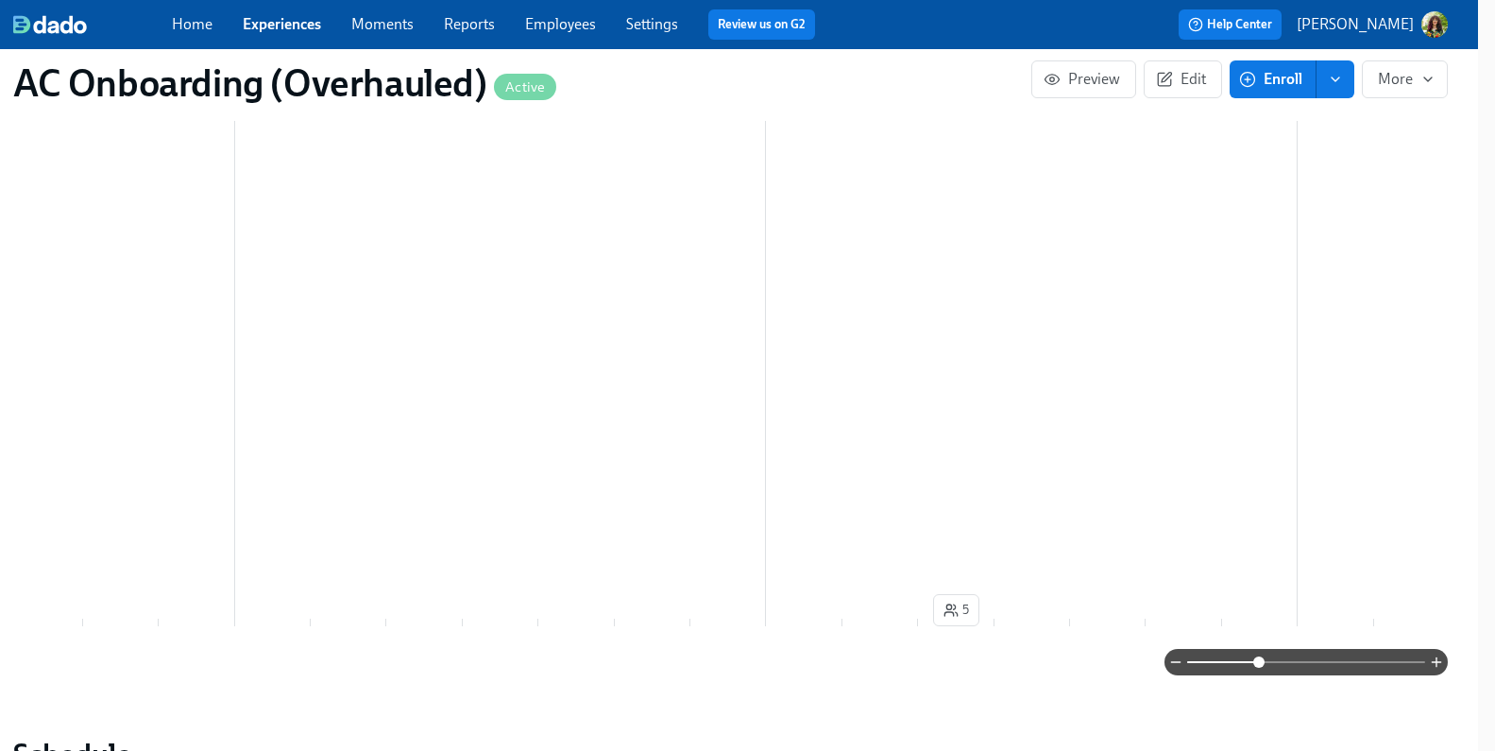
scroll to position [791, 17]
drag, startPoint x: 983, startPoint y: 610, endPoint x: 990, endPoint y: 625, distance: 16.5
click at [990, 625] on div "Week 1 Week 2 Week 3 Week 4 Week 5 Week 6 Week 7 Week 8 Week 9 1 4 2 10 4 3 5 3…" at bounding box center [730, 228] width 1435 height 820
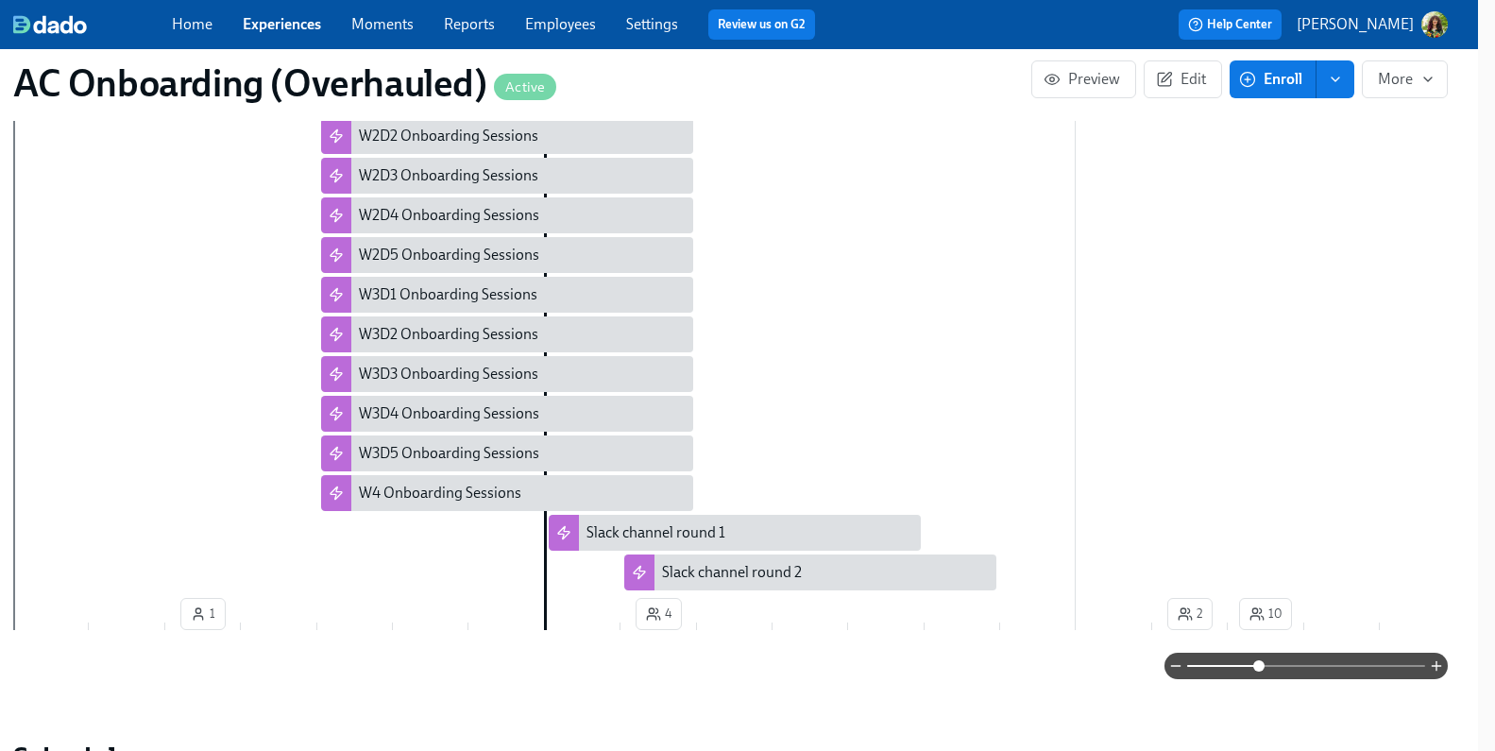
scroll to position [791, 0]
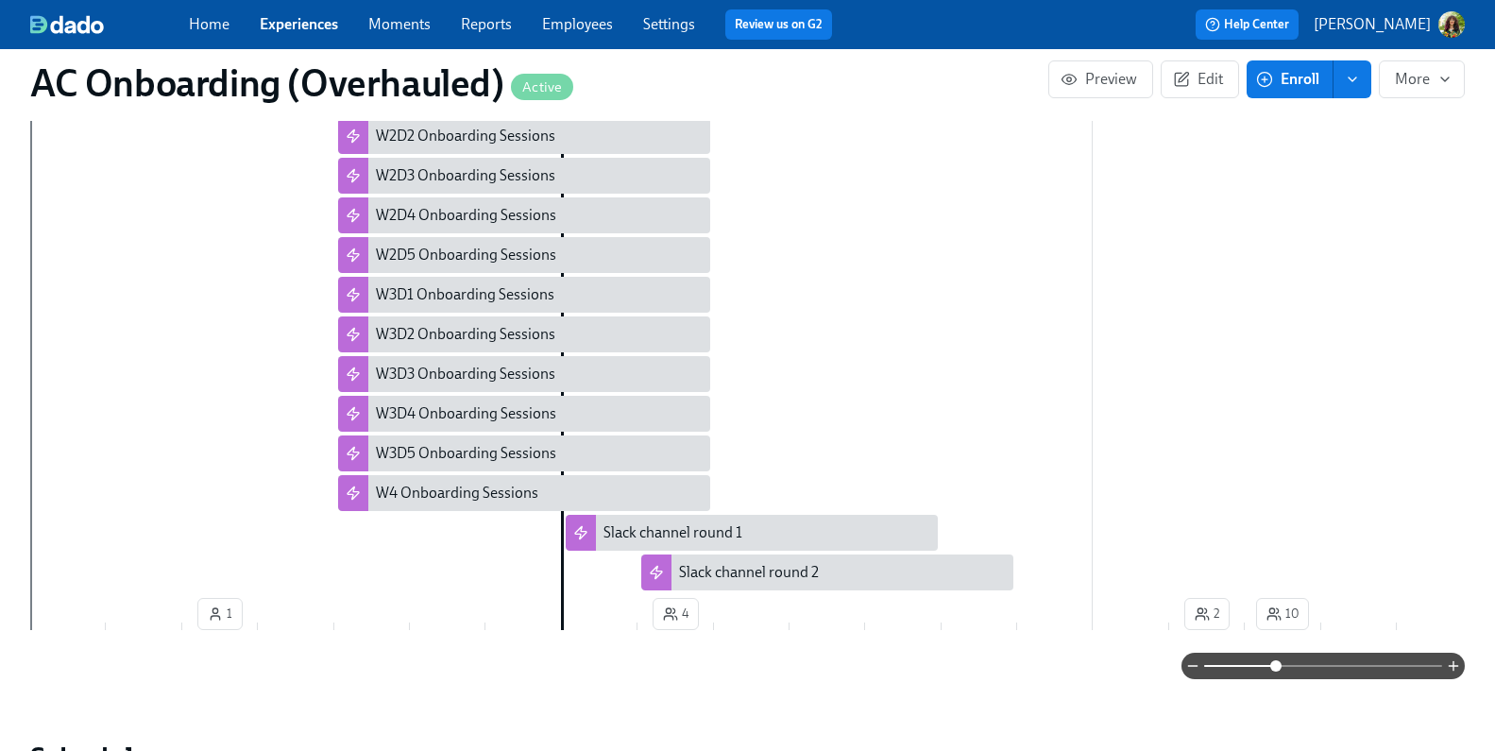
click at [284, 24] on link "Experiences" at bounding box center [299, 24] width 78 height 18
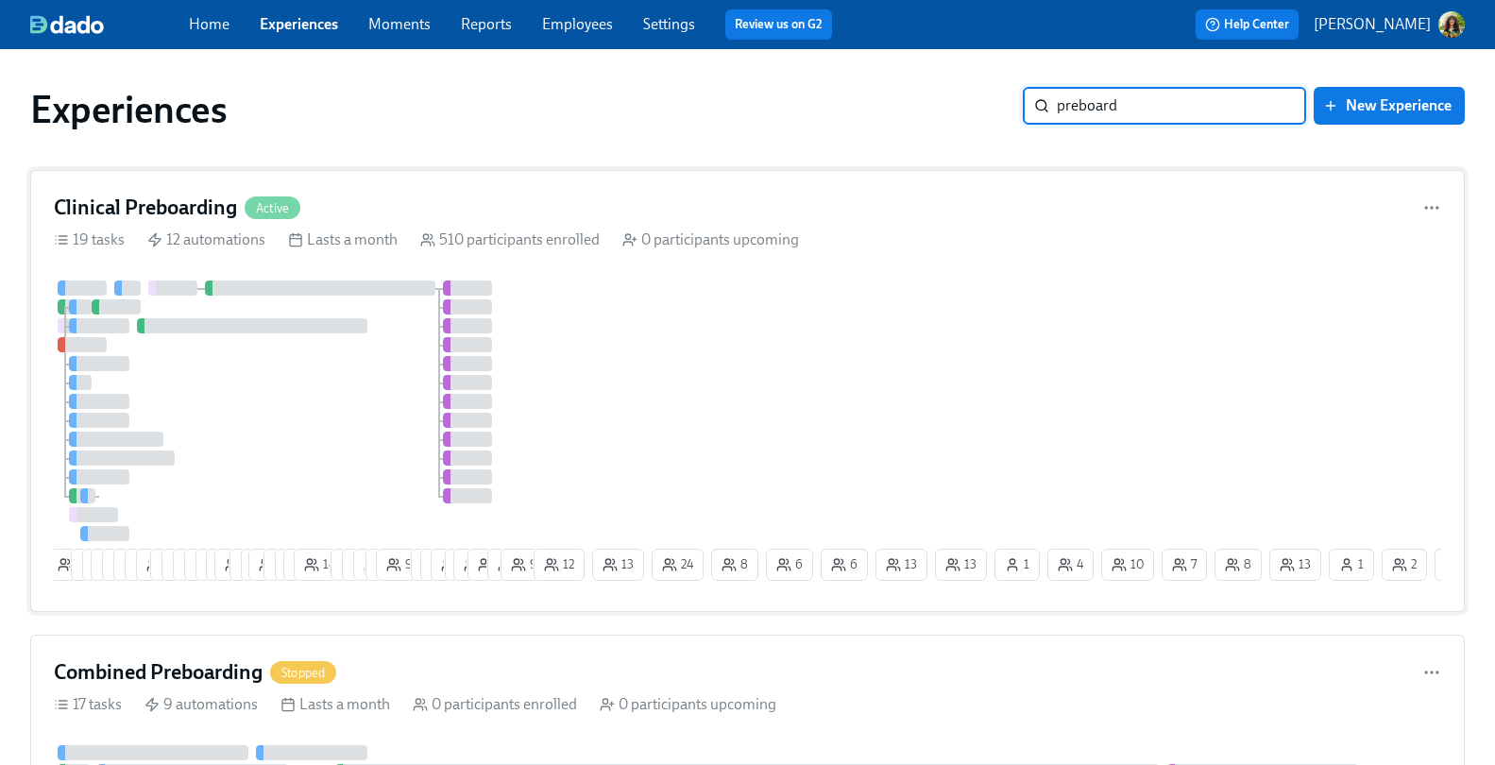
type input "preboard"
click at [686, 204] on div "Clinical Preboarding Active" at bounding box center [748, 208] width 1388 height 28
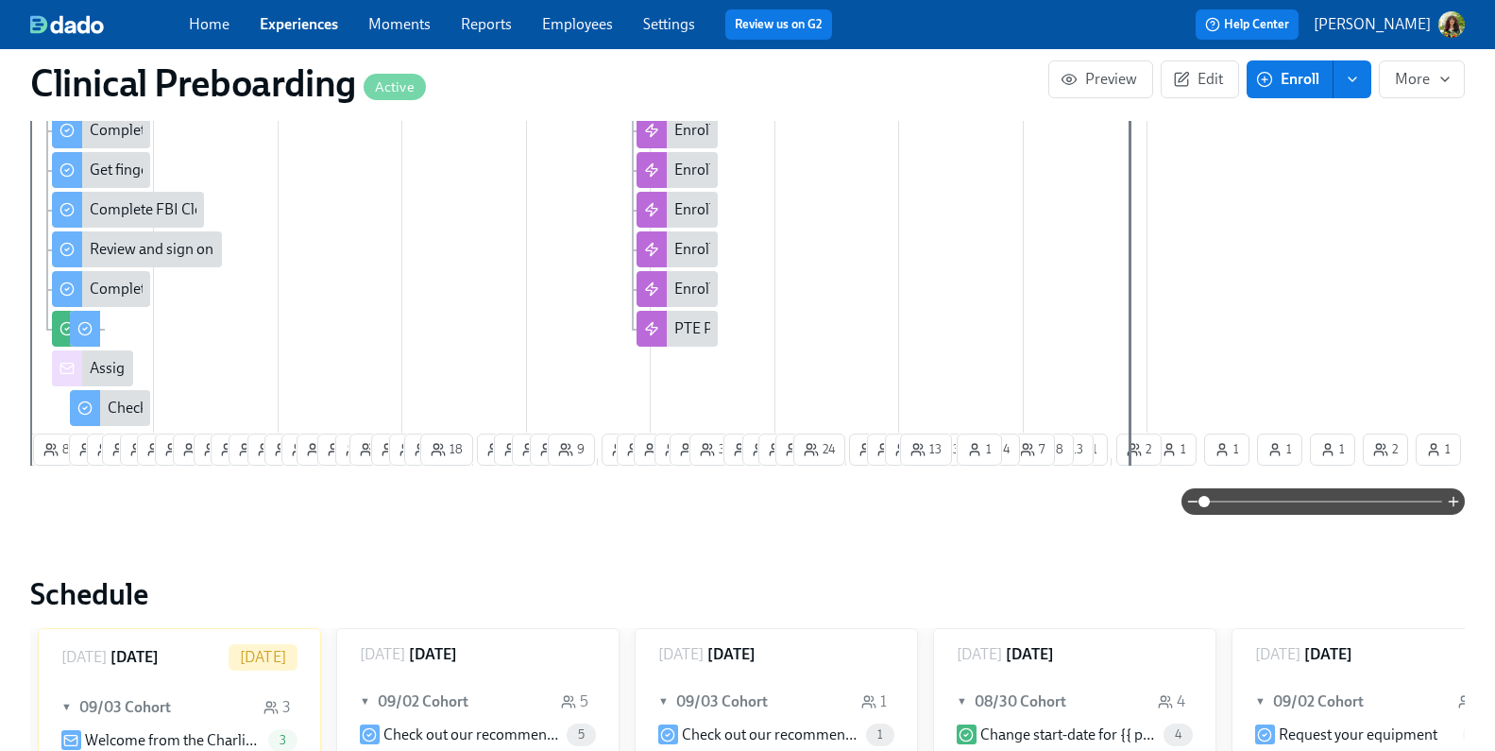
scroll to position [1000, 0]
click at [1282, 495] on span at bounding box center [1323, 500] width 238 height 26
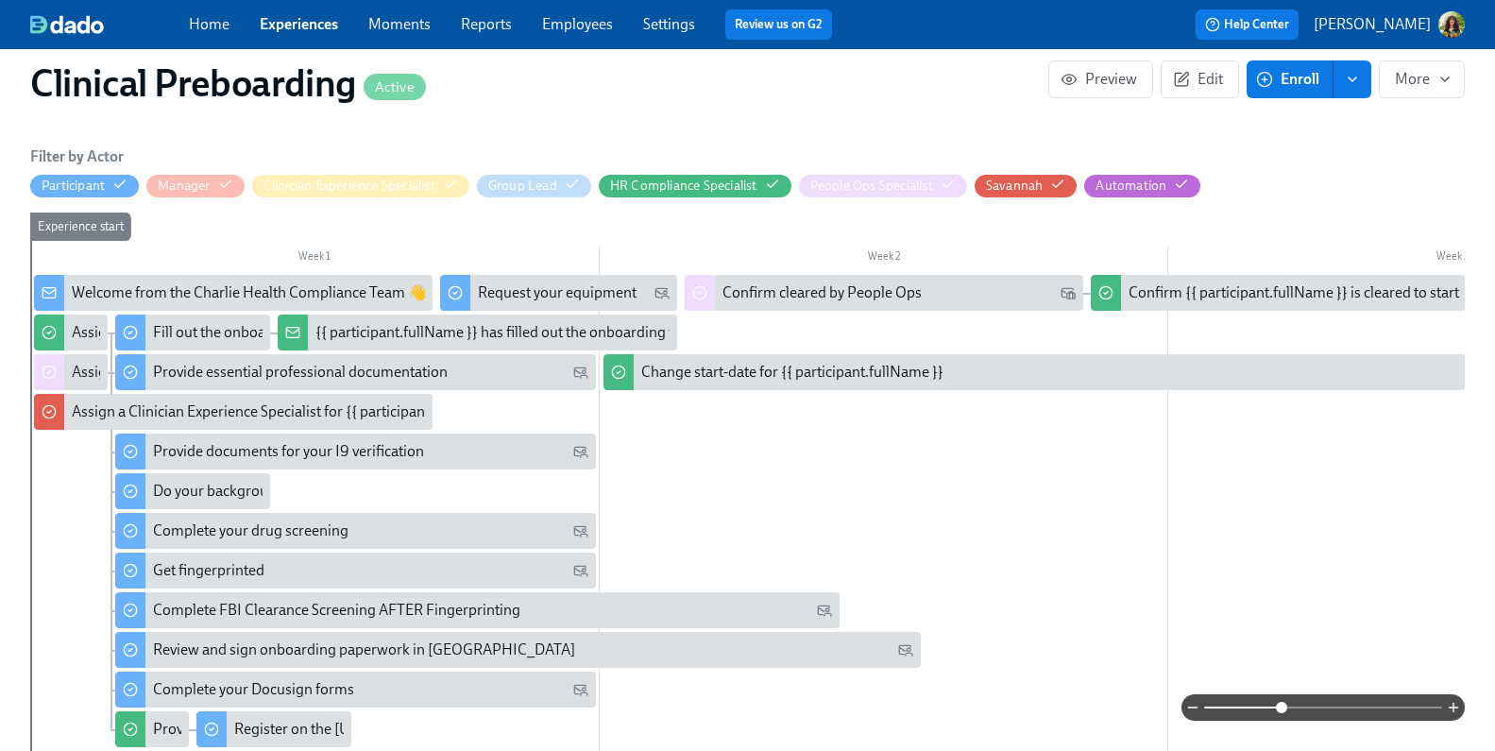
scroll to position [598, 0]
click at [1185, 183] on icon "button" at bounding box center [1181, 185] width 15 height 15
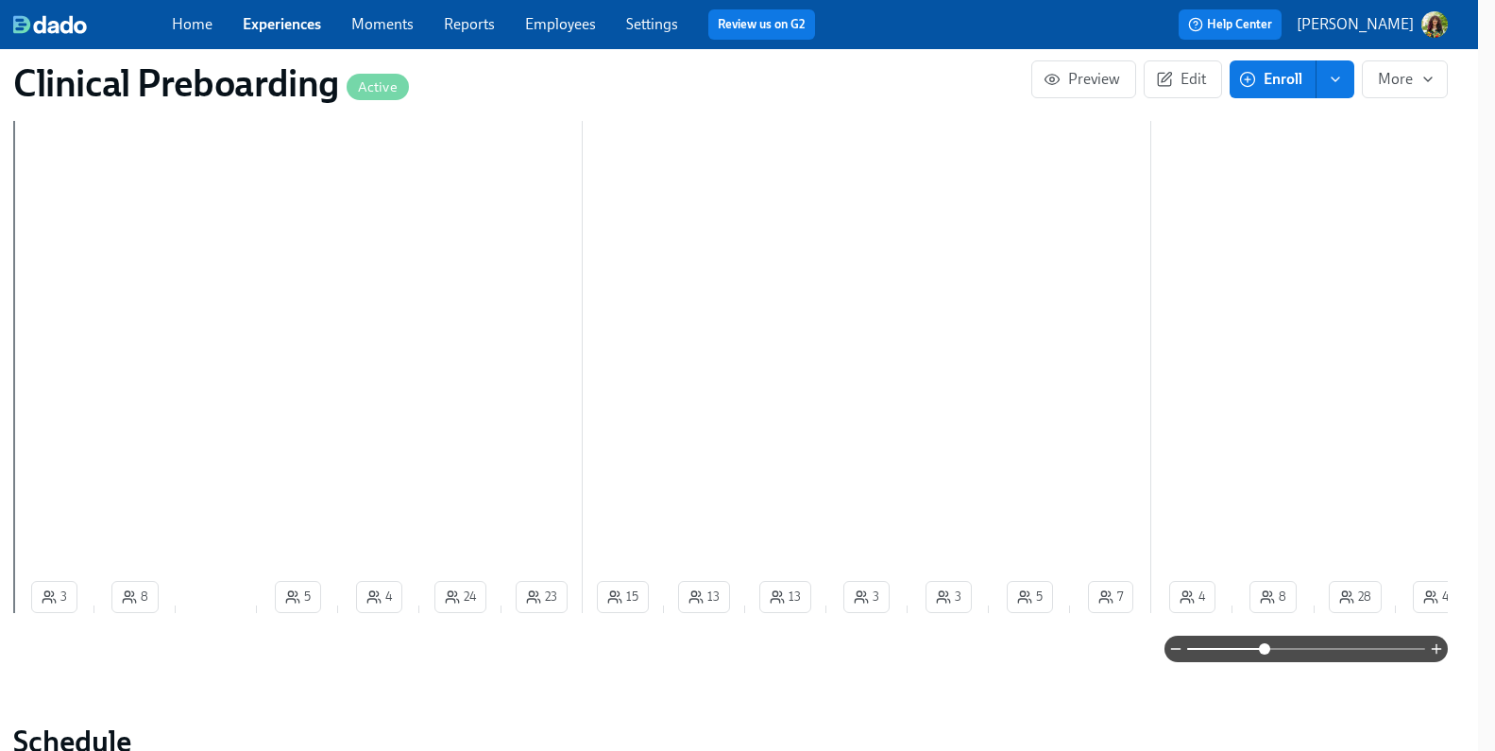
scroll to position [783, 17]
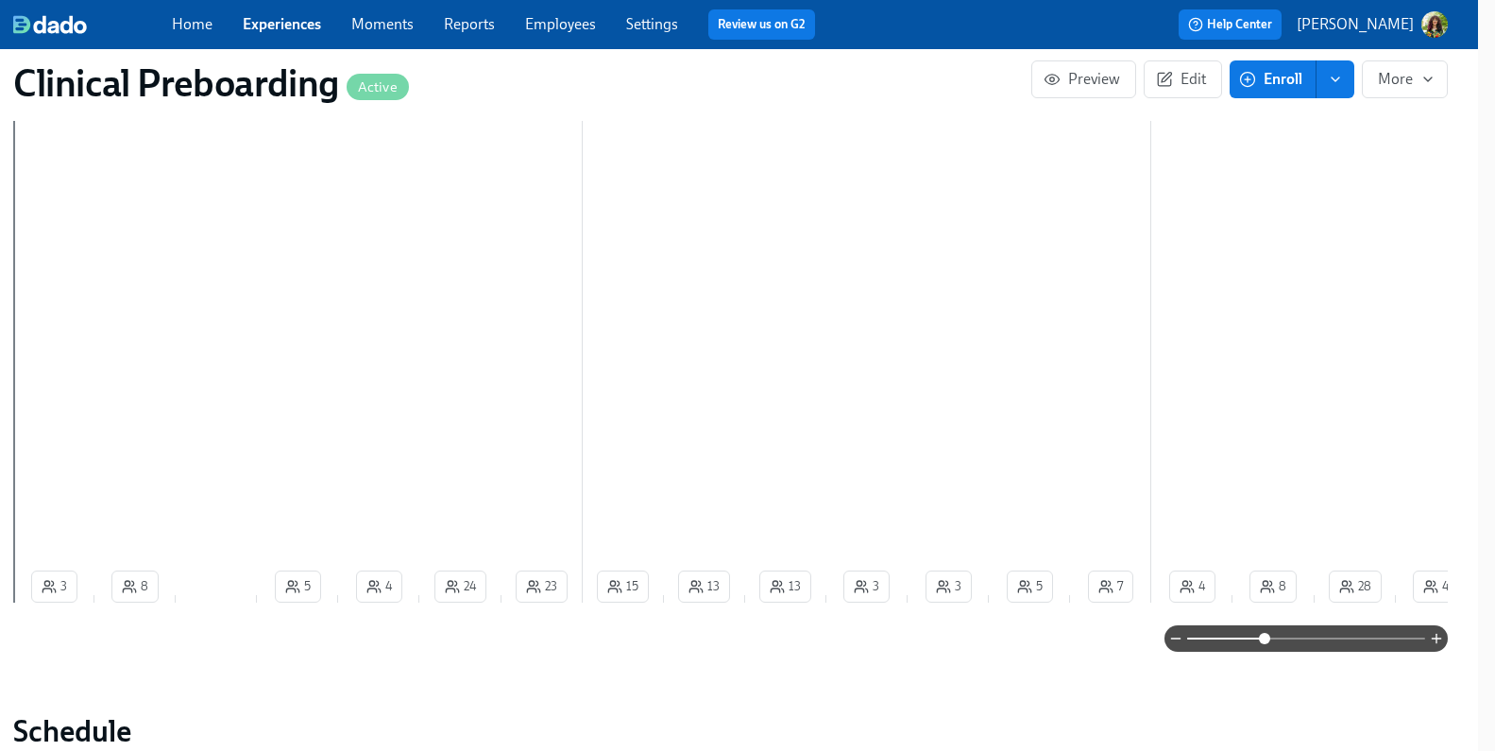
click at [268, 567] on div "Week 1 Week 2 Week 3 Week 4 Week 5 Week 6 Week 7 Week 8 Week 9 3 8 5 4 24 23 15…" at bounding box center [730, 319] width 1435 height 582
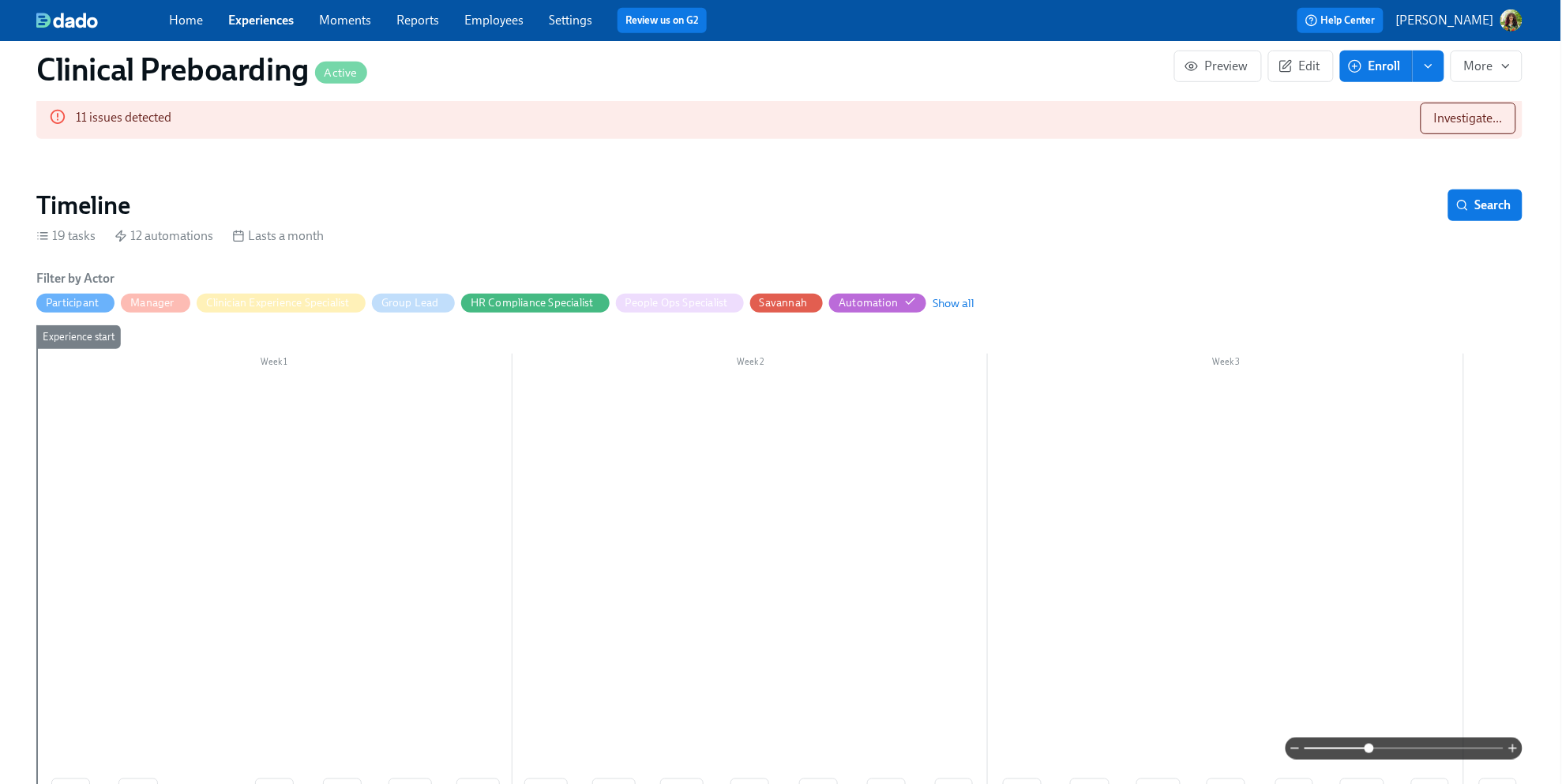
scroll to position [318, 2]
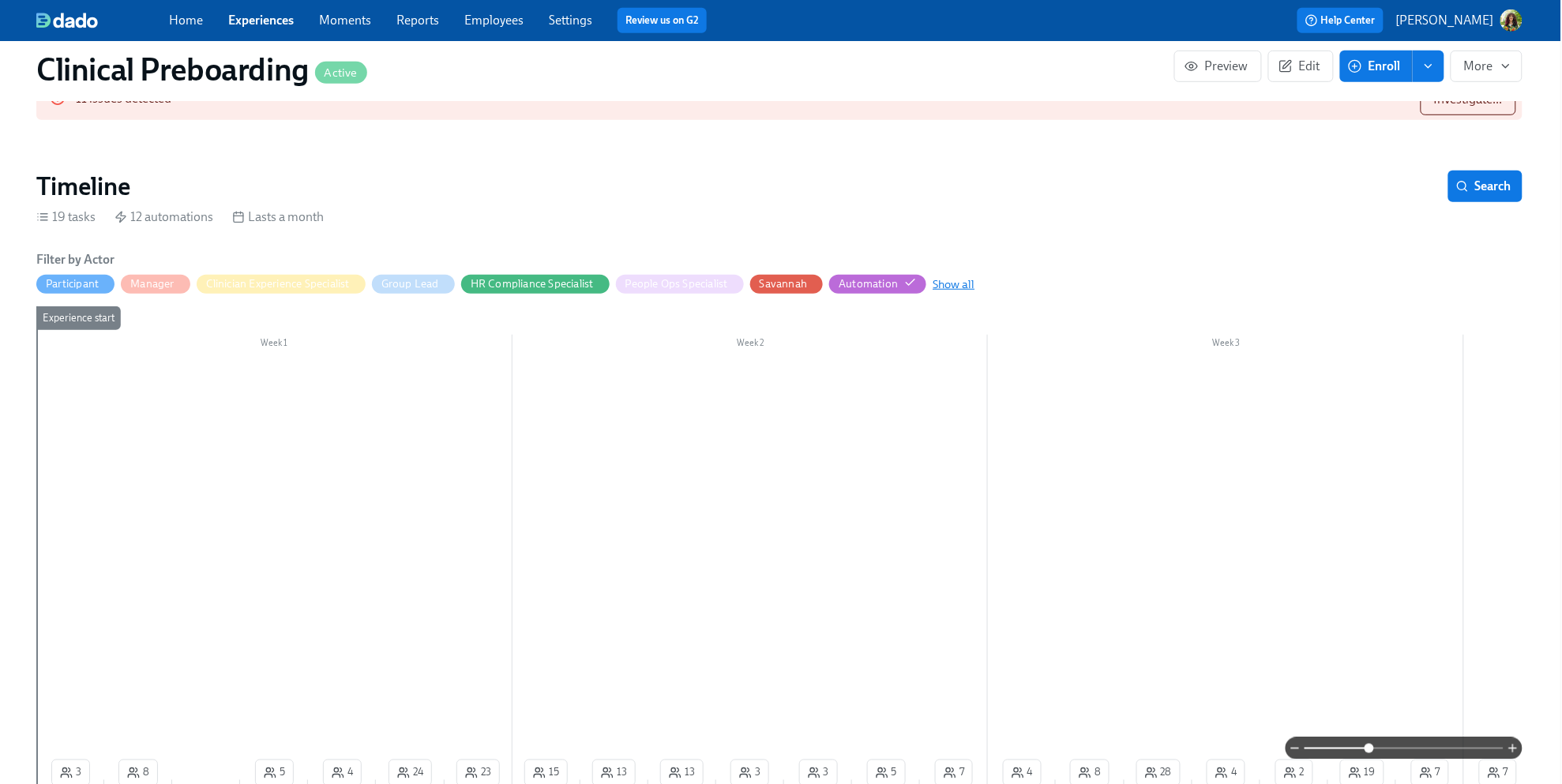
click at [939, 283] on span "Show all" at bounding box center [954, 284] width 42 height 16
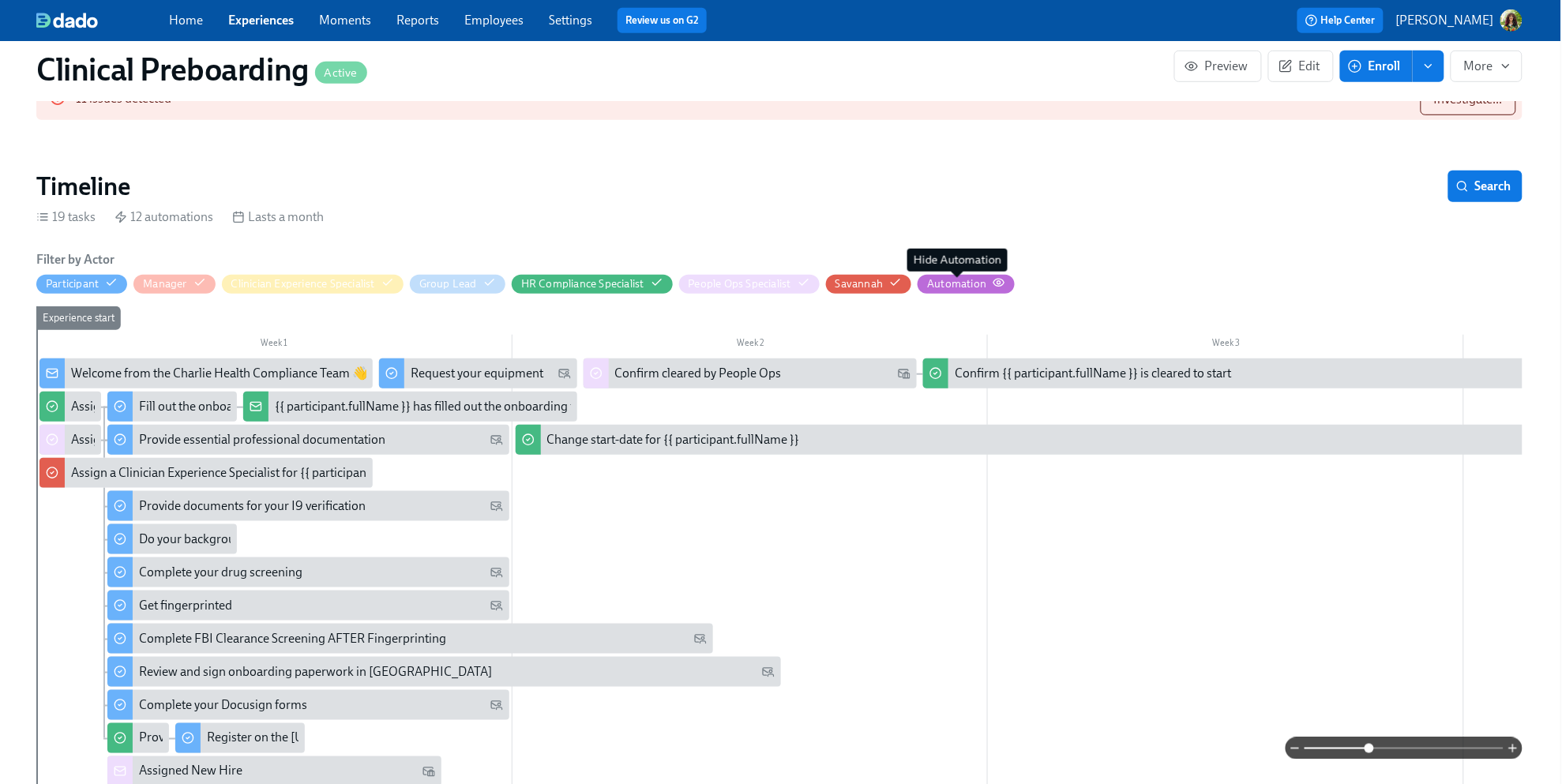
click at [940, 285] on div "Automation" at bounding box center [957, 284] width 59 height 15
click at [0, 0] on icon "button" at bounding box center [0, 0] width 0 height 0
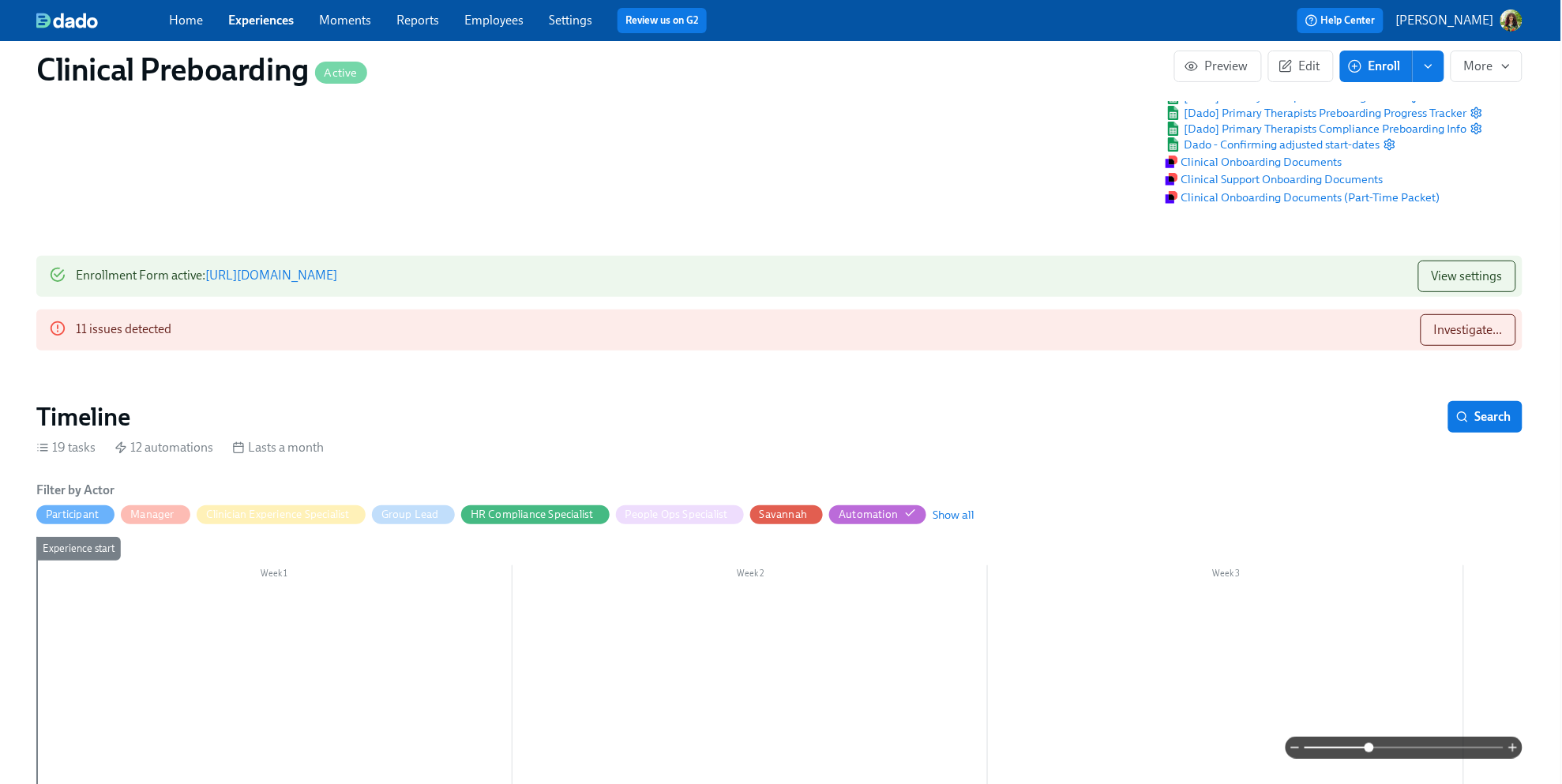
scroll to position [0, 2]
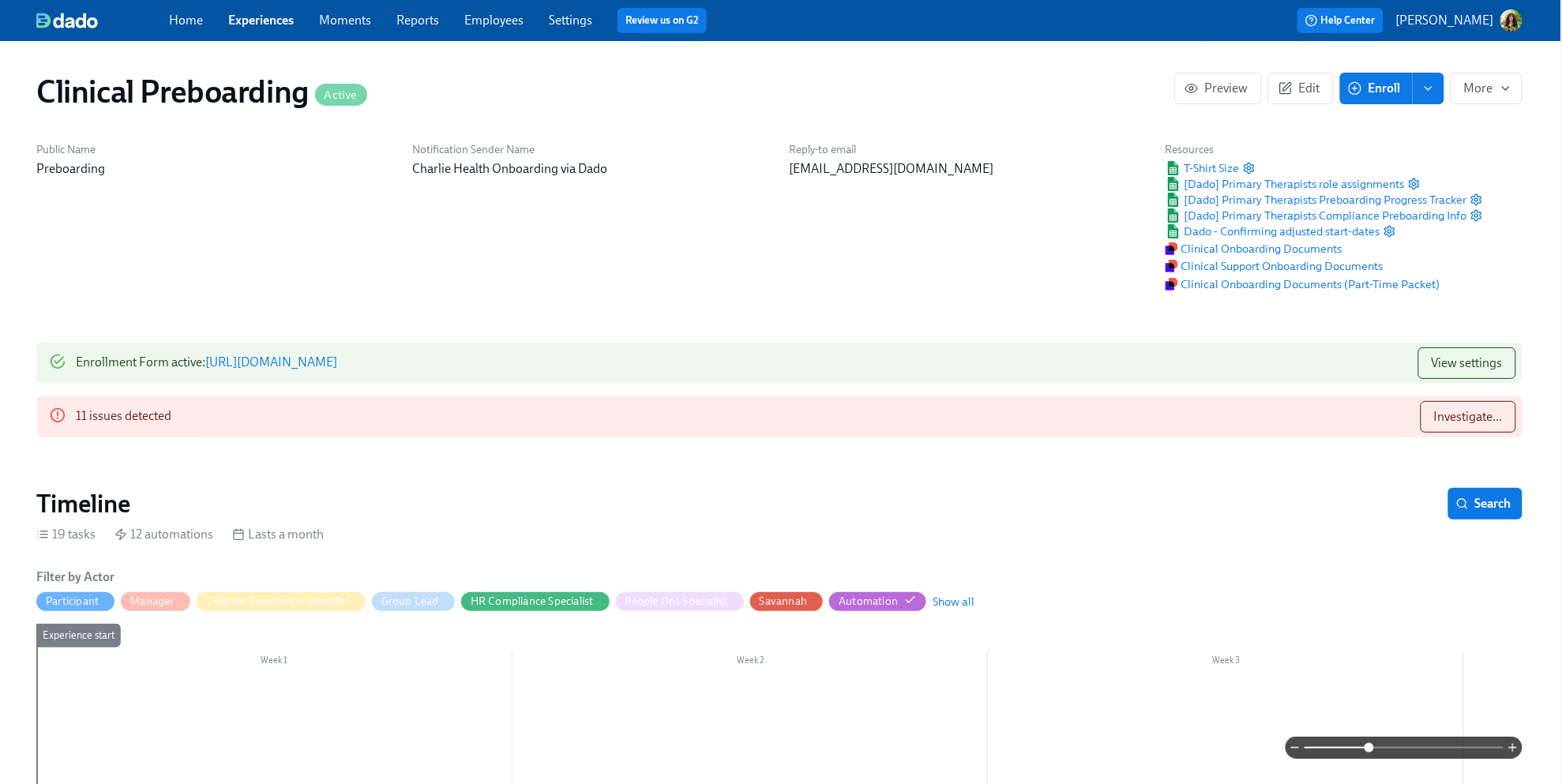
click at [279, 23] on link "Experiences" at bounding box center [261, 20] width 65 height 15
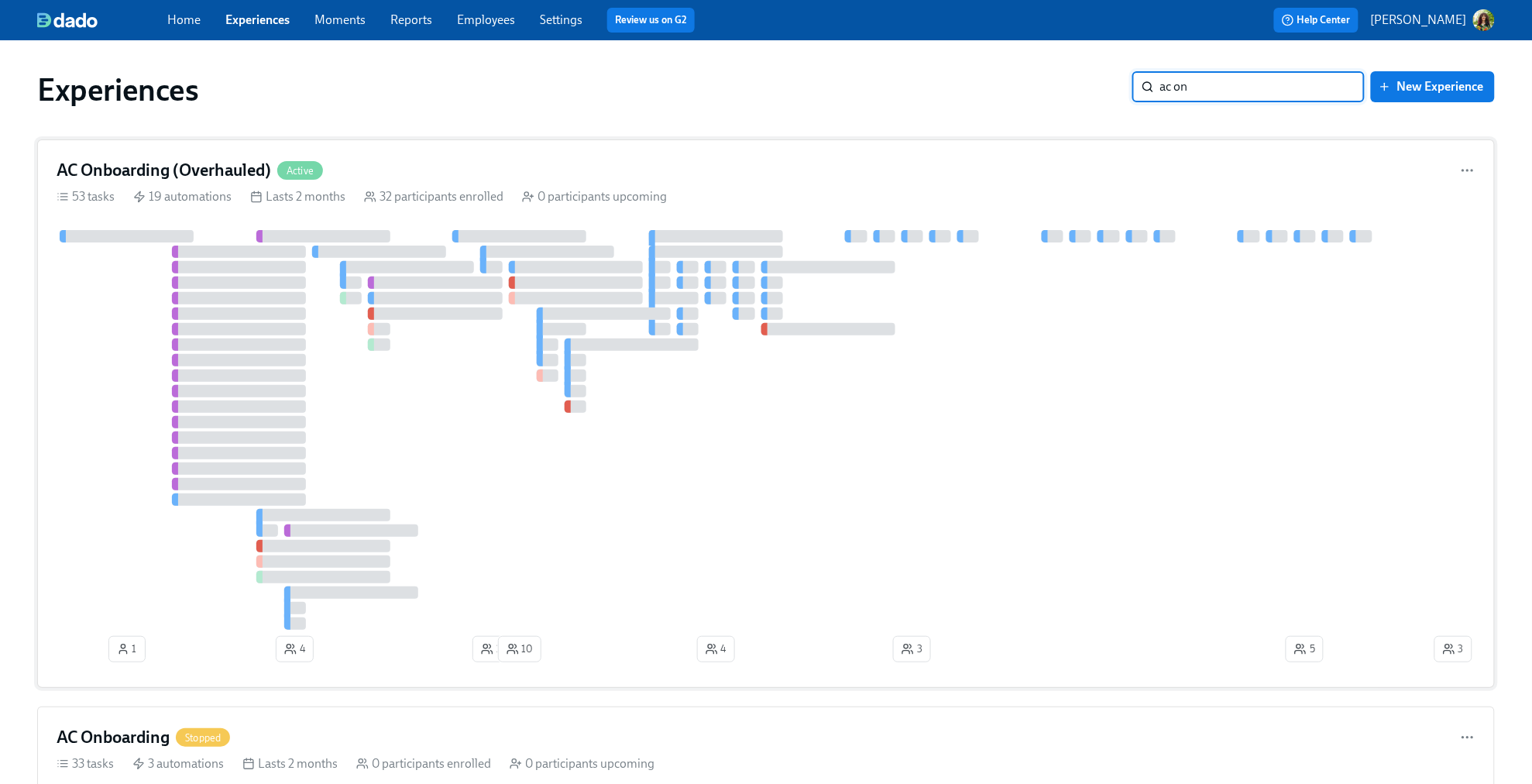
type input "ac on"
click at [998, 174] on div "AC Onboarding (Overhauled) Active" at bounding box center [766, 171] width 1419 height 23
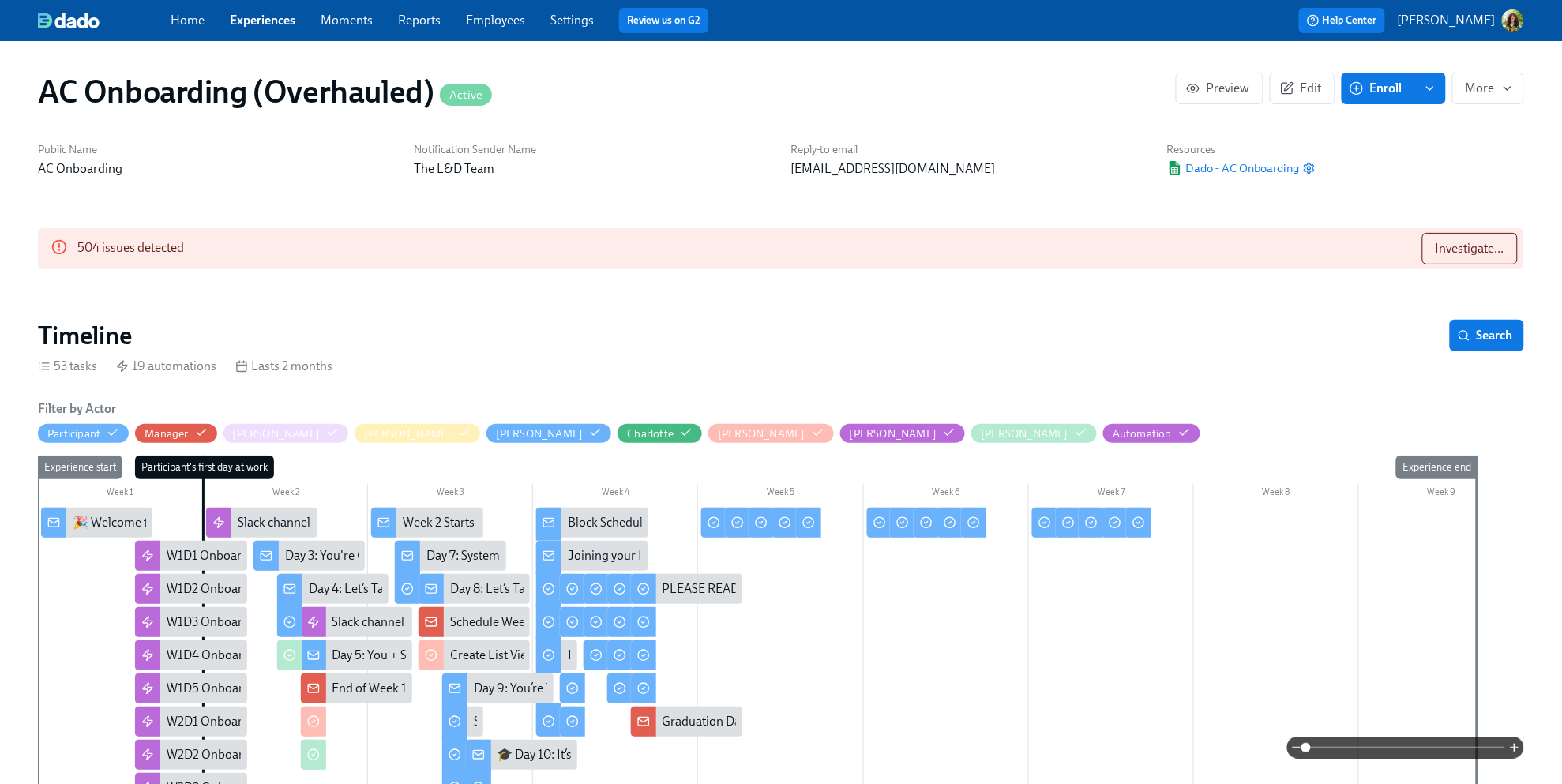
click at [503, 24] on link "Employees" at bounding box center [495, 20] width 59 height 15
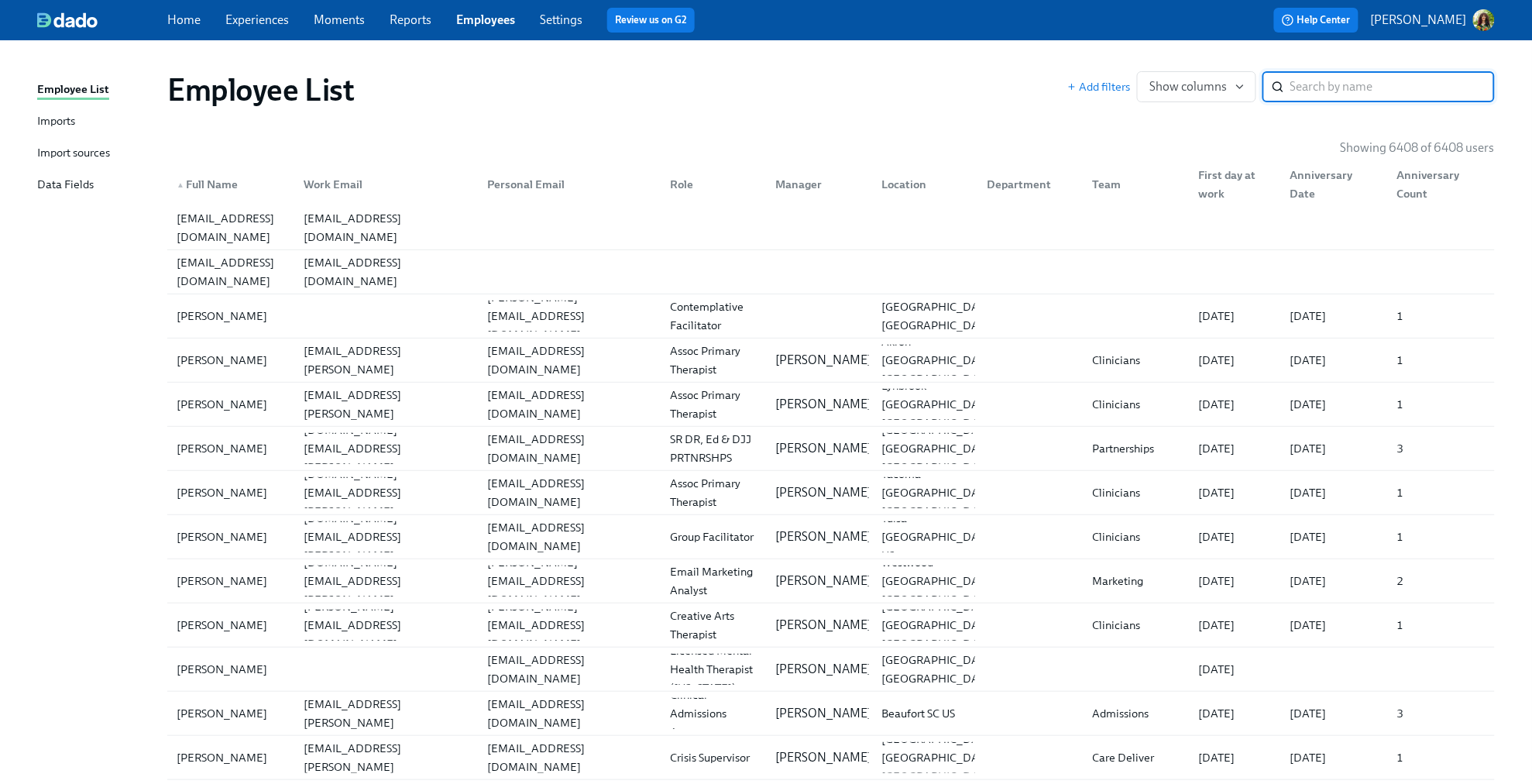
click at [1238, 91] on input "search" at bounding box center [1393, 87] width 204 height 31
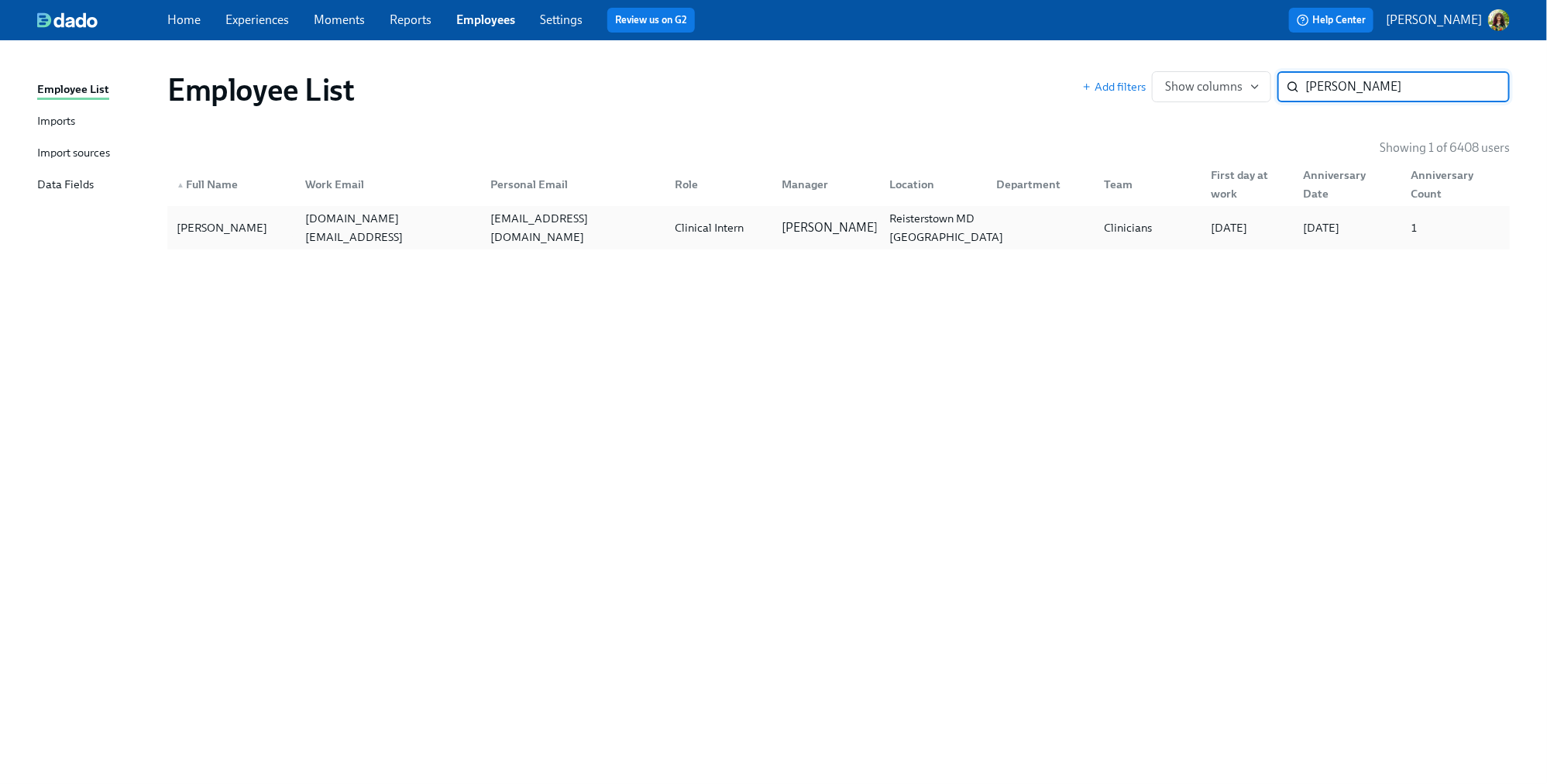
type input "[PERSON_NAME]"
click at [972, 228] on div "Reisterstown MD [GEOGRAPHIC_DATA]" at bounding box center [947, 227] width 126 height 37
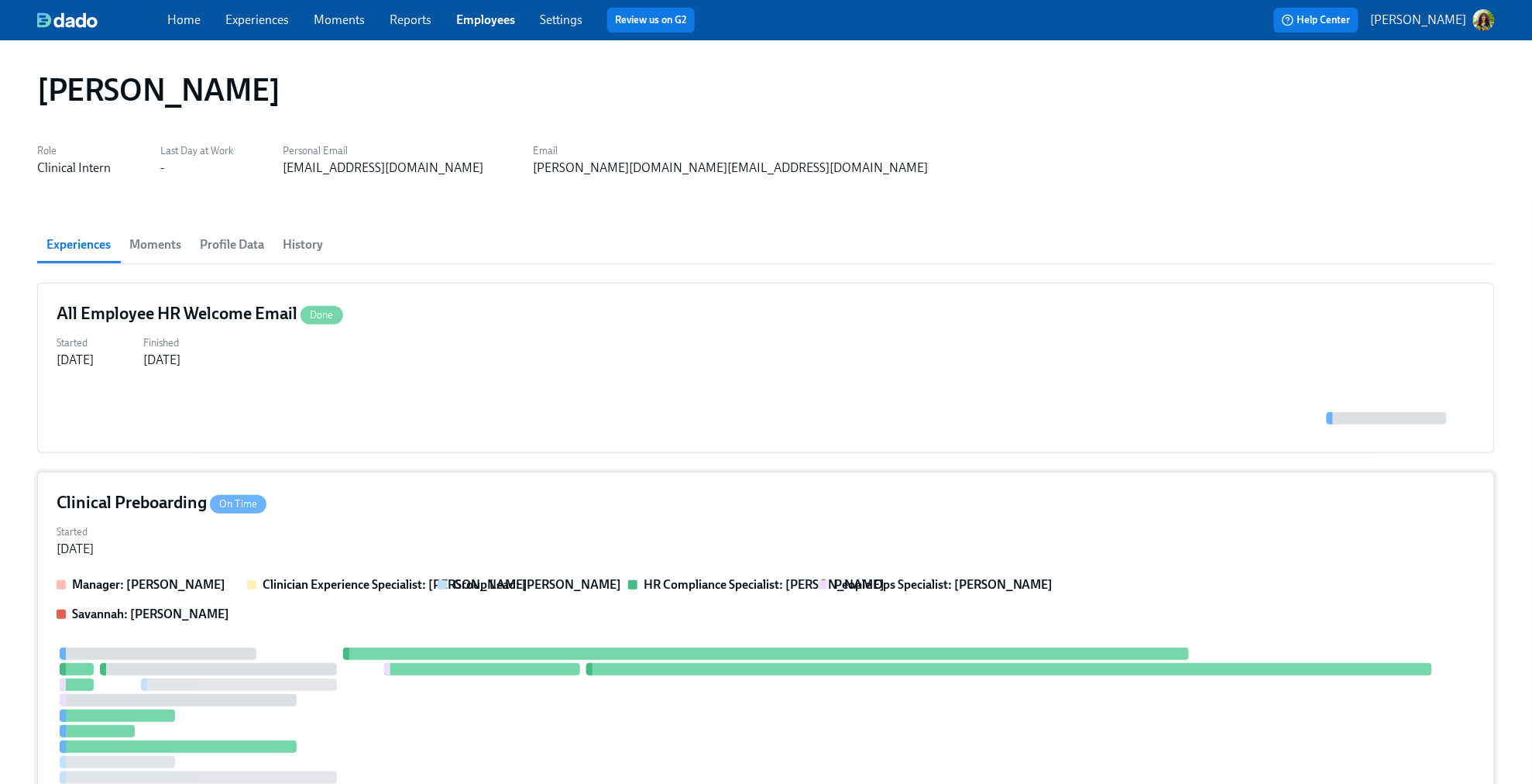
click at [846, 522] on div "Started [DATE]" at bounding box center [766, 539] width 1419 height 37
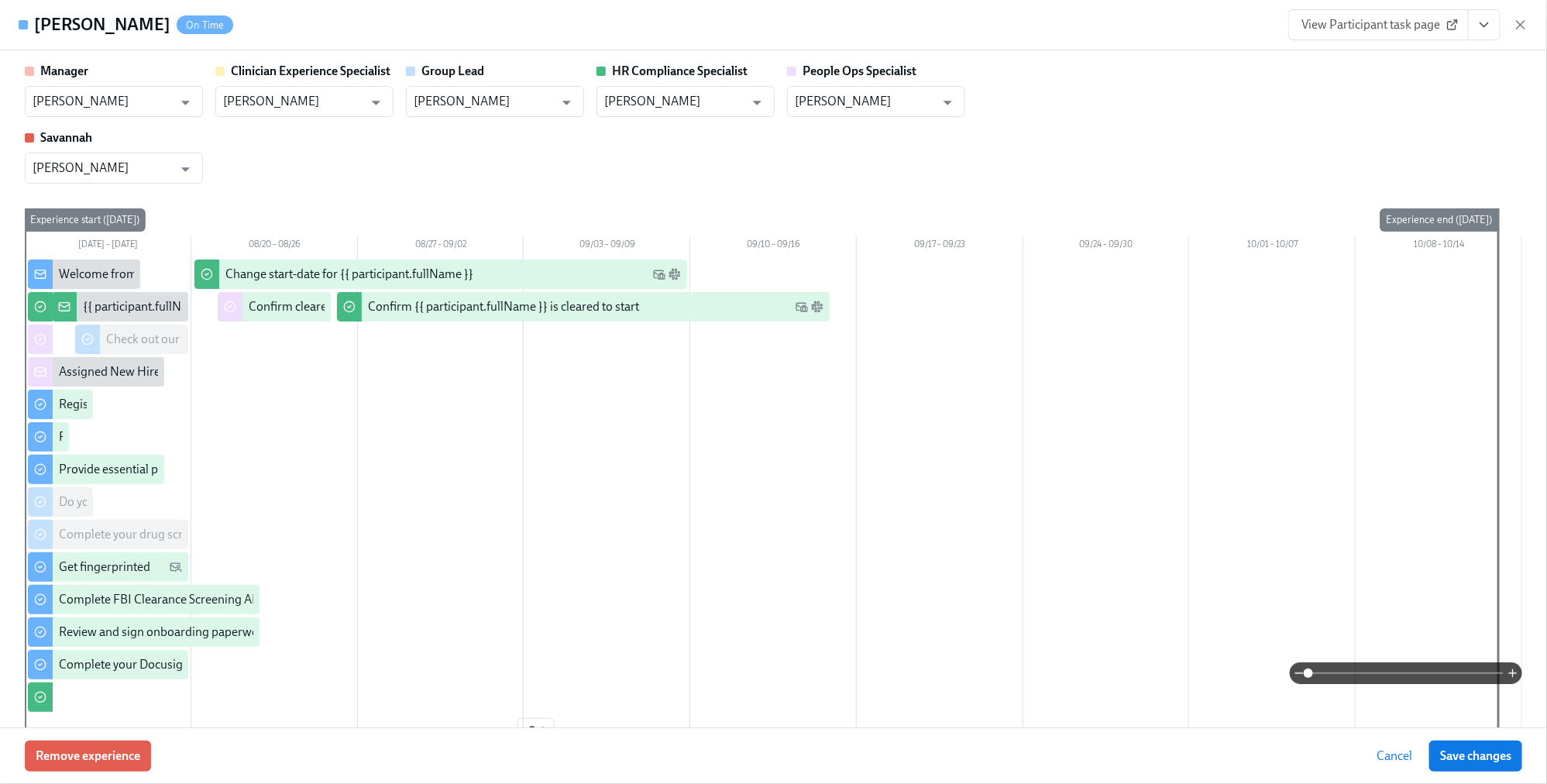
click at [1238, 627] on span at bounding box center [1406, 673] width 195 height 21
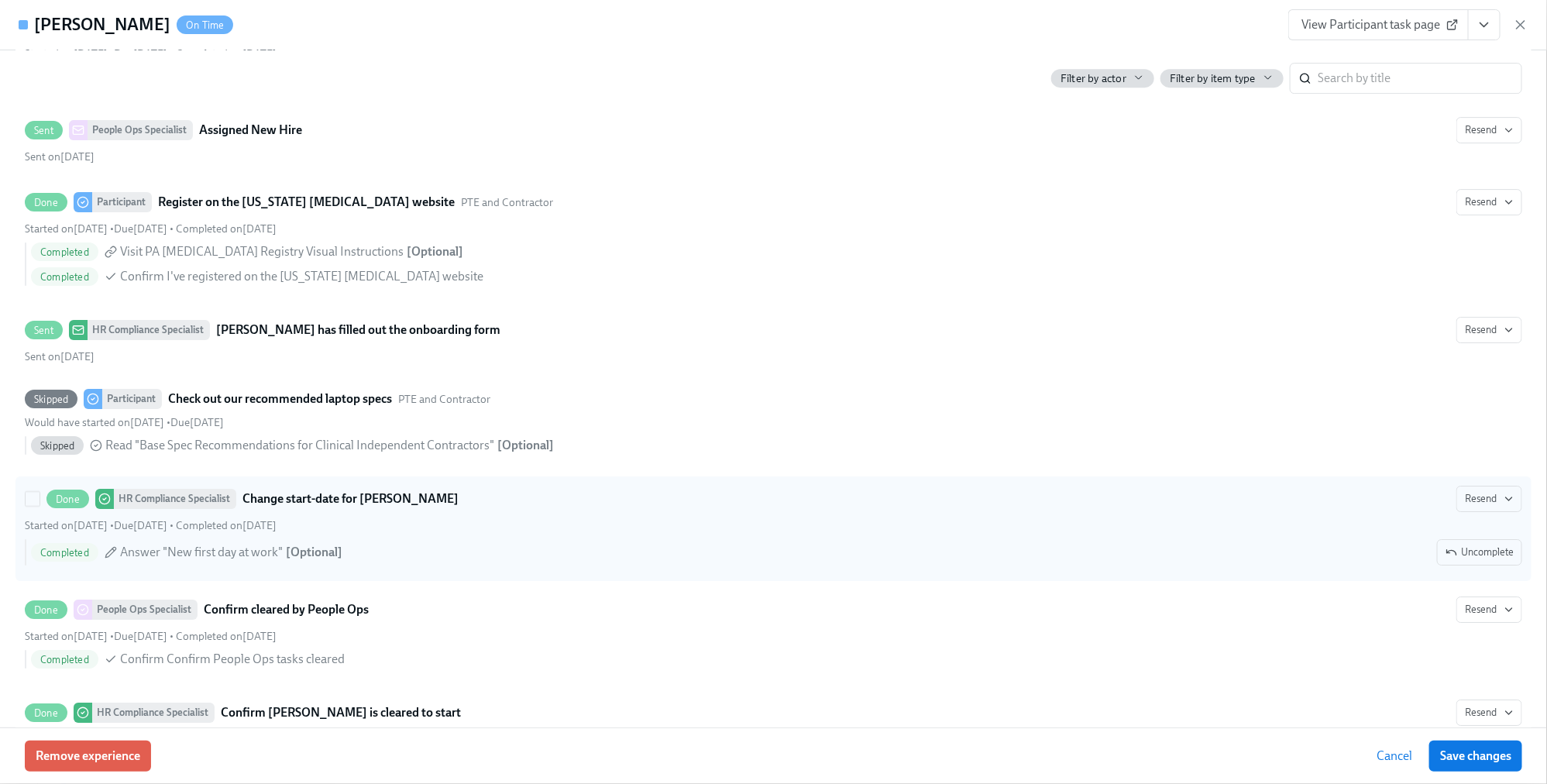
scroll to position [2744, 0]
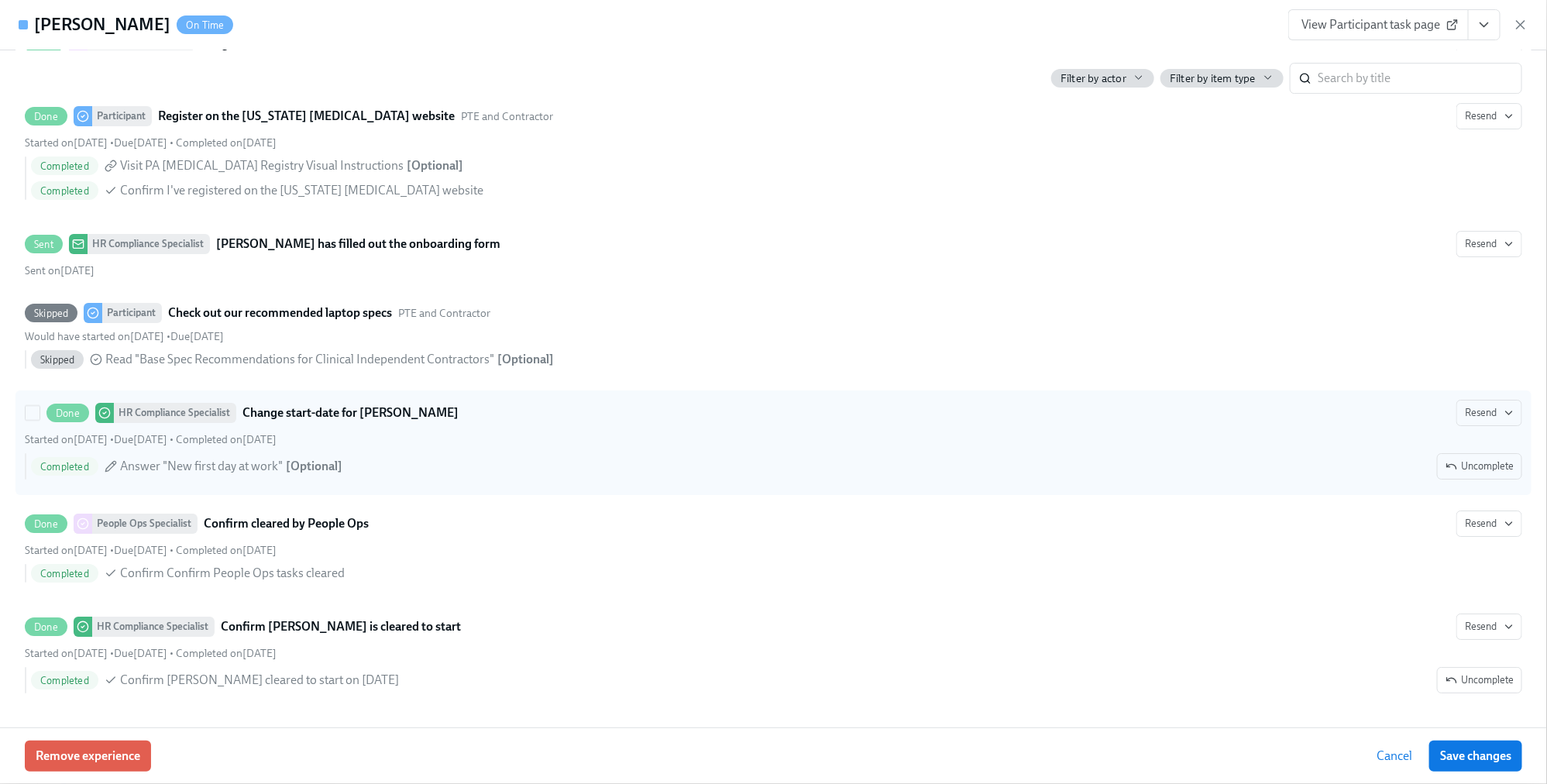
click at [576, 448] on div "Done HR Compliance Specialist Change start-date for [PERSON_NAME] Resend Starte…" at bounding box center [774, 442] width 1498 height 86
click at [39, 420] on input "Done HR Compliance Specialist Change start-date for [PERSON_NAME] Resend Starte…" at bounding box center [32, 413] width 14 height 14
checkbox input "true"
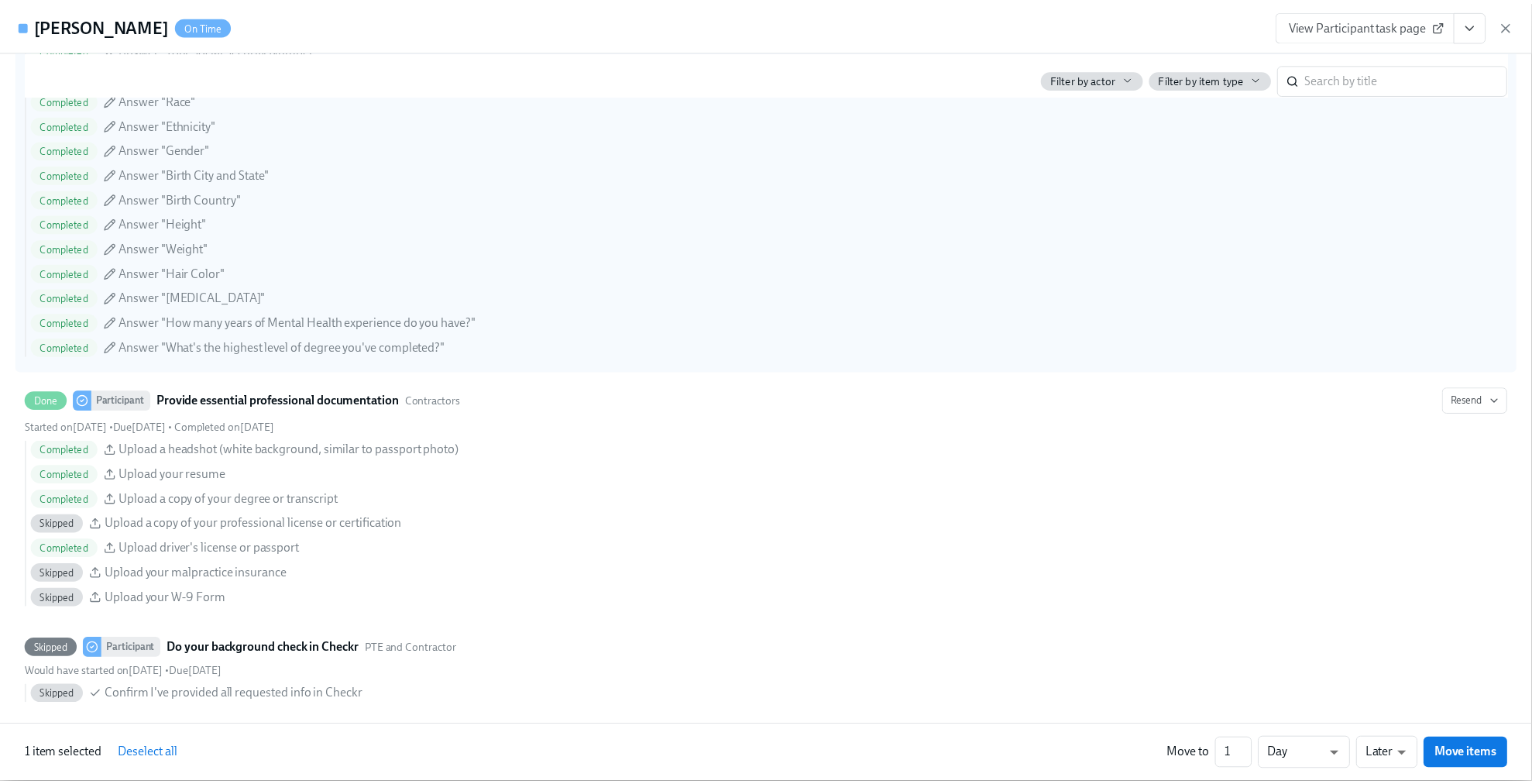
scroll to position [1059, 0]
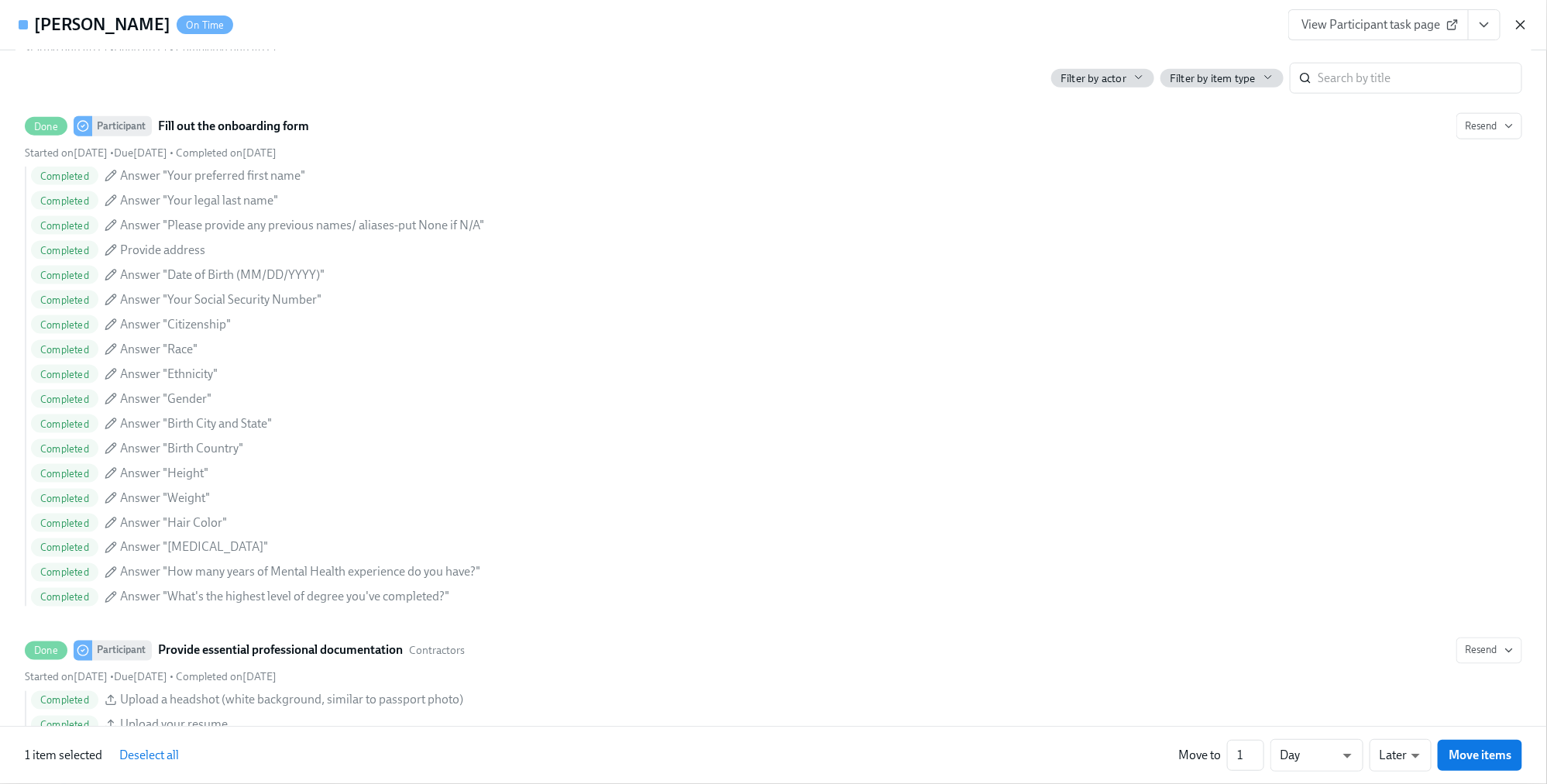
click at [1238, 25] on icon "button" at bounding box center [1521, 25] width 7 height 7
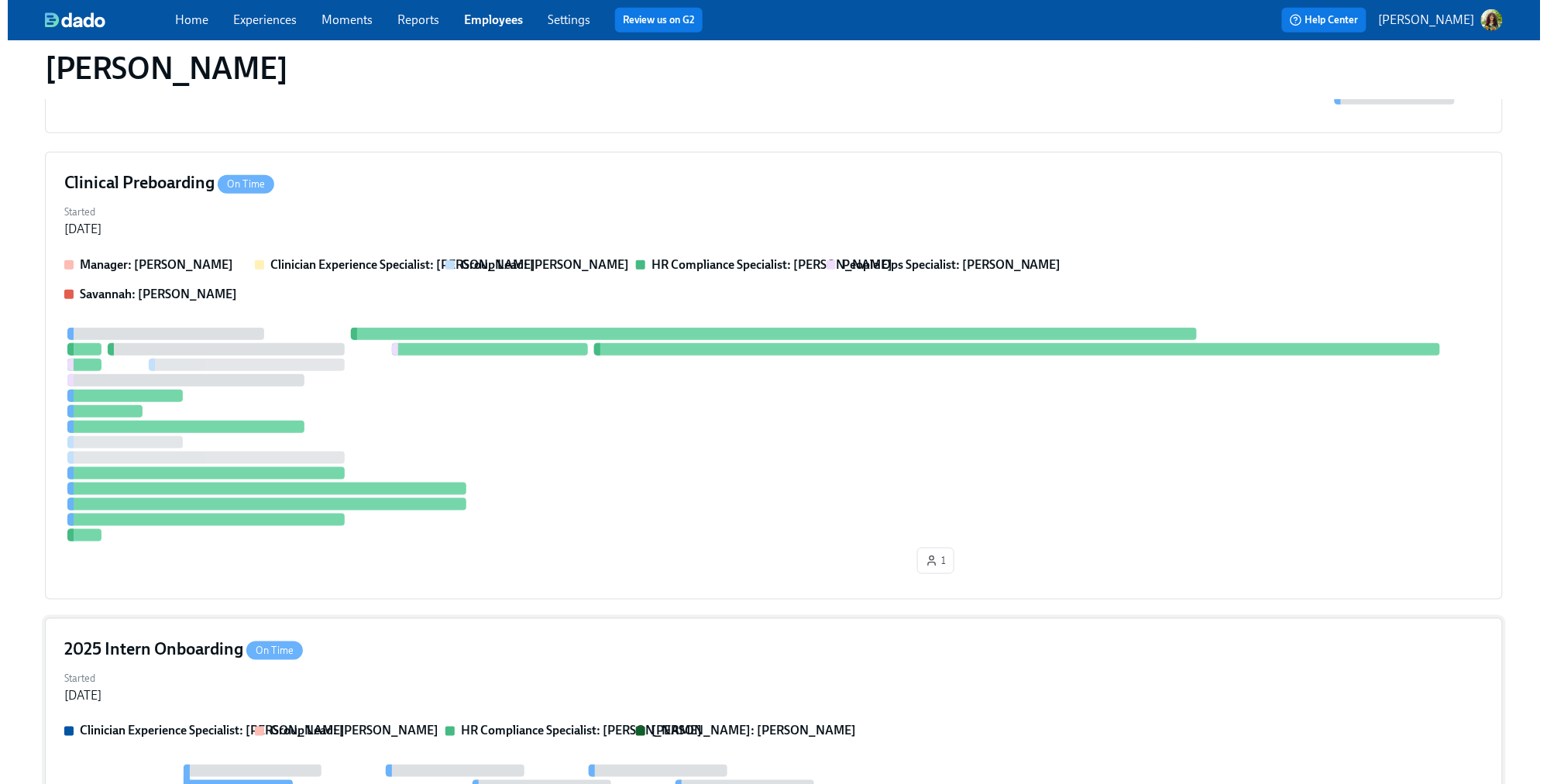
scroll to position [140, 0]
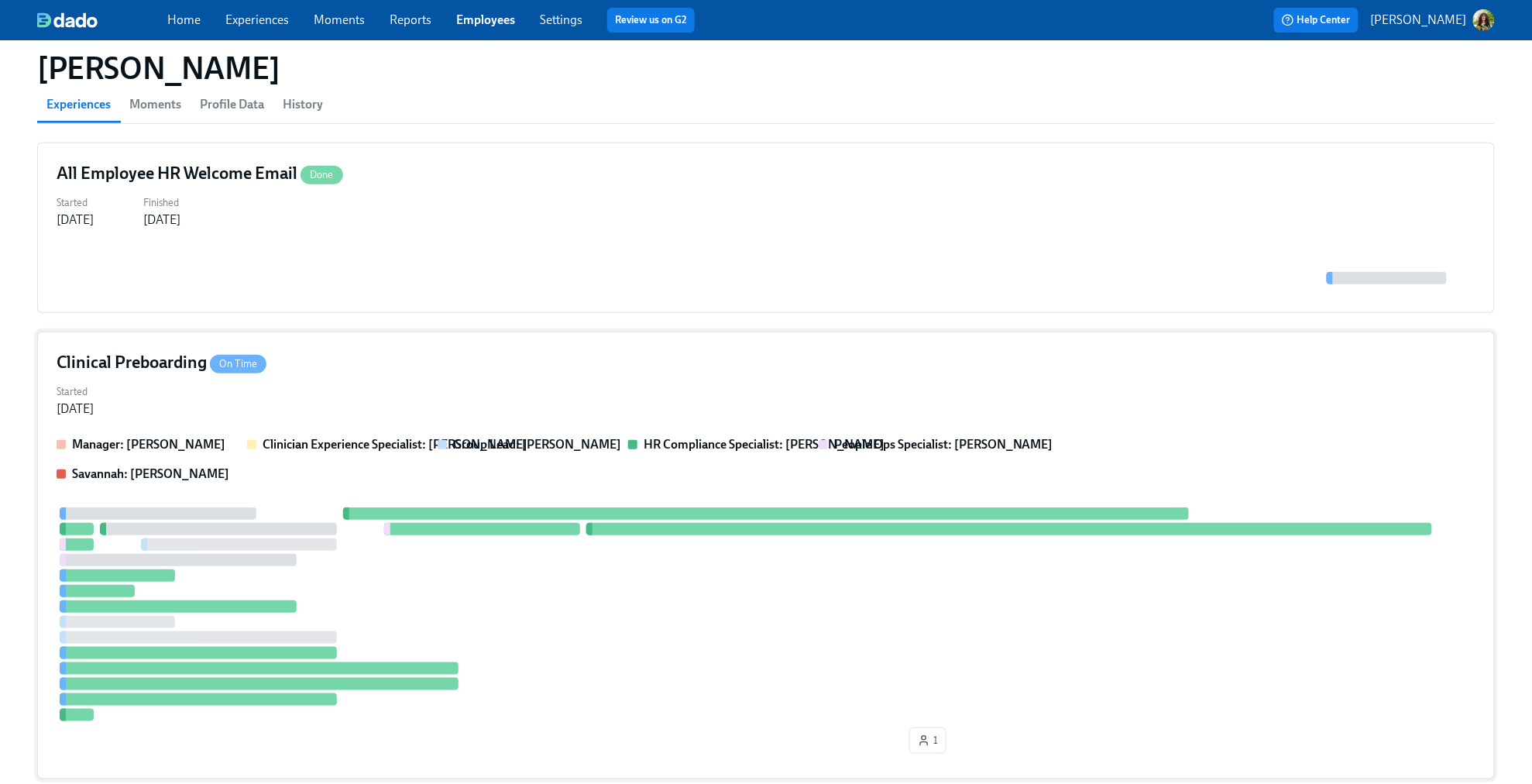
click at [1210, 451] on div "Manager: [PERSON_NAME] Clinician Experience Specialist: [PERSON_NAME] Group Lea…" at bounding box center [766, 459] width 1419 height 47
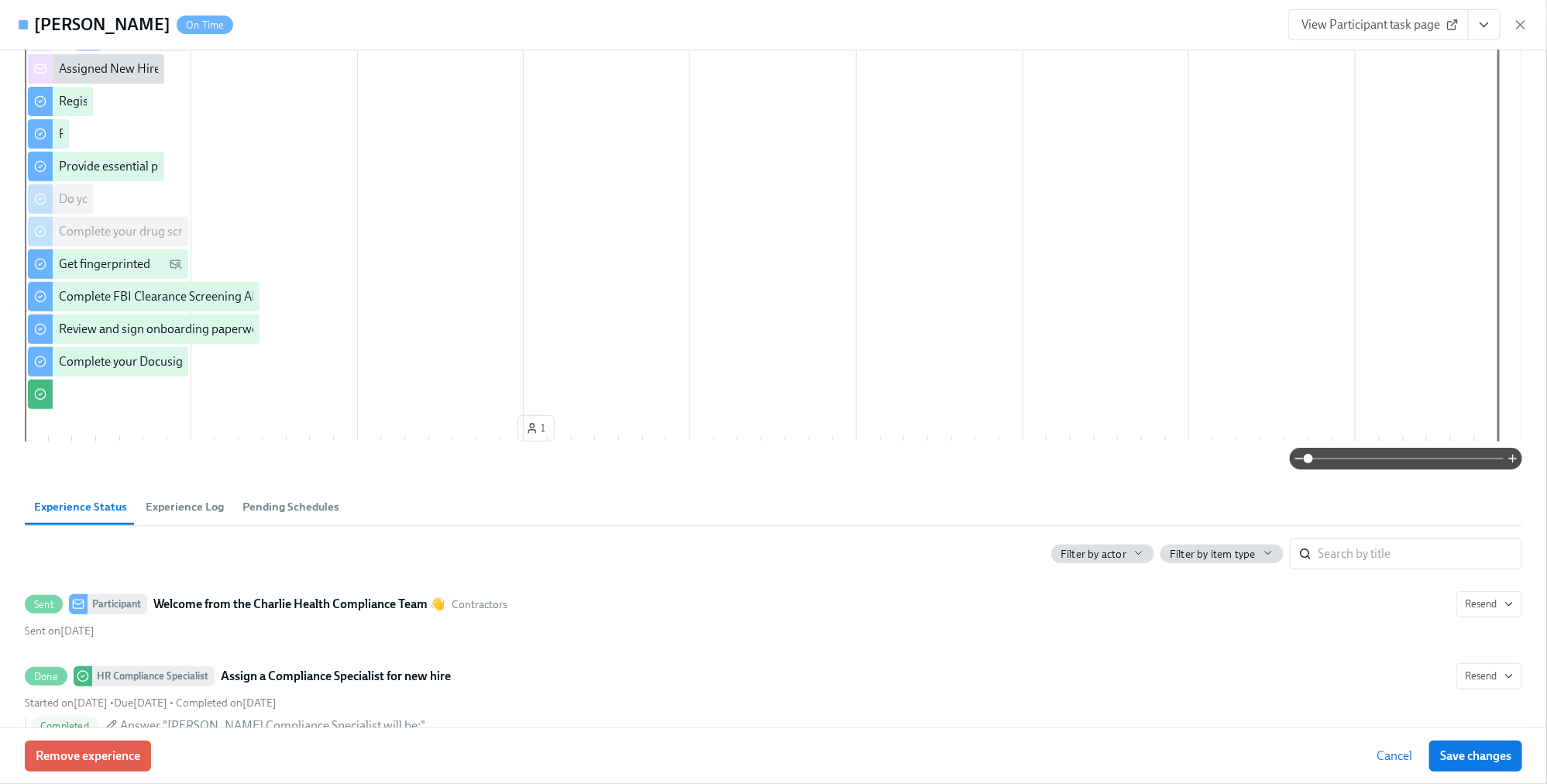
scroll to position [664, 0]
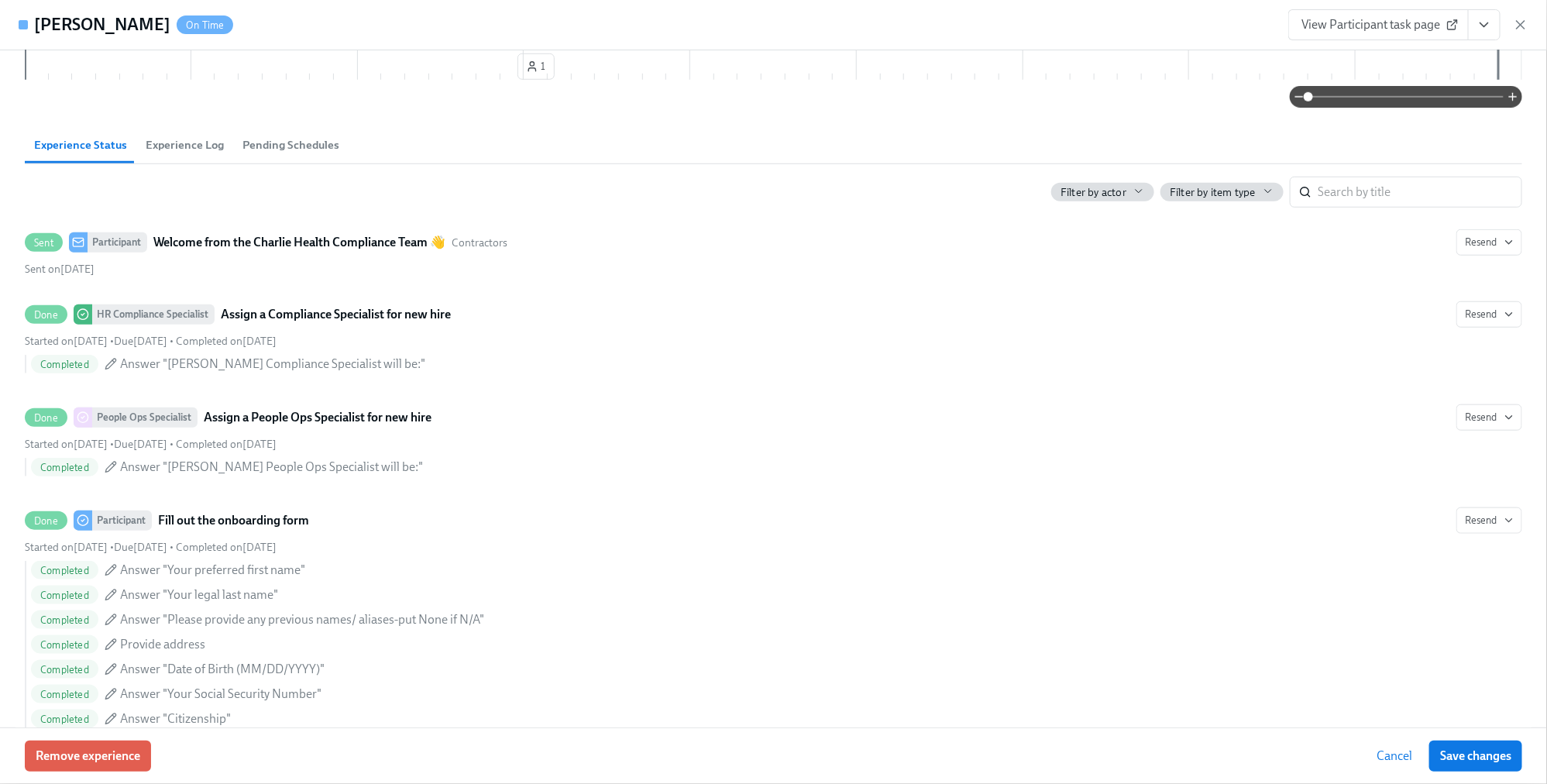
click at [186, 144] on span "Experience Log" at bounding box center [185, 145] width 78 height 18
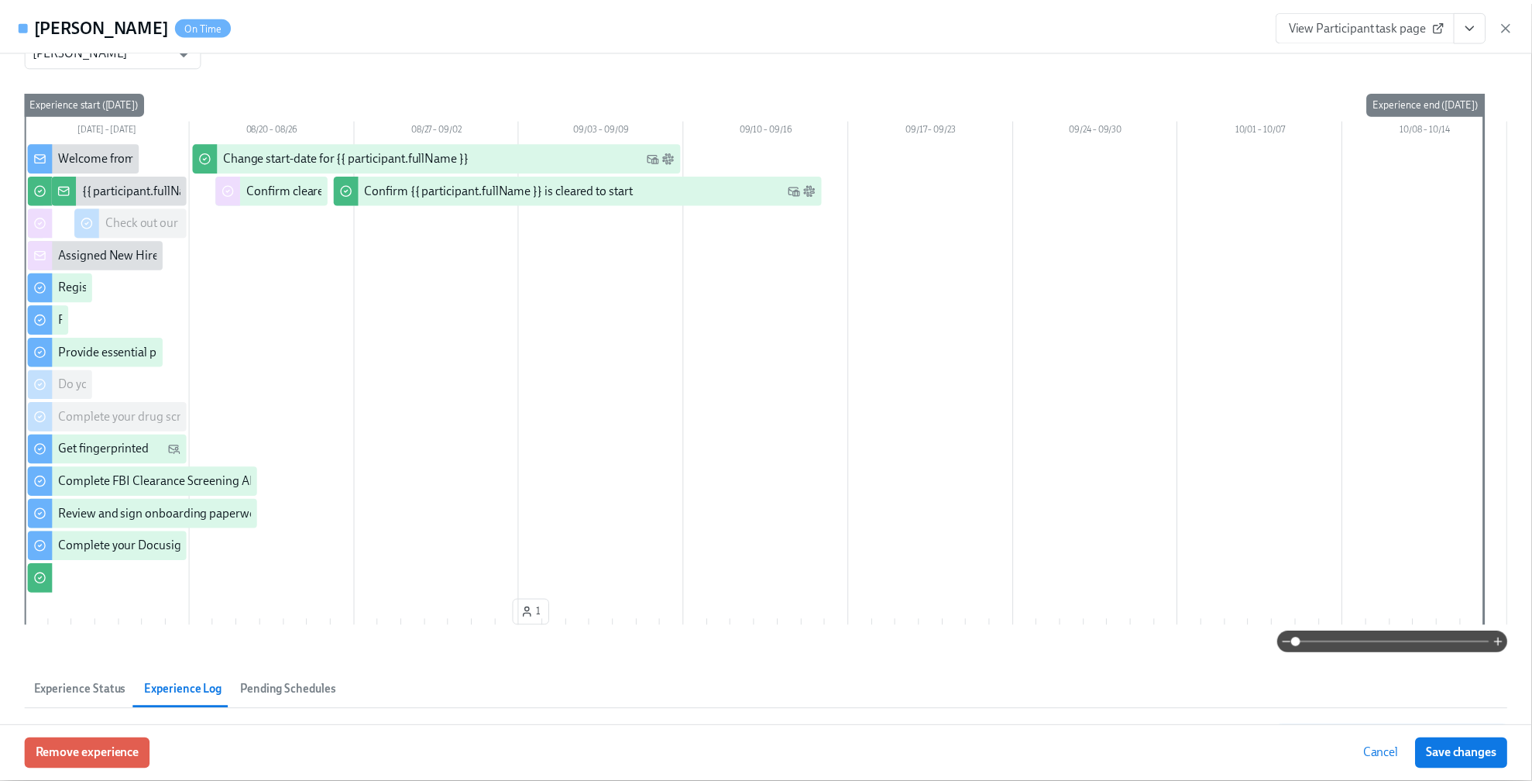
scroll to position [0, 0]
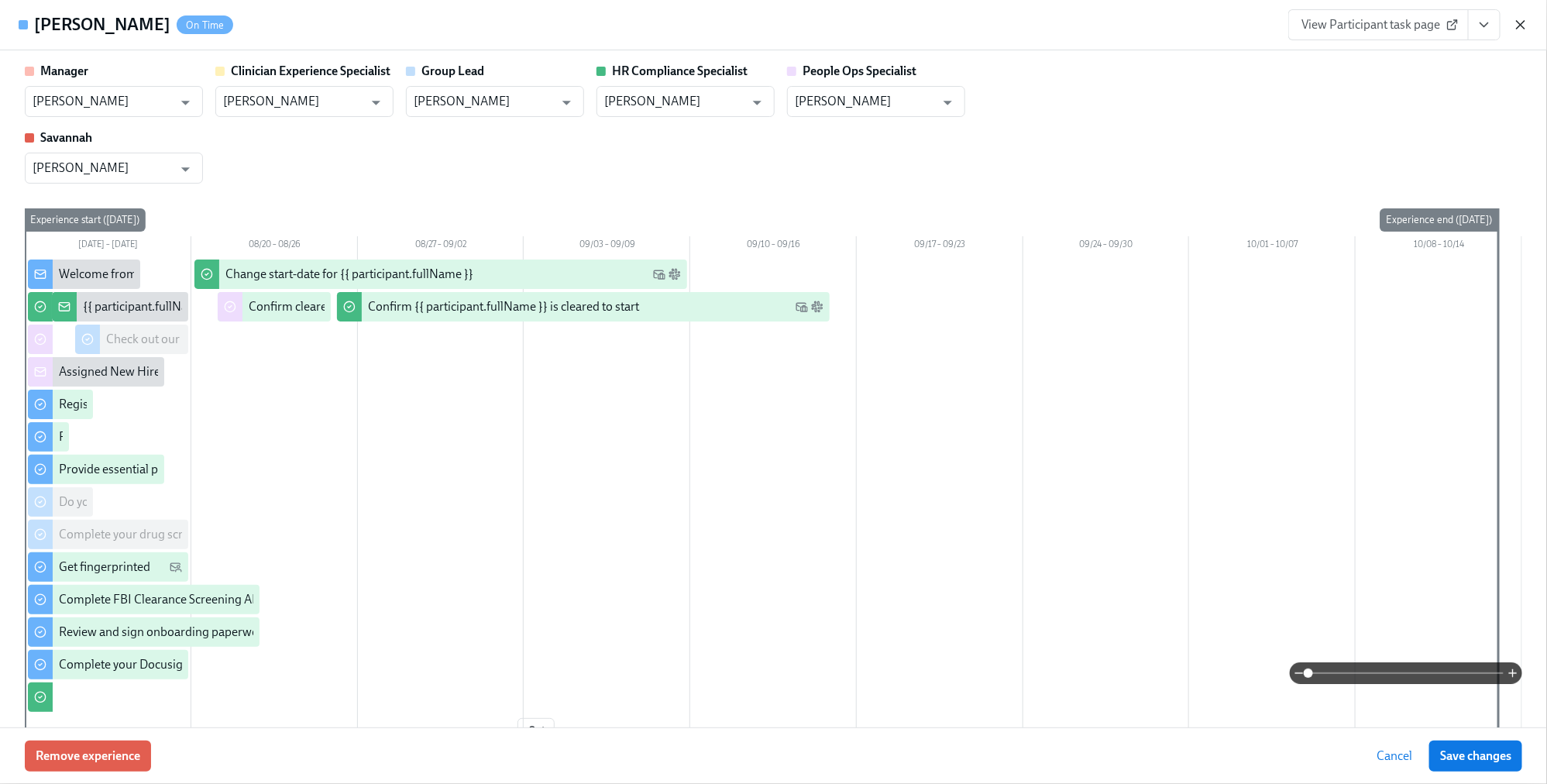
click at [1238, 25] on icon "button" at bounding box center [1521, 25] width 16 height 16
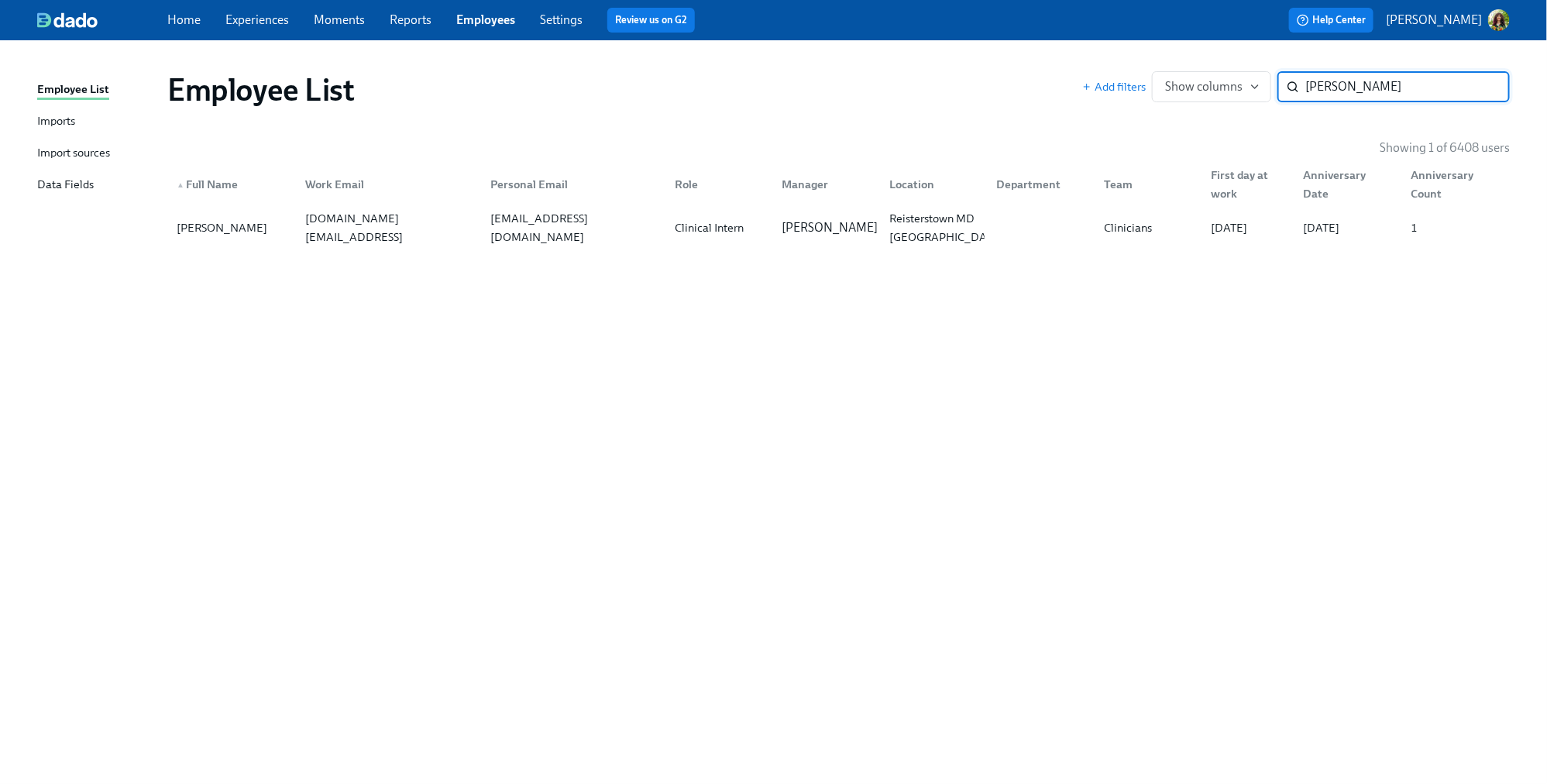
click at [1238, 87] on input "[PERSON_NAME]" at bounding box center [1408, 87] width 204 height 31
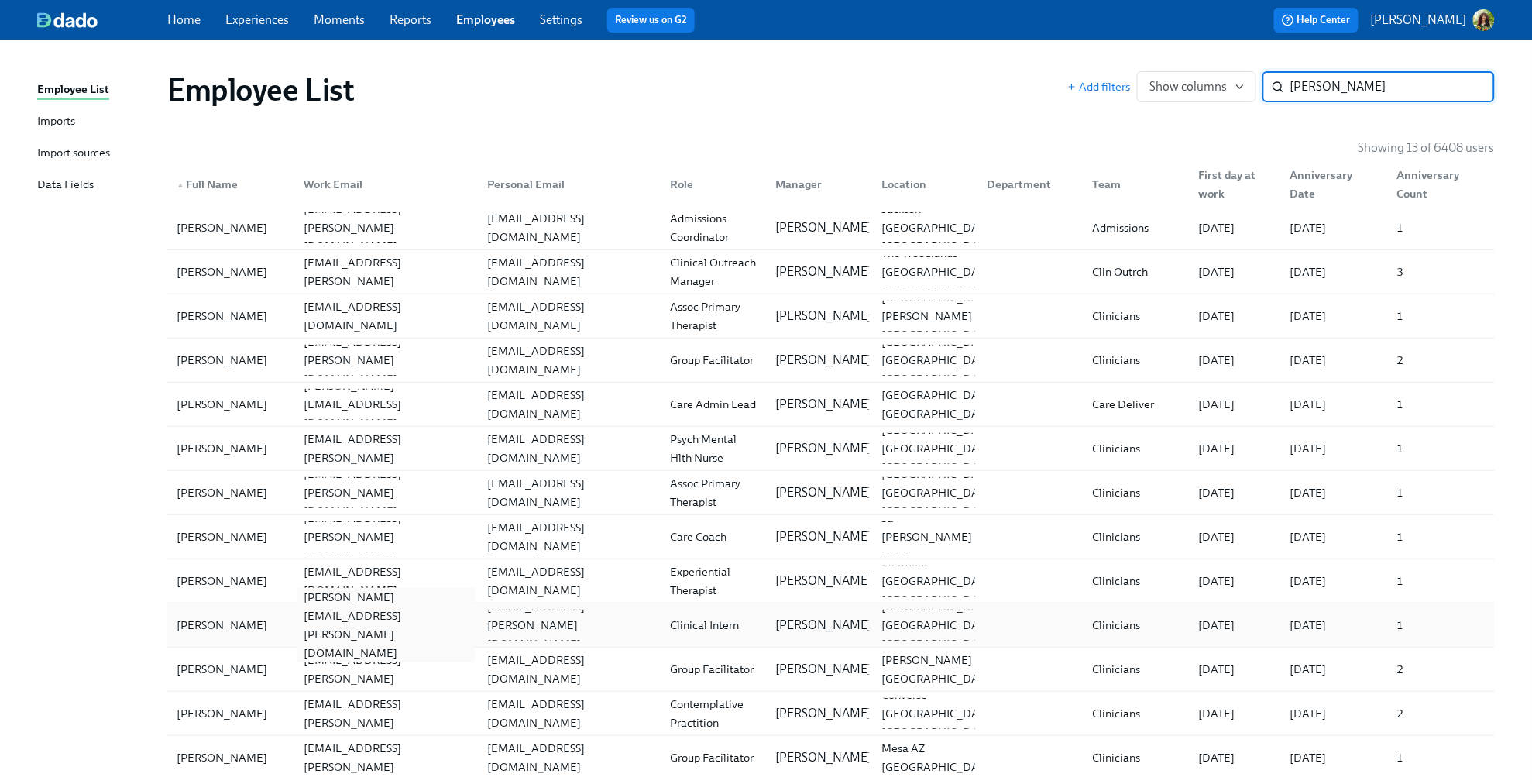
type input "[PERSON_NAME]"
click at [298, 624] on div "[PERSON_NAME][EMAIL_ADDRESS][PERSON_NAME][DOMAIN_NAME]" at bounding box center [385, 625] width 176 height 75
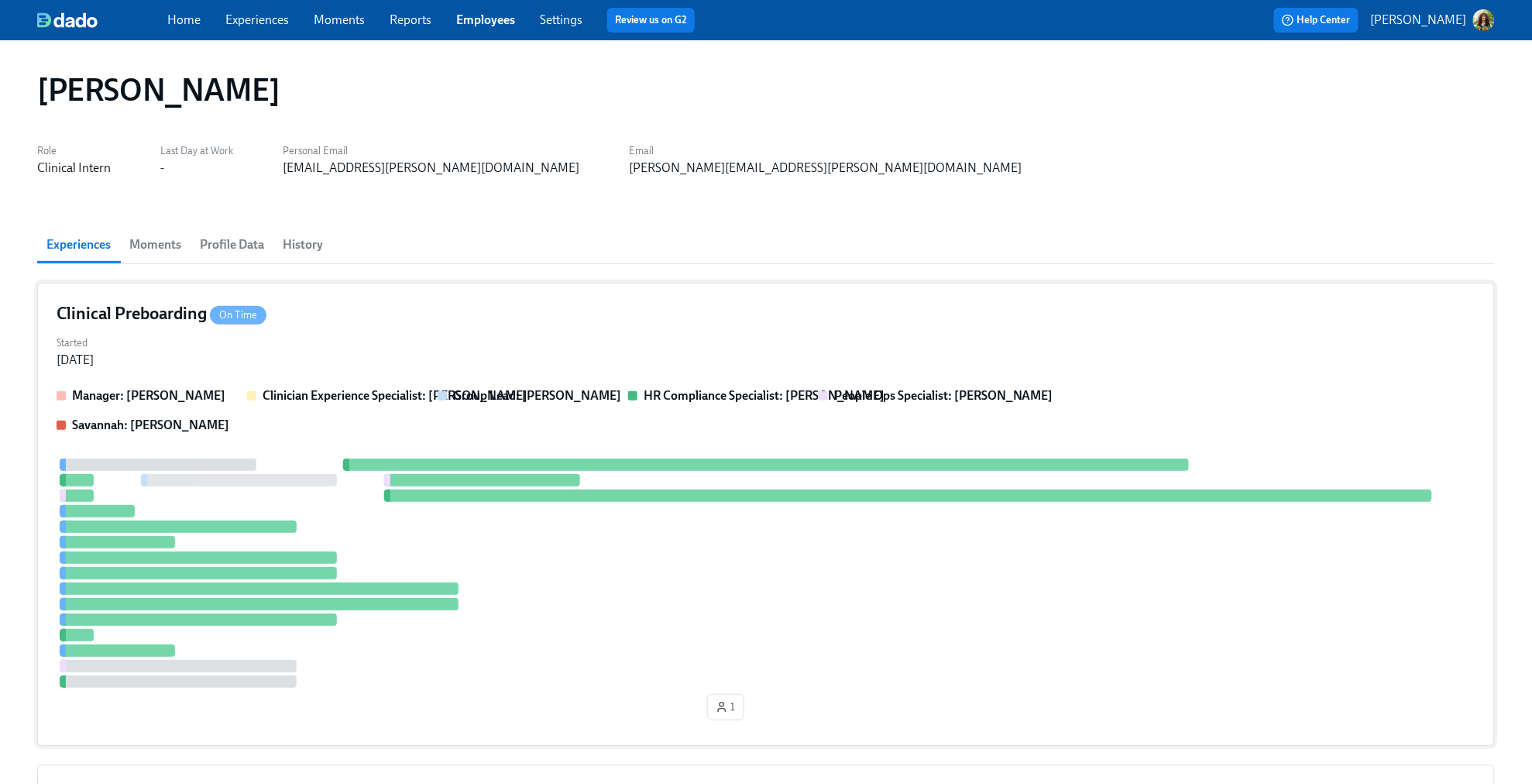
click at [940, 341] on div "Started [DATE]" at bounding box center [766, 349] width 1419 height 37
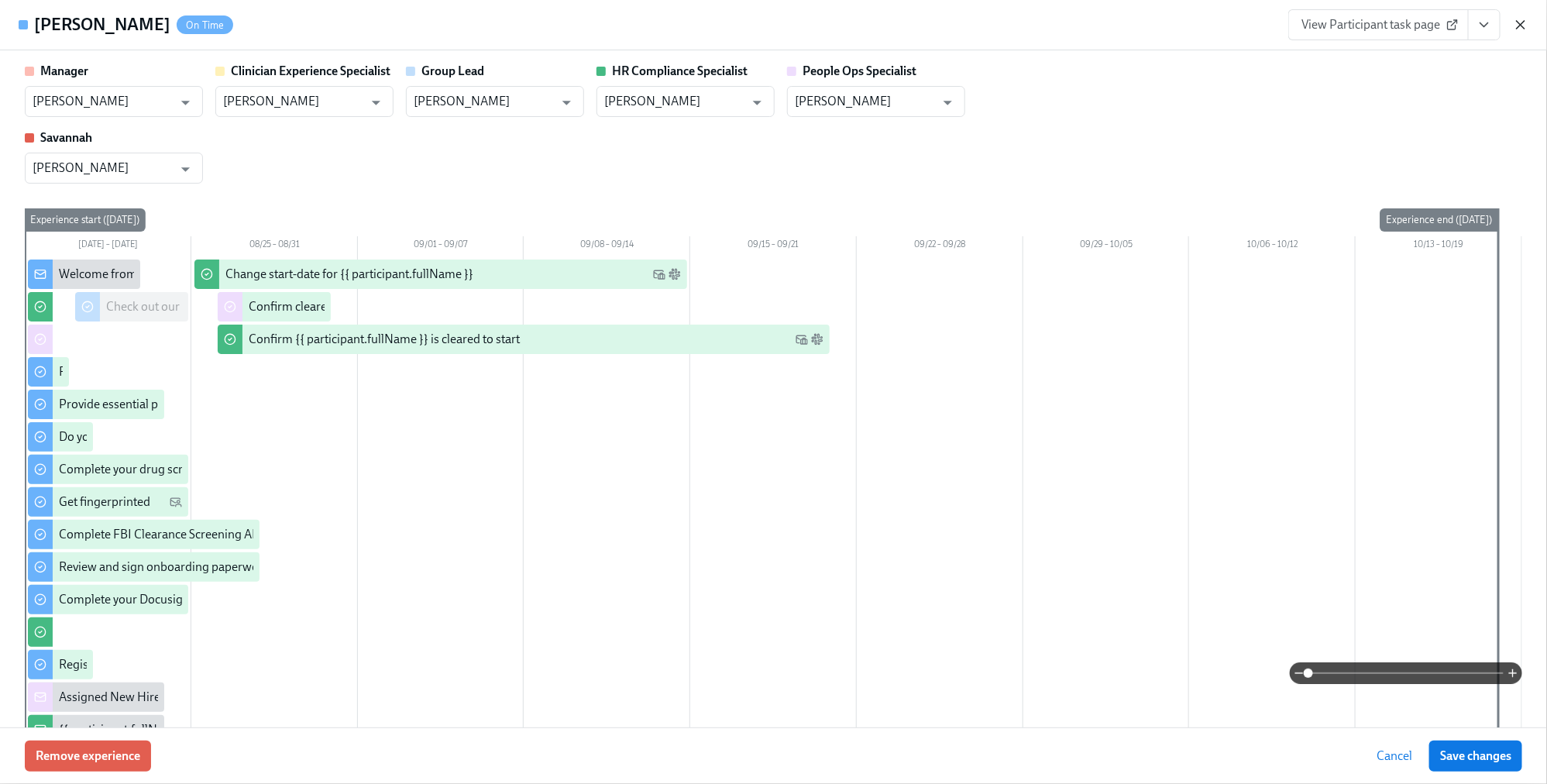
click at [1238, 26] on icon "button" at bounding box center [1521, 25] width 16 height 16
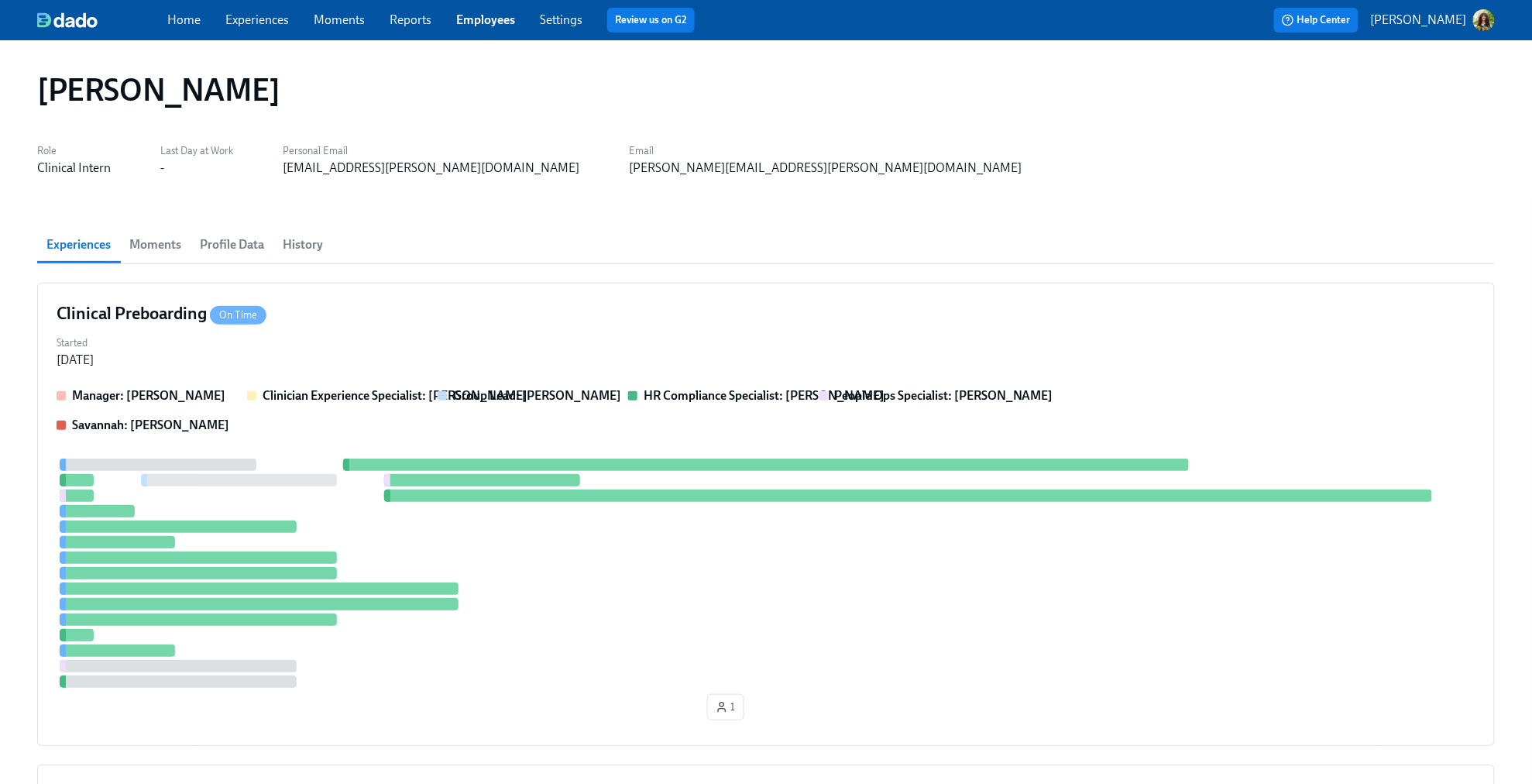
click at [553, 19] on link "Settings" at bounding box center [561, 20] width 43 height 15
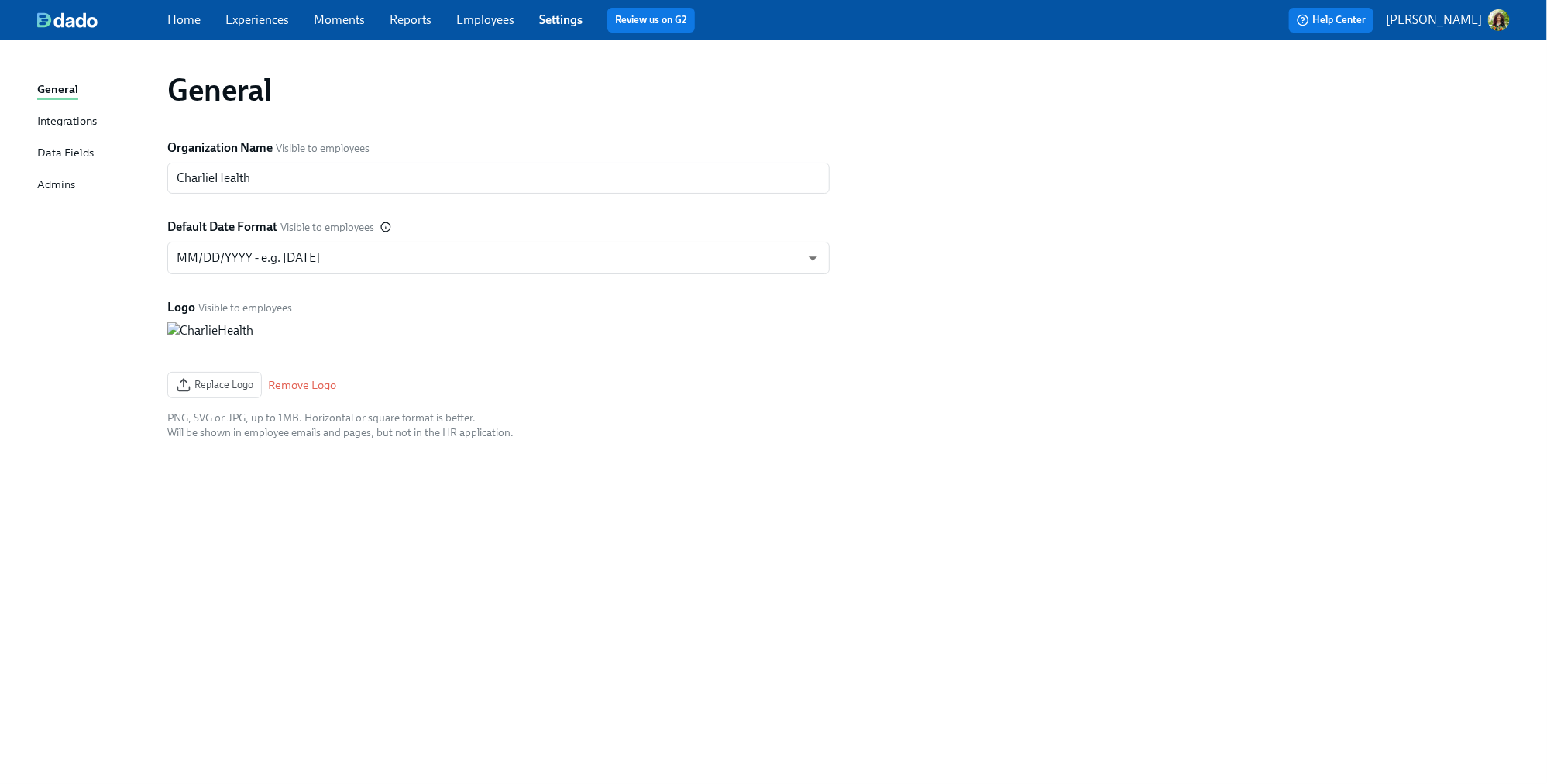
click at [54, 121] on div "Integrations" at bounding box center [66, 122] width 60 height 20
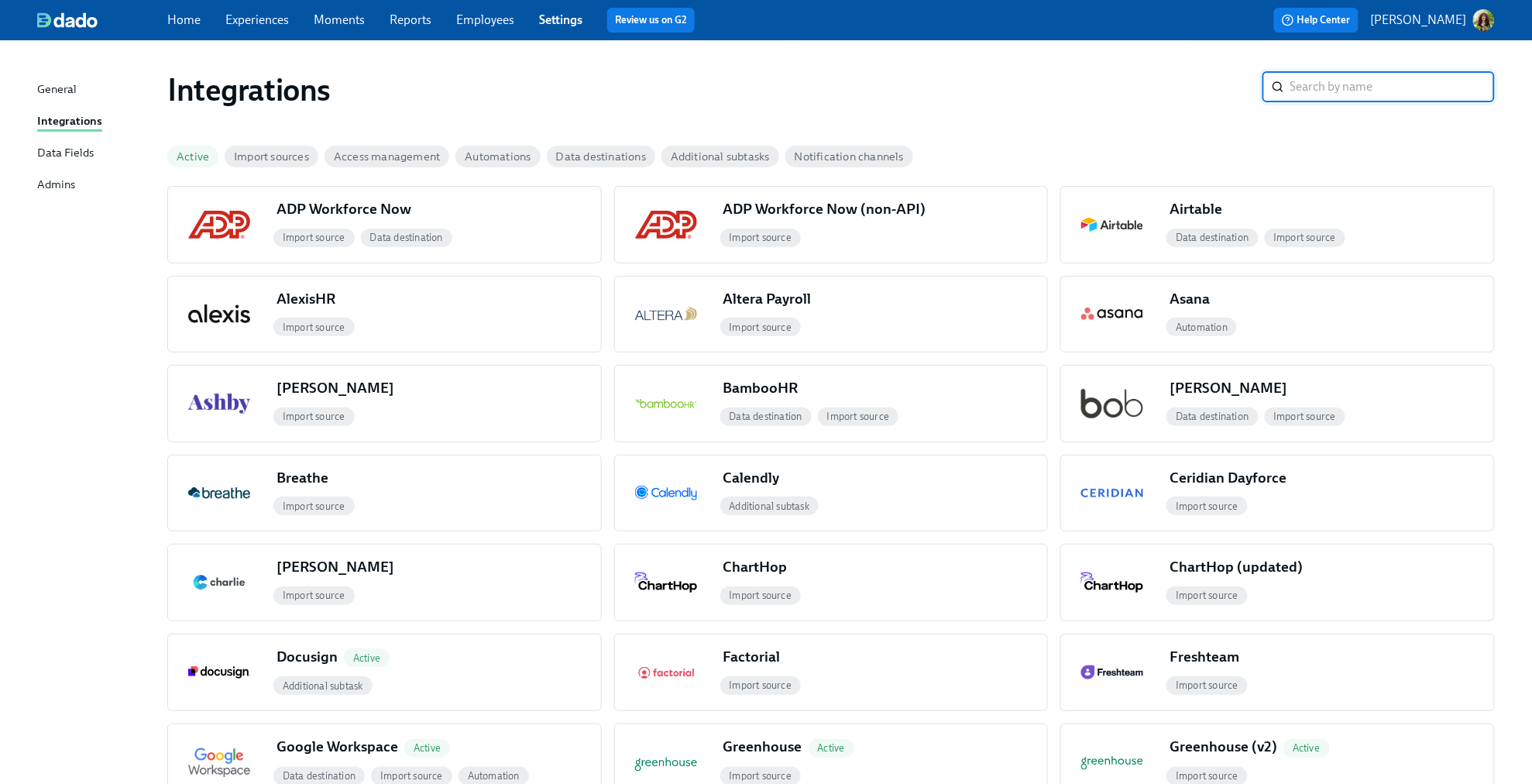
click at [467, 18] on link "Employees" at bounding box center [485, 20] width 58 height 15
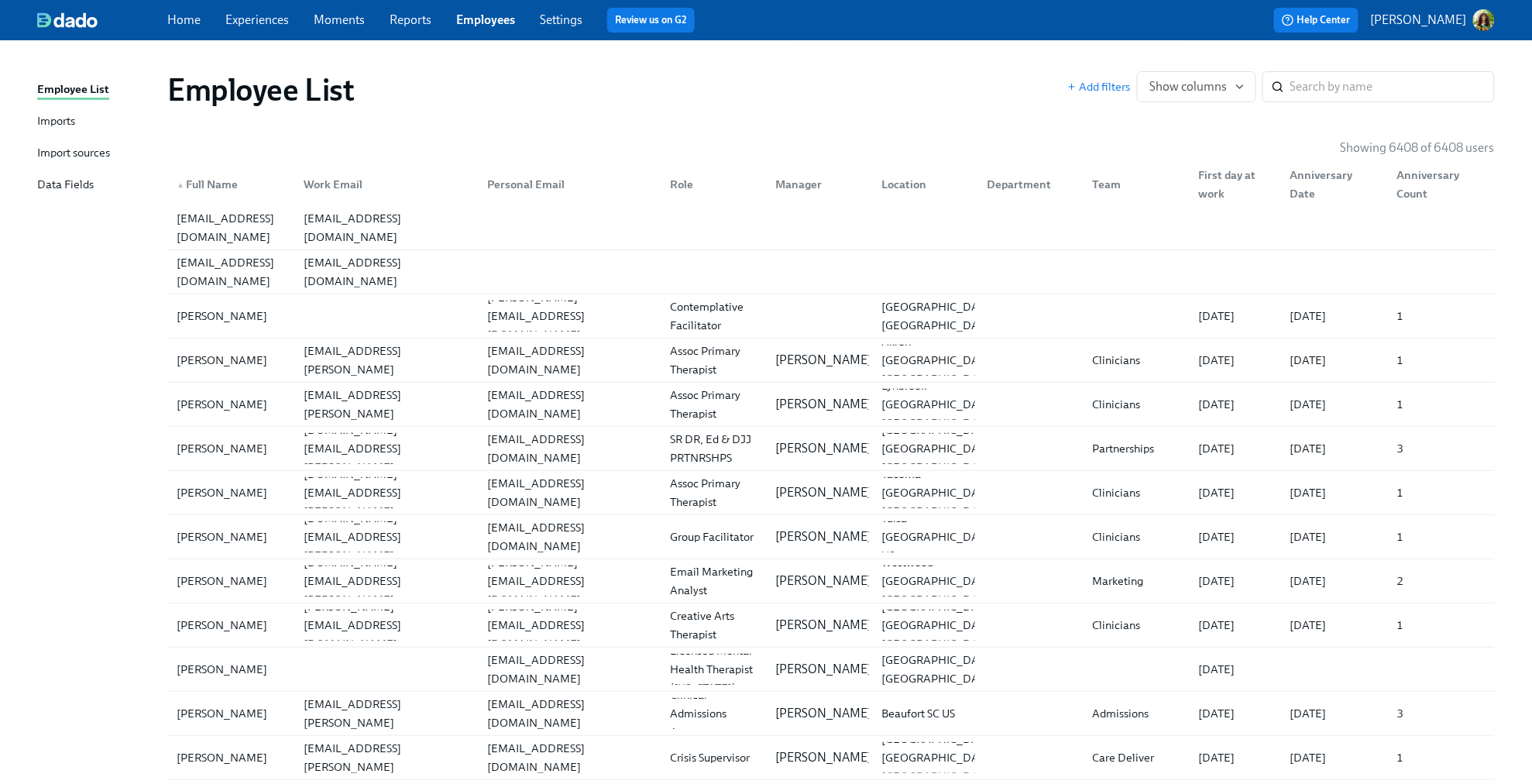
click at [61, 123] on div "Imports" at bounding box center [56, 122] width 38 height 20
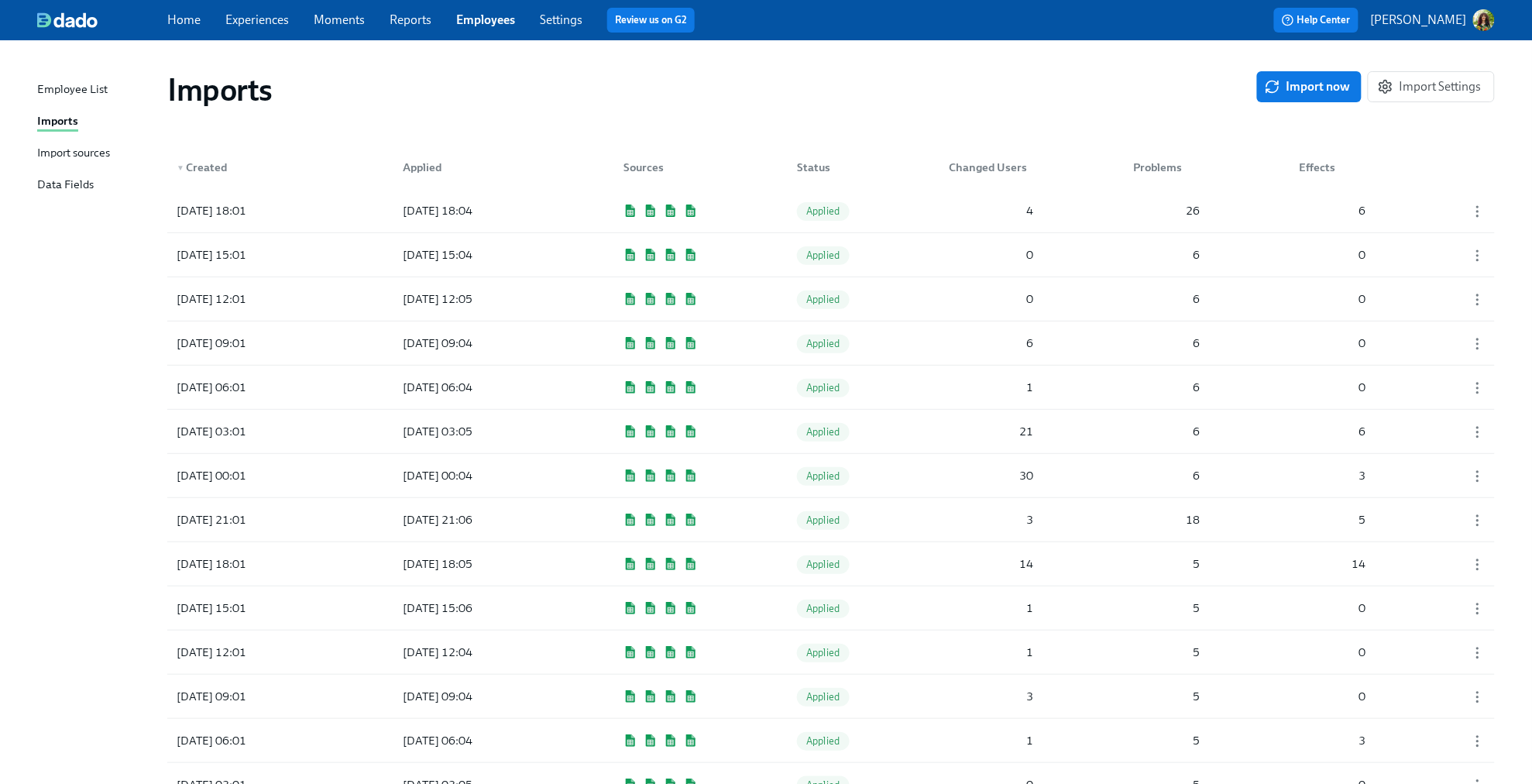
click at [63, 147] on div "Import sources" at bounding box center [73, 154] width 73 height 20
